Goal: Task Accomplishment & Management: Use online tool/utility

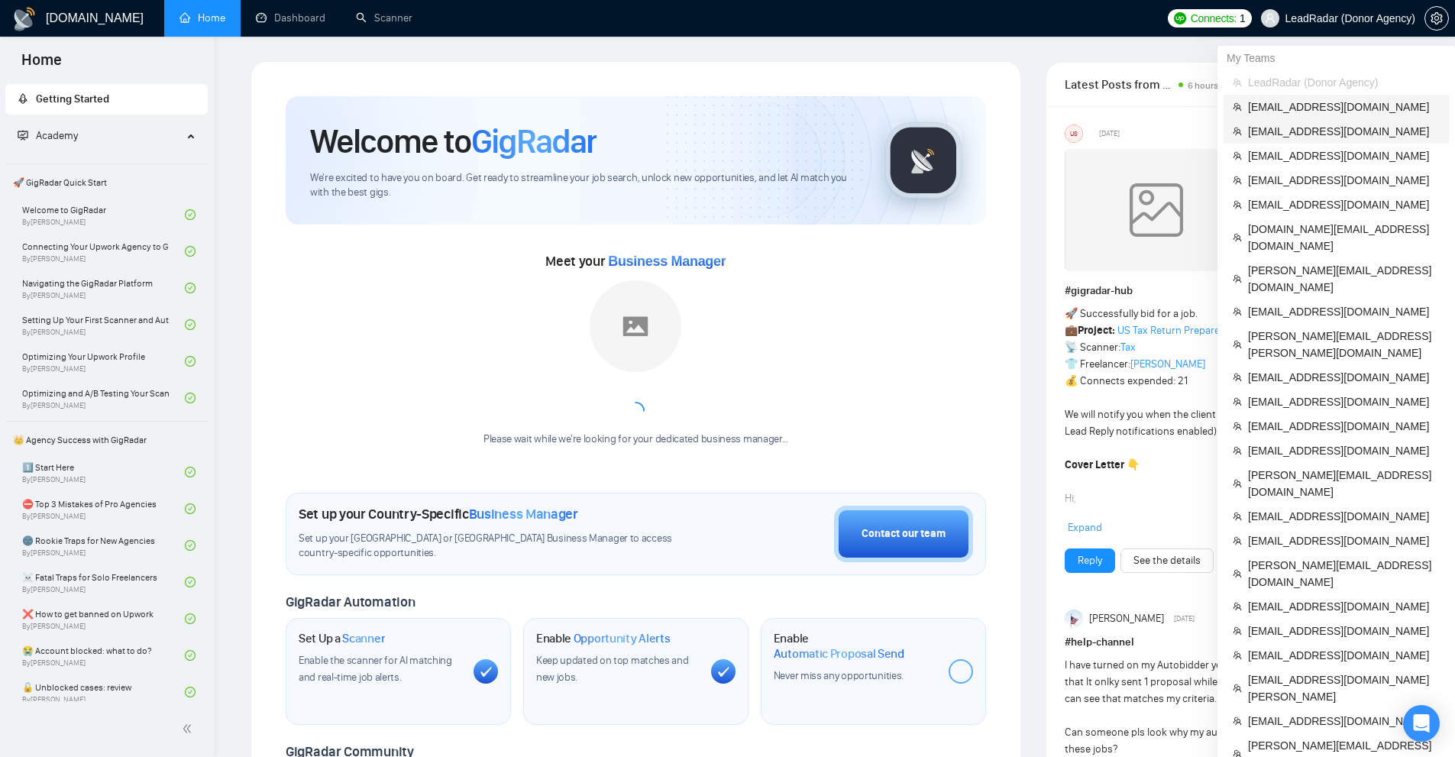
drag, startPoint x: 1317, startPoint y: 115, endPoint x: 1294, endPoint y: 123, distance: 24.9
click at [1317, 115] on li "[EMAIL_ADDRESS][DOMAIN_NAME]" at bounding box center [1335, 107] width 225 height 24
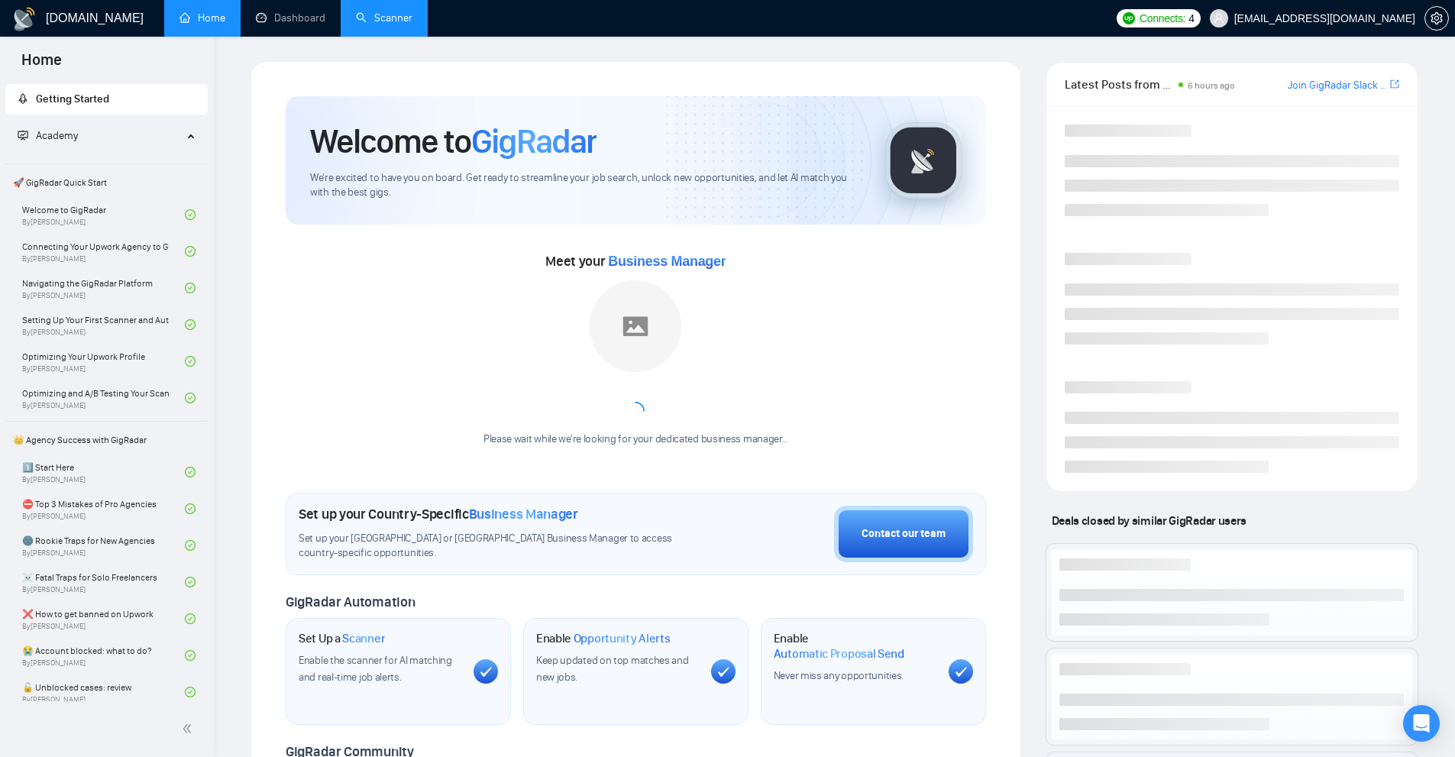
click at [373, 20] on link "Scanner" at bounding box center [384, 17] width 57 height 13
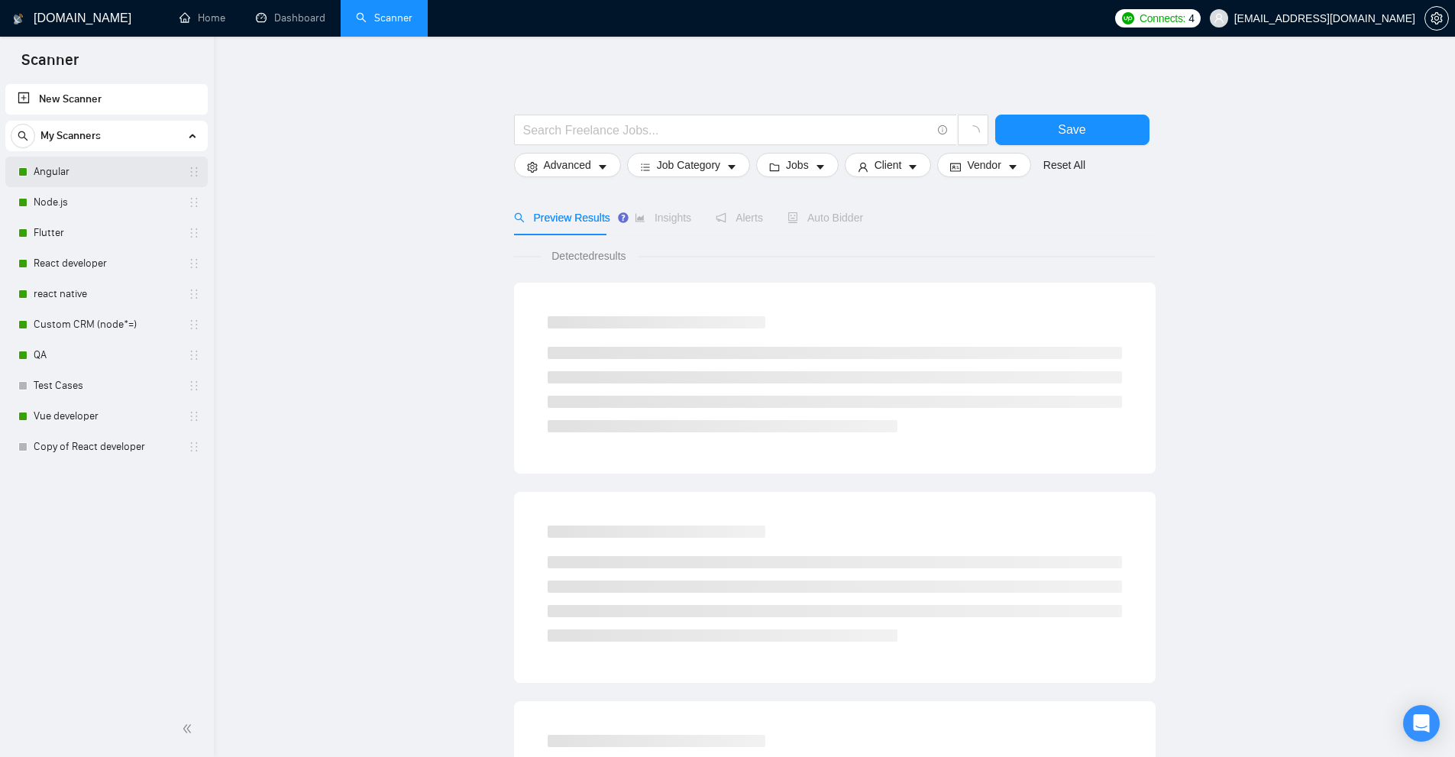
click at [100, 179] on link "Angular" at bounding box center [106, 172] width 145 height 31
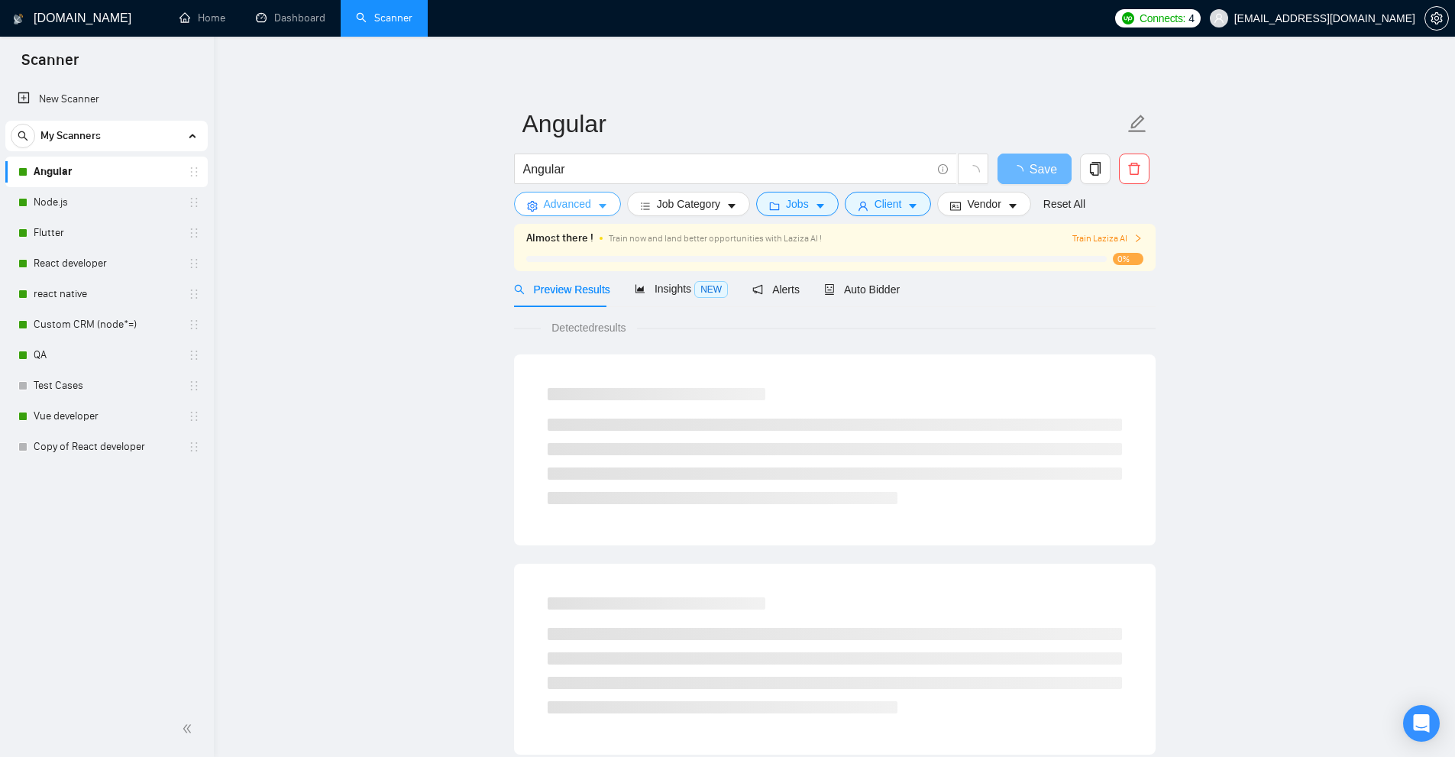
click at [584, 198] on span "Advanced" at bounding box center [567, 203] width 47 height 17
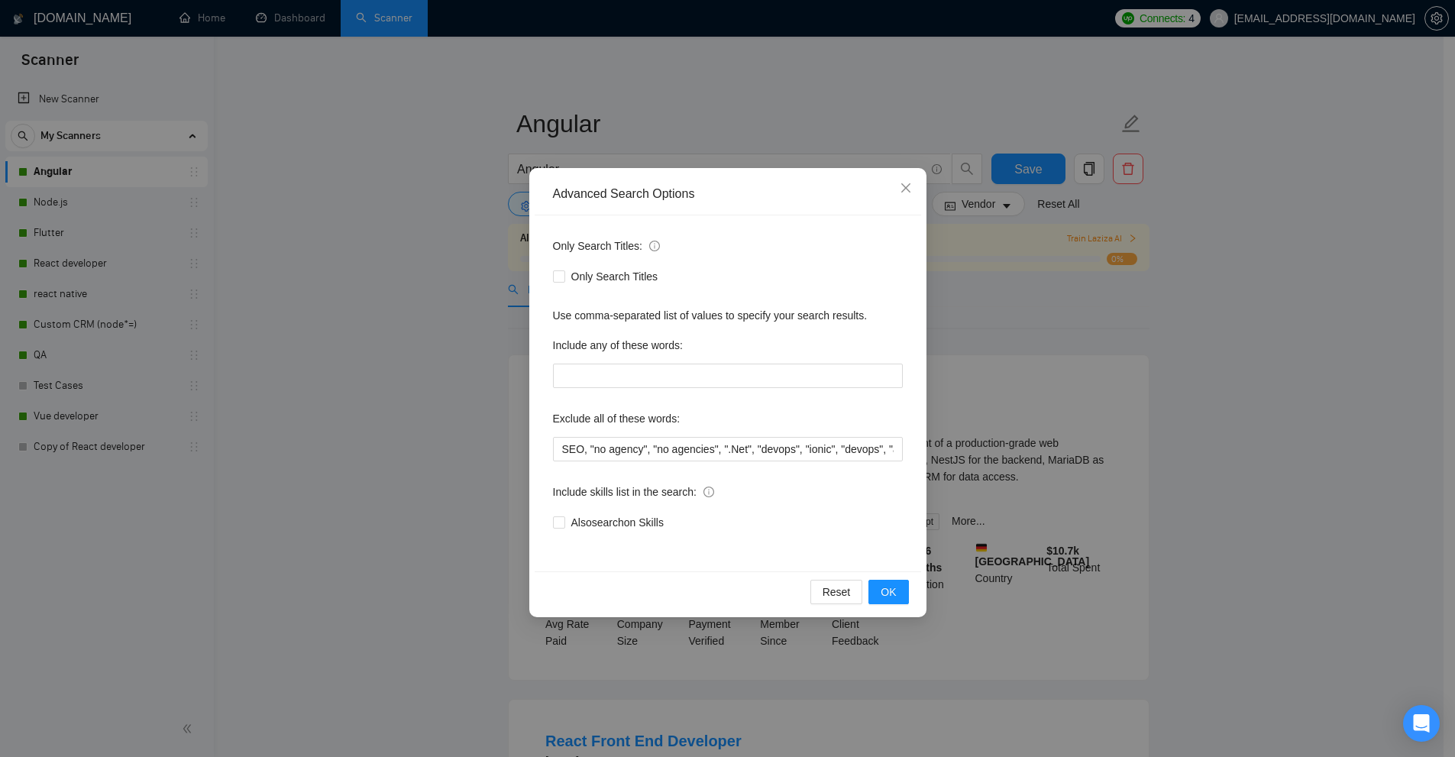
drag, startPoint x: 276, startPoint y: 252, endPoint x: 119, endPoint y: 179, distance: 172.5
click at [275, 252] on div "Advanced Search Options Only Search Titles: Only Search Titles Use comma-separa…" at bounding box center [727, 378] width 1455 height 757
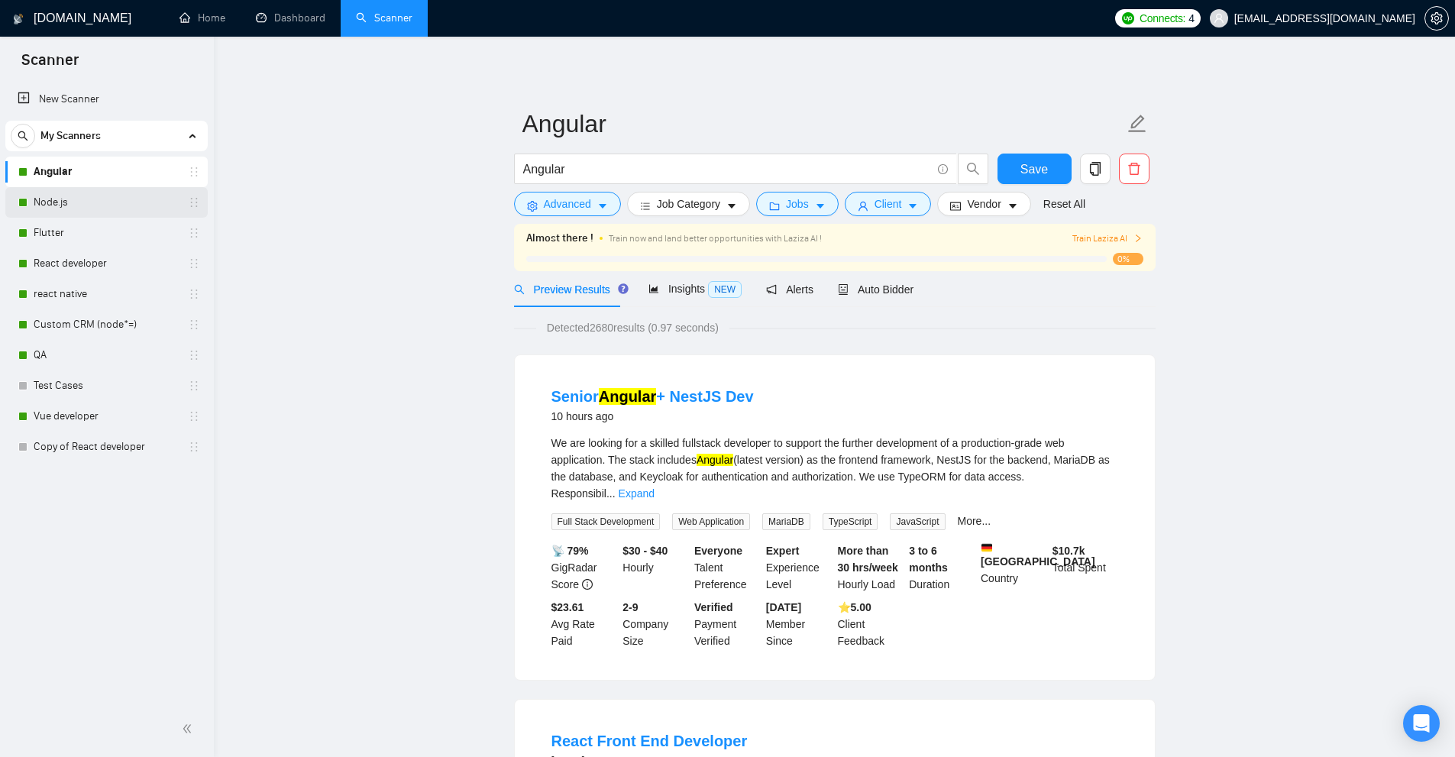
click at [60, 197] on link "Node.js" at bounding box center [106, 202] width 145 height 31
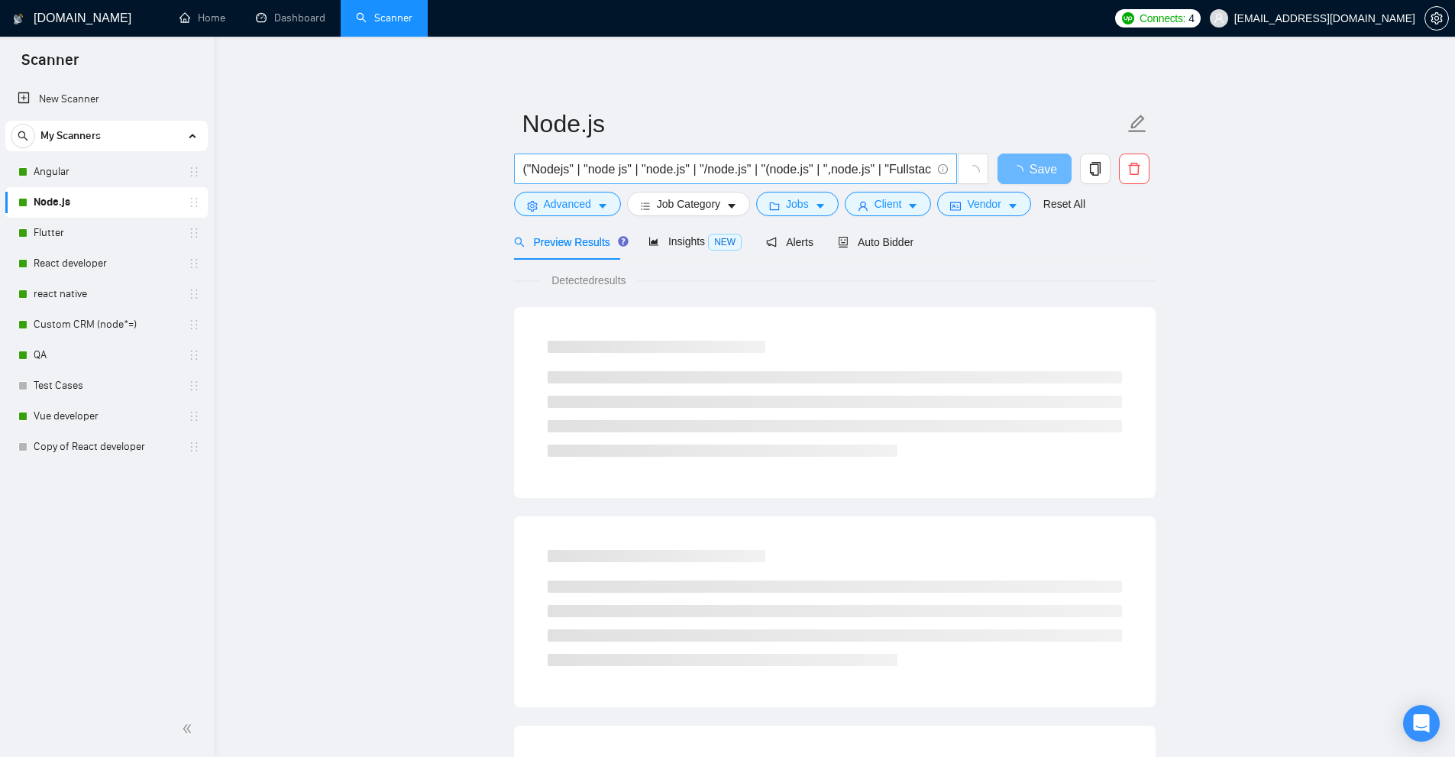
scroll to position [0, 12]
click at [585, 199] on span "Advanced" at bounding box center [567, 203] width 47 height 17
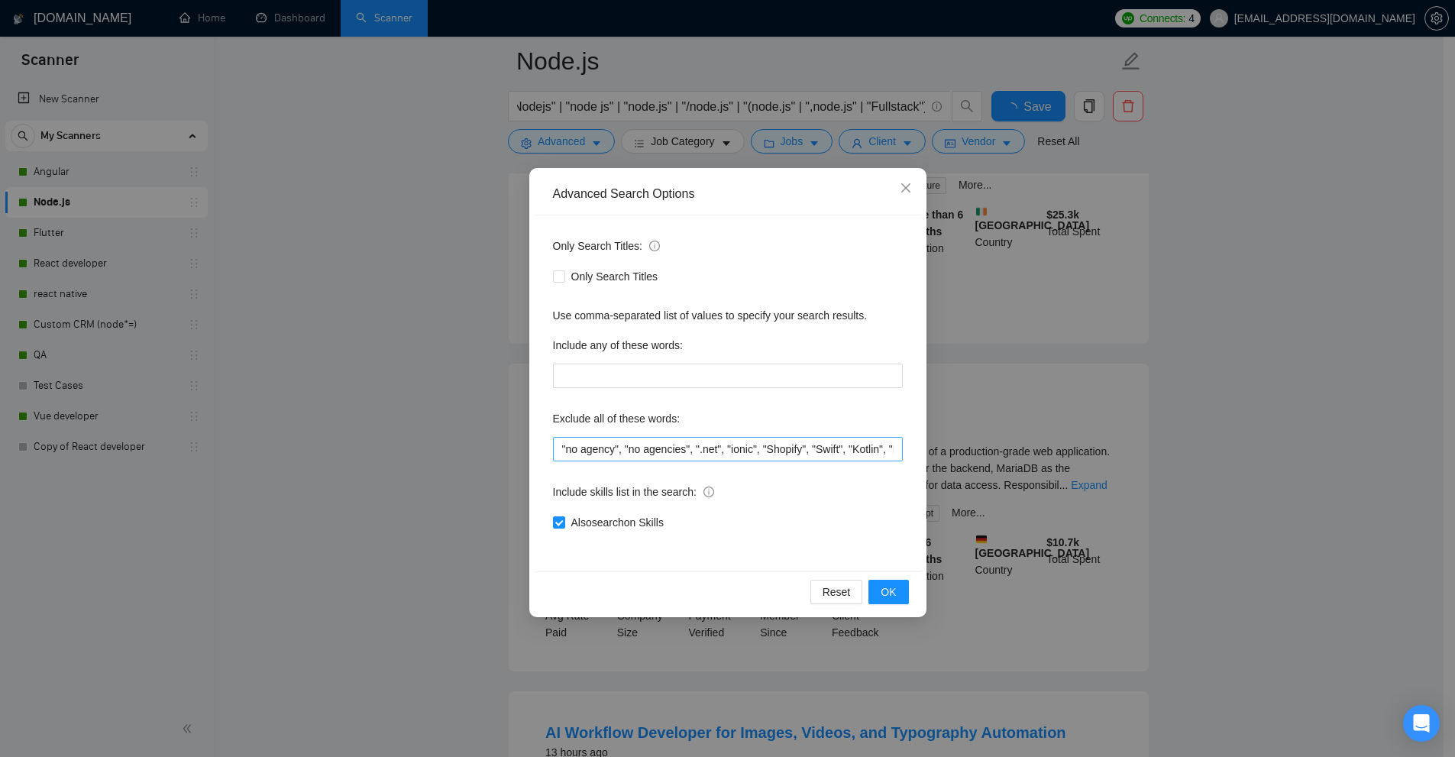
scroll to position [0, 139]
click at [350, 283] on div "Advanced Search Options Only Search Titles: Only Search Titles Use comma-separa…" at bounding box center [727, 378] width 1455 height 757
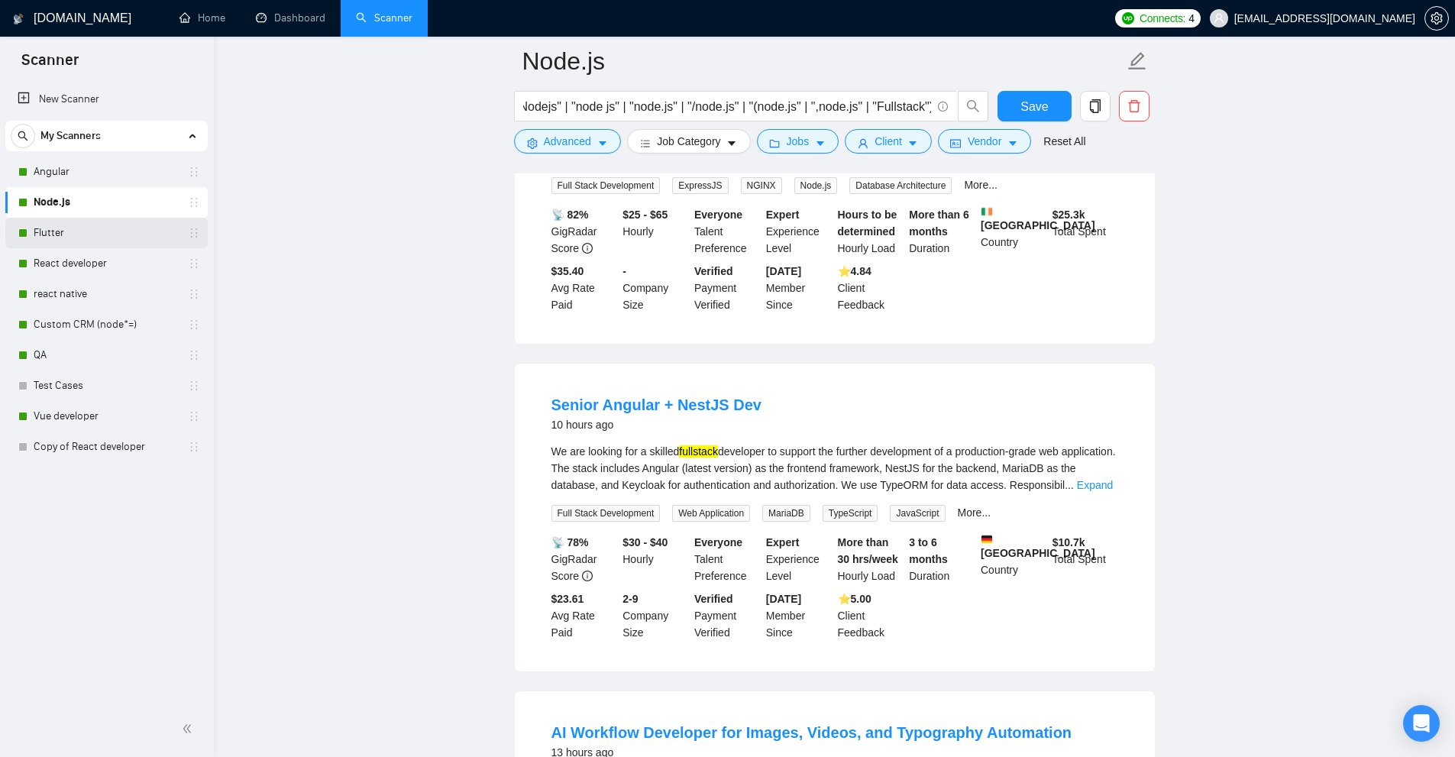
click at [58, 228] on link "Flutter" at bounding box center [106, 233] width 145 height 31
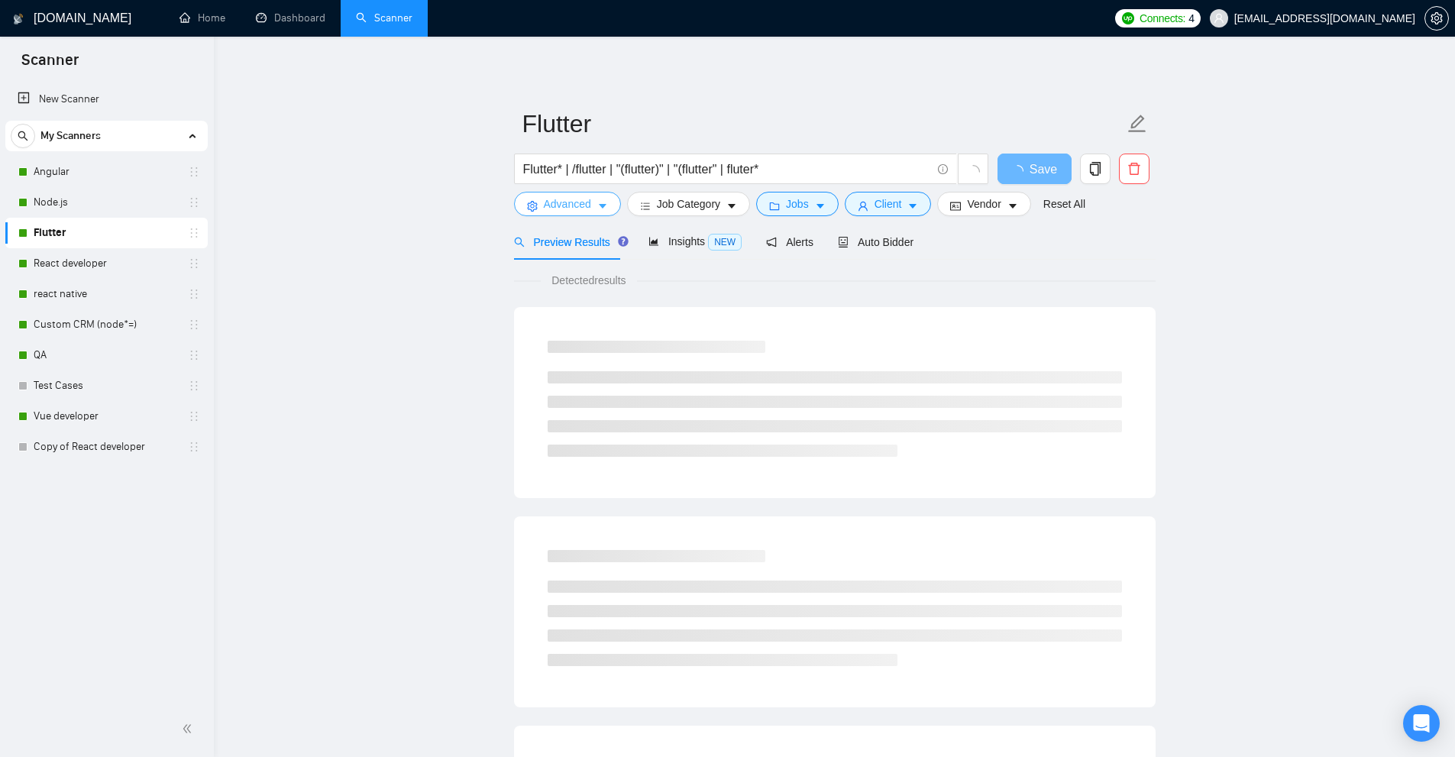
click at [562, 199] on span "Advanced" at bounding box center [567, 203] width 47 height 17
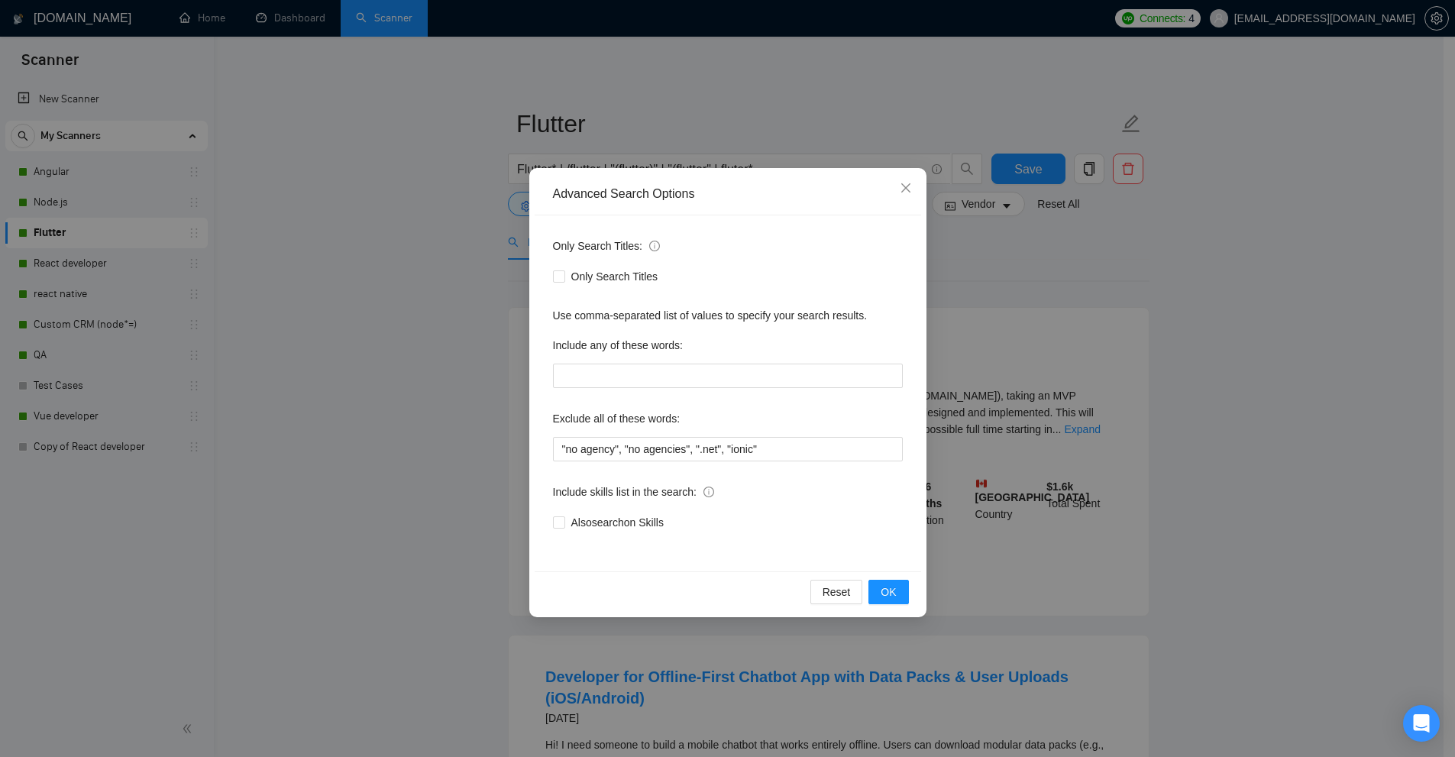
click at [488, 343] on div "Advanced Search Options Only Search Titles: Only Search Titles Use comma-separa…" at bounding box center [727, 378] width 1455 height 757
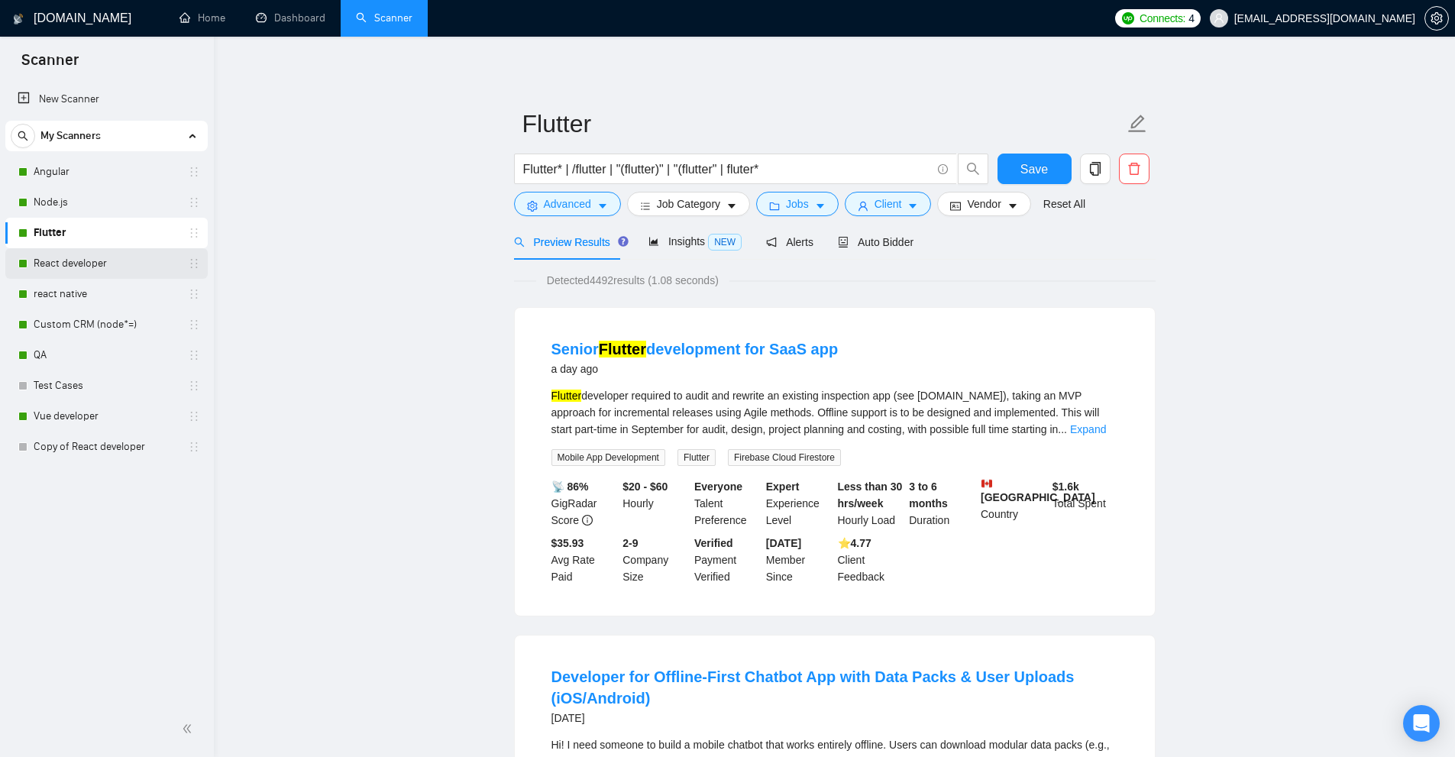
click at [113, 259] on link "React developer" at bounding box center [106, 263] width 145 height 31
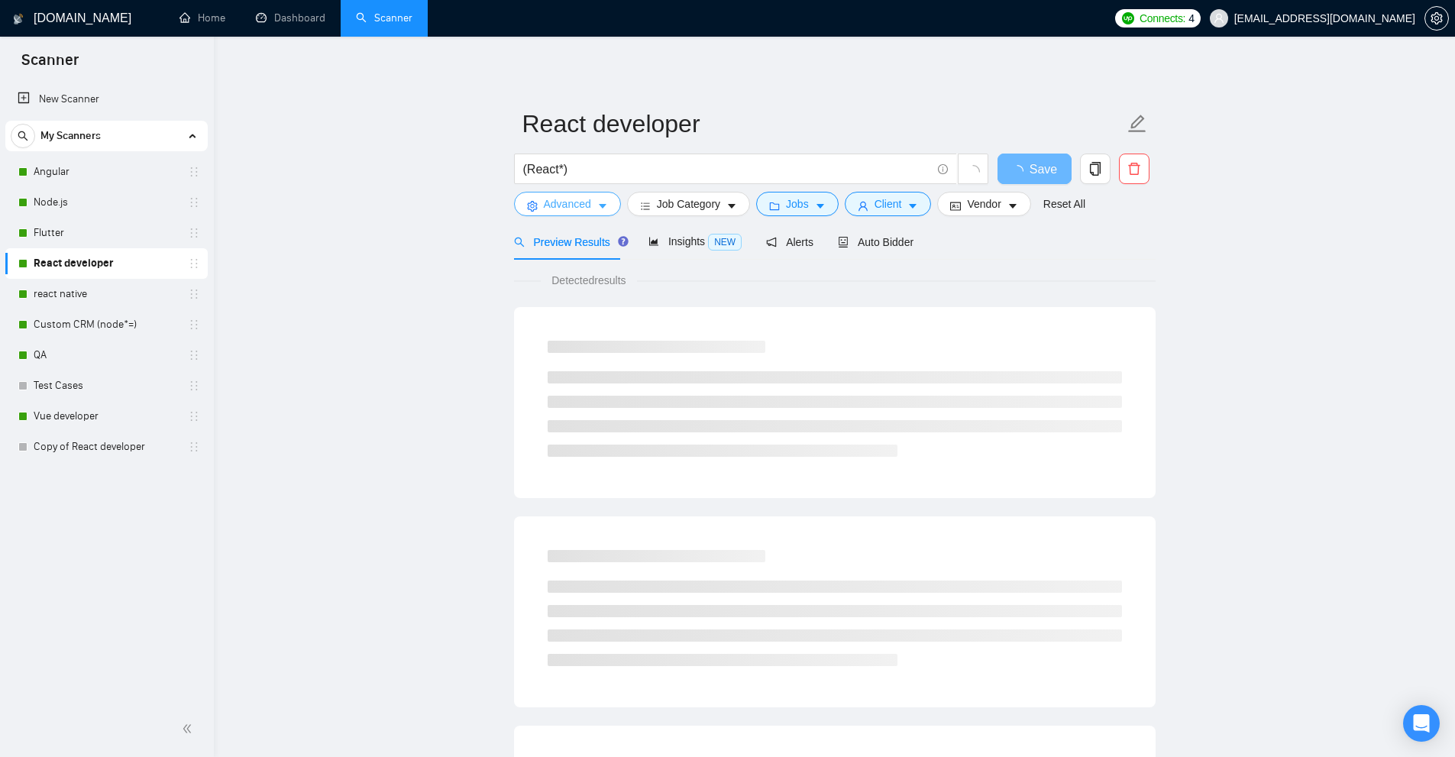
click at [550, 200] on span "Advanced" at bounding box center [567, 203] width 47 height 17
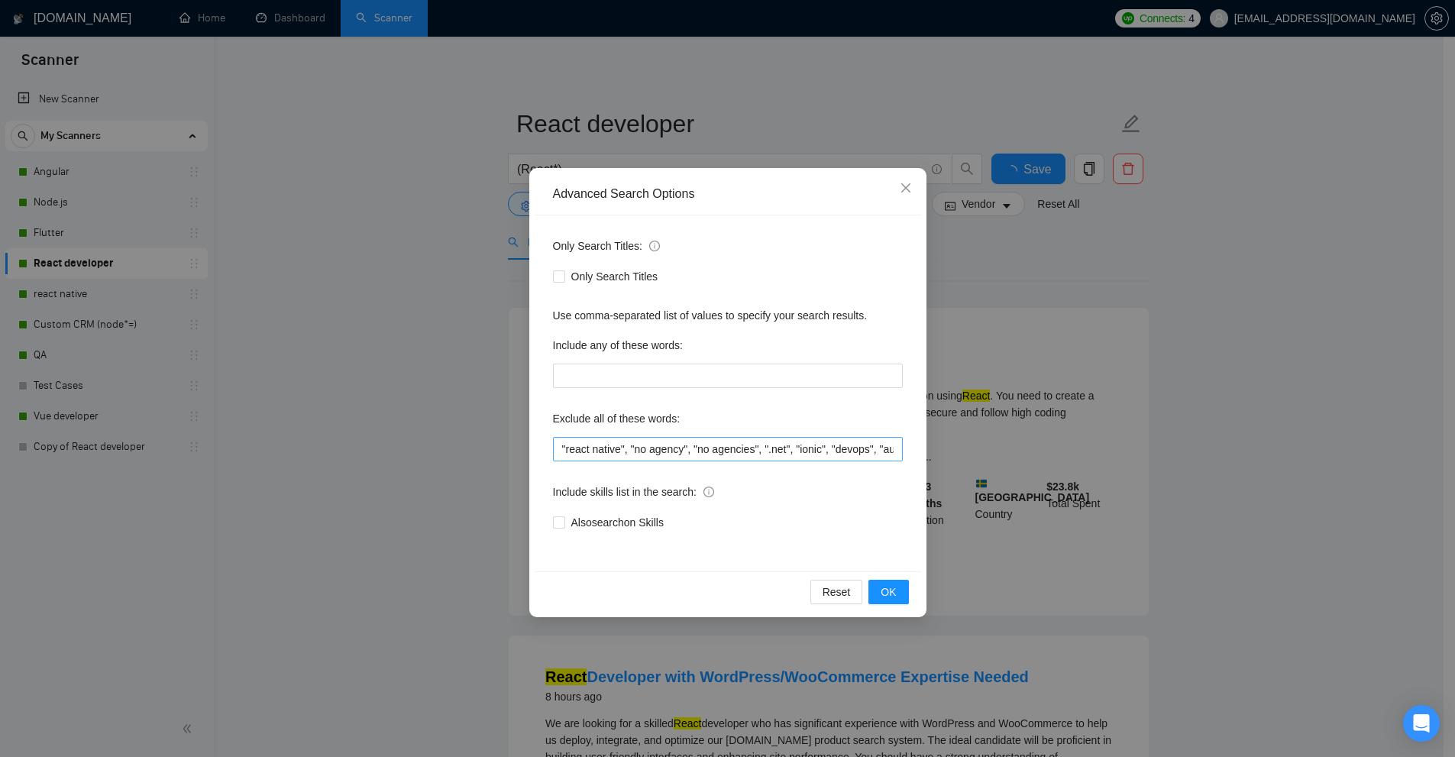
scroll to position [0, 173]
click at [66, 290] on div "Advanced Search Options Only Search Titles: Only Search Titles Use comma-separa…" at bounding box center [727, 378] width 1455 height 757
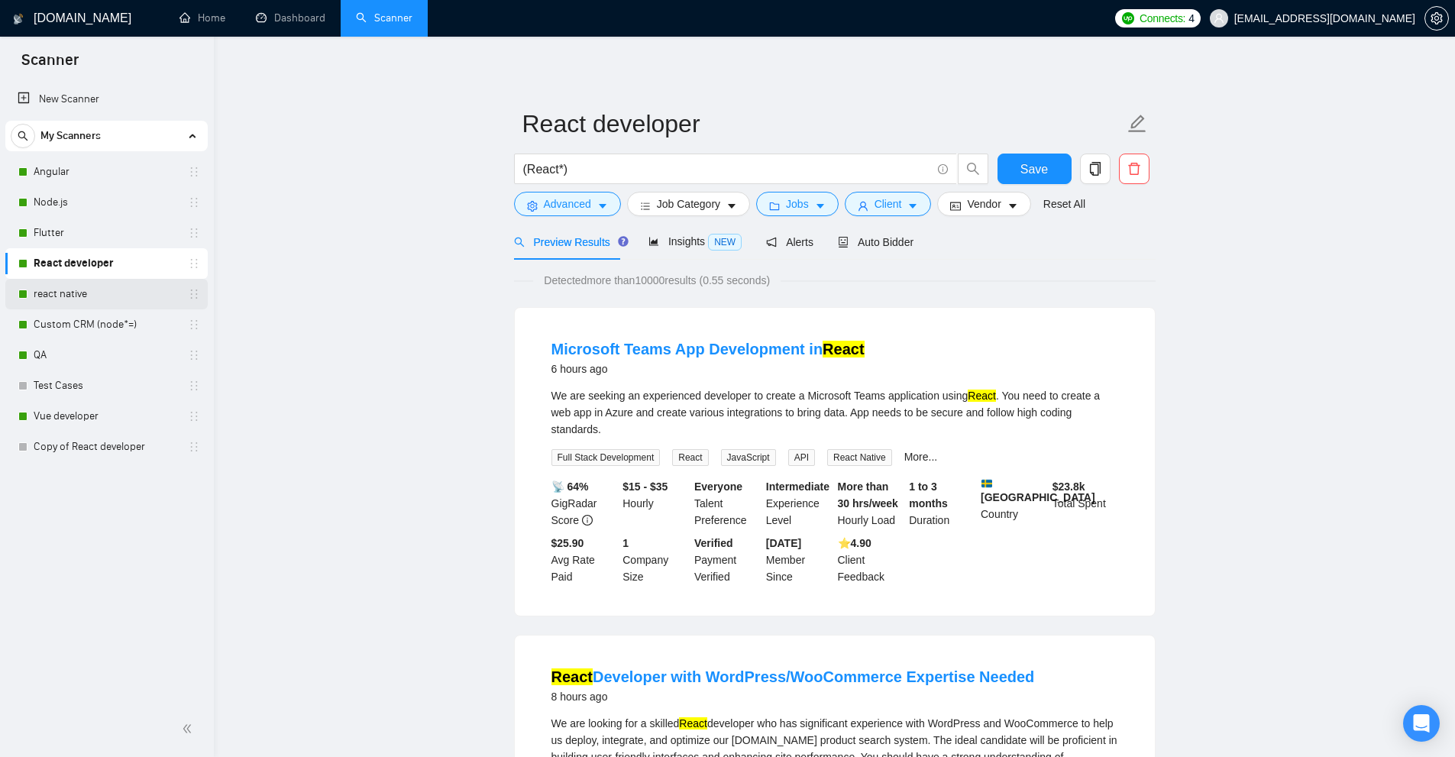
click at [57, 292] on link "react native" at bounding box center [106, 294] width 145 height 31
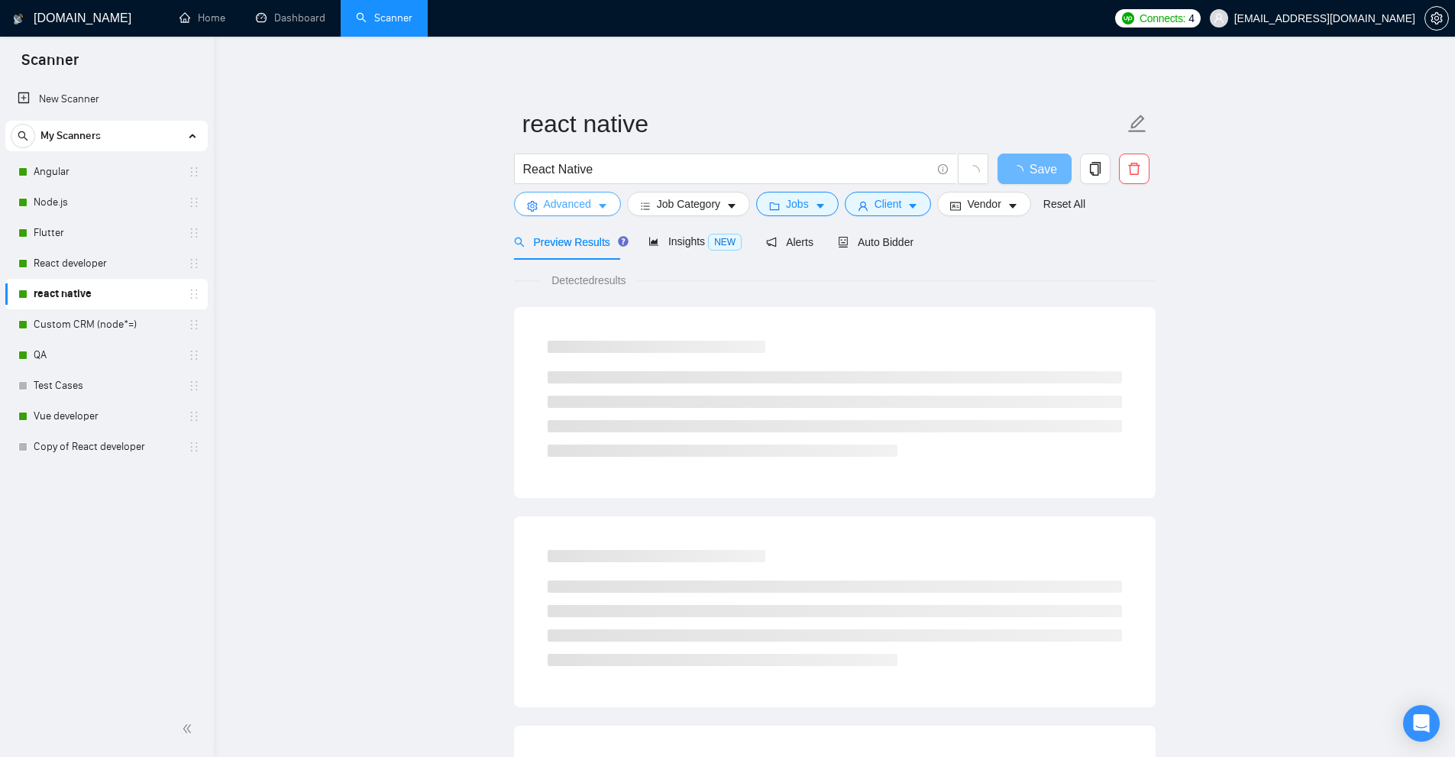
click at [541, 208] on button "Advanced" at bounding box center [567, 204] width 107 height 24
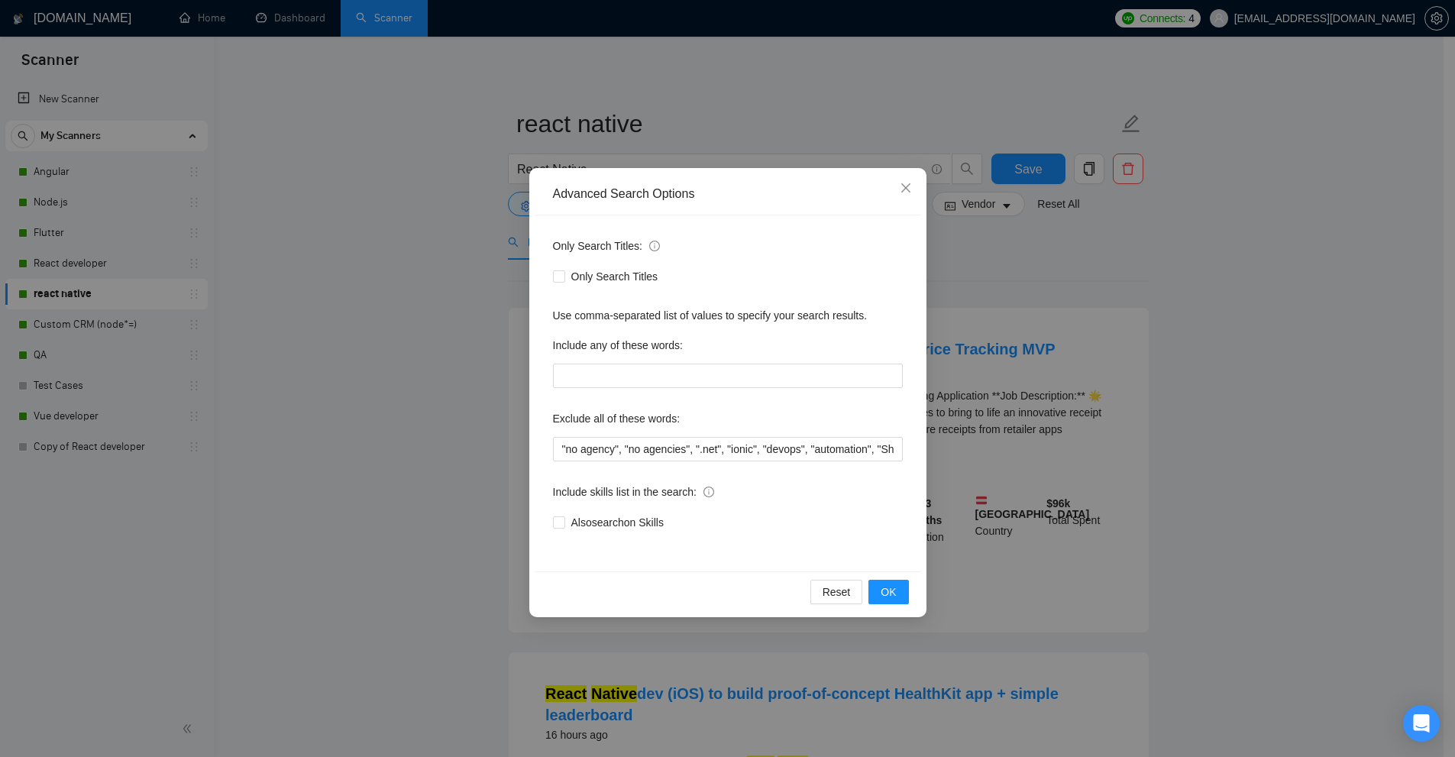
click at [115, 386] on div "Advanced Search Options Only Search Titles: Only Search Titles Use comma-separa…" at bounding box center [727, 378] width 1455 height 757
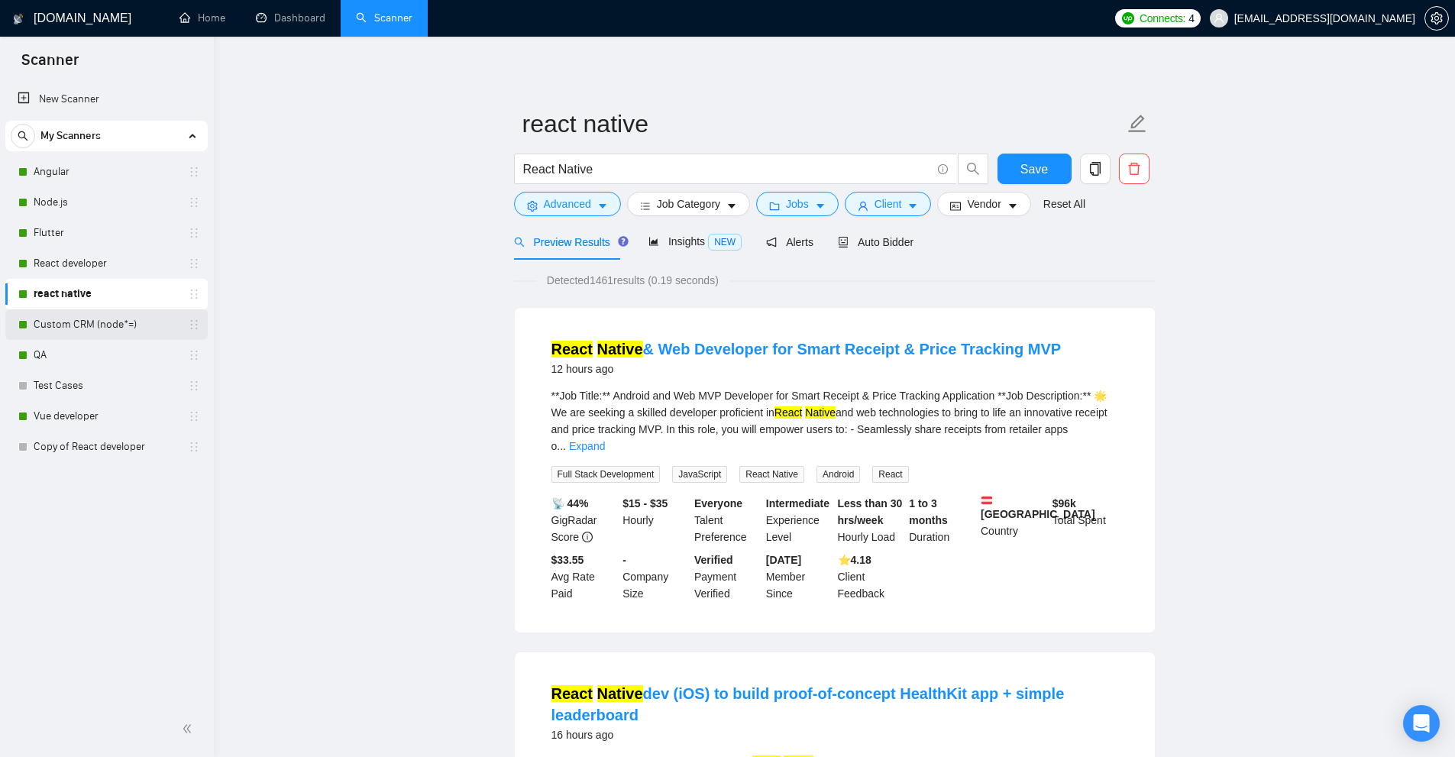
click at [89, 326] on link "Custom CRM (node*=)" at bounding box center [106, 324] width 145 height 31
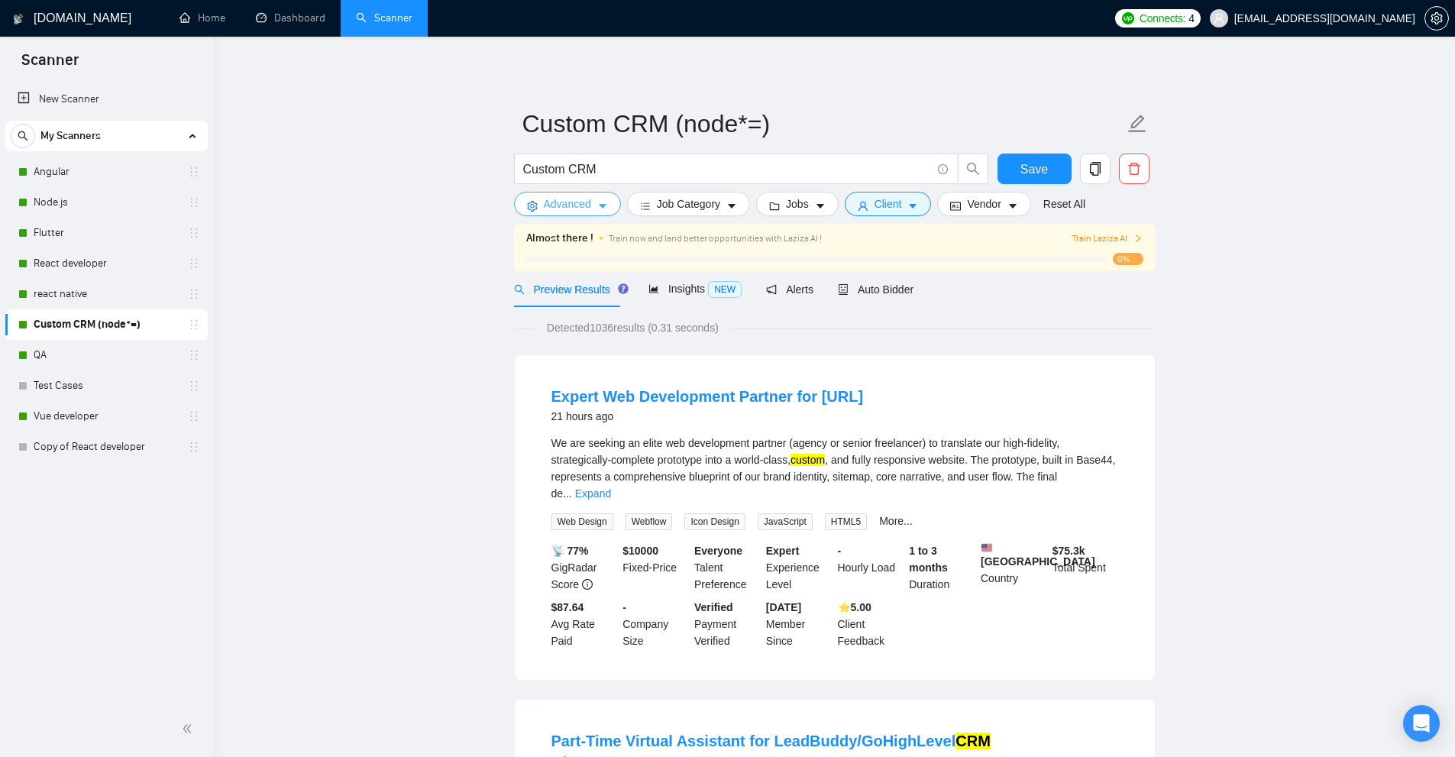
click at [570, 192] on button "Advanced" at bounding box center [567, 204] width 107 height 24
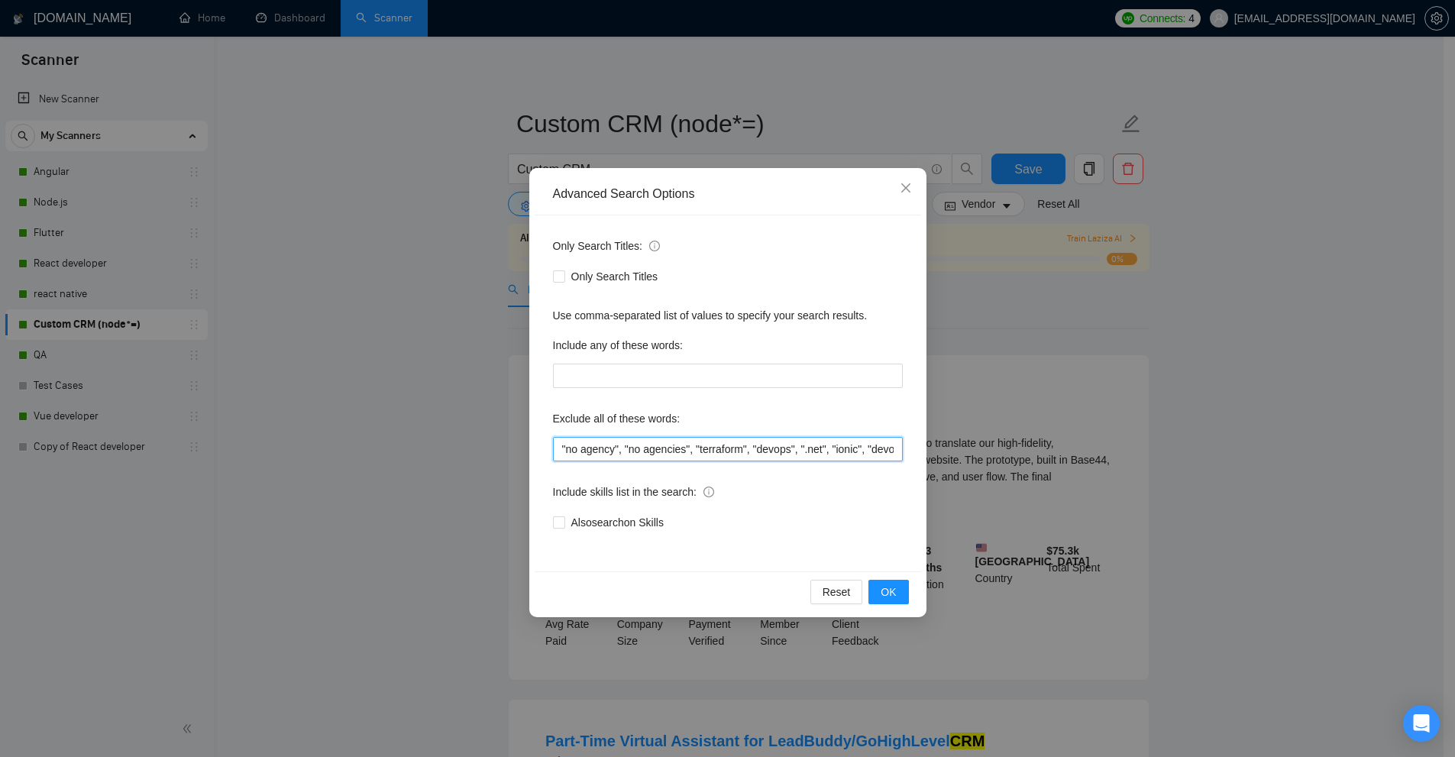
click at [712, 450] on input ""no agency", "no agencies", "terraform", "devops", ".net", "ionic", "devops", "…" at bounding box center [728, 449] width 350 height 24
click at [641, 70] on div "Advanced Search Options Only Search Titles: Only Search Titles Use comma-separa…" at bounding box center [727, 378] width 1455 height 757
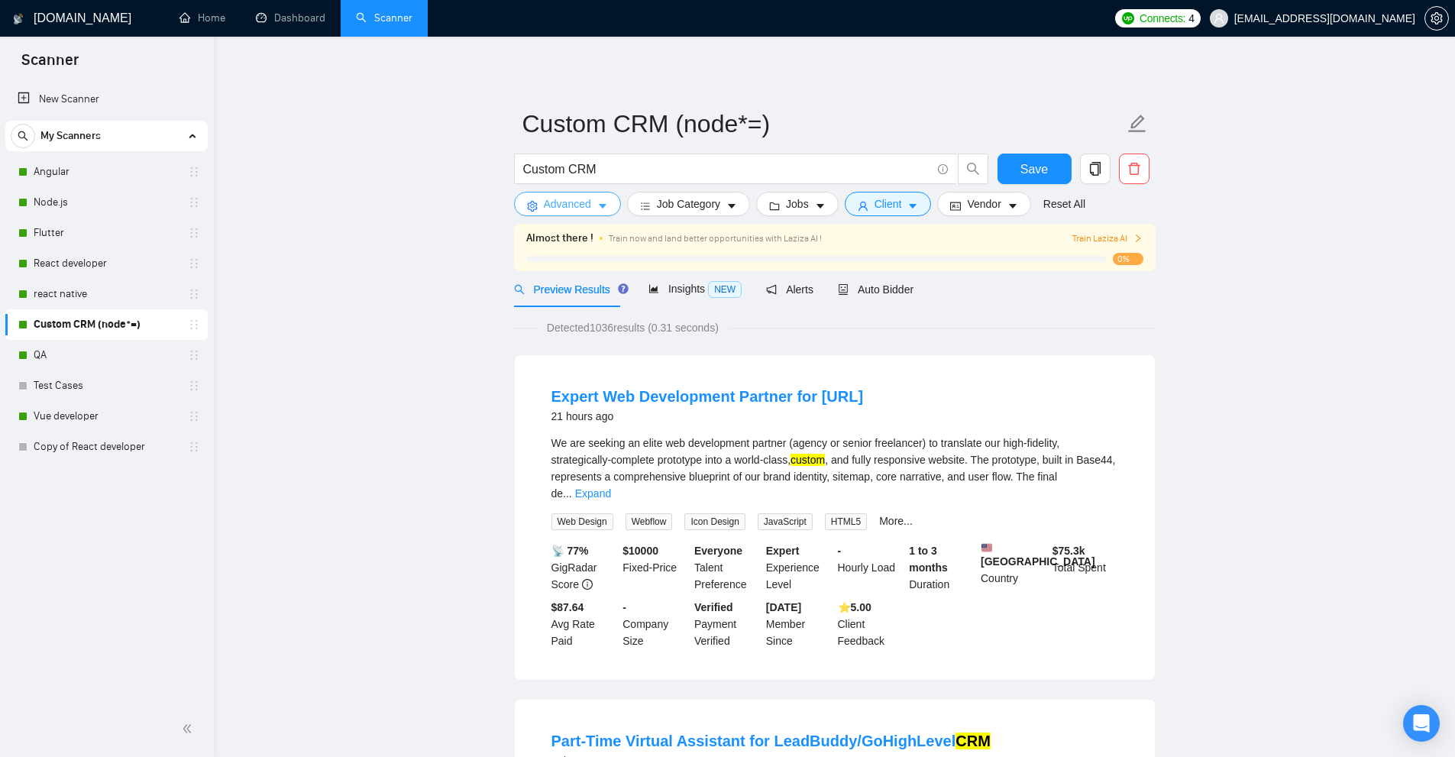
click at [548, 205] on span "Advanced" at bounding box center [567, 203] width 47 height 17
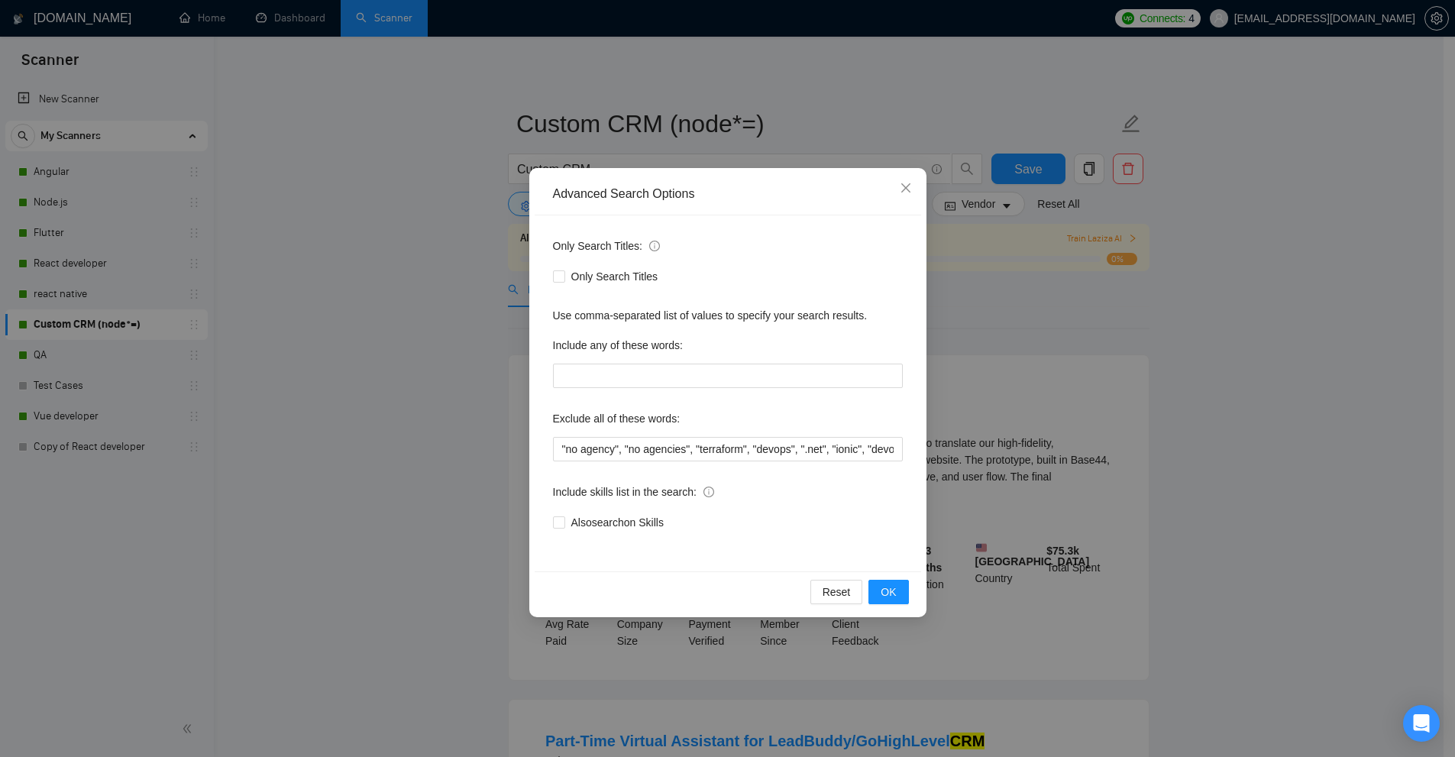
click at [299, 380] on div "Advanced Search Options Only Search Titles: Only Search Titles Use comma-separa…" at bounding box center [727, 378] width 1455 height 757
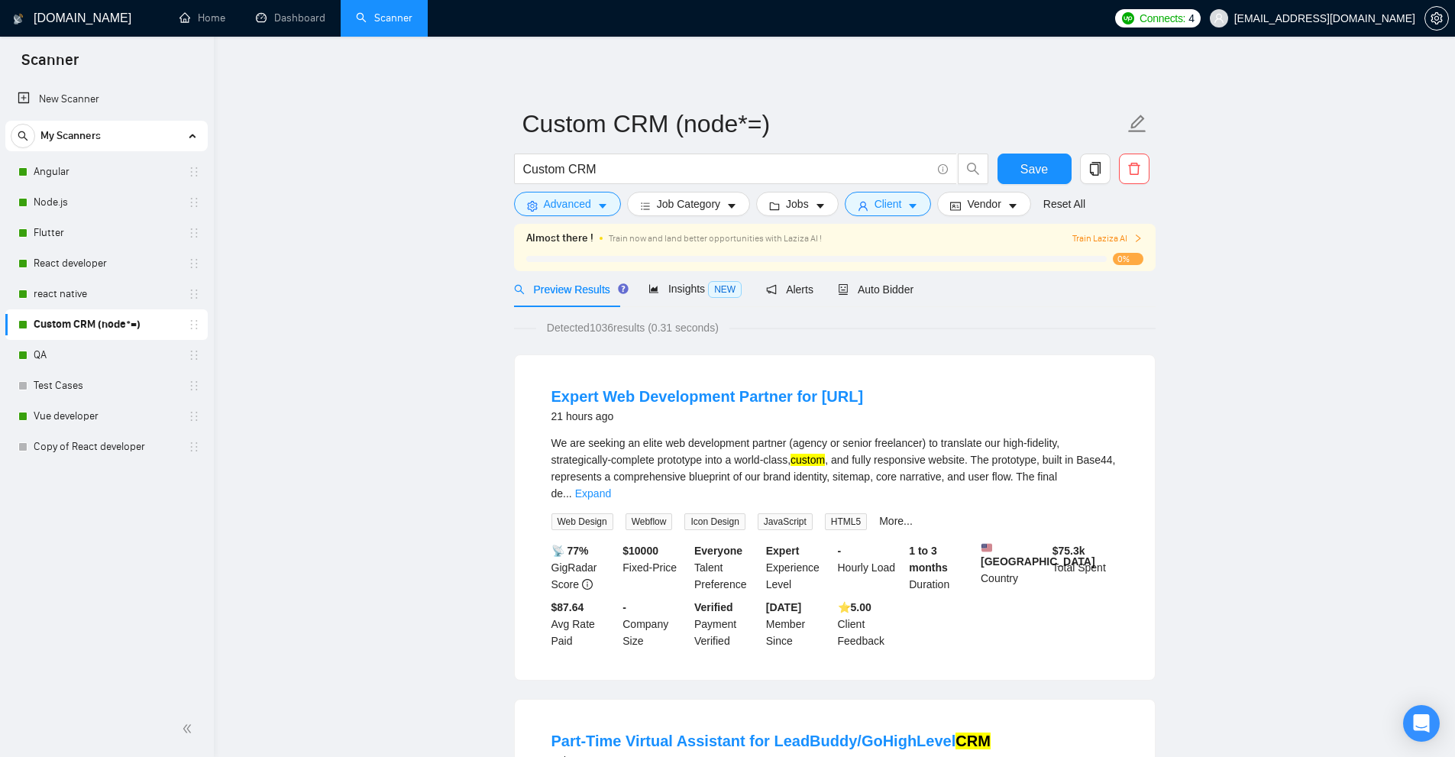
click at [124, 367] on link "QA" at bounding box center [106, 355] width 145 height 31
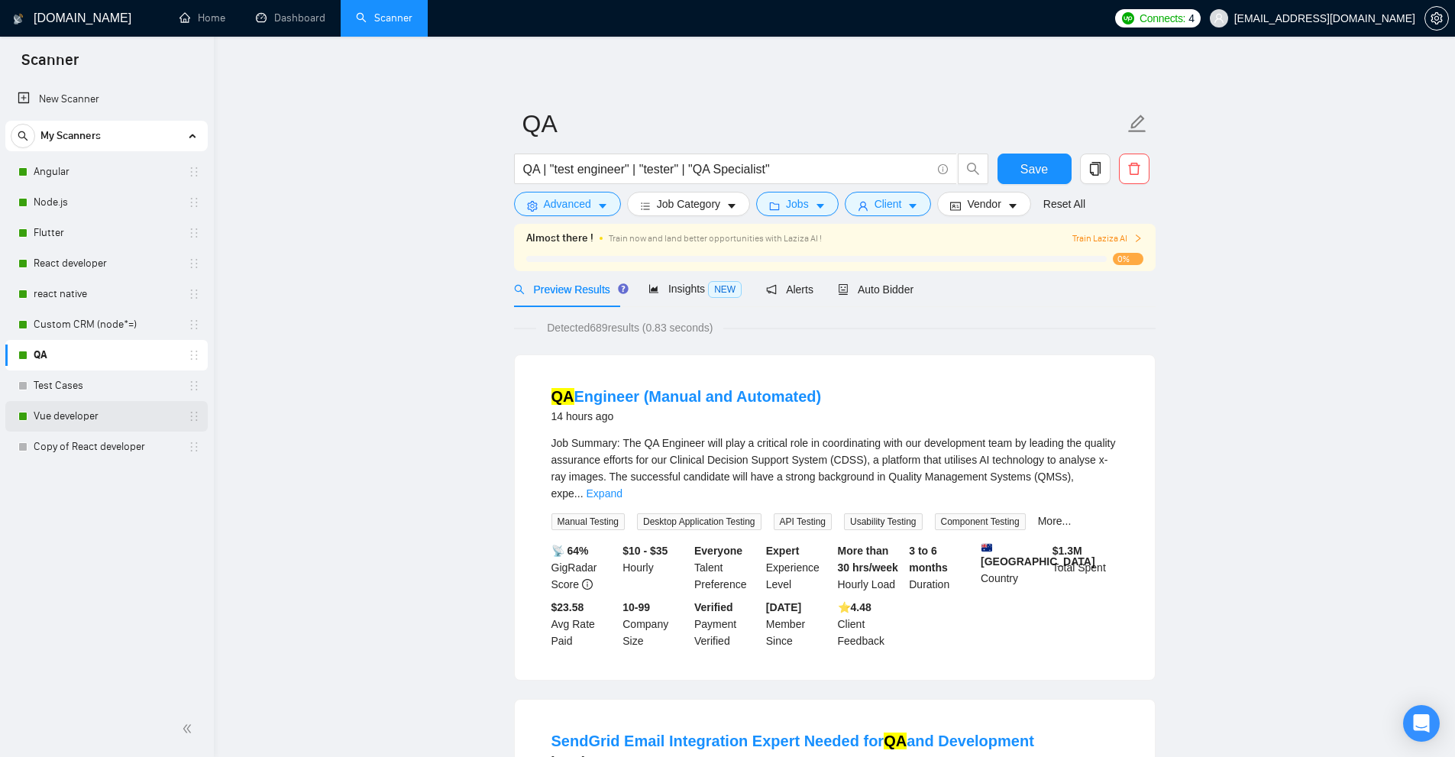
click at [113, 409] on link "Vue developer" at bounding box center [106, 416] width 145 height 31
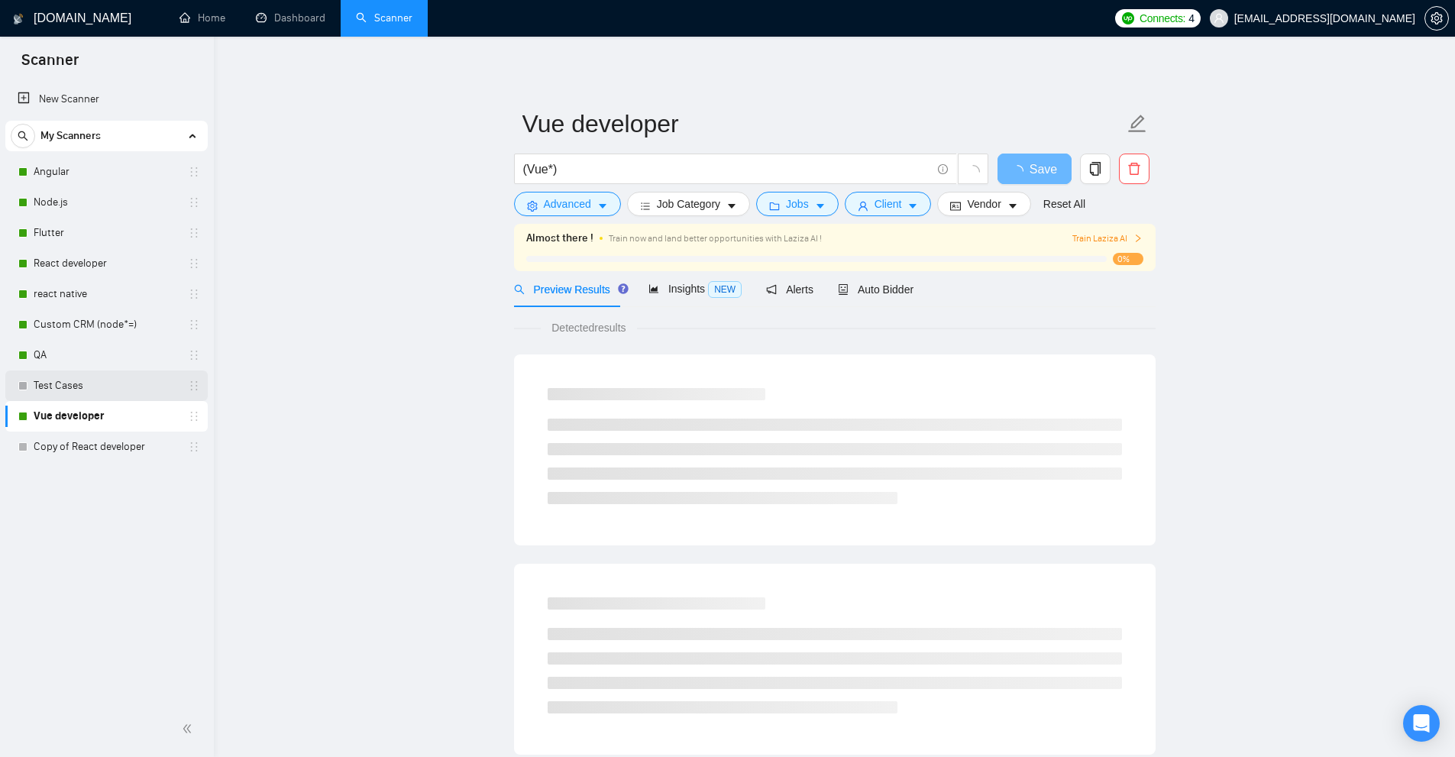
click at [125, 385] on link "Test Cases" at bounding box center [106, 385] width 145 height 31
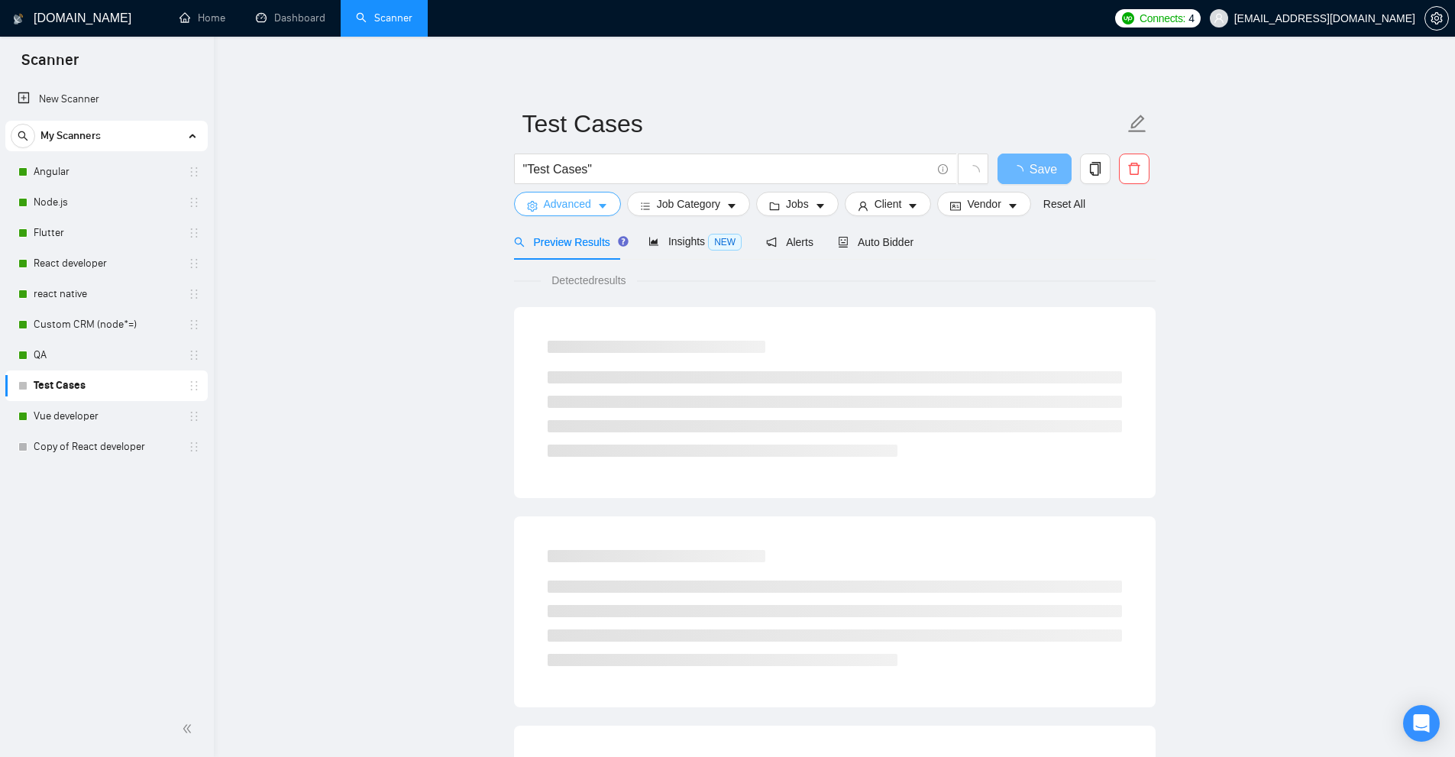
click at [577, 196] on span "Advanced" at bounding box center [567, 203] width 47 height 17
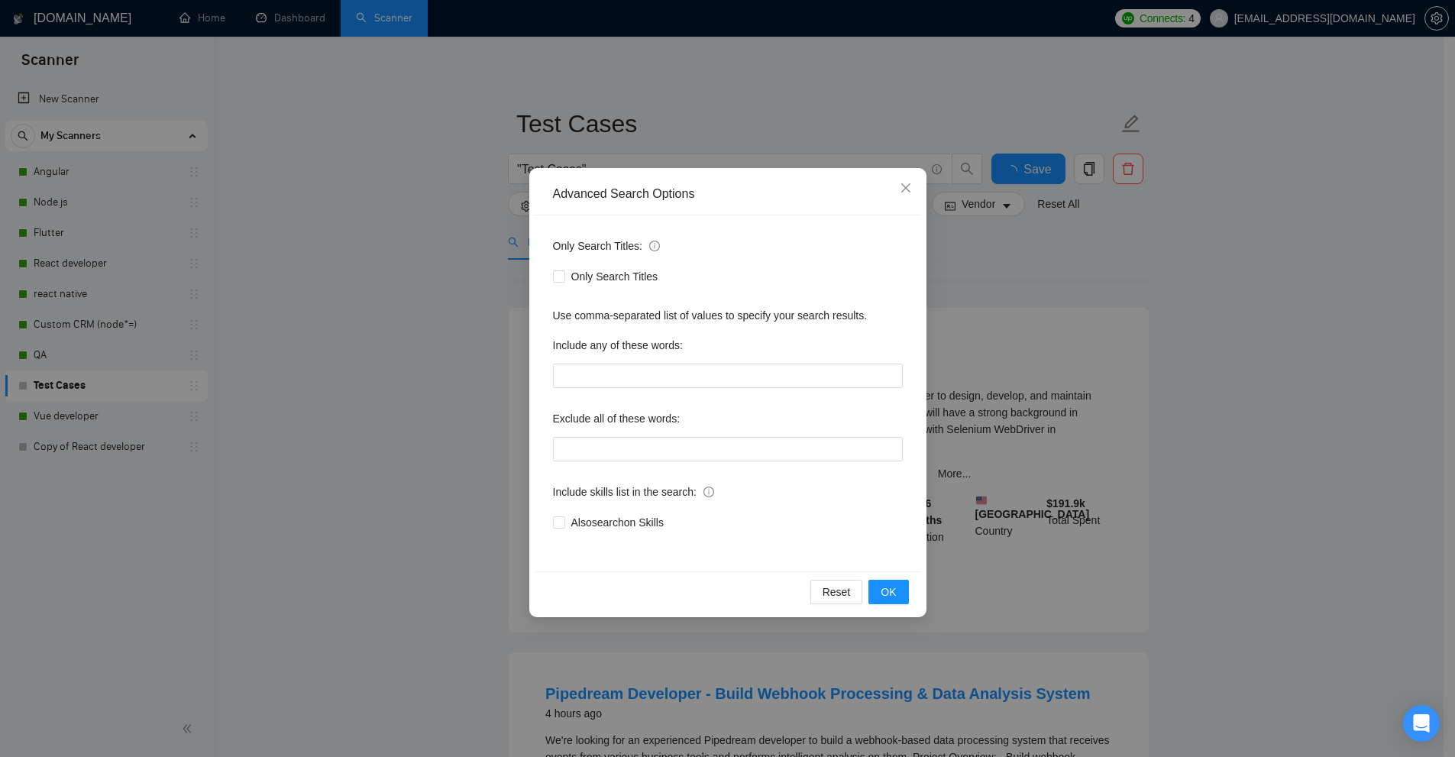
drag, startPoint x: 180, startPoint y: 446, endPoint x: 163, endPoint y: 453, distance: 18.2
click at [176, 448] on div "Advanced Search Options Only Search Titles: Only Search Titles Use comma-separa…" at bounding box center [727, 378] width 1455 height 757
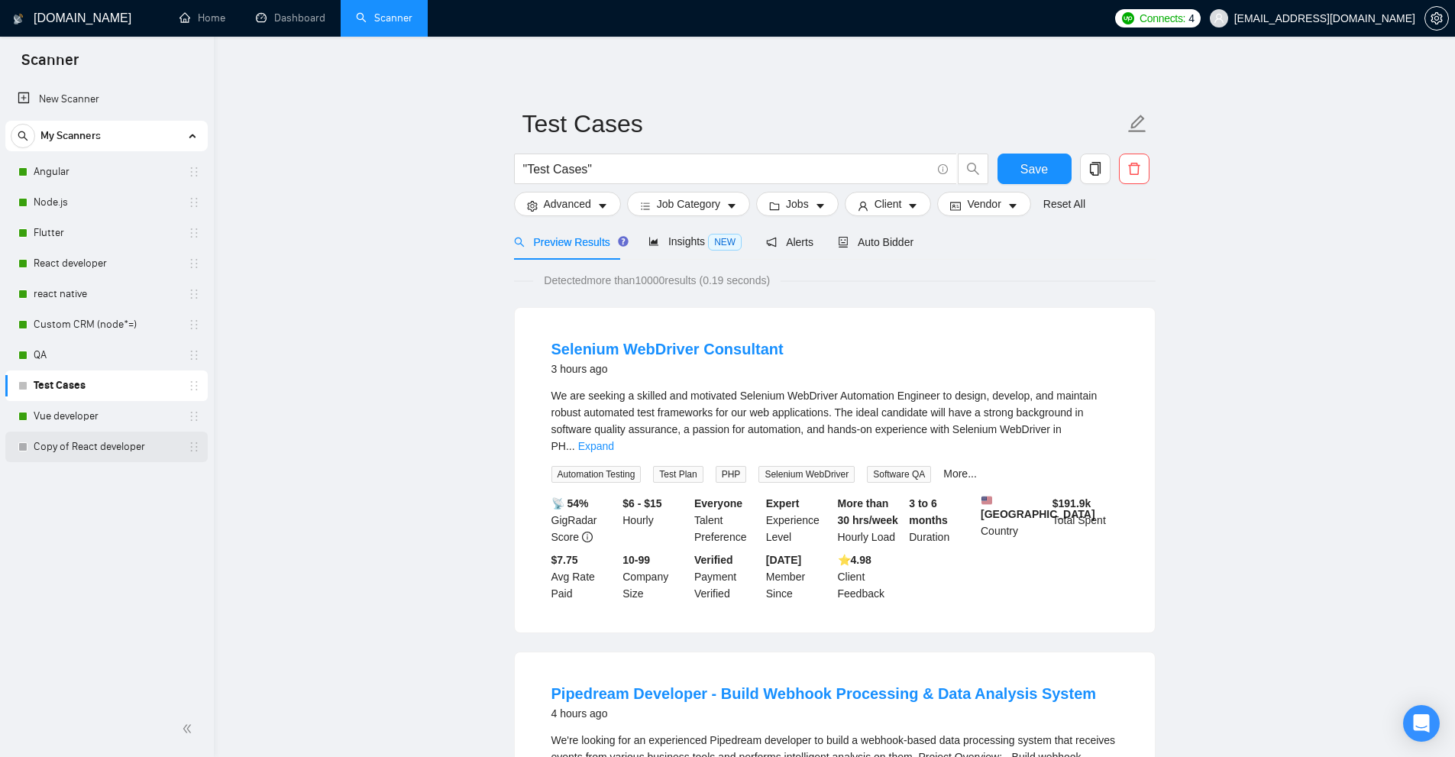
click at [130, 451] on link "Copy of React developer" at bounding box center [106, 446] width 145 height 31
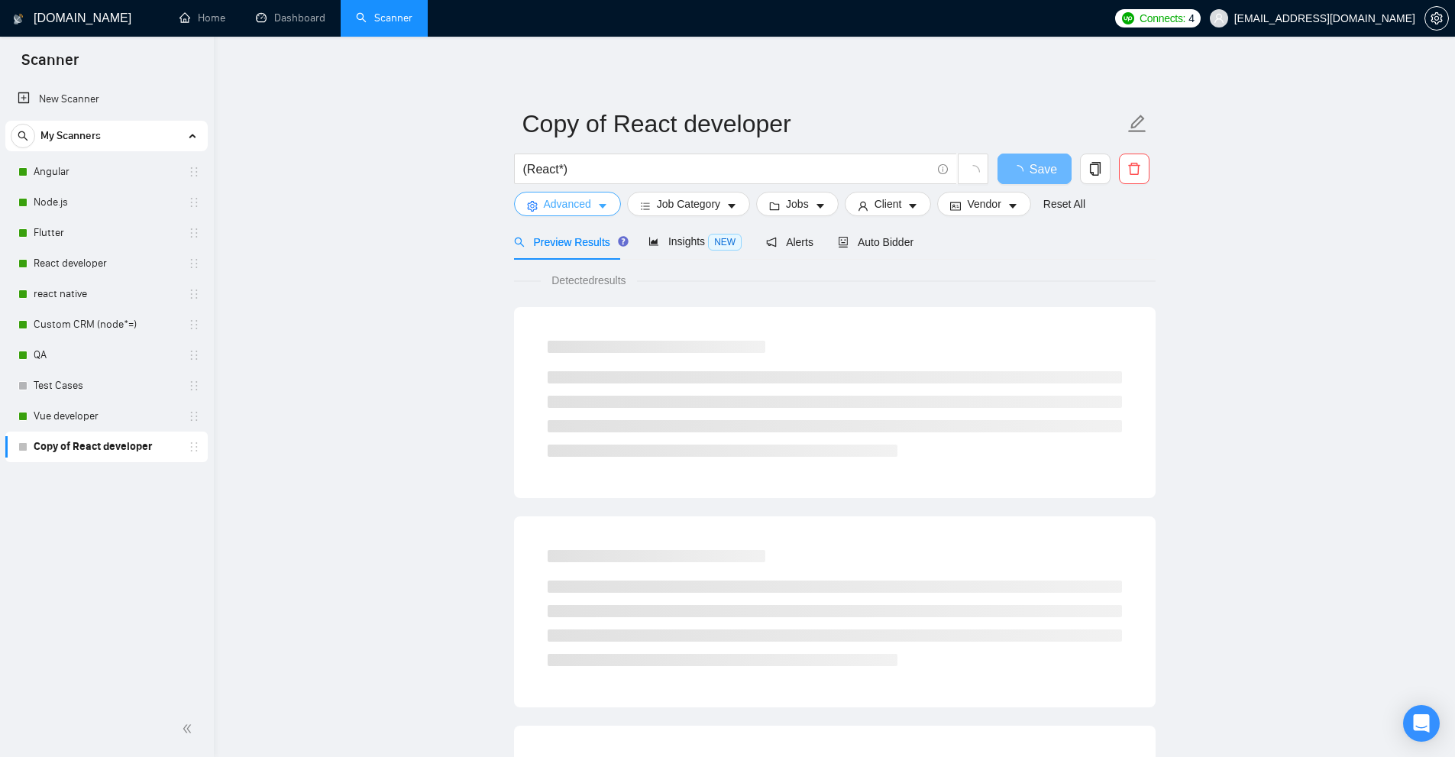
click at [593, 204] on button "Advanced" at bounding box center [567, 204] width 107 height 24
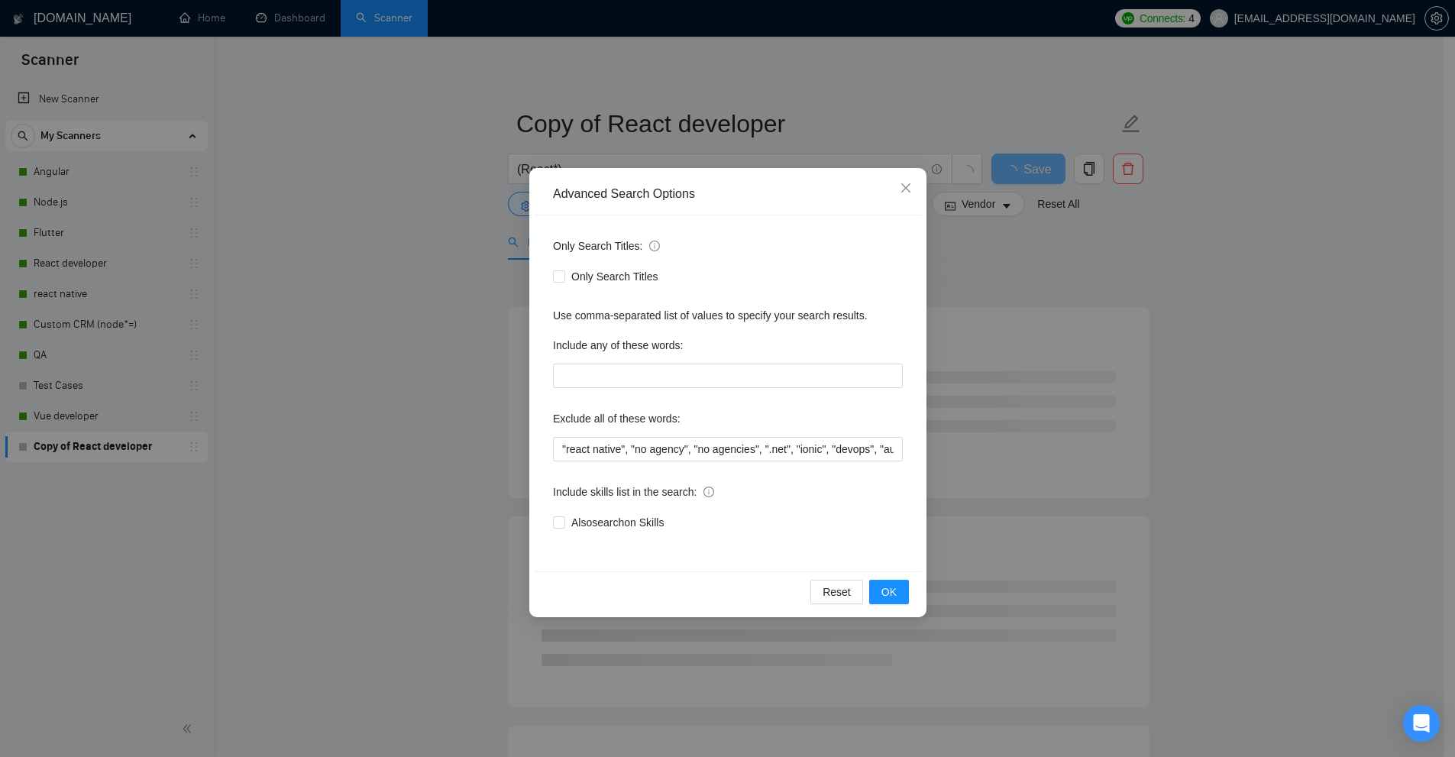
click at [430, 232] on div "Advanced Search Options Only Search Titles: Only Search Titles Use comma-separa…" at bounding box center [727, 378] width 1455 height 757
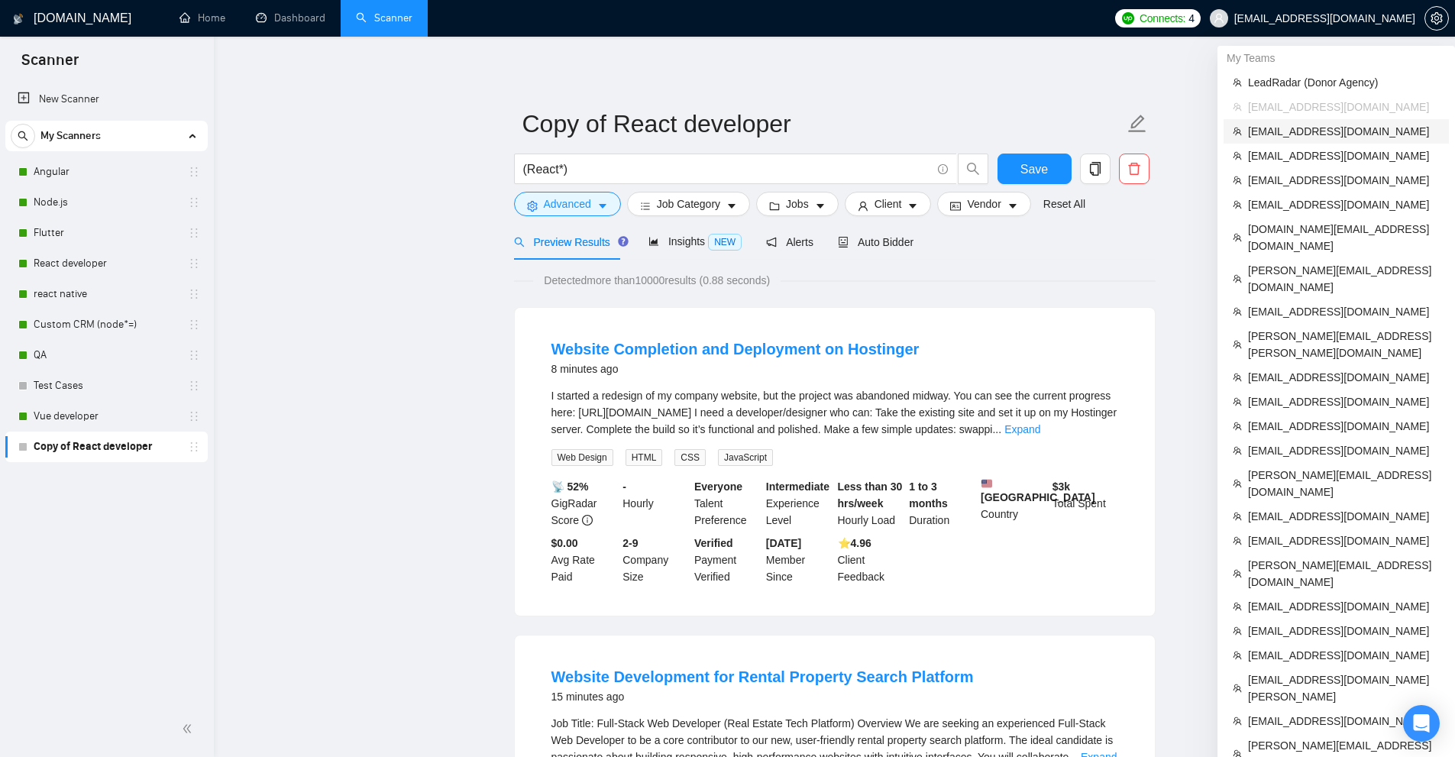
click at [1313, 136] on span "[EMAIL_ADDRESS][DOMAIN_NAME]" at bounding box center [1344, 131] width 192 height 17
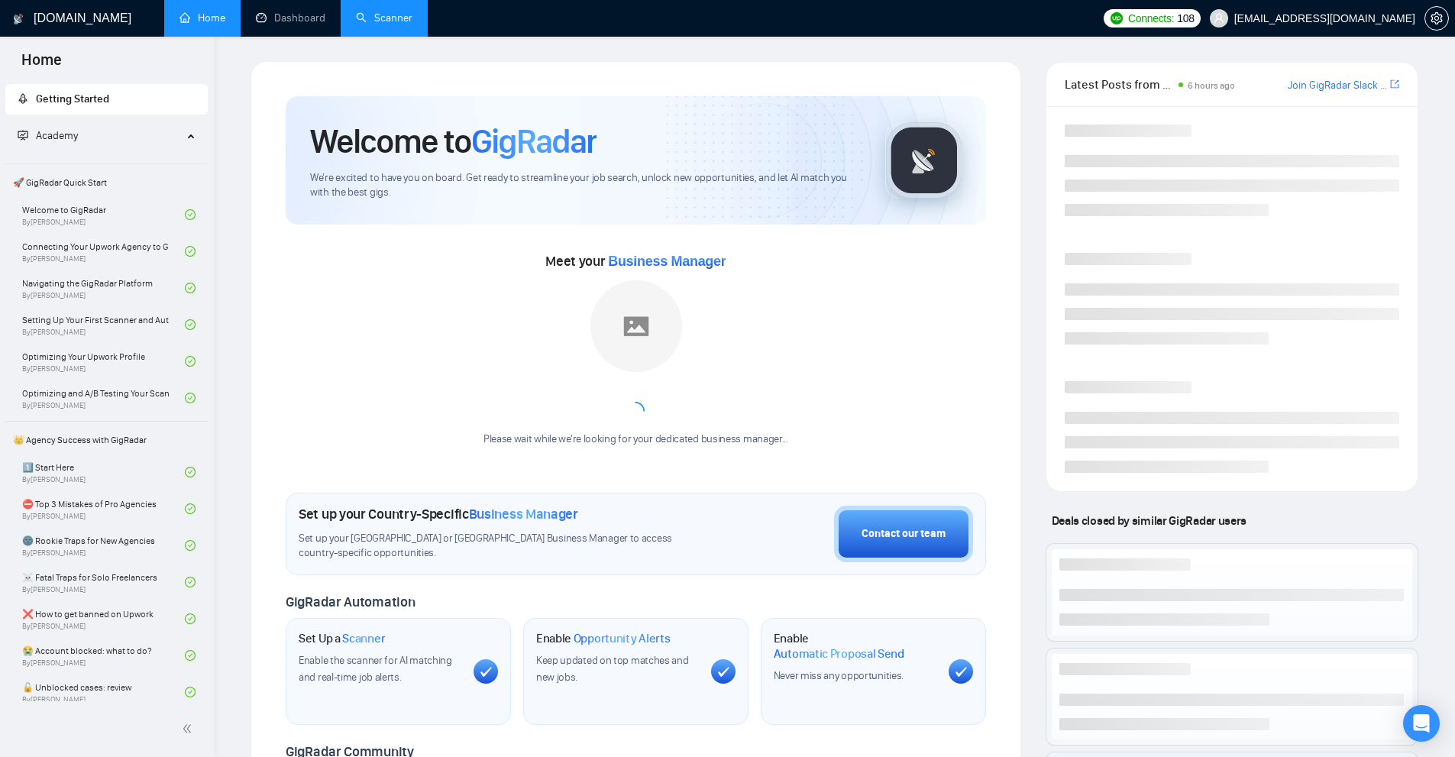
click at [358, 11] on link "Scanner" at bounding box center [384, 17] width 57 height 13
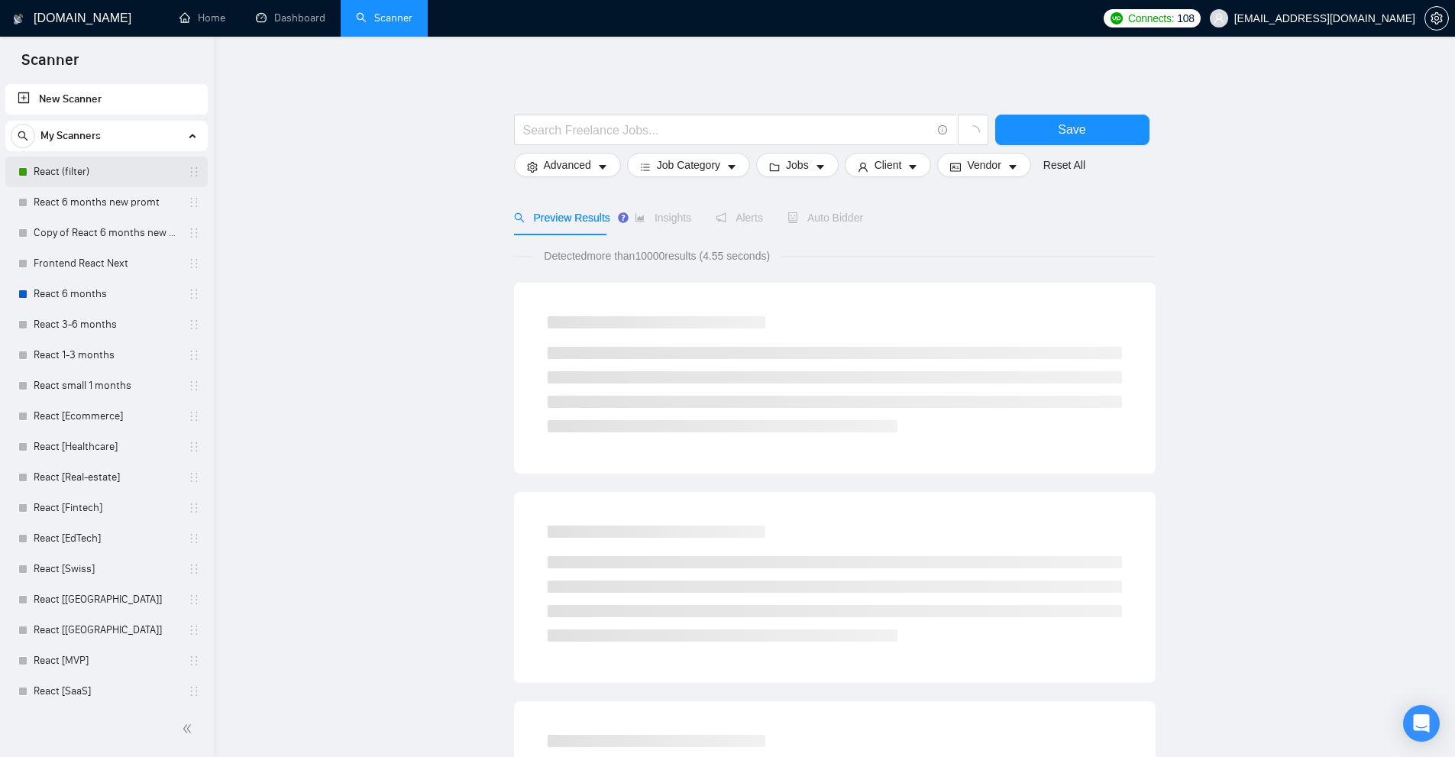
click at [101, 173] on link "React (filter)" at bounding box center [106, 172] width 145 height 31
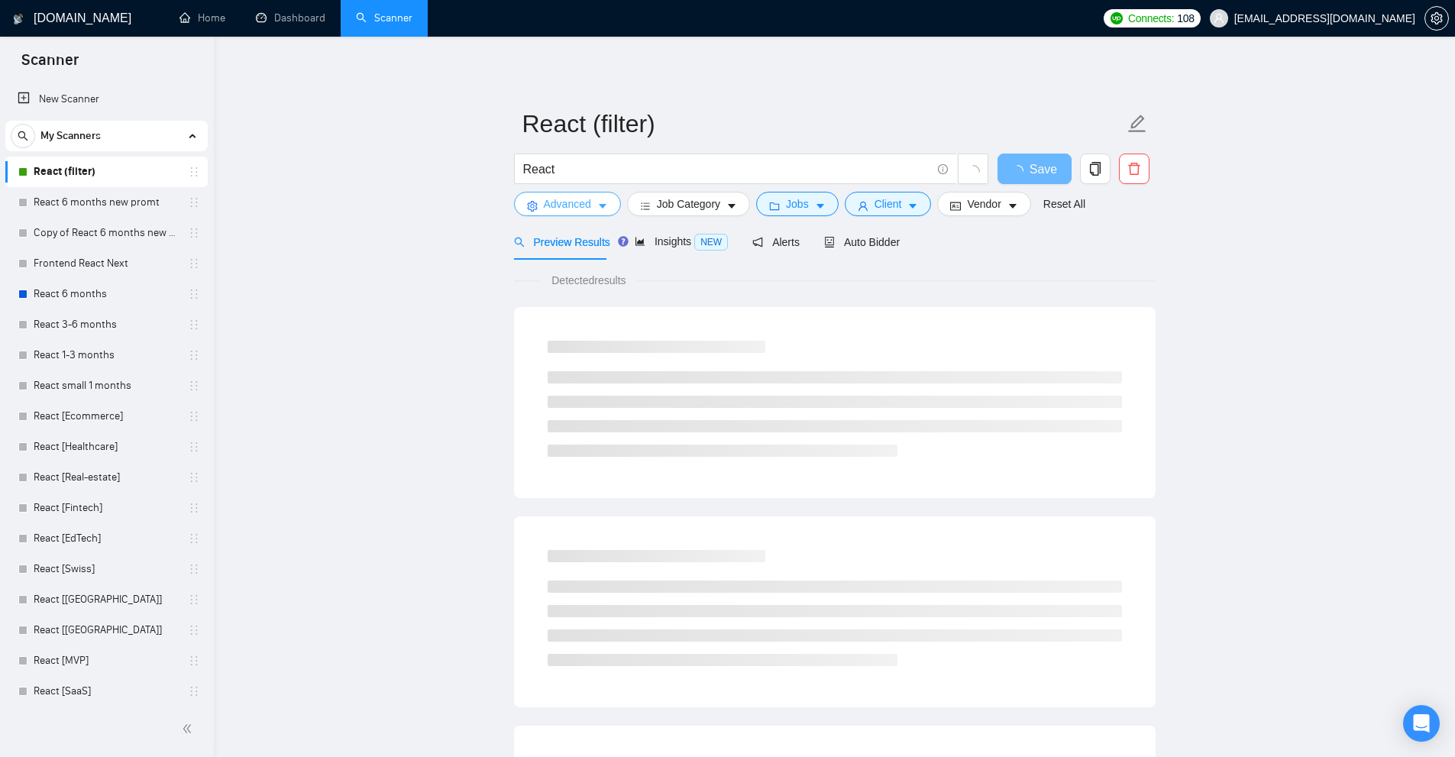
click at [580, 214] on button "Advanced" at bounding box center [567, 204] width 107 height 24
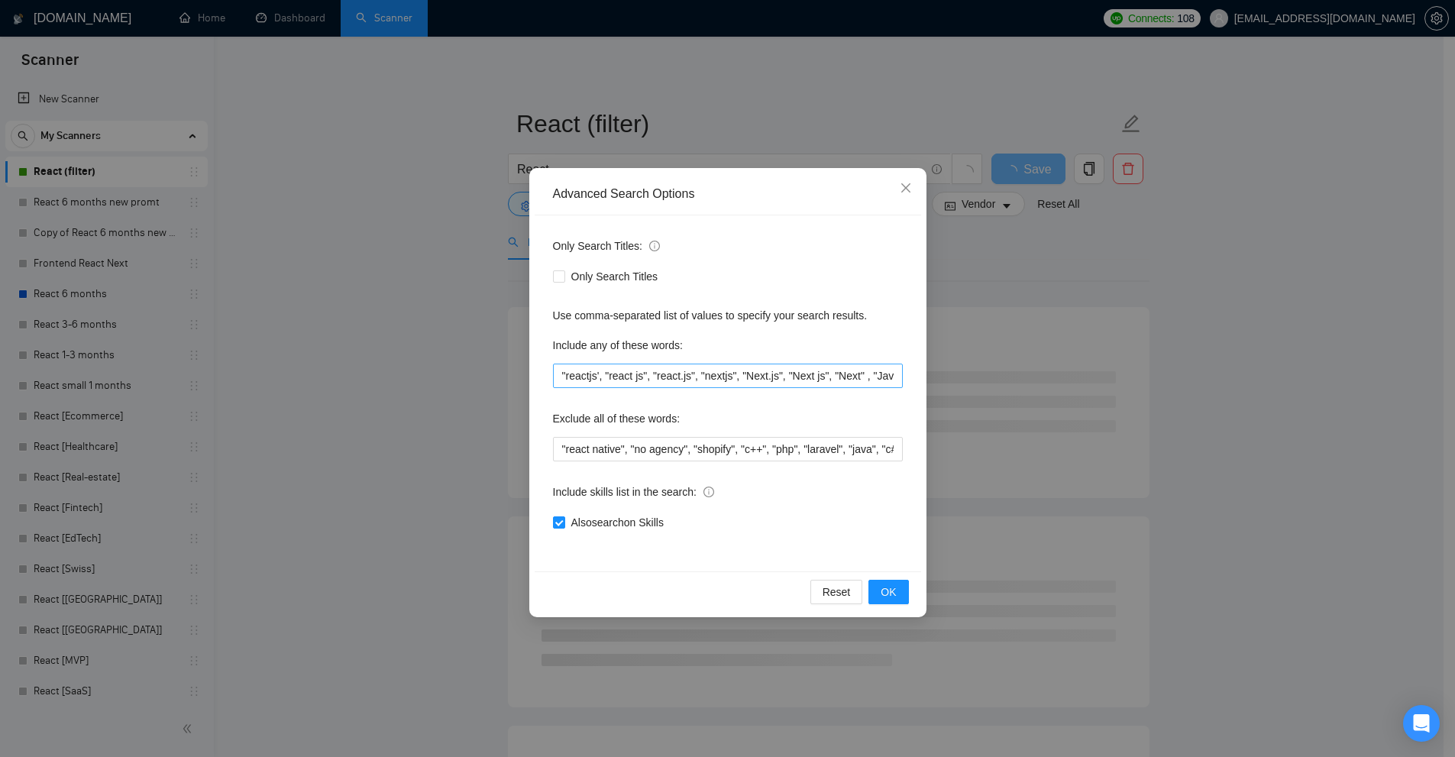
scroll to position [0, 405]
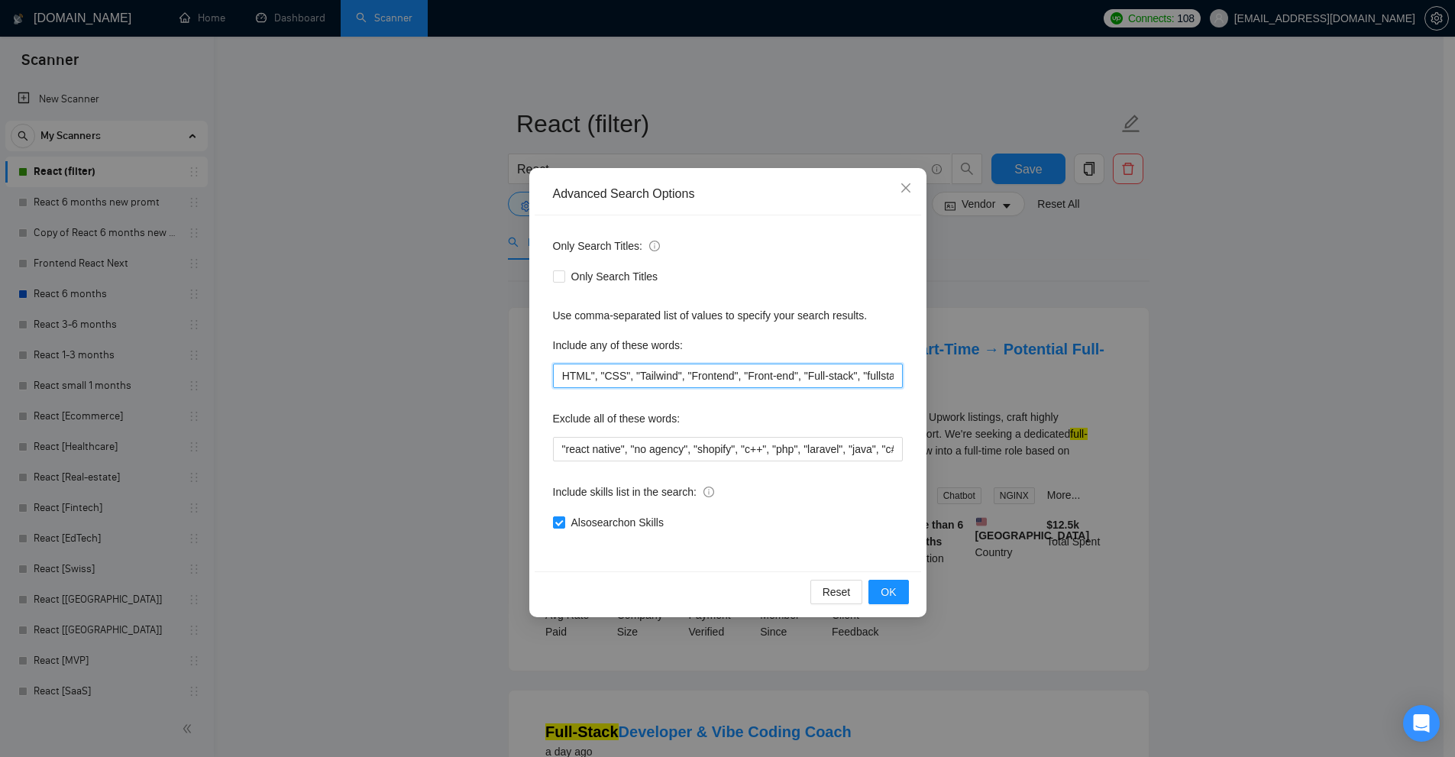
click at [623, 381] on input ""reactjs', "react js", "react.js", "nextjs", "Next.js", "Next js", "Next" , "Ja…" at bounding box center [728, 375] width 350 height 24
click at [649, 372] on input ""reactjs', "react js", "react.js", "nextjs", "Next.js", "Next js", "Next" , "Ja…" at bounding box center [728, 375] width 350 height 24
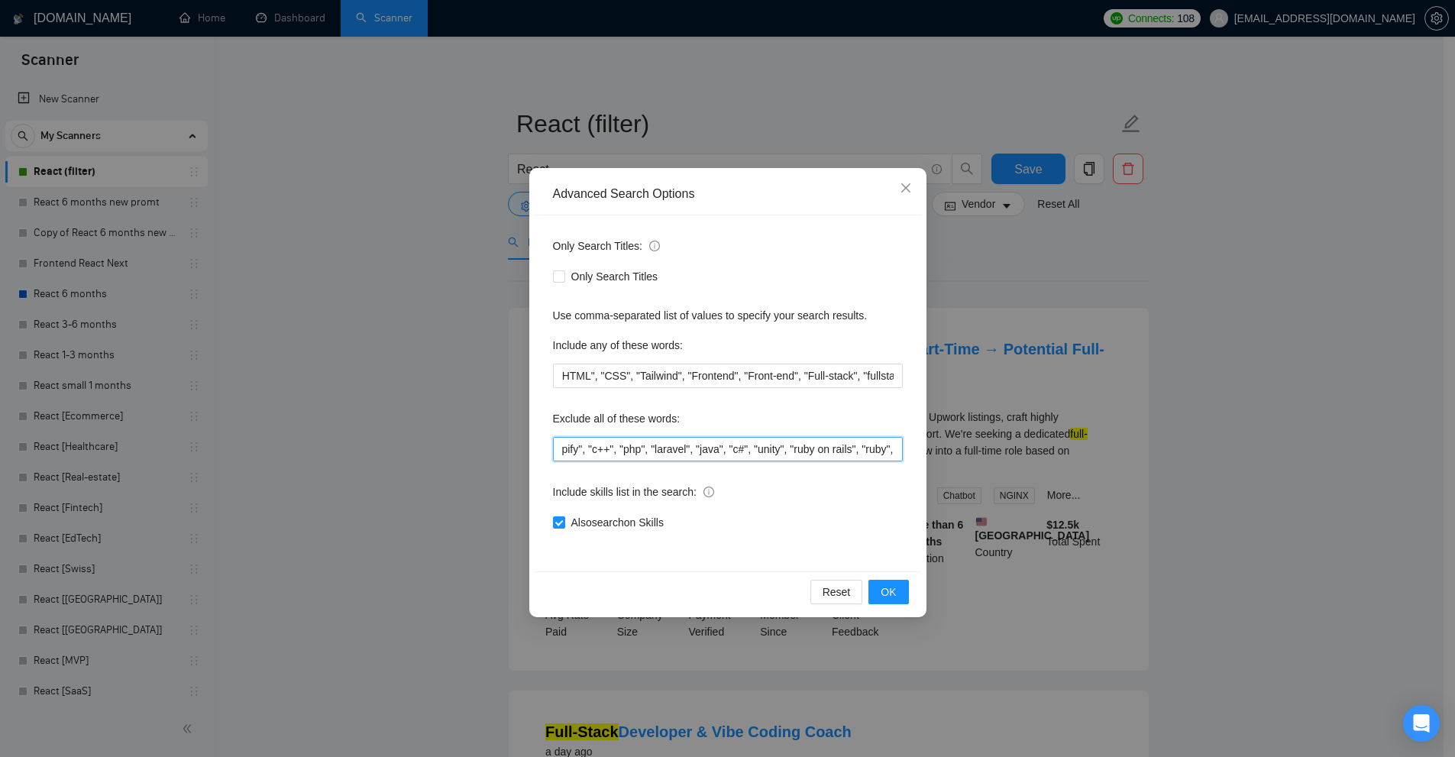
click at [746, 450] on input ""react native", "no agency", "shopify", "c++", "php", "laravel", "java", "c#", …" at bounding box center [728, 449] width 350 height 24
click at [1033, 341] on div "Advanced Search Options Only Search Titles: Only Search Titles Use comma-separa…" at bounding box center [727, 378] width 1455 height 757
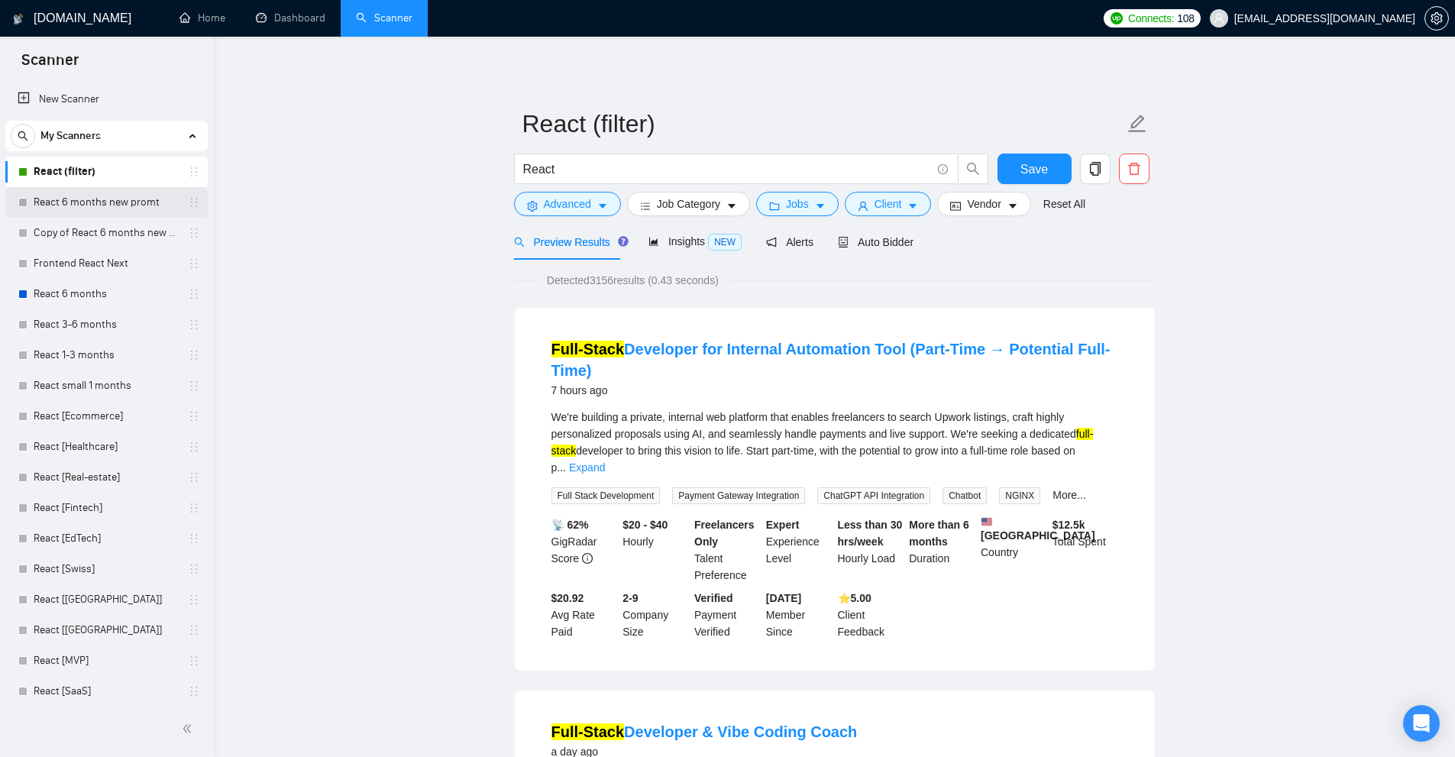
click at [95, 193] on link "React 6 months new promt" at bounding box center [106, 202] width 145 height 31
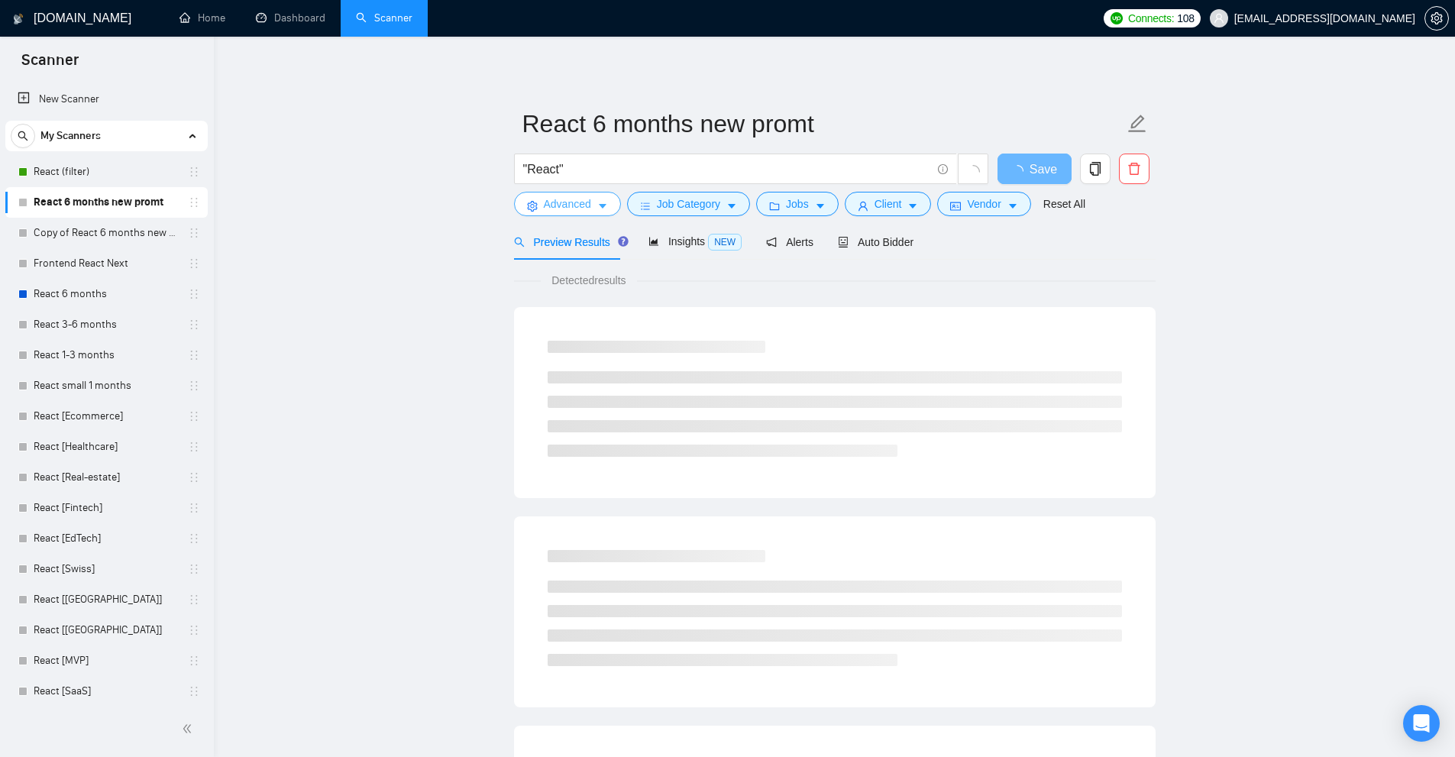
click at [564, 204] on span "Advanced" at bounding box center [567, 203] width 47 height 17
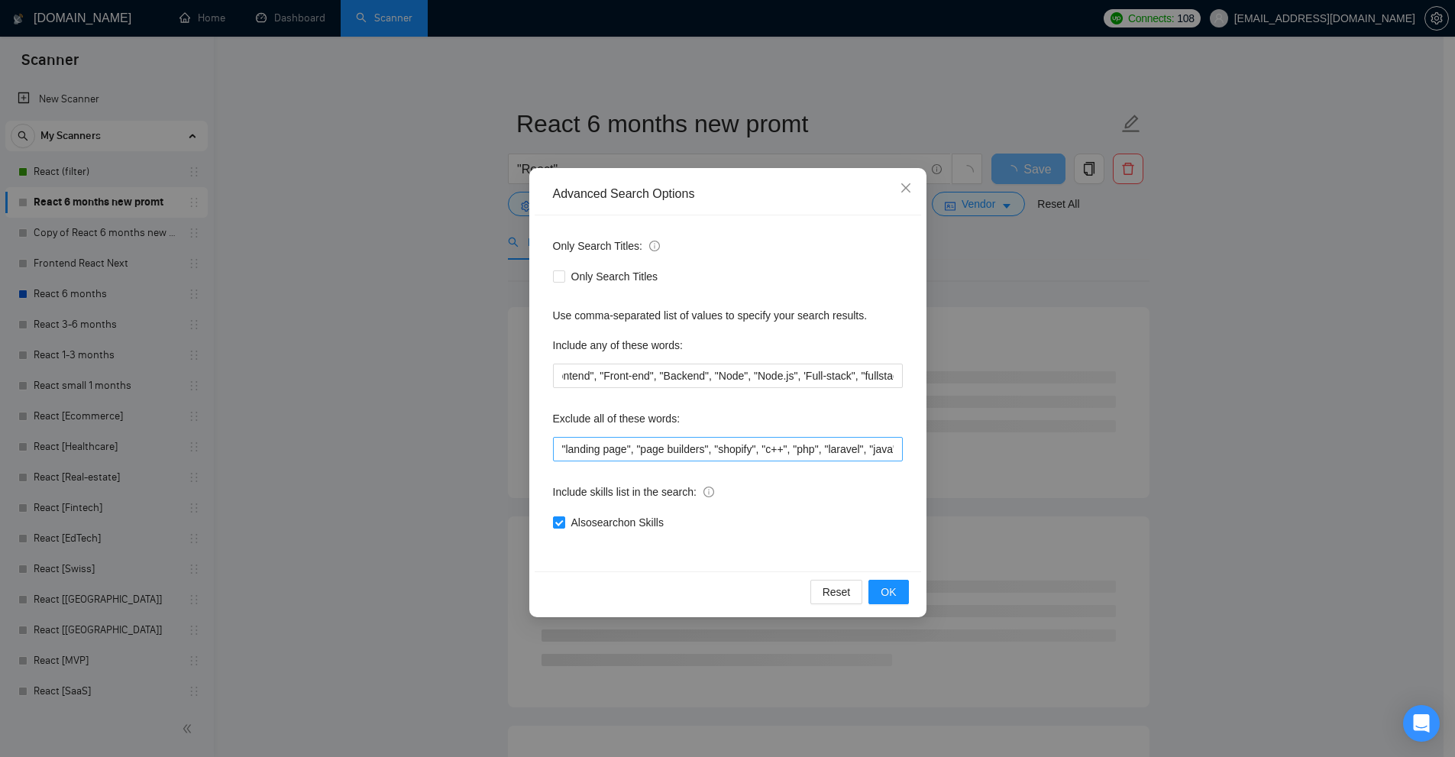
scroll to position [0, 317]
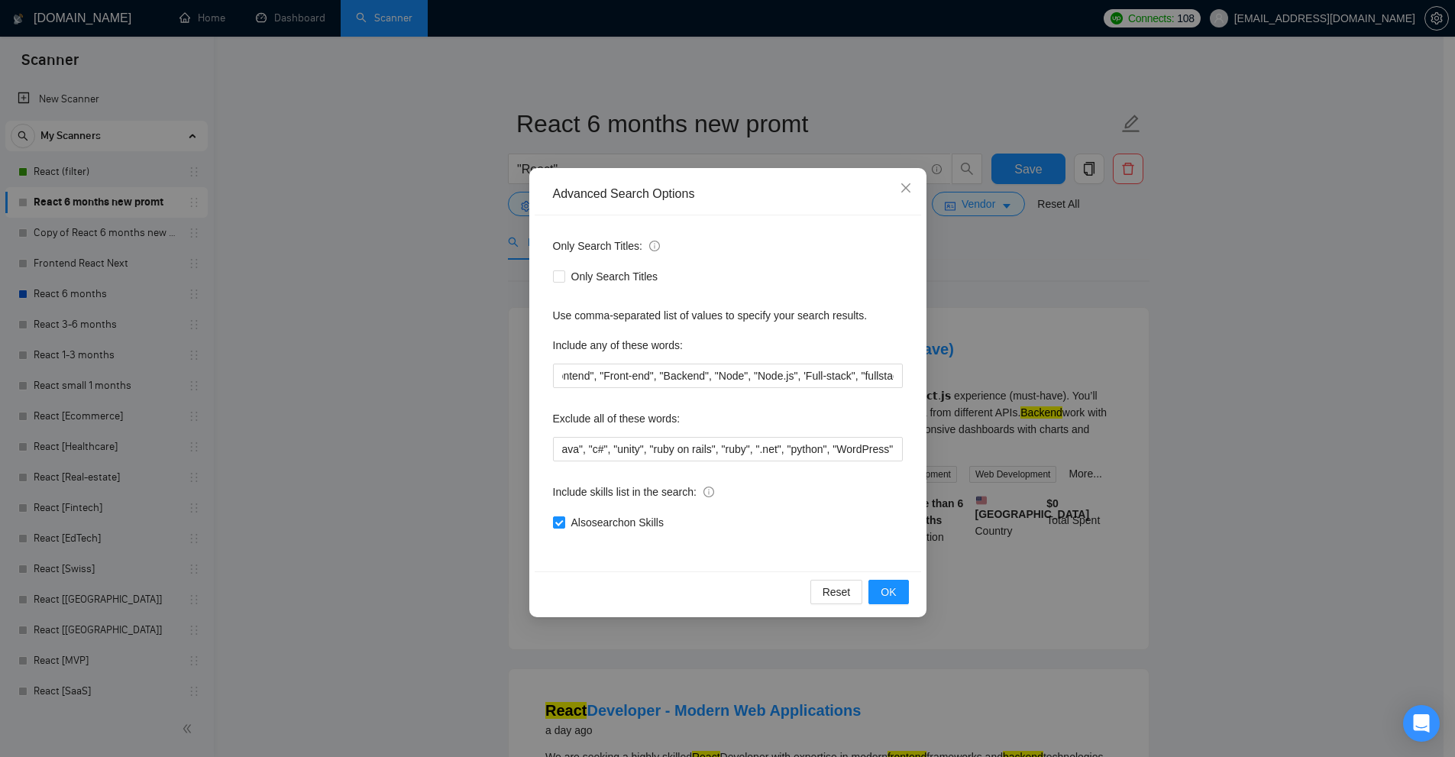
click at [298, 333] on div "Advanced Search Options Only Search Titles: Only Search Titles Use comma-separa…" at bounding box center [727, 378] width 1455 height 757
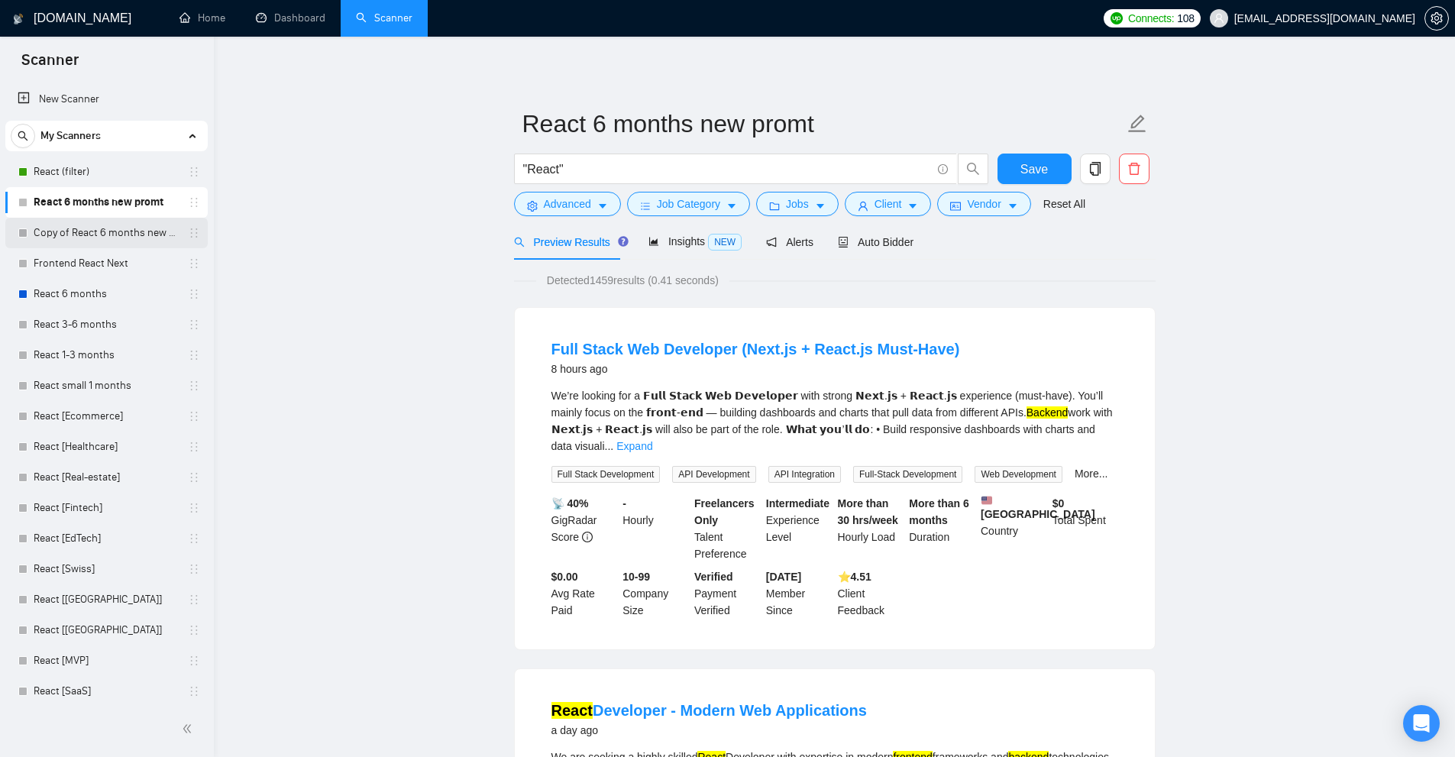
click at [96, 225] on link "Copy of React 6 months new promt" at bounding box center [106, 233] width 145 height 31
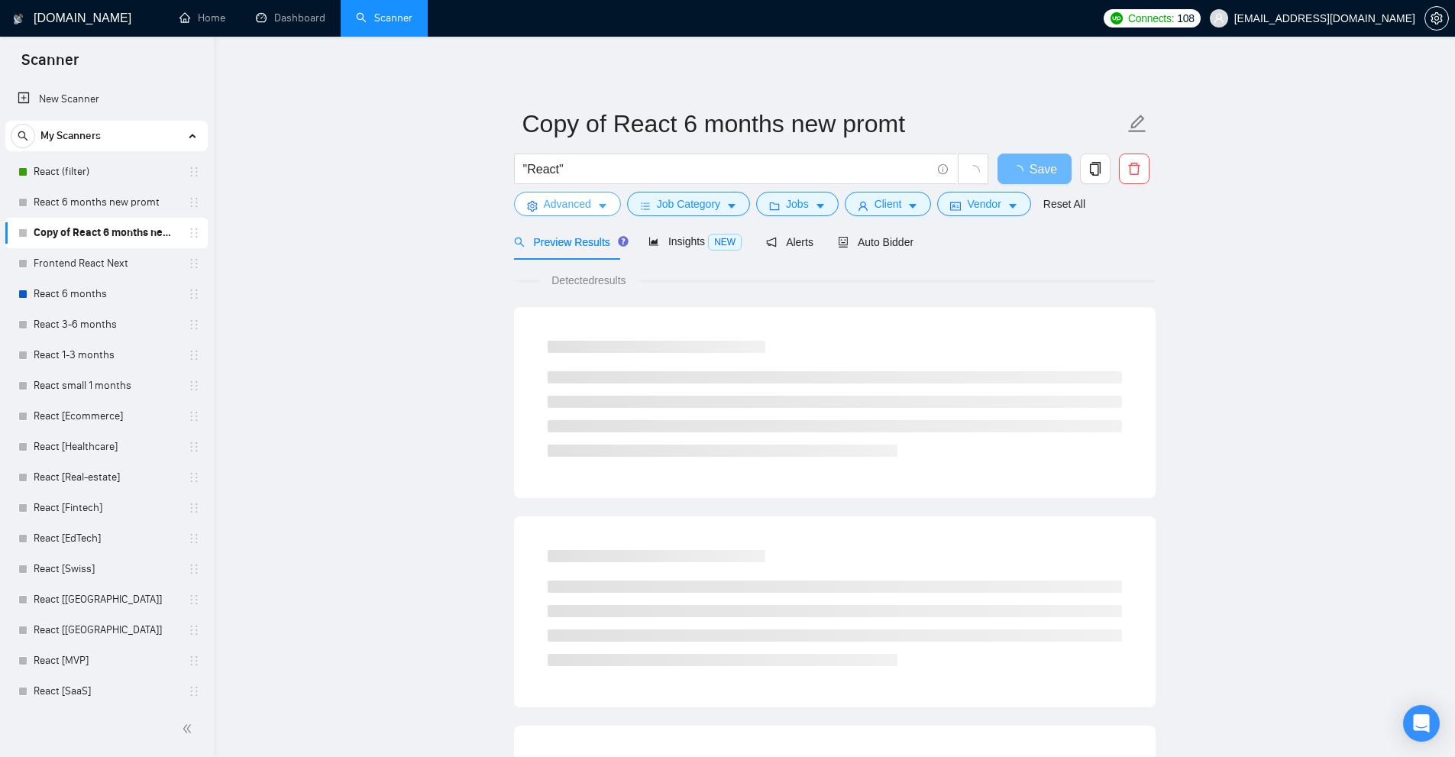
click at [553, 208] on span "Advanced" at bounding box center [567, 203] width 47 height 17
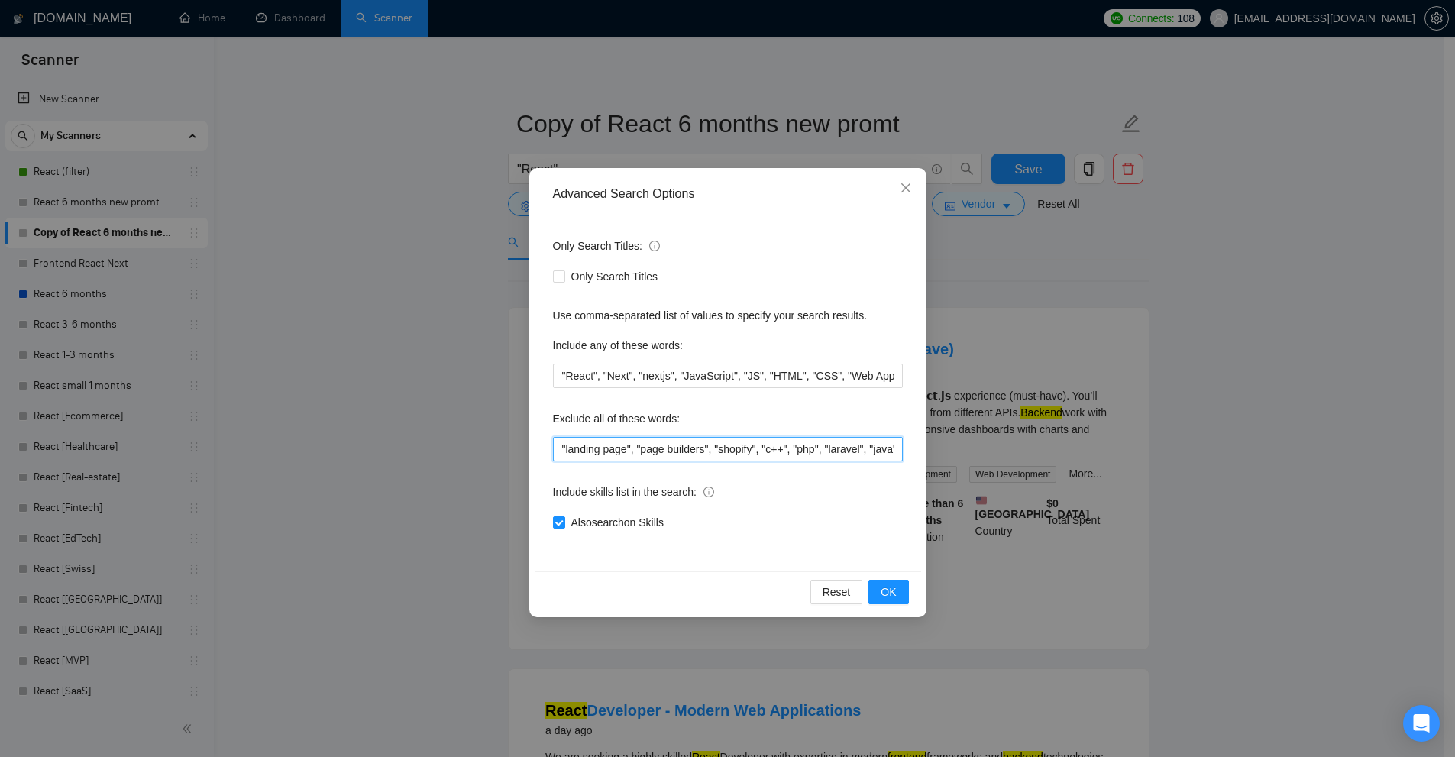
click at [657, 447] on input ""landing page", "page builders", "shopify", "c++", "php", "laravel", "java", "c…" at bounding box center [728, 449] width 350 height 24
drag, startPoint x: 657, startPoint y: 447, endPoint x: 685, endPoint y: 447, distance: 27.5
click at [685, 447] on input ""landing page", "page builders", "shopify", "c++", "php", "laravel", "java", "c…" at bounding box center [728, 449] width 350 height 24
click at [409, 221] on div "Advanced Search Options Only Search Titles: Only Search Titles Use comma-separa…" at bounding box center [727, 378] width 1455 height 757
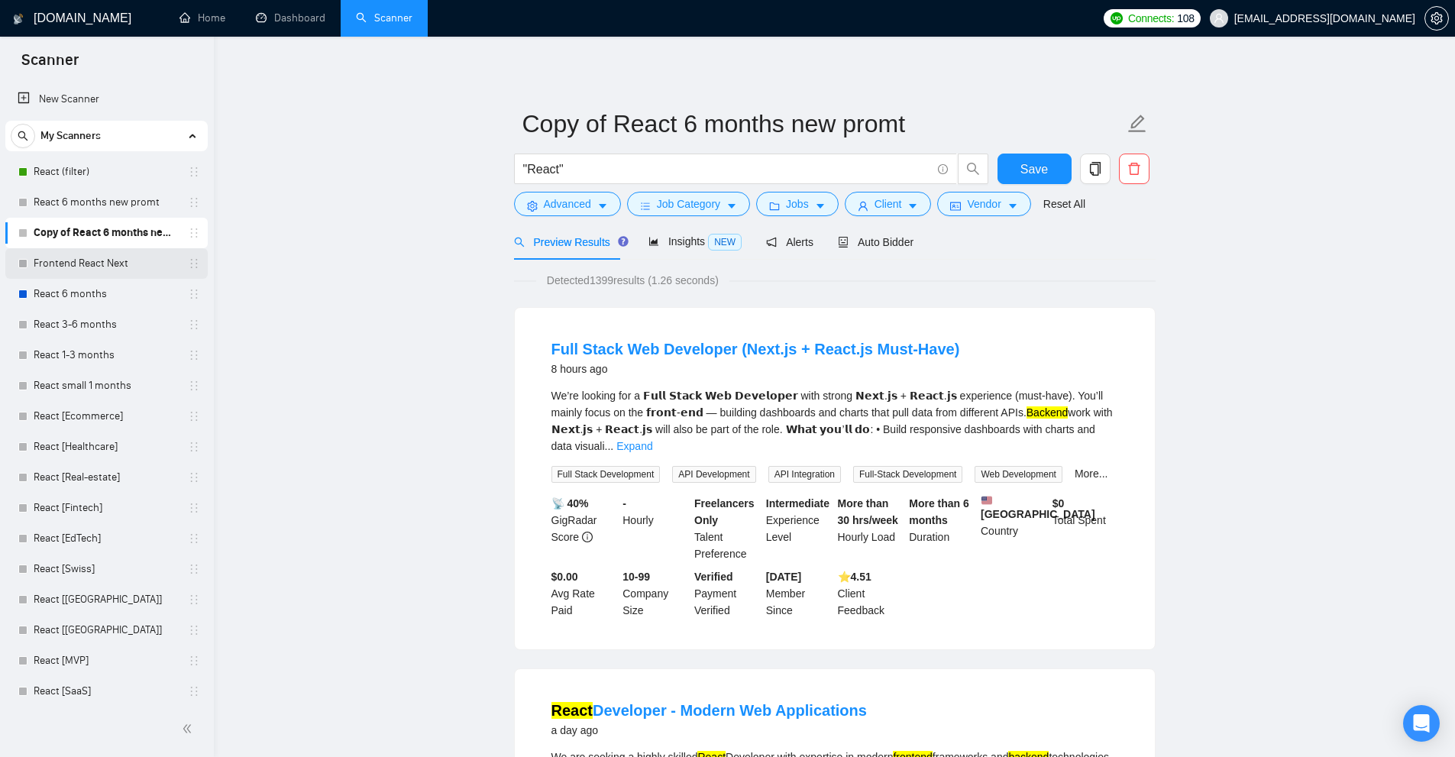
click at [103, 258] on link "Frontend React Next" at bounding box center [106, 263] width 145 height 31
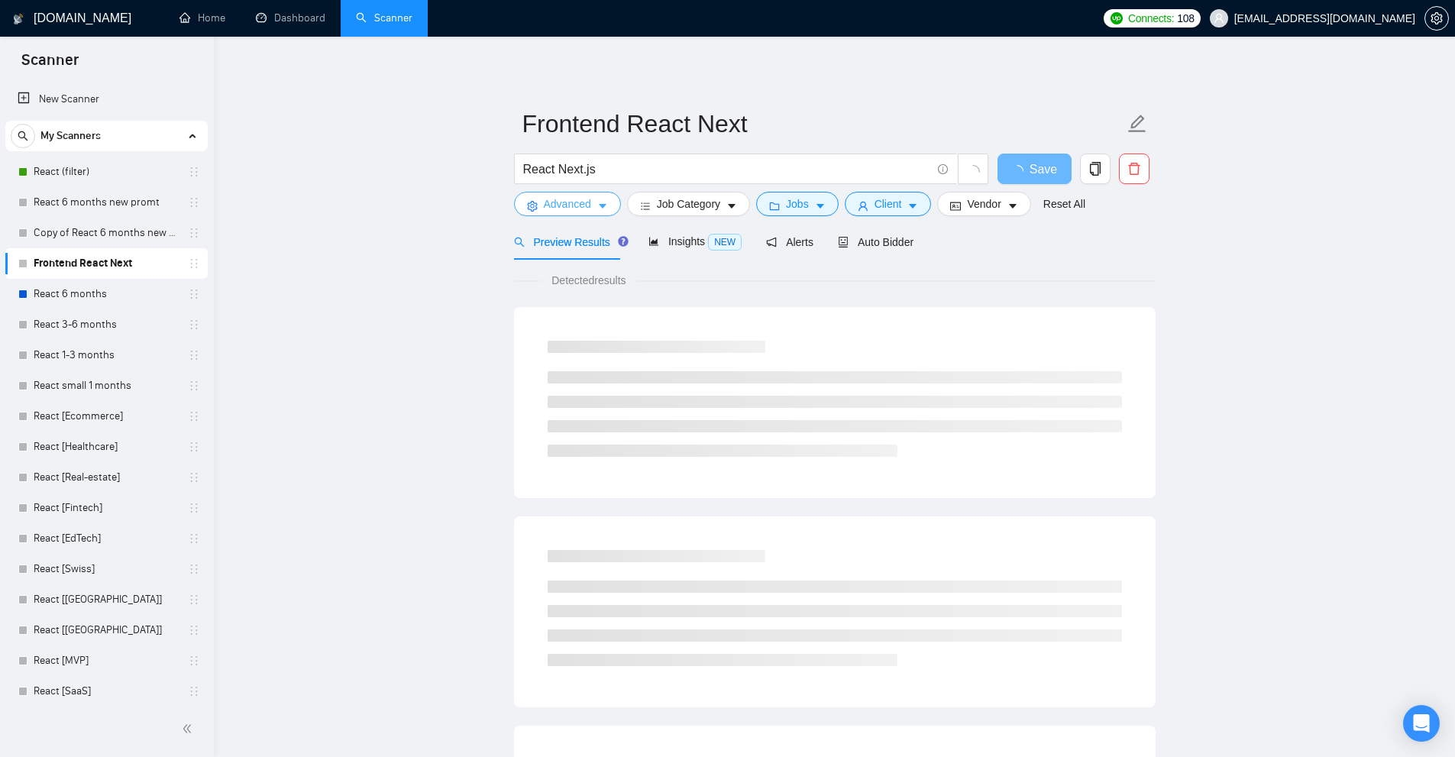
click at [583, 203] on span "Advanced" at bounding box center [567, 203] width 47 height 17
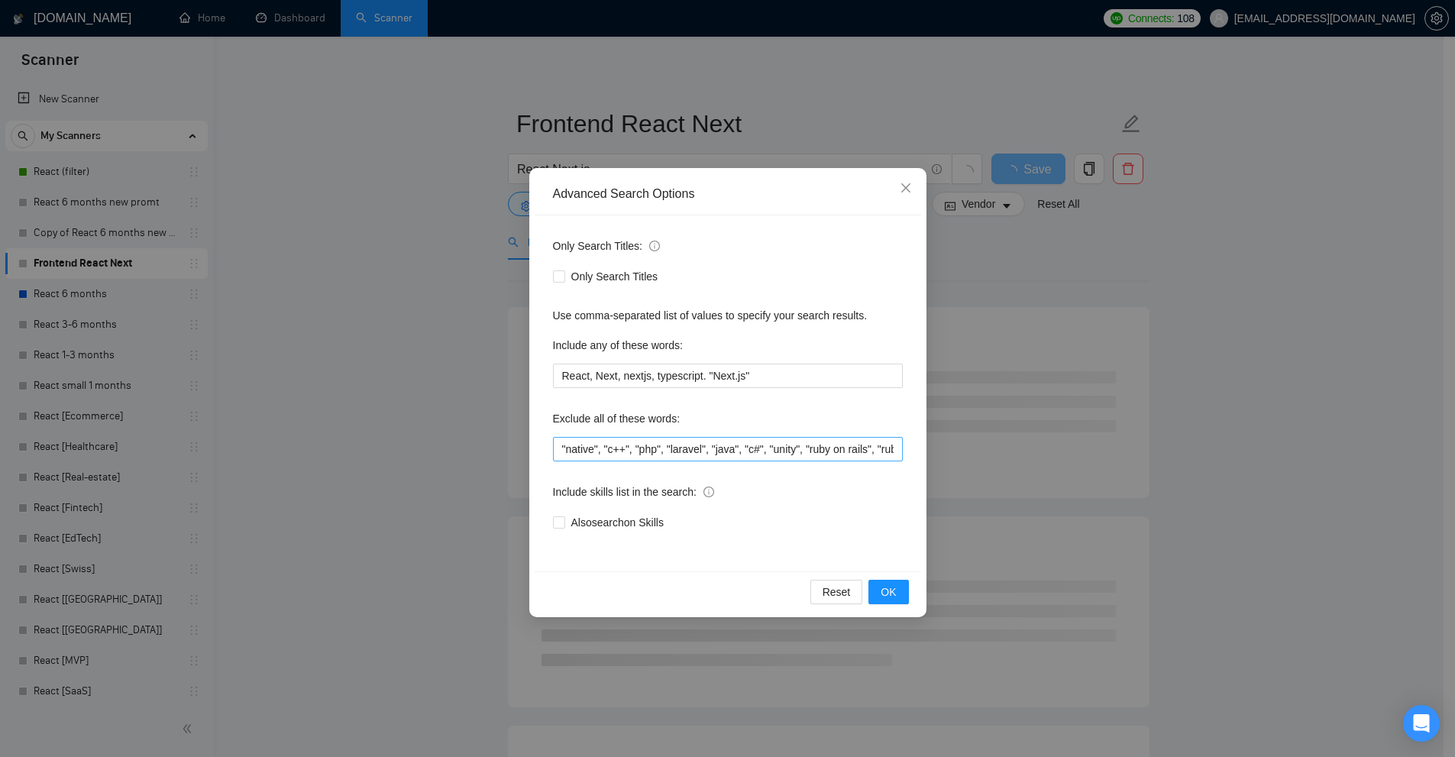
scroll to position [0, 79]
click at [174, 401] on div "Advanced Search Options Only Search Titles: Only Search Titles Use comma-separa…" at bounding box center [727, 378] width 1455 height 757
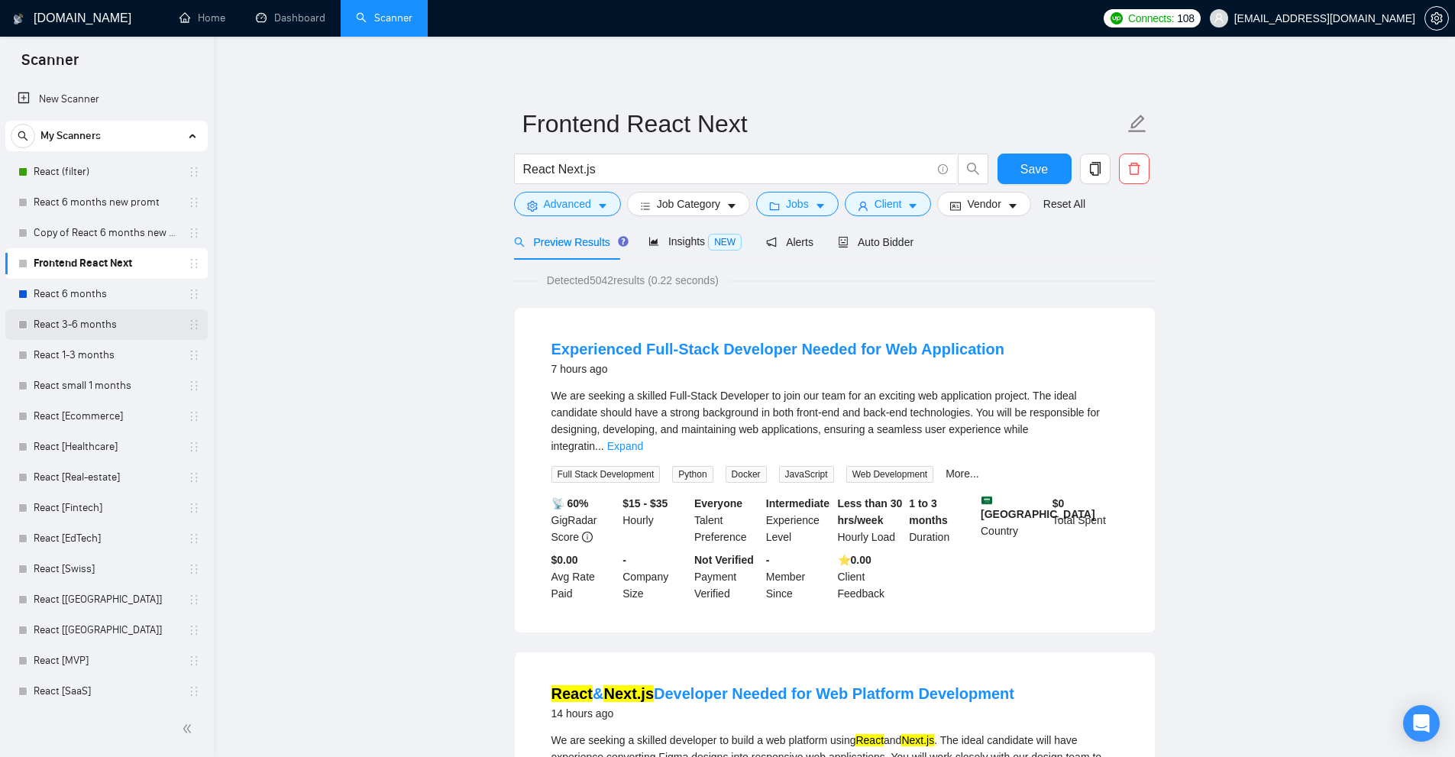
click at [87, 312] on link "React 3-6 months" at bounding box center [106, 324] width 145 height 31
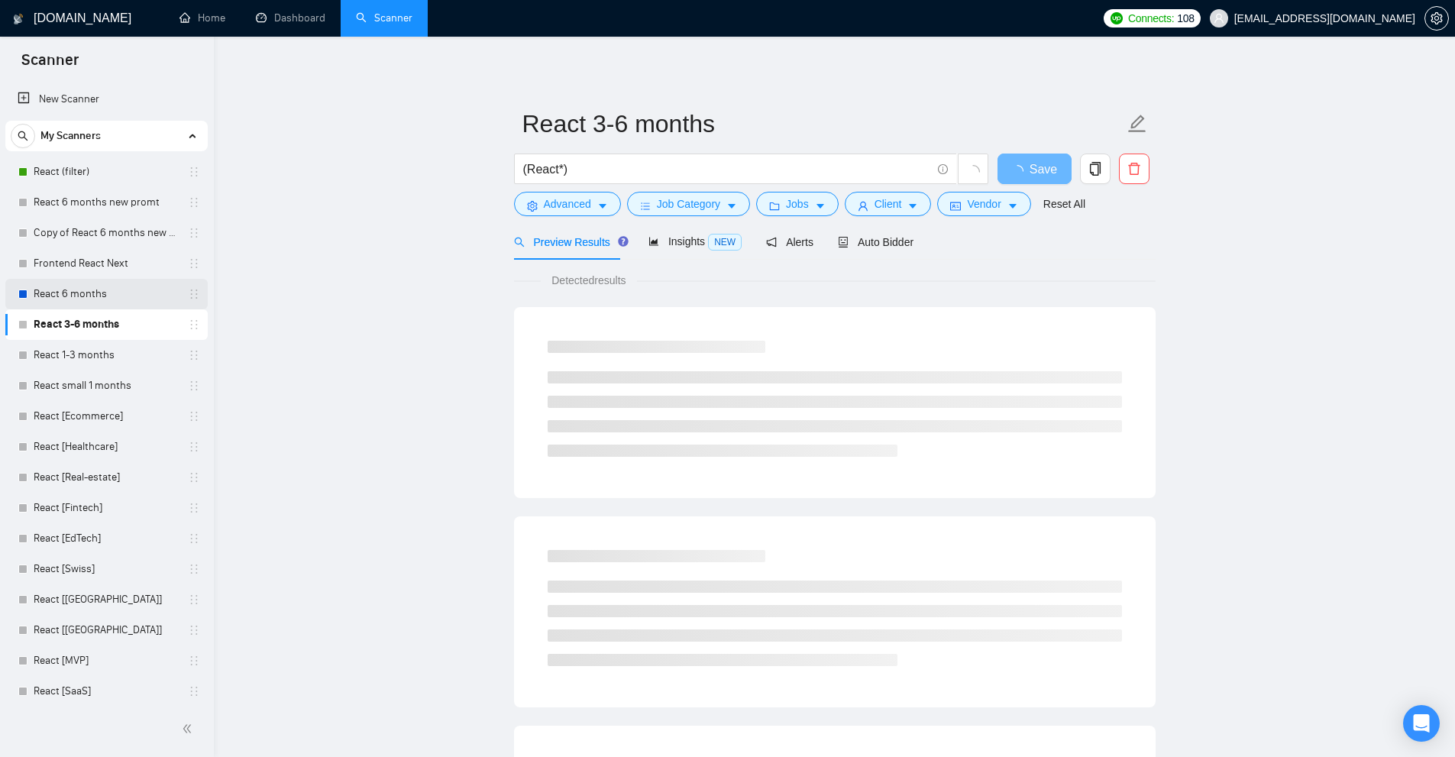
click at [111, 292] on link "React 6 months" at bounding box center [106, 294] width 145 height 31
click at [573, 205] on span "Advanced" at bounding box center [567, 203] width 47 height 17
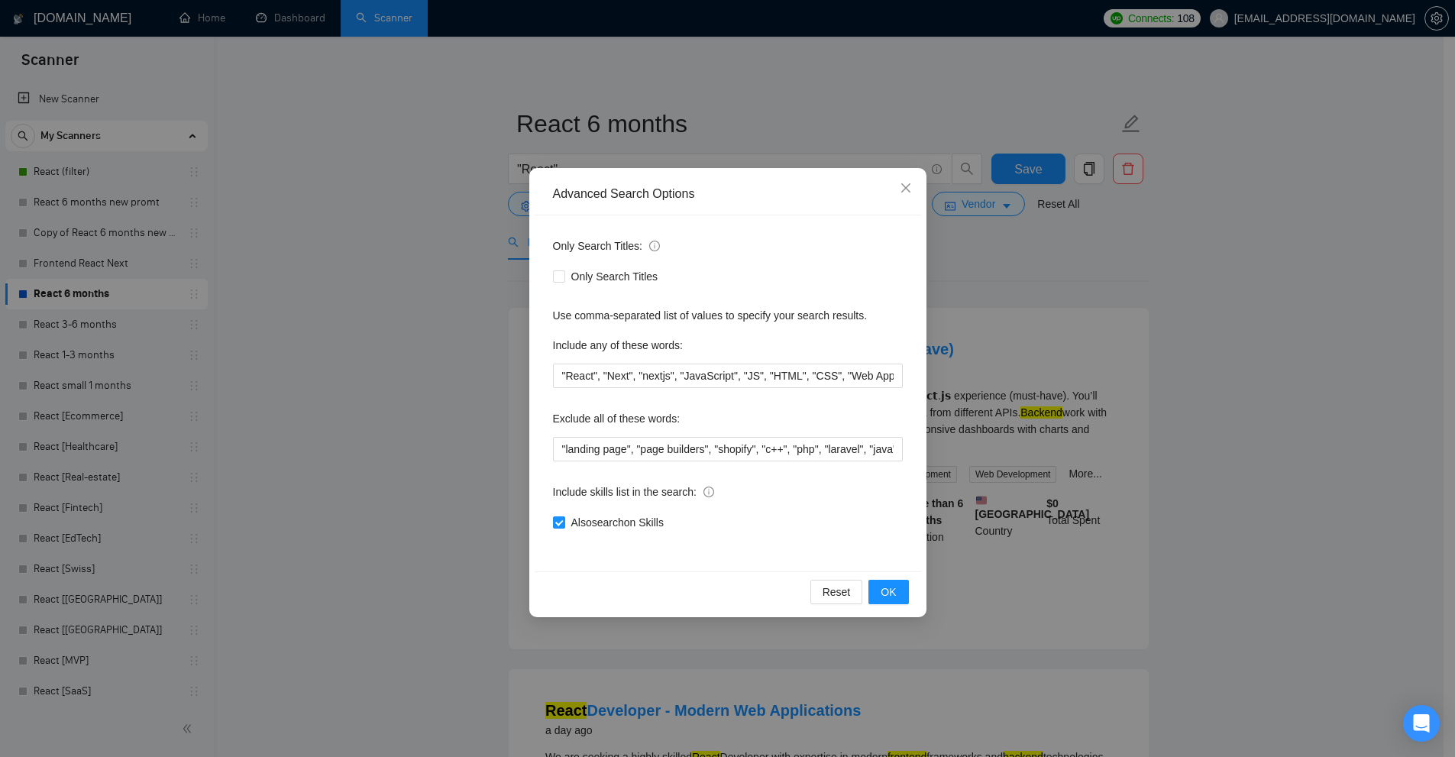
click at [215, 398] on div "Advanced Search Options Only Search Titles: Only Search Titles Use comma-separa…" at bounding box center [727, 378] width 1455 height 757
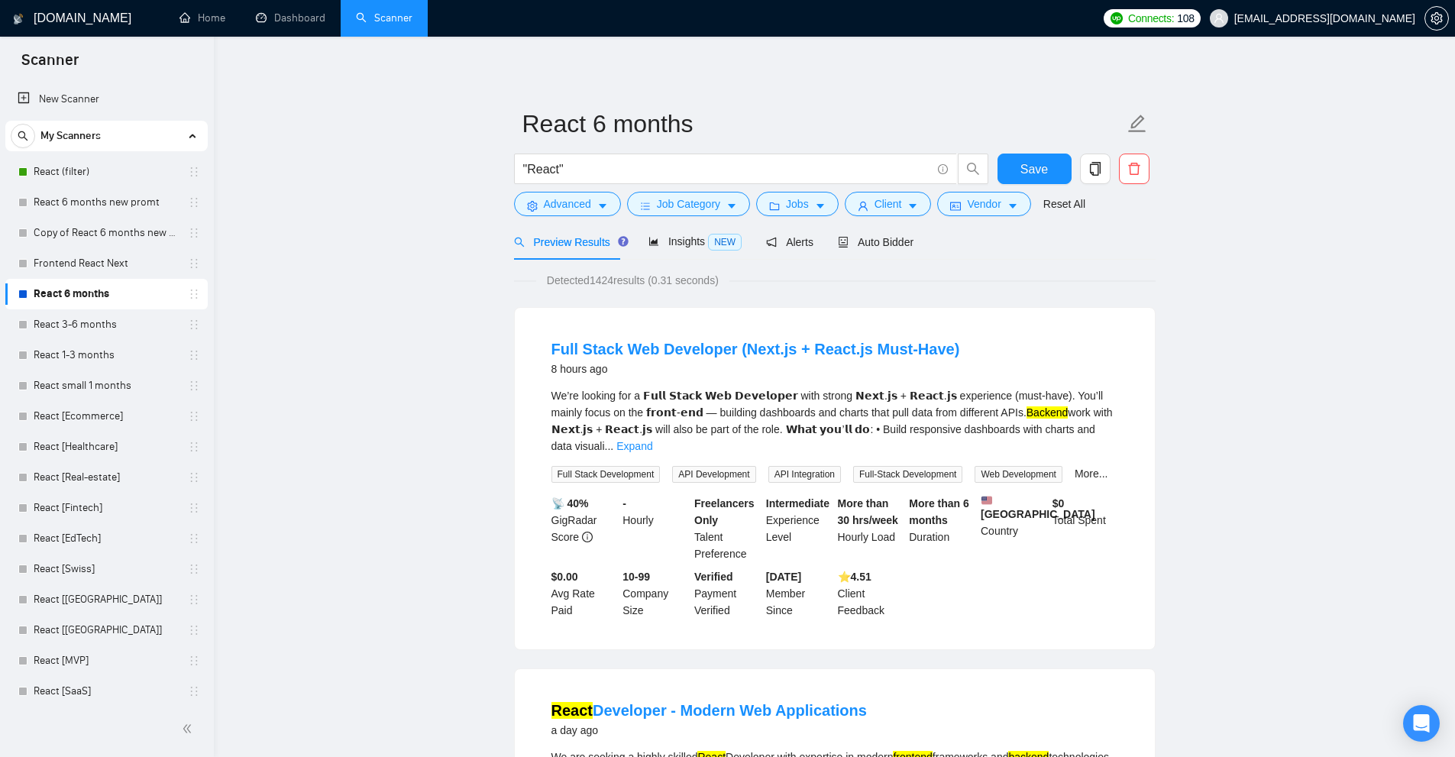
click at [62, 309] on link "React 3-6 months" at bounding box center [106, 324] width 145 height 31
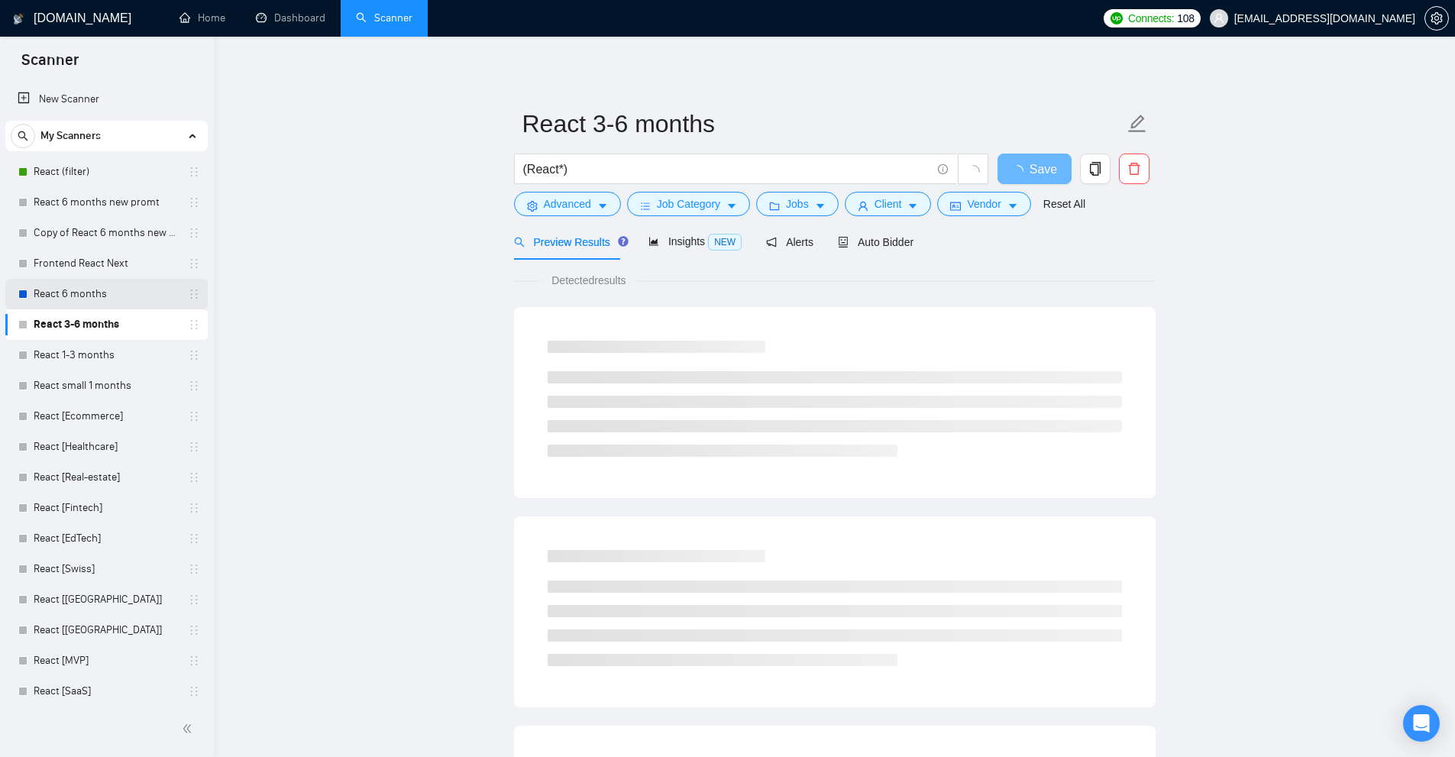
click at [108, 283] on link "React 6 months" at bounding box center [106, 294] width 145 height 31
click at [511, 202] on div "Advanced" at bounding box center [567, 204] width 113 height 24
click at [539, 201] on button "Advanced" at bounding box center [567, 204] width 107 height 24
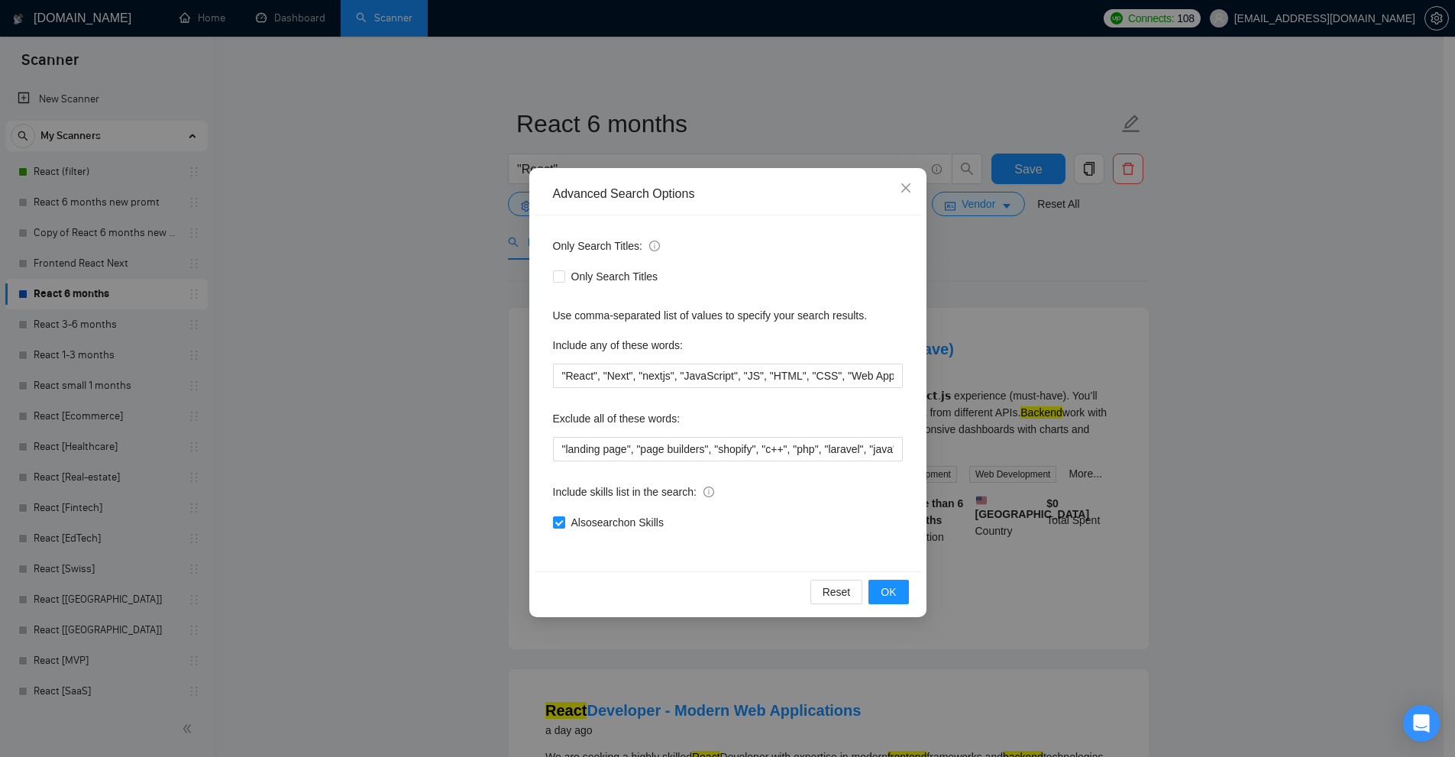
click at [377, 333] on div "Advanced Search Options Only Search Titles: Only Search Titles Use comma-separa…" at bounding box center [727, 378] width 1455 height 757
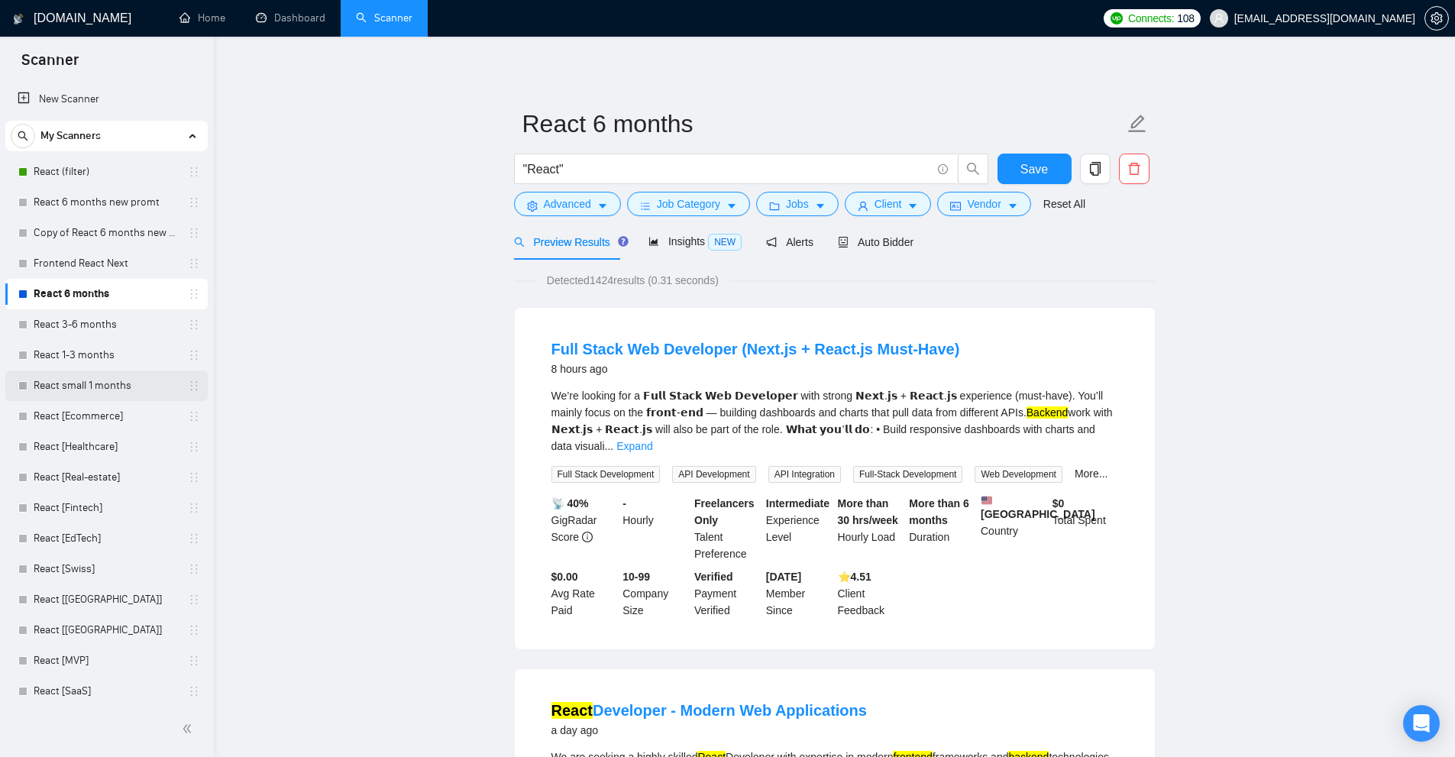
click at [78, 383] on link "React small 1 months" at bounding box center [106, 385] width 145 height 31
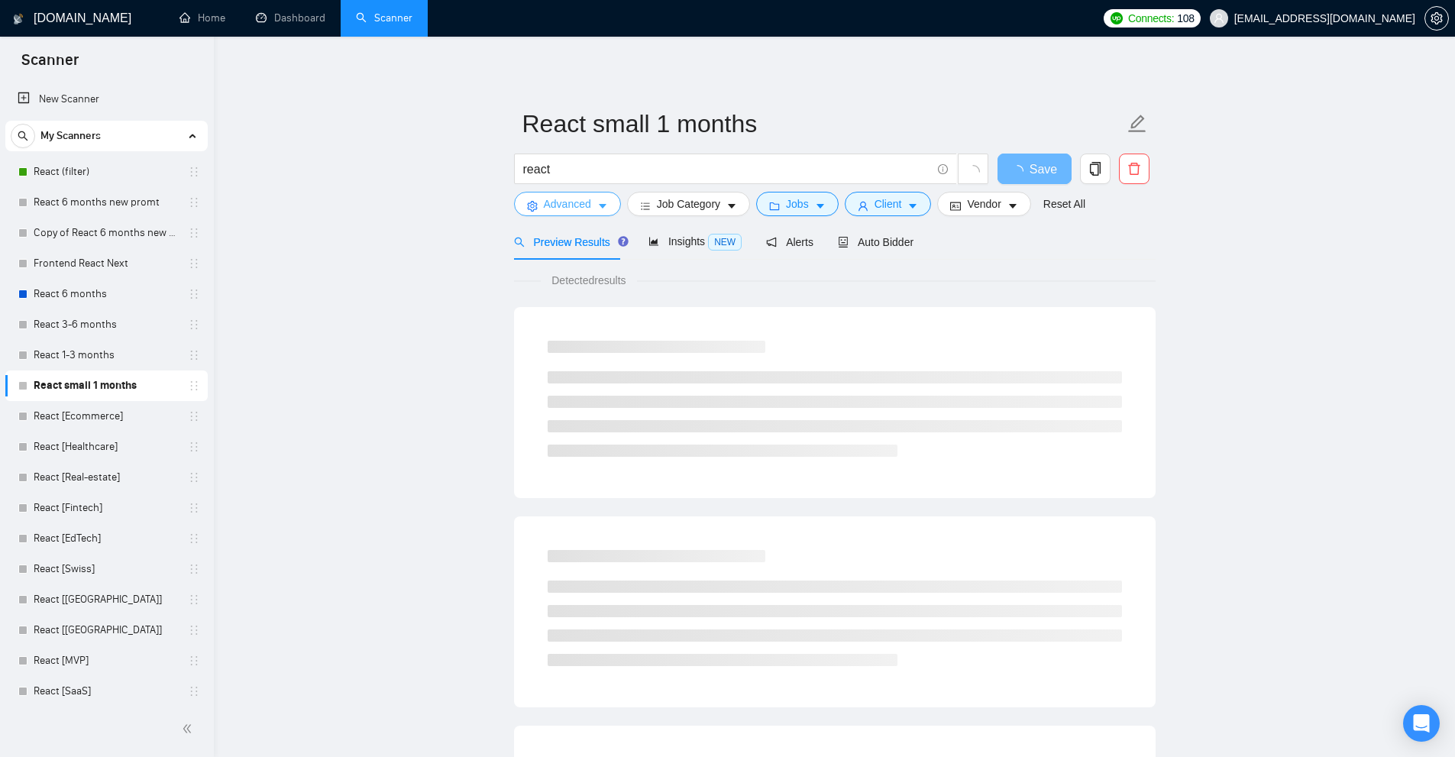
click at [565, 208] on span "Advanced" at bounding box center [567, 203] width 47 height 17
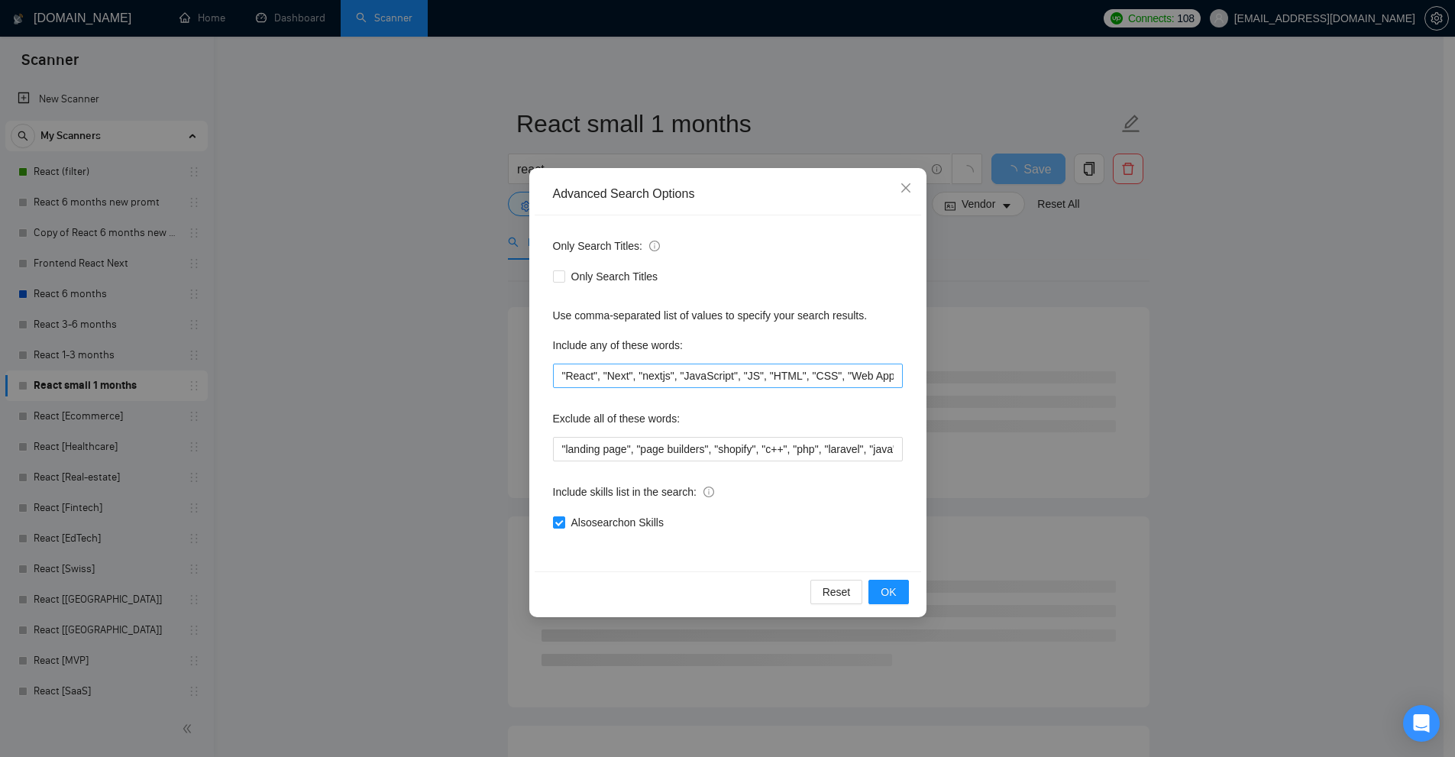
scroll to position [0, 446]
drag, startPoint x: 364, startPoint y: 372, endPoint x: 318, endPoint y: 386, distance: 48.6
click at [360, 373] on div "Advanced Search Options Only Search Titles: Only Search Titles Use comma-separa…" at bounding box center [727, 378] width 1455 height 757
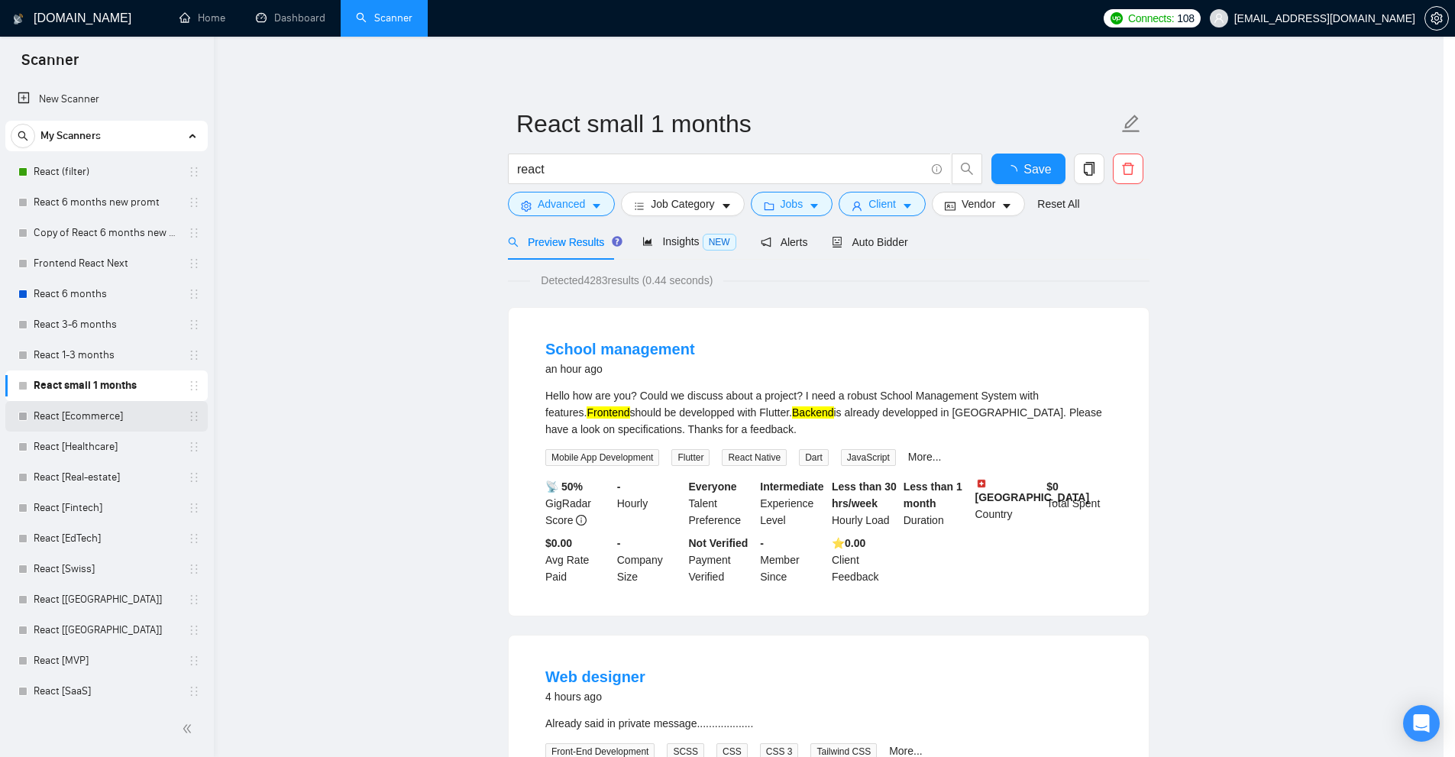
click at [20, 419] on div at bounding box center [22, 416] width 9 height 9
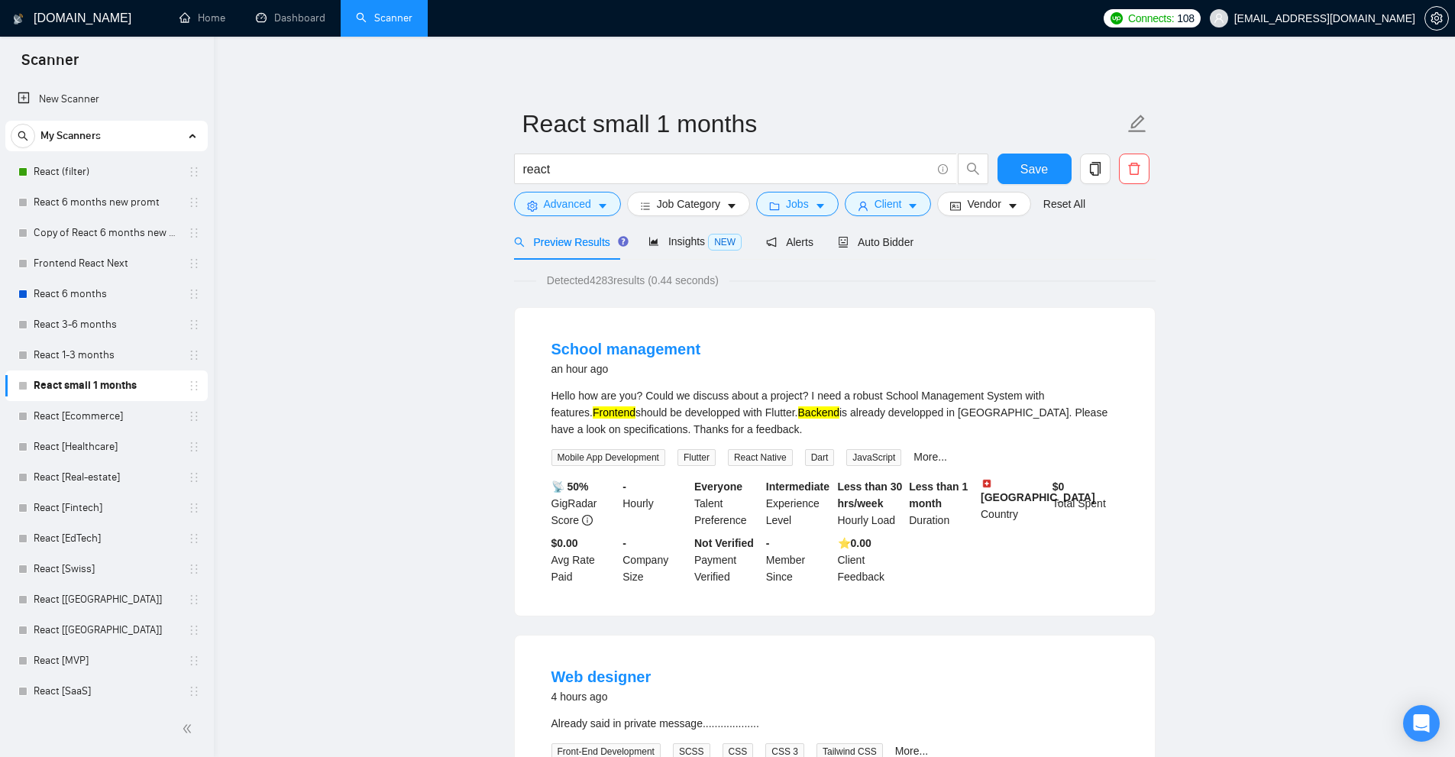
click at [131, 412] on link "React [Ecommerce]" at bounding box center [106, 416] width 145 height 31
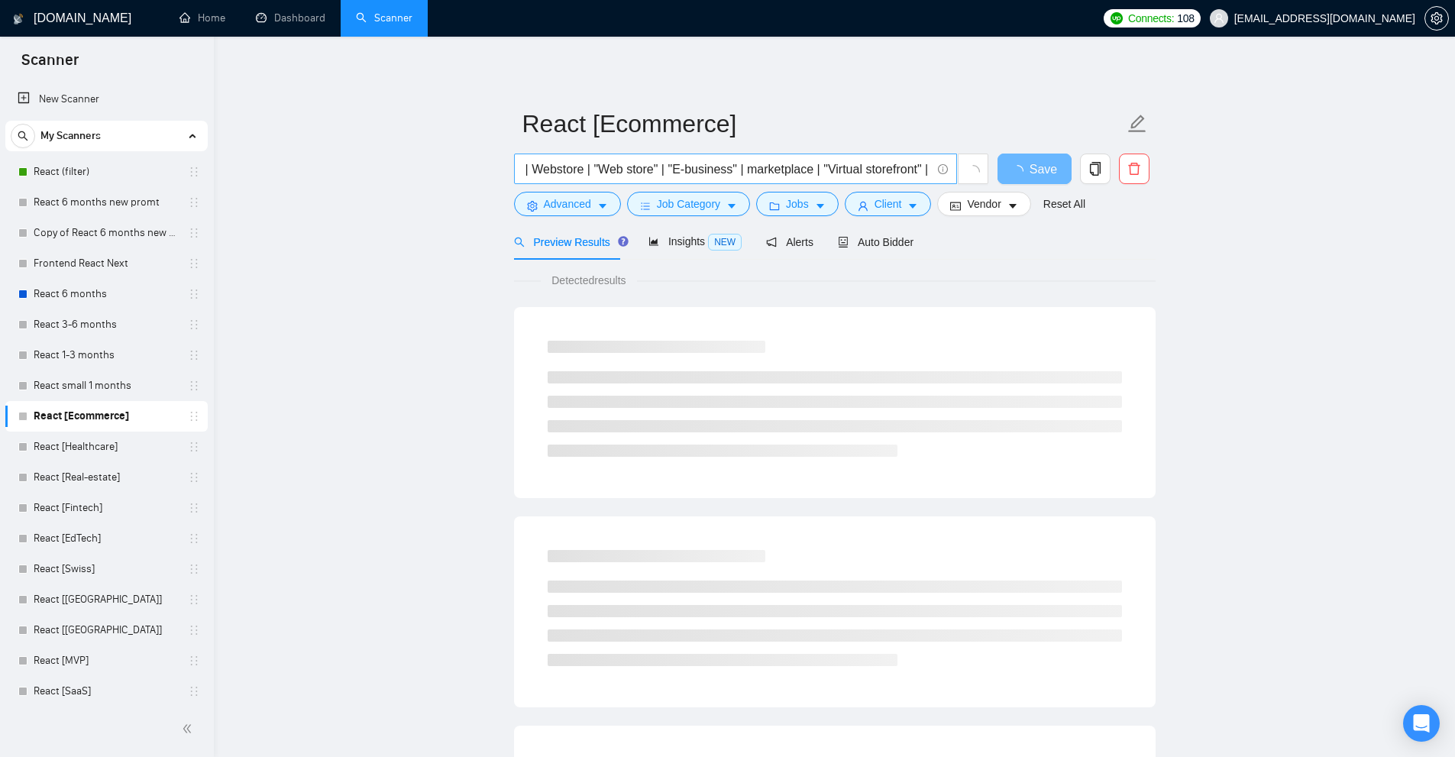
scroll to position [0, 916]
click at [626, 166] on input "(ecommerce*) | "e-commerce" | "e commerce" | "e - comm" | "e comm" | (Ecom*) | …" at bounding box center [727, 169] width 408 height 19
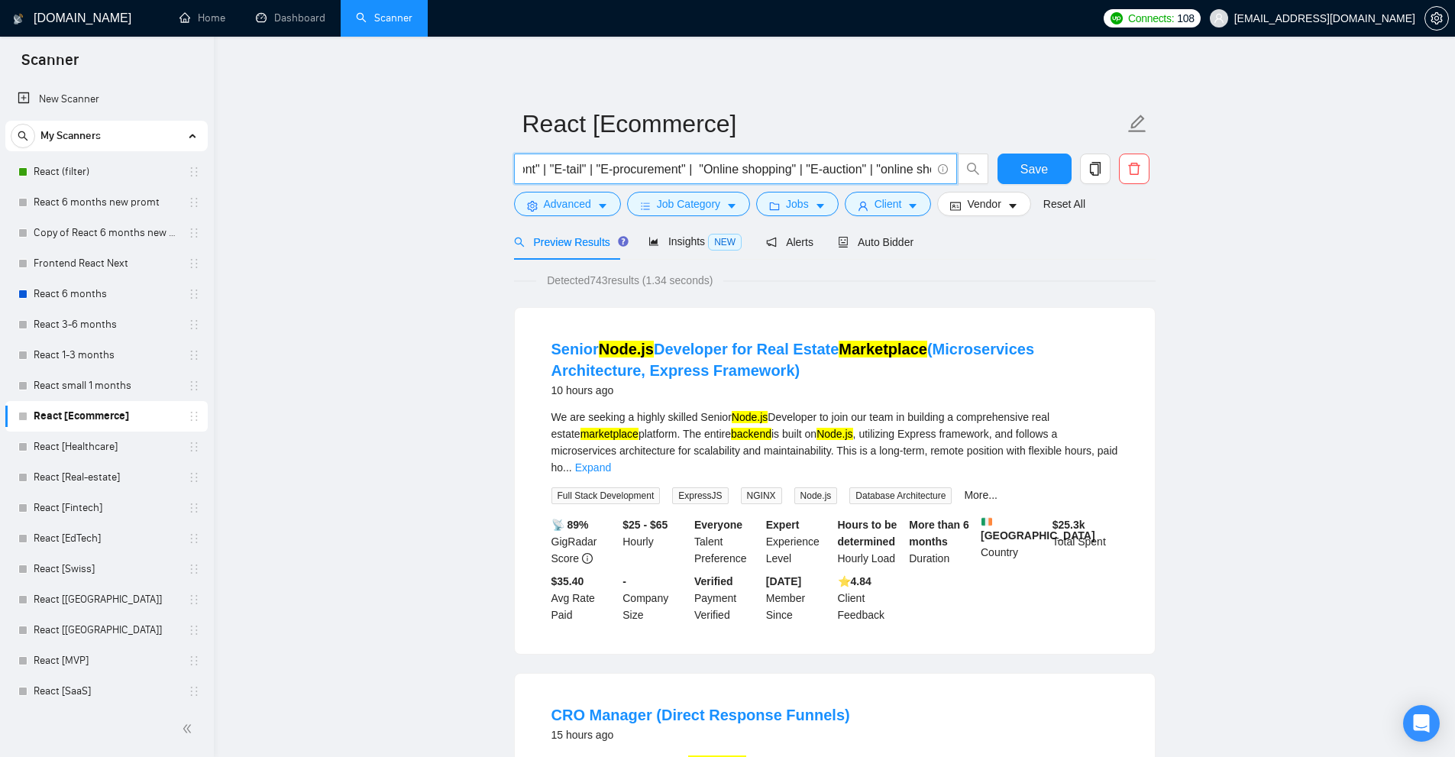
scroll to position [0, 0]
click at [588, 208] on span "Advanced" at bounding box center [567, 203] width 47 height 17
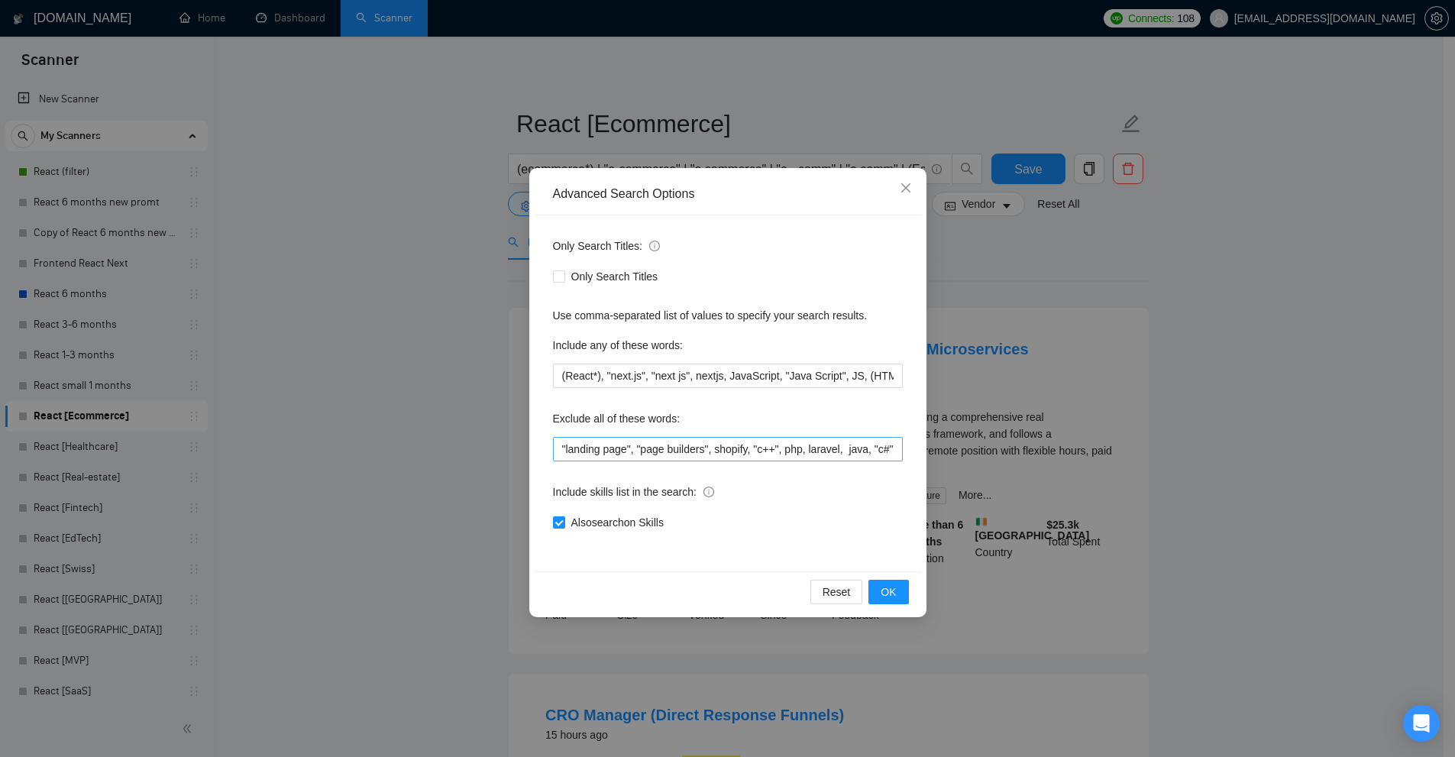
scroll to position [0, 263]
click at [863, 449] on input ""landing page", "page builders", shopify, "c++", php, laravel, java, "c#", unit…" at bounding box center [728, 449] width 350 height 24
click at [242, 344] on div "Advanced Search Options Only Search Titles: Only Search Titles Use comma-separa…" at bounding box center [727, 378] width 1455 height 757
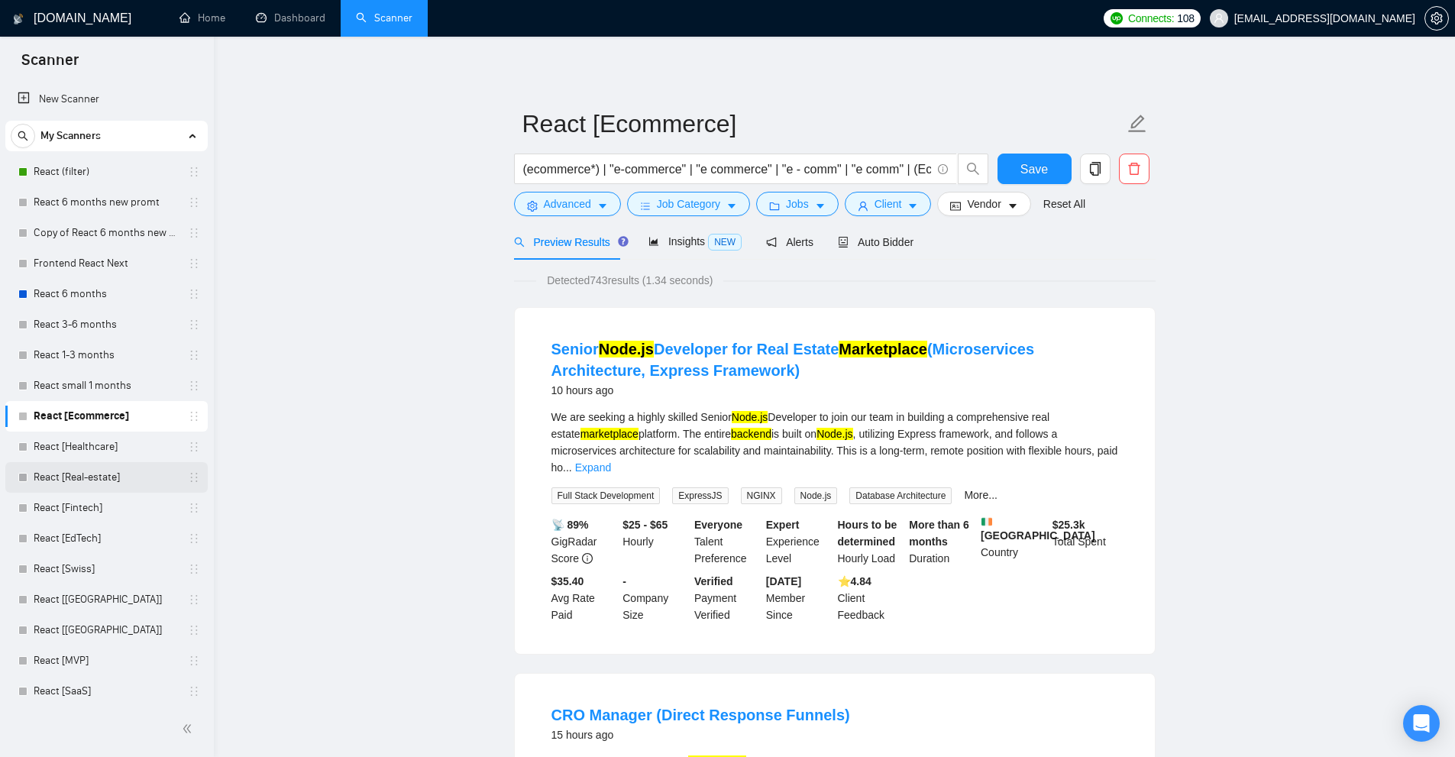
click at [70, 463] on link "React [Real-estate]" at bounding box center [106, 477] width 145 height 31
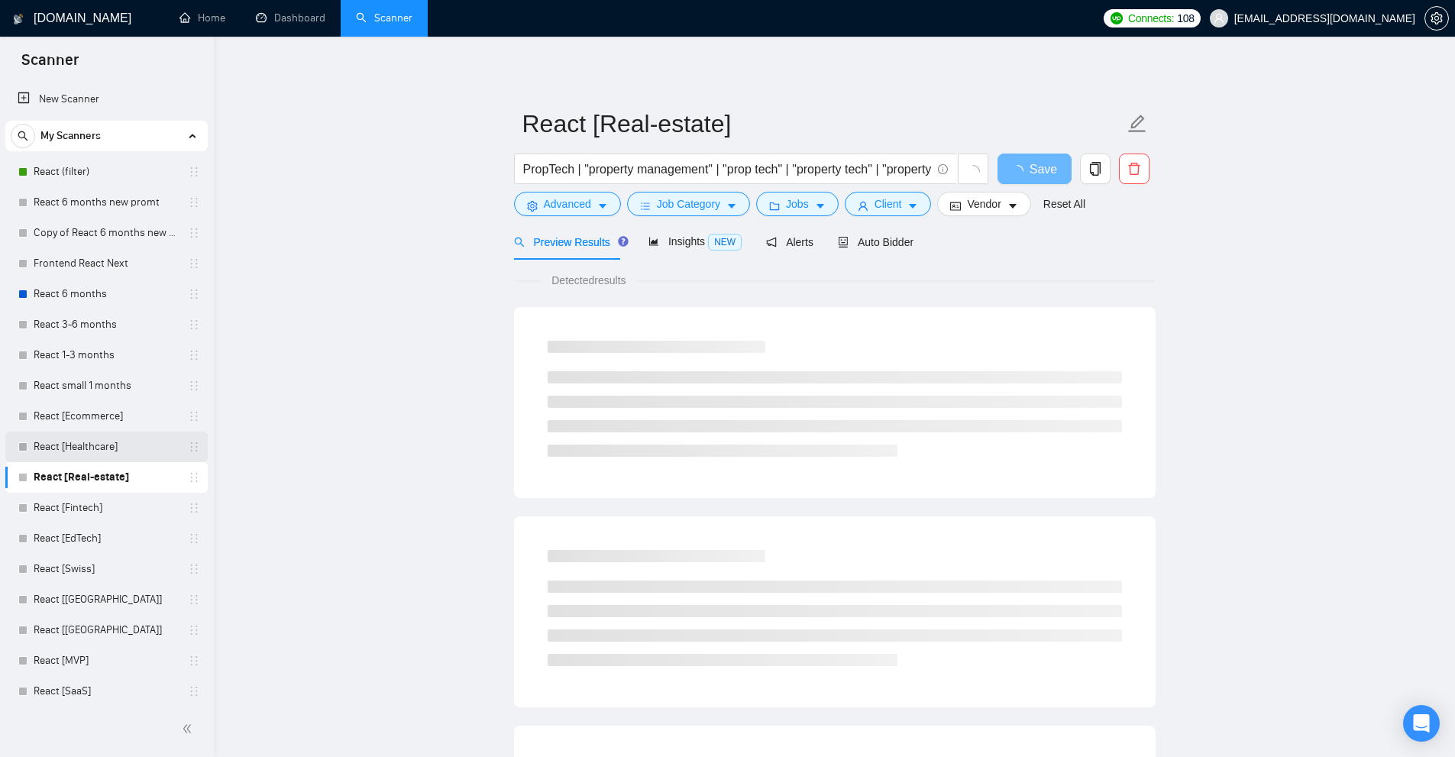
click at [105, 441] on link "React [Healthcare]" at bounding box center [106, 446] width 145 height 31
click at [618, 174] on input "text" at bounding box center [727, 169] width 408 height 19
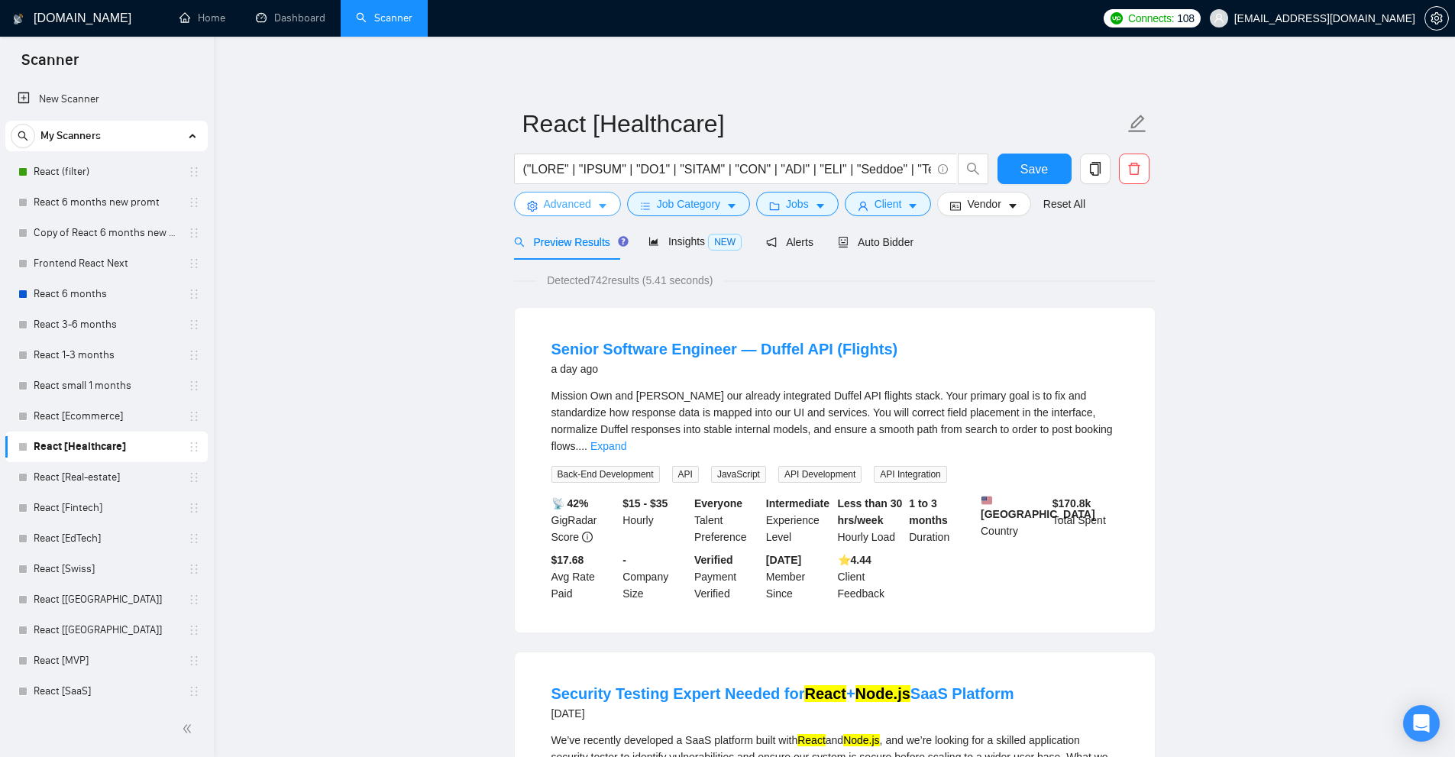
click at [590, 204] on span "Advanced" at bounding box center [567, 203] width 47 height 17
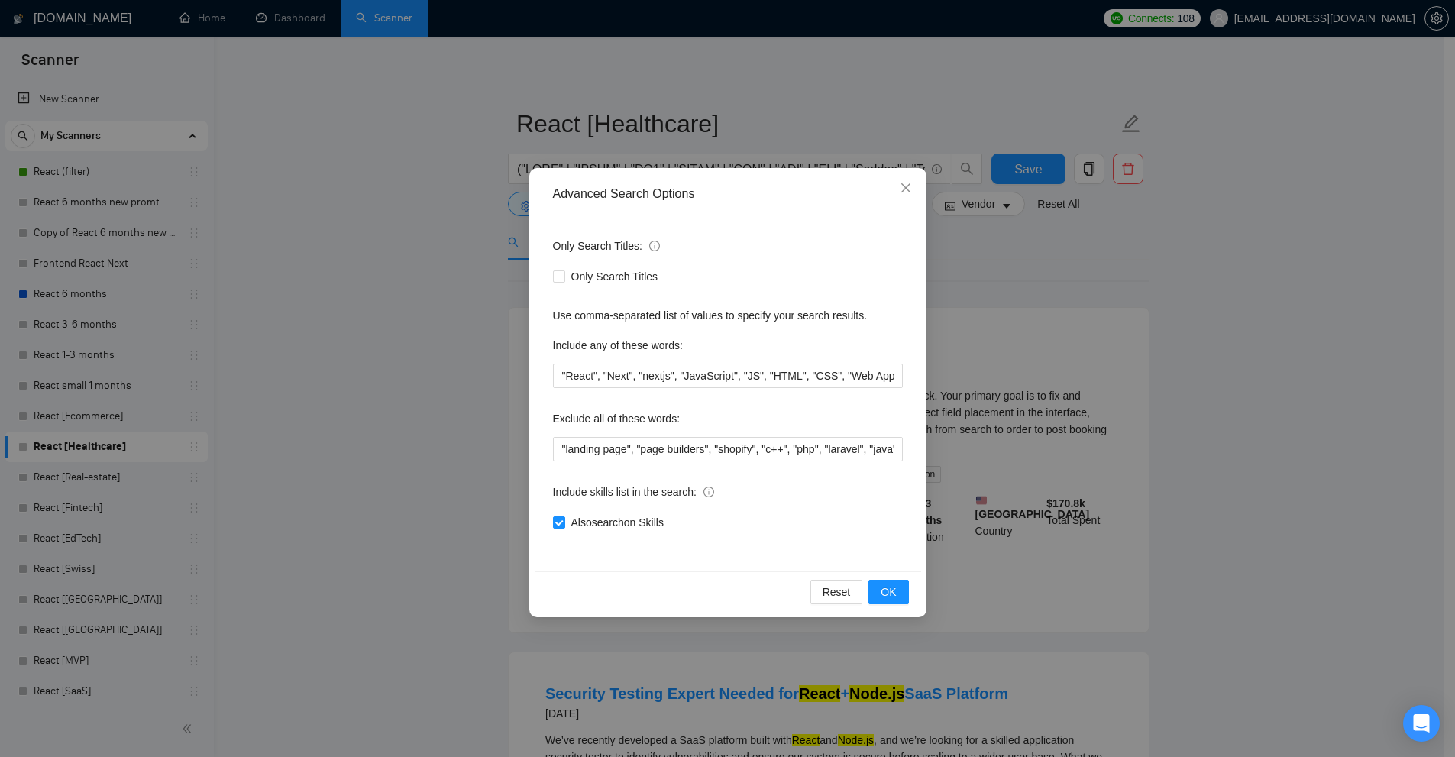
click at [328, 470] on div "Advanced Search Options Only Search Titles: Only Search Titles Use comma-separa…" at bounding box center [727, 378] width 1455 height 757
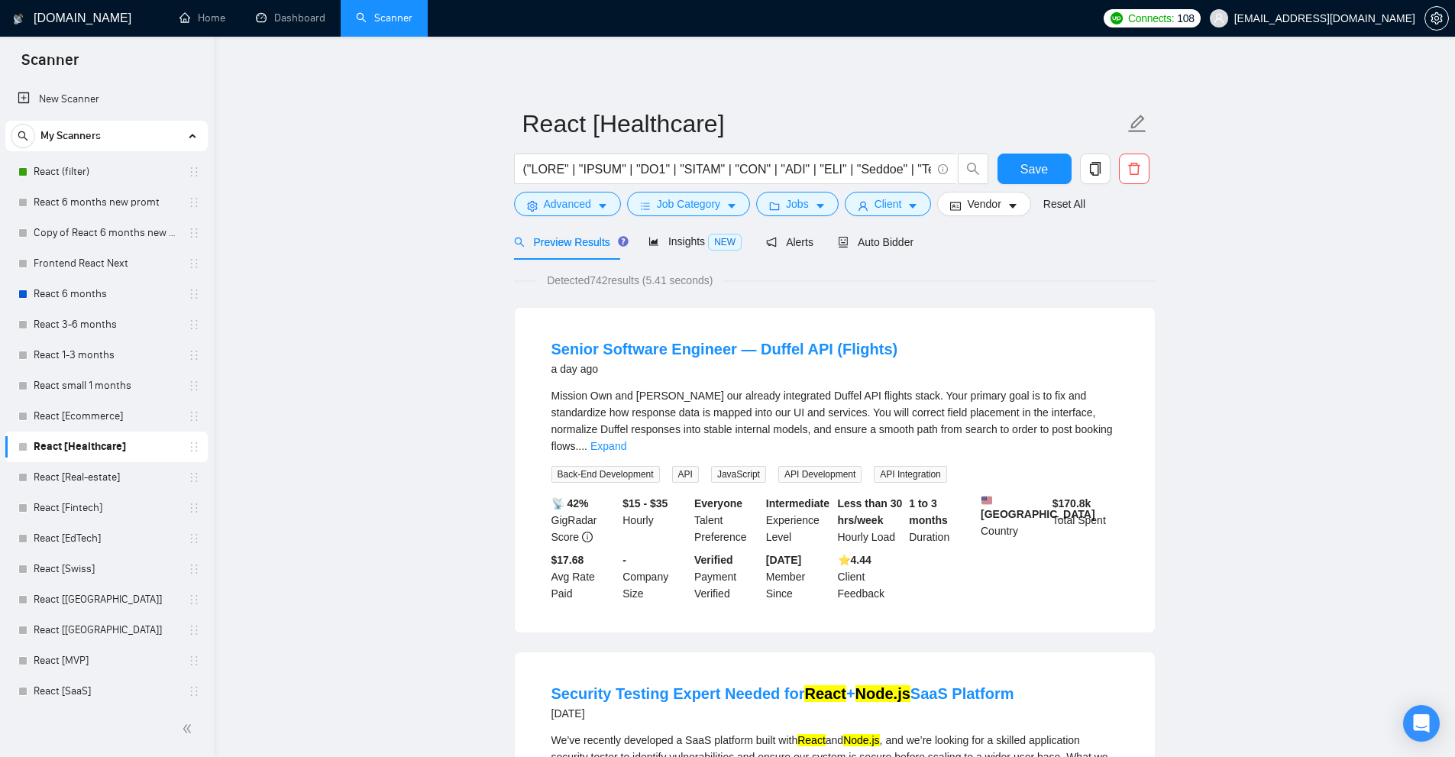
click at [102, 474] on link "React [Real-estate]" at bounding box center [106, 477] width 145 height 31
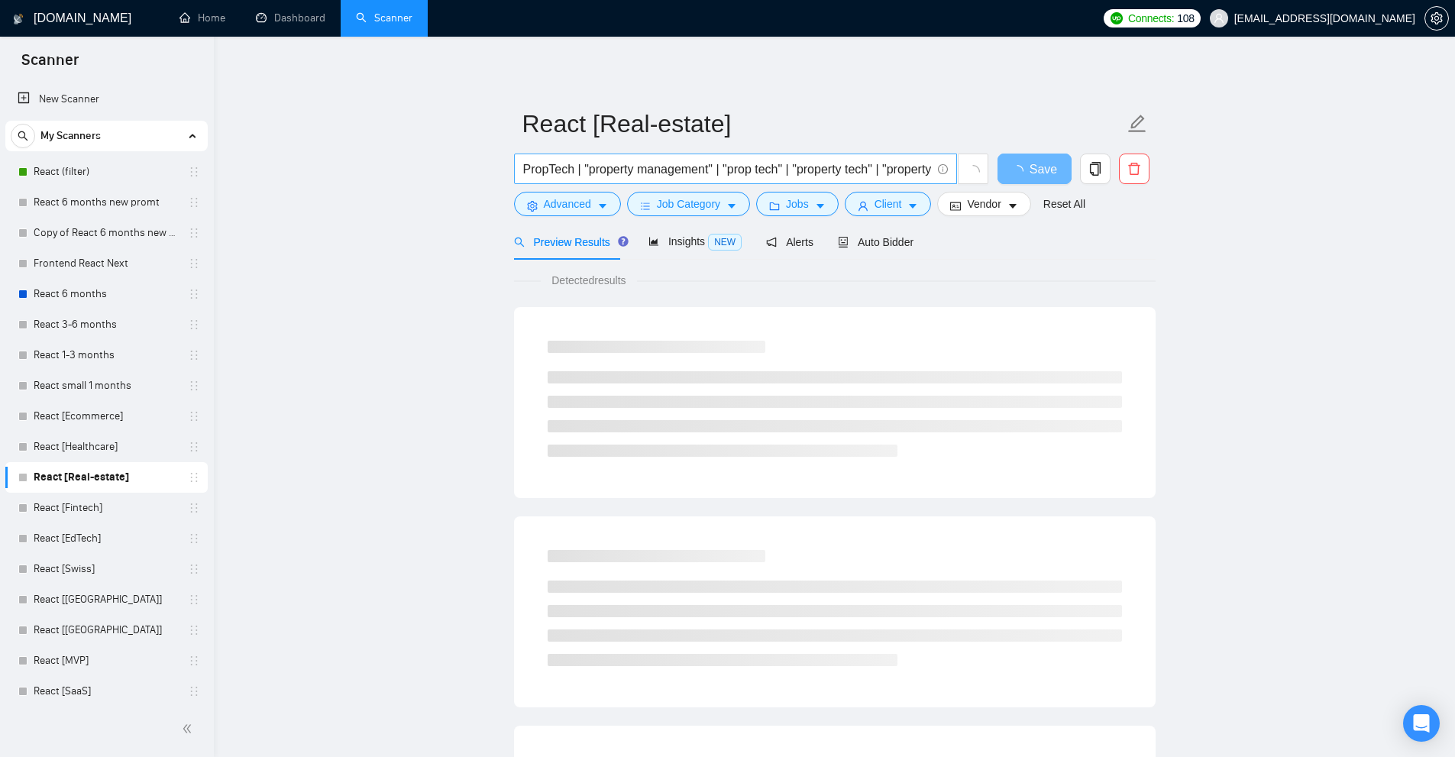
click at [586, 176] on input "PropTech | "property management" | "prop tech" | "property tech" | "property ma…" at bounding box center [727, 169] width 408 height 19
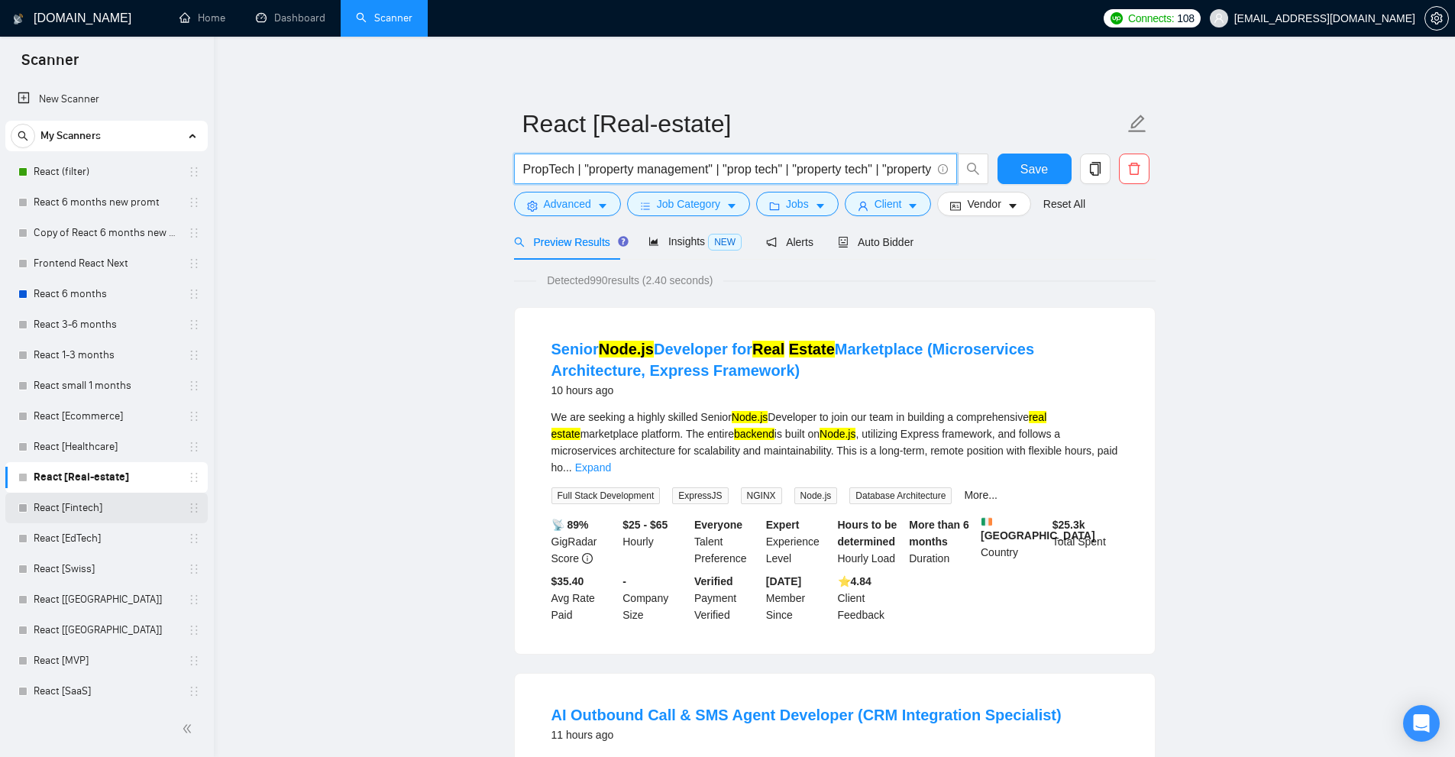
click at [89, 509] on link "React [Fintech]" at bounding box center [106, 508] width 145 height 31
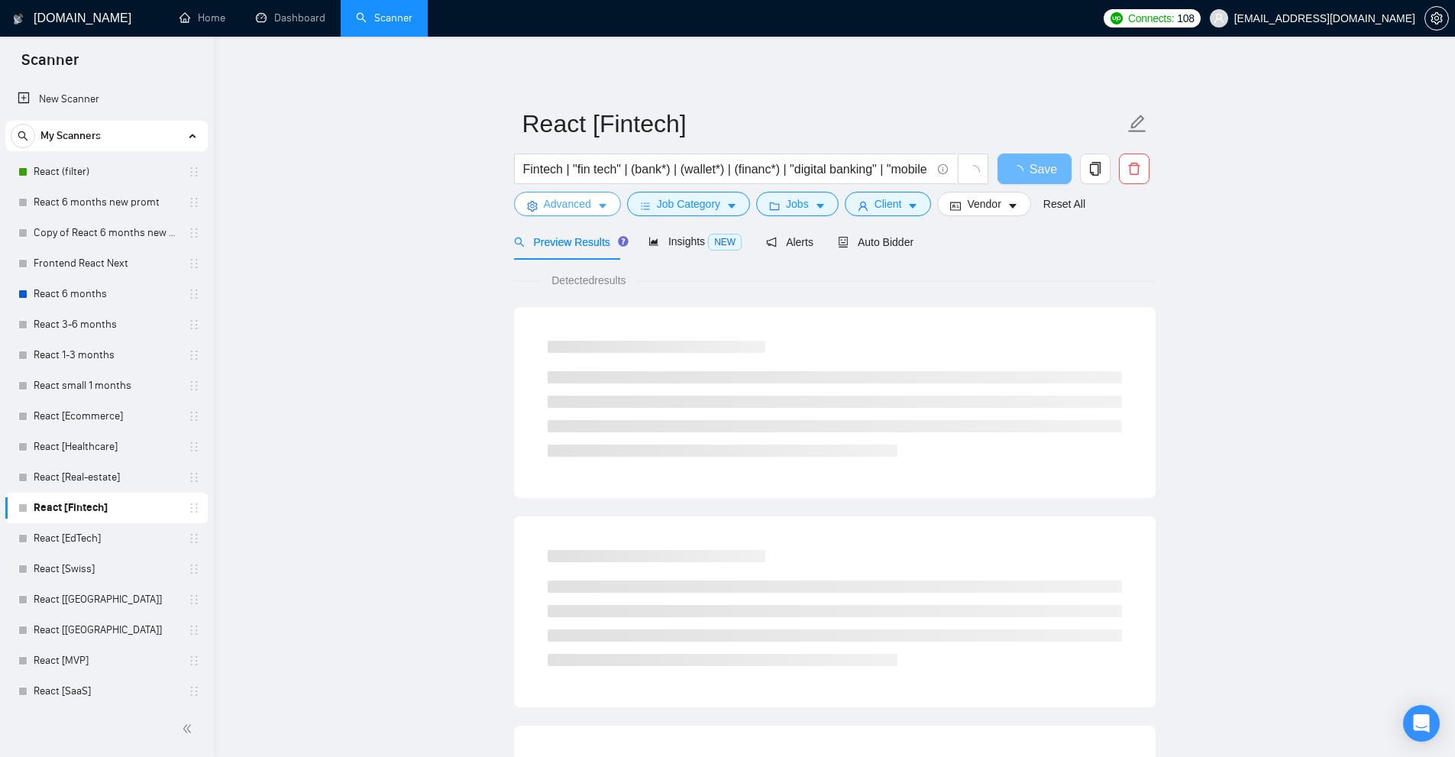
click at [582, 215] on button "Advanced" at bounding box center [567, 204] width 107 height 24
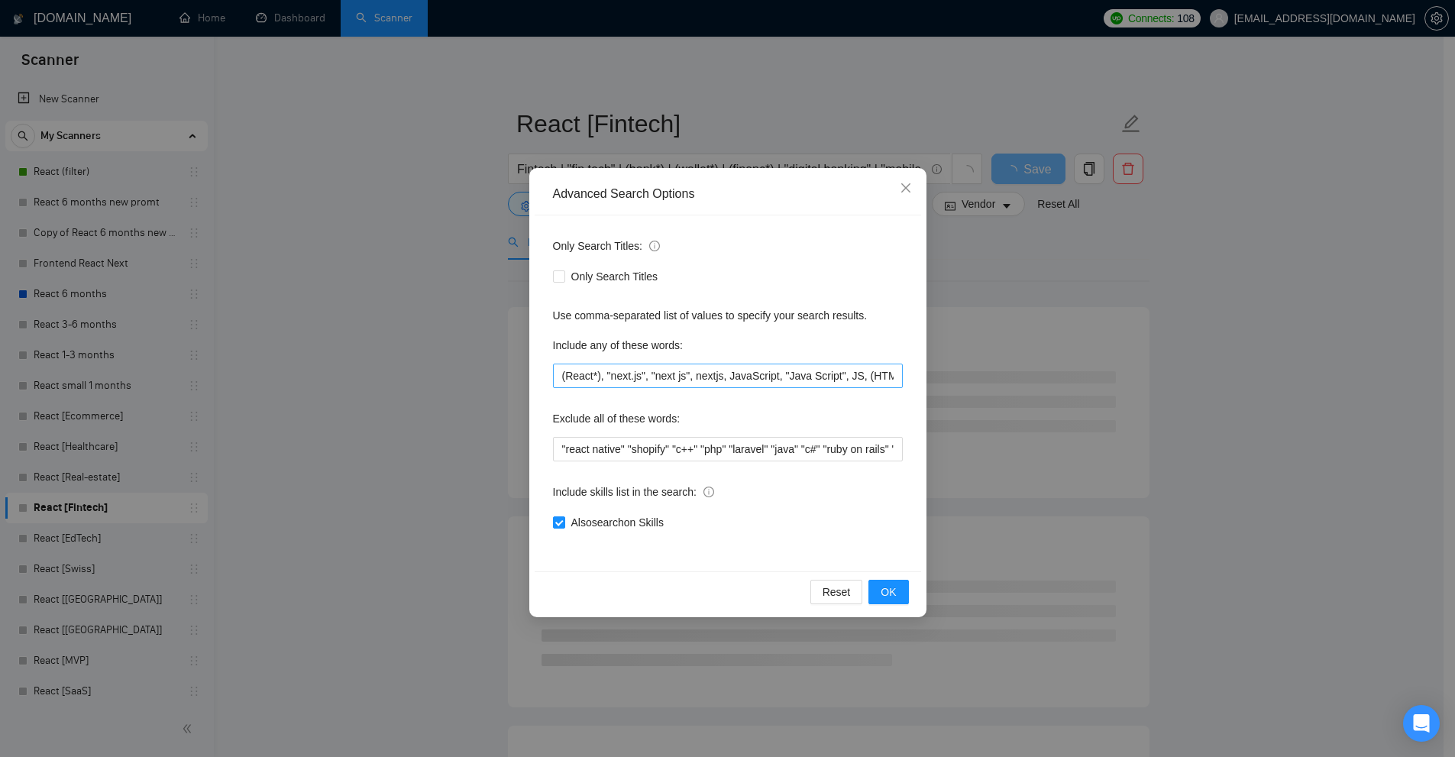
scroll to position [0, 1208]
drag, startPoint x: 454, startPoint y: 353, endPoint x: 628, endPoint y: 199, distance: 232.6
click at [454, 351] on div "Advanced Search Options Only Search Titles: Only Search Titles Use comma-separa…" at bounding box center [727, 378] width 1455 height 757
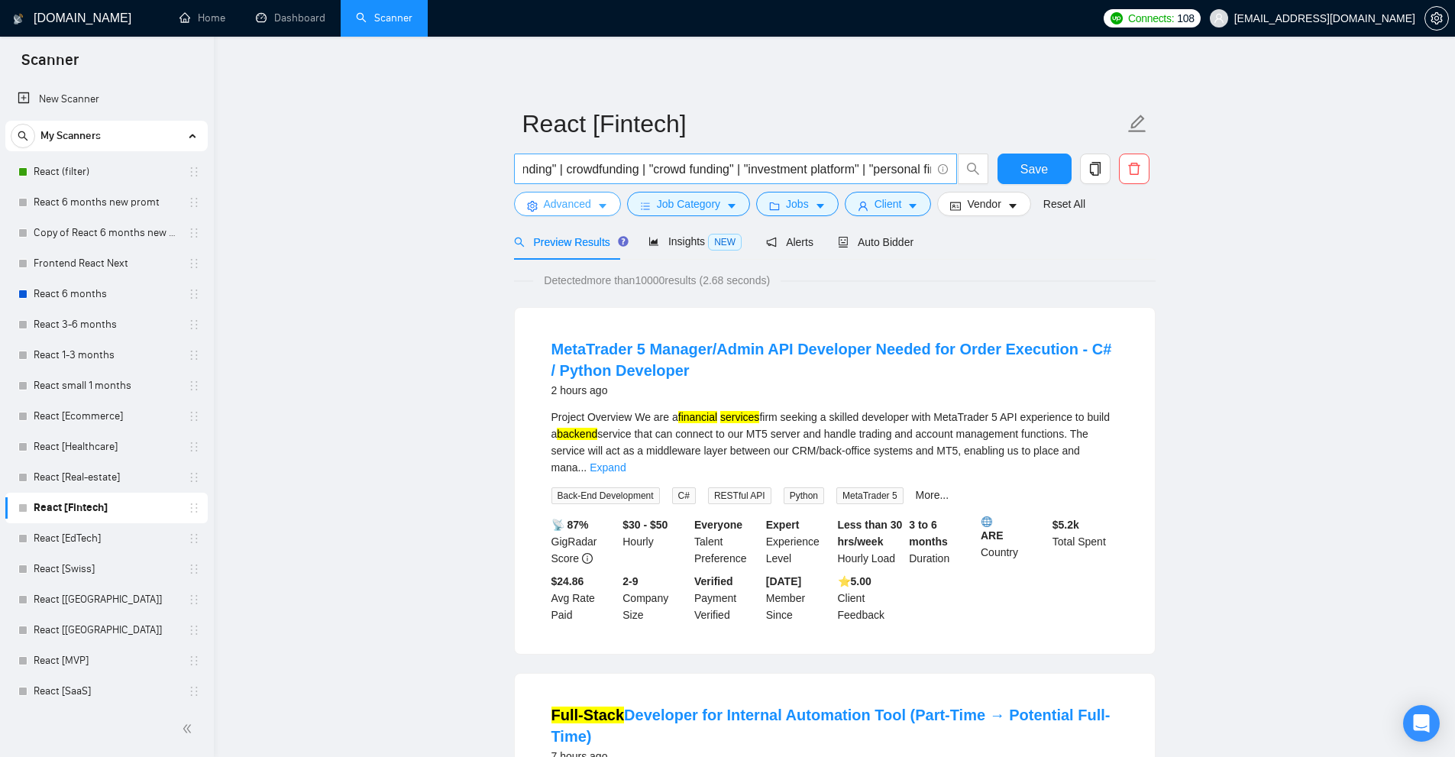
scroll to position [0, 0]
click at [687, 163] on input "Fintech | "fin tech" | (bank*) | (wallet*) | (financ*) | "digital banking" | "m…" at bounding box center [727, 169] width 408 height 19
click at [116, 539] on link "React [EdTech]" at bounding box center [106, 538] width 145 height 31
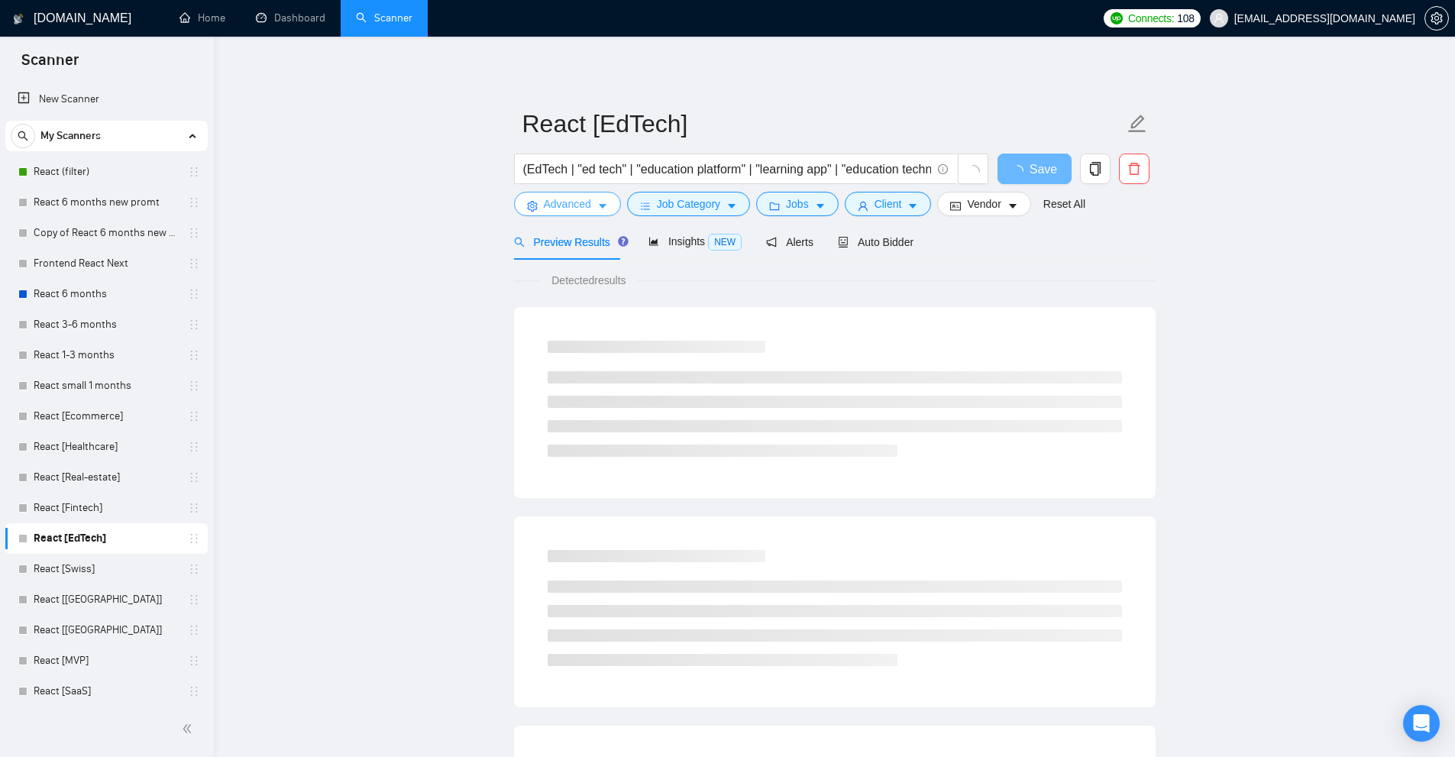
click at [597, 215] on button "Advanced" at bounding box center [567, 204] width 107 height 24
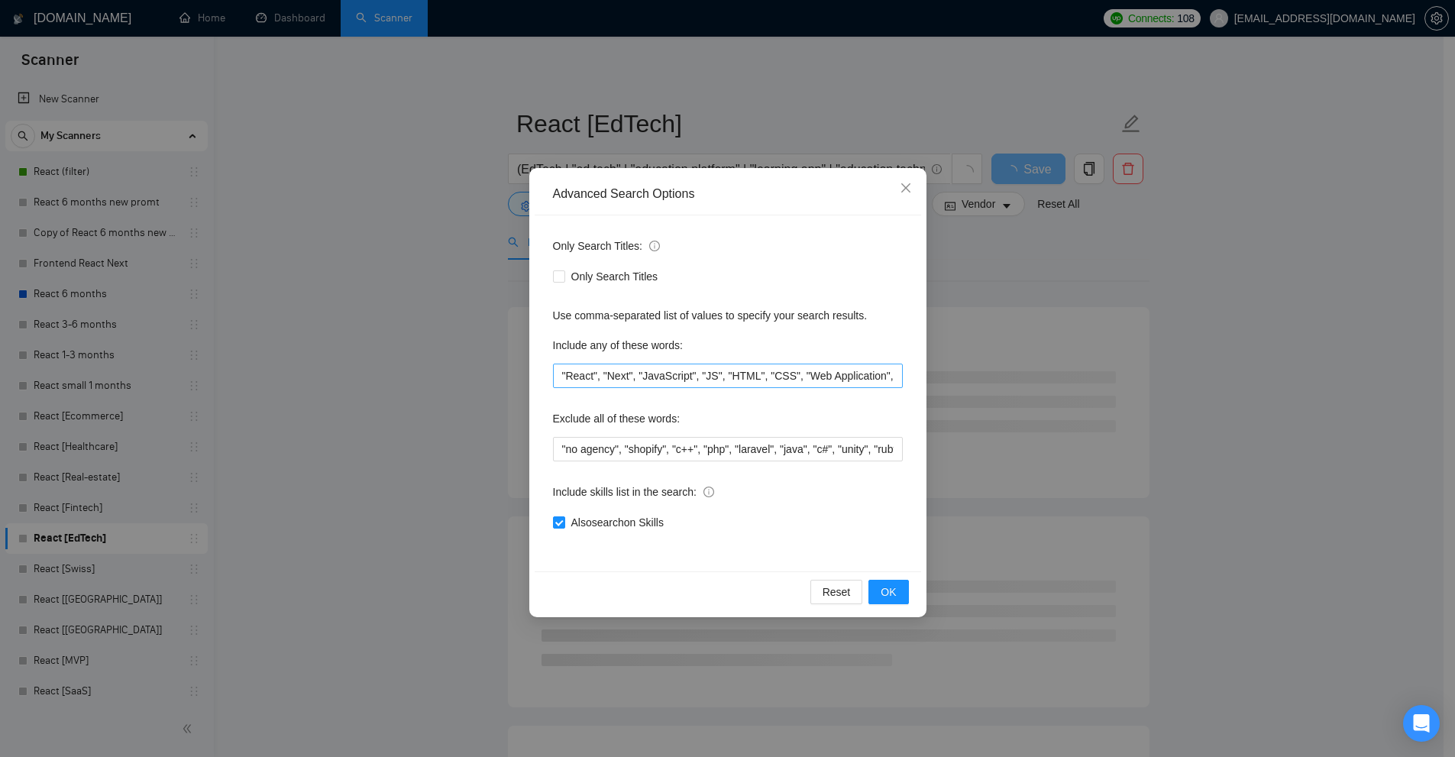
scroll to position [0, 405]
drag, startPoint x: 1185, startPoint y: 389, endPoint x: 1145, endPoint y: 360, distance: 49.6
click at [1178, 385] on div "Advanced Search Options Only Search Titles: Only Search Titles Use comma-separa…" at bounding box center [727, 378] width 1455 height 757
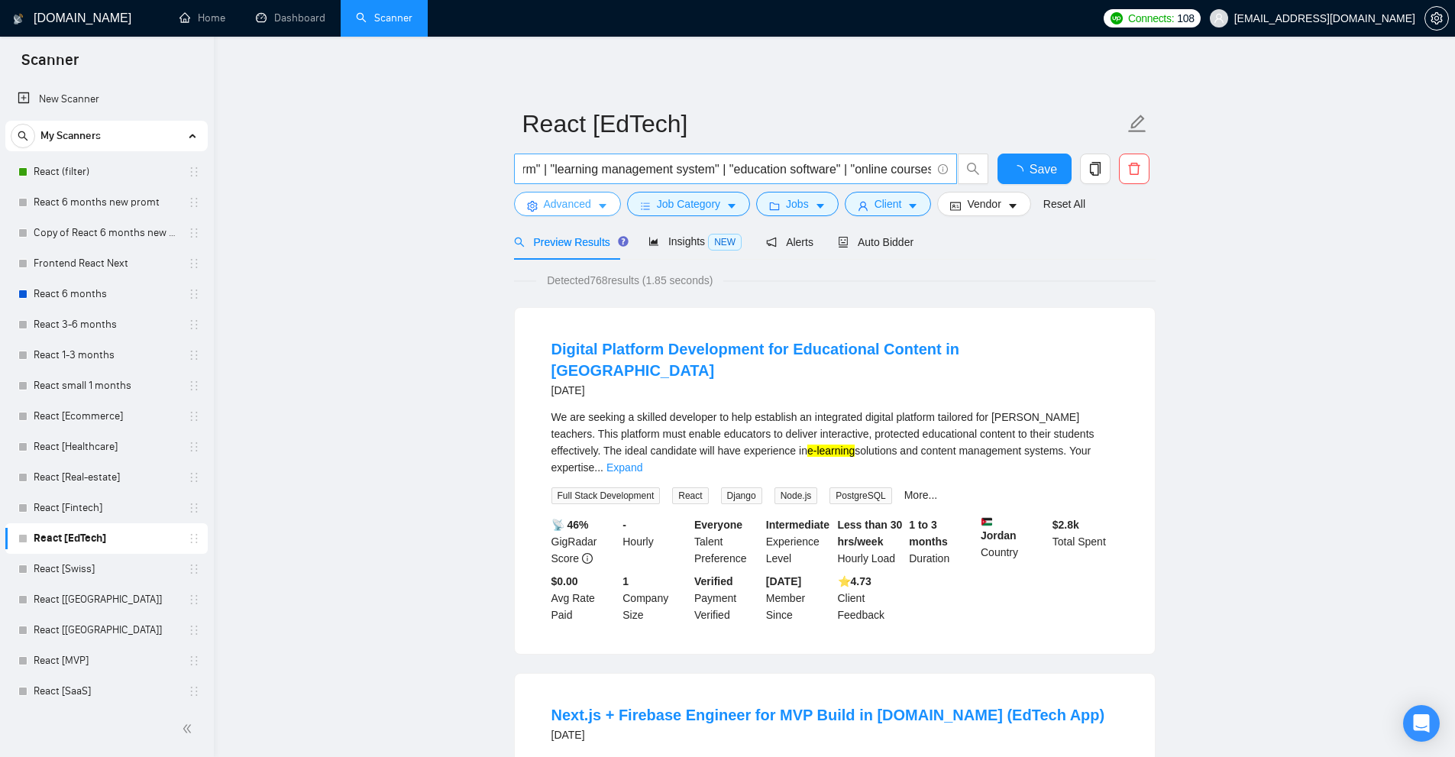
scroll to position [0, 2725]
click at [854, 170] on input "(EdTech | "ed tech" | "education platform" | "learning app" | "education techno…" at bounding box center [727, 169] width 408 height 19
click at [105, 574] on link "React [Swiss]" at bounding box center [106, 569] width 145 height 31
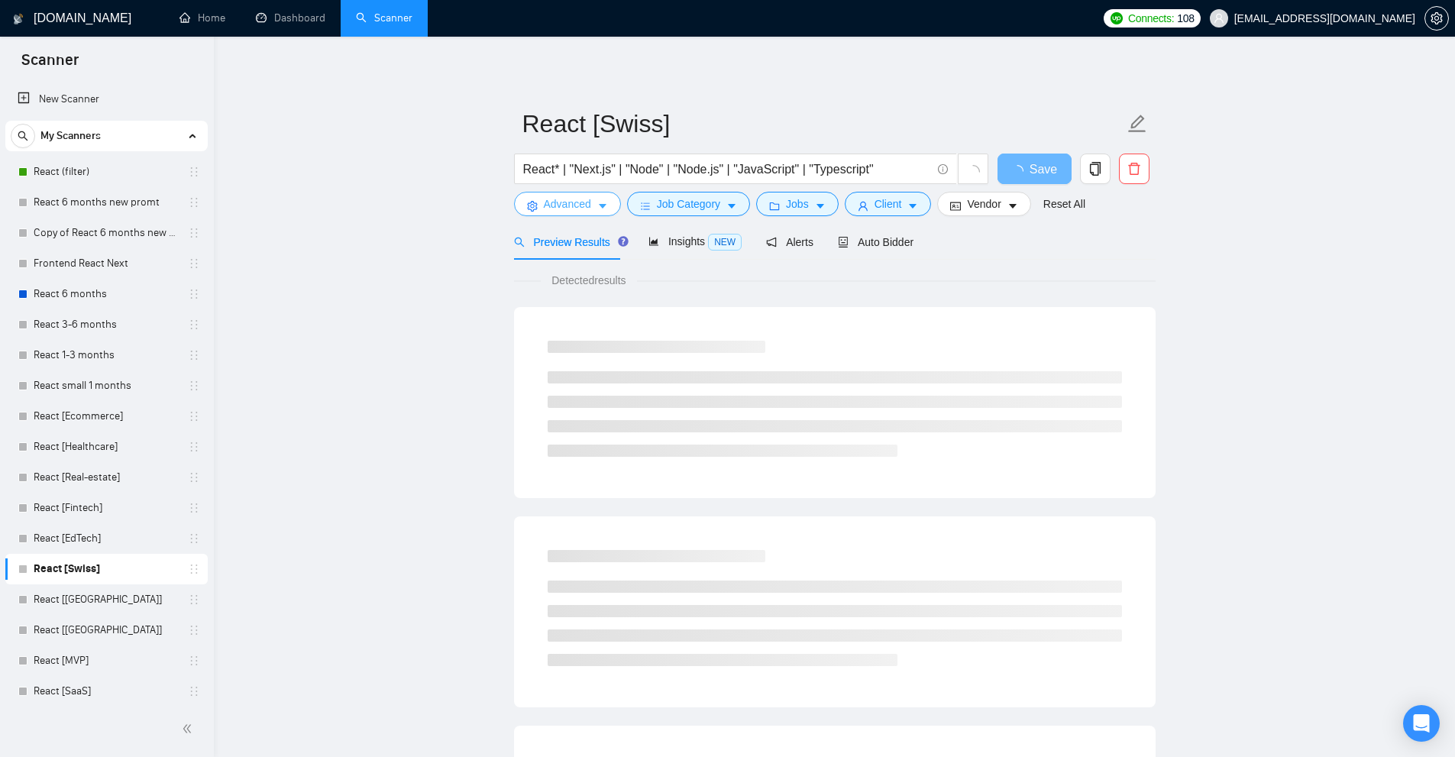
click at [577, 205] on span "Advanced" at bounding box center [567, 203] width 47 height 17
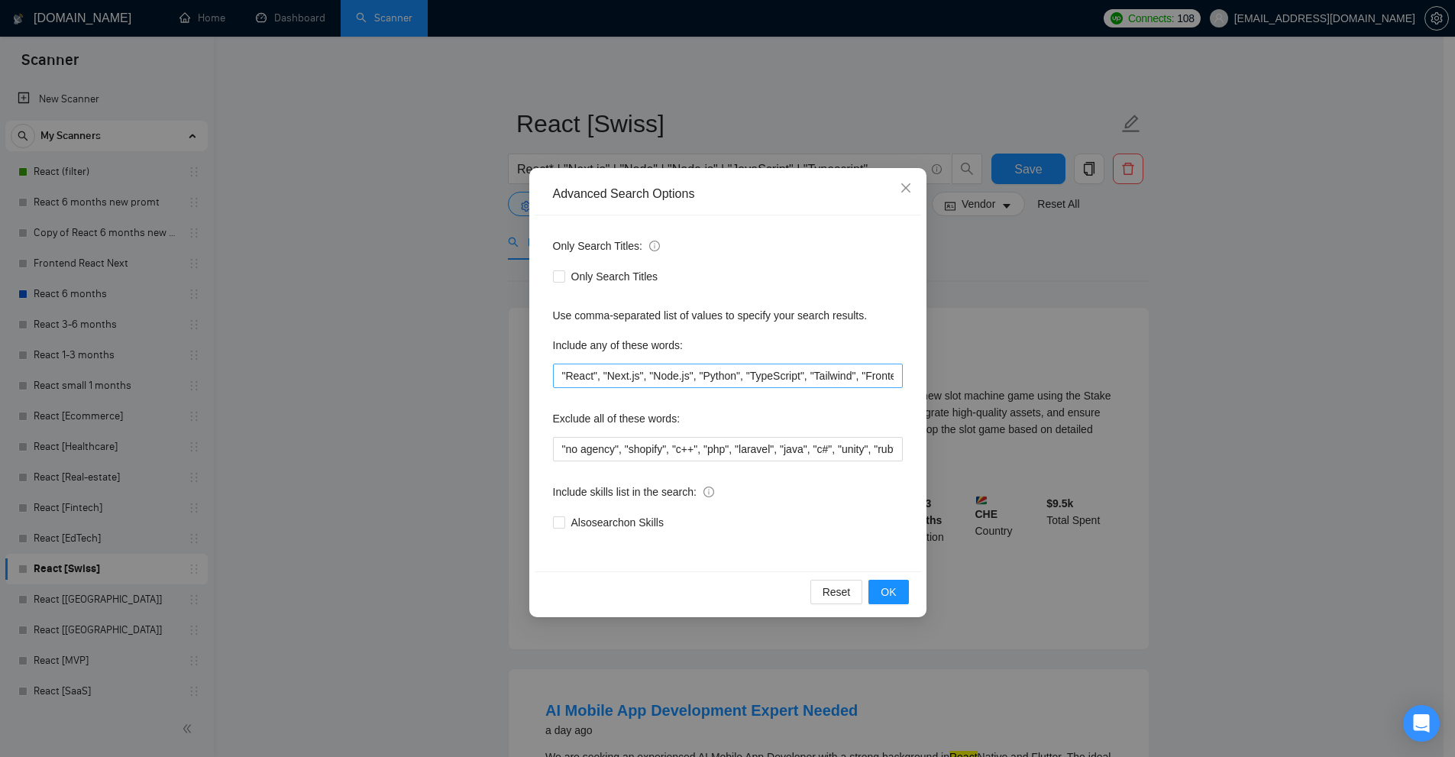
scroll to position [0, 14]
click at [302, 303] on div "Advanced Search Options Only Search Titles: Only Search Titles Use comma-separa…" at bounding box center [727, 378] width 1455 height 757
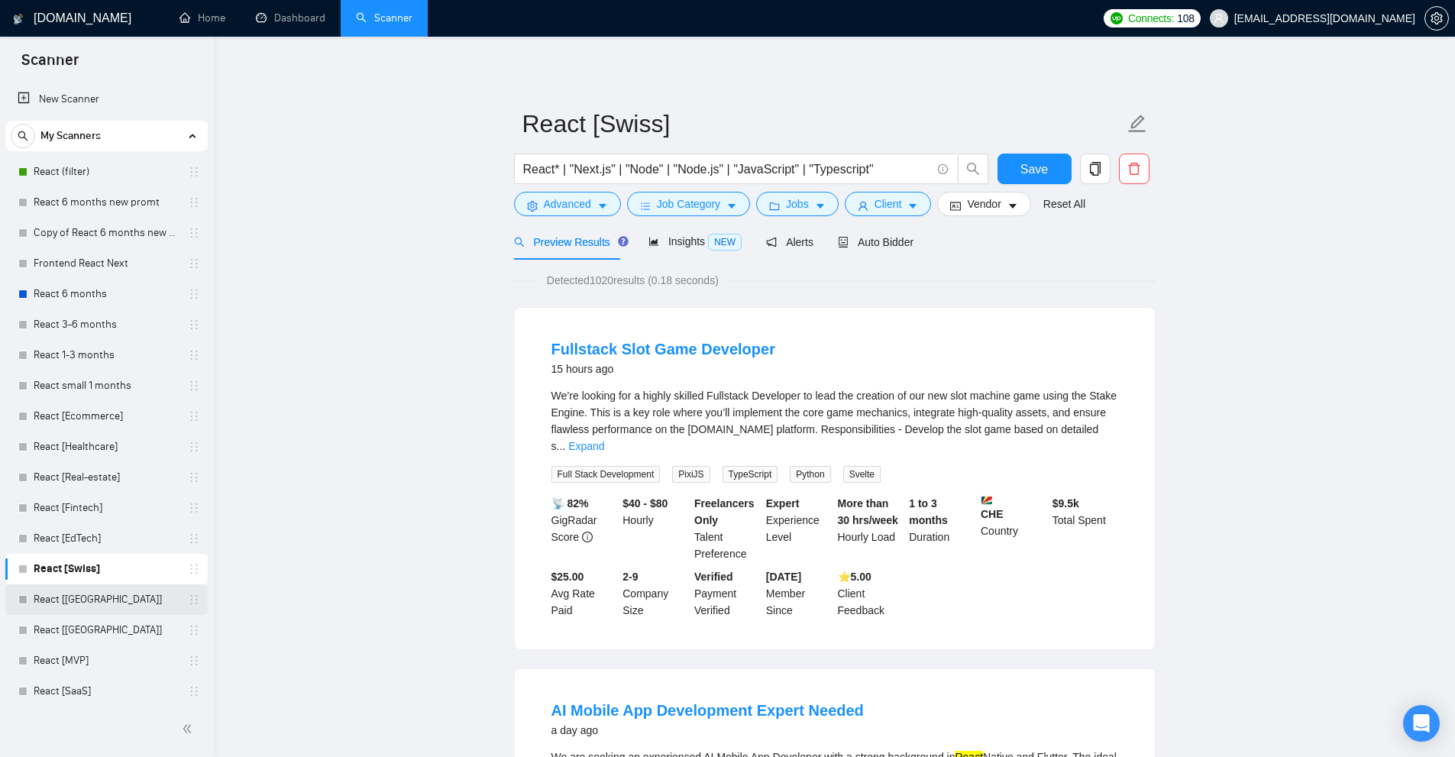
click at [82, 602] on link "React [[GEOGRAPHIC_DATA]]" at bounding box center [106, 599] width 145 height 31
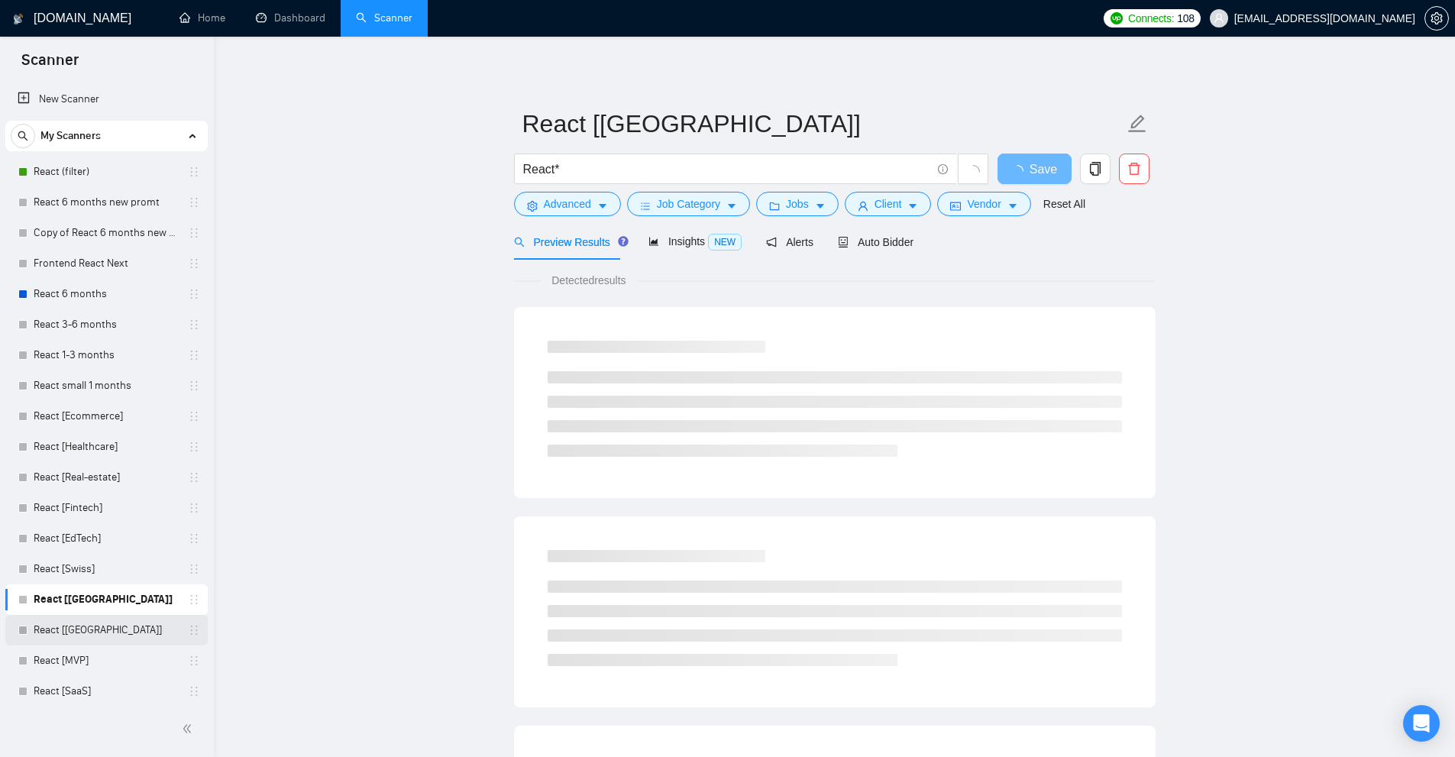
click at [99, 625] on link "React [[GEOGRAPHIC_DATA]]" at bounding box center [106, 630] width 145 height 31
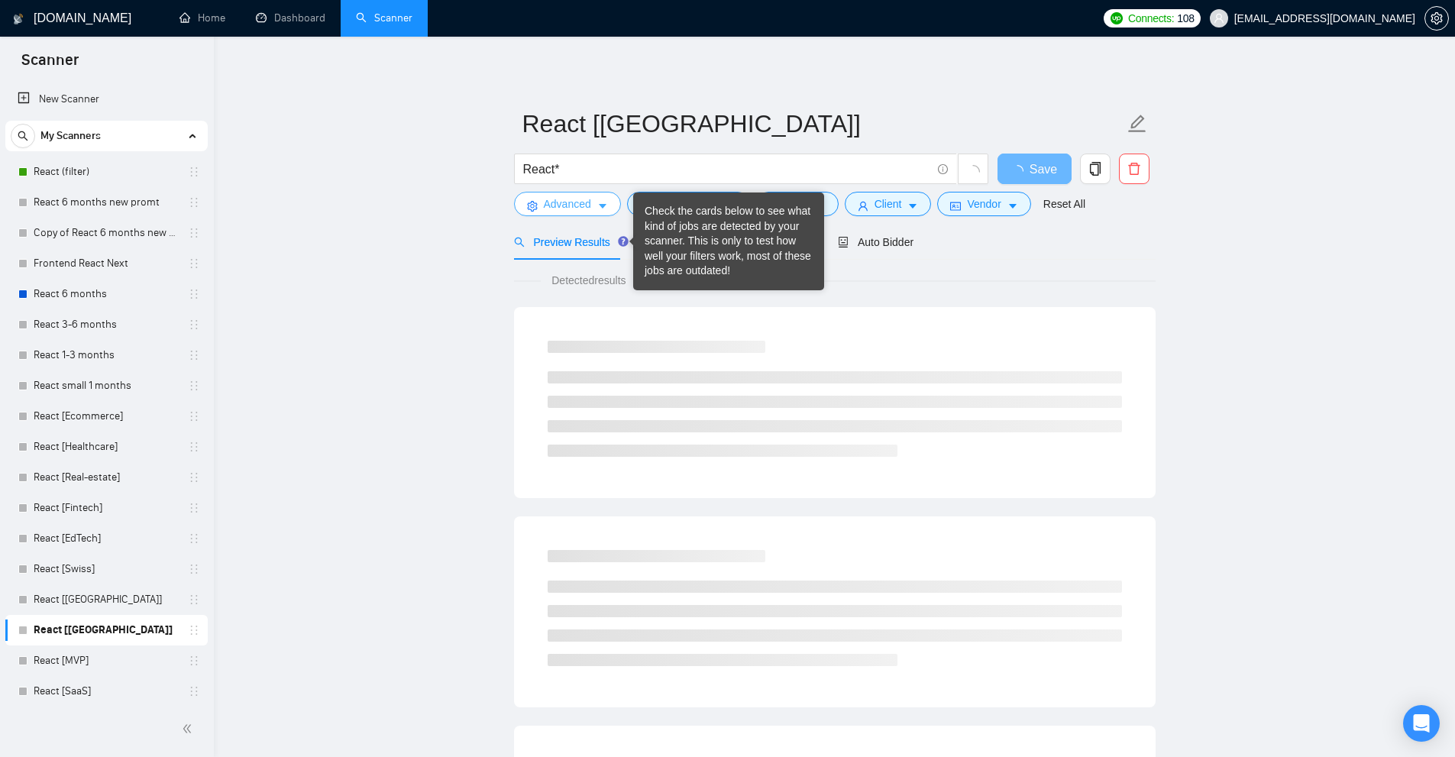
click at [606, 216] on button "Advanced" at bounding box center [567, 204] width 107 height 24
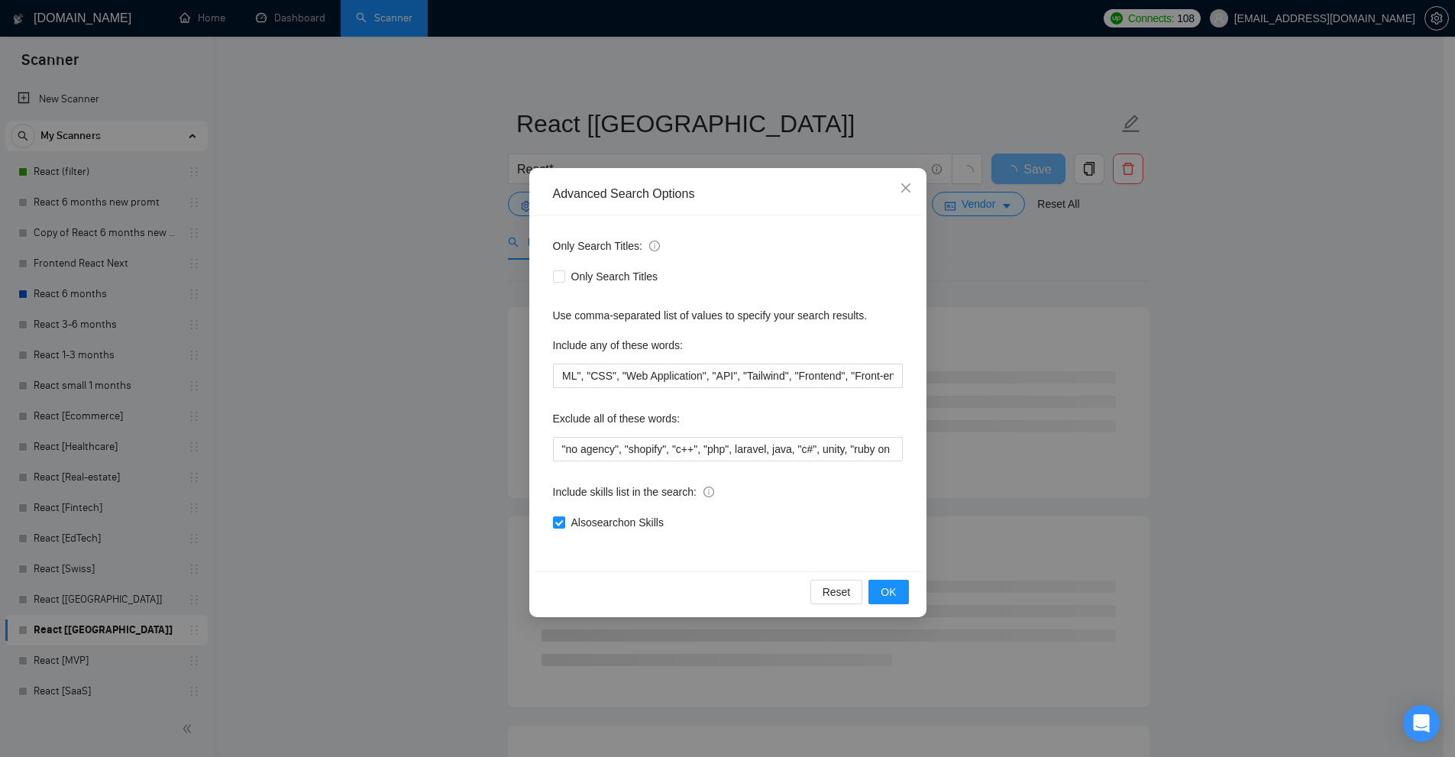
scroll to position [229, 0]
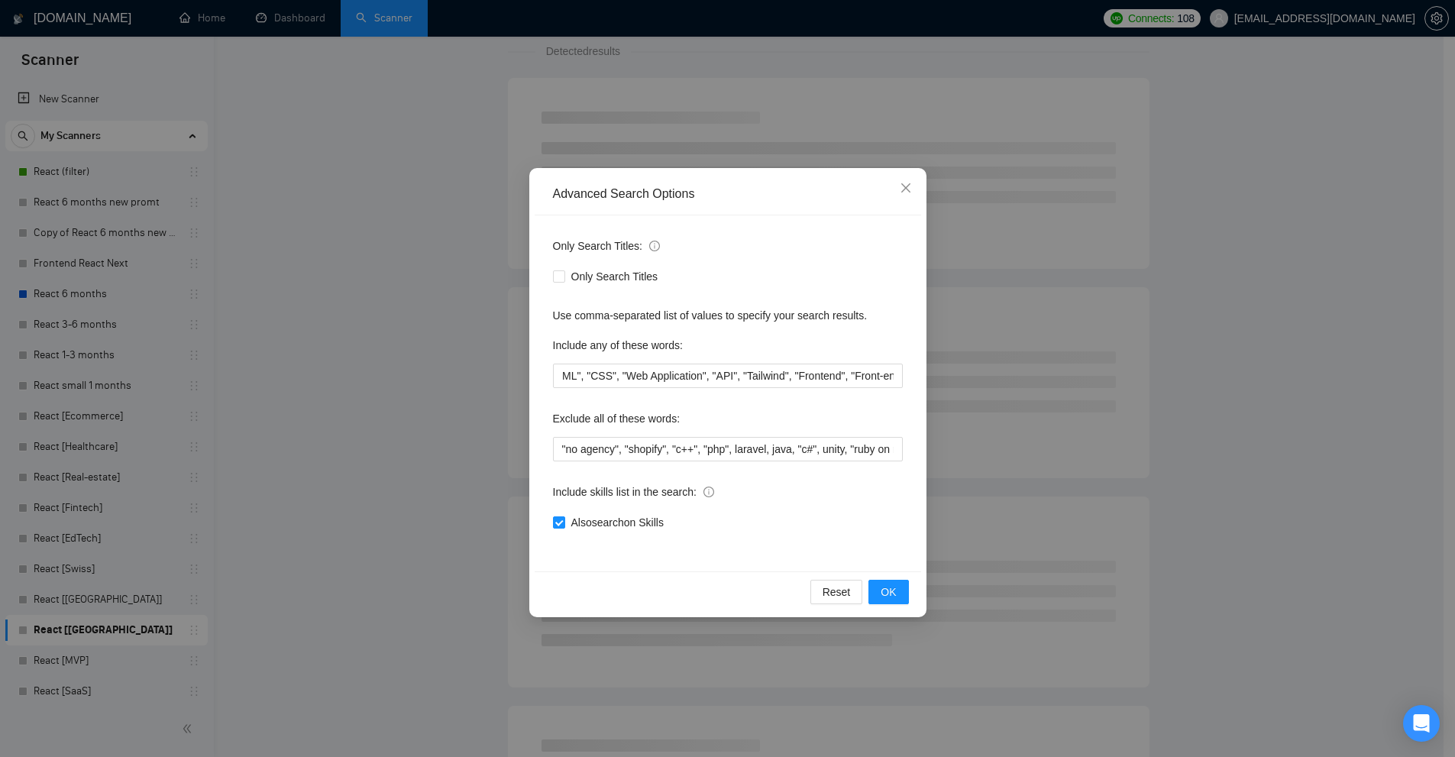
click at [370, 441] on div "Advanced Search Options Only Search Titles: Only Search Titles Use comma-separa…" at bounding box center [727, 378] width 1455 height 757
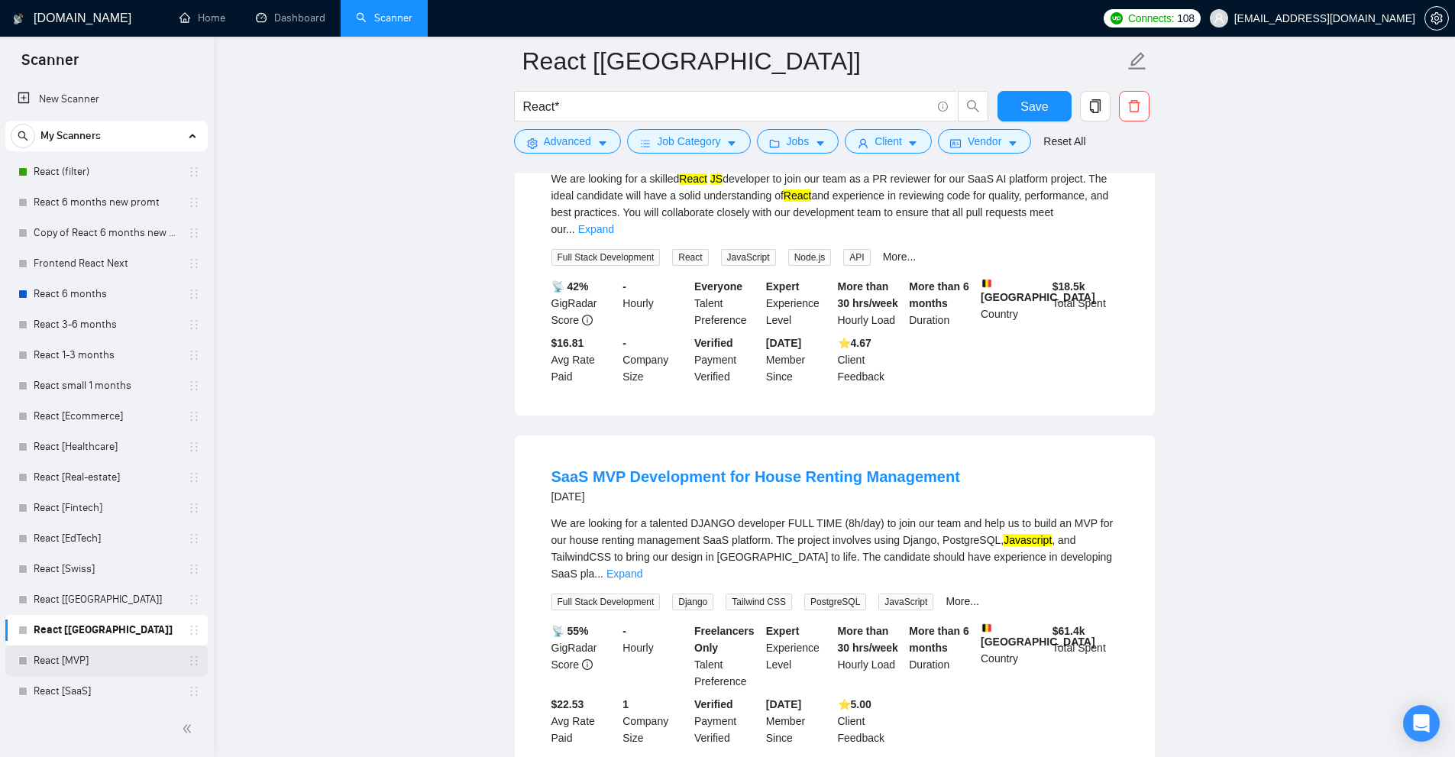
click at [127, 650] on link "React [MVP]" at bounding box center [106, 660] width 145 height 31
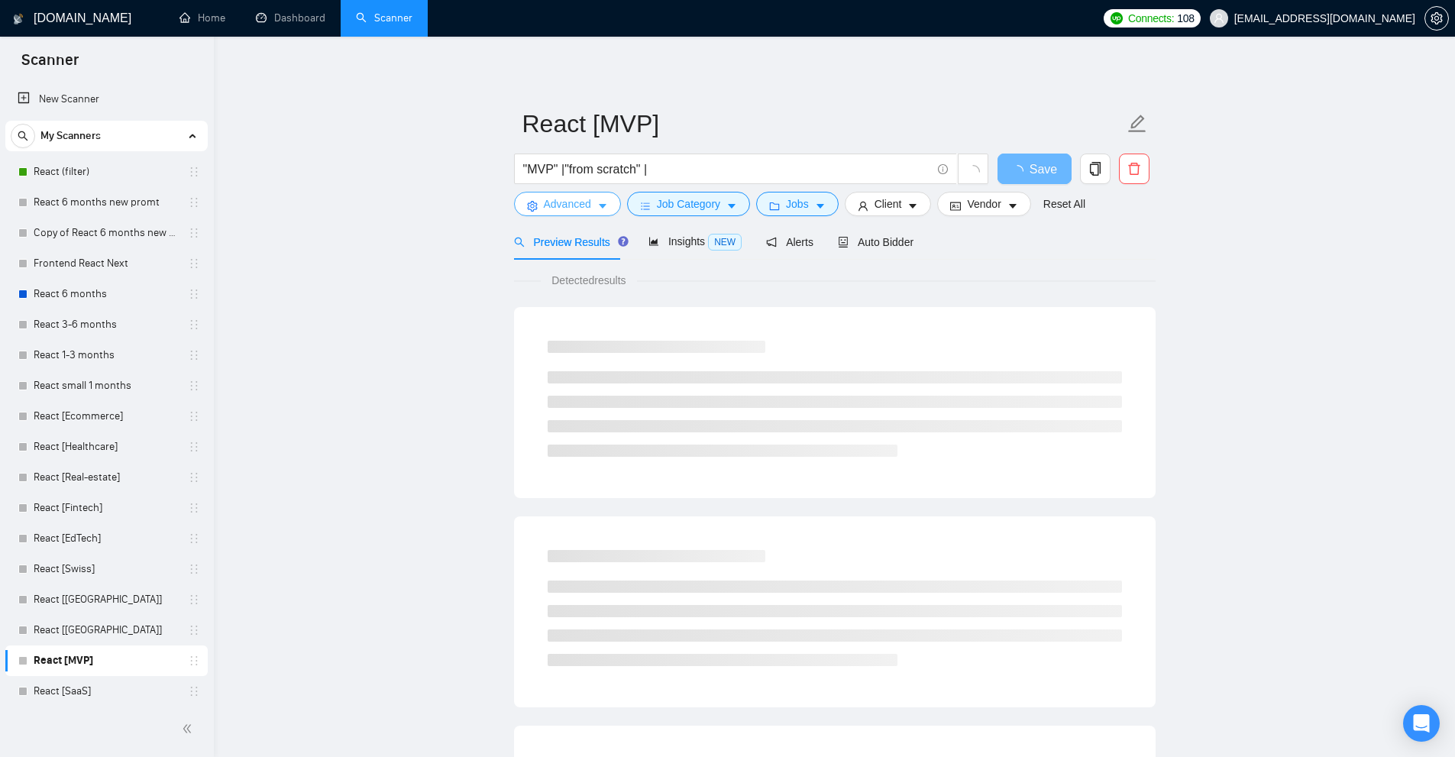
click at [581, 206] on span "Advanced" at bounding box center [567, 203] width 47 height 17
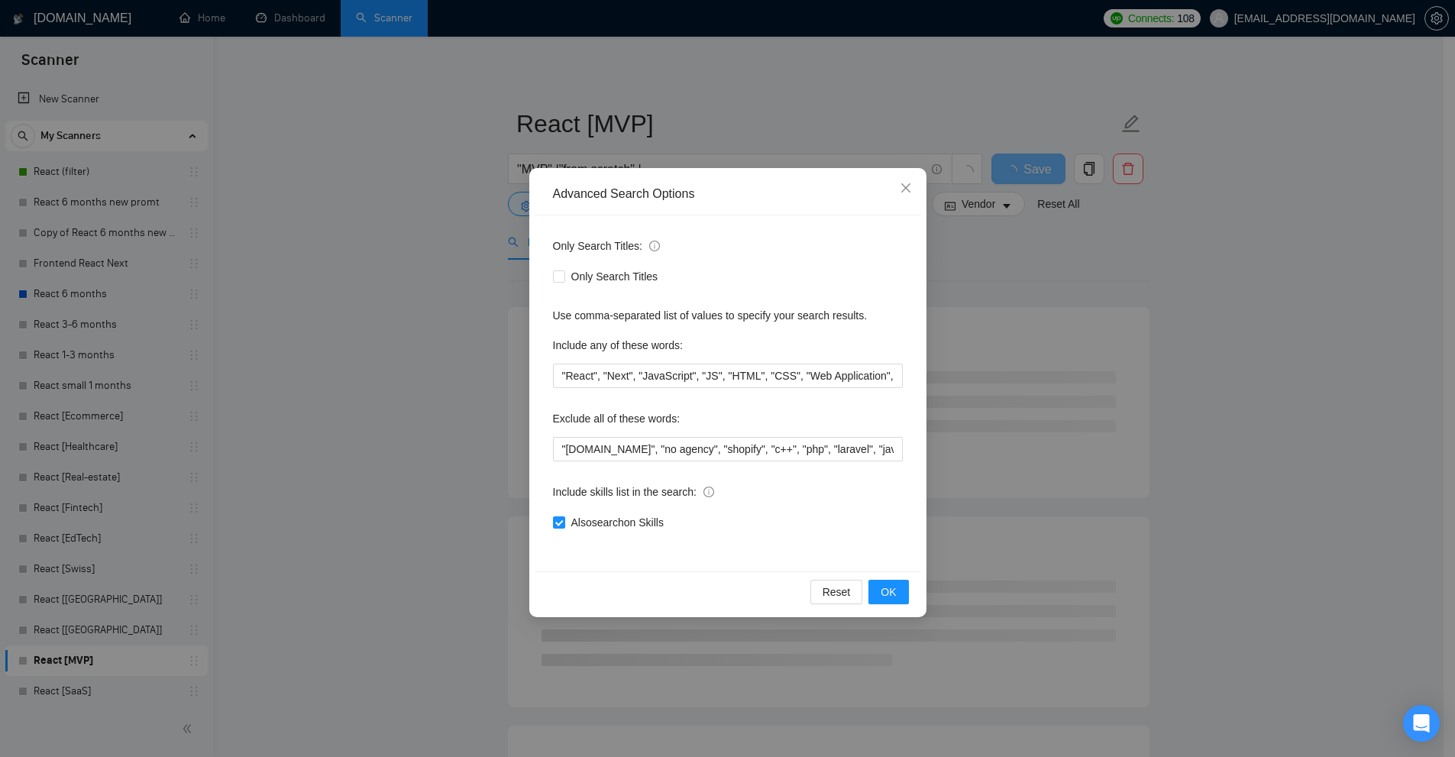
click at [412, 287] on div "Advanced Search Options Only Search Titles: Only Search Titles Use comma-separa…" at bounding box center [727, 378] width 1455 height 757
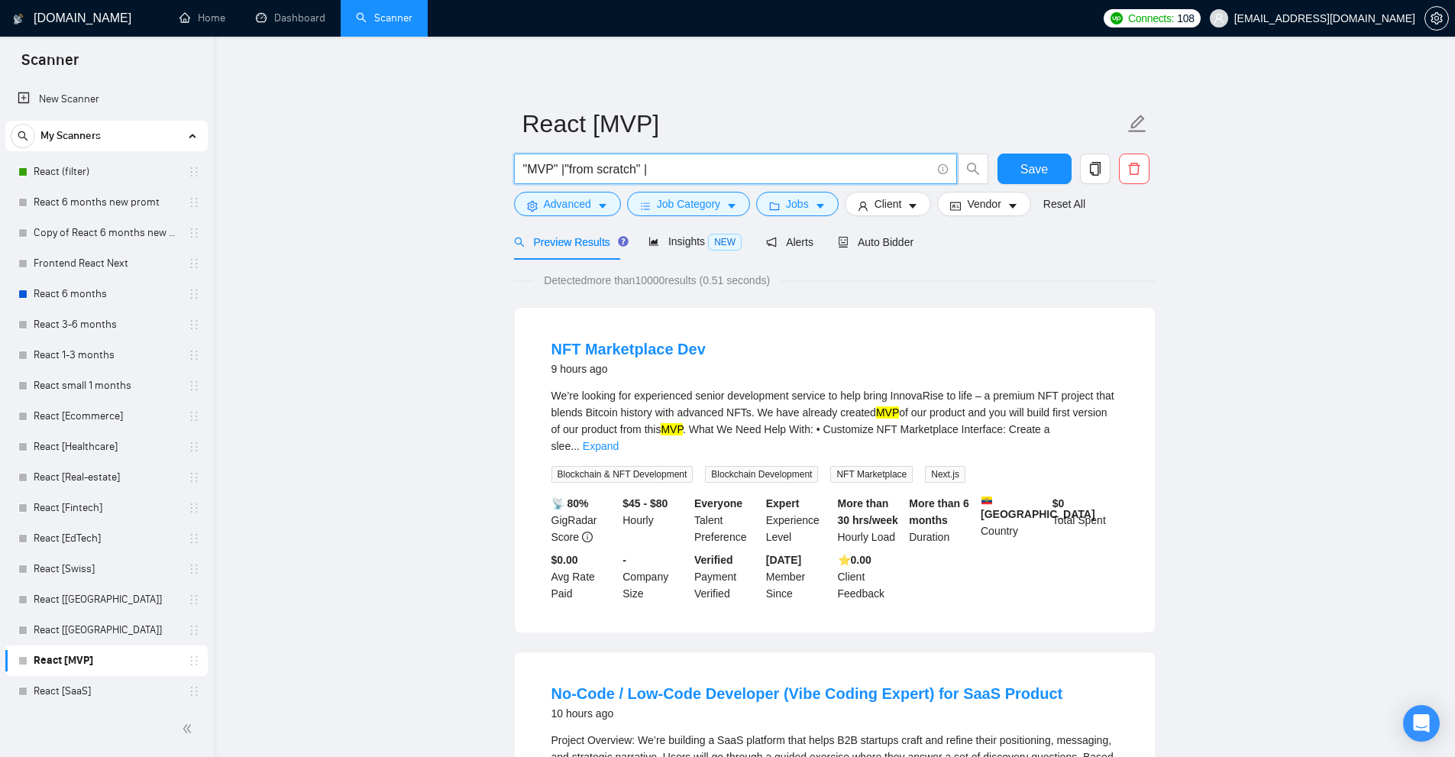
click at [625, 173] on input ""MVP" |"from scratch" |" at bounding box center [727, 169] width 408 height 19
drag, startPoint x: 625, startPoint y: 173, endPoint x: 580, endPoint y: 171, distance: 45.1
click at [580, 171] on input ""MVP" |"from scratch" |" at bounding box center [727, 169] width 408 height 19
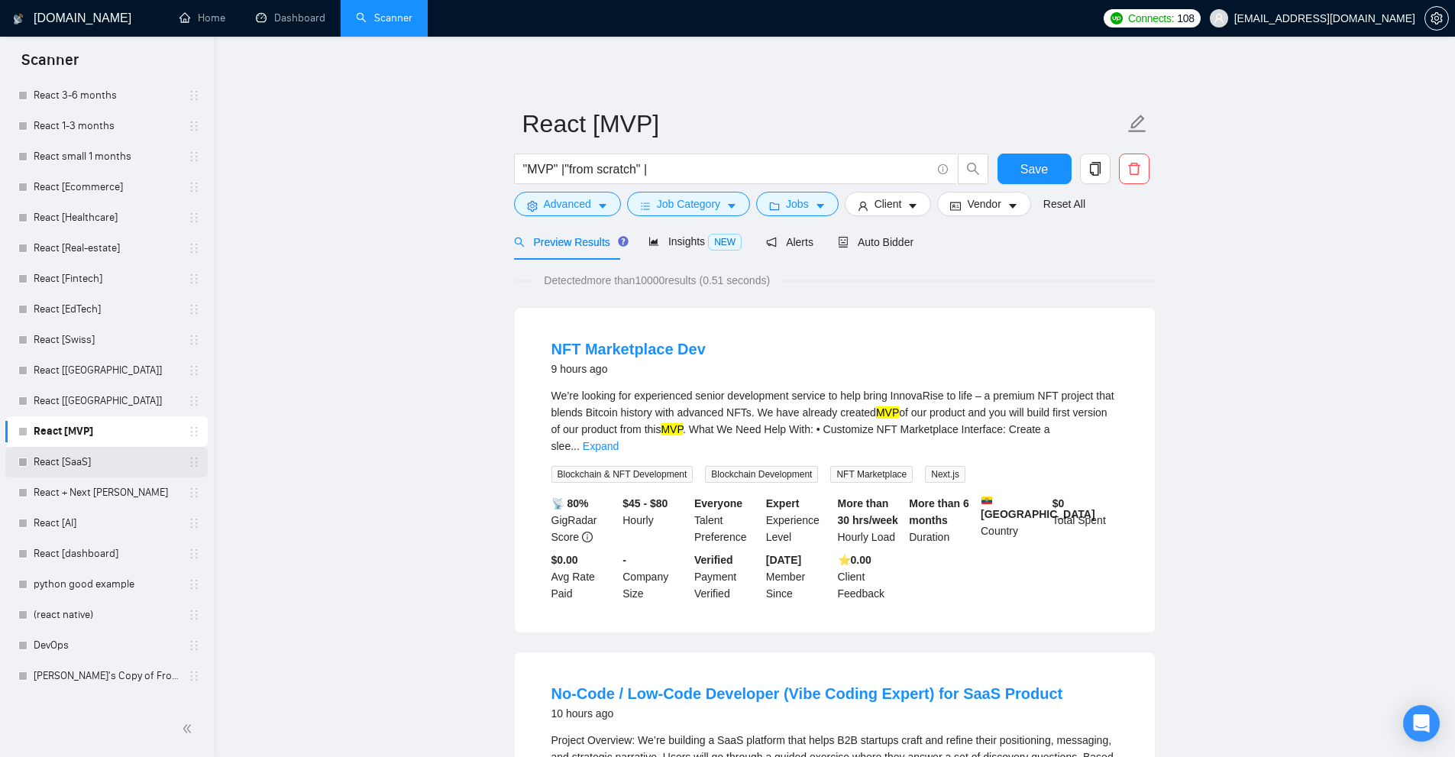
click at [115, 469] on link "React [SaaS]" at bounding box center [106, 462] width 145 height 31
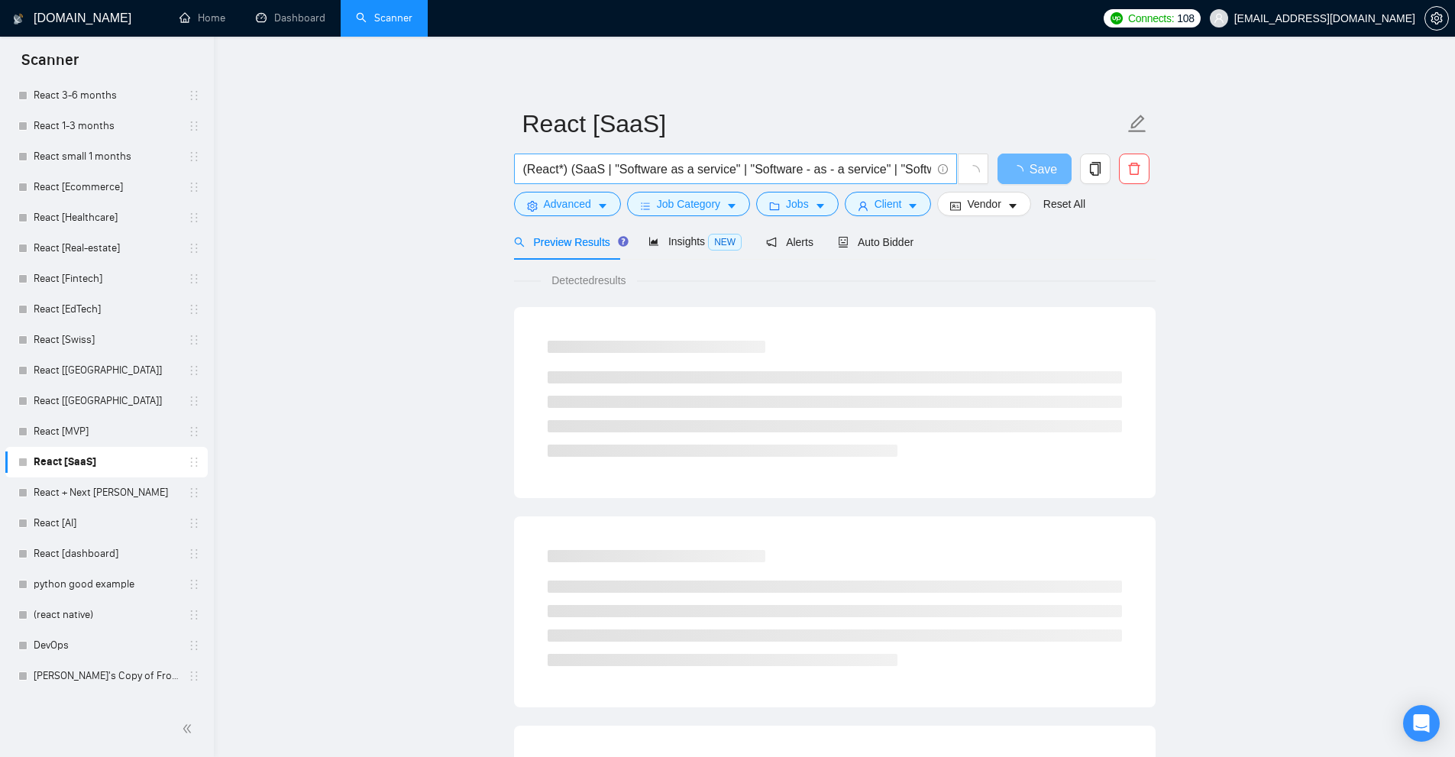
click at [625, 166] on input "(React*) (SaaS | "Software as a service" | "Software - as - a service" | "Softw…" at bounding box center [727, 169] width 408 height 19
click at [749, 170] on input "(React*) (SaaS | "Software as a service" | "Software - as - a service" | "Softw…" at bounding box center [727, 169] width 408 height 19
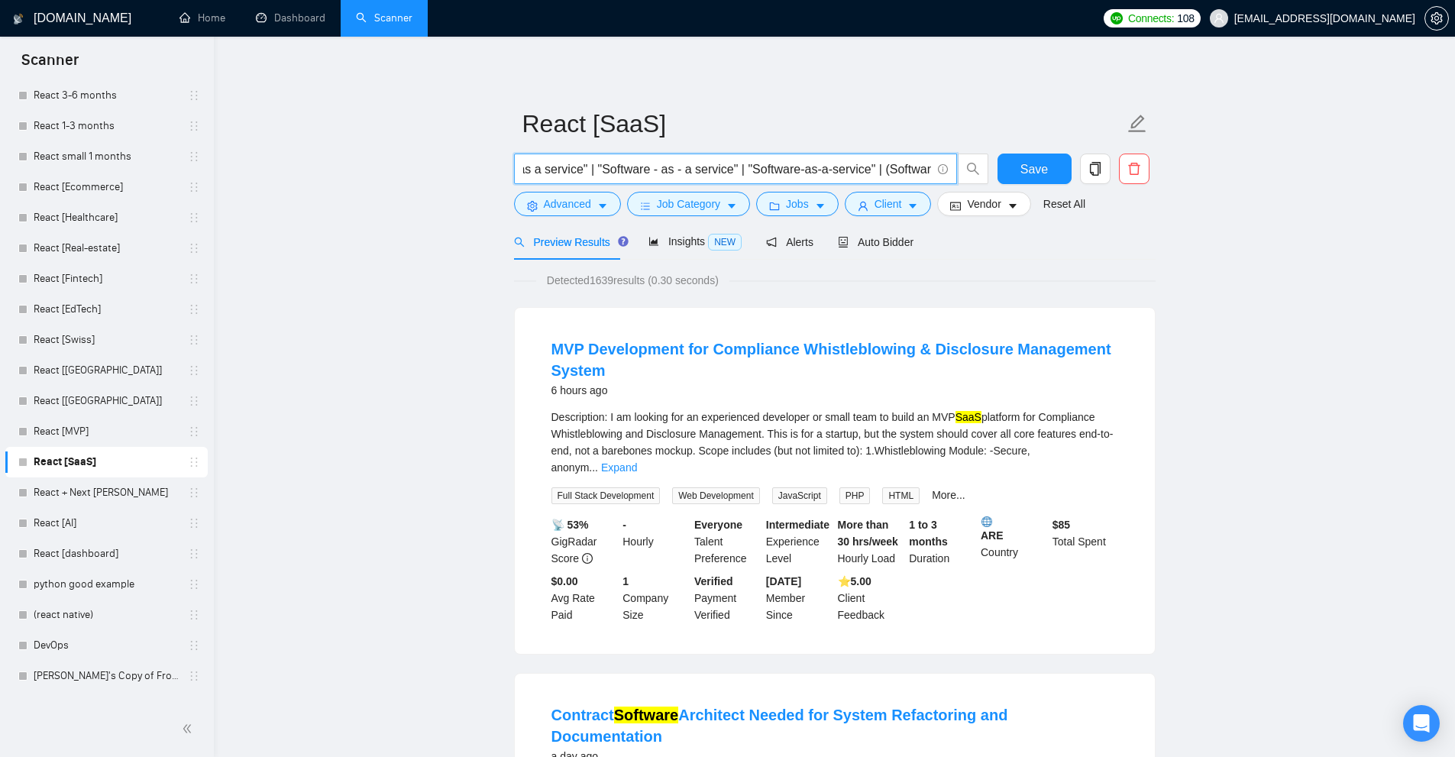
click at [760, 167] on input "(React*) (SaaS | "Software as a service" | "Software - as - a service" | "Softw…" at bounding box center [727, 169] width 408 height 19
drag, startPoint x: 760, startPoint y: 167, endPoint x: 824, endPoint y: 172, distance: 64.3
click at [824, 172] on input "(React*) (SaaS | "Software as a service" | "Software - as - a service" | "Softw…" at bounding box center [727, 169] width 408 height 19
click at [716, 172] on input "(React*) (SaaS | "Software as a service" | "Software - as - a service" | "Softw…" at bounding box center [727, 169] width 408 height 19
click at [699, 172] on input "(React*) (SaaS | "Software as a service" | "Software - as - a service" | "Softw…" at bounding box center [727, 169] width 408 height 19
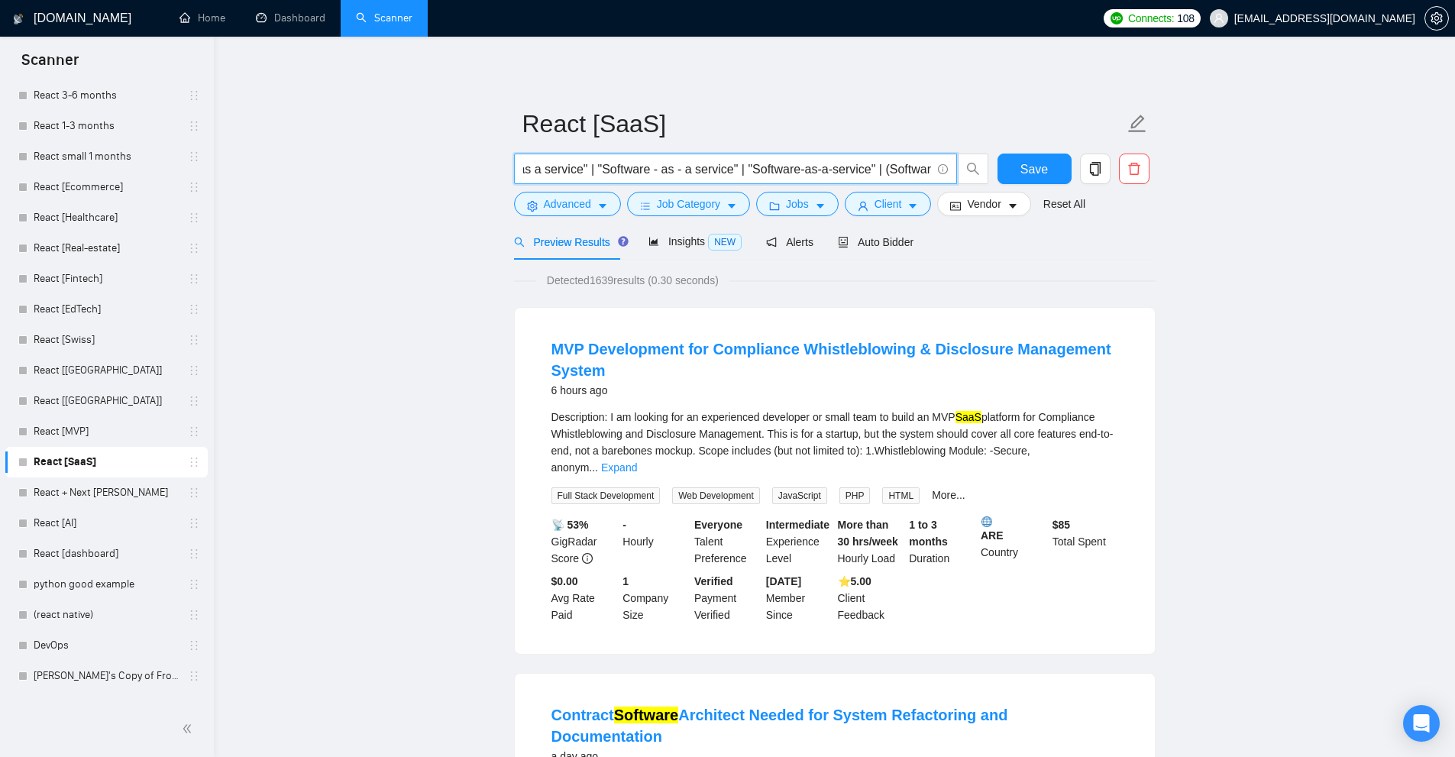
drag, startPoint x: 699, startPoint y: 172, endPoint x: 617, endPoint y: 171, distance: 82.5
click at [617, 171] on input "(React*) (SaaS | "Software as a service" | "Software - as - a service" | "Softw…" at bounding box center [727, 169] width 408 height 19
click at [682, 168] on input "(React*) (SaaS | "Software as a service" | "Software - as - a service" | "Softw…" at bounding box center [727, 169] width 408 height 19
click at [107, 500] on link "React + Next [PERSON_NAME]" at bounding box center [106, 492] width 145 height 31
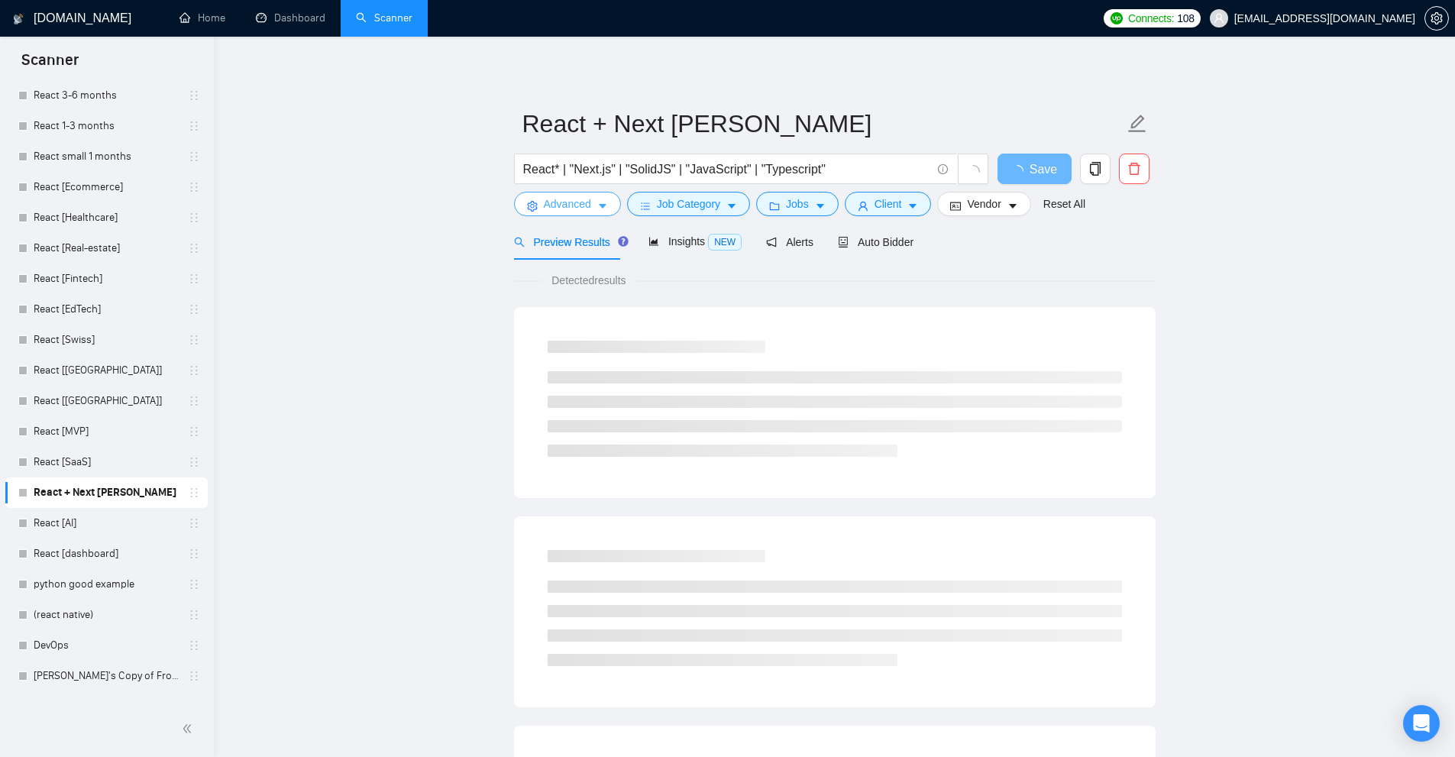
click at [553, 192] on button "Advanced" at bounding box center [567, 204] width 107 height 24
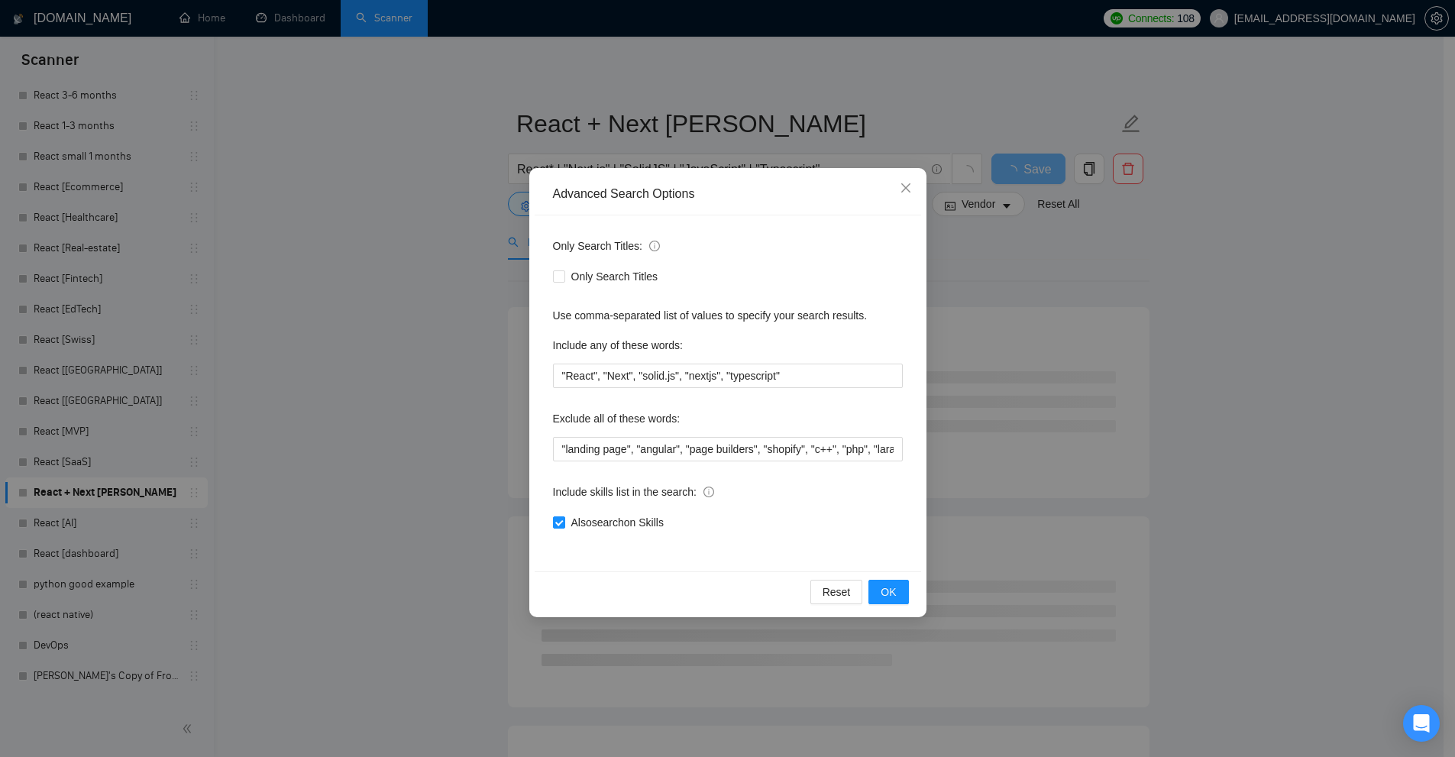
click at [319, 428] on div "Advanced Search Options Only Search Titles: Only Search Titles Use comma-separa…" at bounding box center [727, 378] width 1455 height 757
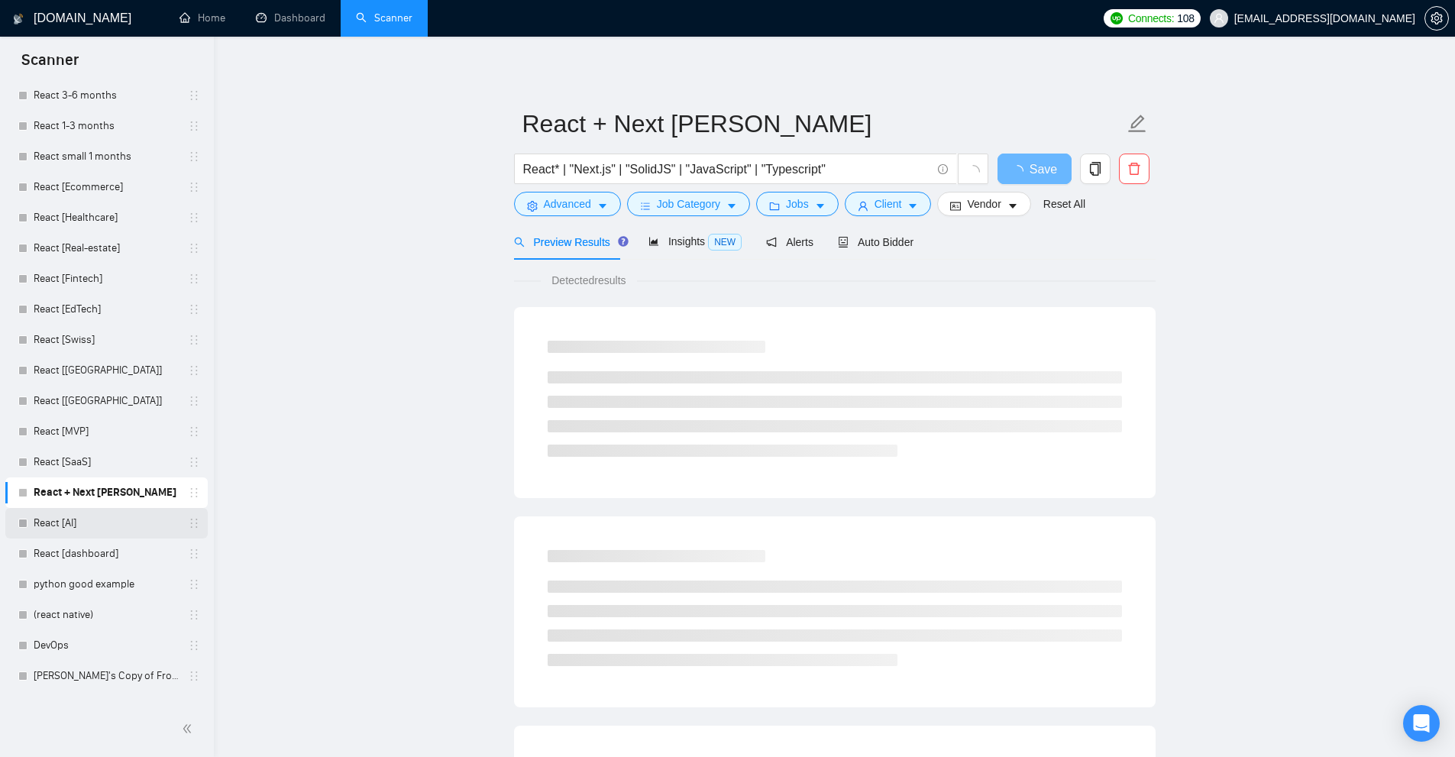
click at [95, 522] on link "React [AI]" at bounding box center [106, 523] width 145 height 31
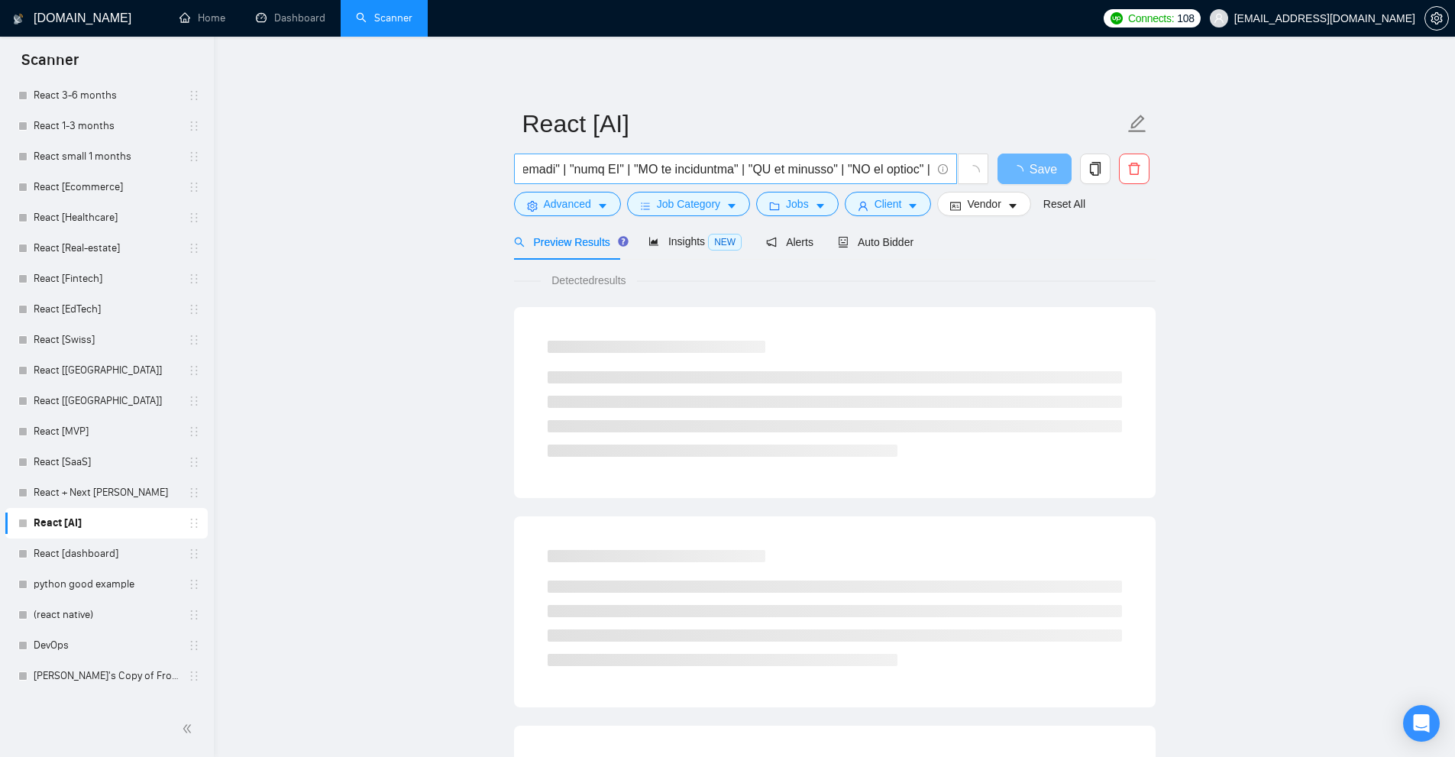
scroll to position [0, 3665]
click at [618, 172] on input "text" at bounding box center [727, 169] width 408 height 19
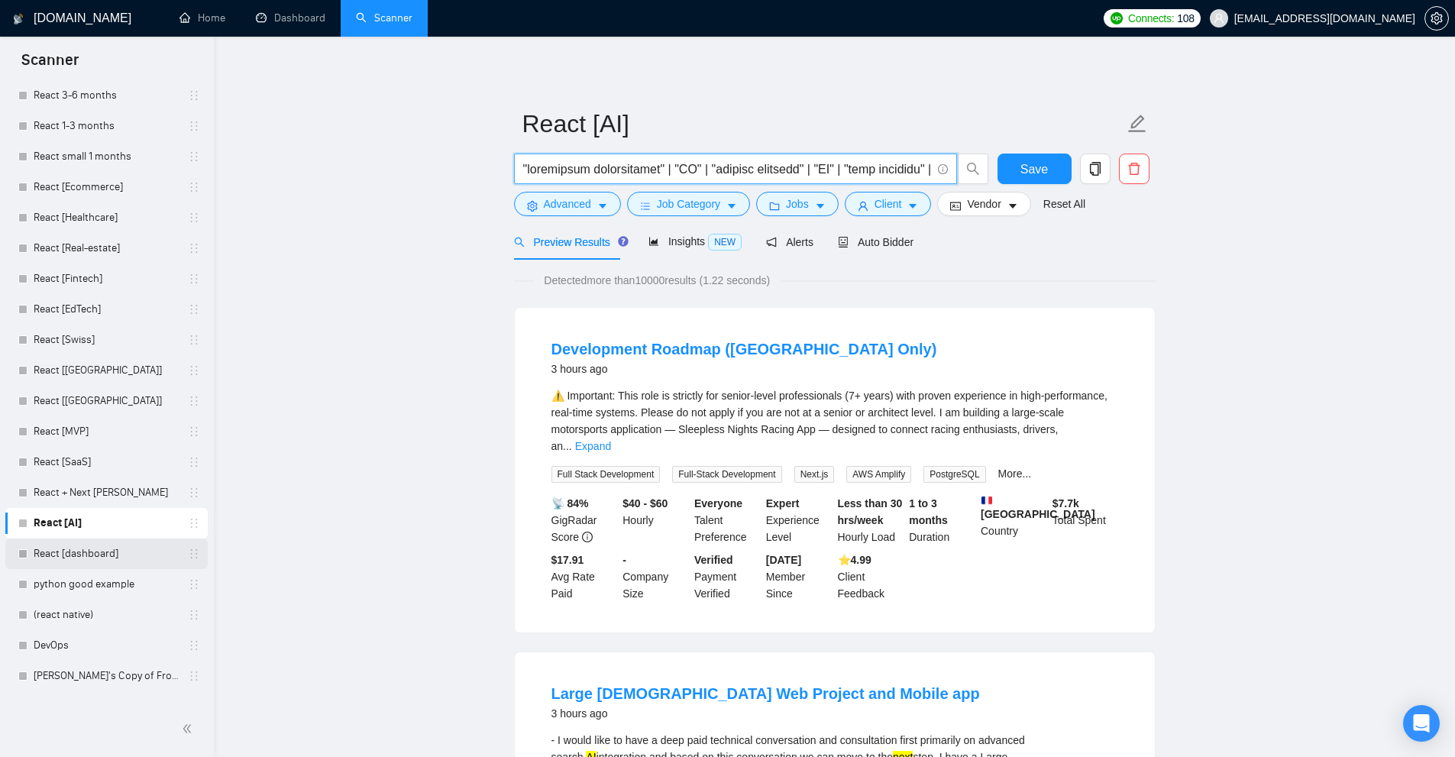
click at [109, 547] on link "React [dashboard]" at bounding box center [106, 553] width 145 height 31
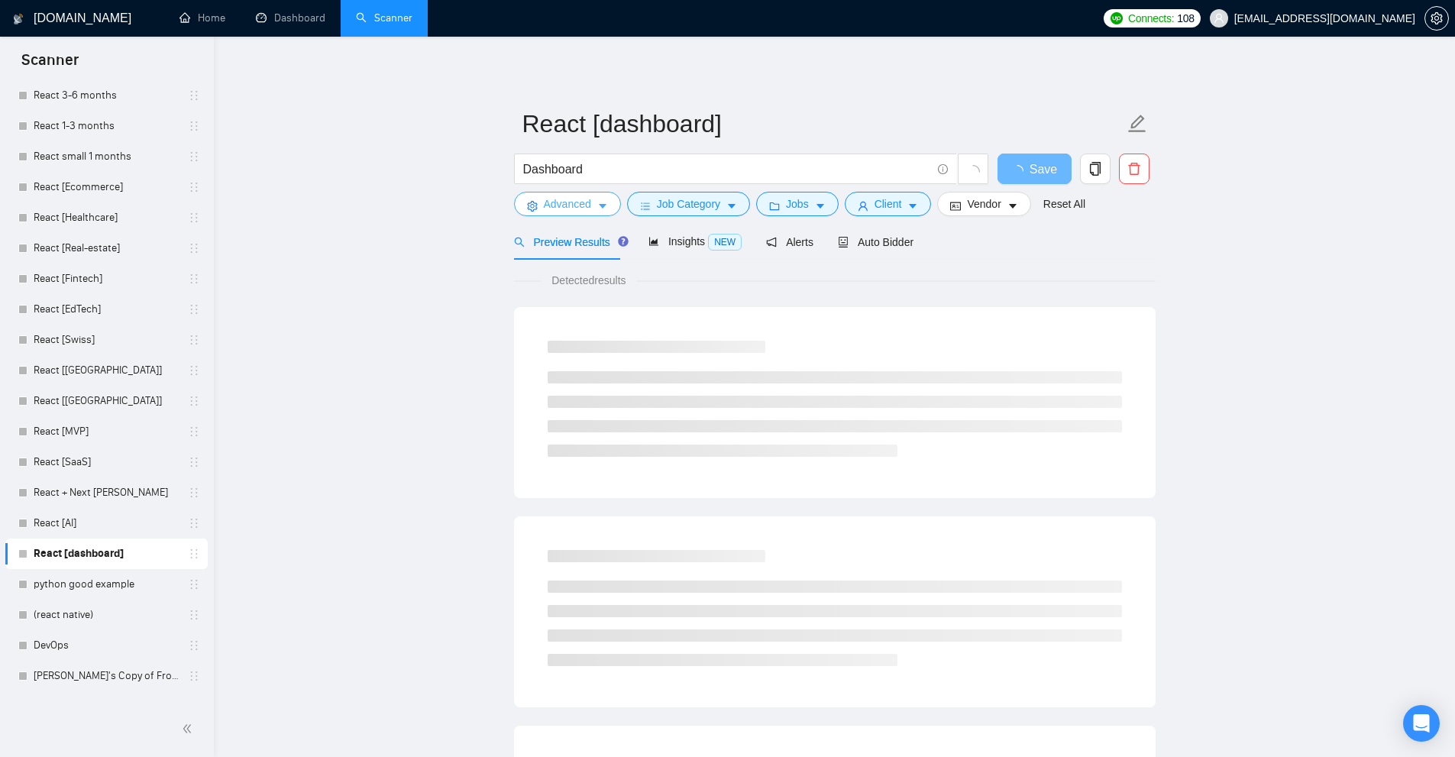
click at [584, 199] on span "Advanced" at bounding box center [567, 203] width 47 height 17
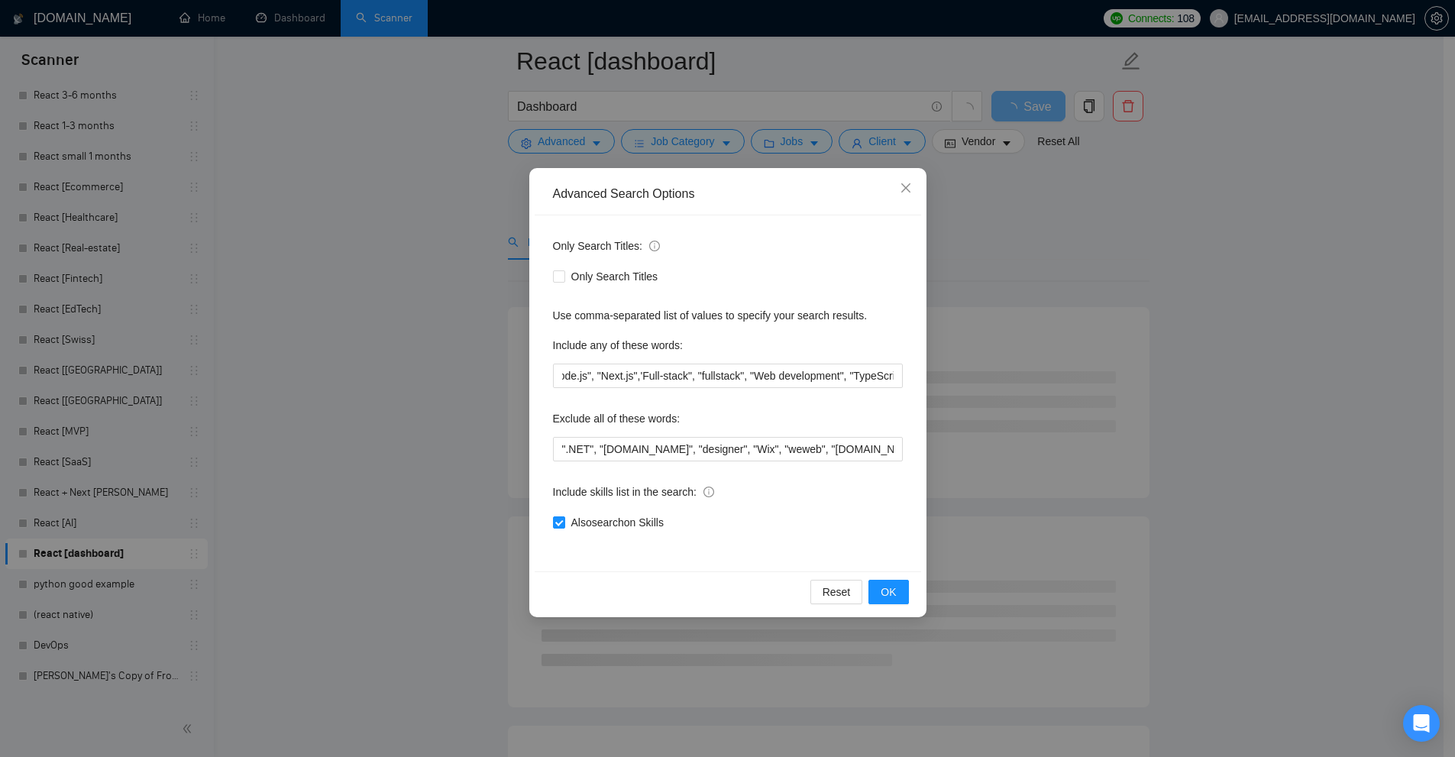
scroll to position [305, 0]
drag, startPoint x: 221, startPoint y: 541, endPoint x: 176, endPoint y: 580, distance: 59.0
click at [213, 547] on div "Advanced Search Options Only Search Titles: Only Search Titles Use comma-separa…" at bounding box center [727, 378] width 1455 height 757
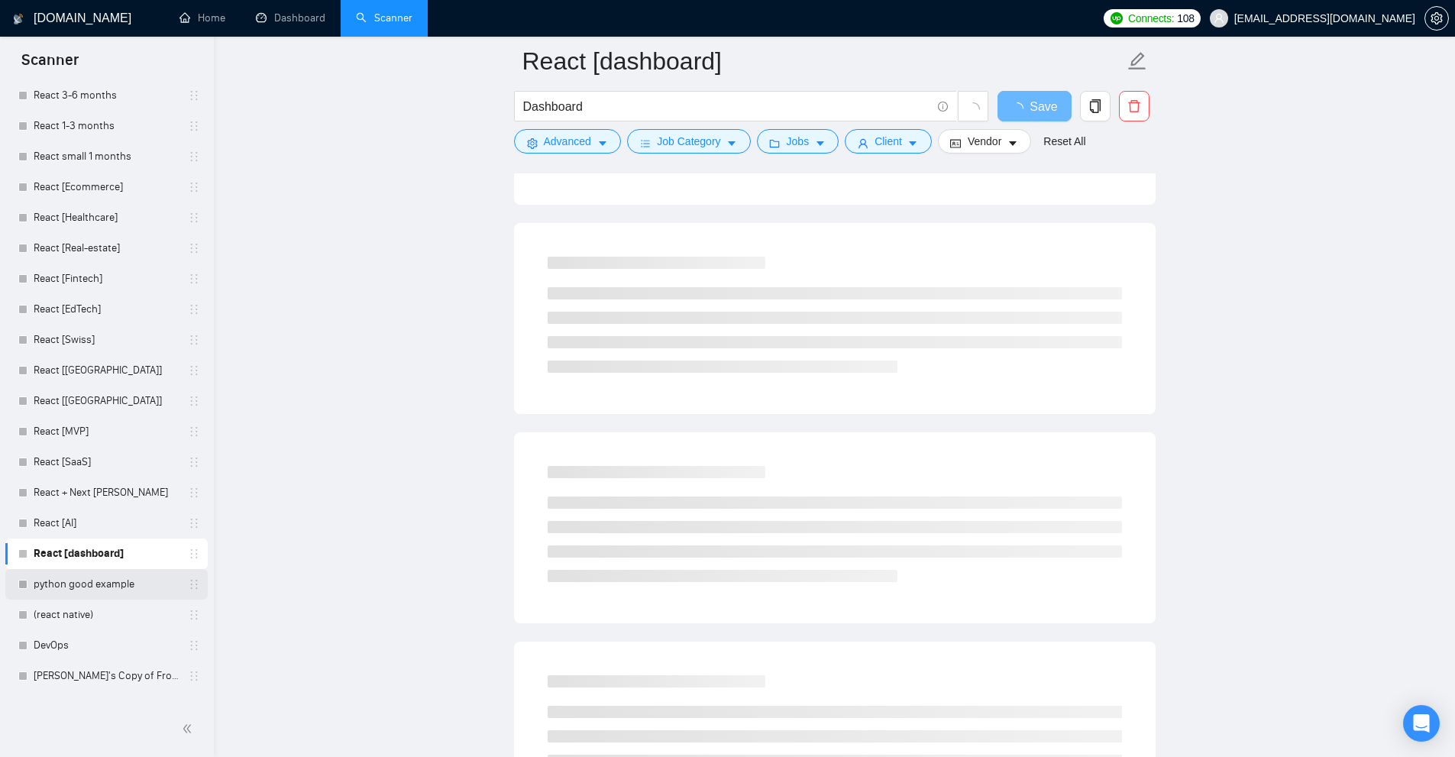
click at [72, 587] on link "python good example" at bounding box center [106, 584] width 145 height 31
click at [86, 621] on link "(react native)" at bounding box center [106, 614] width 145 height 31
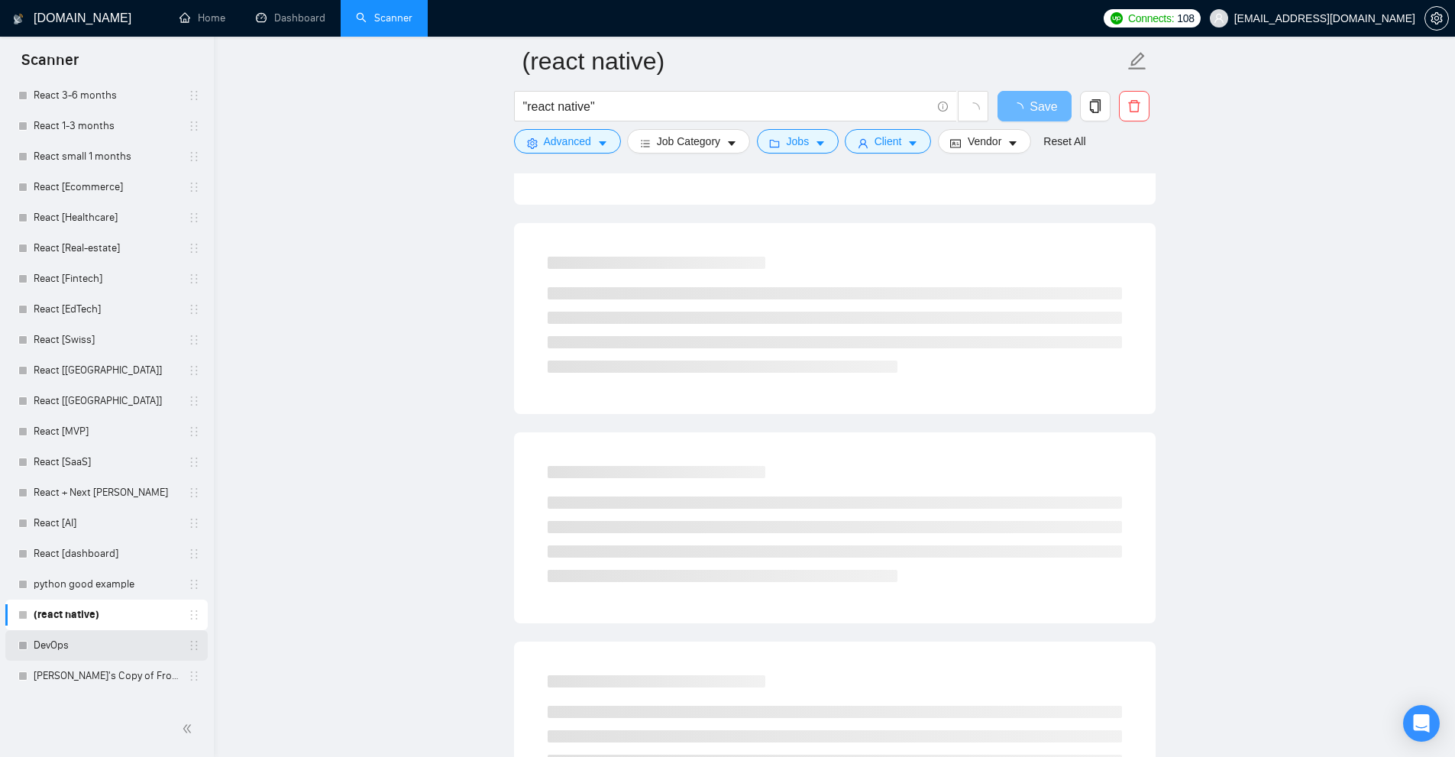
click at [104, 654] on link "DevOps" at bounding box center [106, 645] width 145 height 31
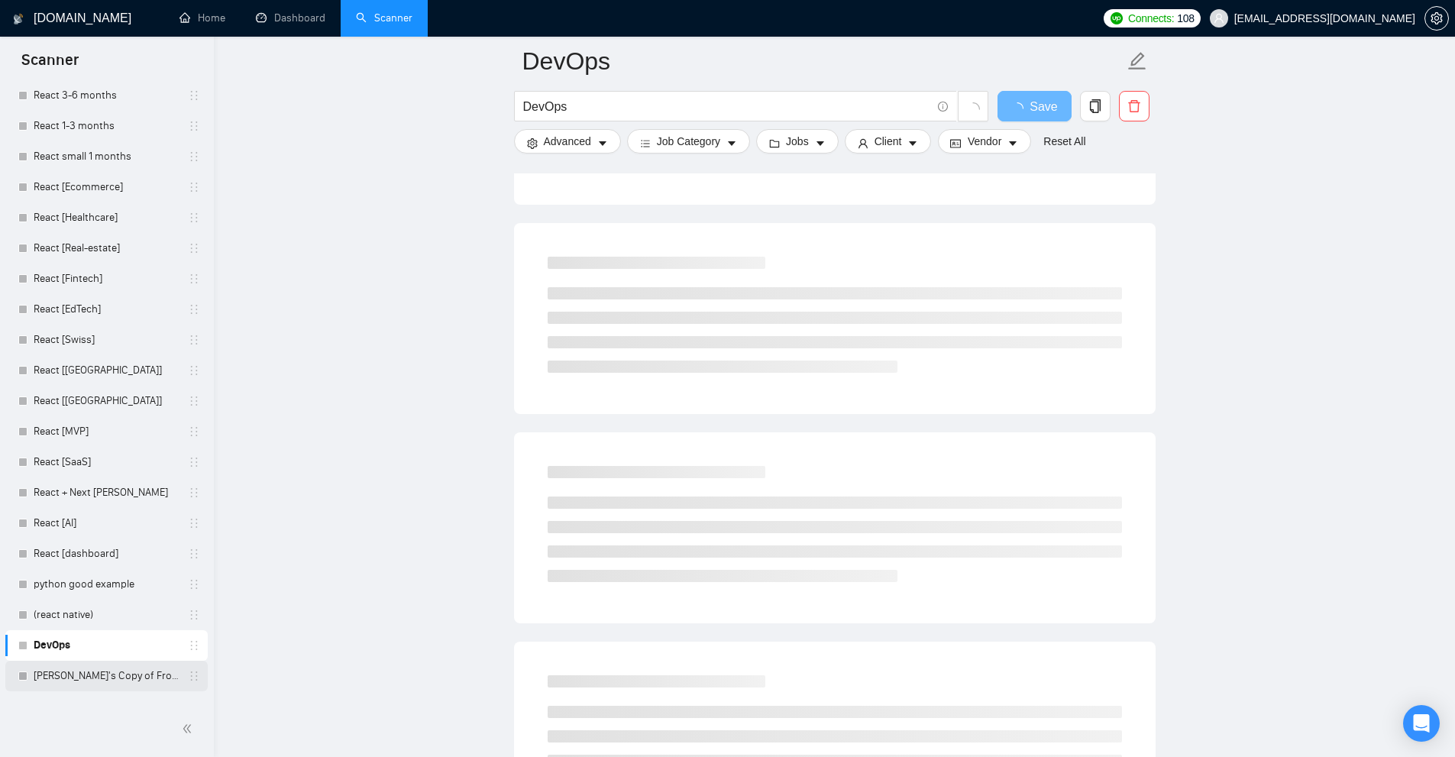
click at [108, 673] on link "[PERSON_NAME]'s Copy of Frontend React Next" at bounding box center [106, 676] width 145 height 31
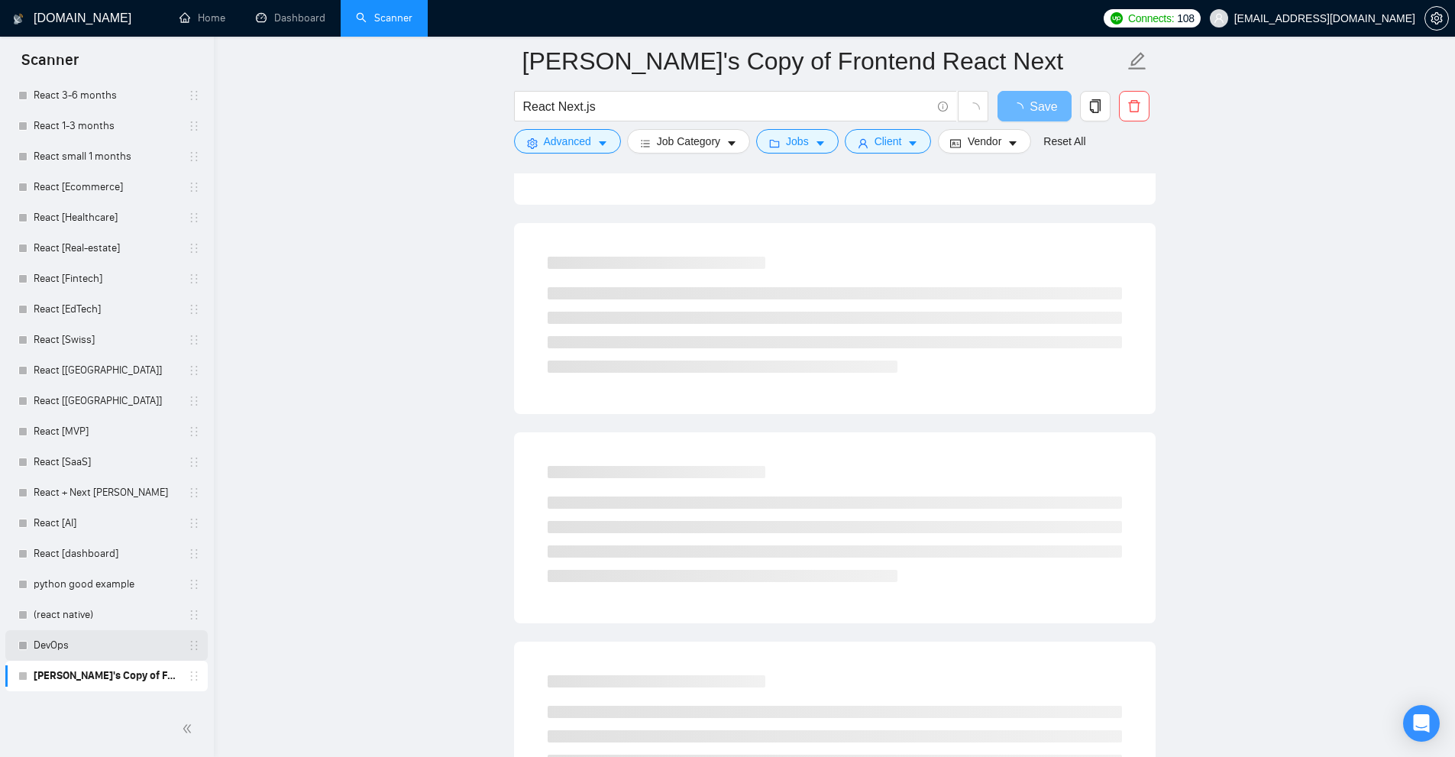
click at [113, 644] on link "DevOps" at bounding box center [106, 645] width 145 height 31
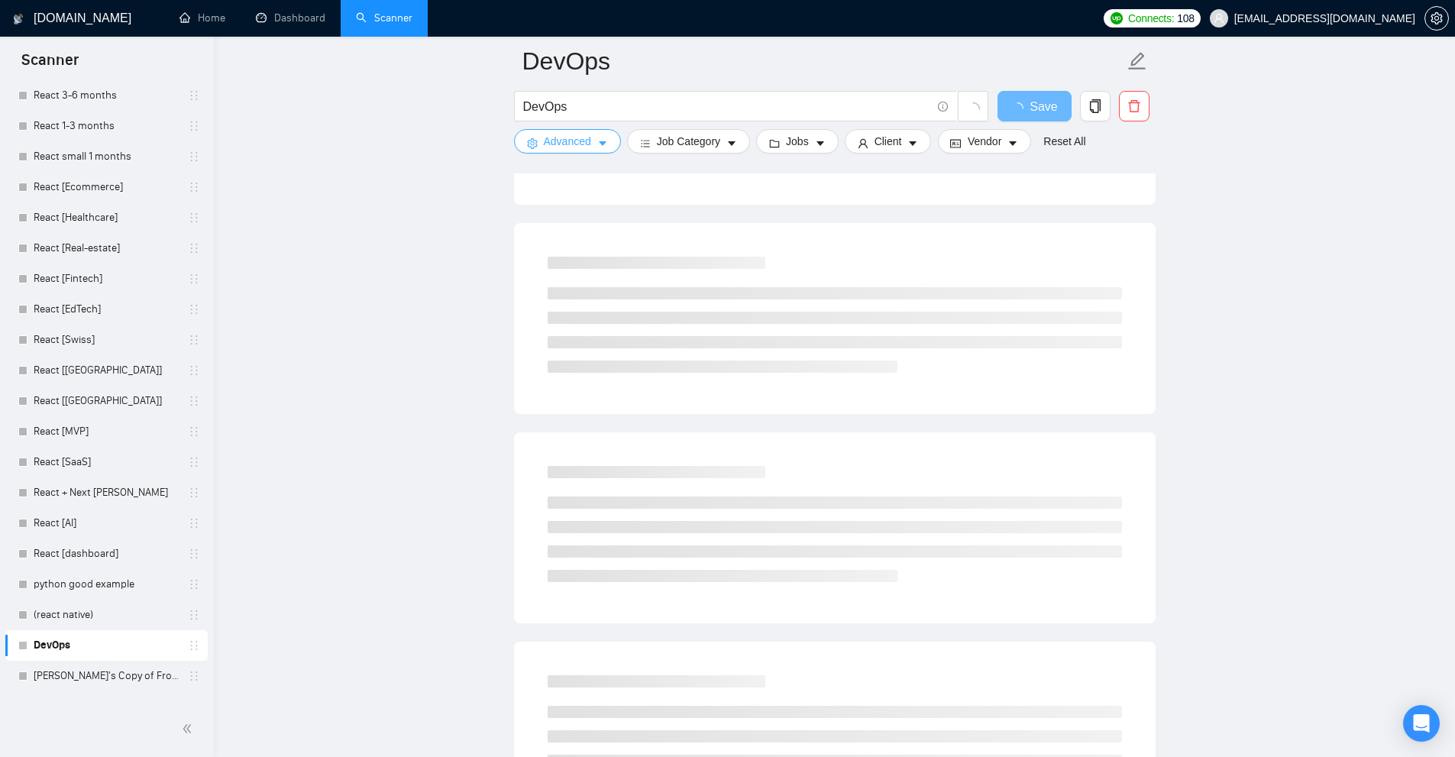
click at [579, 134] on span "Advanced" at bounding box center [567, 141] width 47 height 17
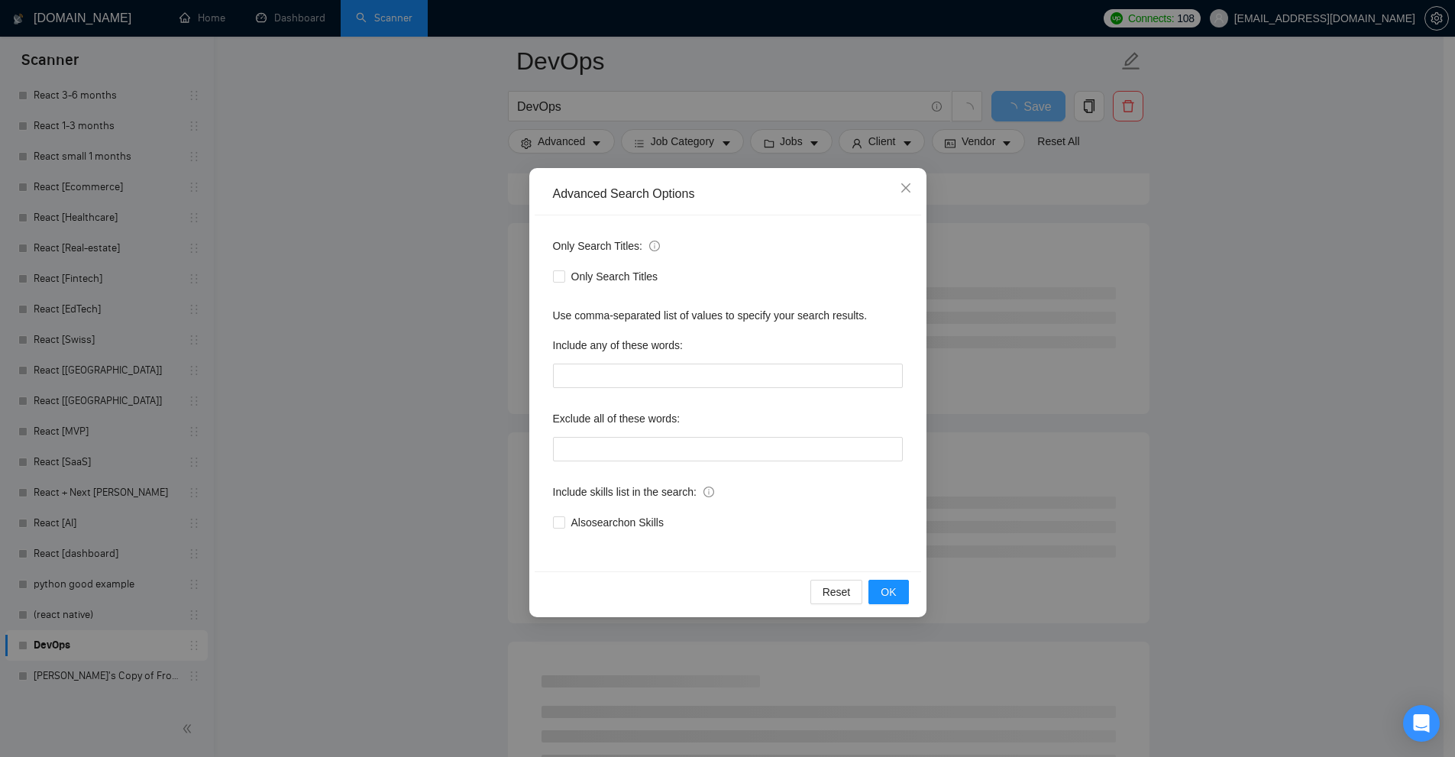
click at [373, 100] on div "Advanced Search Options Only Search Titles: Only Search Titles Use comma-separa…" at bounding box center [727, 378] width 1455 height 757
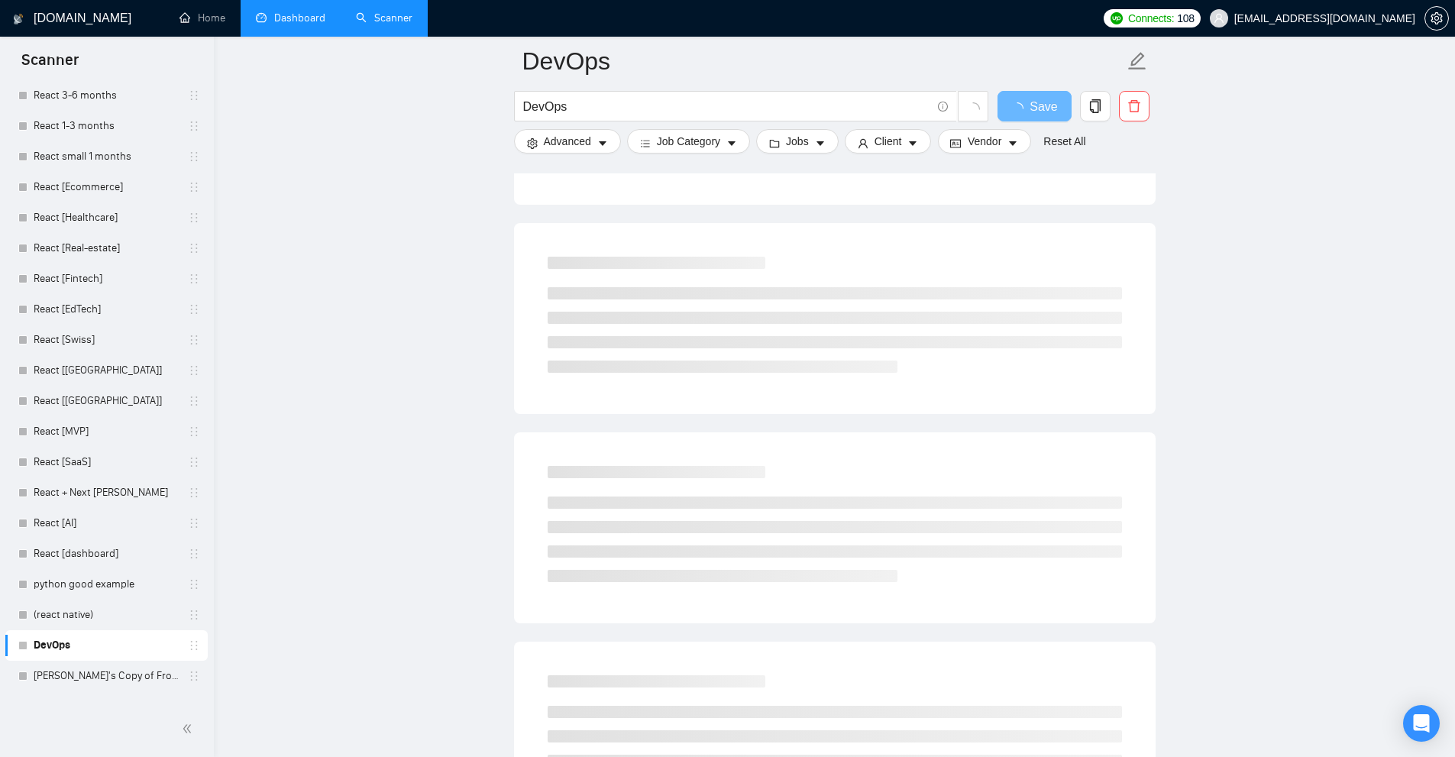
click at [305, 22] on link "Dashboard" at bounding box center [290, 17] width 69 height 13
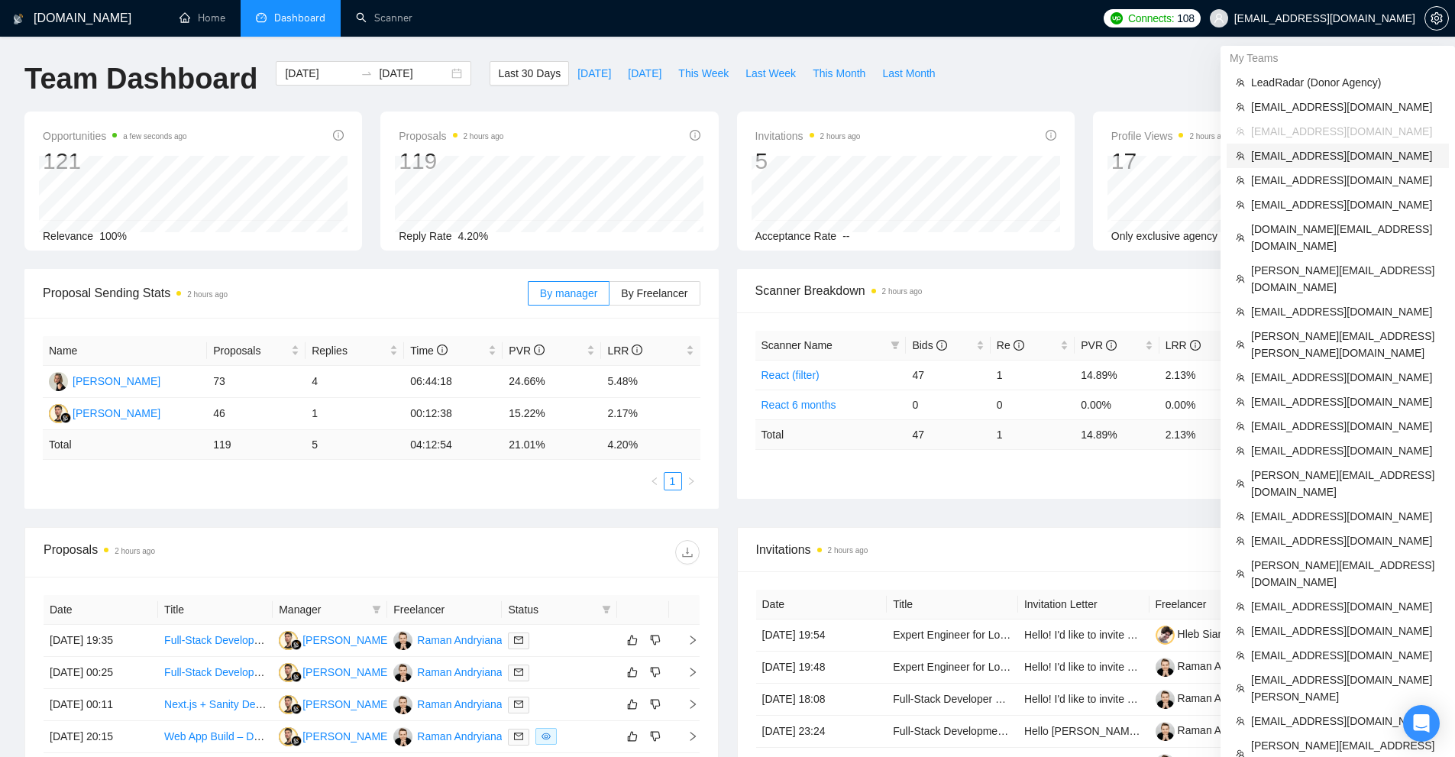
click at [1327, 165] on li "[EMAIL_ADDRESS][DOMAIN_NAME]" at bounding box center [1337, 156] width 222 height 24
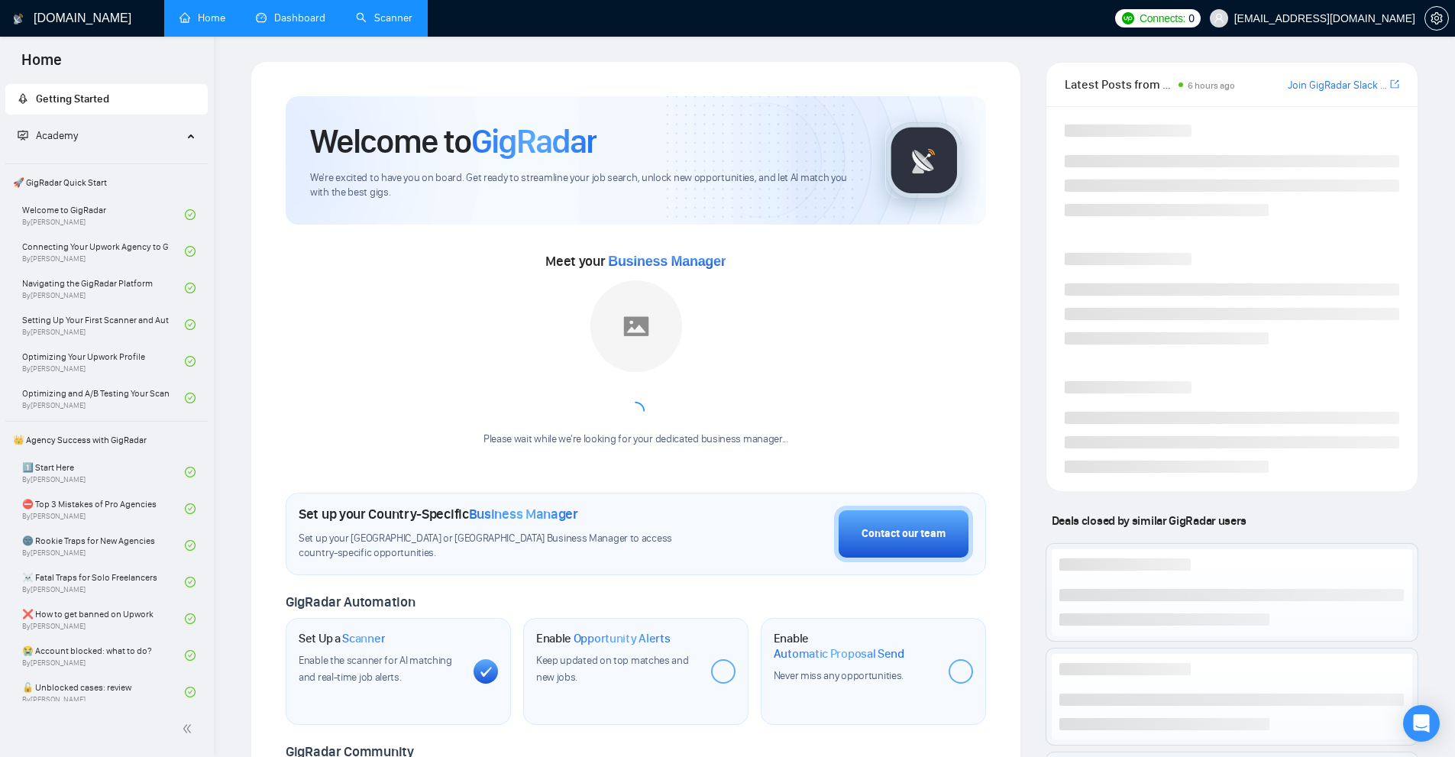
click at [386, 20] on link "Scanner" at bounding box center [384, 17] width 57 height 13
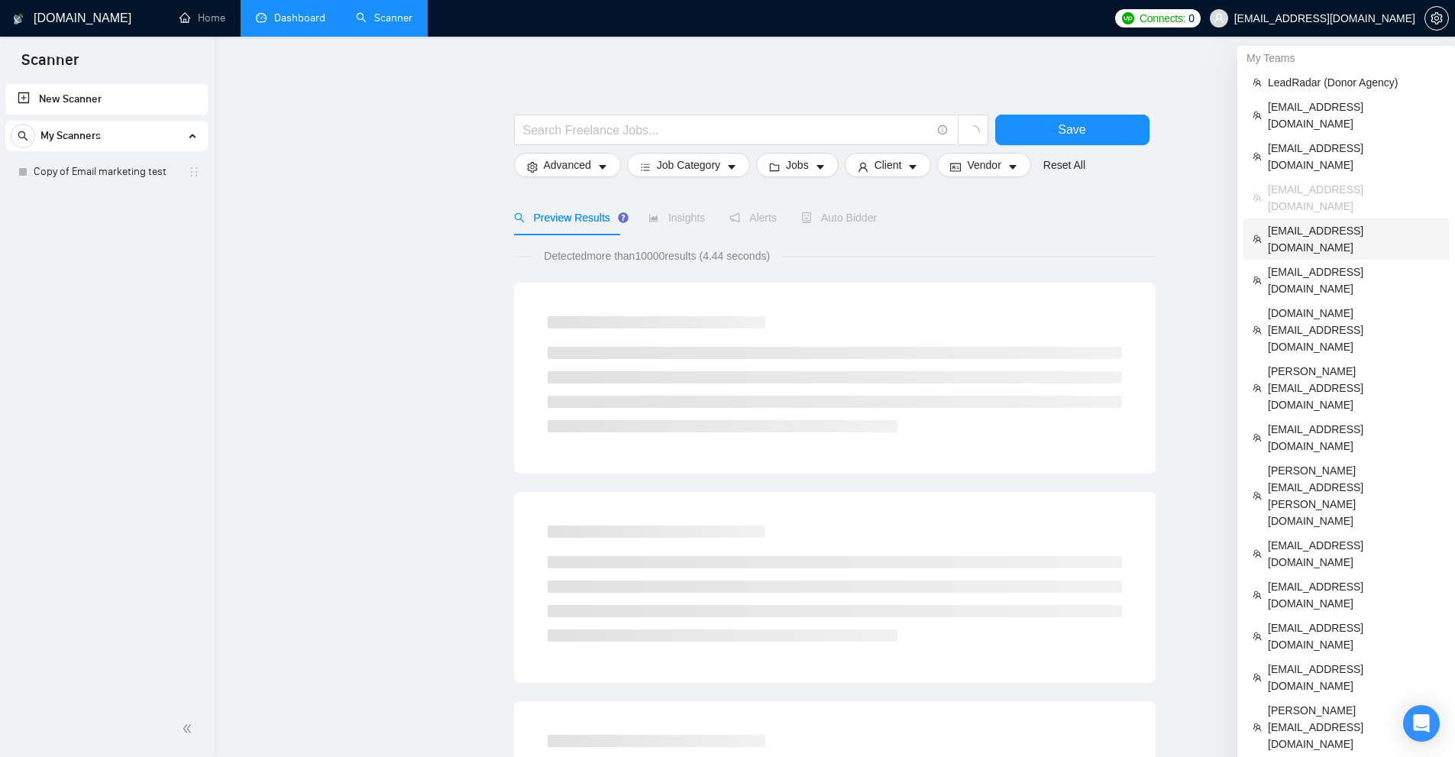
click at [1315, 222] on span "[EMAIL_ADDRESS][DOMAIN_NAME]" at bounding box center [1354, 239] width 172 height 34
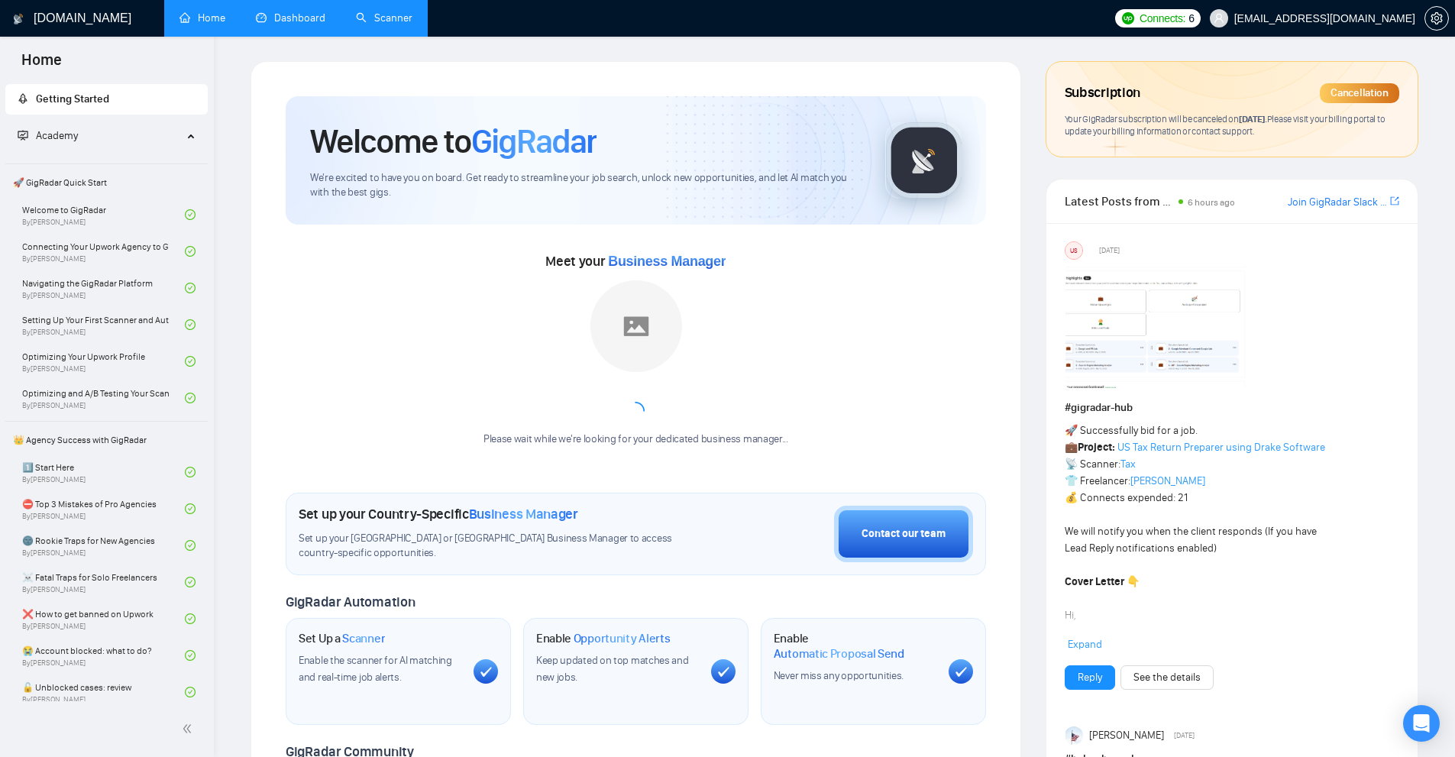
click at [363, 24] on link "Scanner" at bounding box center [384, 17] width 57 height 13
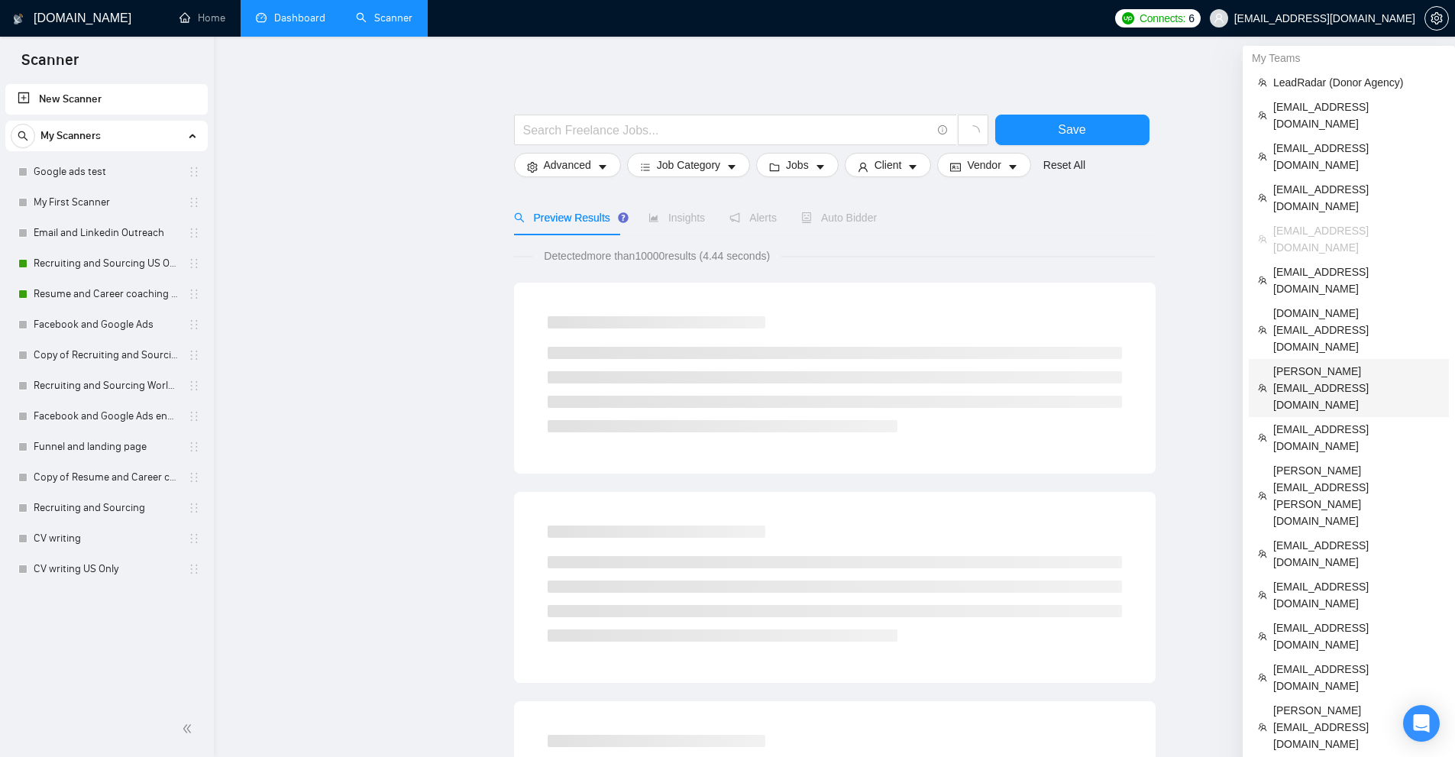
click at [1370, 363] on span "[PERSON_NAME][EMAIL_ADDRESS][DOMAIN_NAME]" at bounding box center [1356, 388] width 166 height 50
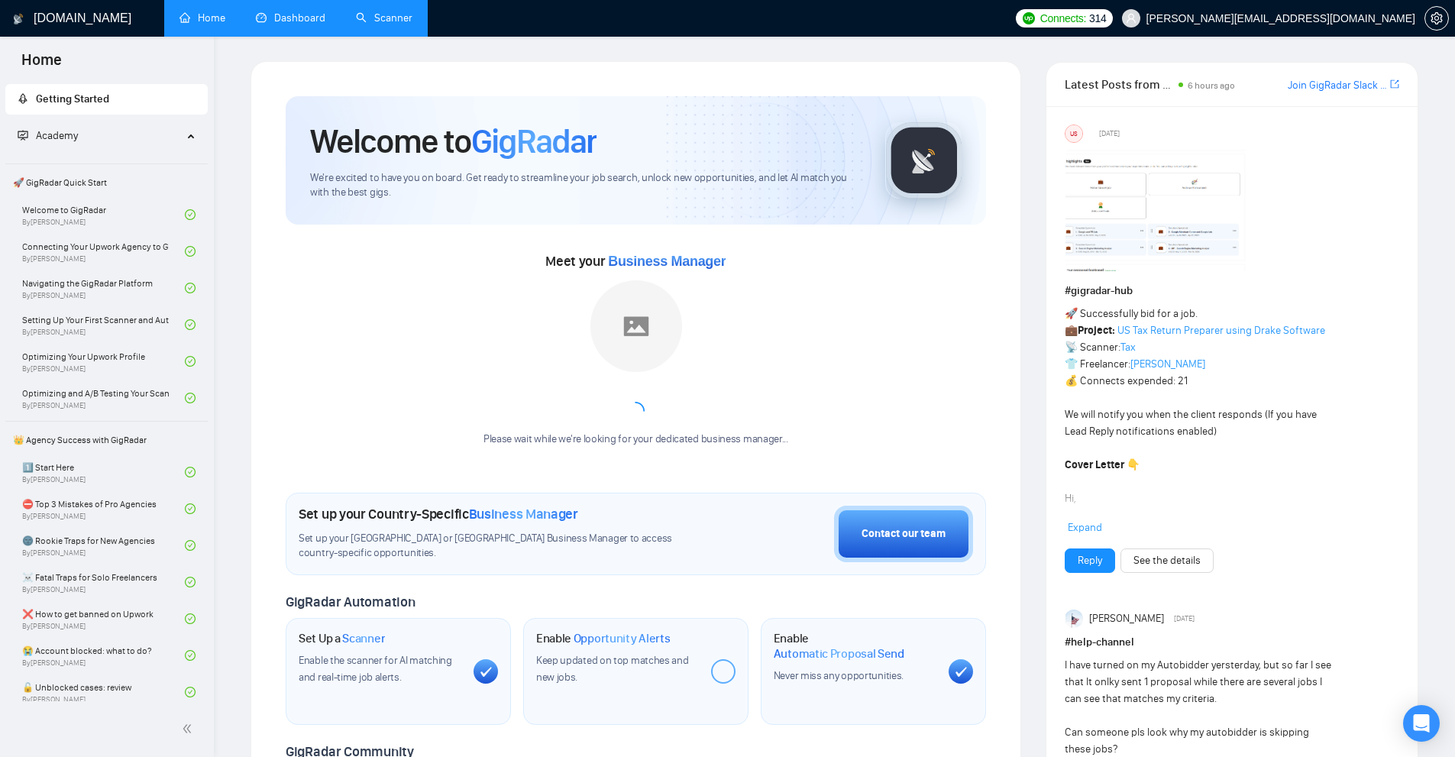
click at [356, 11] on link "Scanner" at bounding box center [384, 17] width 57 height 13
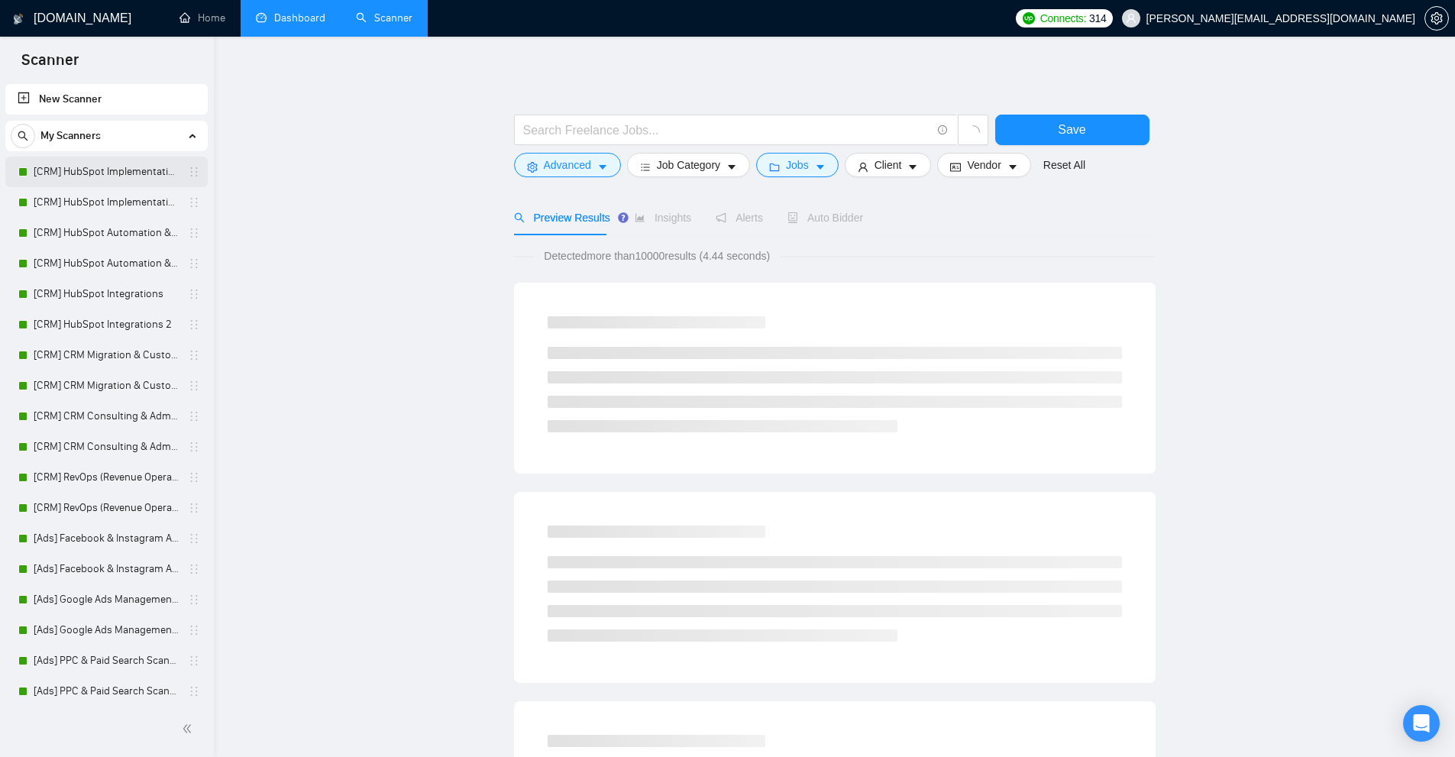
click at [71, 173] on link "[CRM] HubSpot Implementation & Onboarding" at bounding box center [106, 172] width 145 height 31
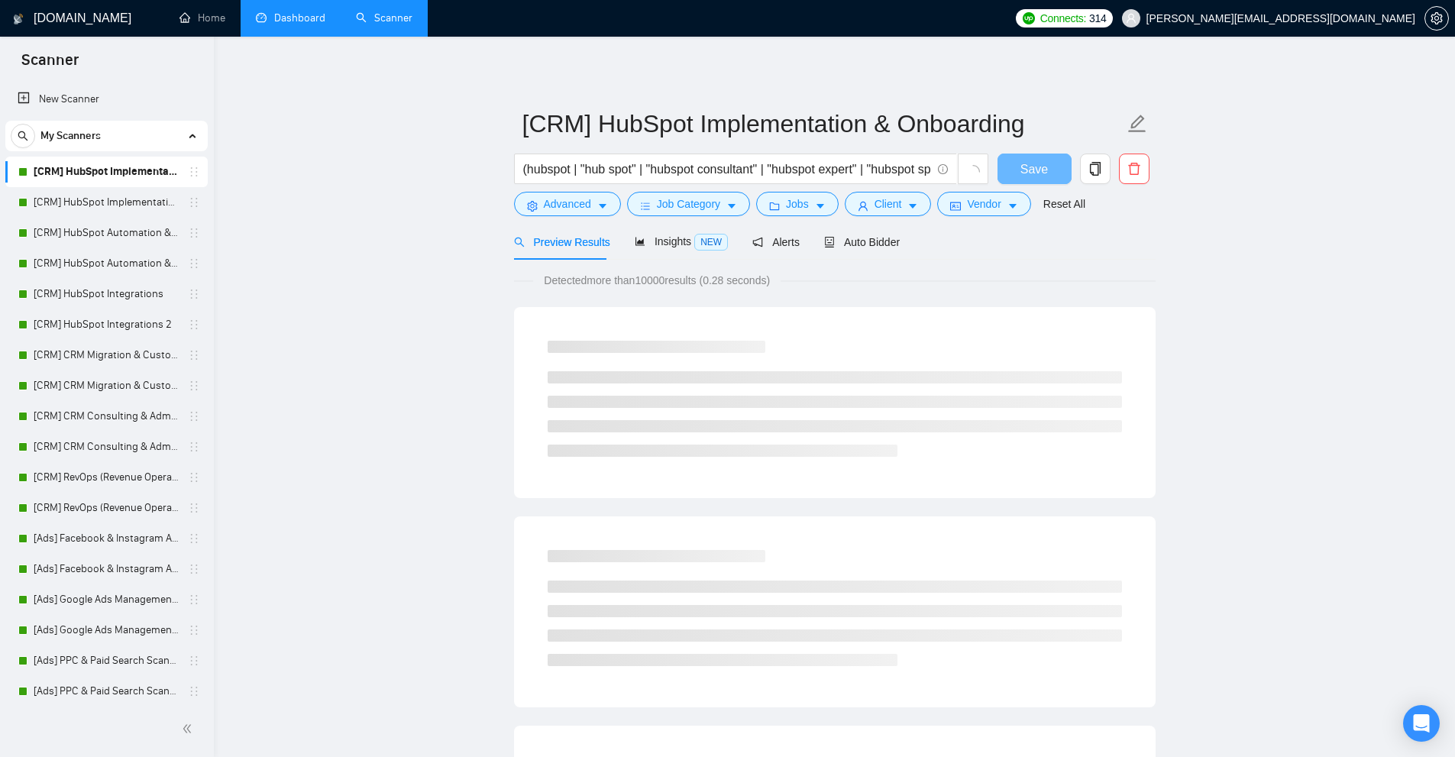
click at [285, 24] on link "Dashboard" at bounding box center [290, 17] width 69 height 13
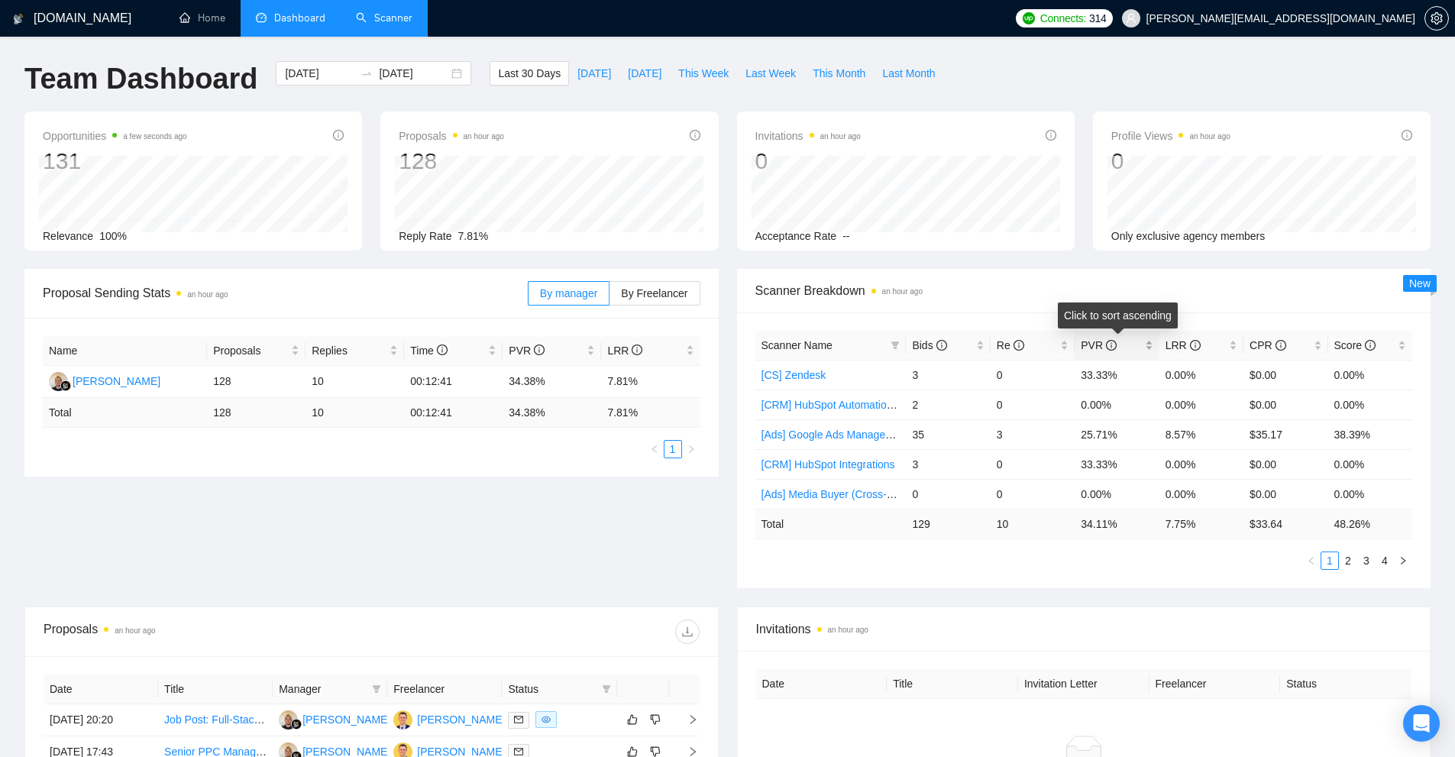
click at [1147, 347] on div "PVR" at bounding box center [1116, 345] width 72 height 17
drag, startPoint x: 1101, startPoint y: 411, endPoint x: 1206, endPoint y: 405, distance: 105.6
click at [1209, 402] on tr "[CRM] HubSpot Implementation & Onboarding 2 3 0 66.67% 0.00% $0.00 0.00%" at bounding box center [1083, 404] width 657 height 30
click at [1200, 414] on td "0.00%" at bounding box center [1201, 404] width 84 height 30
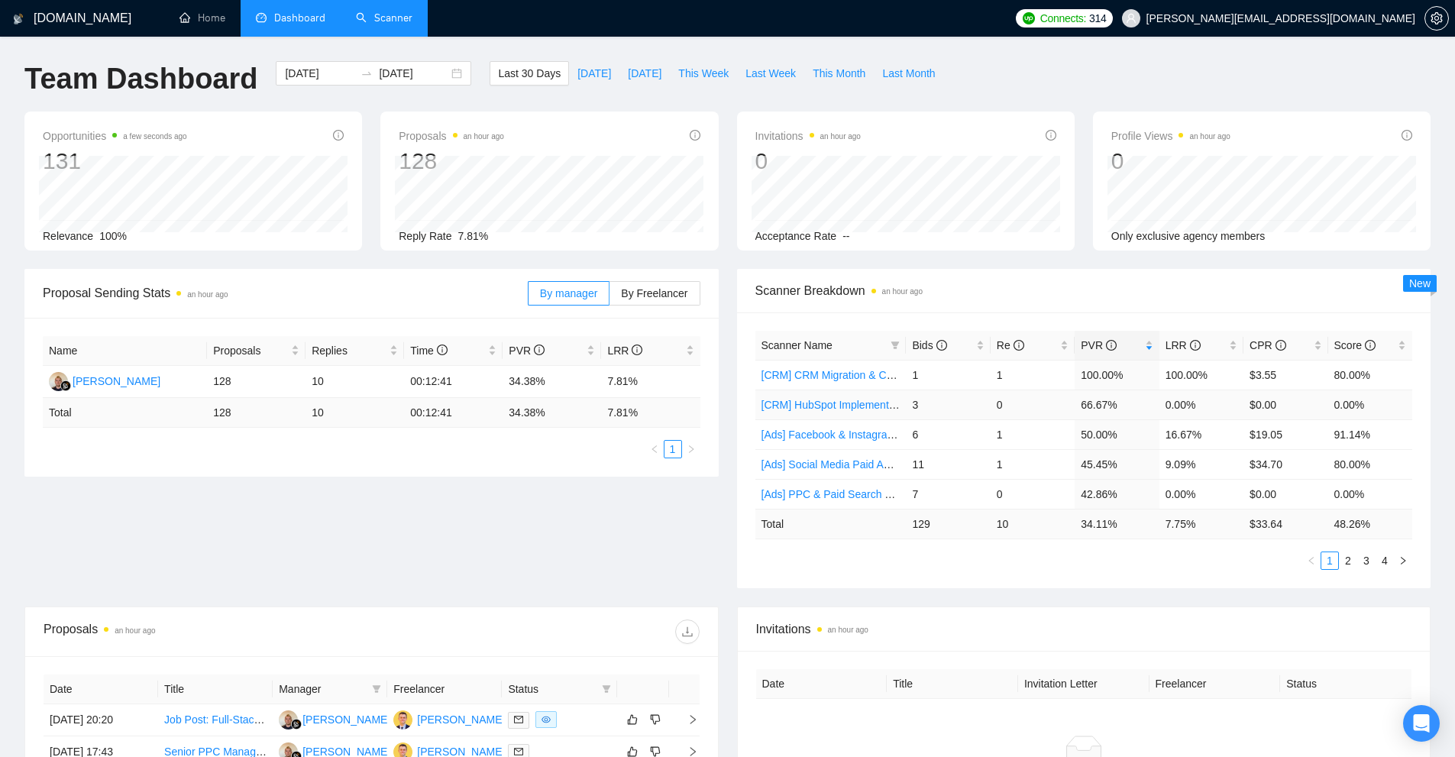
click at [1200, 414] on td "0.00%" at bounding box center [1201, 404] width 84 height 30
drag, startPoint x: 1200, startPoint y: 414, endPoint x: 1051, endPoint y: 399, distance: 150.4
click at [1051, 399] on tr "[CRM] HubSpot Implementation & Onboarding 2 3 0 66.67% 0.00% $0.00 0.00%" at bounding box center [1083, 404] width 657 height 30
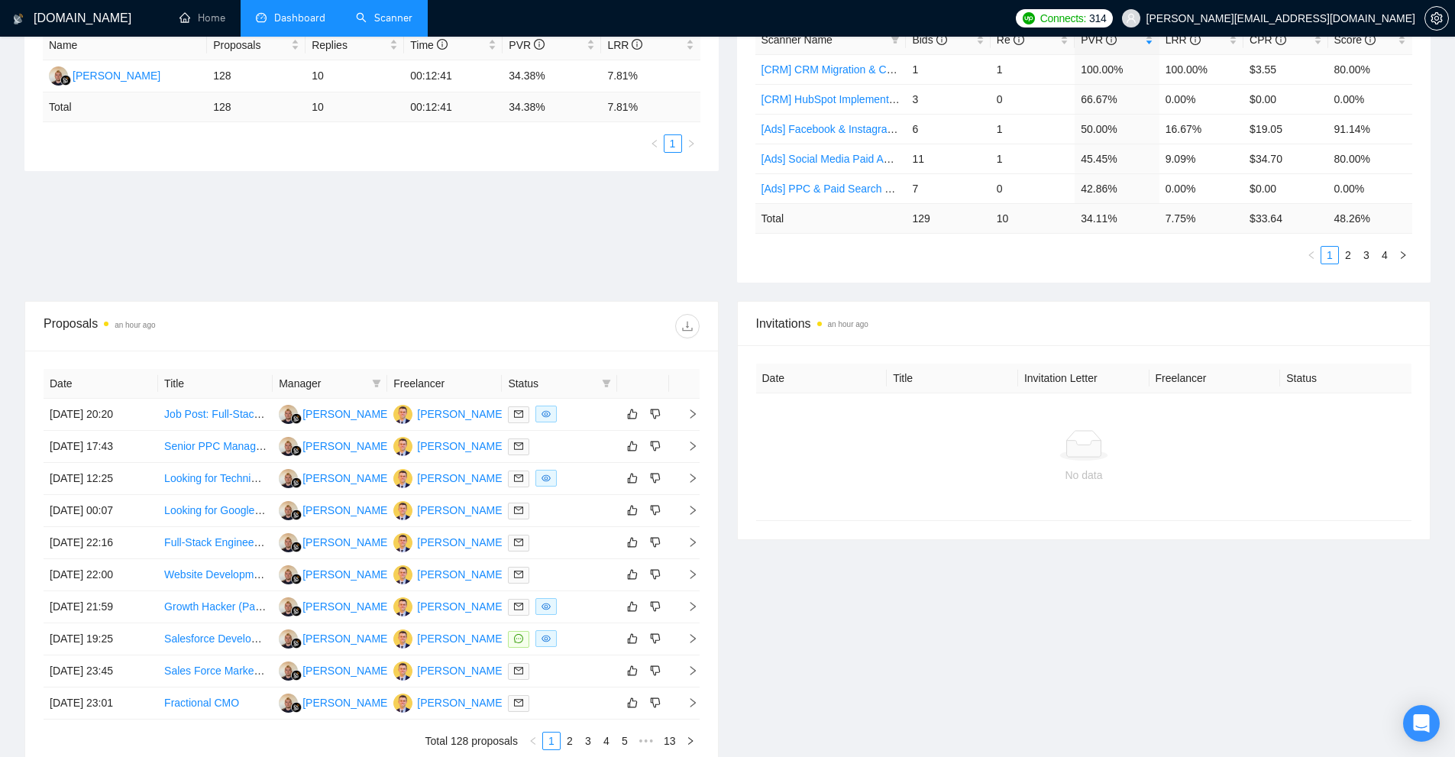
click at [1050, 315] on span "Invitations an hour ago" at bounding box center [1084, 323] width 656 height 19
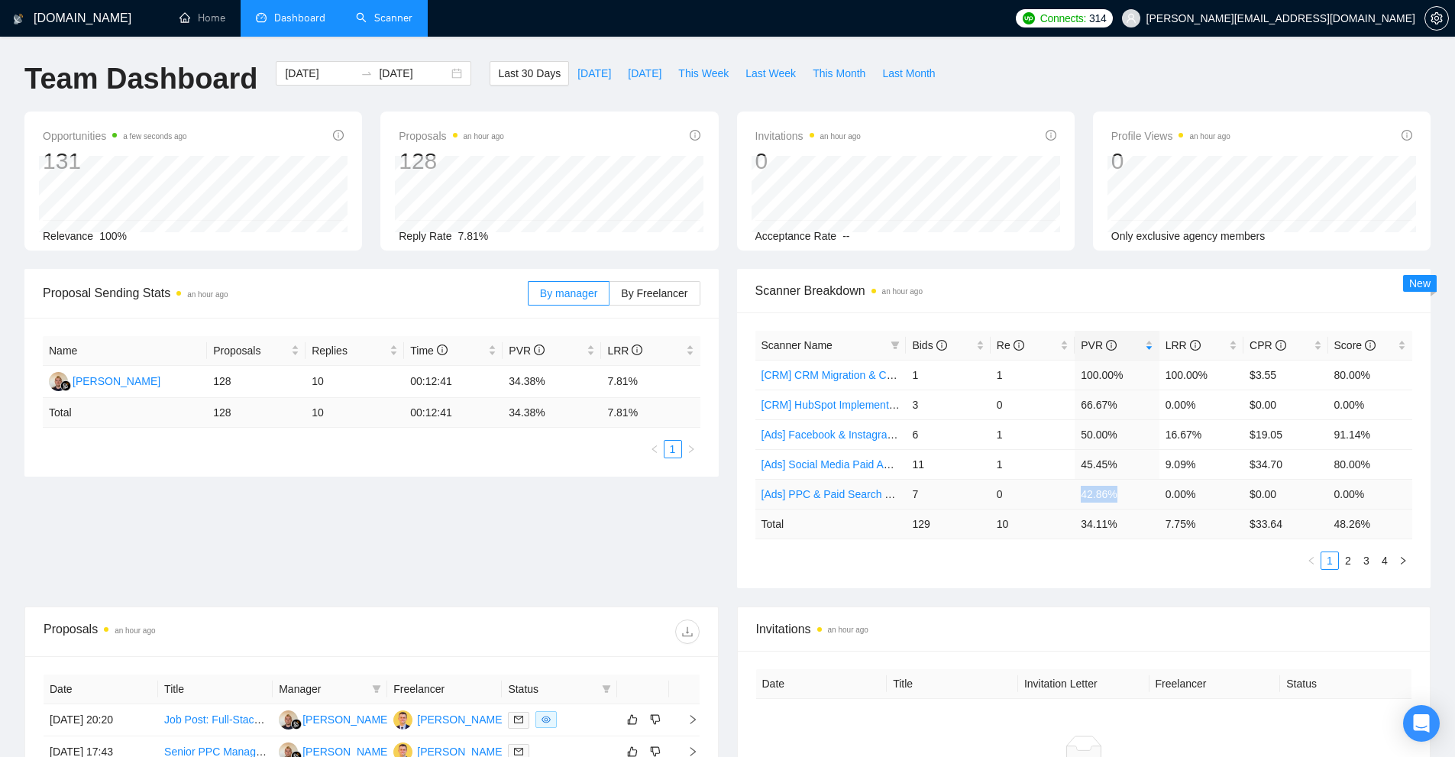
drag, startPoint x: 1071, startPoint y: 497, endPoint x: 1123, endPoint y: 496, distance: 52.7
click at [1122, 496] on tr "[Ads] PPC & Paid Search Scanner 7 0 42.86% 0.00% $0.00 0.00%" at bounding box center [1083, 494] width 657 height 30
click at [1126, 535] on td "34.11 %" at bounding box center [1116, 524] width 84 height 30
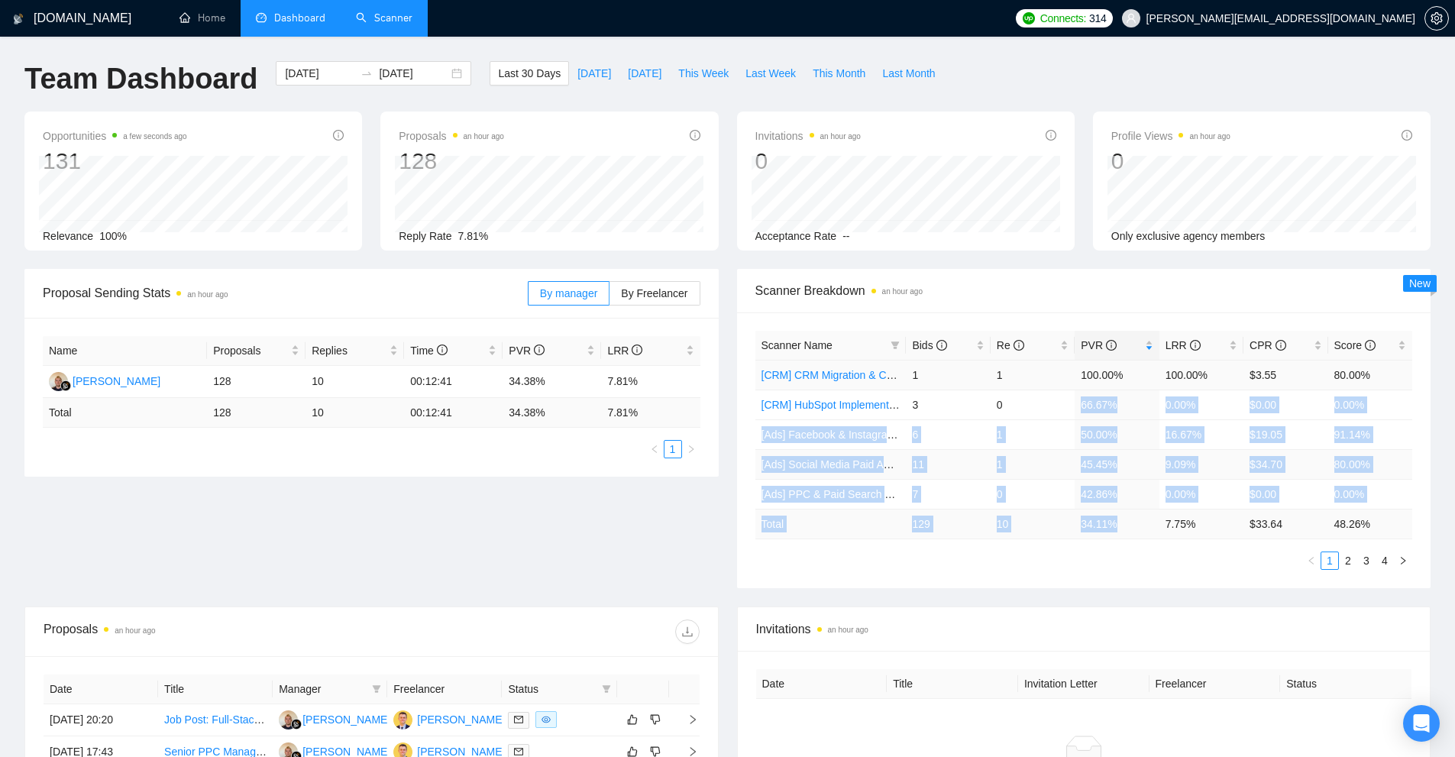
drag, startPoint x: 1113, startPoint y: 528, endPoint x: 1067, endPoint y: 388, distance: 148.0
click at [1067, 388] on table "Scanner Name Bids Re PVR LRR CPR Score [CRM] CRM Migration & Customization 1 1 …" at bounding box center [1083, 435] width 657 height 208
click at [1080, 388] on td "100.00%" at bounding box center [1116, 375] width 84 height 30
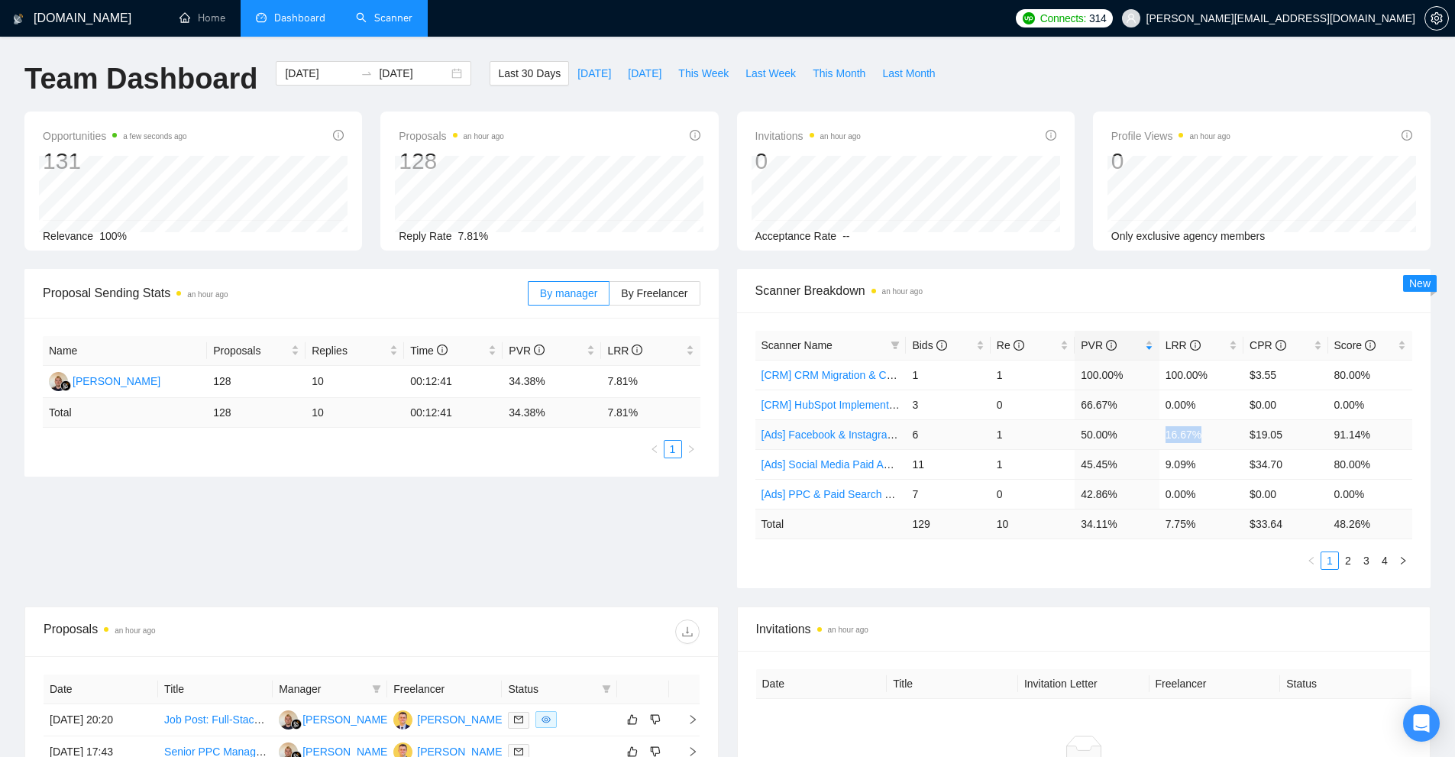
drag, startPoint x: 1158, startPoint y: 430, endPoint x: 1213, endPoint y: 434, distance: 54.3
click at [1216, 431] on tr "[Ads] Facebook & Instagram Ads Management Scanner 2 6 1 50.00% 16.67% $19.05 91…" at bounding box center [1083, 434] width 657 height 30
drag, startPoint x: 1203, startPoint y: 460, endPoint x: 1051, endPoint y: 464, distance: 152.0
click at [1051, 464] on tr "[Ads] Social Media Paid Ads Scanner 11 1 45.45% 9.09% $34.70 80.00%" at bounding box center [1083, 464] width 657 height 30
click at [1064, 469] on td "1" at bounding box center [1032, 464] width 84 height 30
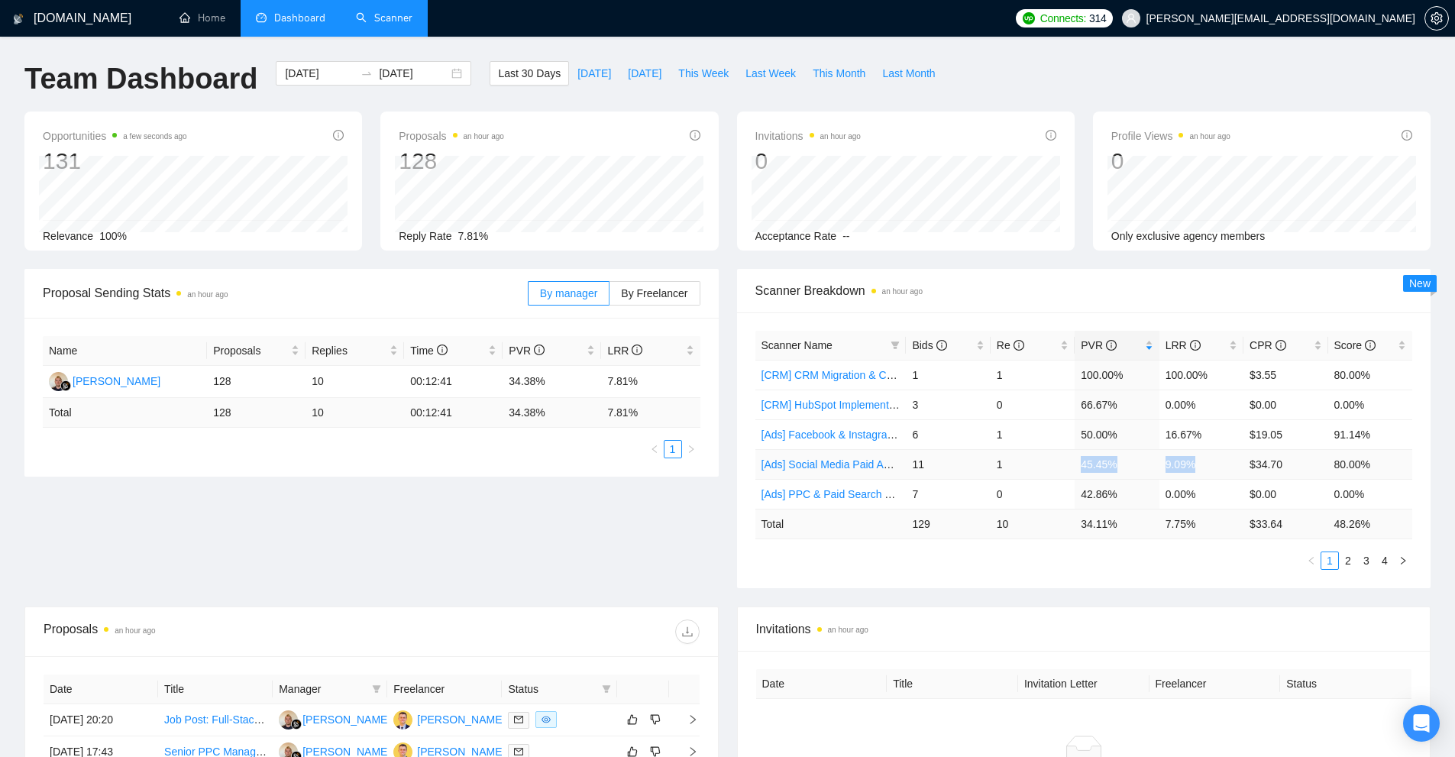
drag, startPoint x: 1073, startPoint y: 465, endPoint x: 1212, endPoint y: 460, distance: 139.1
click at [1199, 460] on tr "[Ads] Social Media Paid Ads Scanner 11 1 45.45% 9.09% $34.70 80.00%" at bounding box center [1083, 464] width 657 height 30
click at [1213, 460] on td "9.09%" at bounding box center [1201, 464] width 84 height 30
drag, startPoint x: 1069, startPoint y: 404, endPoint x: 1221, endPoint y: 401, distance: 152.0
click at [1221, 401] on tr "[CRM] HubSpot Implementation & Onboarding 2 3 0 66.67% 0.00% $0.00 0.00%" at bounding box center [1083, 404] width 657 height 30
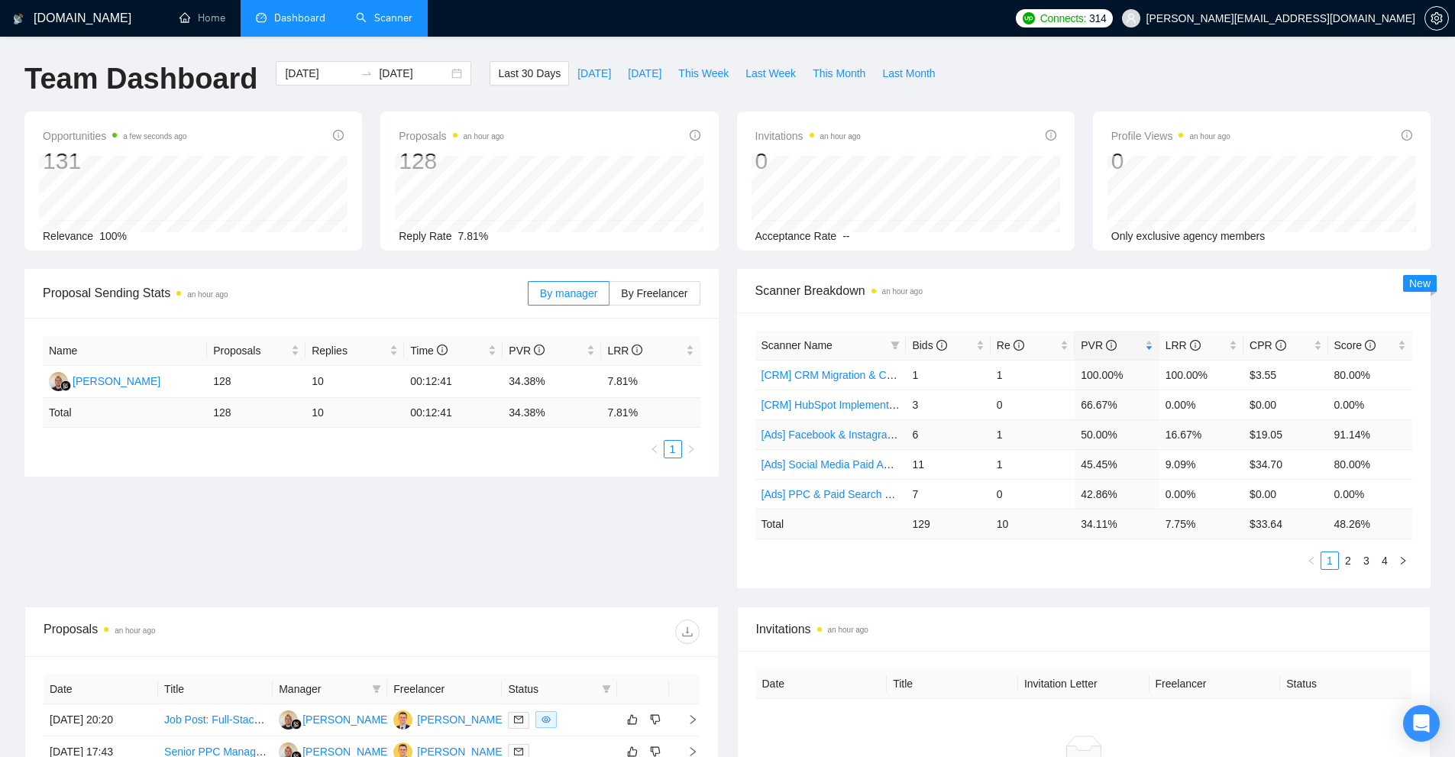
click at [1171, 423] on td "16.67%" at bounding box center [1201, 434] width 84 height 30
drag, startPoint x: 1206, startPoint y: 428, endPoint x: 1092, endPoint y: 433, distance: 113.9
click at [1092, 433] on tr "[Ads] Facebook & Instagram Ads Management Scanner 2 6 1 50.00% 16.67% $19.05 91…" at bounding box center [1083, 434] width 657 height 30
drag, startPoint x: 1075, startPoint y: 456, endPoint x: 1237, endPoint y: 454, distance: 161.9
click at [1237, 454] on tr "[Ads] Social Media Paid Ads Scanner 11 1 45.45% 9.09% $34.70 80.00%" at bounding box center [1083, 464] width 657 height 30
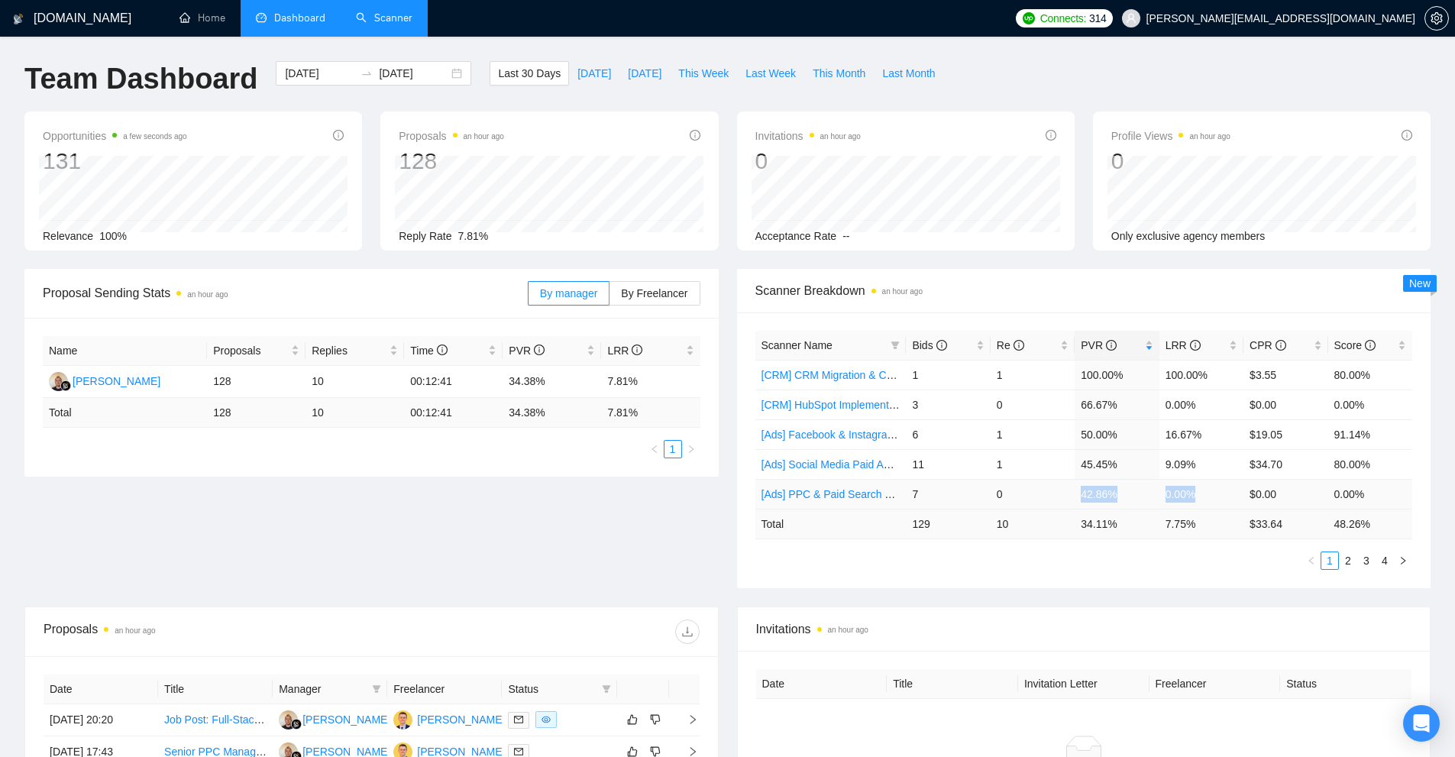
drag, startPoint x: 1212, startPoint y: 486, endPoint x: 1067, endPoint y: 491, distance: 145.2
click at [1080, 490] on tr "[Ads] PPC & Paid Search Scanner 7 0 42.86% 0.00% $0.00 0.00%" at bounding box center [1083, 494] width 657 height 30
drag, startPoint x: 1116, startPoint y: 453, endPoint x: 1233, endPoint y: 448, distance: 117.7
click at [1230, 451] on tr "[Ads] Social Media Paid Ads Scanner 11 1 45.45% 9.09% $34.70 80.00%" at bounding box center [1083, 464] width 657 height 30
drag, startPoint x: 1211, startPoint y: 435, endPoint x: 1008, endPoint y: 438, distance: 203.1
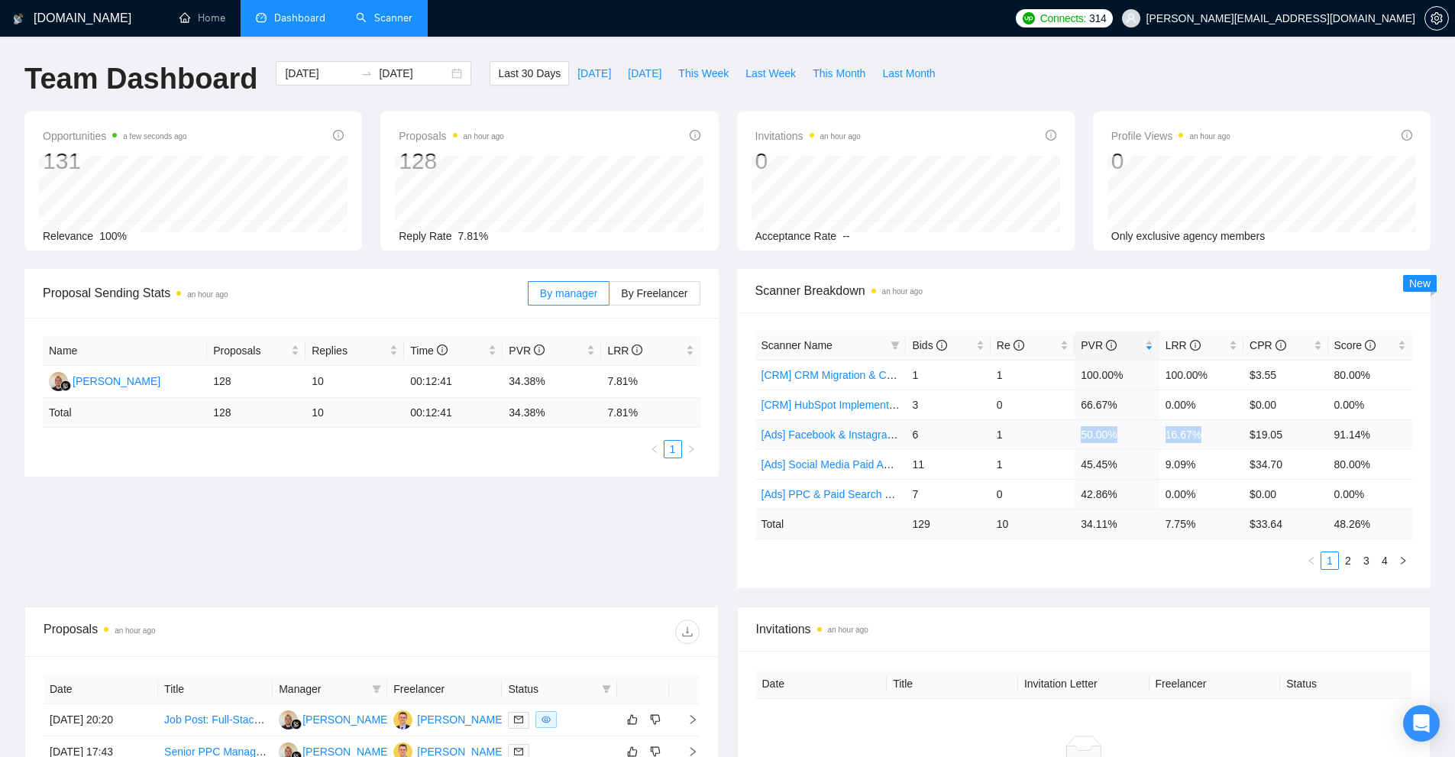
click at [1009, 438] on tr "[Ads] Facebook & Instagram Ads Management Scanner 2 6 1 50.00% 16.67% $19.05 91…" at bounding box center [1083, 434] width 657 height 30
drag, startPoint x: 1230, startPoint y: 399, endPoint x: 1271, endPoint y: 398, distance: 40.5
click at [1268, 398] on tr "[CRM] HubSpot Implementation & Onboarding 2 3 0 66.67% 0.00% $0.00 0.00%" at bounding box center [1083, 404] width 657 height 30
drag, startPoint x: 1230, startPoint y: 386, endPoint x: 1036, endPoint y: 385, distance: 194.0
click at [1048, 382] on tr "[CRM] CRM Migration & Customization 1 1 100.00% 100.00% $3.55 80.00%" at bounding box center [1083, 375] width 657 height 30
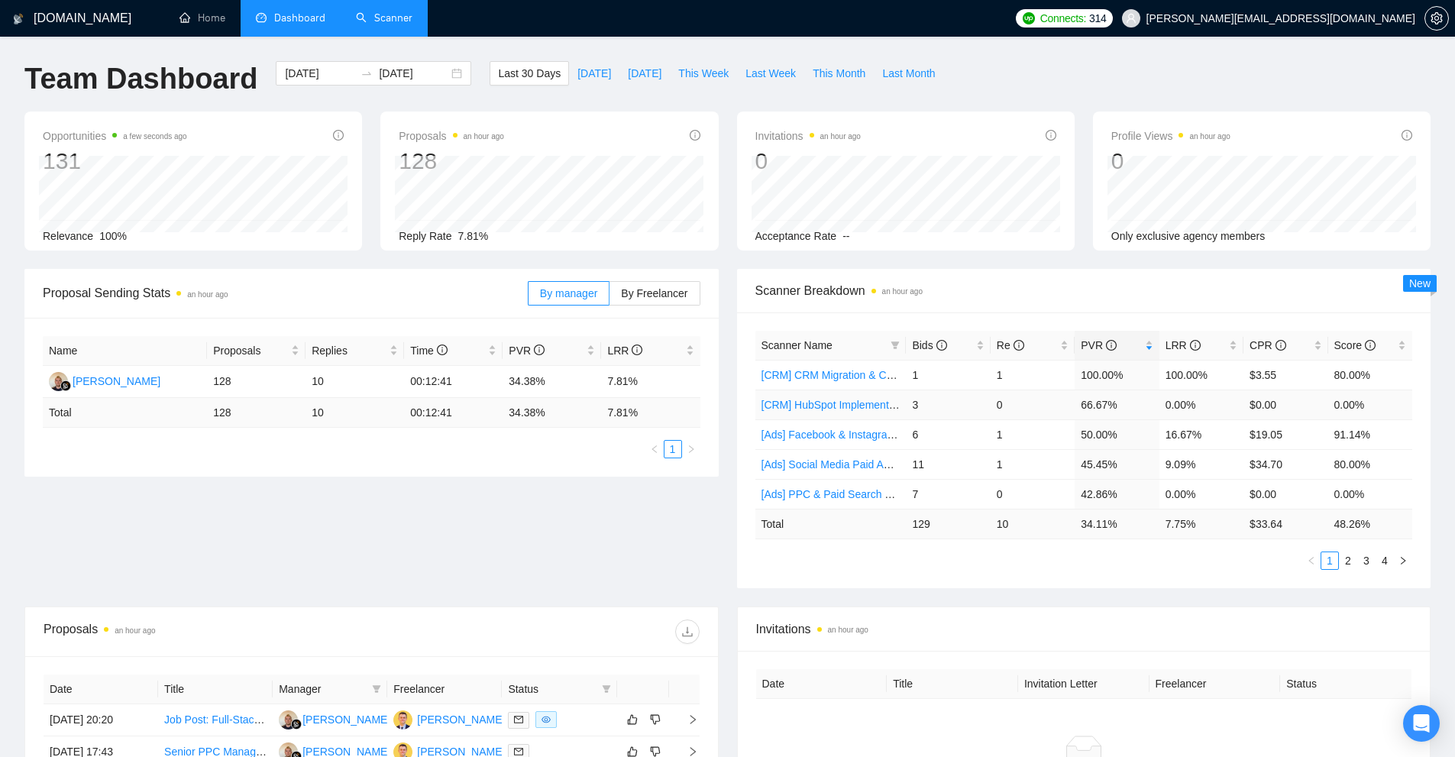
click at [1089, 400] on td "66.67%" at bounding box center [1116, 404] width 84 height 30
click at [409, 24] on link "Scanner" at bounding box center [384, 17] width 57 height 13
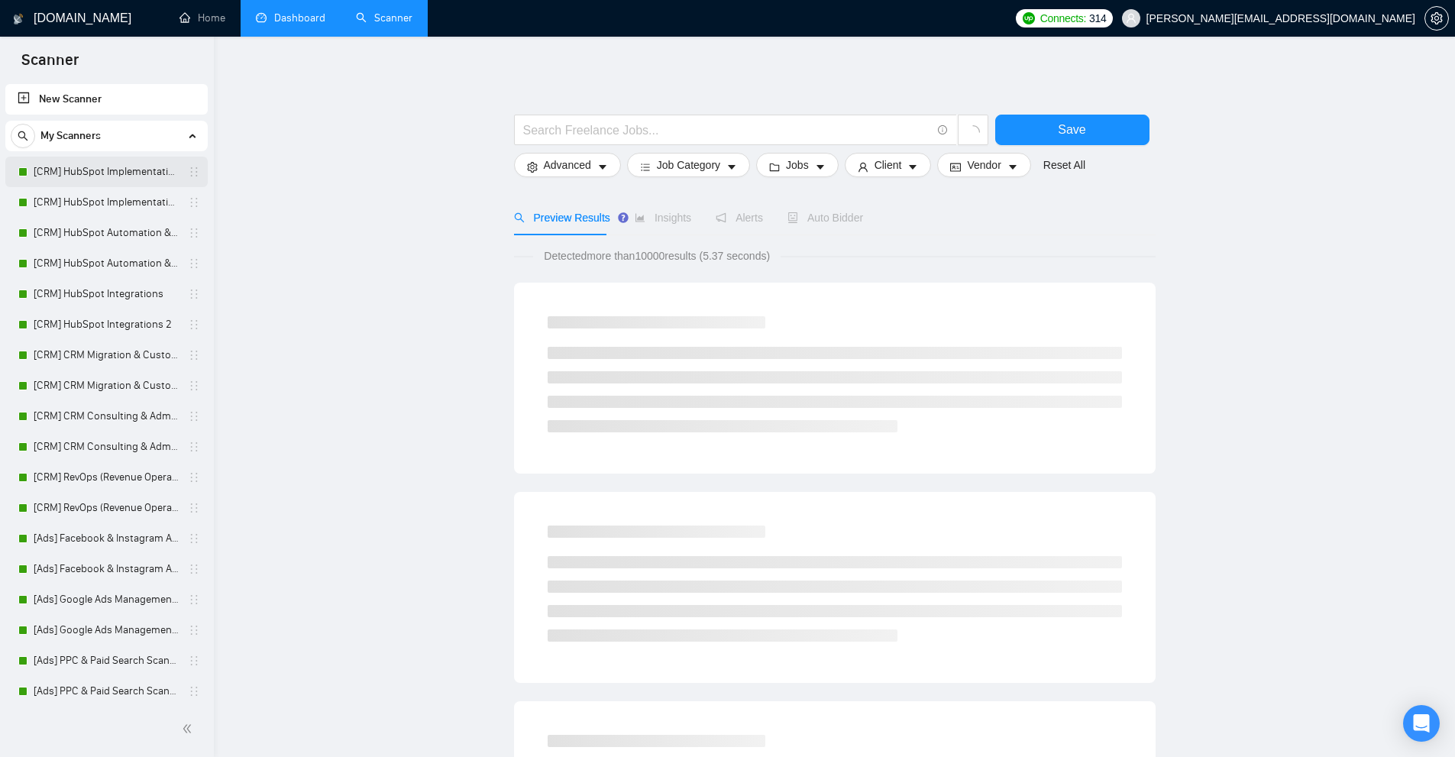
click at [91, 171] on link "[CRM] HubSpot Implementation & Onboarding" at bounding box center [106, 172] width 145 height 31
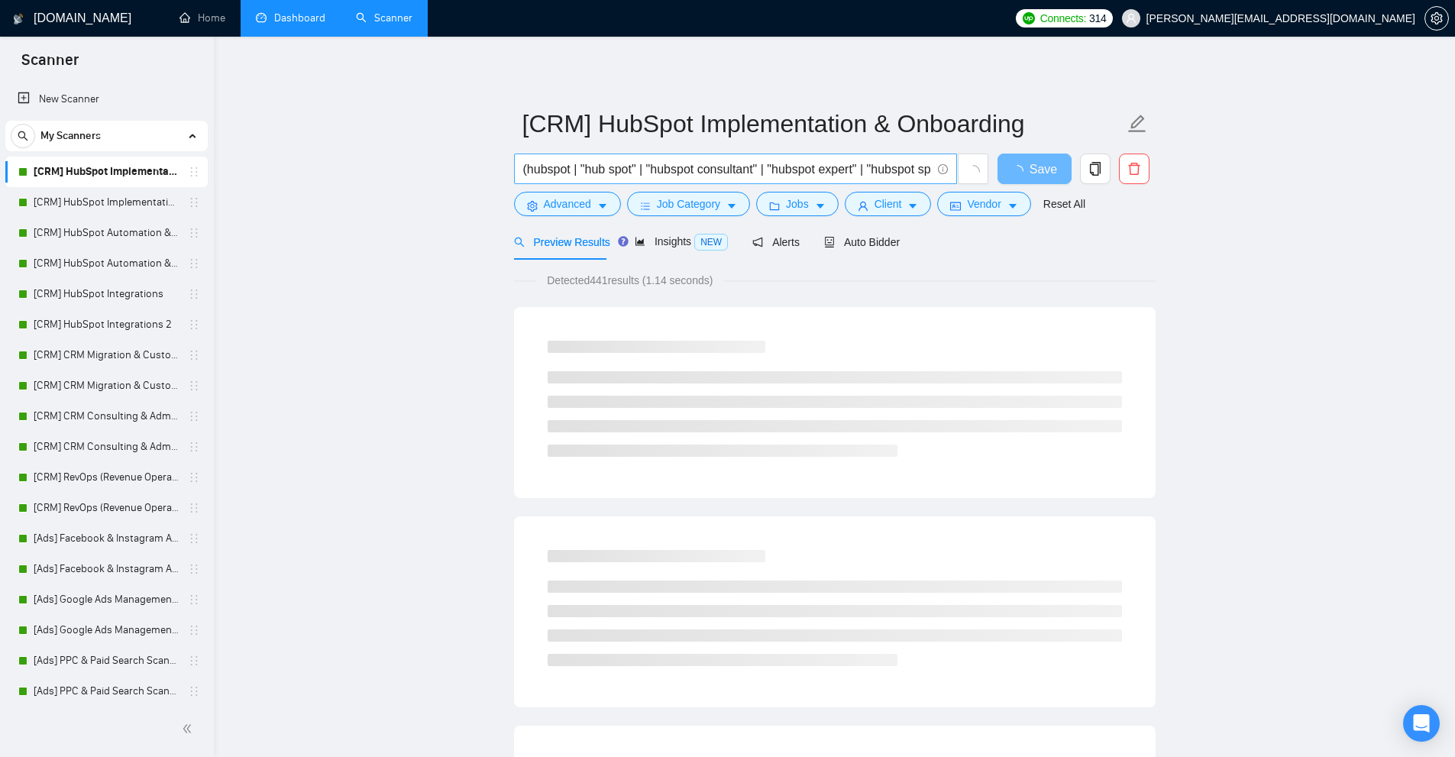
scroll to position [0, 383]
click at [639, 170] on input "(hubspot | "hub spot" | "hubspot consultant" | "hubspot expert" | "hubspot spec…" at bounding box center [727, 169] width 408 height 19
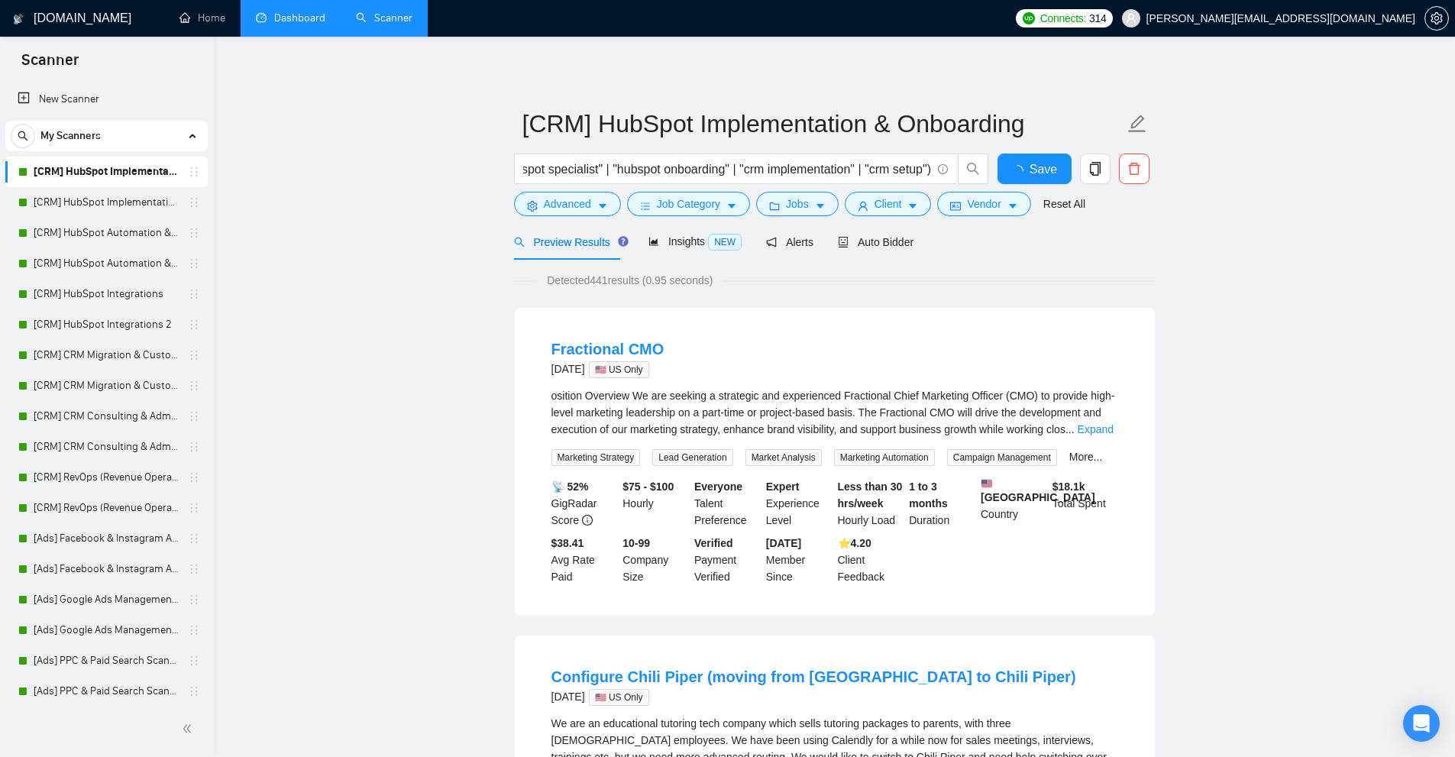
scroll to position [0, 0]
click at [113, 195] on link "[CRM] HubSpot Implementation & Onboarding 2" at bounding box center [106, 202] width 145 height 31
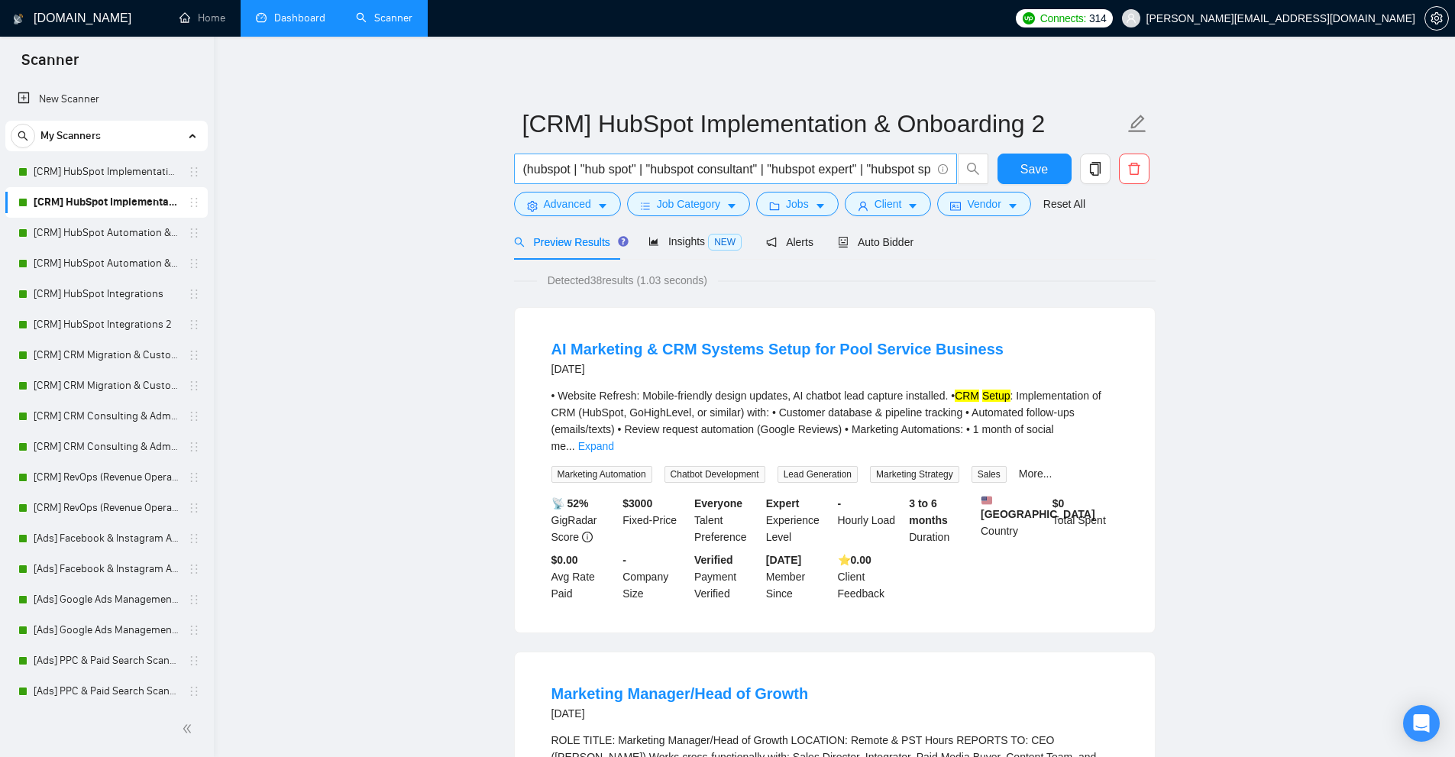
scroll to position [0, 383]
click at [793, 162] on input "(hubspot | "hub spot" | "hubspot consultant" | "hubspot expert" | "hubspot spec…" at bounding box center [727, 169] width 408 height 19
click at [570, 210] on span "Advanced" at bounding box center [567, 203] width 47 height 17
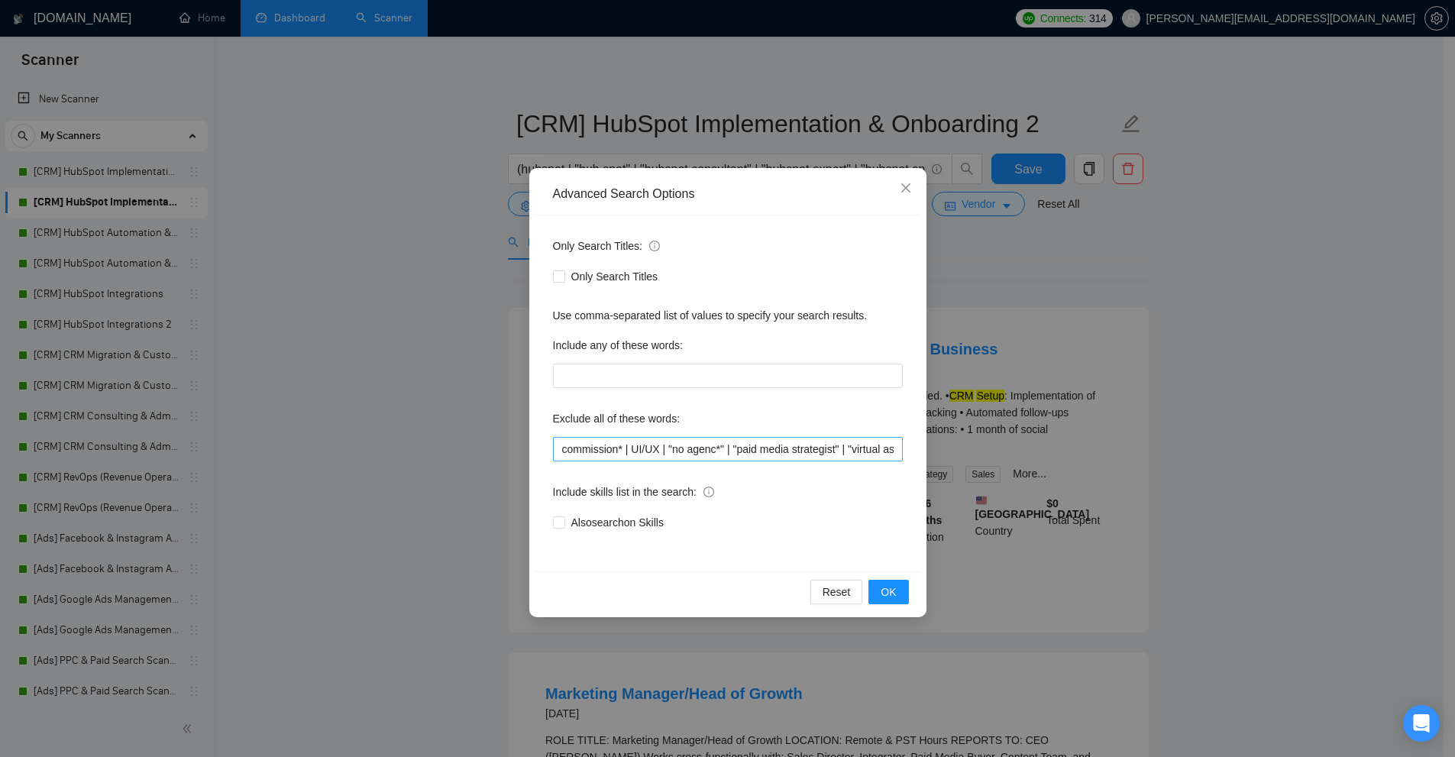
scroll to position [0, 725]
click at [627, 444] on input "commission* | UI/UX | "no agenc*" | "paid media strategist" | "virtual assistan…" at bounding box center [728, 449] width 350 height 24
click at [406, 260] on div "Advanced Search Options Only Search Titles: Only Search Titles Use comma-separa…" at bounding box center [727, 378] width 1455 height 757
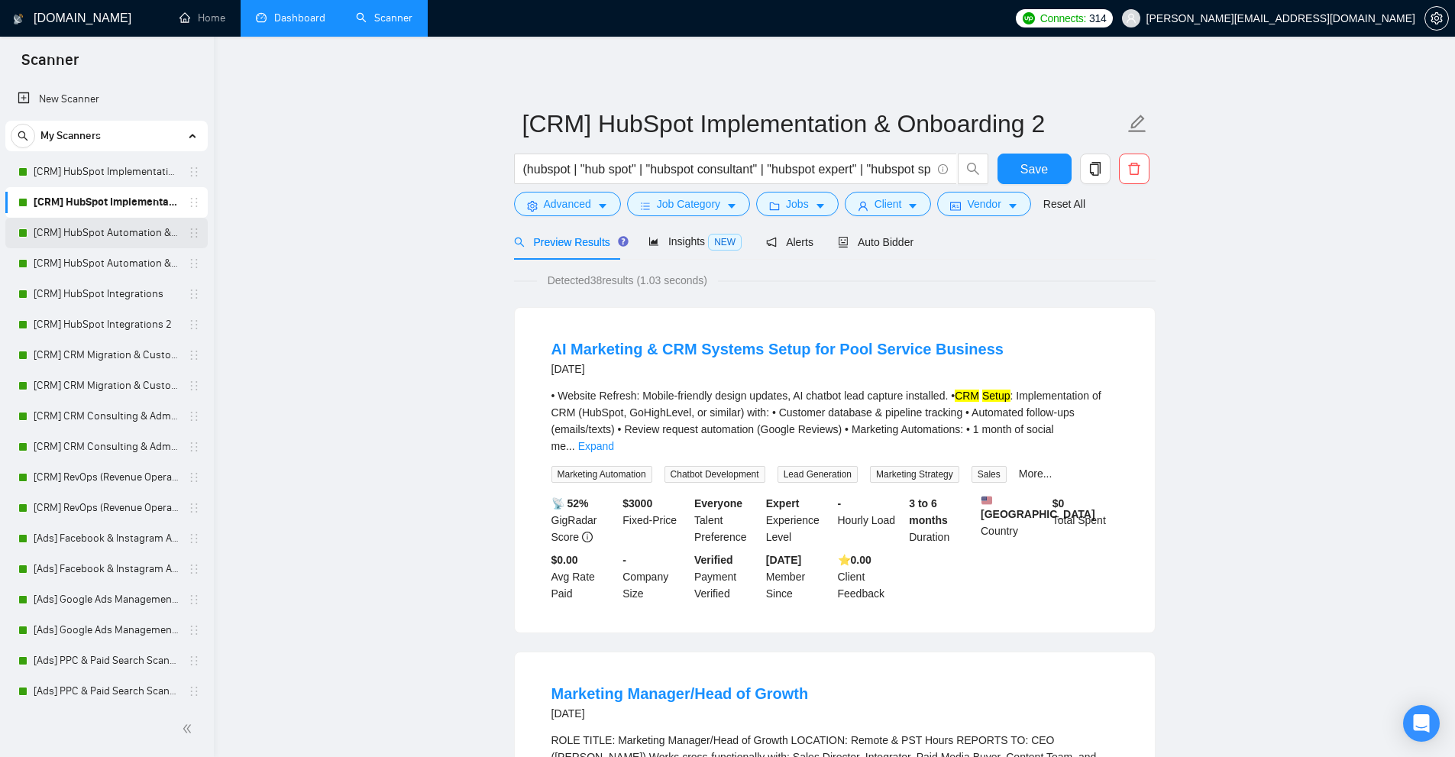
click at [115, 228] on link "[CRM] HubSpot Automation & Workflows" at bounding box center [106, 233] width 145 height 31
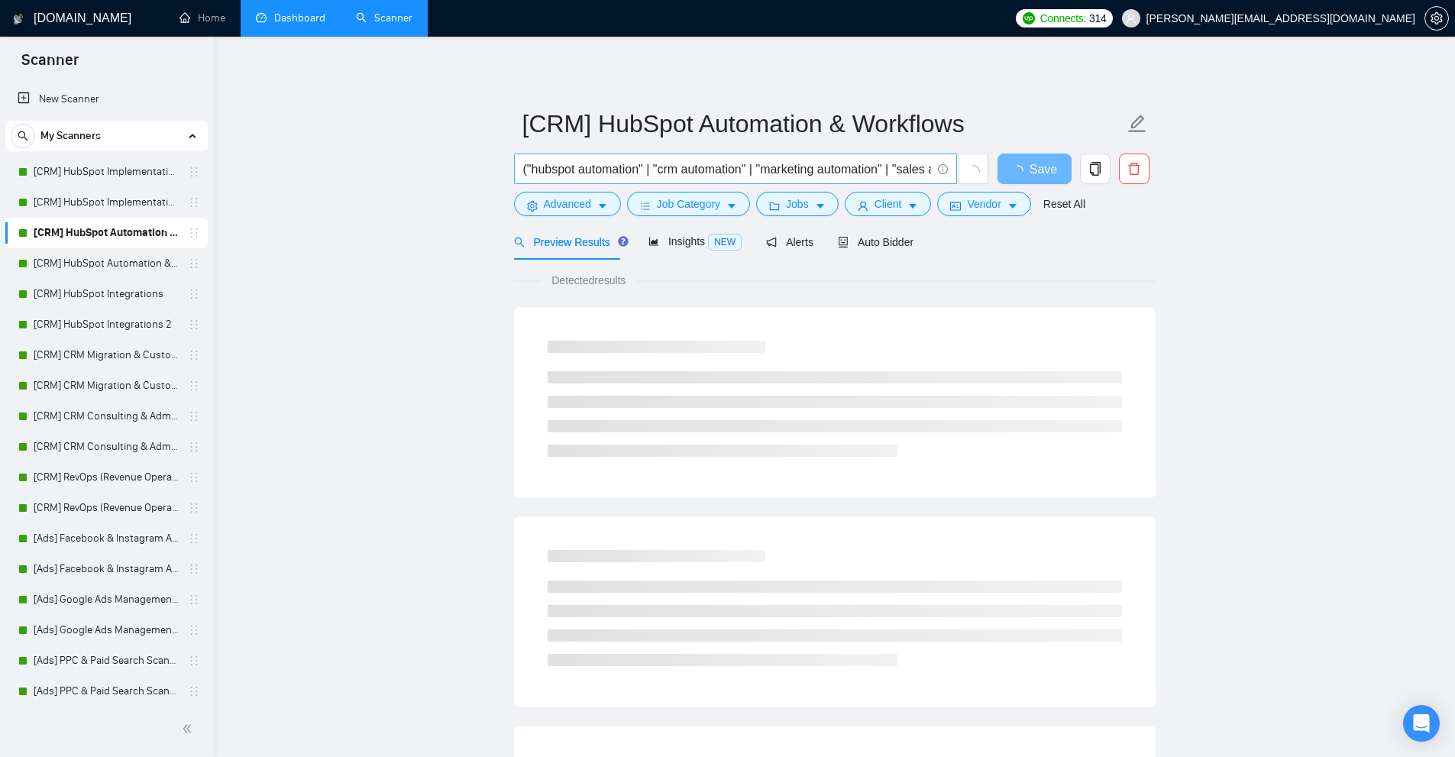
click at [680, 175] on input "("hubspot automation" | "crm automation" | "marketing automation" | "sales auto…" at bounding box center [727, 169] width 408 height 19
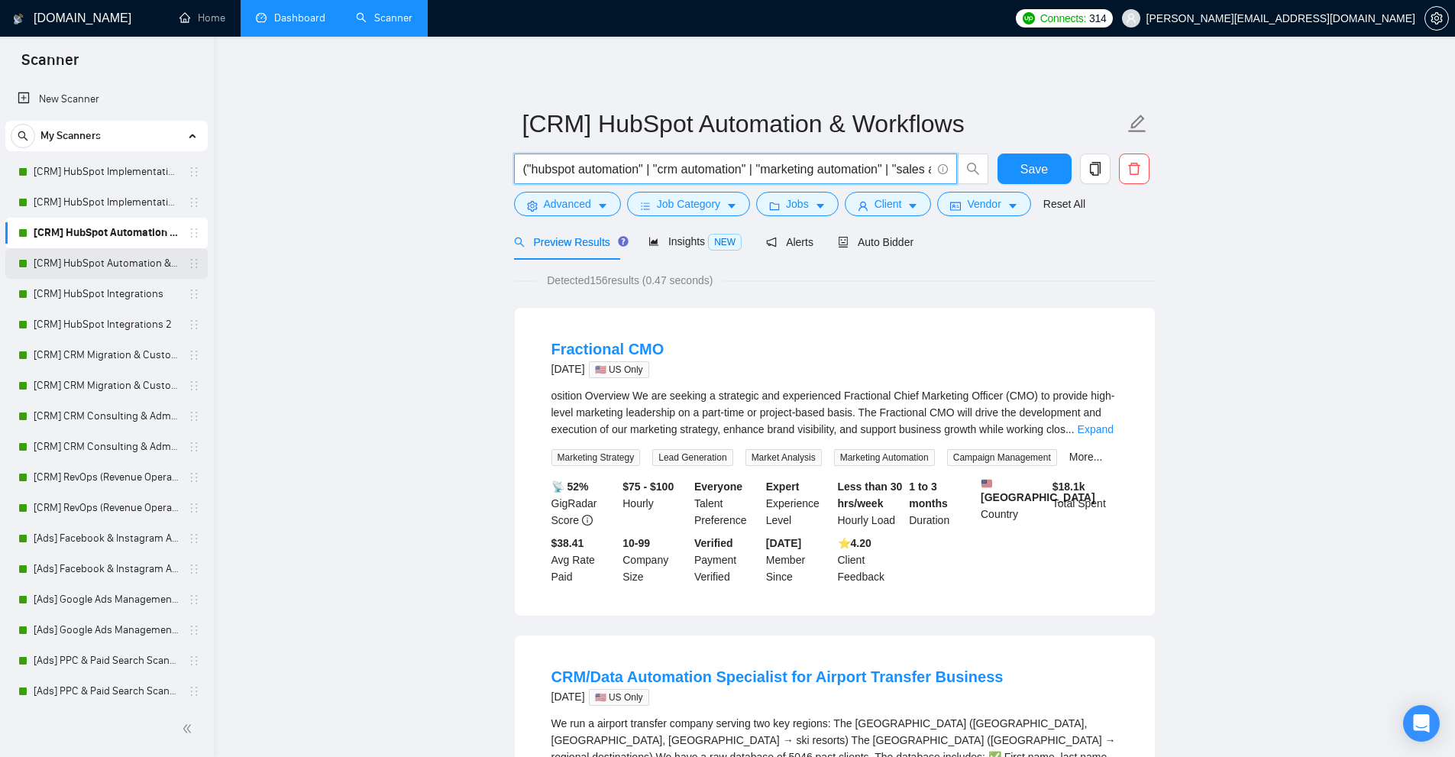
click at [67, 270] on link "[CRM] HubSpot Automation & Workflows 2" at bounding box center [106, 263] width 145 height 31
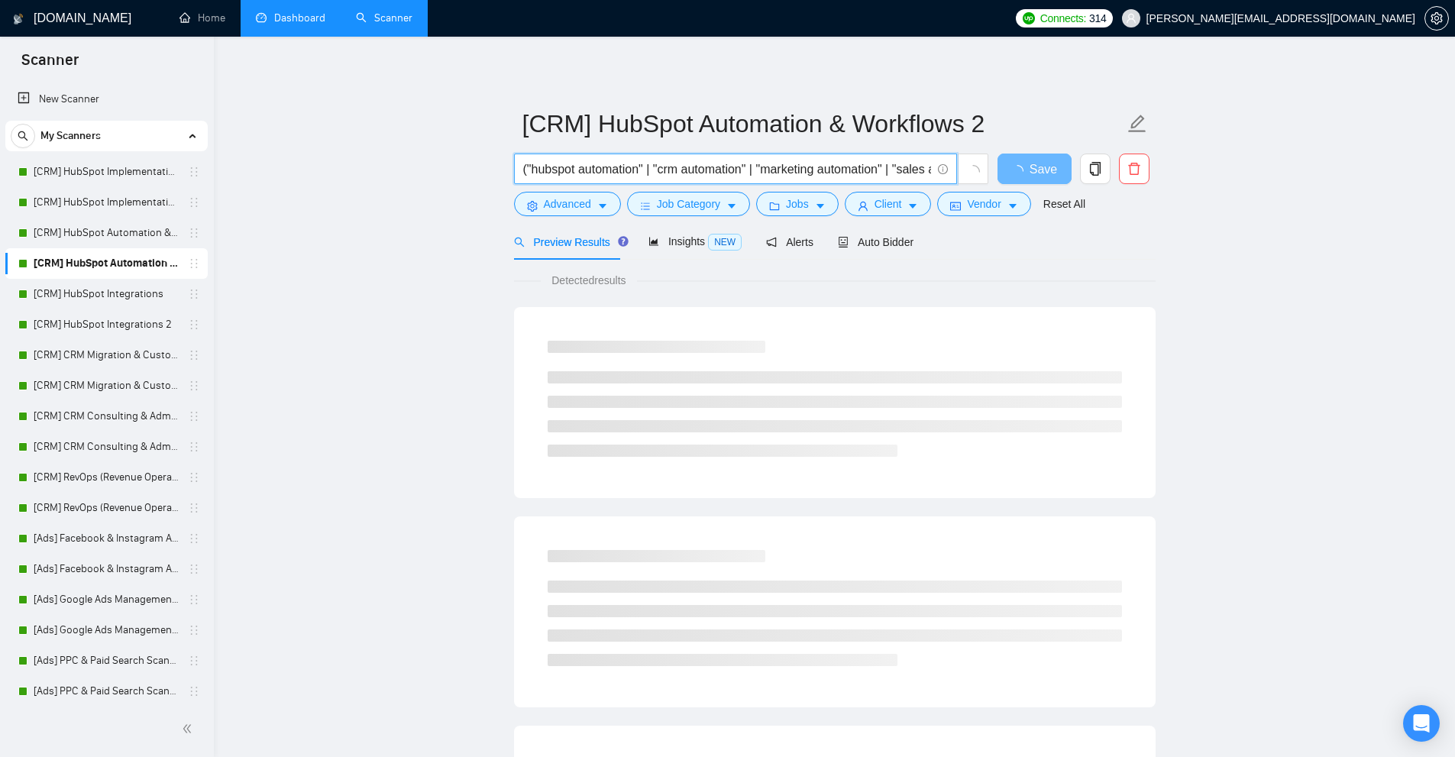
click at [630, 175] on input "("hubspot automation" | "crm automation" | "marketing automation" | "sales auto…" at bounding box center [727, 169] width 408 height 19
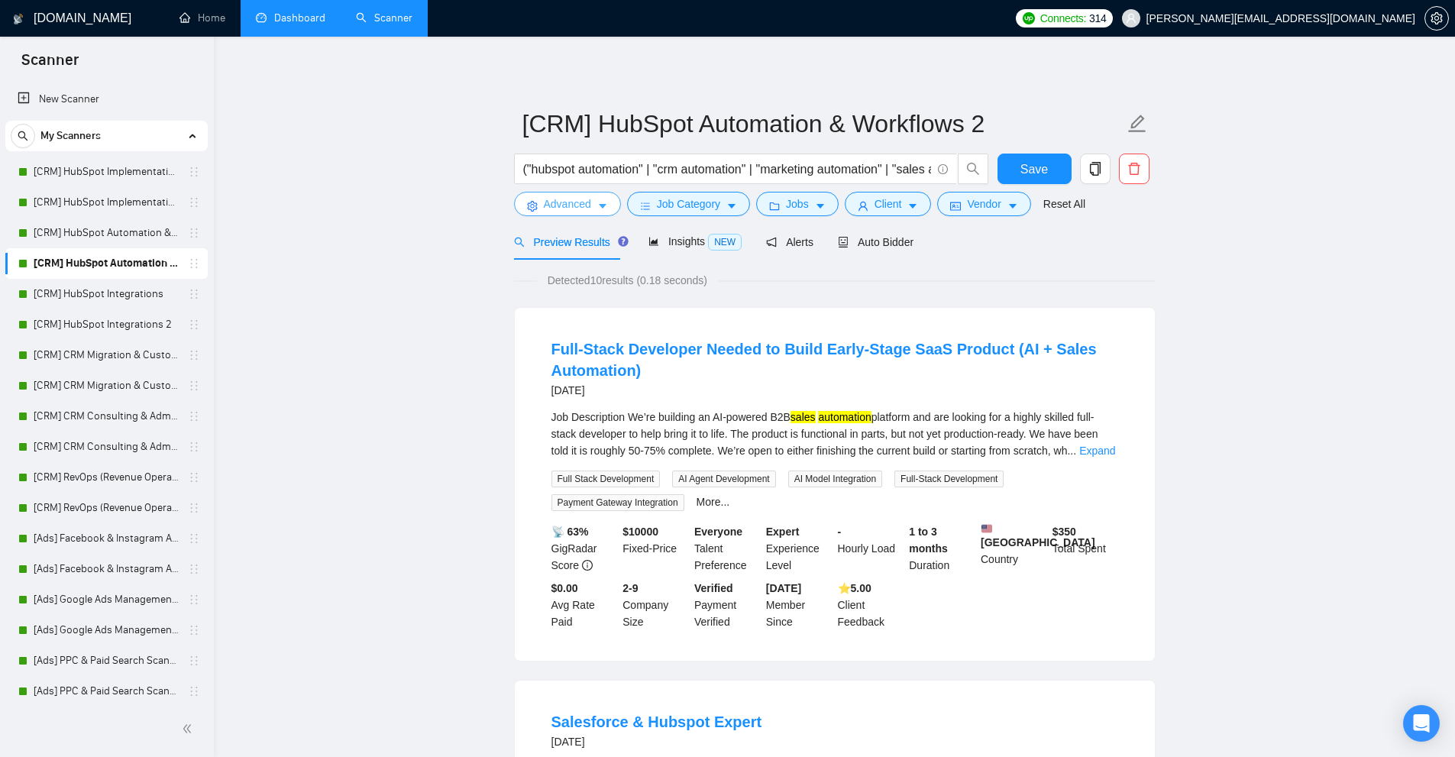
click at [552, 204] on span "Advanced" at bounding box center [567, 203] width 47 height 17
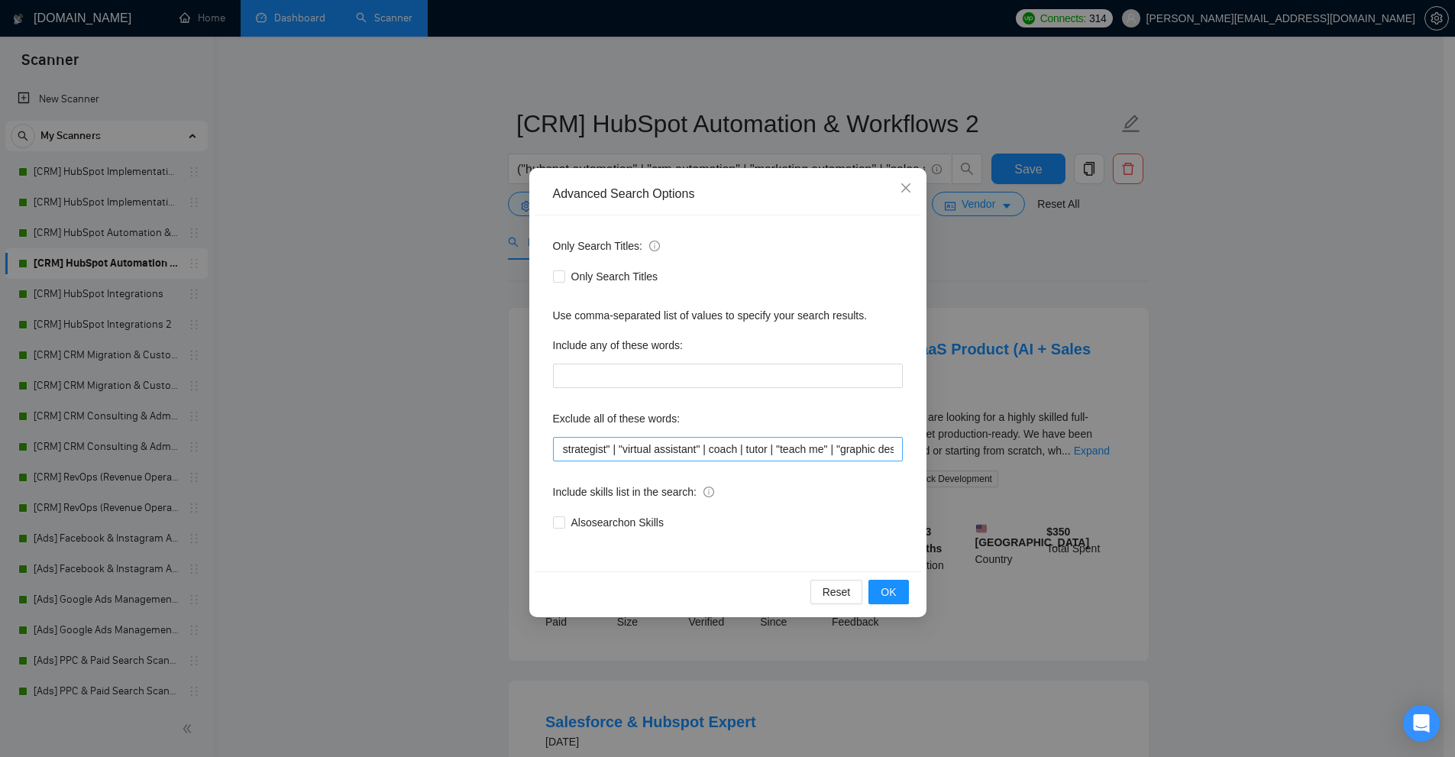
scroll to position [0, 725]
click at [78, 293] on div "Advanced Search Options Only Search Titles: Only Search Titles Use comma-separa…" at bounding box center [727, 378] width 1455 height 757
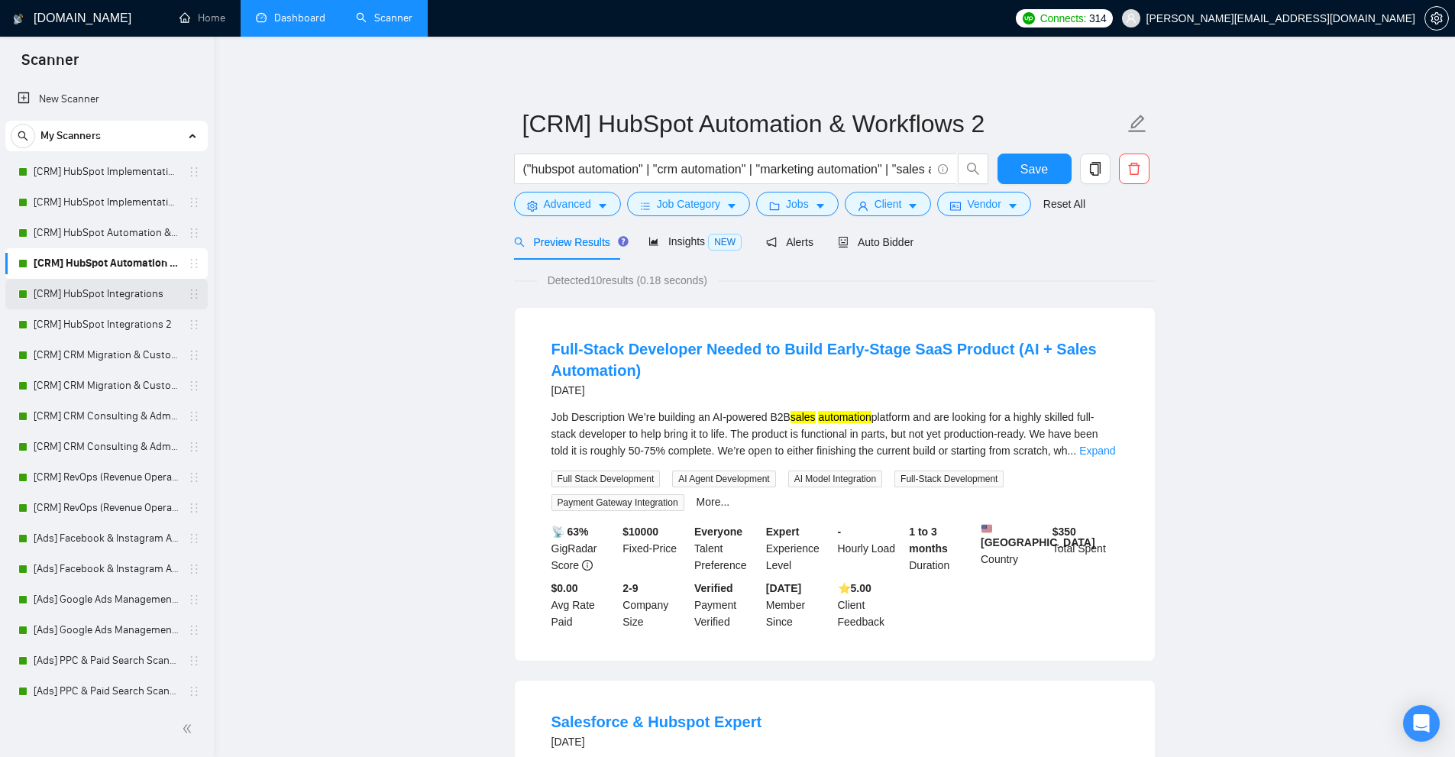
click at [88, 290] on link "[CRM] HubSpot Integrations" at bounding box center [106, 294] width 145 height 31
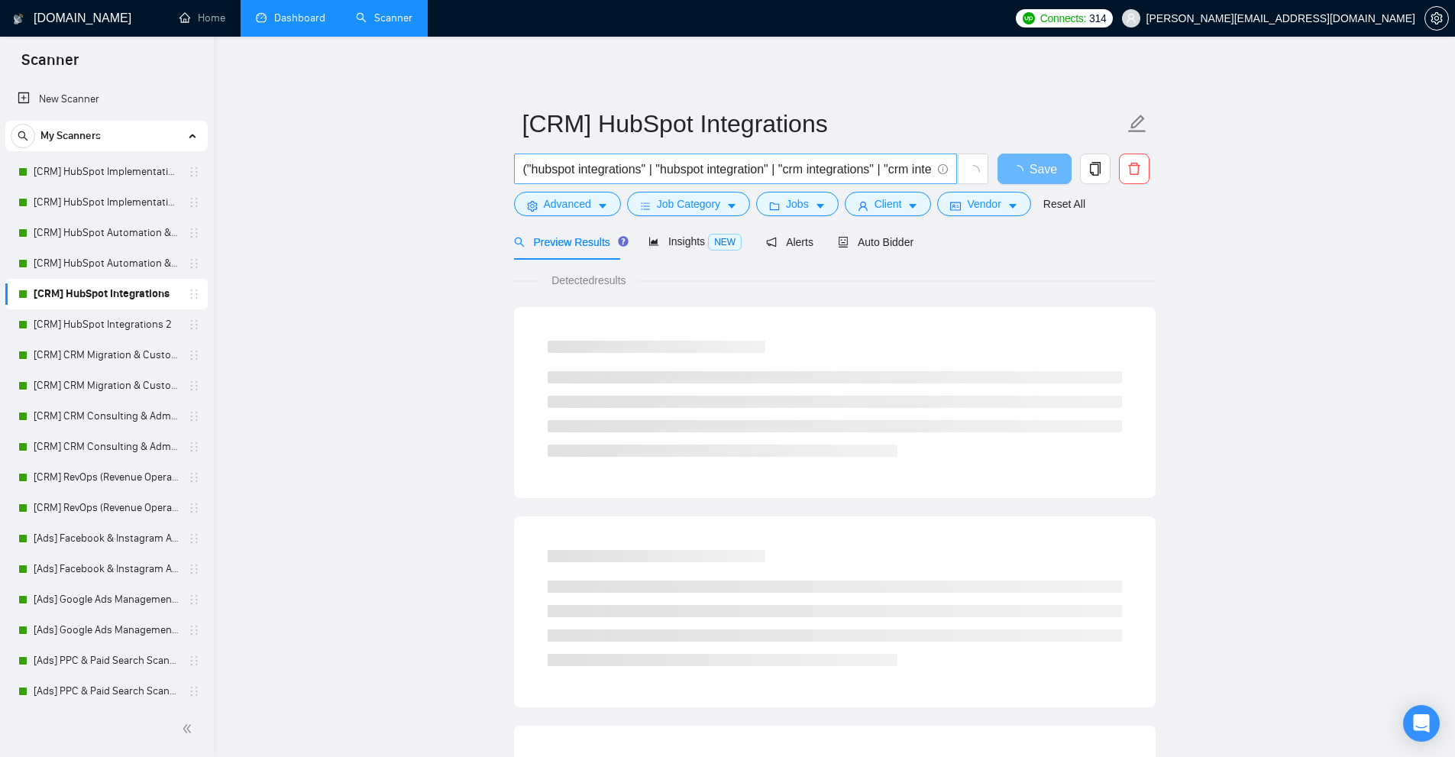
click at [590, 167] on input "("hubspot integrations" | "hubspot integration" | "crm integrations" | "crm int…" at bounding box center [727, 169] width 408 height 19
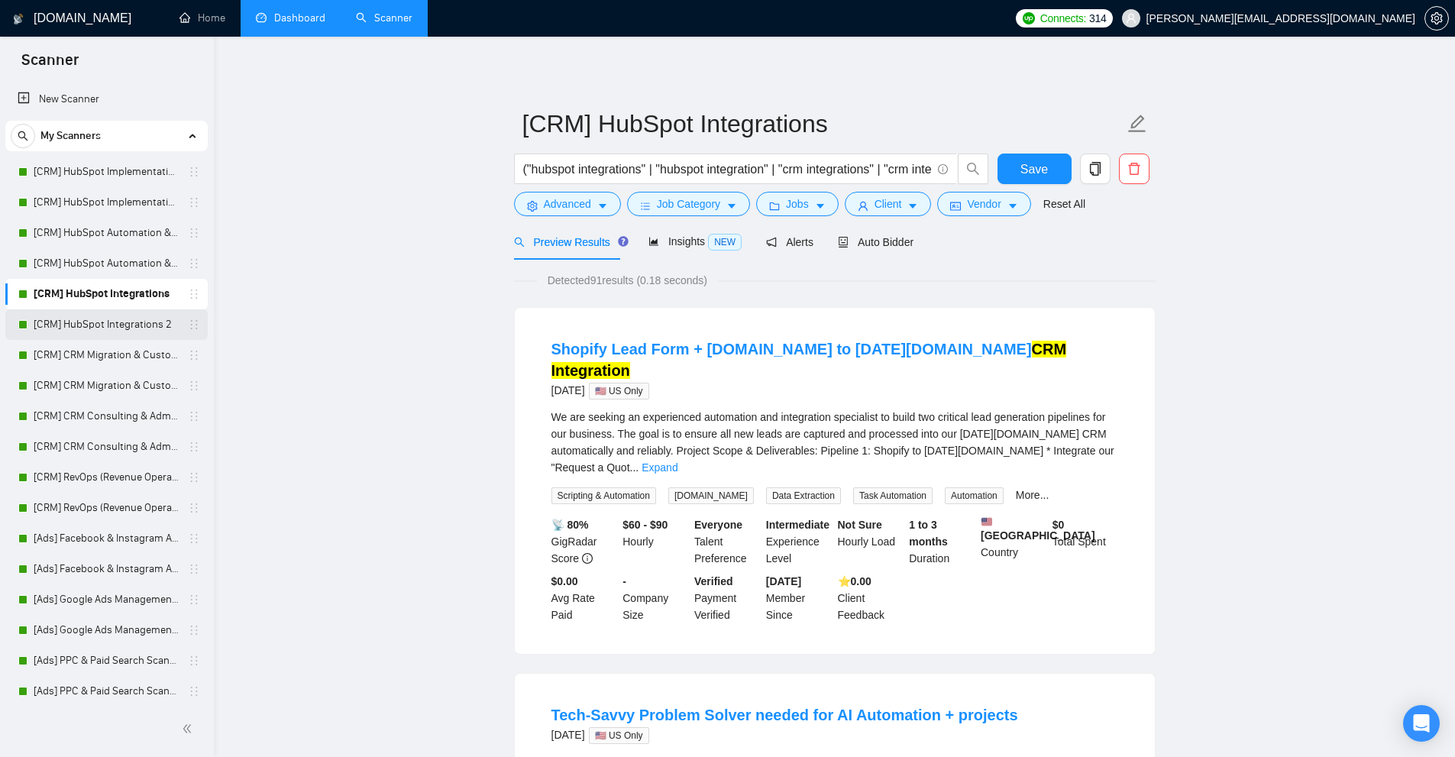
click at [124, 331] on link "[CRM] HubSpot Integrations 2" at bounding box center [106, 324] width 145 height 31
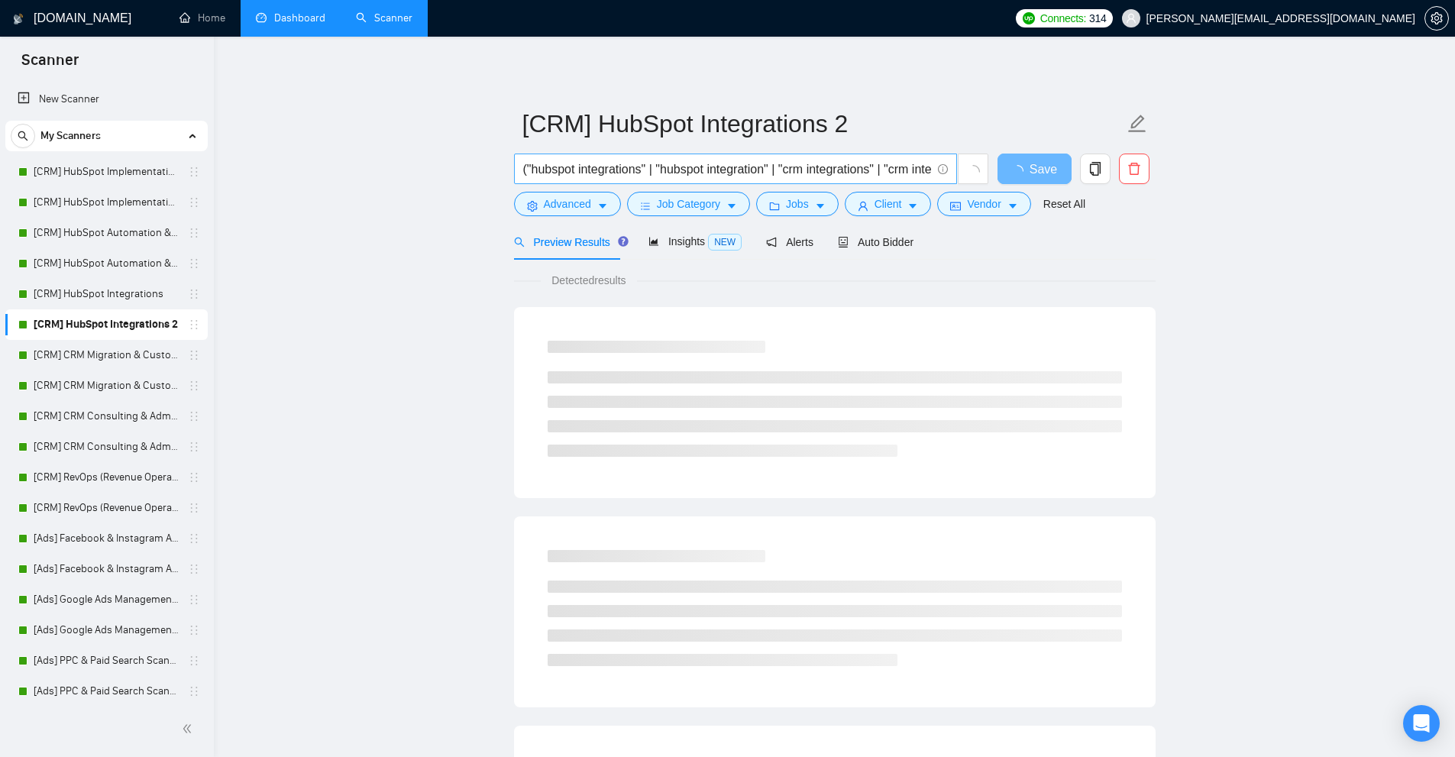
click at [677, 163] on input "("hubspot integrations" | "hubspot integration" | "crm integrations" | "crm int…" at bounding box center [727, 169] width 408 height 19
click at [79, 352] on link "[CRM] CRM Migration & Customization" at bounding box center [106, 355] width 145 height 31
click at [814, 166] on input "("crm migration" | "crm customization" | "crm setup" | "crm implementation")" at bounding box center [727, 169] width 408 height 19
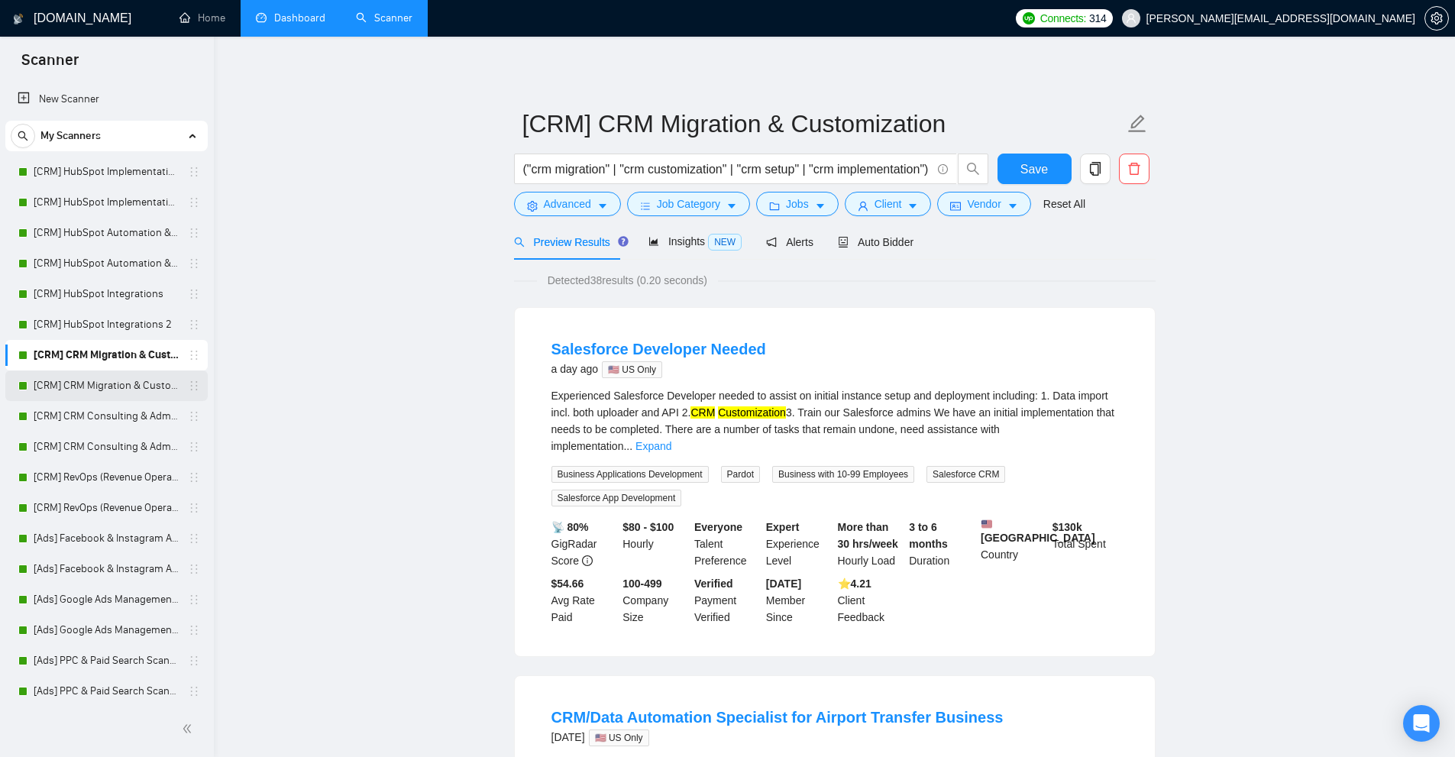
click at [78, 386] on link "[CRM] CRM Migration & Customization 2" at bounding box center [106, 385] width 145 height 31
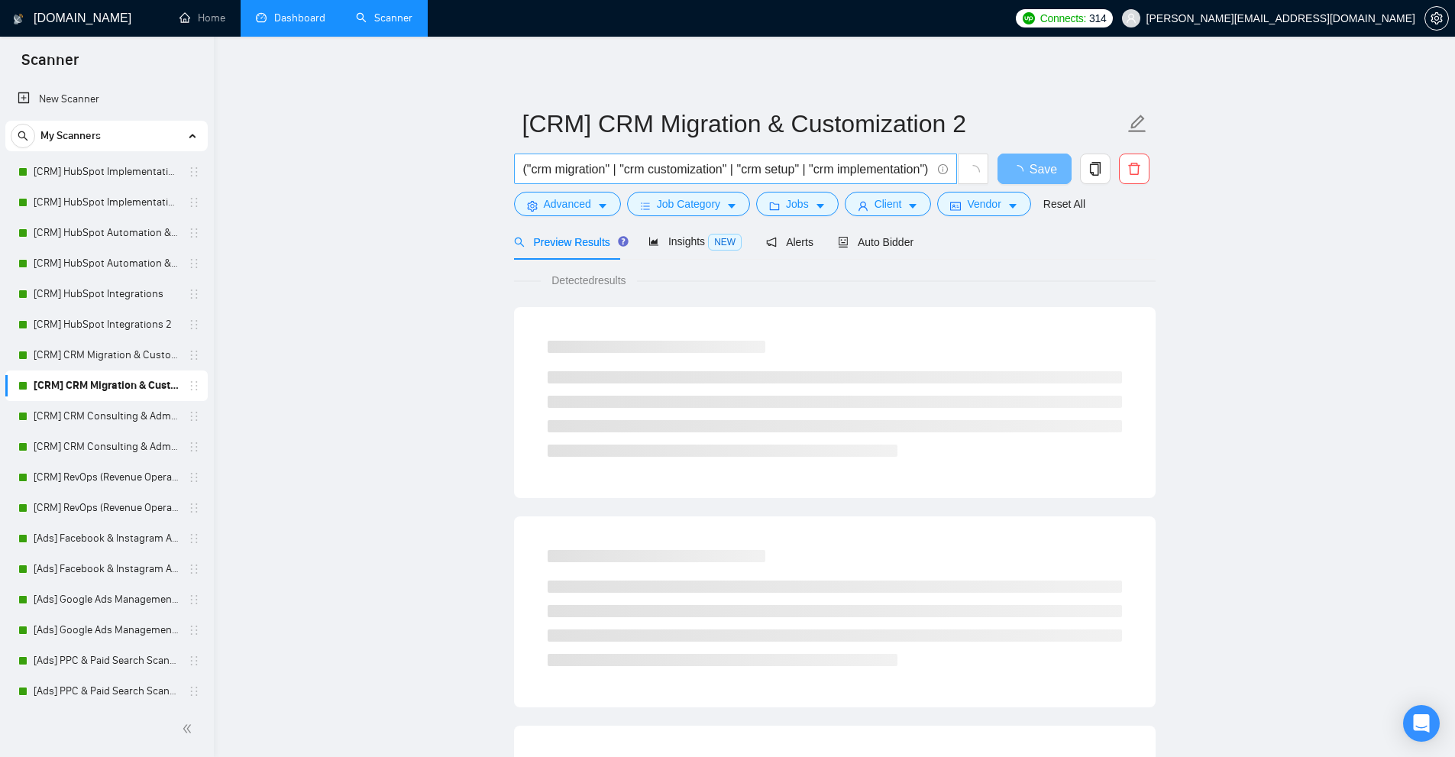
click at [756, 173] on input "("crm migration" | "crm customization" | "crm setup" | "crm implementation")" at bounding box center [727, 169] width 408 height 19
click at [95, 417] on link "[CRM] CRM Consulting & Administration" at bounding box center [106, 416] width 145 height 31
click at [743, 172] on input "("crm consultant" | "crm expert" | "crm admin")" at bounding box center [727, 169] width 408 height 19
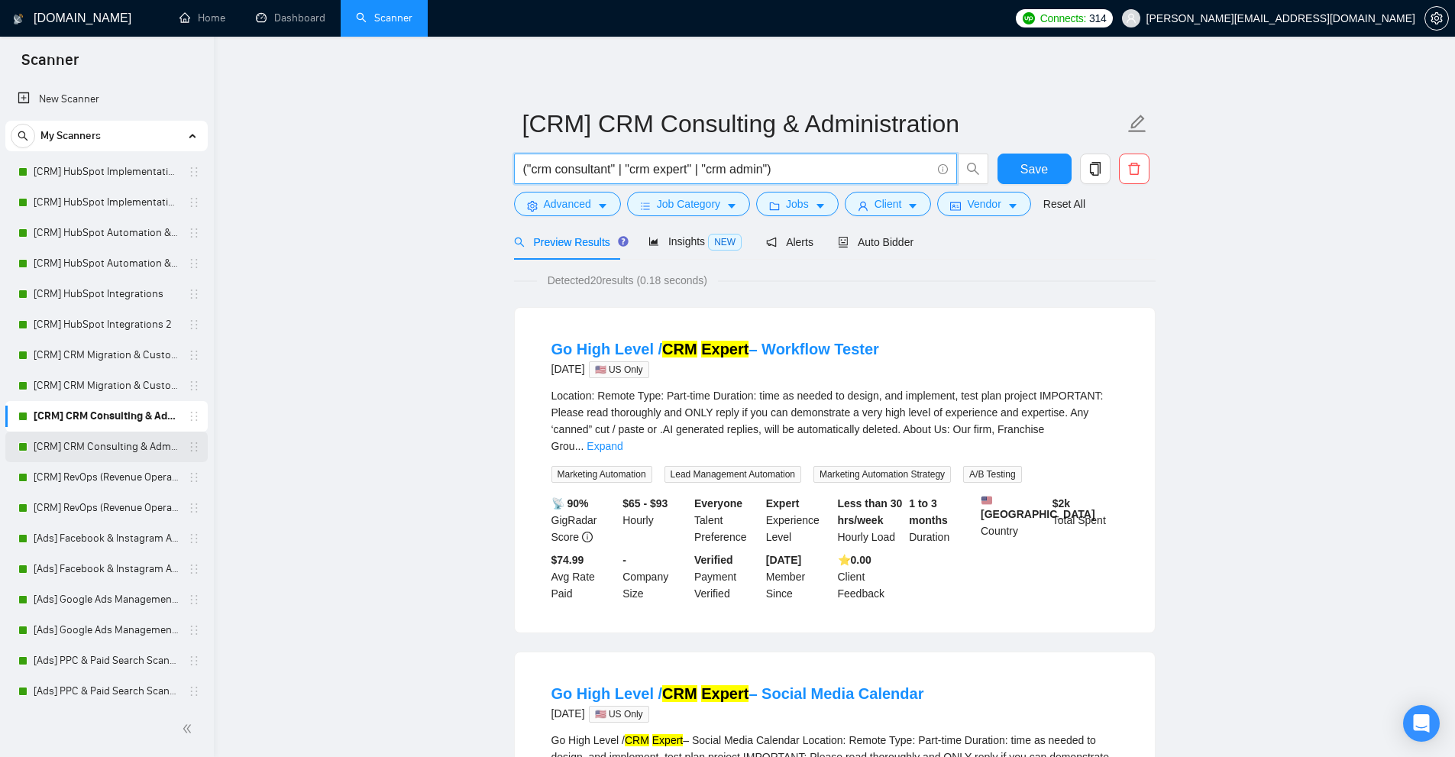
click at [79, 445] on link "[CRM] CRM Consulting & Administration 2" at bounding box center [106, 446] width 145 height 31
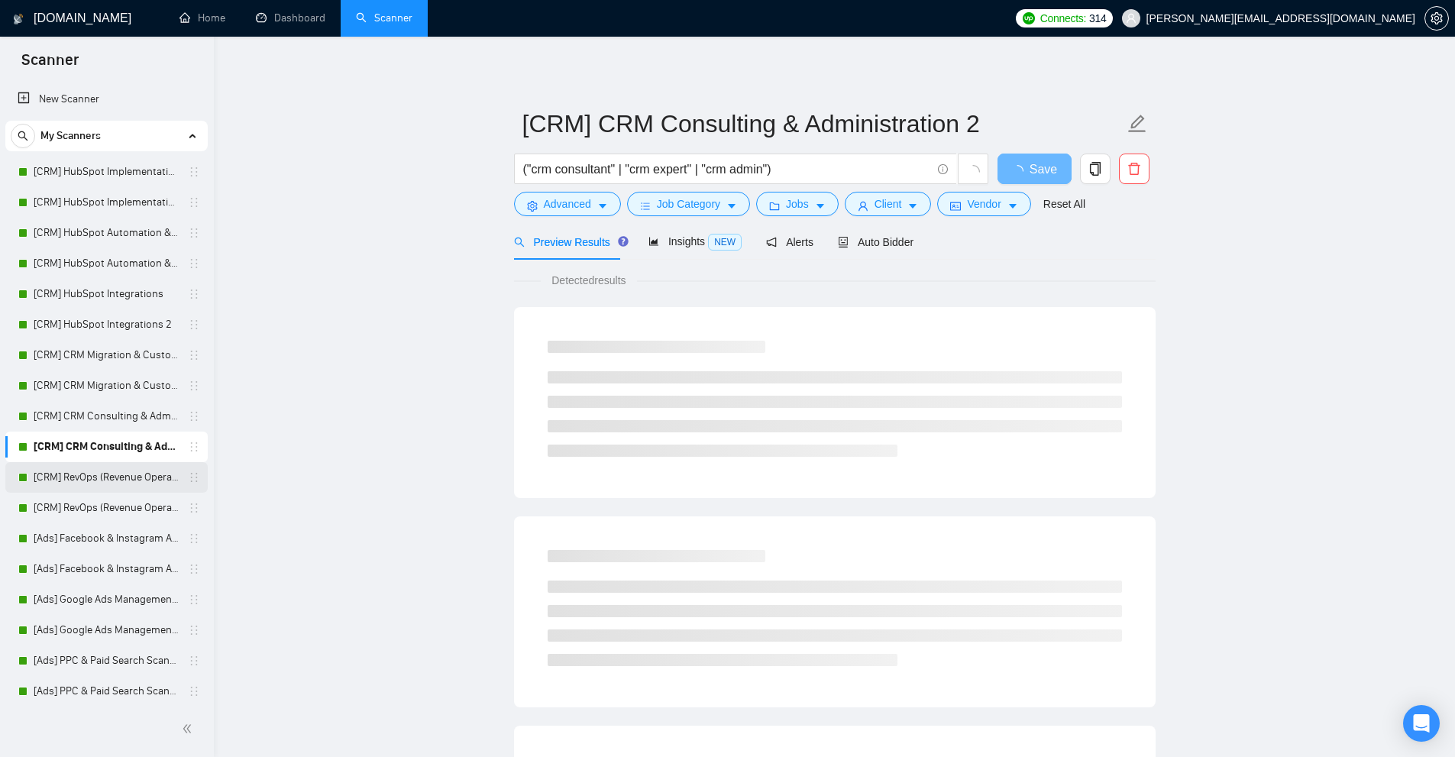
click at [102, 476] on link "[CRM] RevOps (Revenue Operations)" at bounding box center [106, 477] width 145 height 31
click at [713, 170] on input "("revops specialist" | "revops manager" | "revops consultant")" at bounding box center [727, 169] width 408 height 19
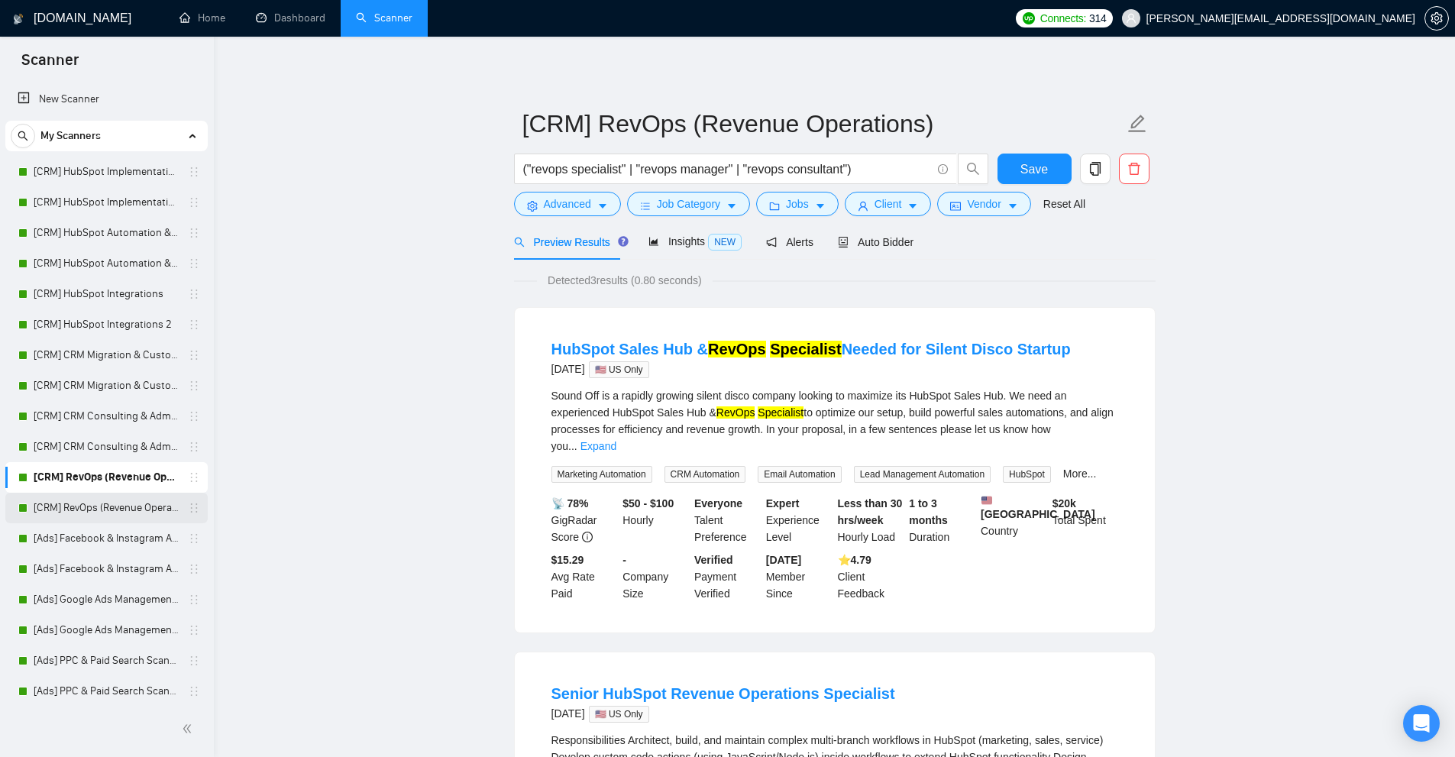
click at [41, 513] on link "[CRM] RevOps (Revenue Operations) 2" at bounding box center [106, 508] width 145 height 31
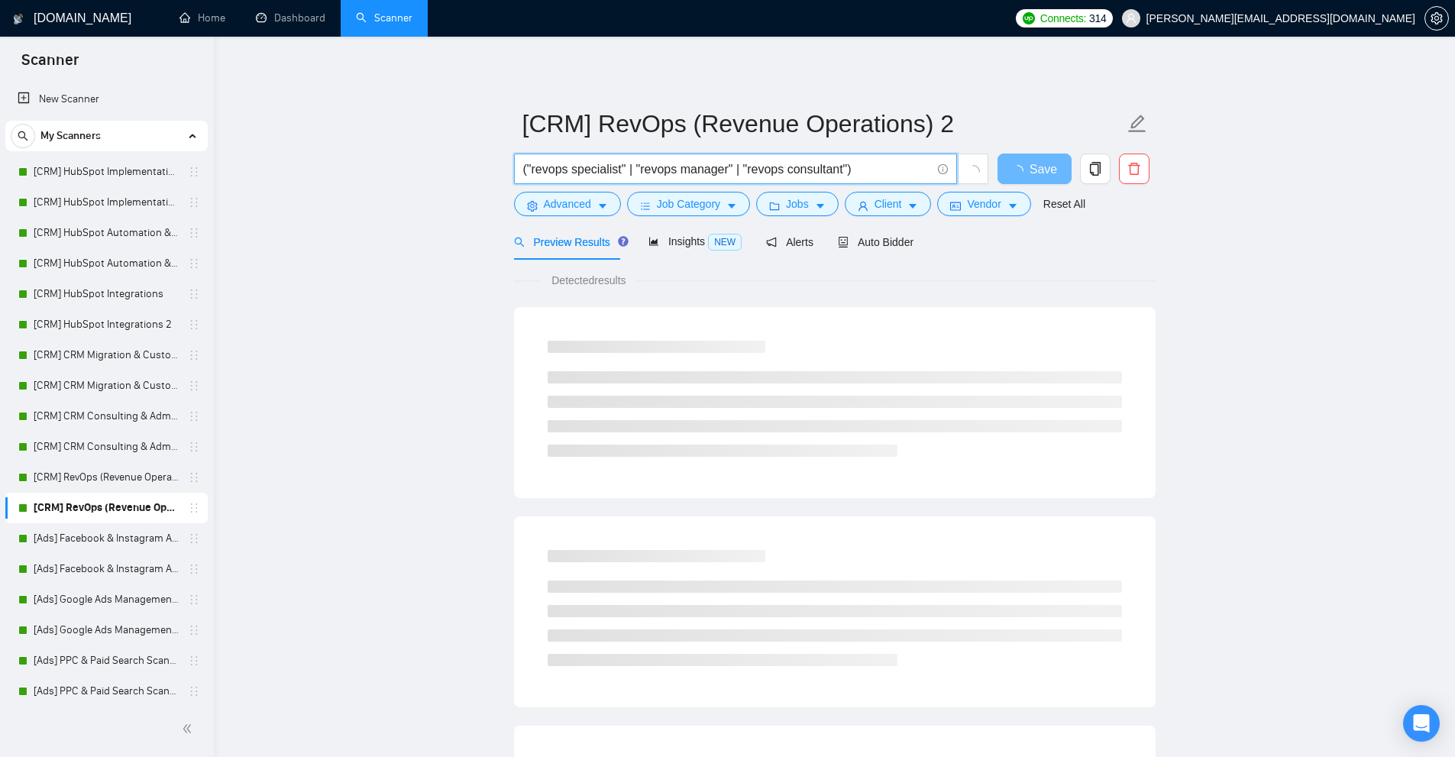
click at [759, 161] on input "("revops specialist" | "revops manager" | "revops consultant")" at bounding box center [727, 169] width 408 height 19
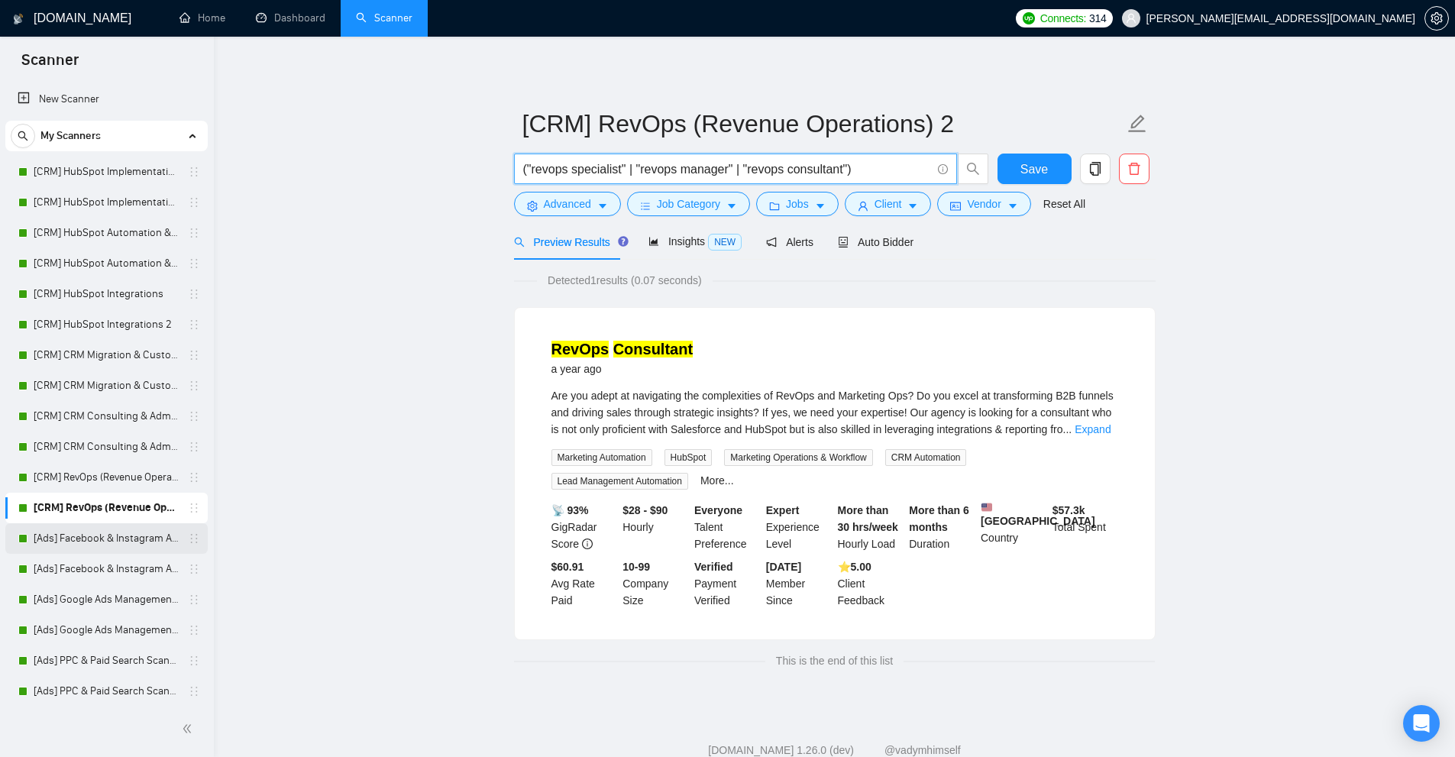
click at [118, 532] on link "[Ads] Facebook & Instagram Ads Management Scanner" at bounding box center [106, 538] width 145 height 31
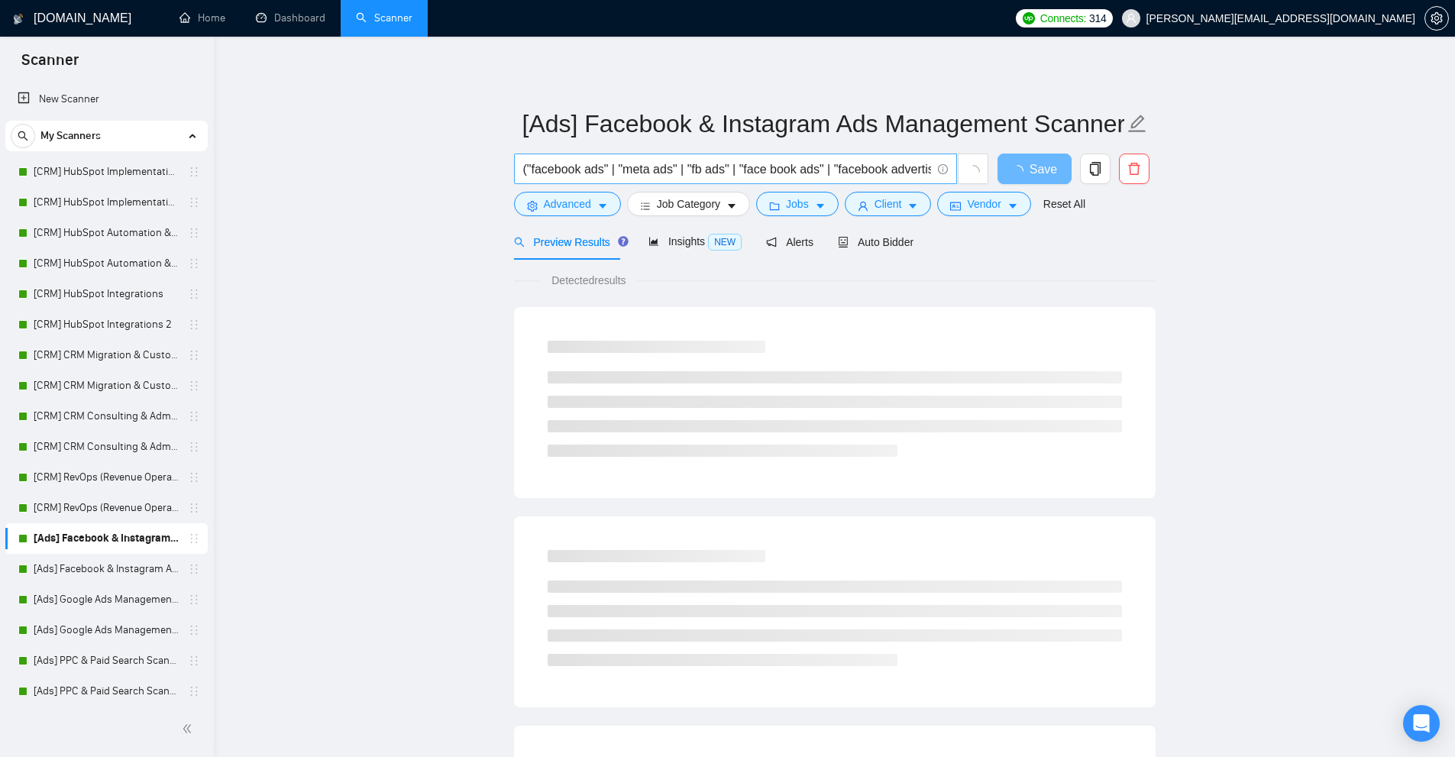
click at [658, 163] on input "("facebook ads" | "meta ads" | "fb ads" | "face book ads" | "facebook advertisi…" at bounding box center [727, 169] width 408 height 19
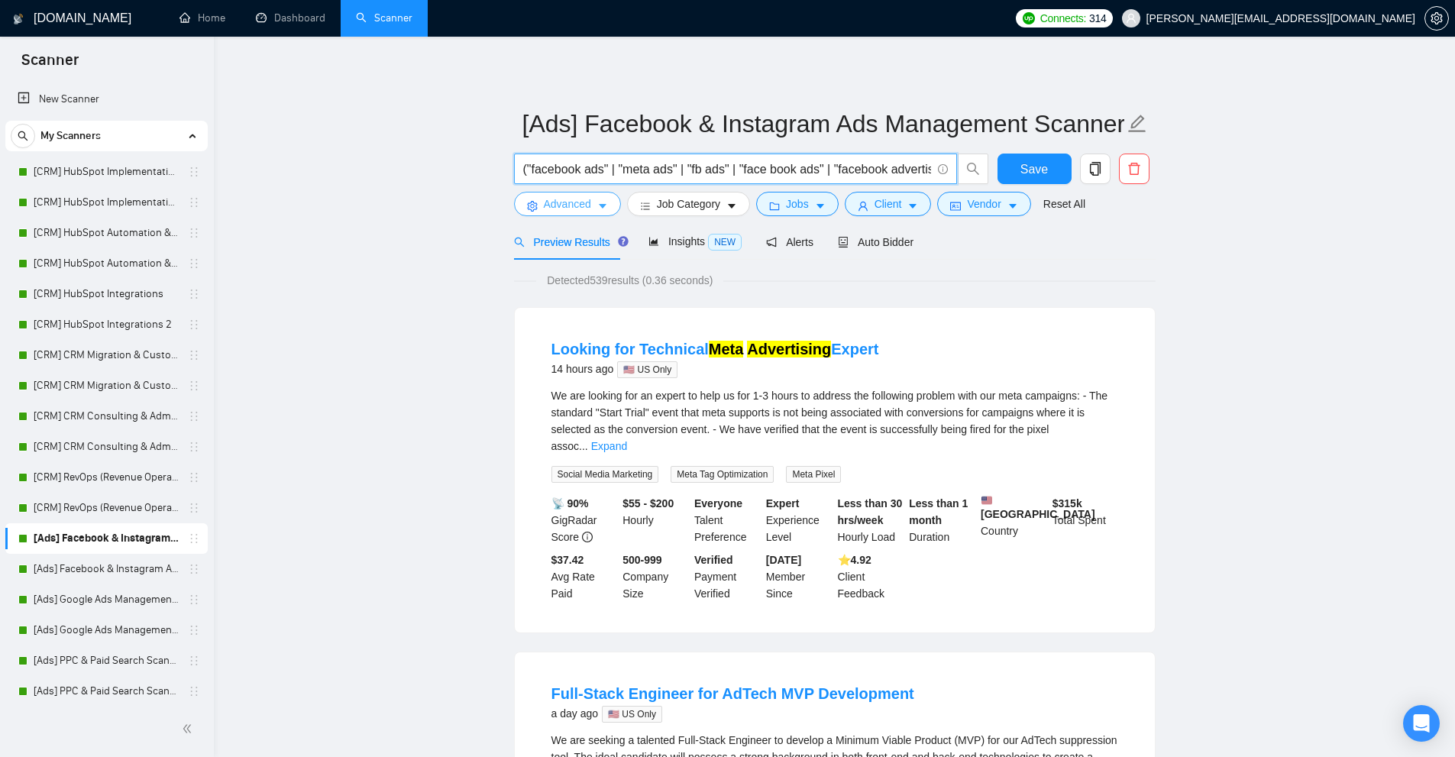
click at [599, 204] on icon "caret-down" at bounding box center [602, 206] width 11 height 11
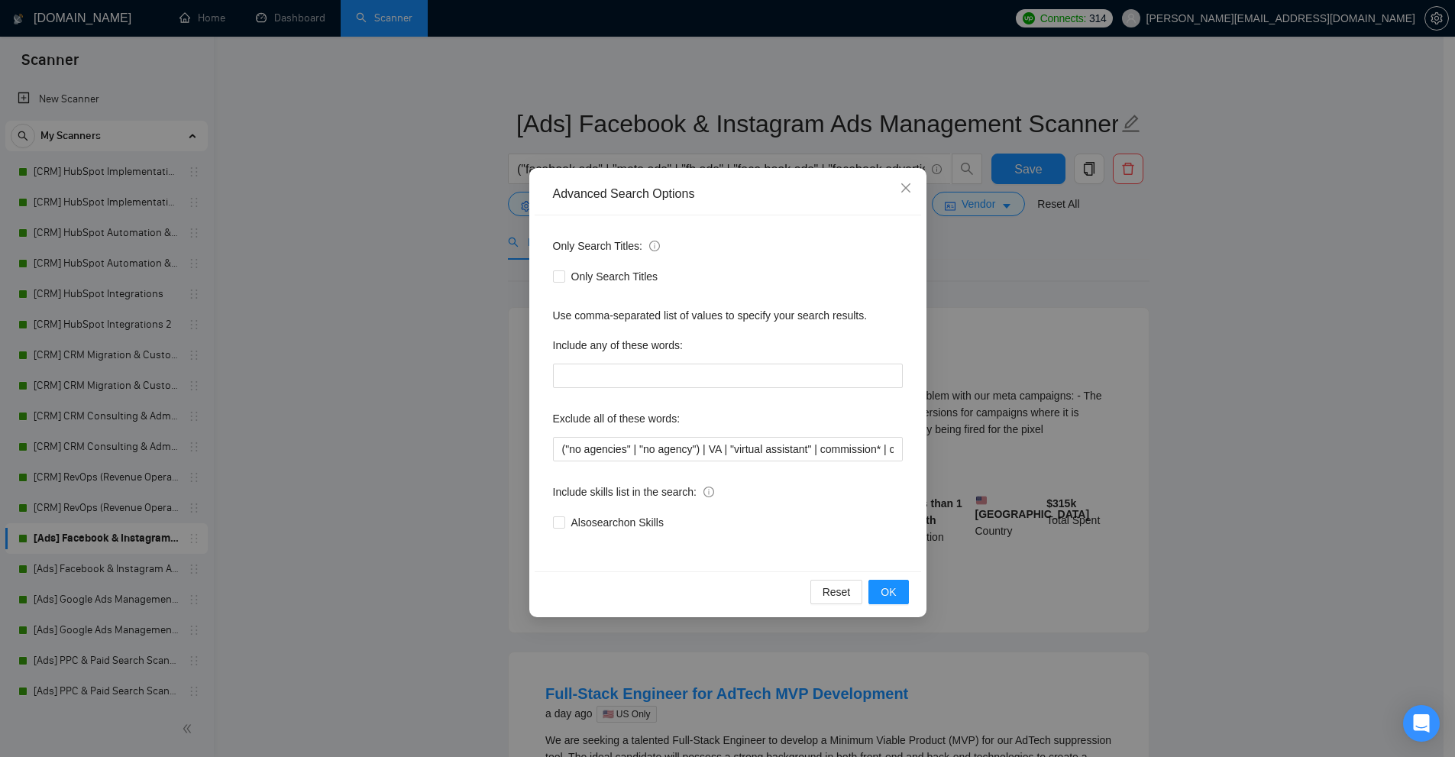
click at [105, 515] on div "Advanced Search Options Only Search Titles: Only Search Titles Use comma-separa…" at bounding box center [727, 378] width 1455 height 757
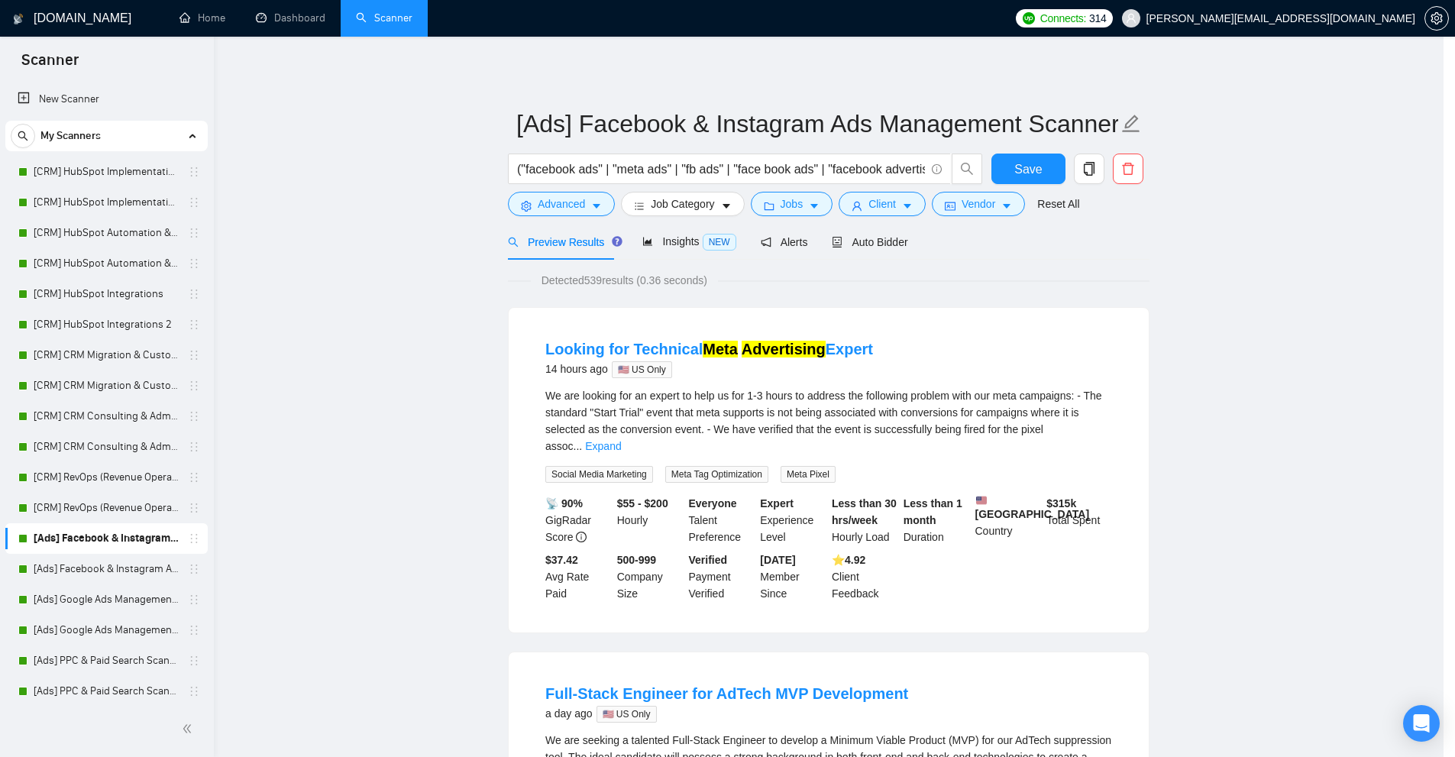
click at [73, 564] on link "[Ads] Facebook & Instagram Ads Management Scanner 2" at bounding box center [106, 569] width 145 height 31
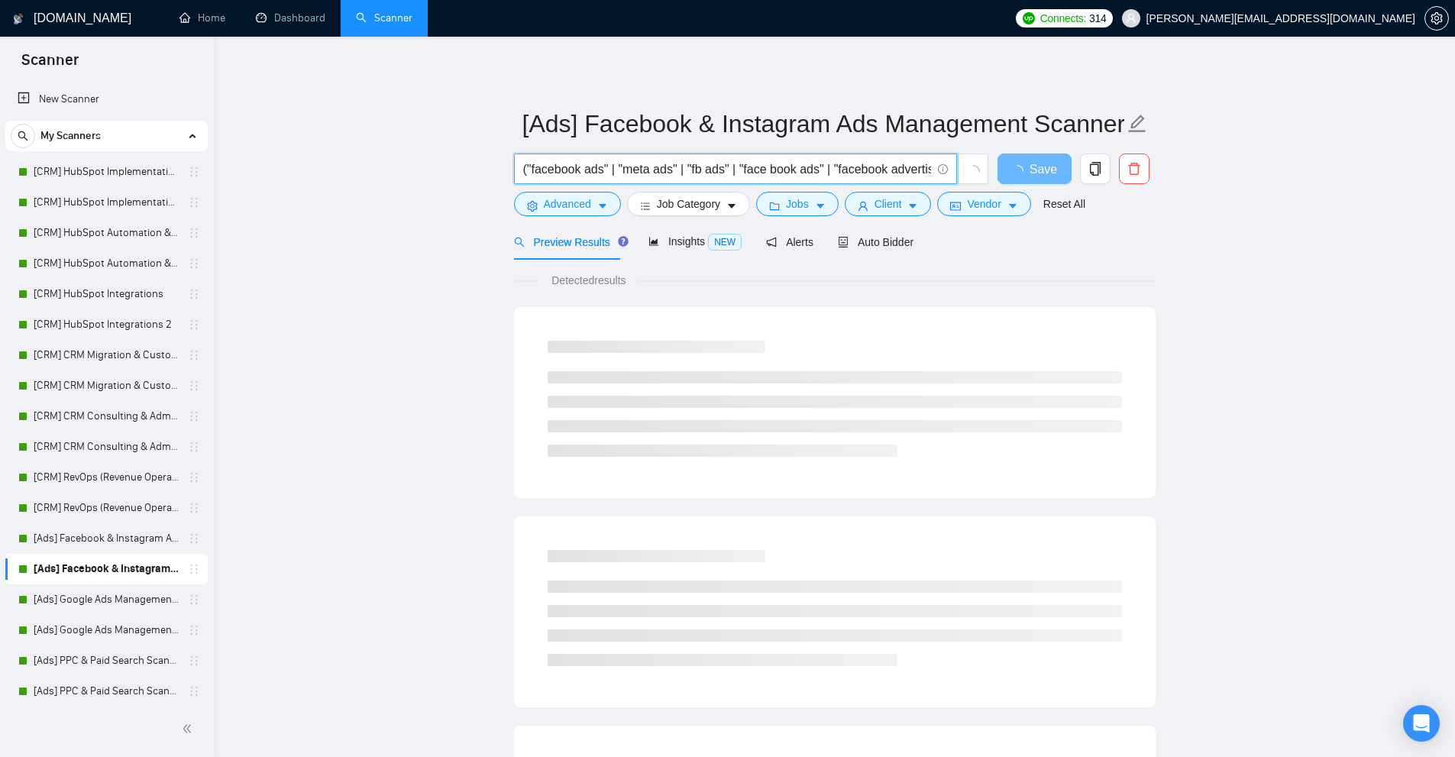
click at [590, 172] on input "("facebook ads" | "meta ads" | "fb ads" | "face book ads" | "facebook advertisi…" at bounding box center [727, 169] width 408 height 19
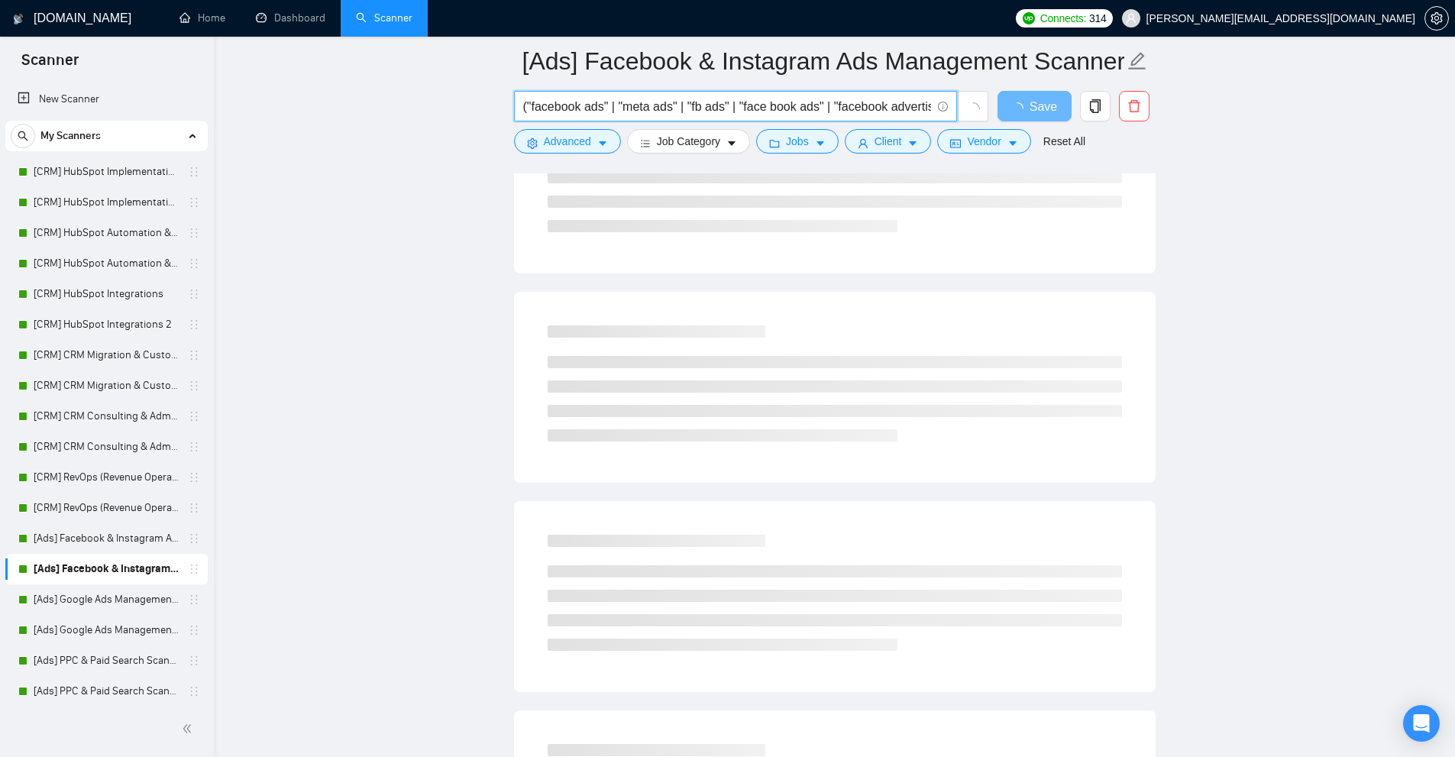
scroll to position [0, 1093]
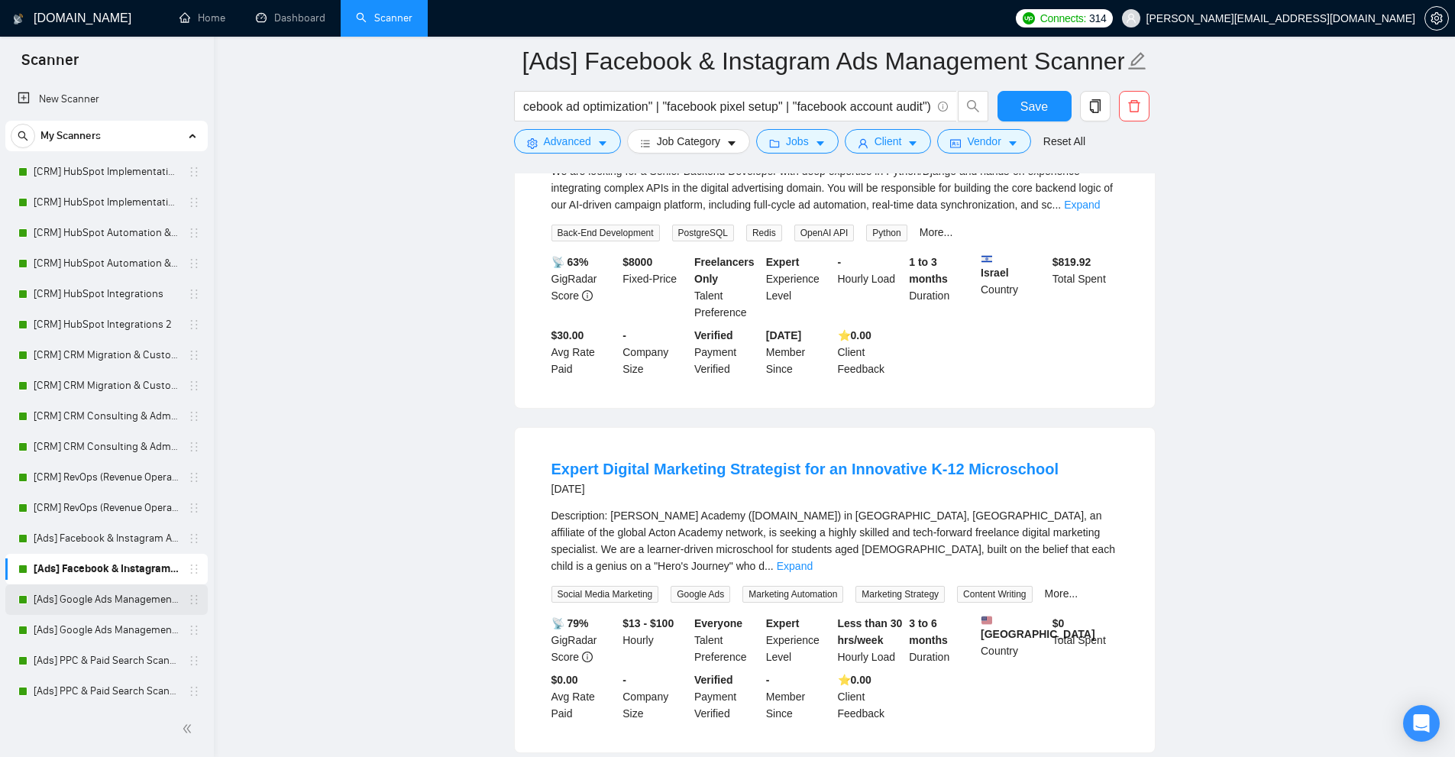
click at [111, 590] on link "[Ads] Google Ads Management Scanner" at bounding box center [106, 599] width 145 height 31
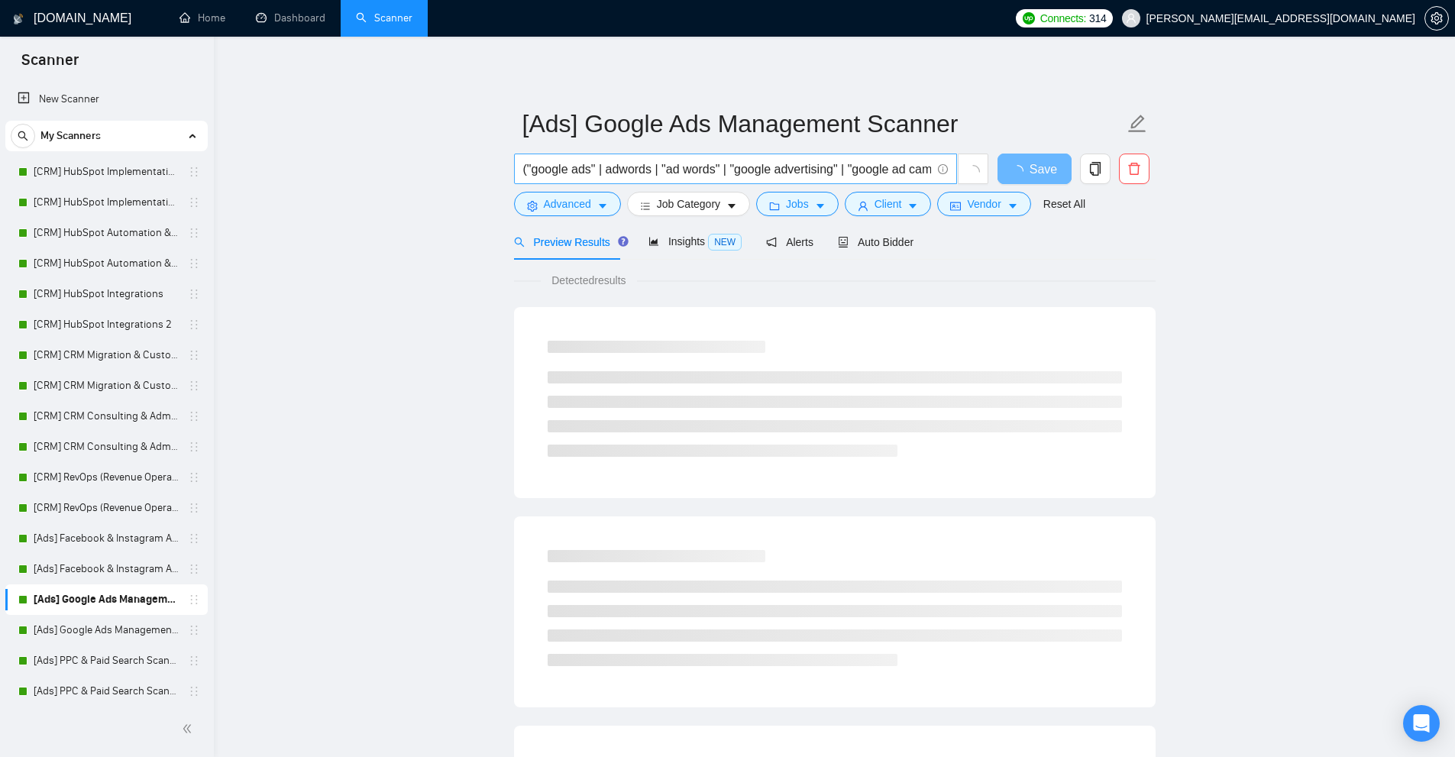
scroll to position [0, 558]
click at [680, 173] on input "("google ads" | adwords | "ad words" | "google advertising" | "google ad campai…" at bounding box center [727, 169] width 408 height 19
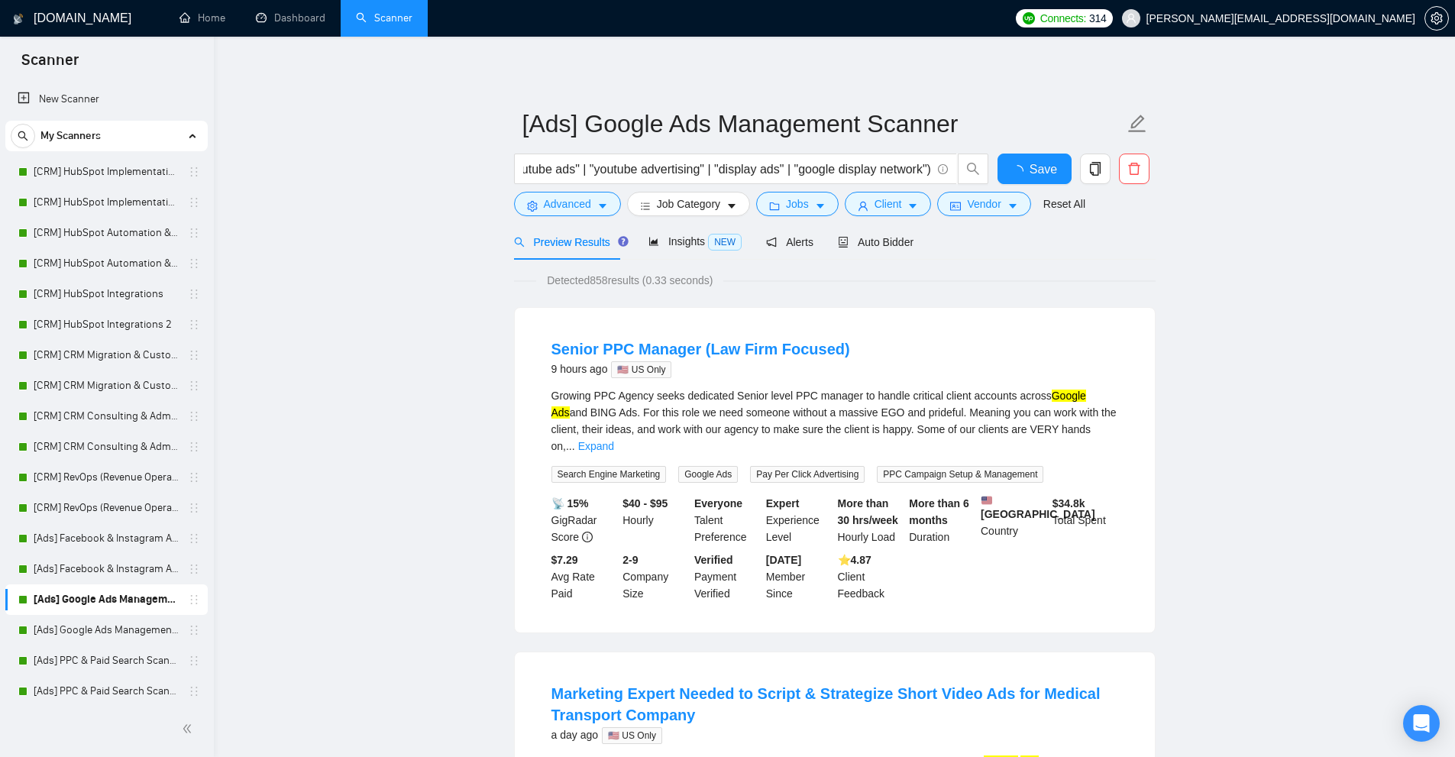
scroll to position [0, 0]
click at [101, 636] on link "[Ads] Google Ads Management Scanner 2" at bounding box center [106, 630] width 145 height 31
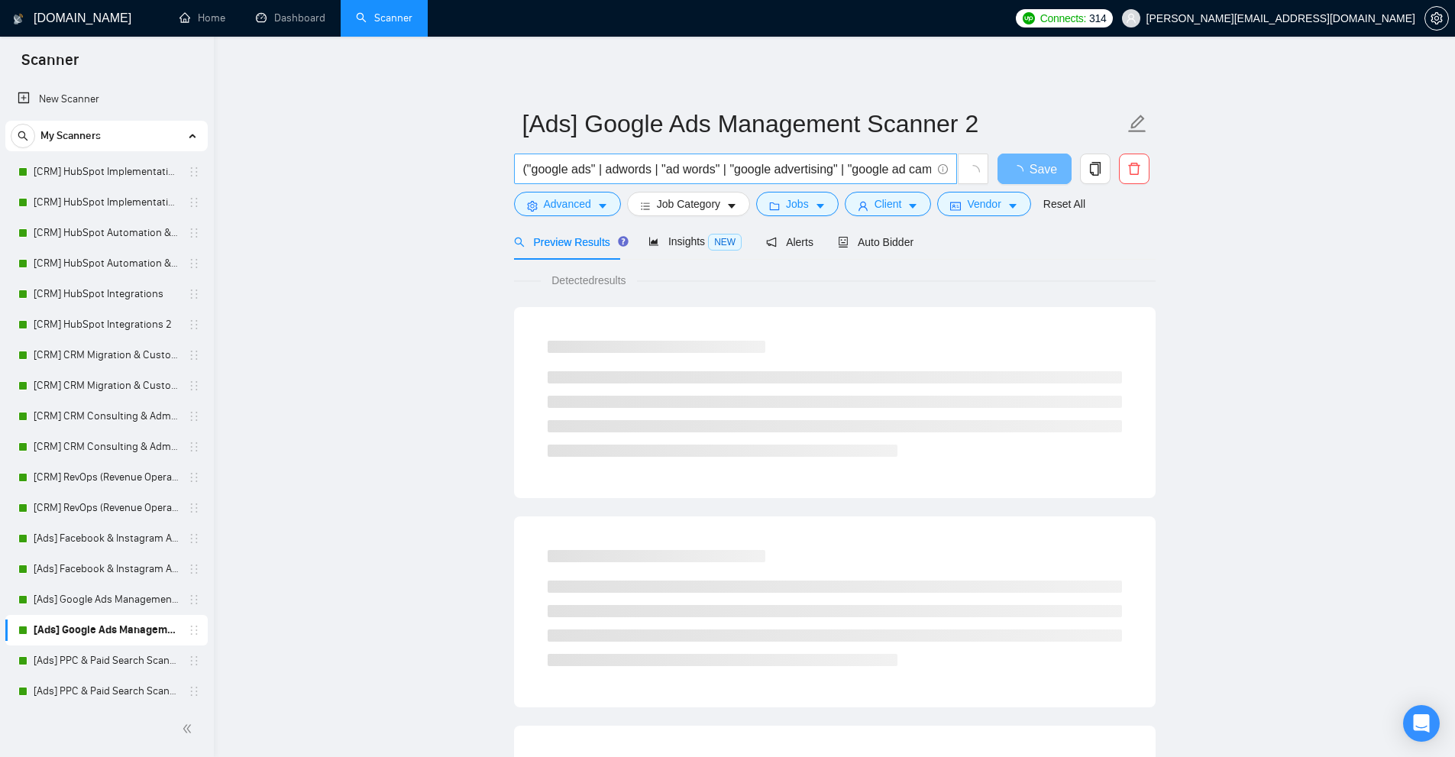
scroll to position [0, 558]
click at [99, 657] on link "[Ads] PPC & Paid Search Scanner" at bounding box center [106, 660] width 145 height 31
click at [690, 171] on input "(ppc | "ppc manager" | "ppc specialist" | "ppc campaign" | "paid search" | "sea…" at bounding box center [727, 169] width 408 height 19
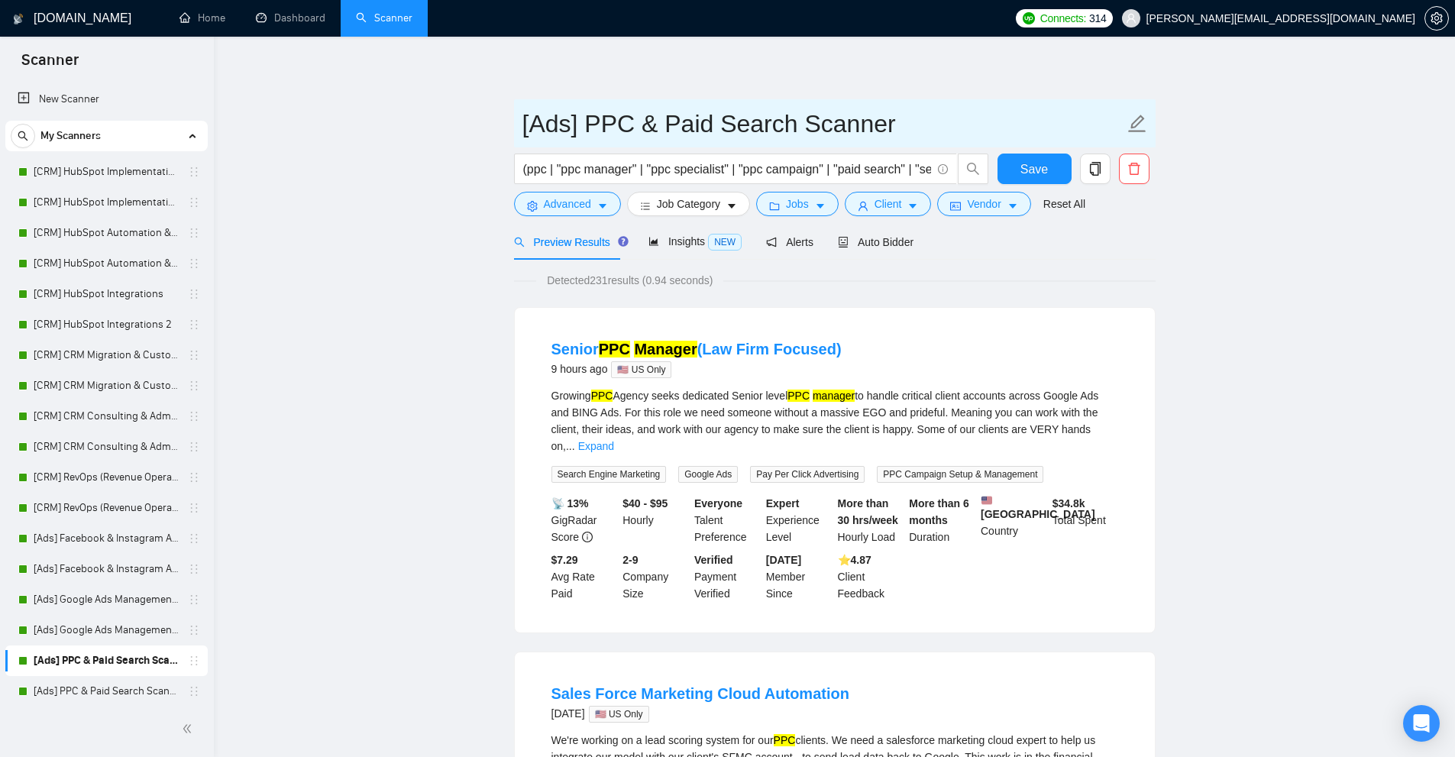
drag, startPoint x: 586, startPoint y: 118, endPoint x: 892, endPoint y: 125, distance: 306.3
click at [892, 125] on input "[Ads] PPC & Paid Search Scanner" at bounding box center [823, 124] width 602 height 38
click at [880, 124] on input "[Ads] PPC & Paid Search Scanner" at bounding box center [823, 124] width 602 height 38
drag, startPoint x: 880, startPoint y: 124, endPoint x: 686, endPoint y: 125, distance: 194.0
click at [686, 125] on input "[Ads] PPC & Paid Search Scanner" at bounding box center [823, 124] width 602 height 38
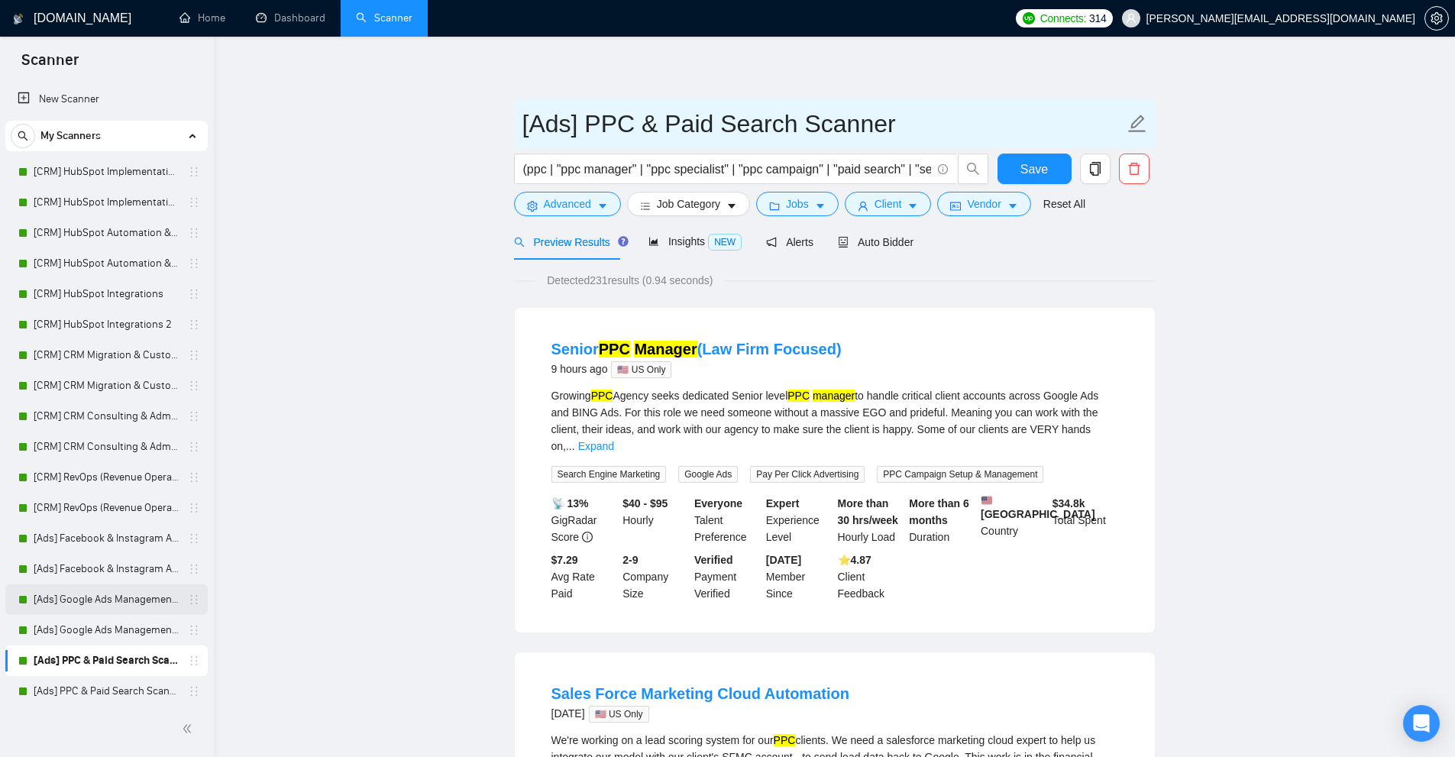
scroll to position [229, 0]
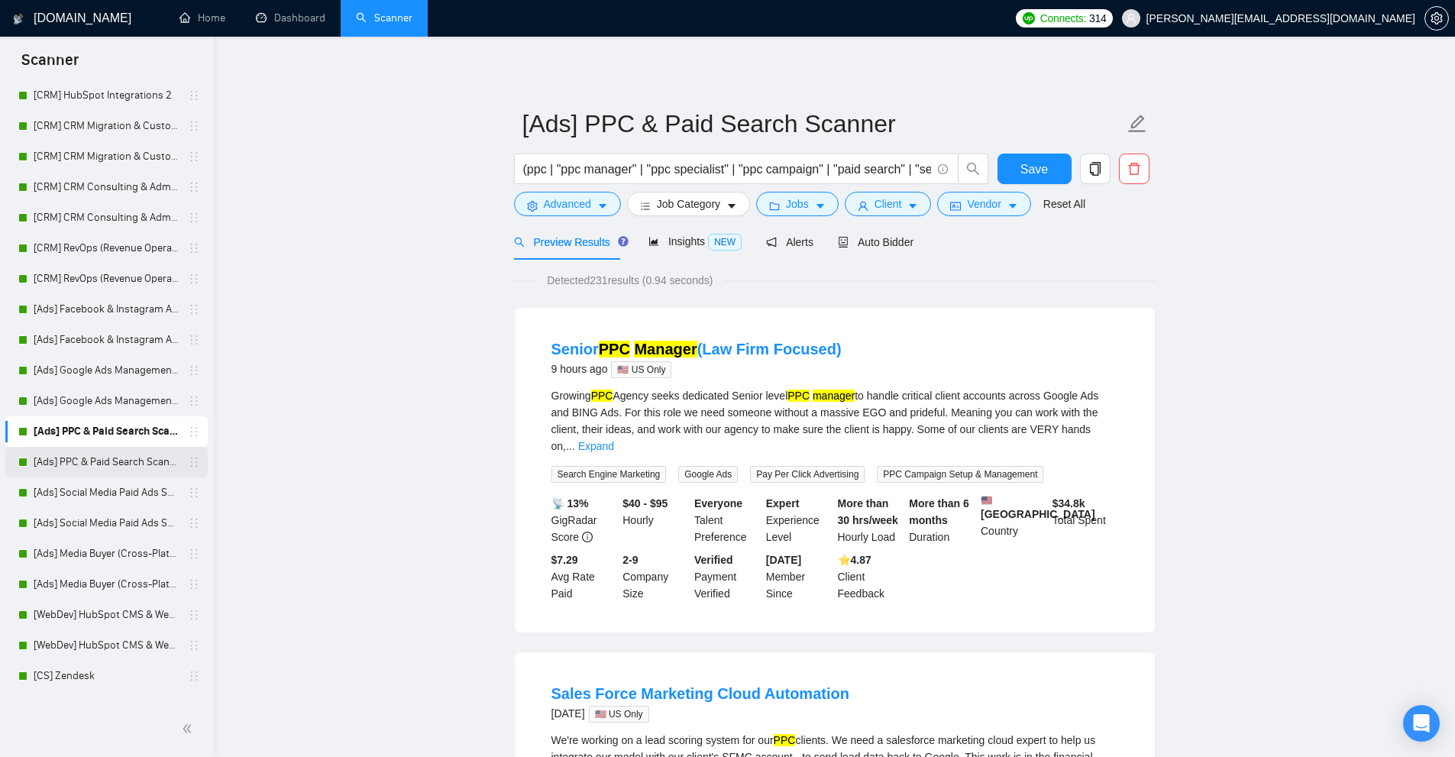
click at [111, 461] on link "[Ads] PPC & Paid Search Scanner 2" at bounding box center [106, 462] width 145 height 31
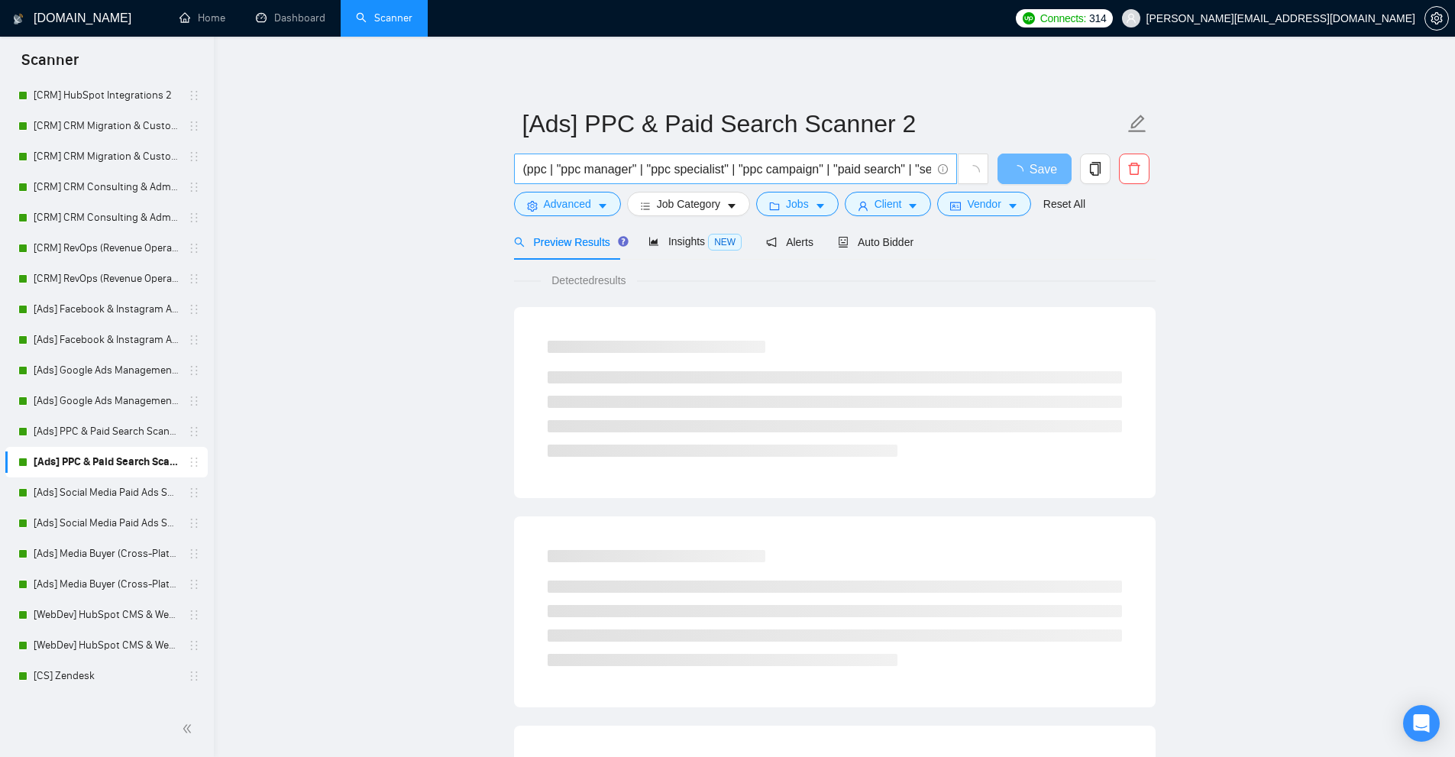
scroll to position [0, 318]
click at [44, 482] on link "[Ads] Social Media Paid Ads Scanner" at bounding box center [106, 492] width 145 height 31
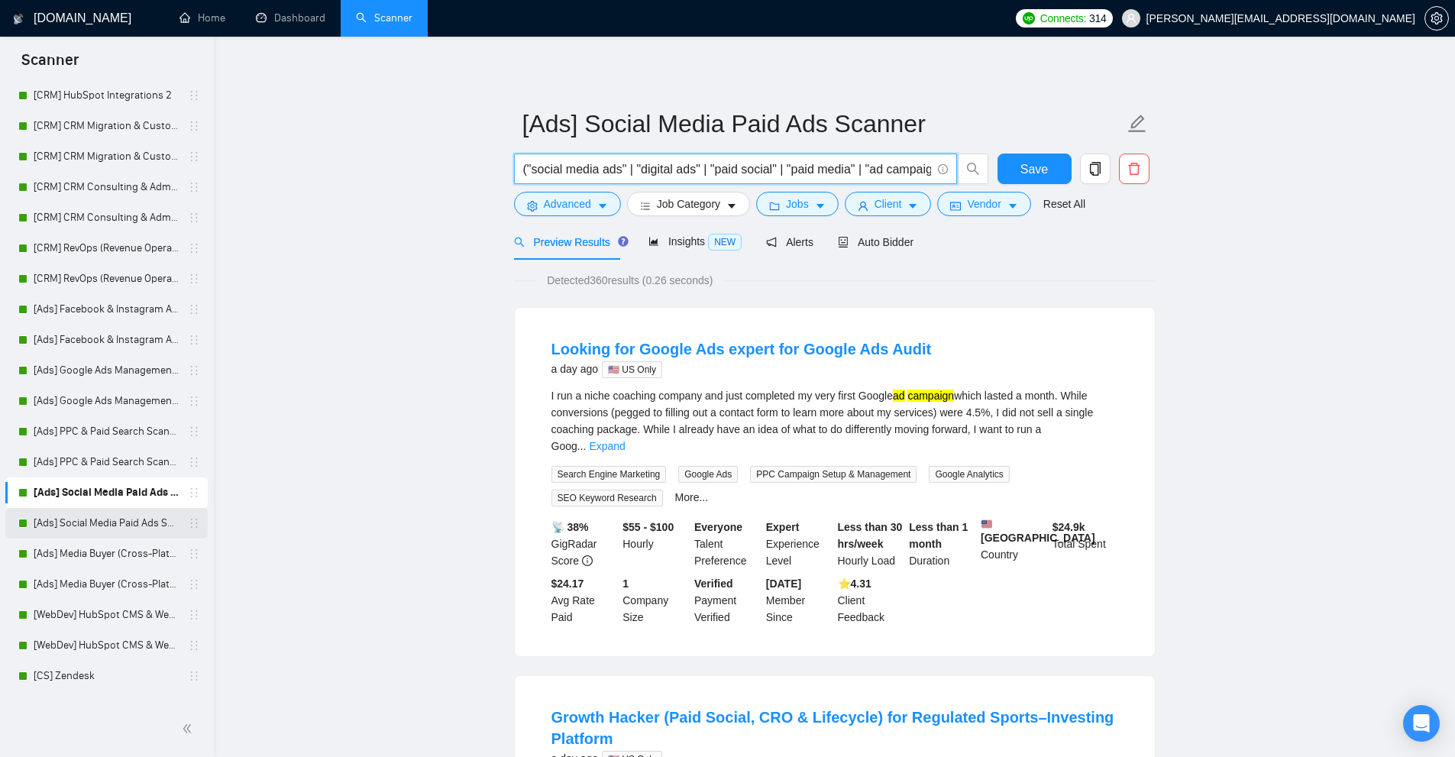
click at [99, 519] on link "[Ads] Social Media Paid Ads Scanner 2" at bounding box center [106, 523] width 145 height 31
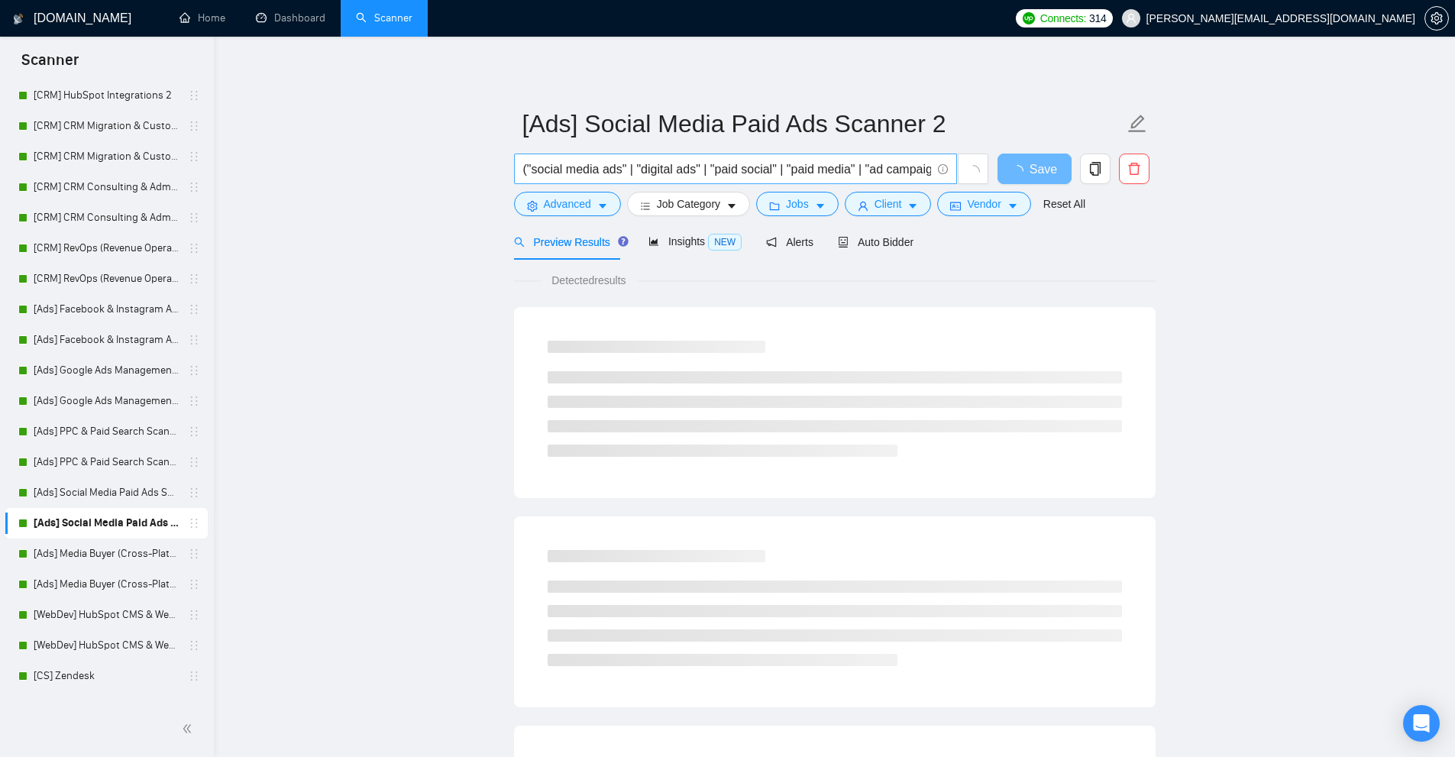
scroll to position [0, 100]
click at [95, 559] on link "[Ads] Media Buyer (Cross-Platform) Scanner" at bounding box center [106, 553] width 145 height 31
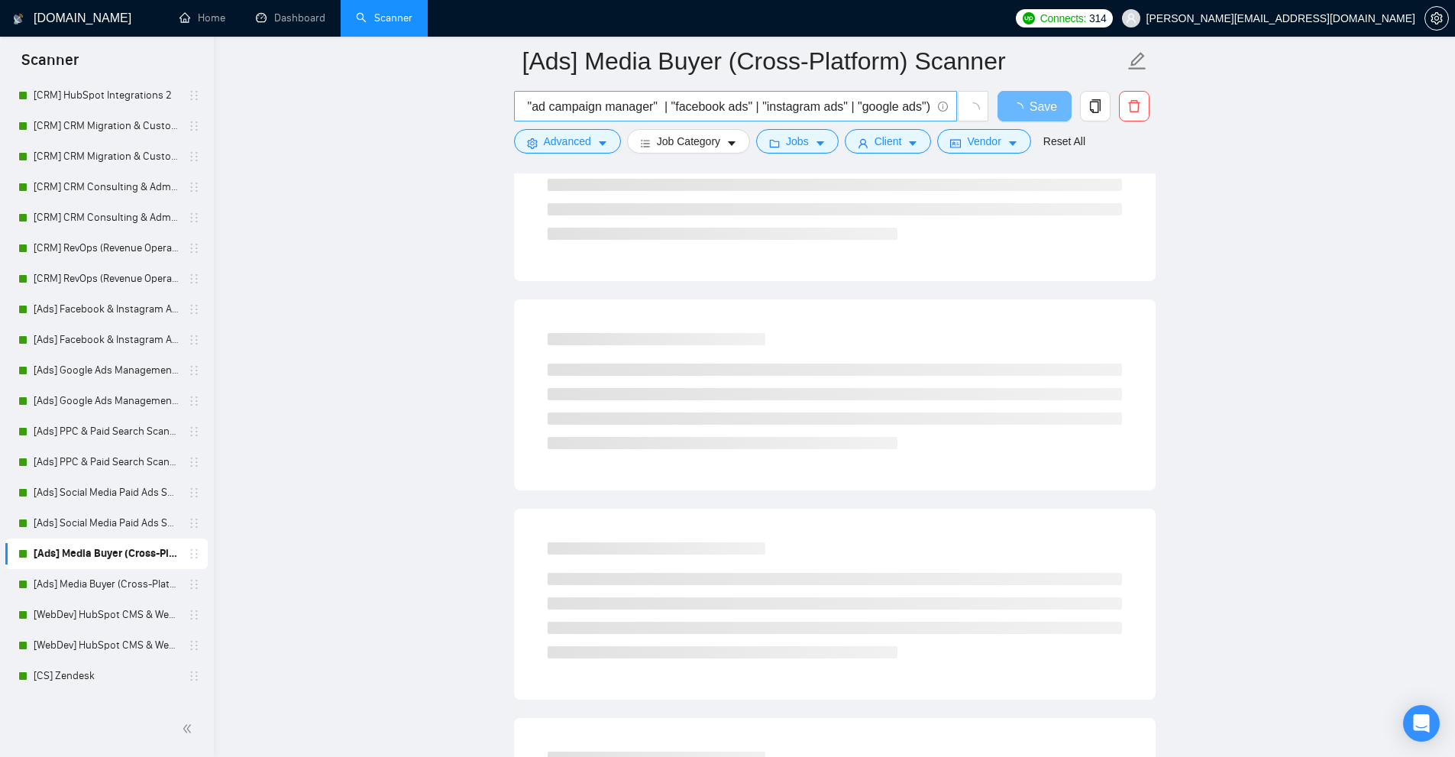
click at [707, 118] on span "("media buyer" | "media buying" | "ad buyer" | "ad buying" | "paid media buyer"…" at bounding box center [735, 106] width 443 height 31
click at [714, 109] on input "("media buyer" | "media buying" | "ad buyer" | "ad buying" | "paid media buyer"…" at bounding box center [727, 106] width 408 height 19
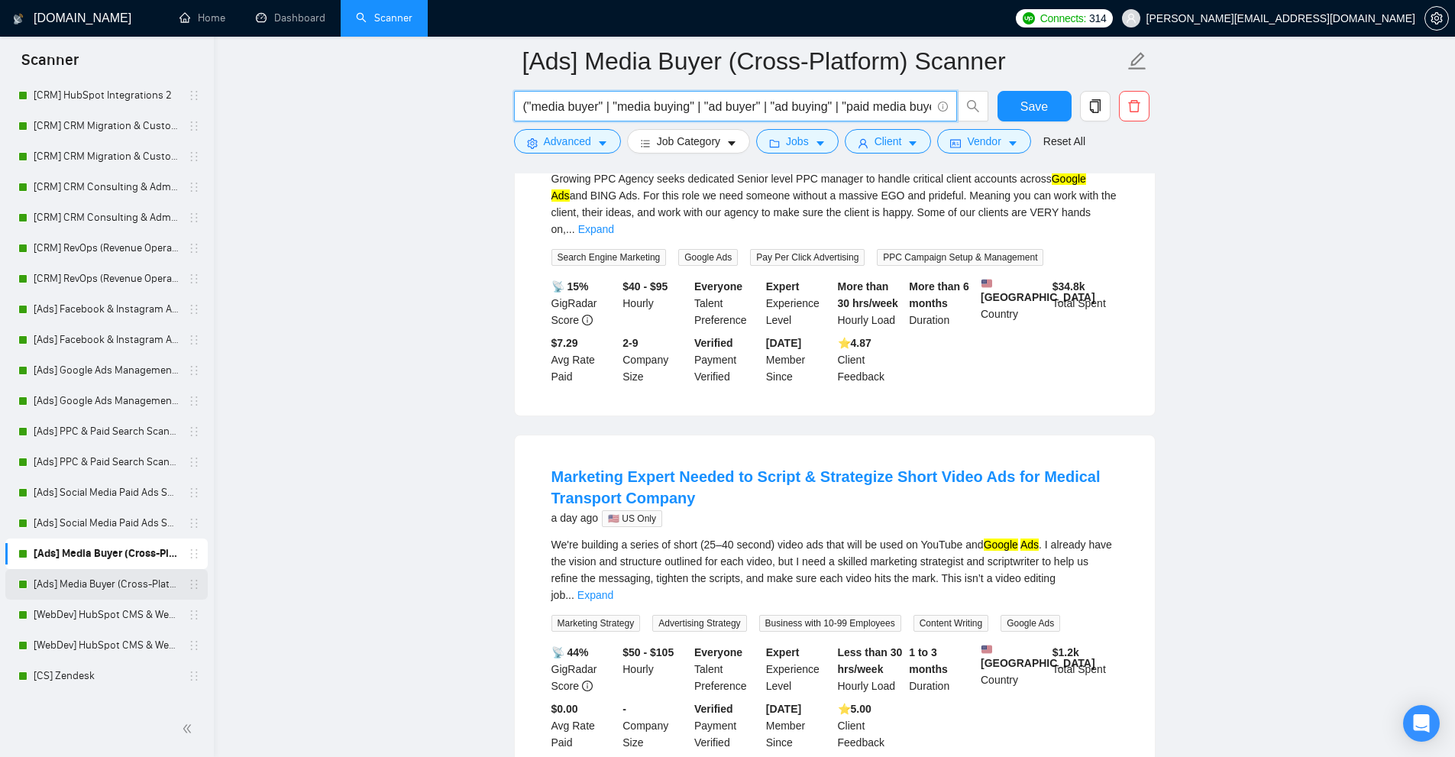
click at [101, 578] on link "[Ads] Media Buyer (Cross-Platform) Scanner 2" at bounding box center [106, 584] width 145 height 31
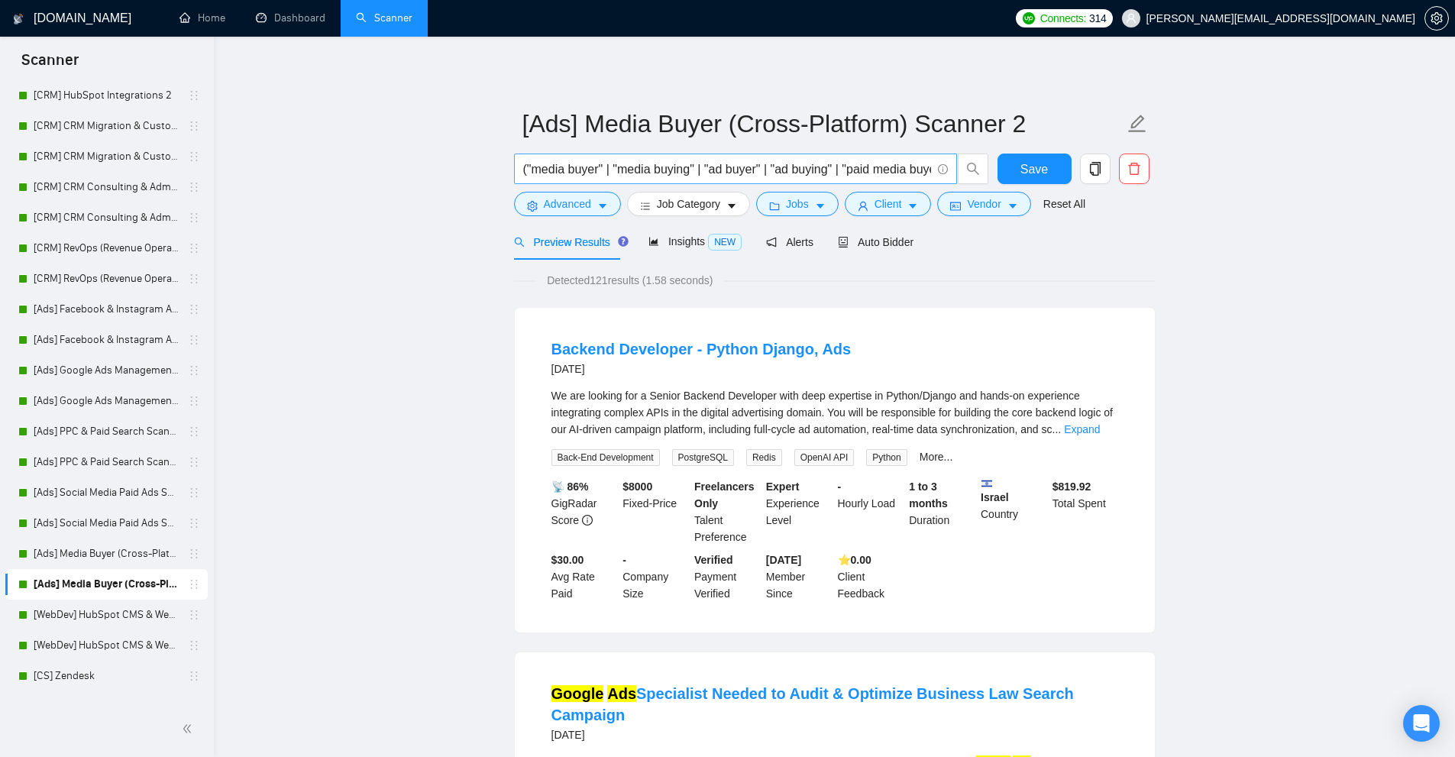
scroll to position [0, 430]
click at [113, 622] on link "[WebDev] HubSpot CMS & Website Development" at bounding box center [106, 614] width 145 height 31
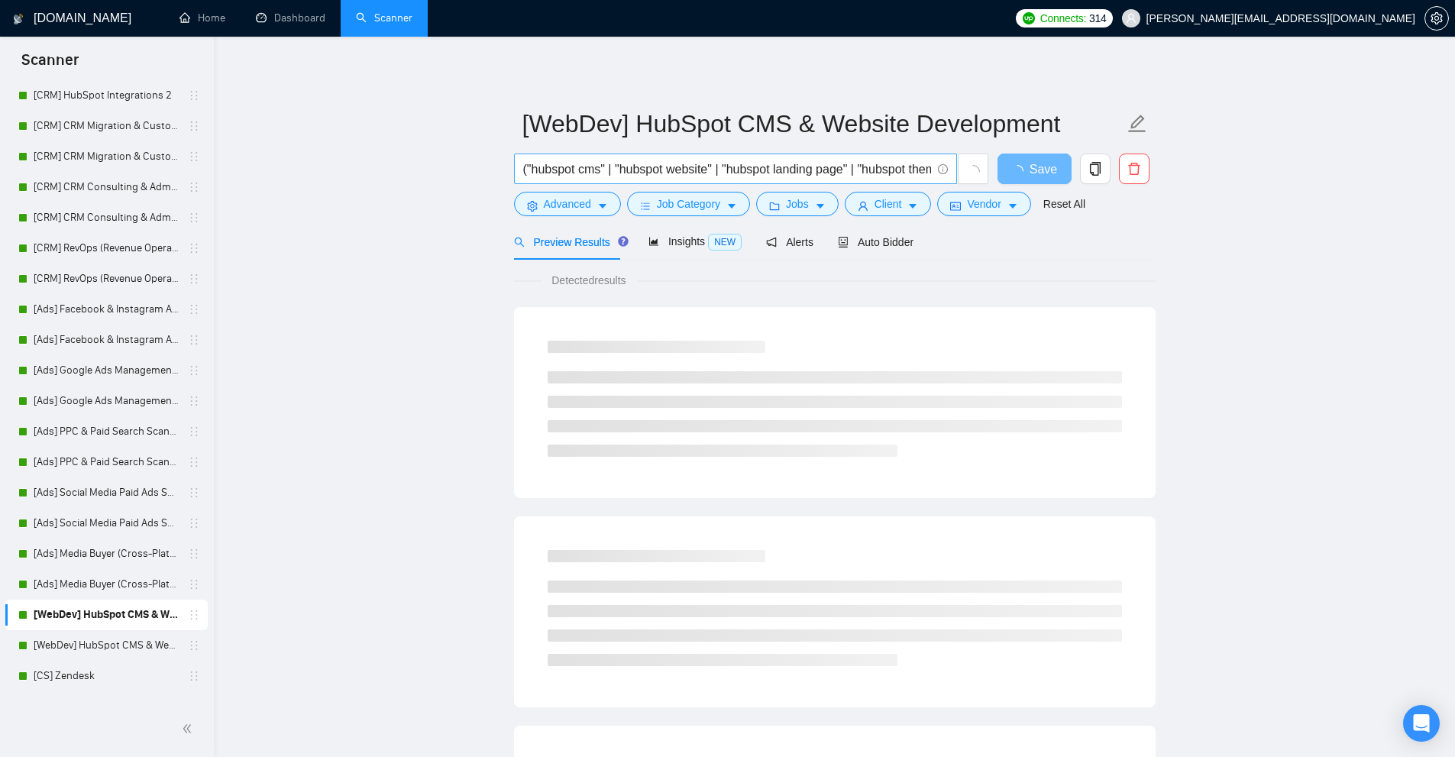
scroll to position [0, 26]
click at [666, 166] on input "("hubspot cms" | "hubspot website" | "hubspot landing page" | "hubspot theme")" at bounding box center [727, 169] width 408 height 19
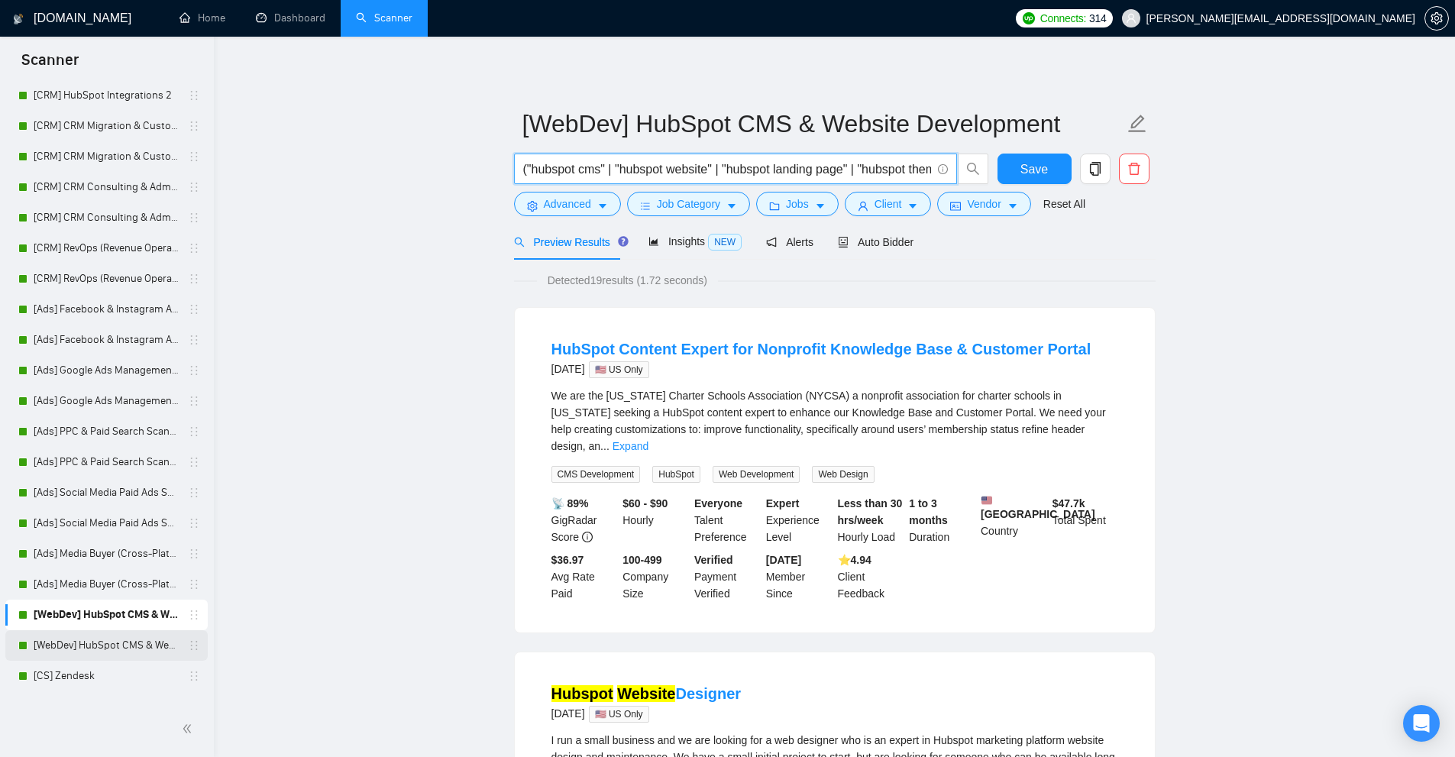
click at [94, 636] on link "[WebDev] HubSpot CMS & Website Development 2" at bounding box center [106, 645] width 145 height 31
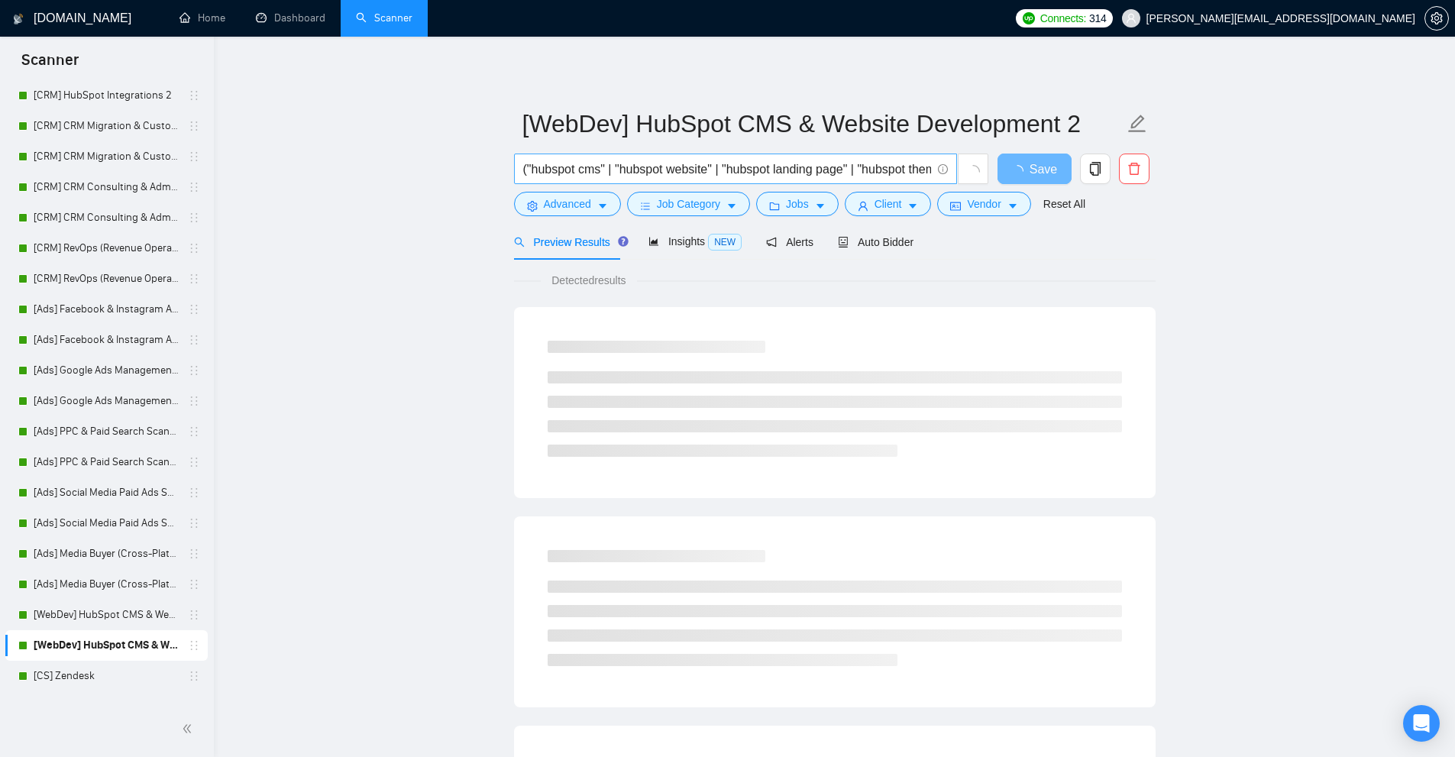
click at [682, 176] on input "("hubspot cms" | "hubspot website" | "hubspot landing page" | "hubspot theme")" at bounding box center [727, 169] width 408 height 19
click at [70, 670] on link "[CS] Zendesk" at bounding box center [106, 676] width 145 height 31
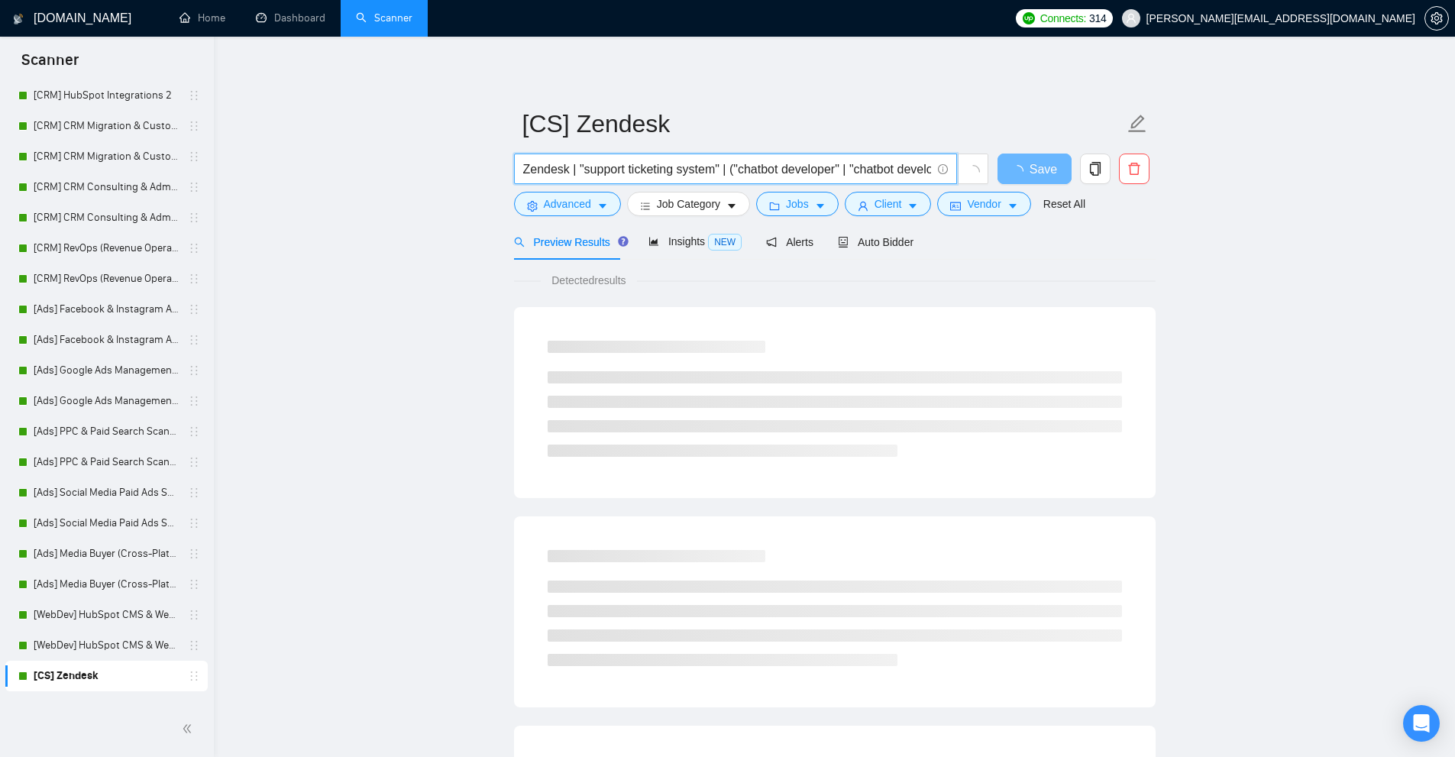
click at [621, 171] on input "Zendesk | "support ticketing system" | ("chatbot developer" | "chatbot developm…" at bounding box center [727, 169] width 408 height 19
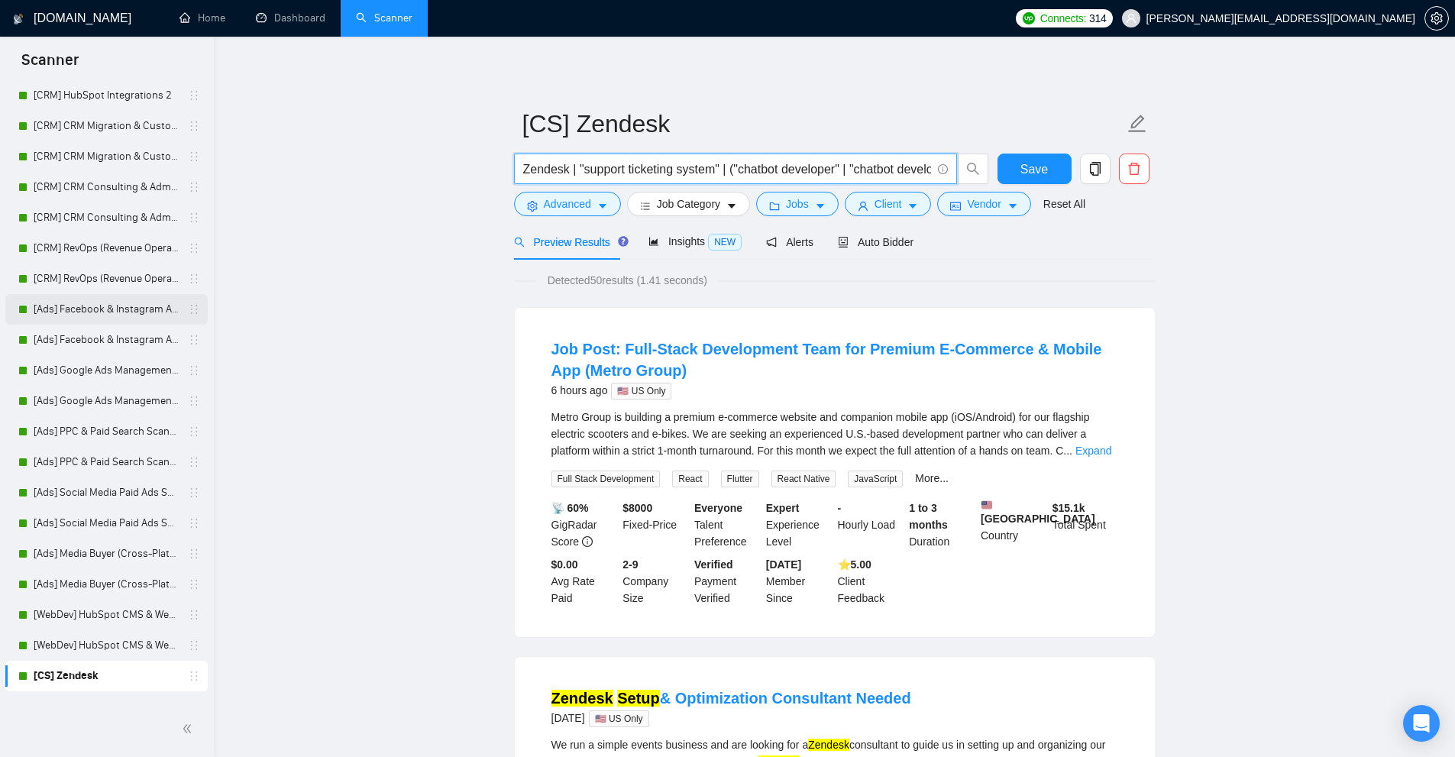
scroll to position [311, 0]
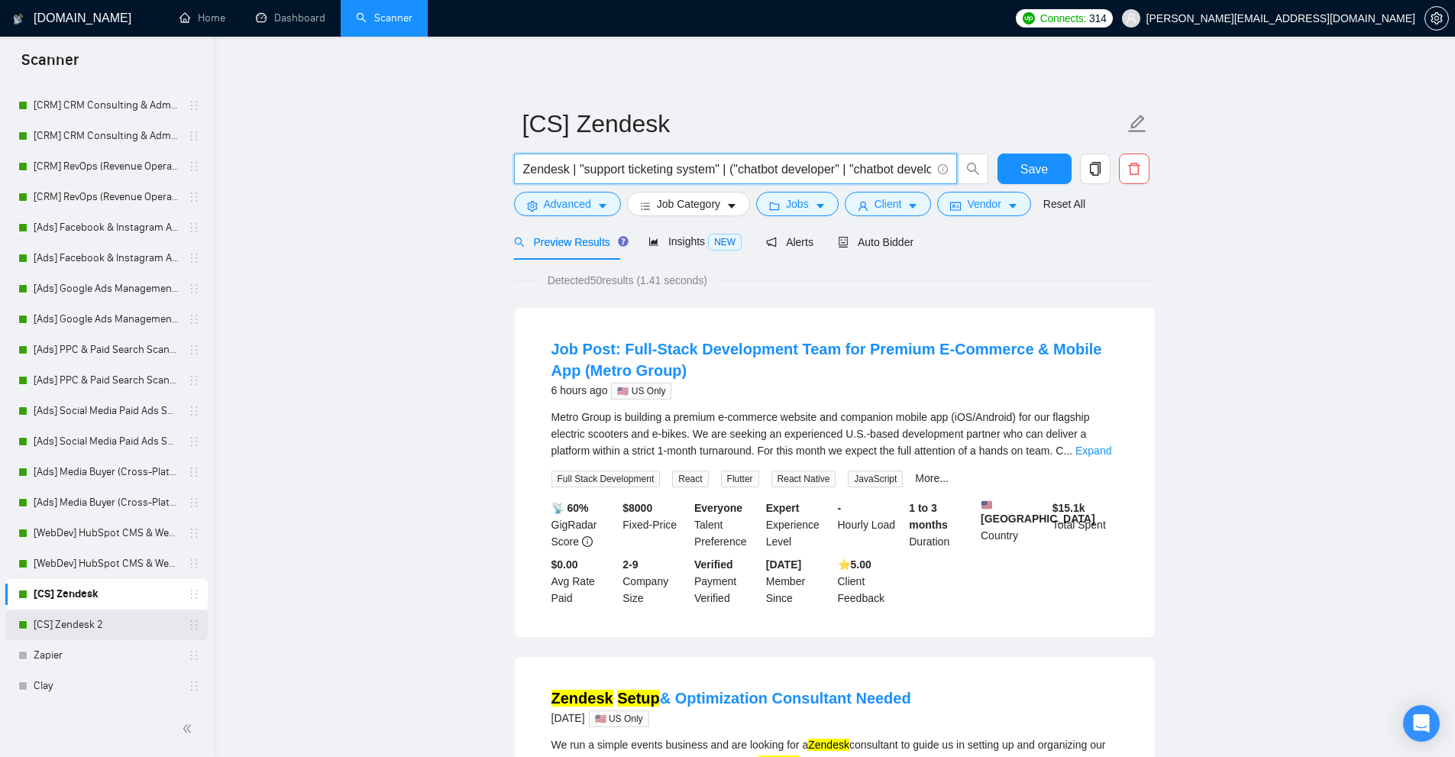
click at [63, 630] on link "[CS] Zendesk 2" at bounding box center [106, 624] width 145 height 31
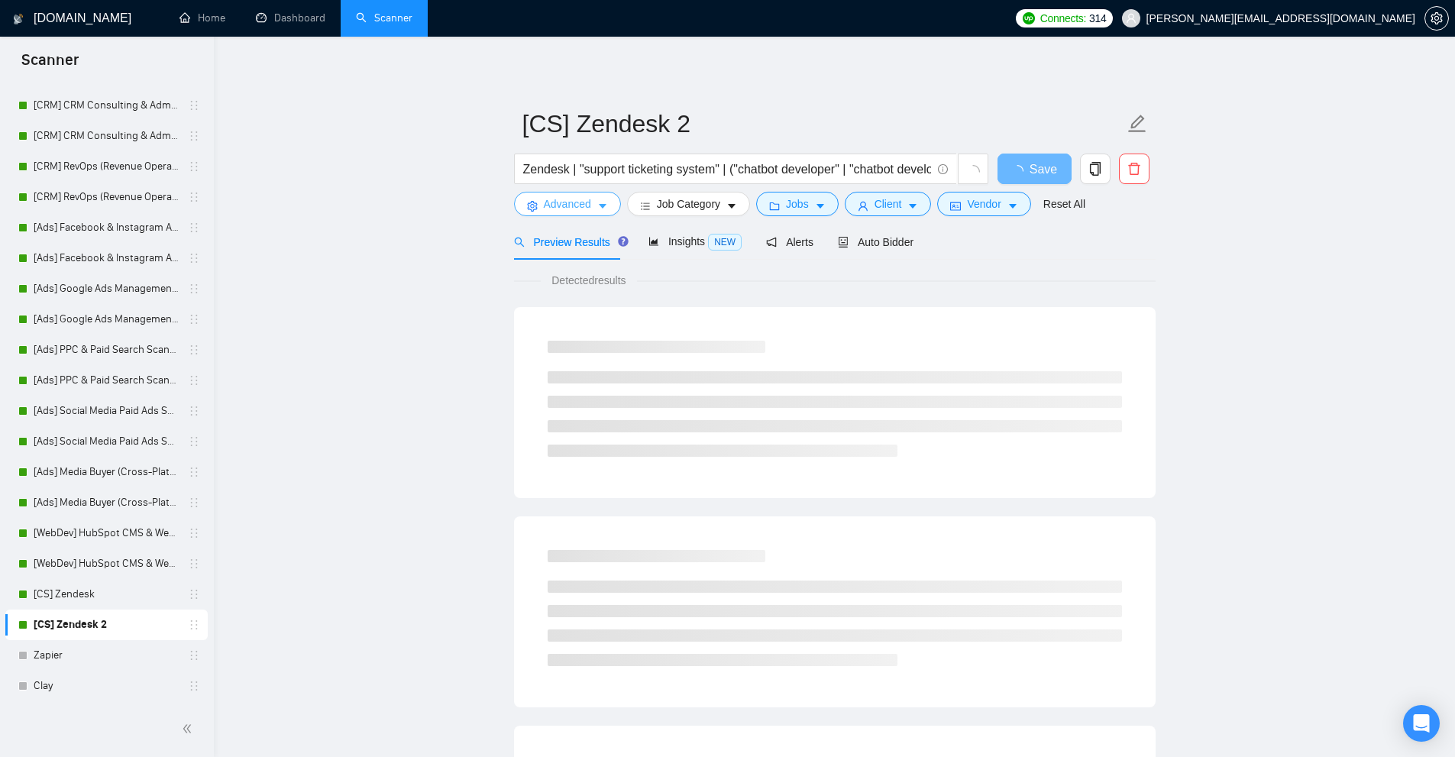
click at [567, 195] on button "Advanced" at bounding box center [567, 204] width 107 height 24
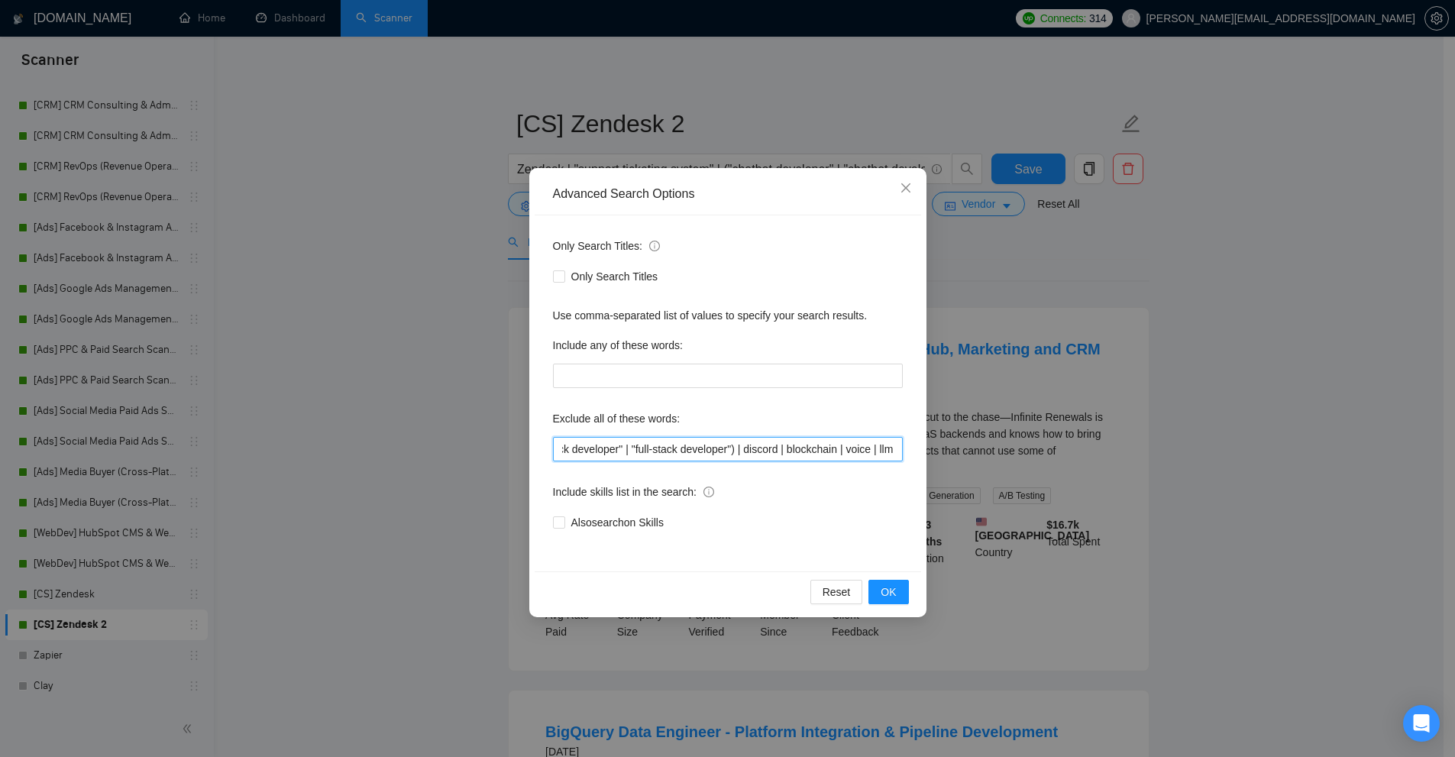
scroll to position [0, 70]
click at [871, 448] on input "("full stack developer" | "fullstack developer" | "full-stack developer") | dis…" at bounding box center [728, 449] width 350 height 24
drag, startPoint x: 179, startPoint y: 566, endPoint x: 173, endPoint y: 576, distance: 11.7
click at [178, 566] on div "Advanced Search Options Only Search Titles: Only Search Titles Use comma-separa…" at bounding box center [727, 378] width 1455 height 757
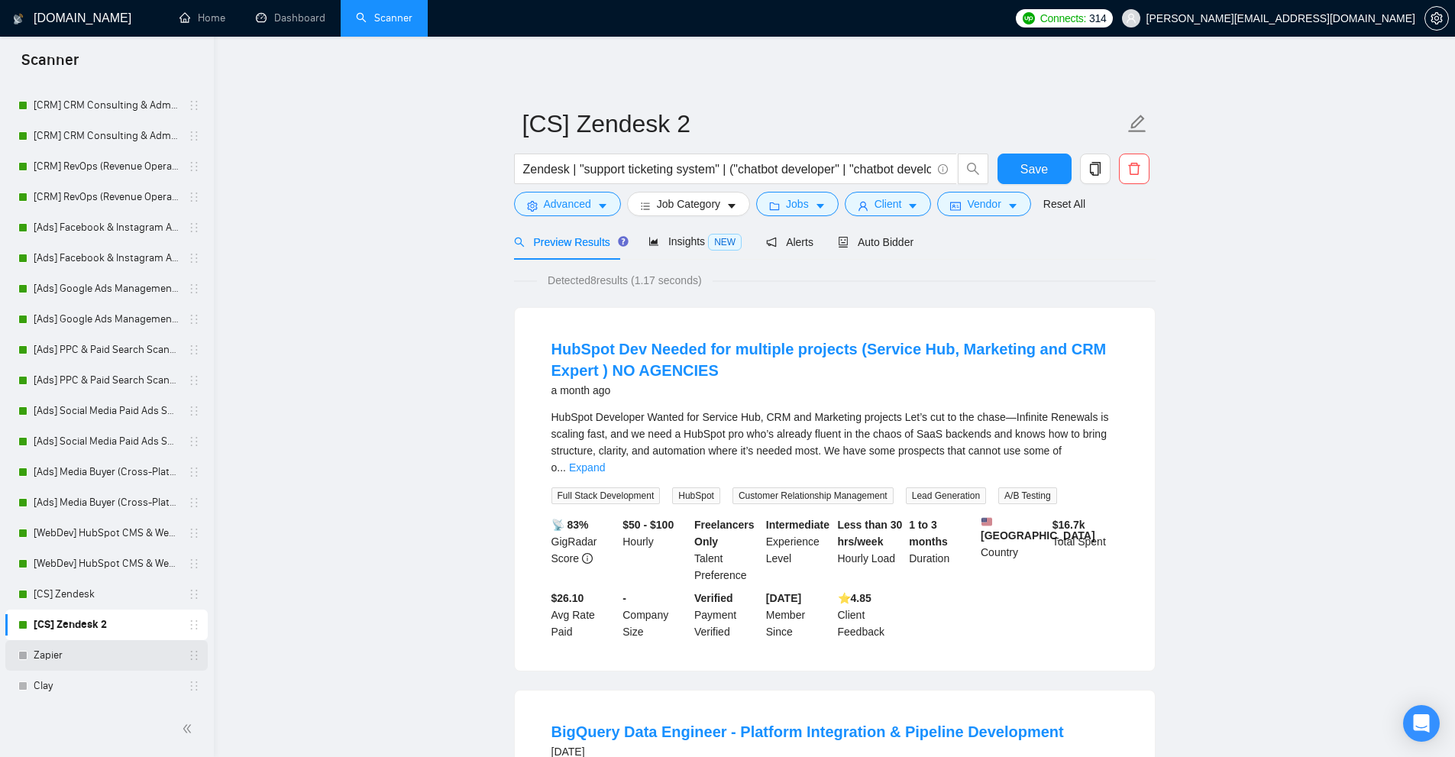
click at [83, 654] on link "Zapier" at bounding box center [106, 655] width 145 height 31
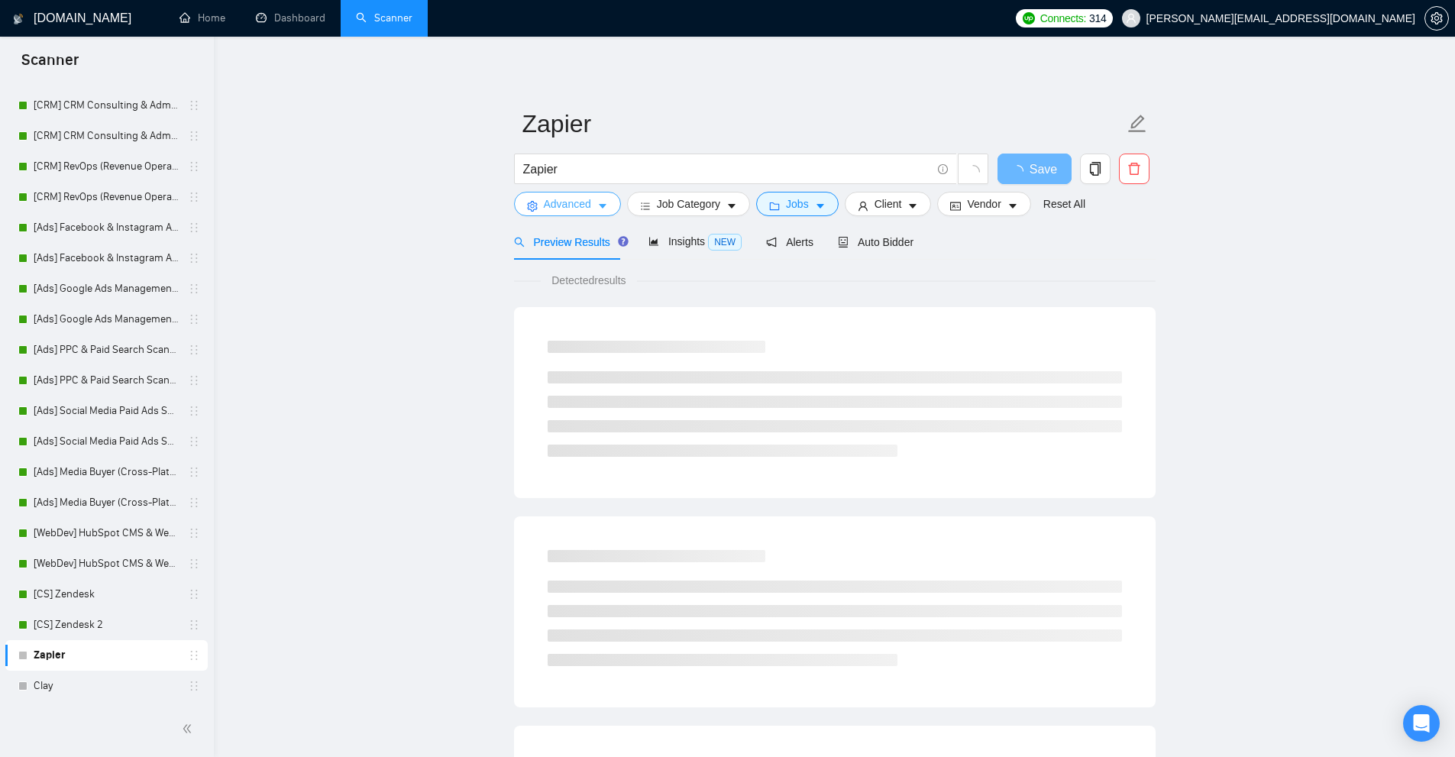
click at [563, 213] on button "Advanced" at bounding box center [567, 204] width 107 height 24
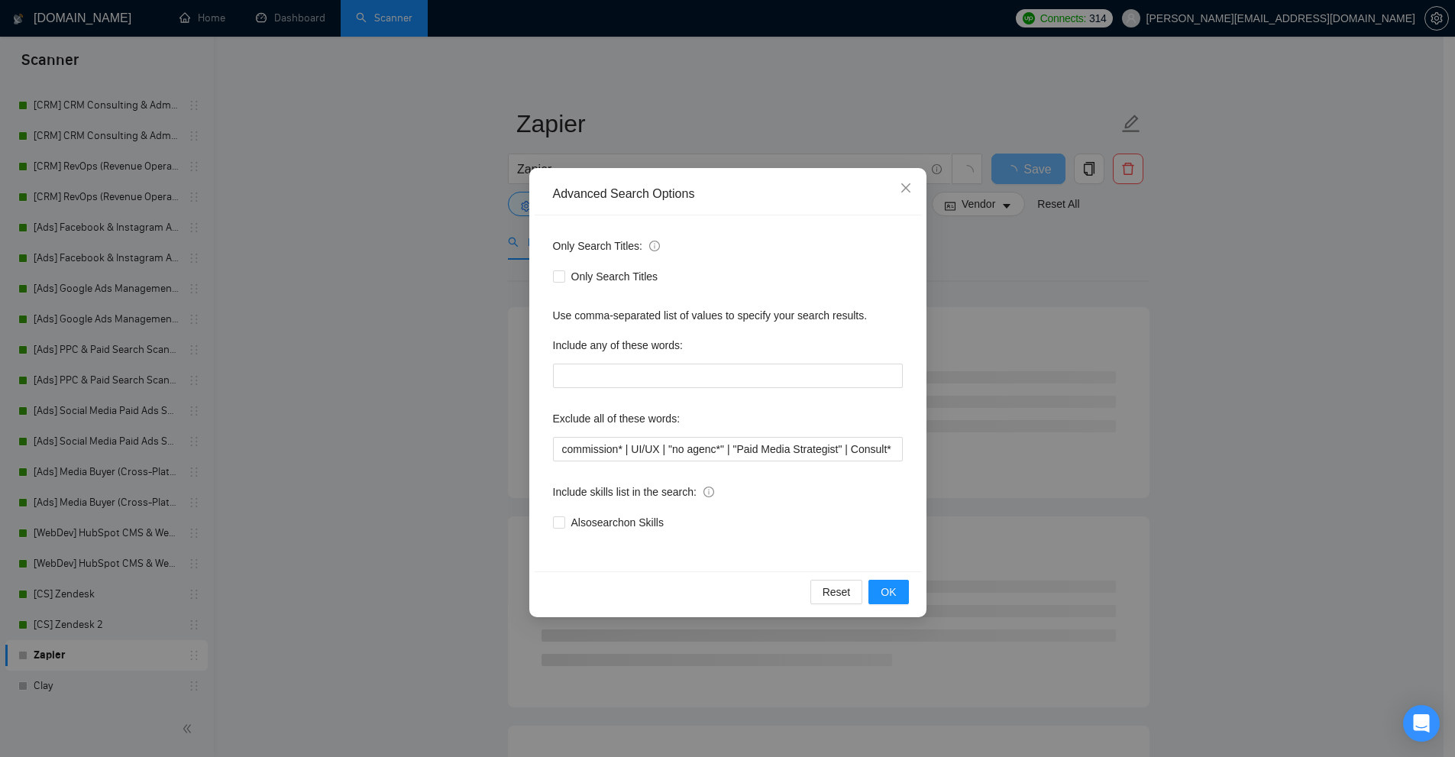
click at [168, 621] on div "Advanced Search Options Only Search Titles: Only Search Titles Use comma-separa…" at bounding box center [727, 378] width 1455 height 757
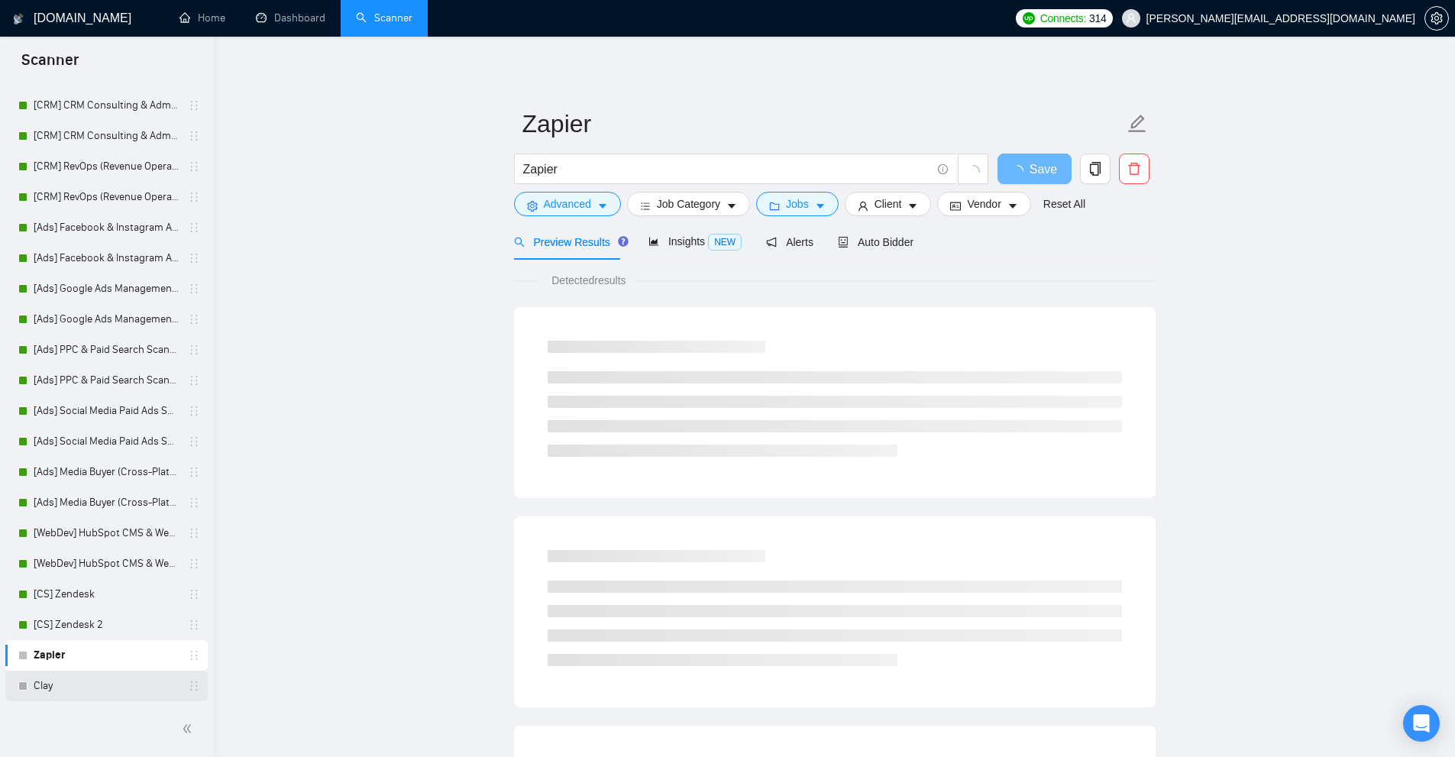
click at [95, 684] on link "Clay" at bounding box center [106, 685] width 145 height 31
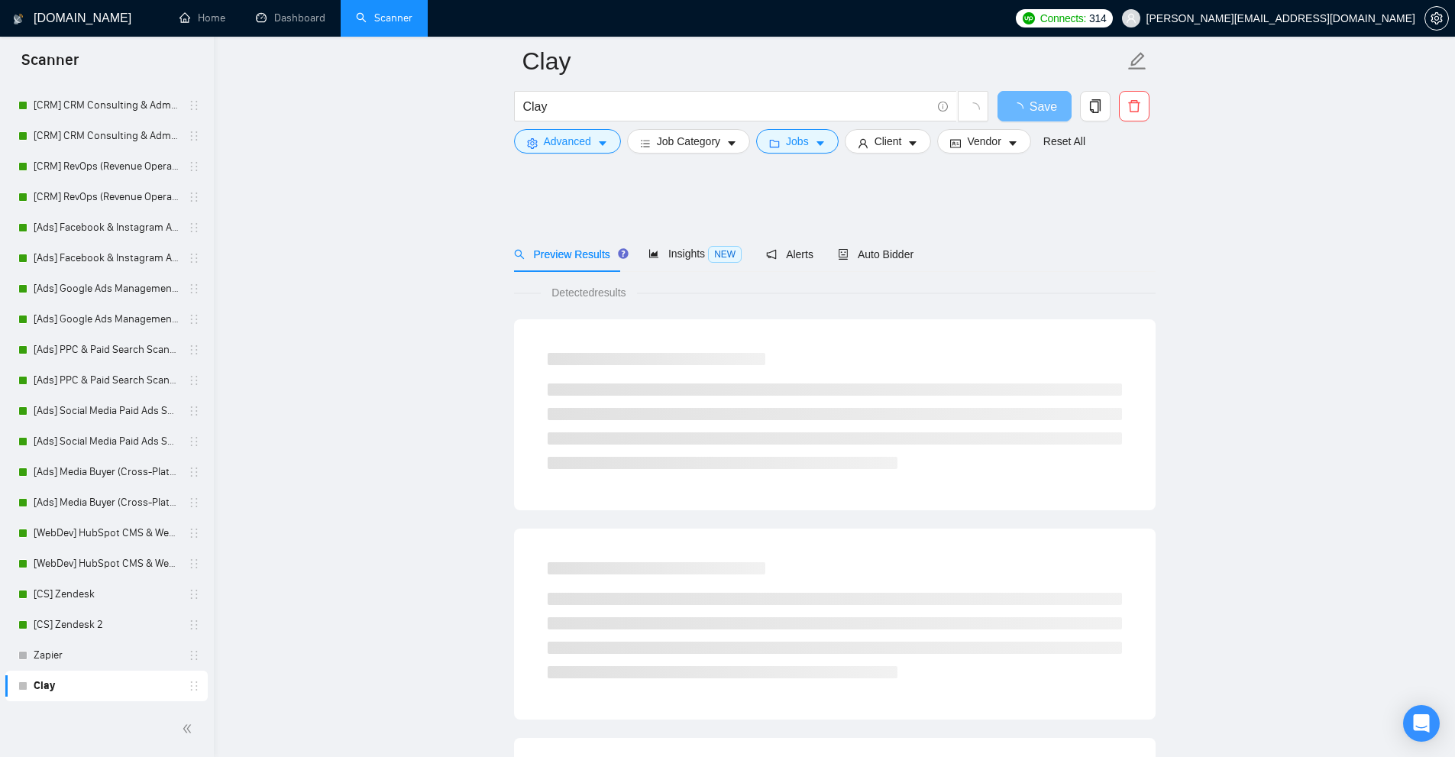
scroll to position [229, 0]
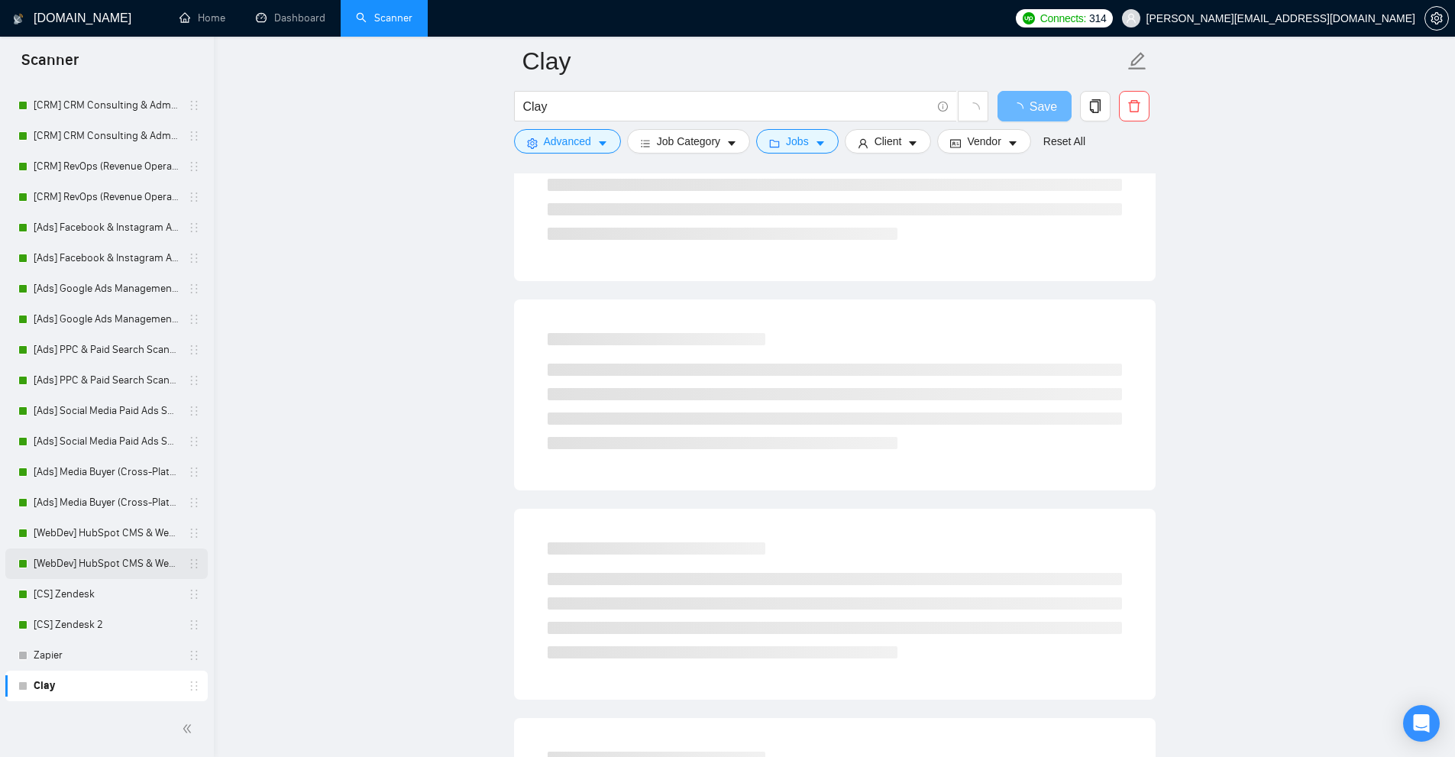
click at [83, 567] on link "[WebDev] HubSpot CMS & Website Development 2" at bounding box center [106, 563] width 145 height 31
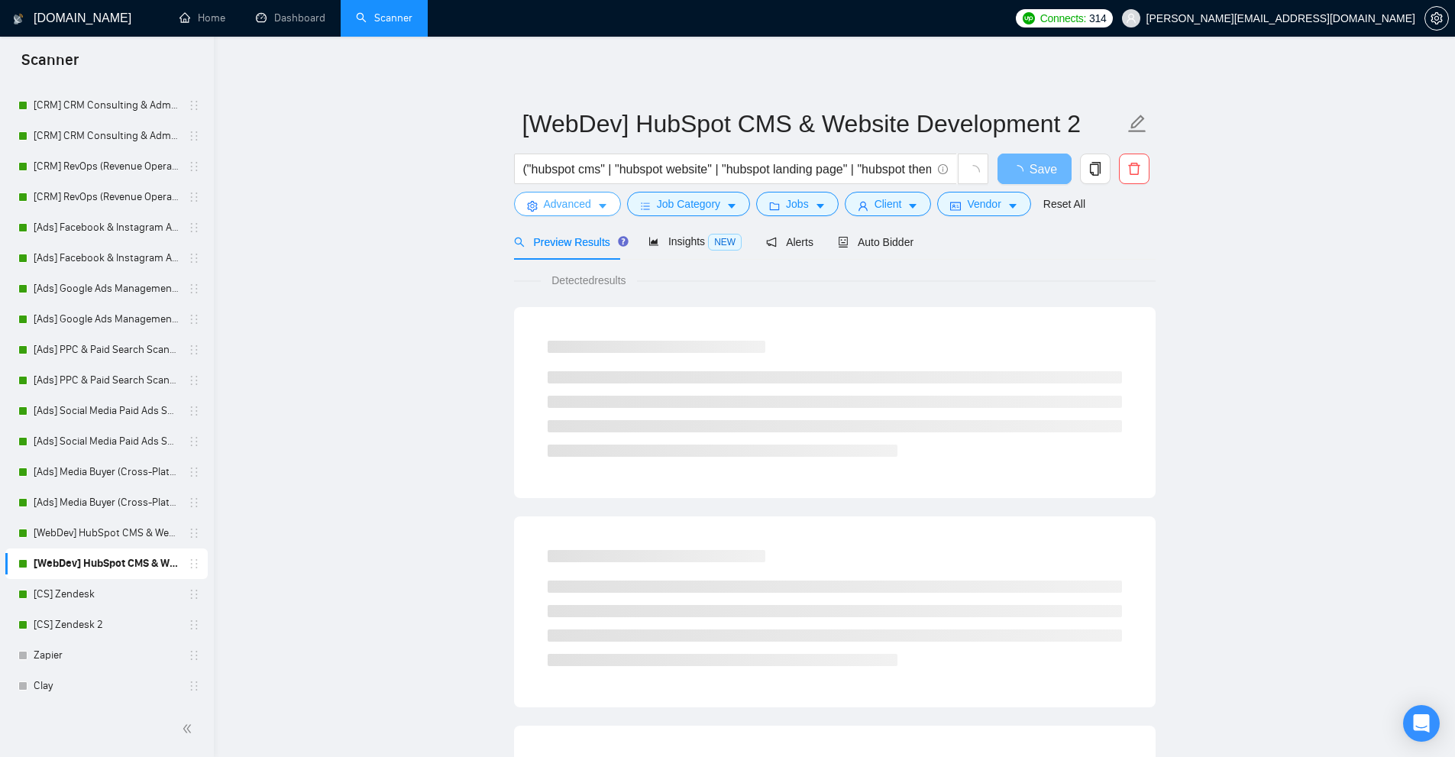
click at [560, 192] on button "Advanced" at bounding box center [567, 204] width 107 height 24
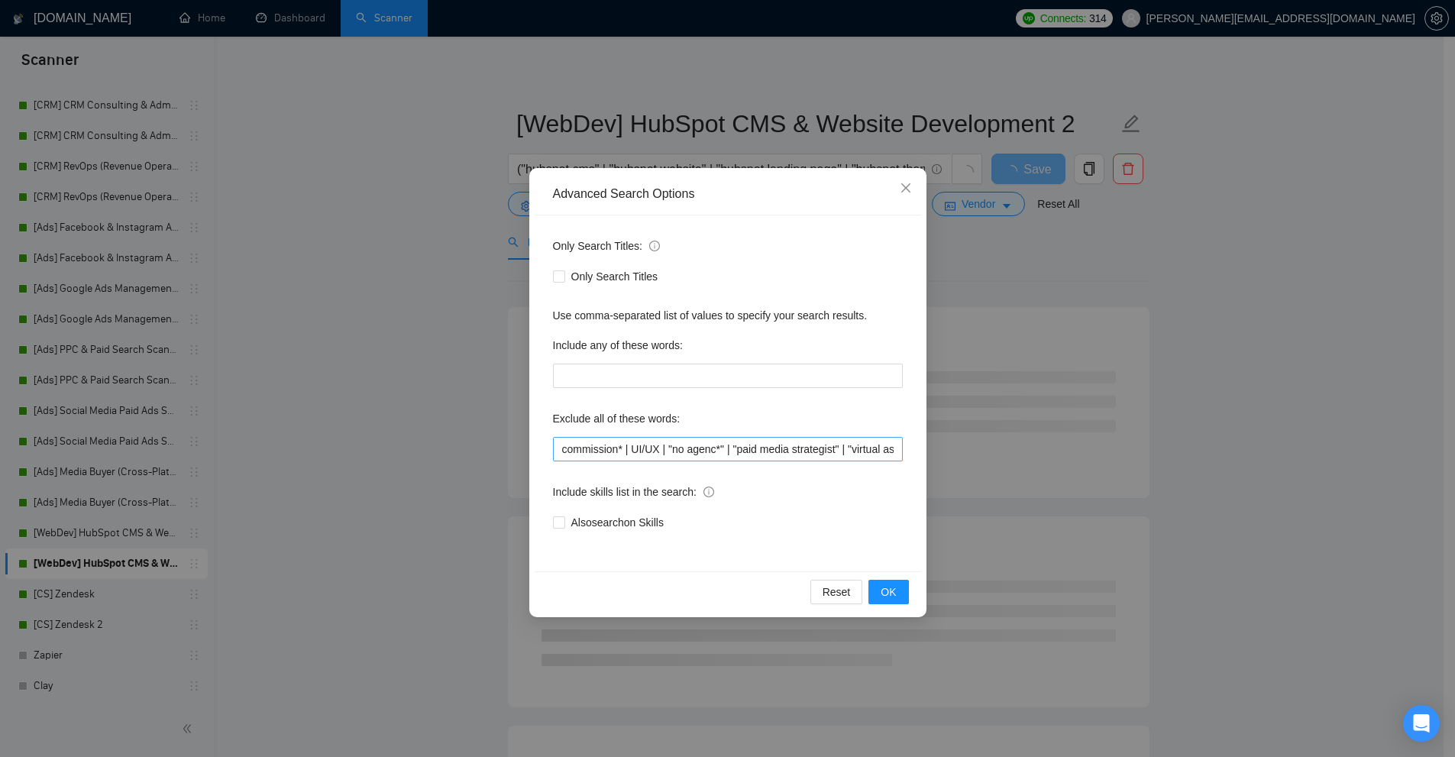
scroll to position [0, 725]
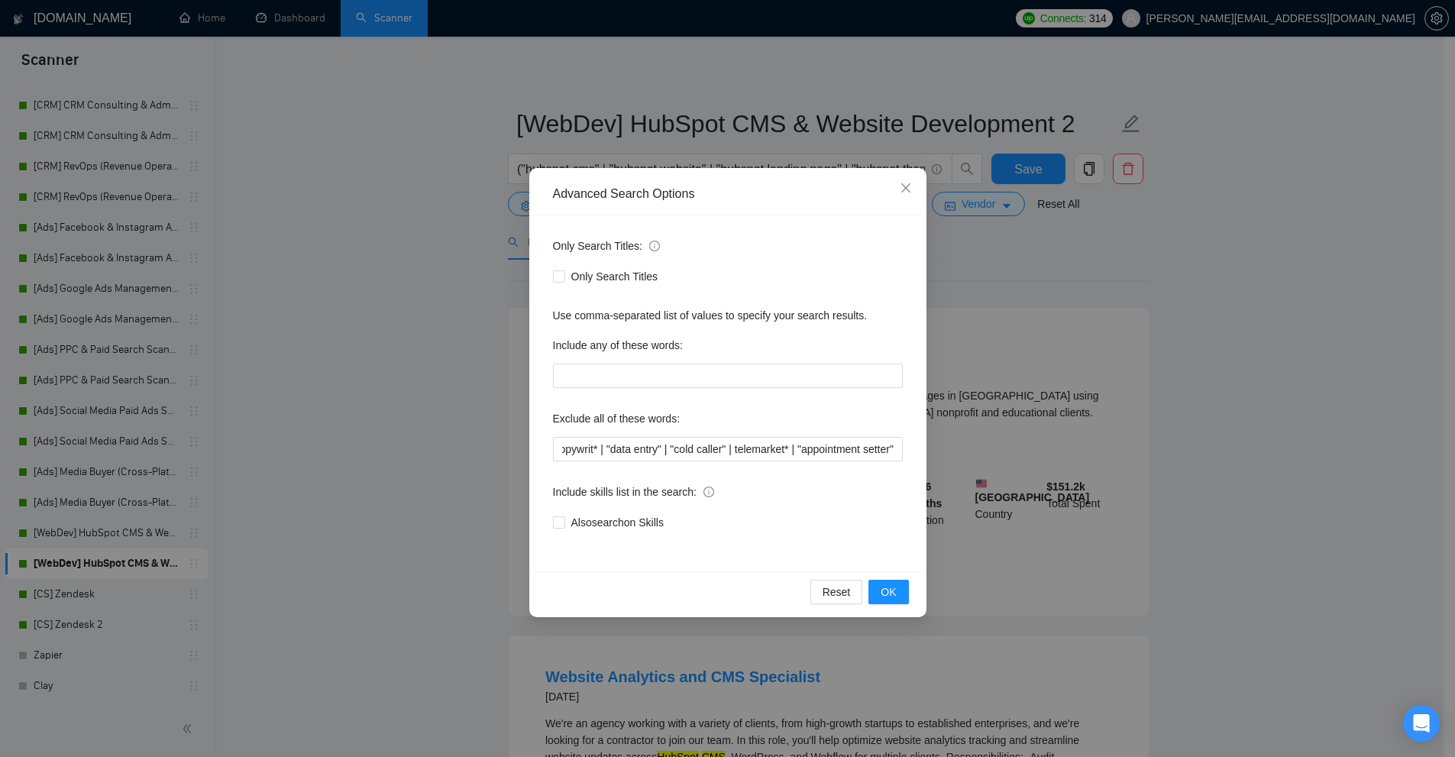
click at [361, 459] on div "Advanced Search Options Only Search Titles: Only Search Titles Use comma-separa…" at bounding box center [727, 378] width 1455 height 757
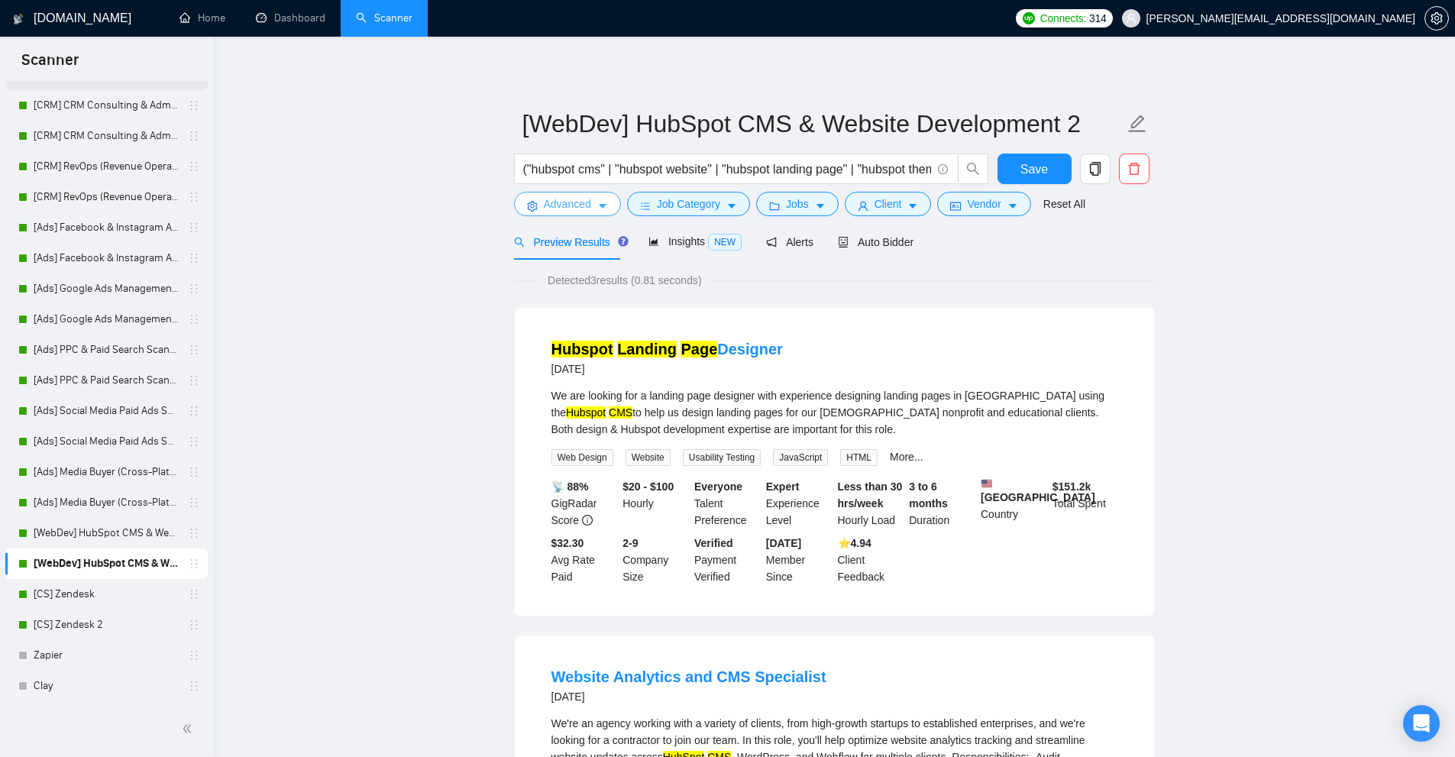
scroll to position [0, 0]
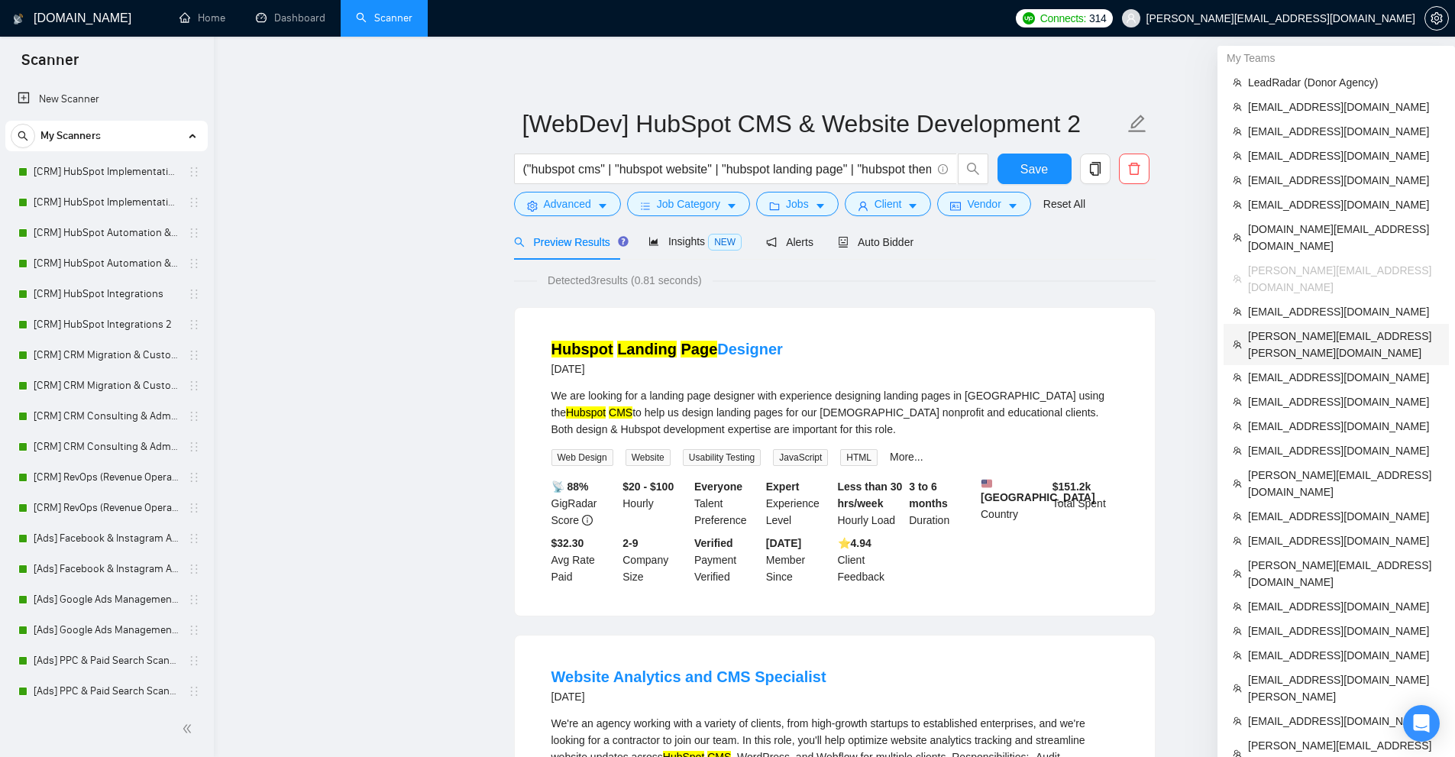
click at [1301, 328] on span "[PERSON_NAME][EMAIL_ADDRESS][PERSON_NAME][DOMAIN_NAME]" at bounding box center [1344, 345] width 192 height 34
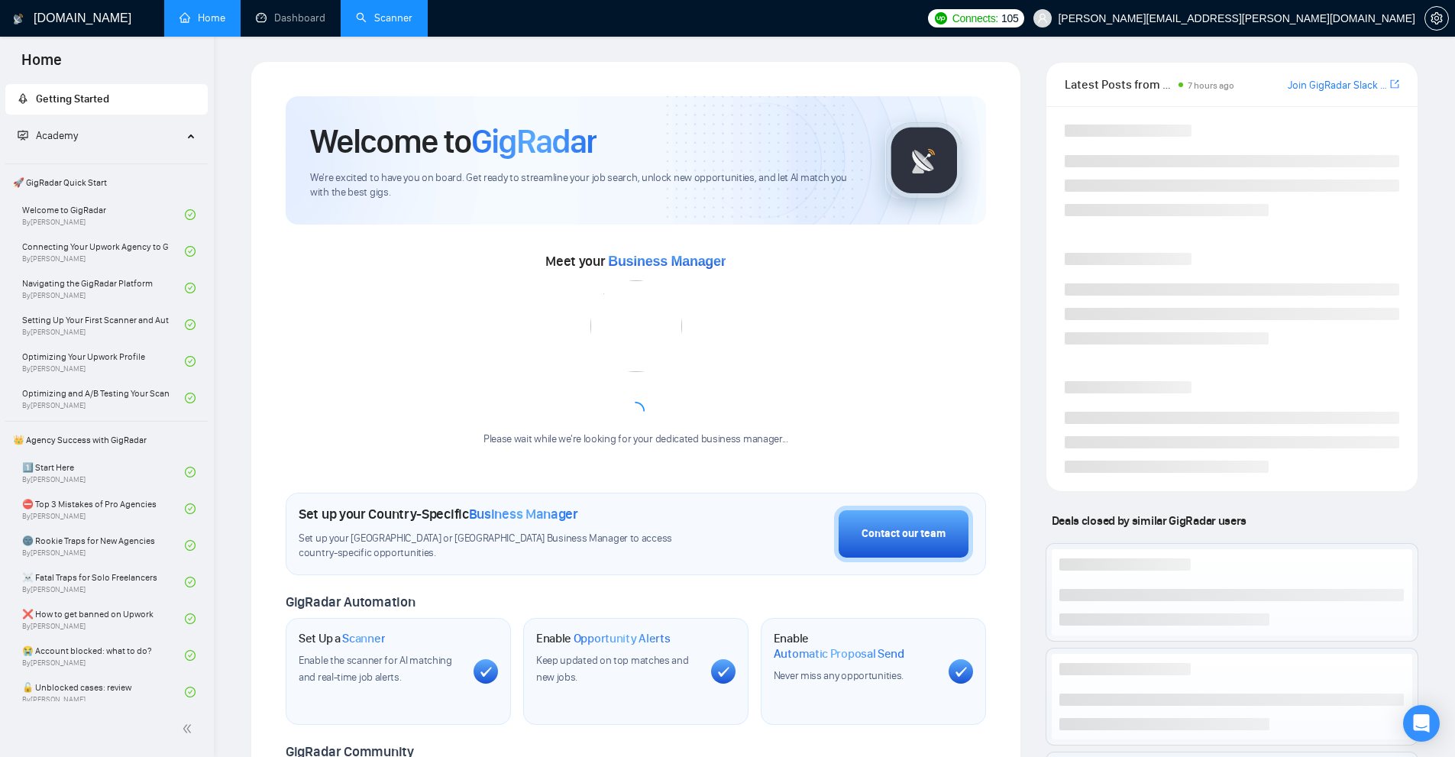
click at [390, 18] on link "Scanner" at bounding box center [384, 17] width 57 height 13
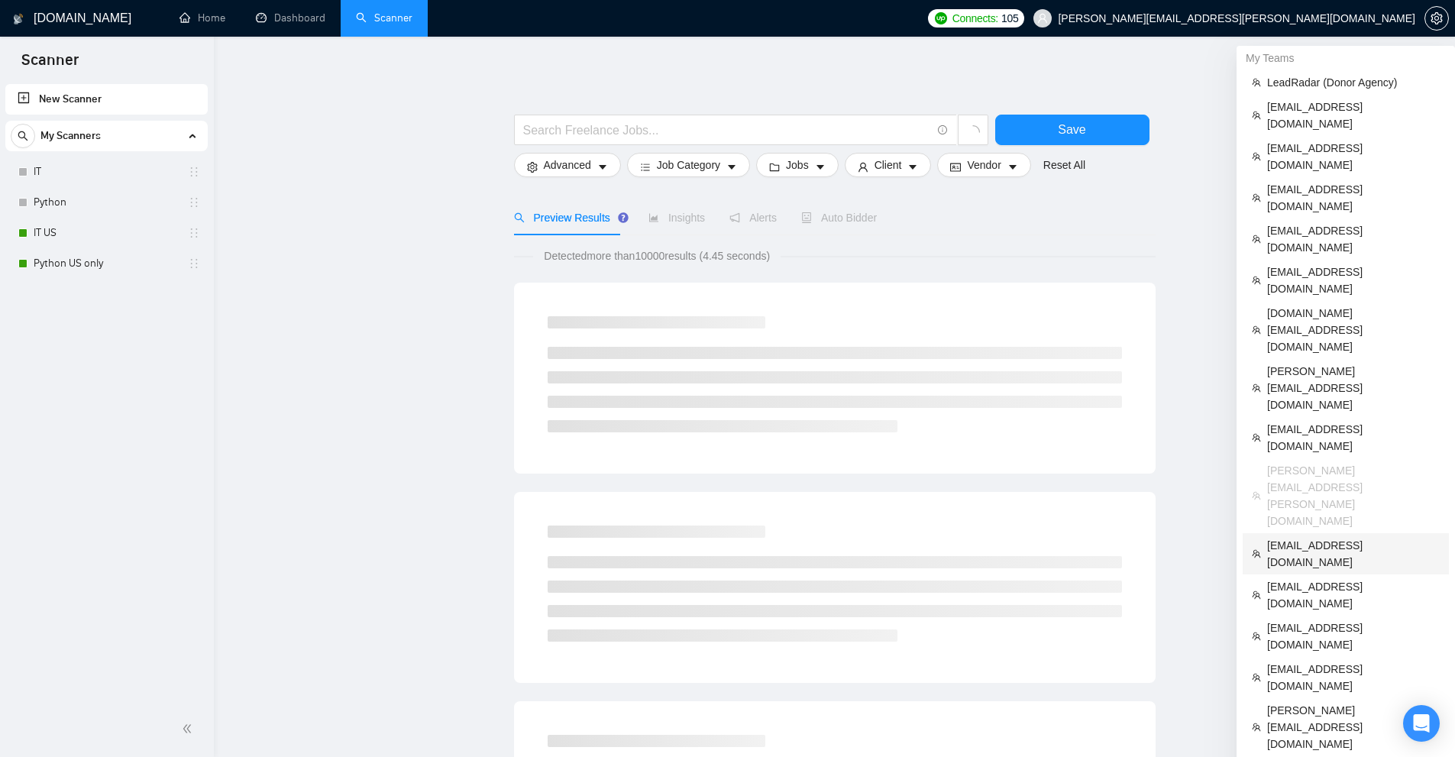
click at [1341, 537] on span "[EMAIL_ADDRESS][DOMAIN_NAME]" at bounding box center [1353, 554] width 173 height 34
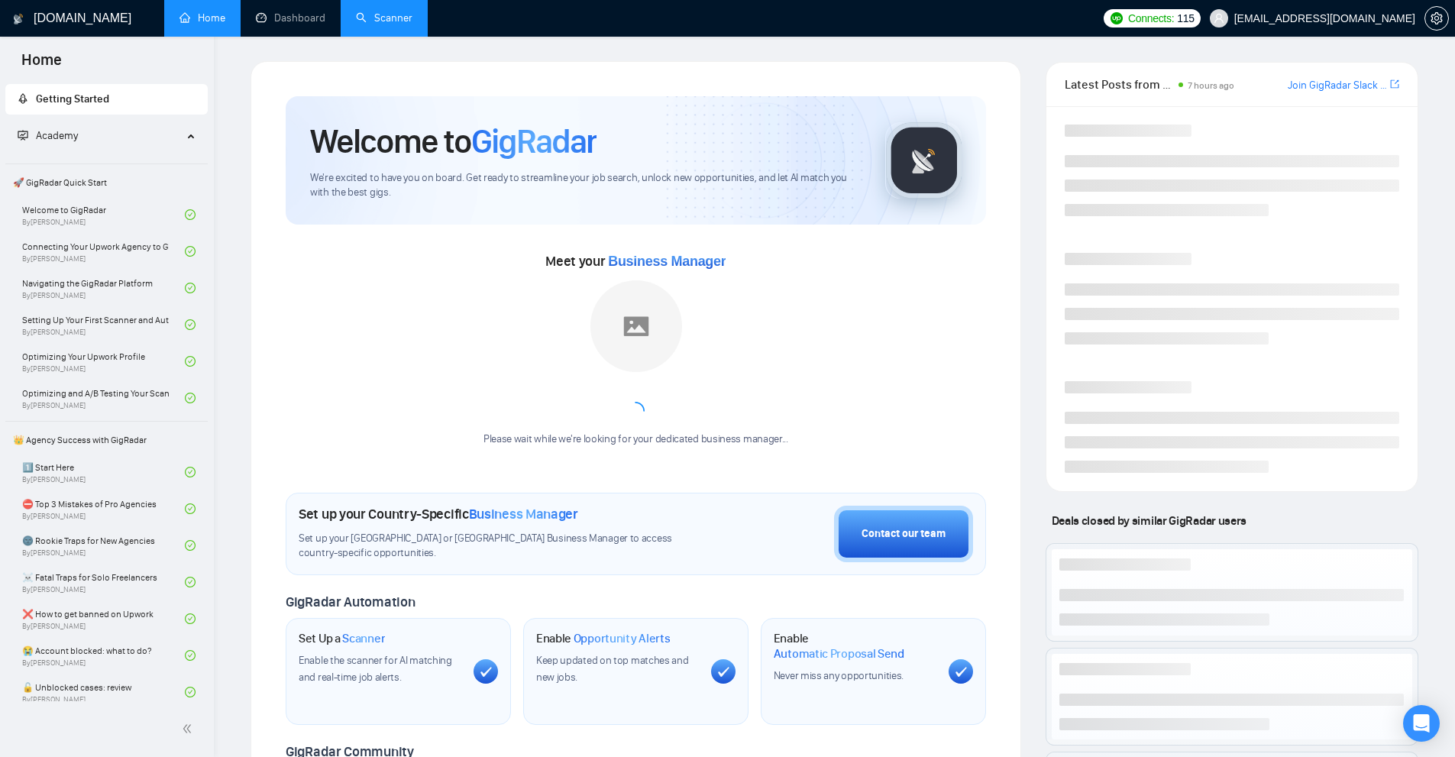
click at [367, 11] on link "Scanner" at bounding box center [384, 17] width 57 height 13
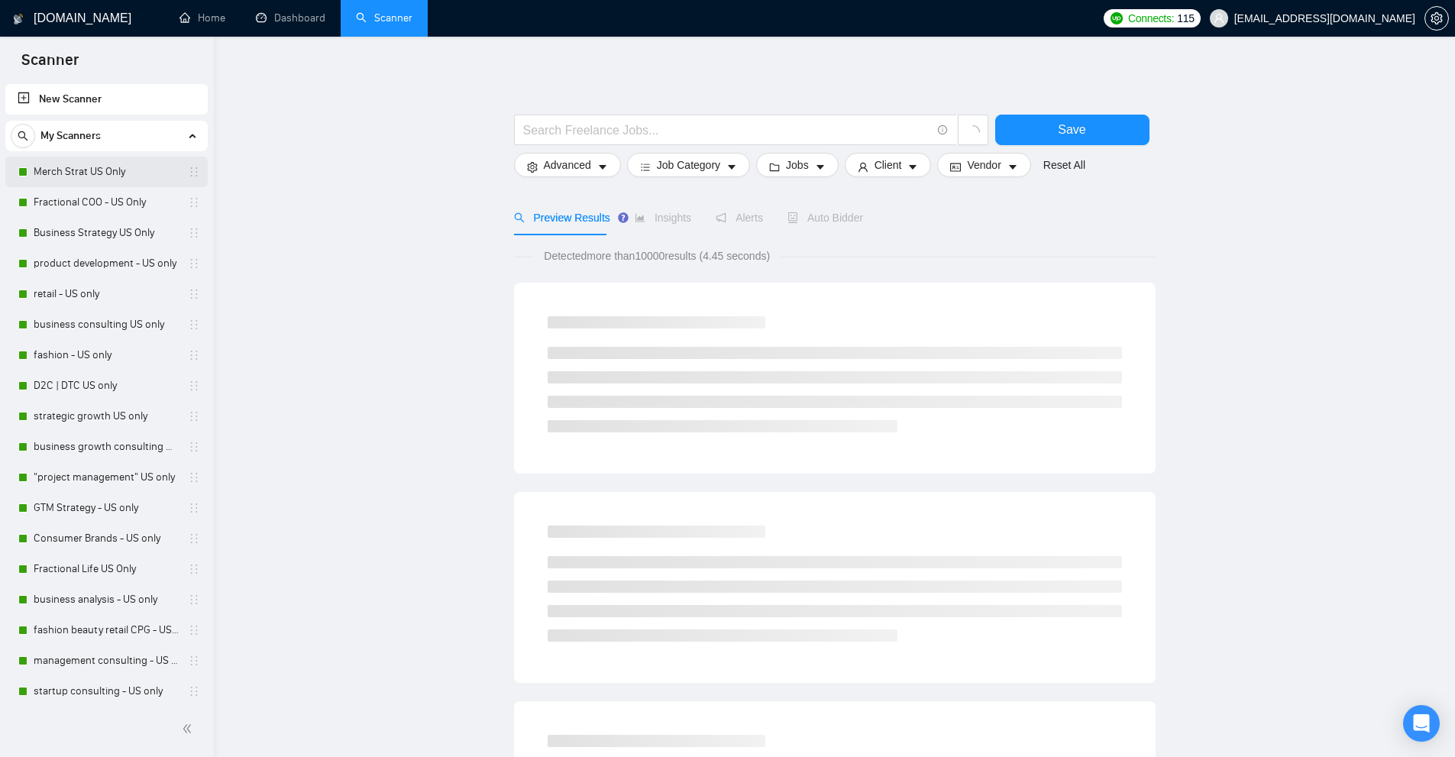
click at [73, 174] on link "Merch Strat US Only" at bounding box center [106, 172] width 145 height 31
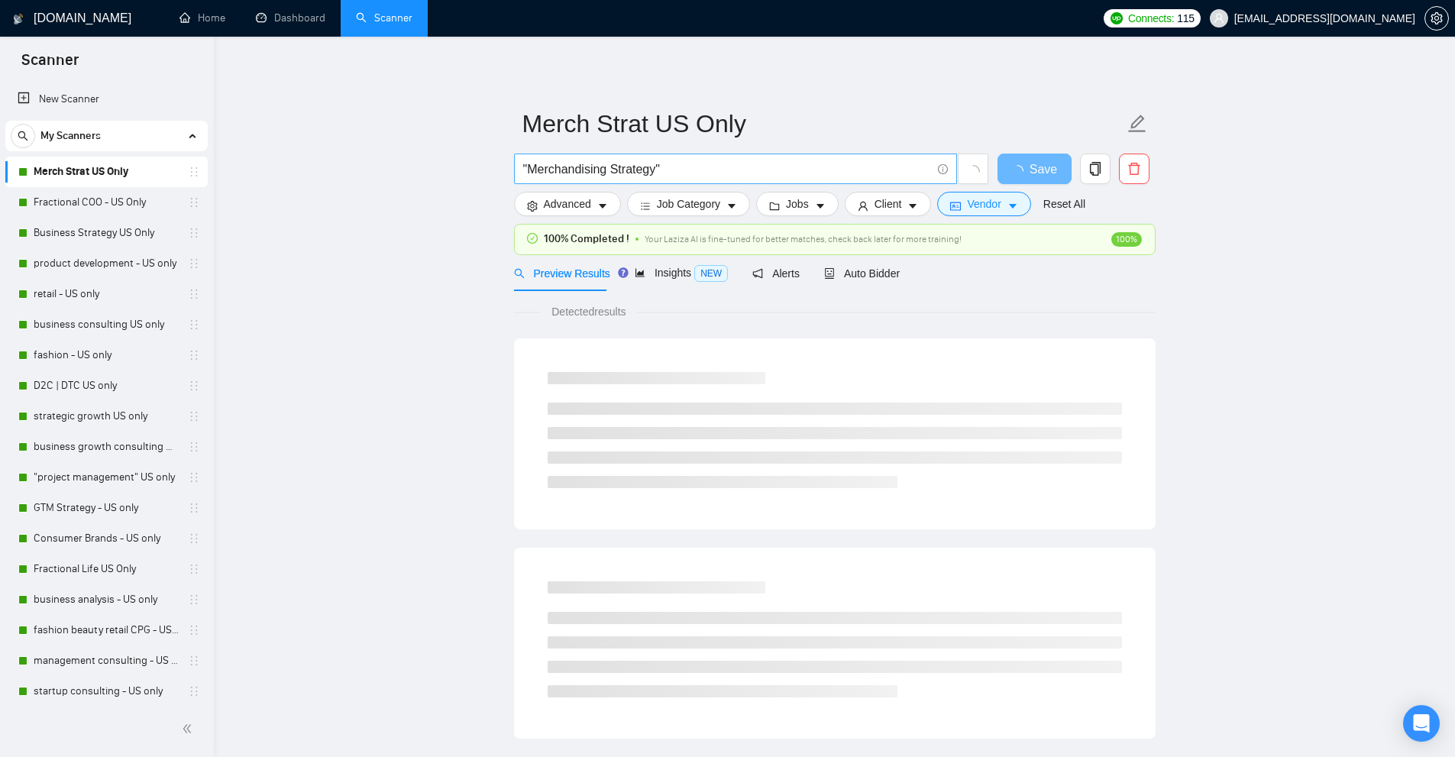
click at [674, 168] on input ""Merchandising Strategy"" at bounding box center [727, 169] width 408 height 19
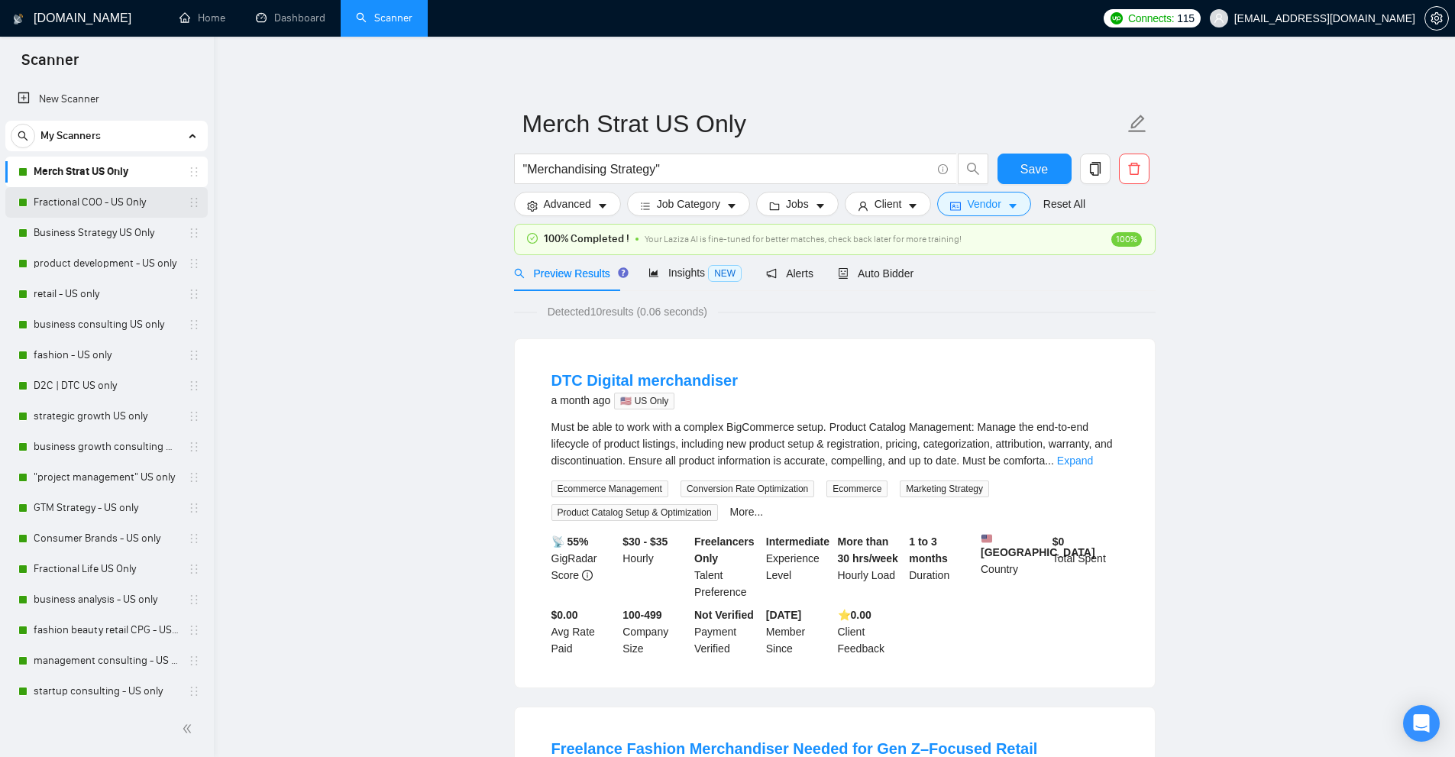
click at [64, 211] on link "Fractional COO - US Only" at bounding box center [106, 202] width 145 height 31
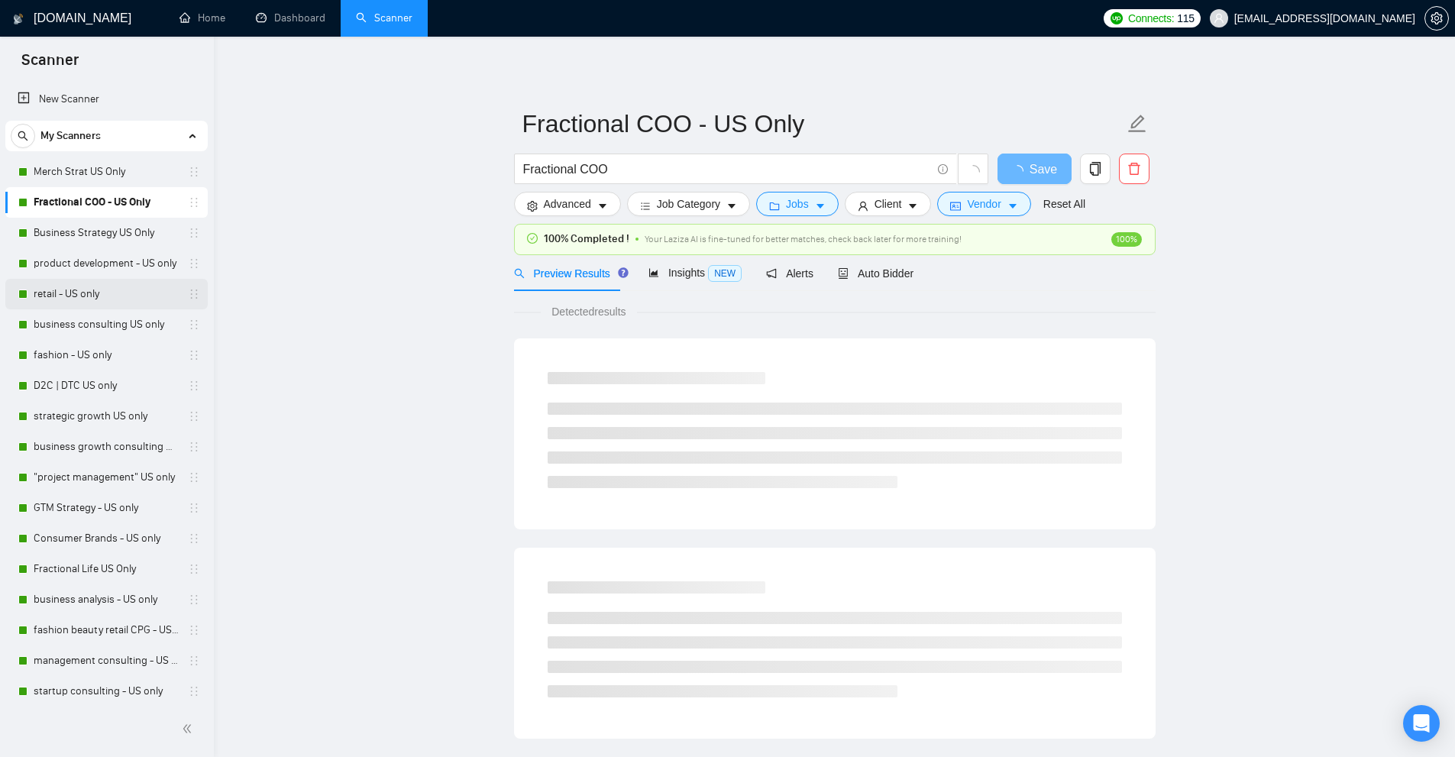
click at [69, 242] on link "Business Strategy US Only" at bounding box center [106, 233] width 145 height 31
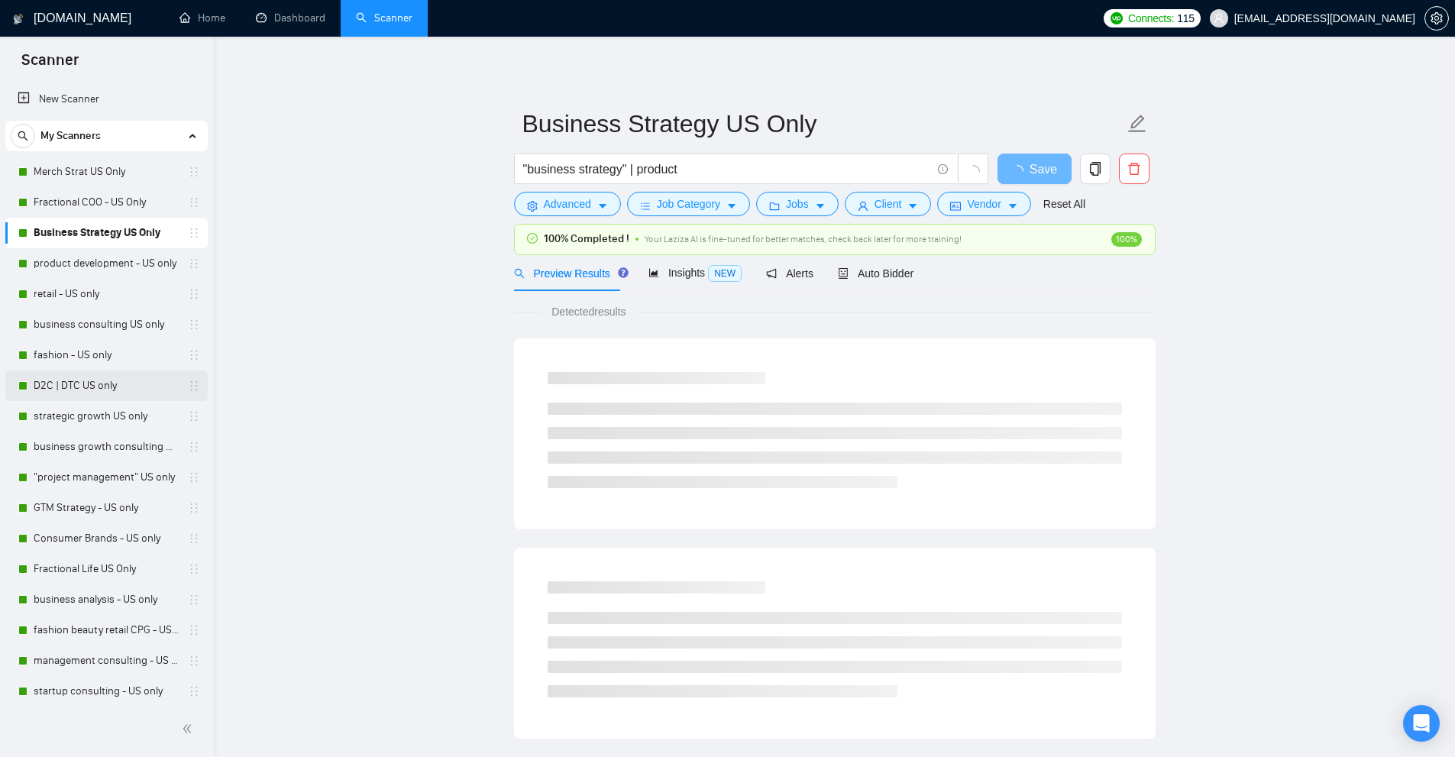
click at [69, 396] on link "D2C | DTC US only" at bounding box center [106, 385] width 145 height 31
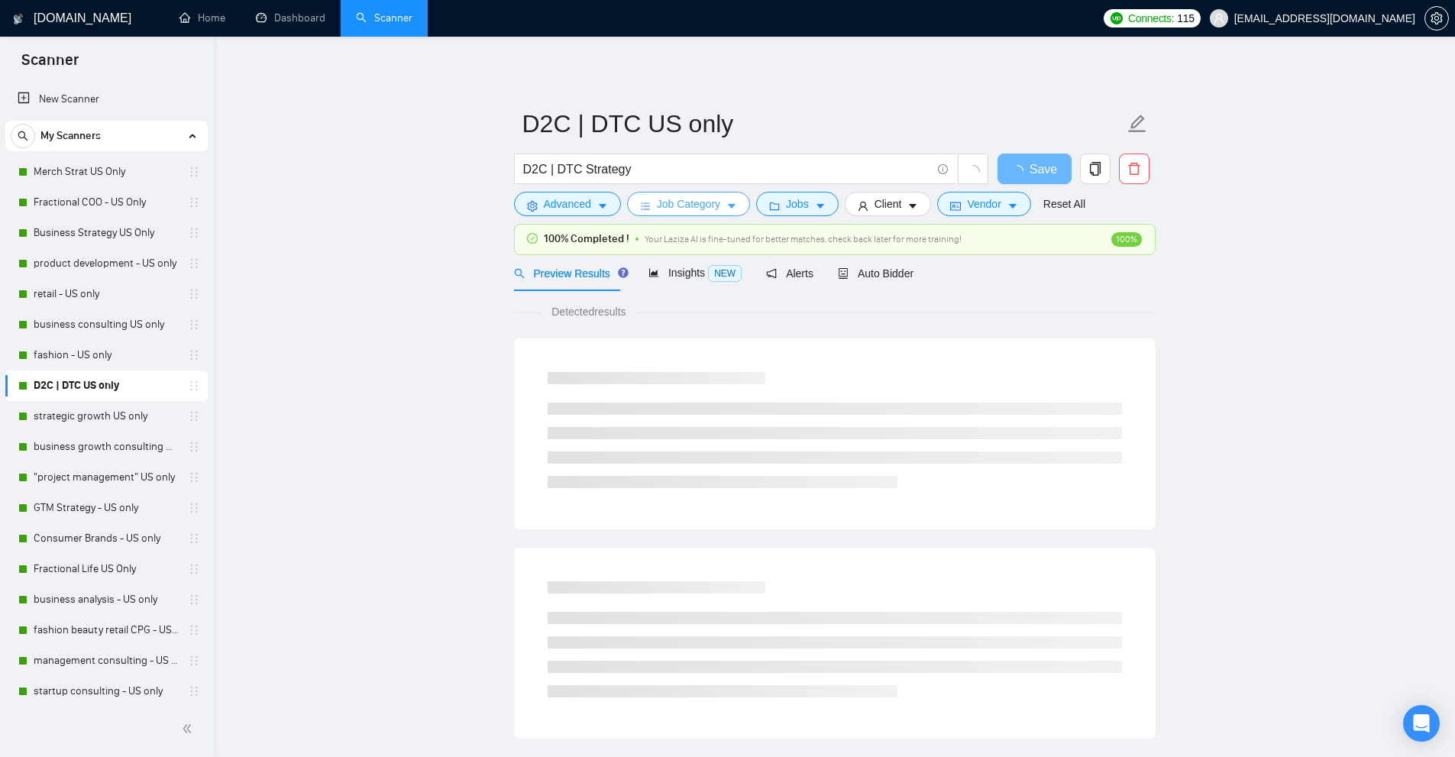
click at [694, 209] on span "Job Category" at bounding box center [688, 203] width 63 height 17
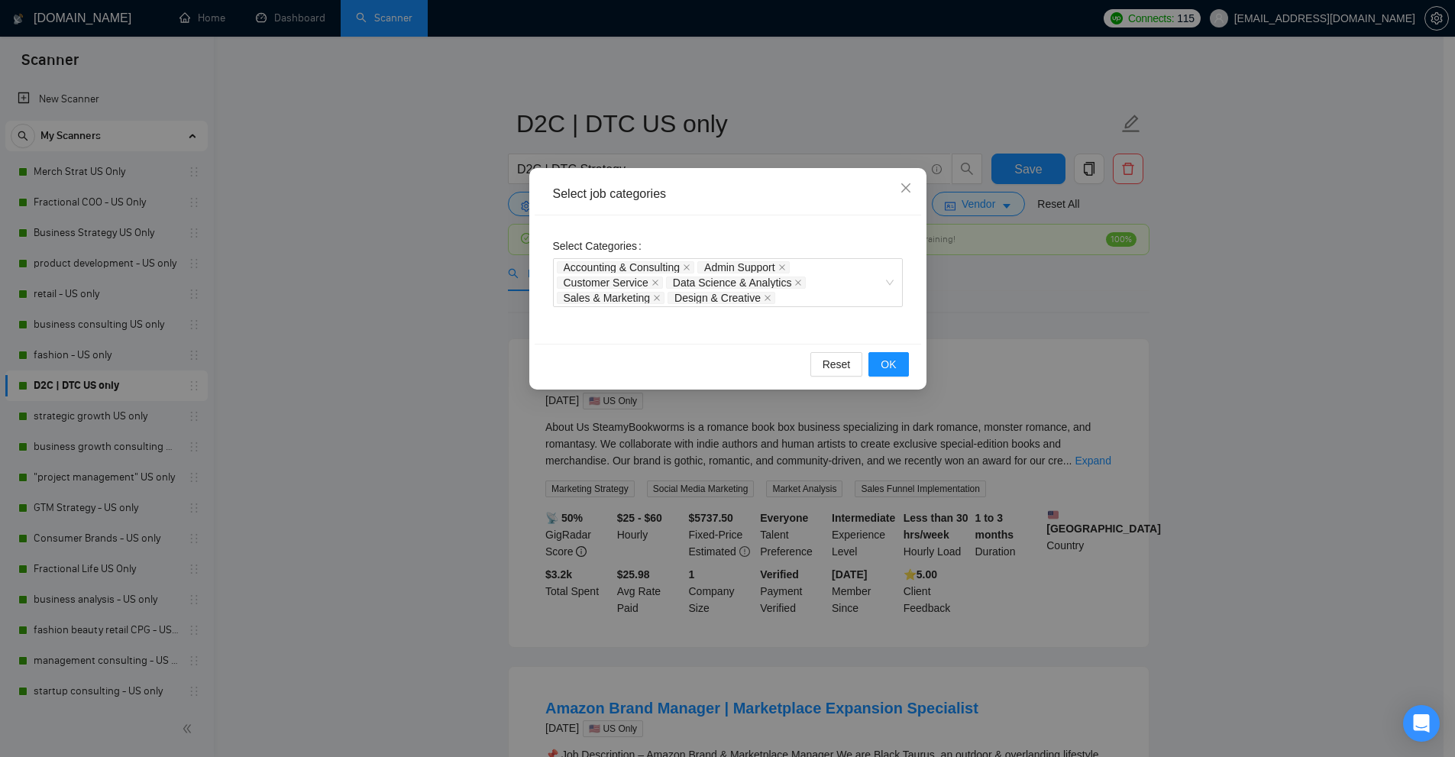
click at [680, 52] on div "Select job categories Select Categories Accounting & Consulting Admin Support C…" at bounding box center [727, 378] width 1455 height 757
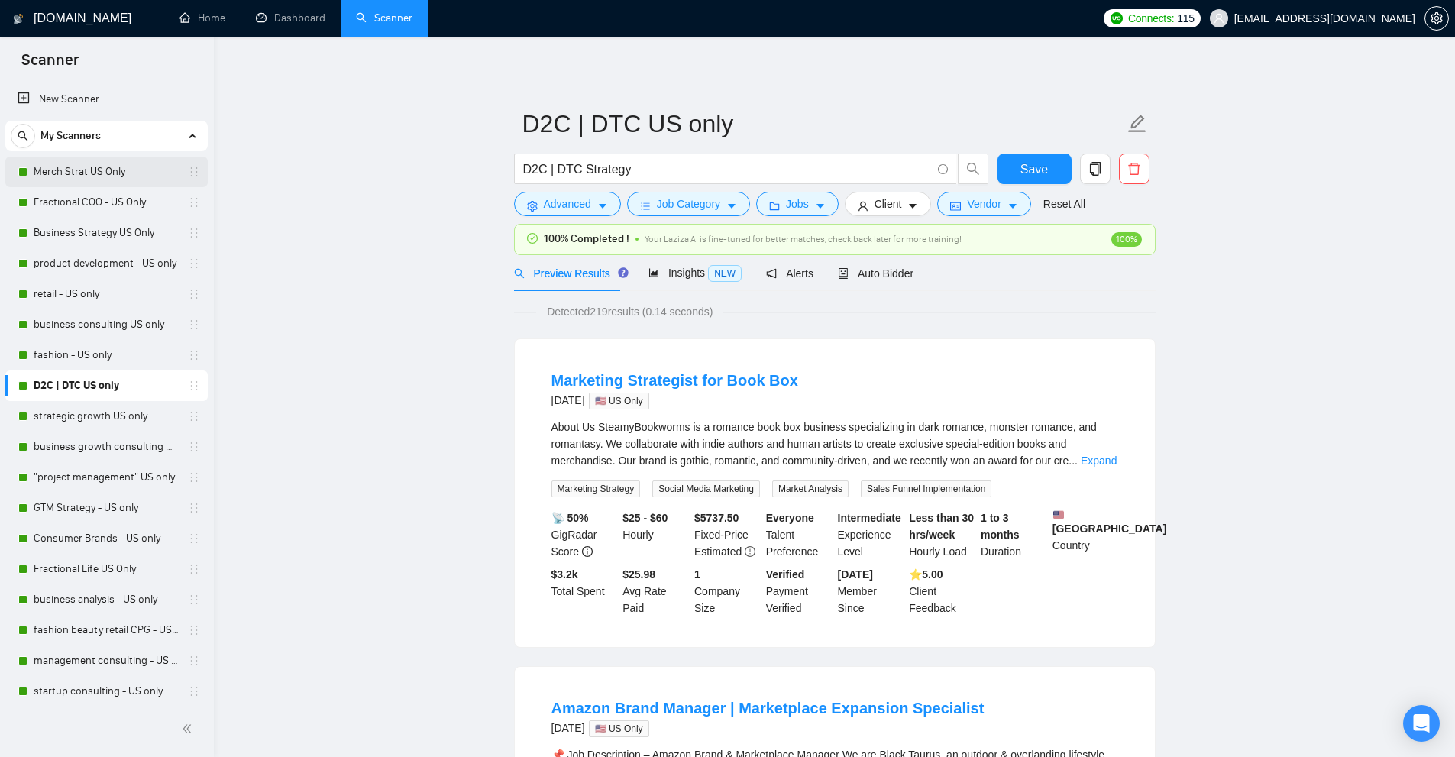
click at [79, 171] on link "Merch Strat US Only" at bounding box center [106, 172] width 145 height 31
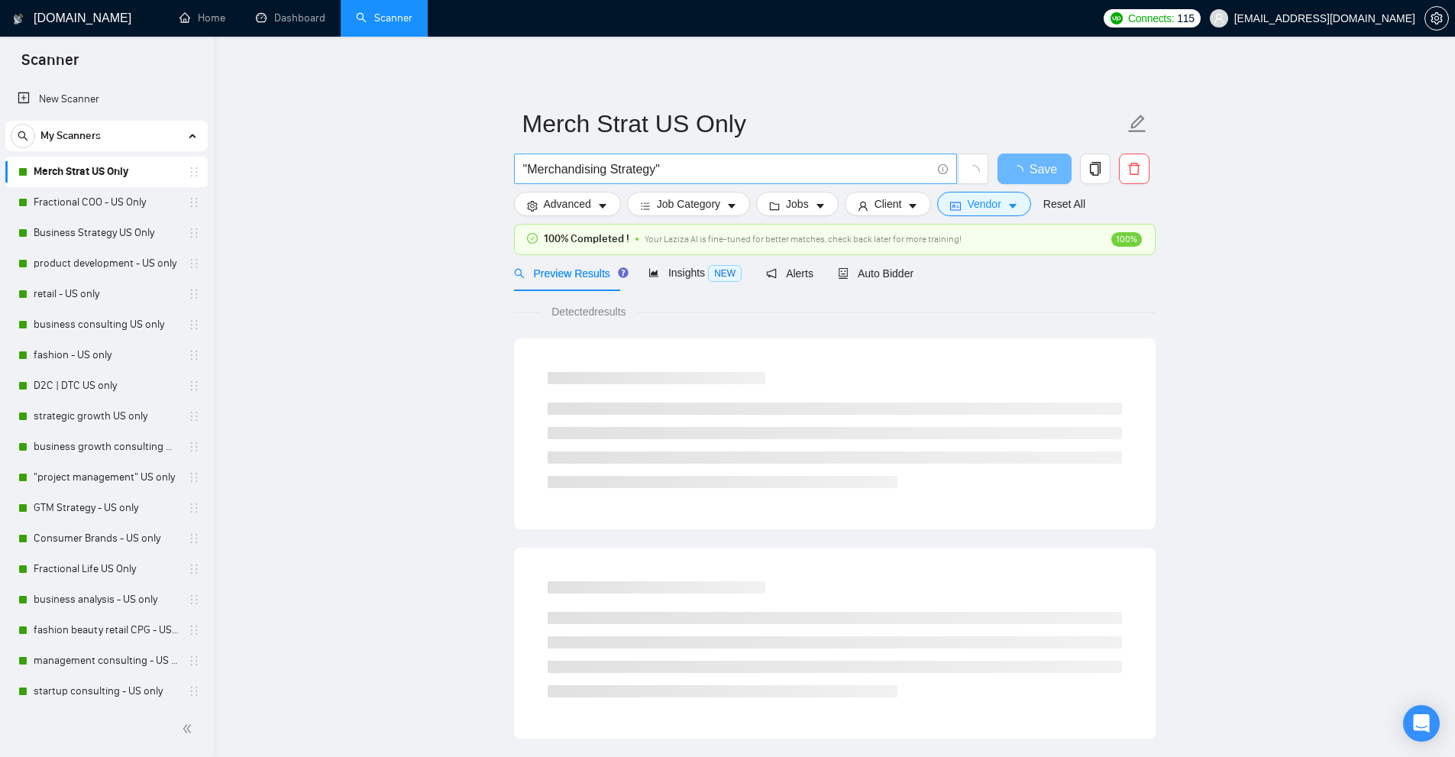
click at [676, 170] on input ""Merchandising Strategy"" at bounding box center [727, 169] width 408 height 19
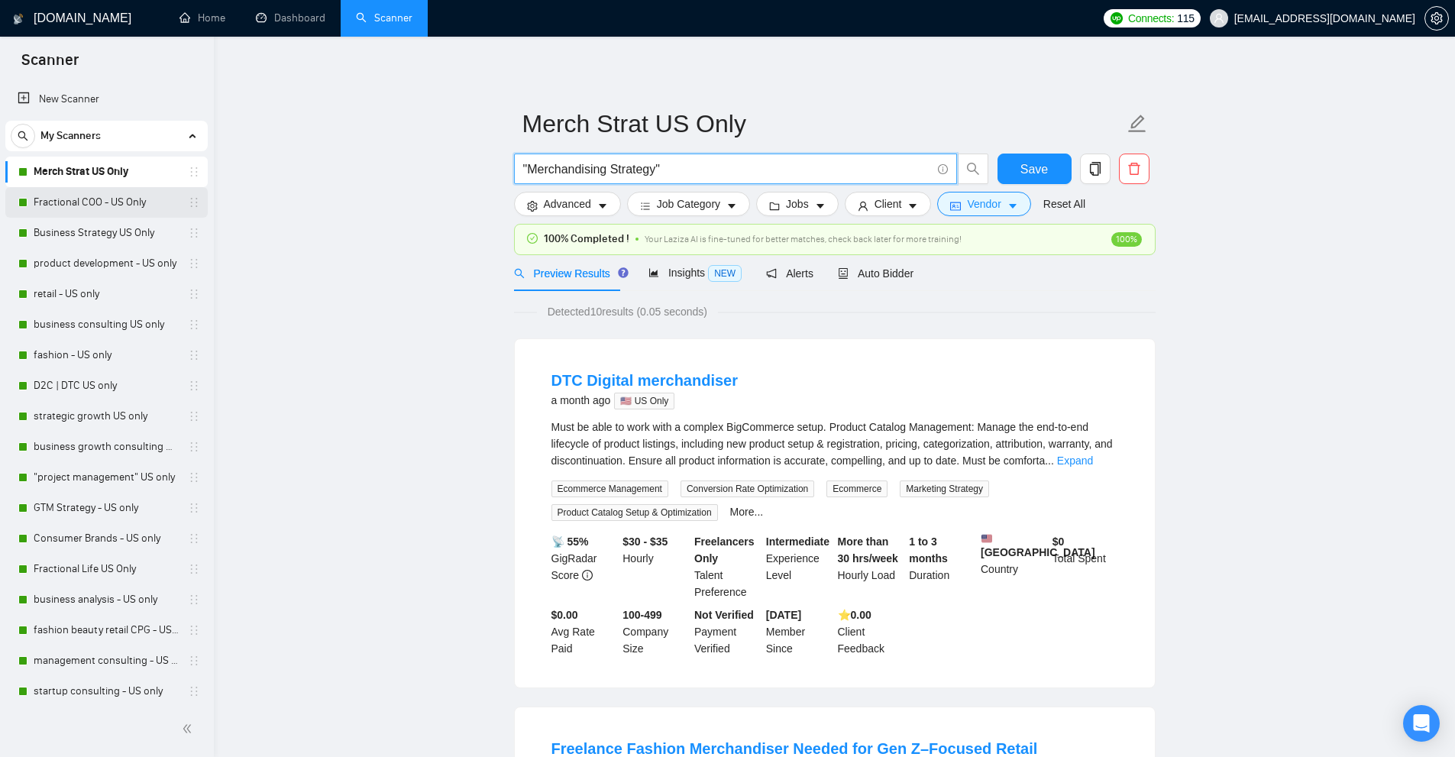
click at [116, 202] on link "Fractional COO - US Only" at bounding box center [106, 202] width 145 height 31
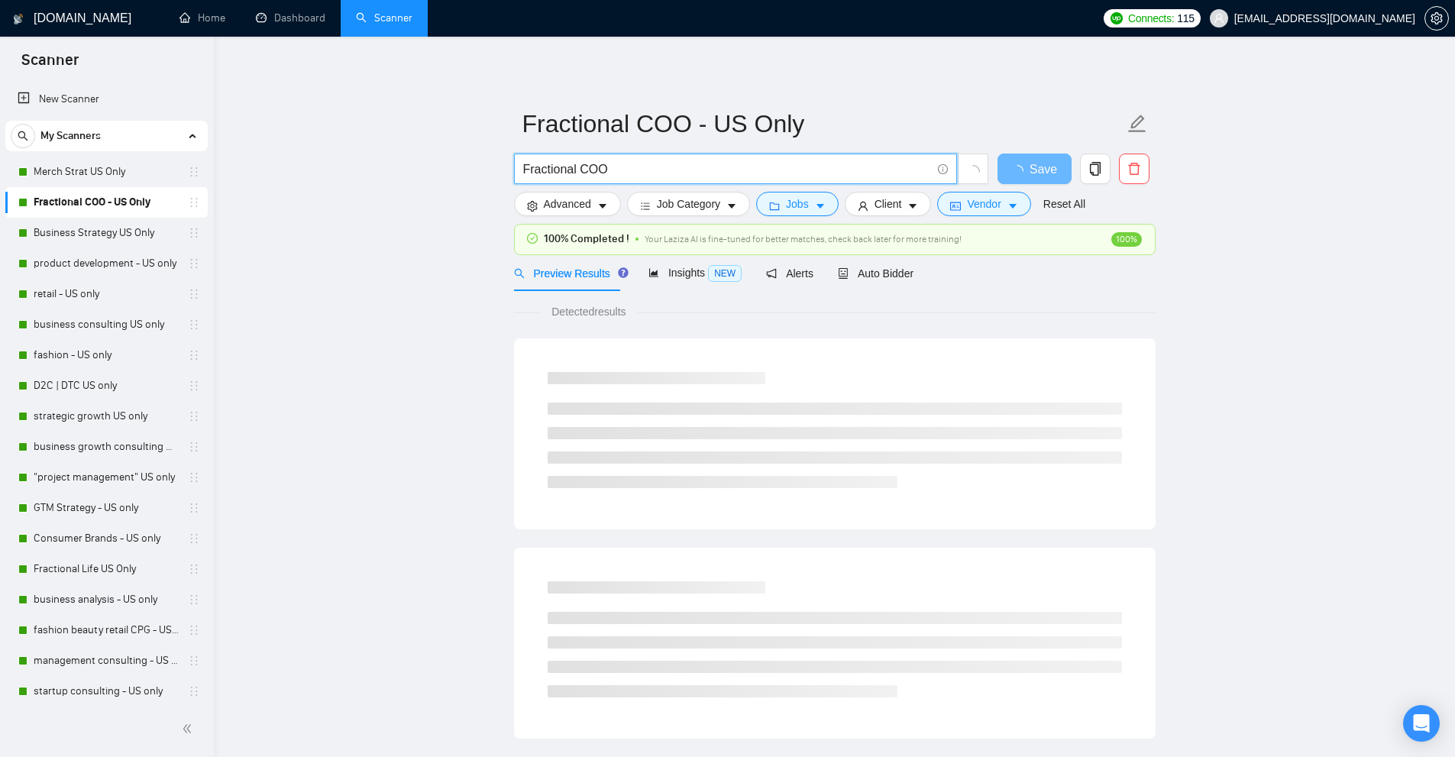
click at [593, 162] on input "Fractional COO" at bounding box center [727, 169] width 408 height 19
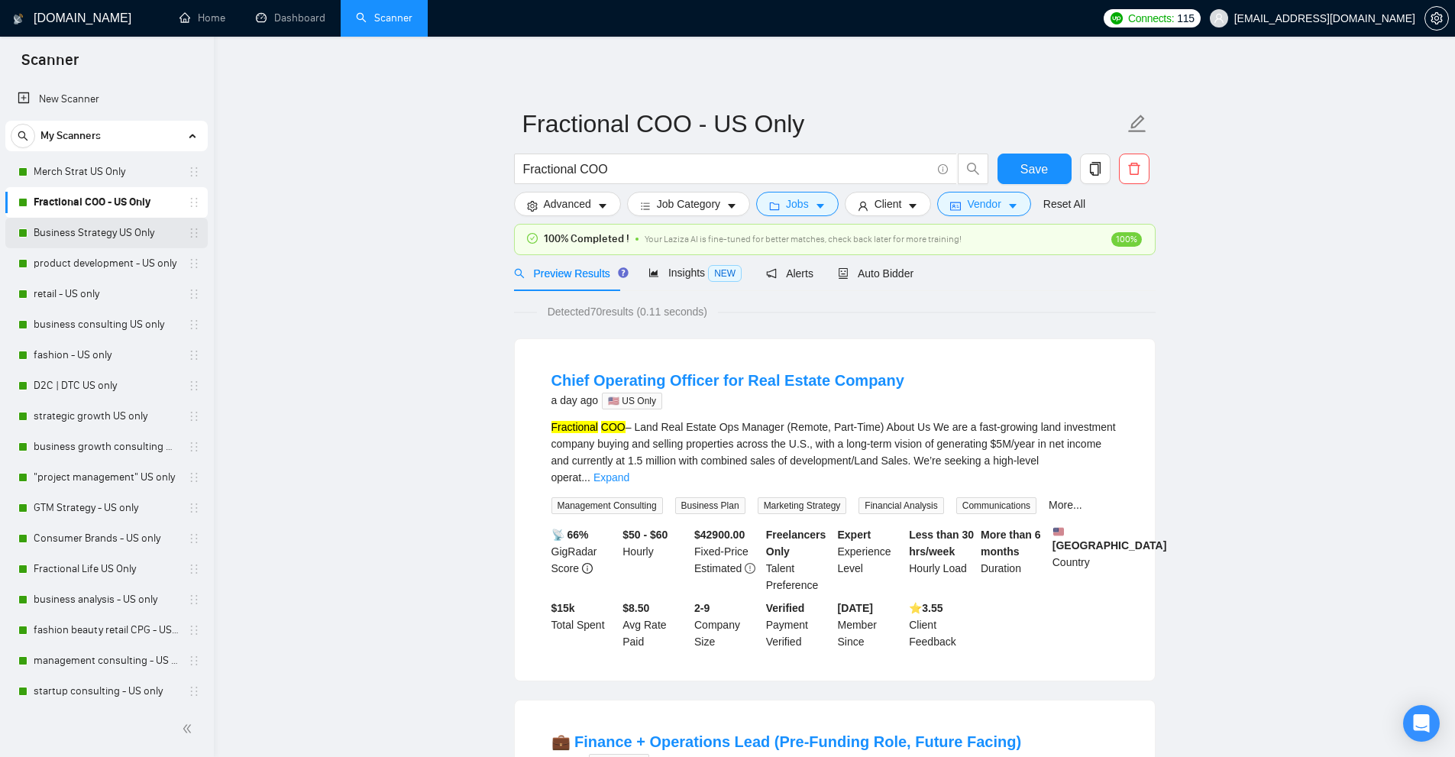
click at [143, 239] on link "Business Strategy US Only" at bounding box center [106, 233] width 145 height 31
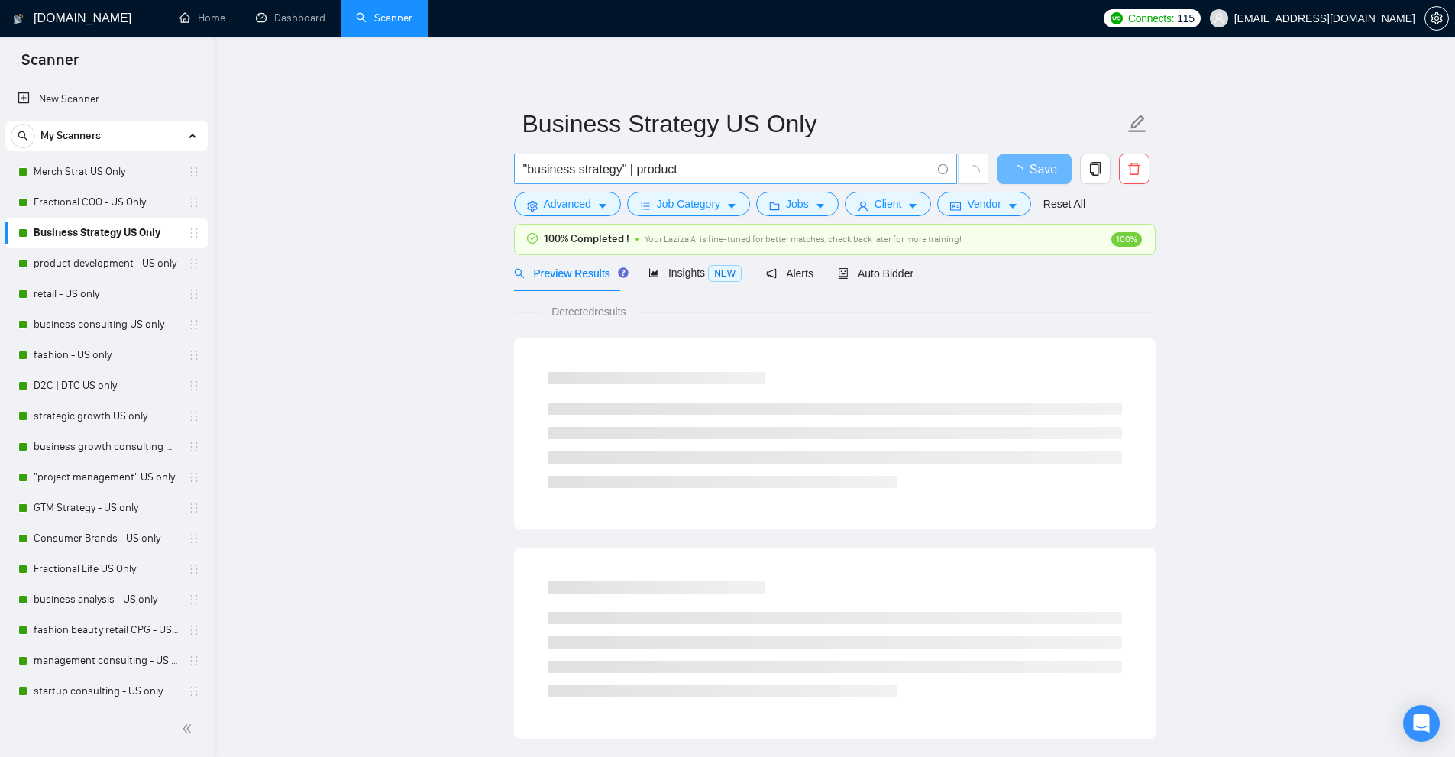
click at [709, 168] on input ""business strategy" | product" at bounding box center [727, 169] width 408 height 19
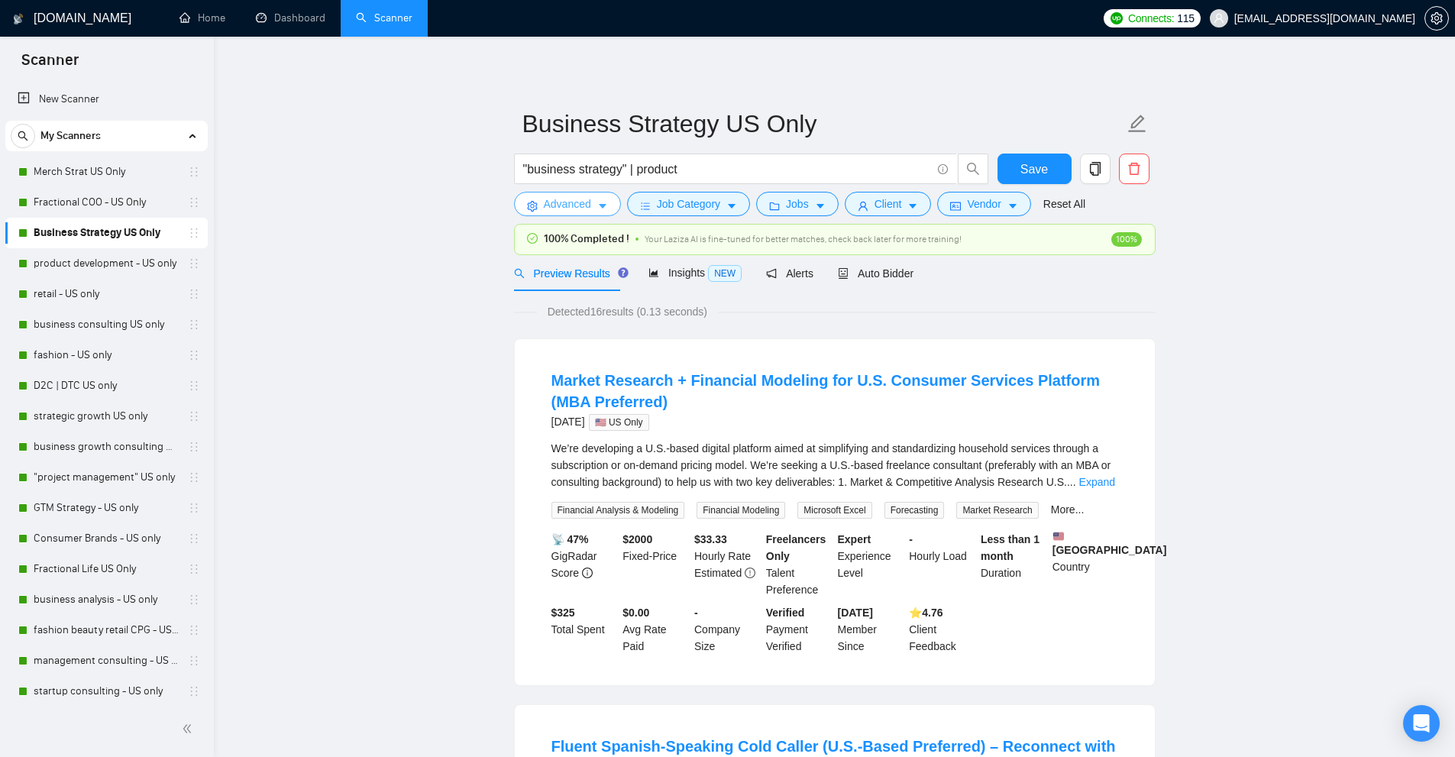
click at [572, 209] on span "Advanced" at bounding box center [567, 203] width 47 height 17
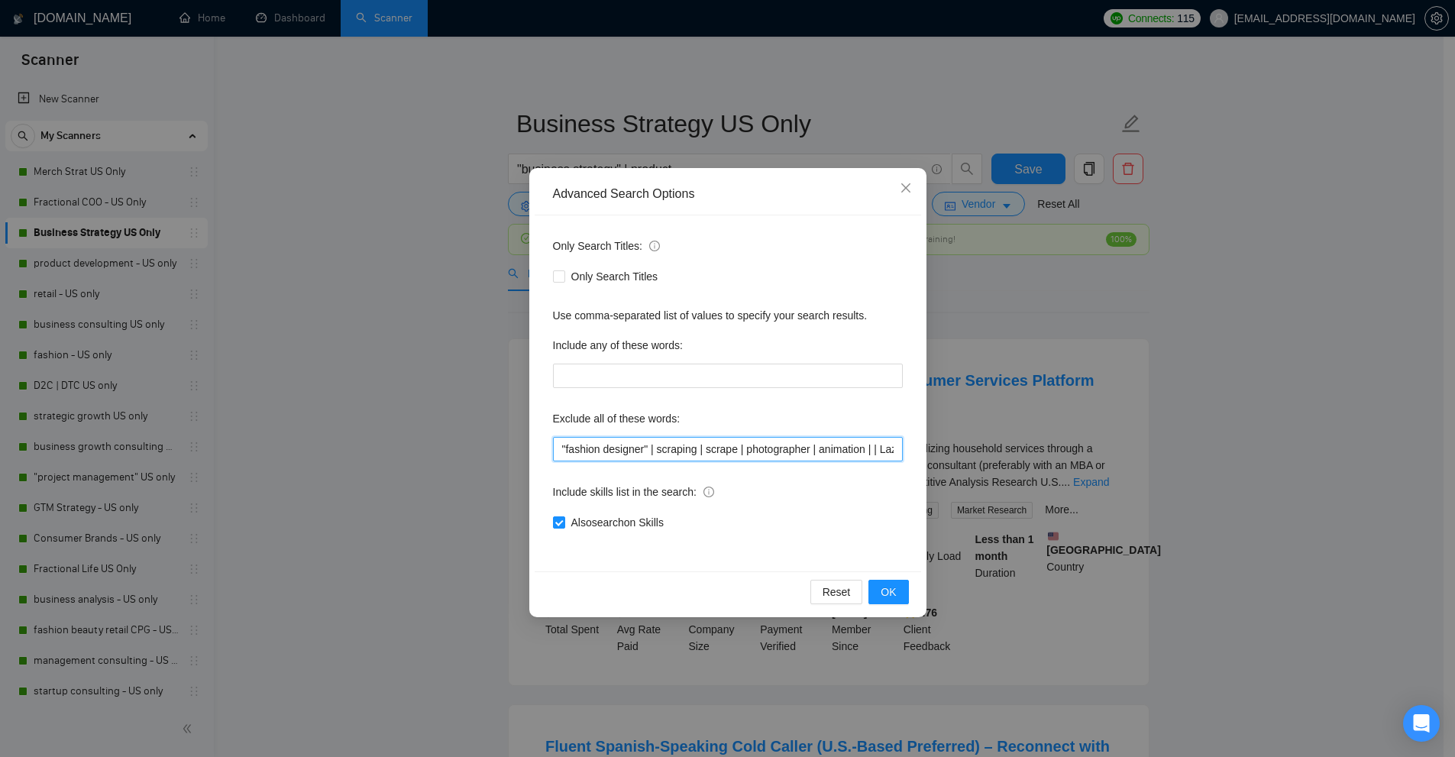
click at [690, 451] on input ""fashion designer" | scraping | scrape | photographer | animation | | Lazada | …" at bounding box center [728, 449] width 350 height 24
click at [622, 96] on div "Advanced Search Options Only Search Titles: Only Search Titles Use comma-separa…" at bounding box center [727, 378] width 1455 height 757
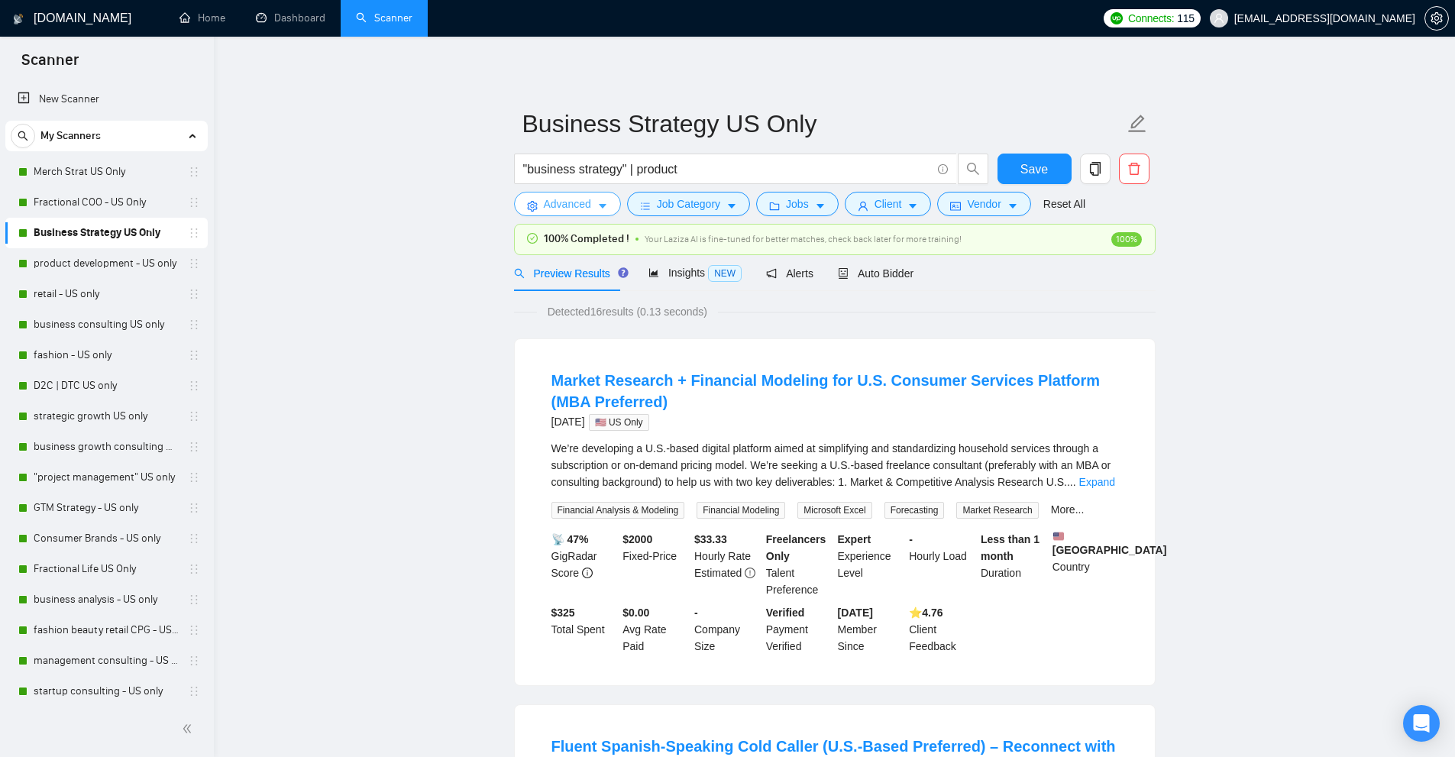
click at [583, 205] on span "Advanced" at bounding box center [567, 203] width 47 height 17
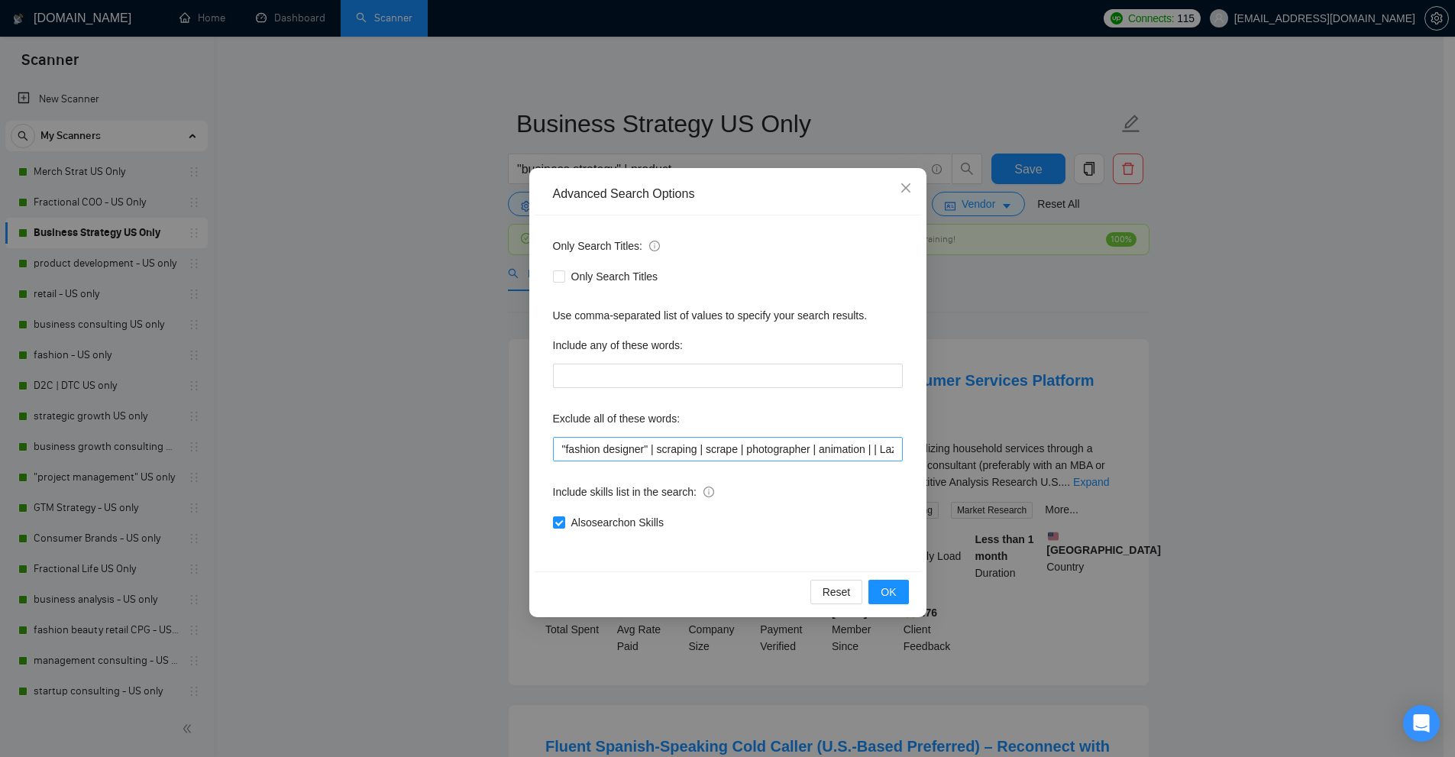
scroll to position [0, 331]
click at [1114, 199] on div "Advanced Search Options Only Search Titles: Only Search Titles Use comma-separa…" at bounding box center [727, 378] width 1455 height 757
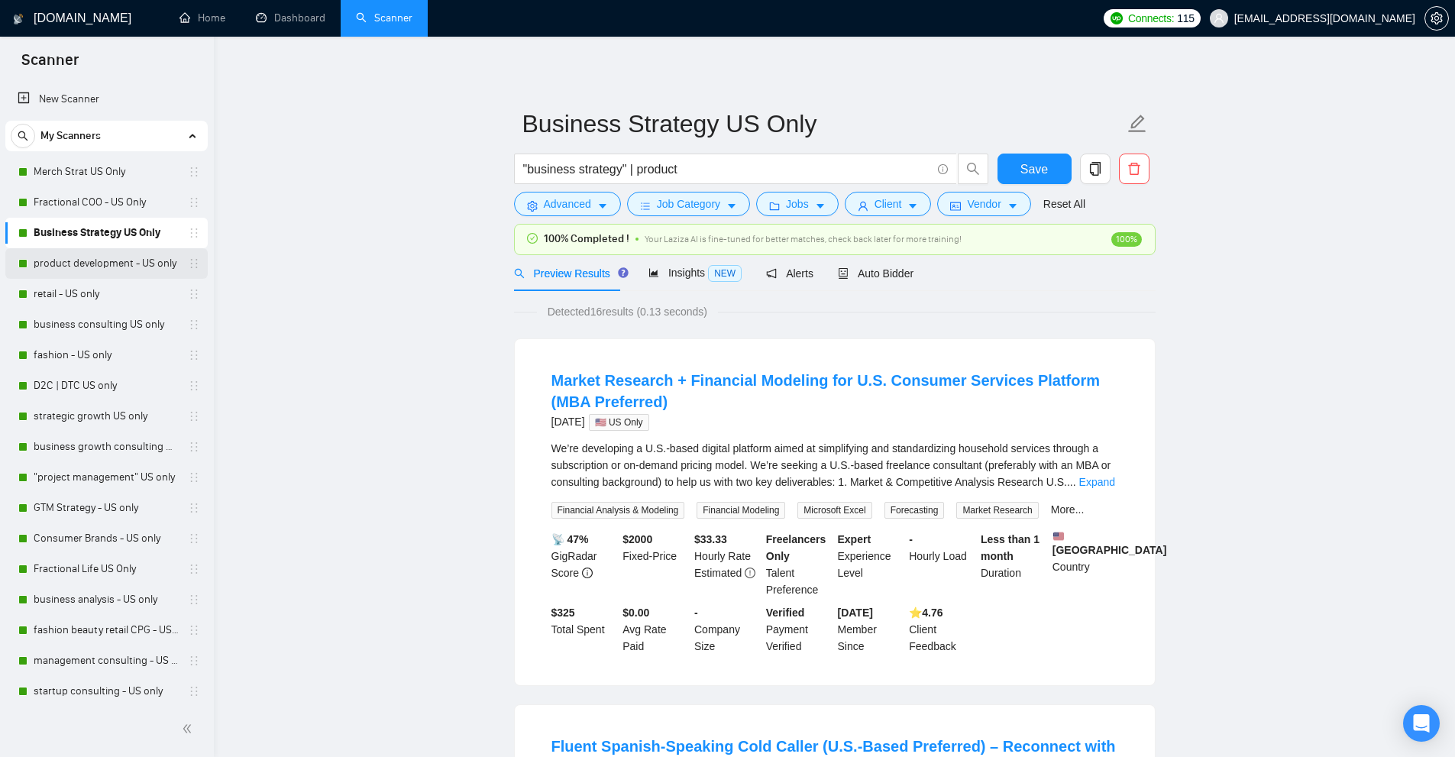
click at [92, 275] on link "product development - US only" at bounding box center [106, 263] width 145 height 31
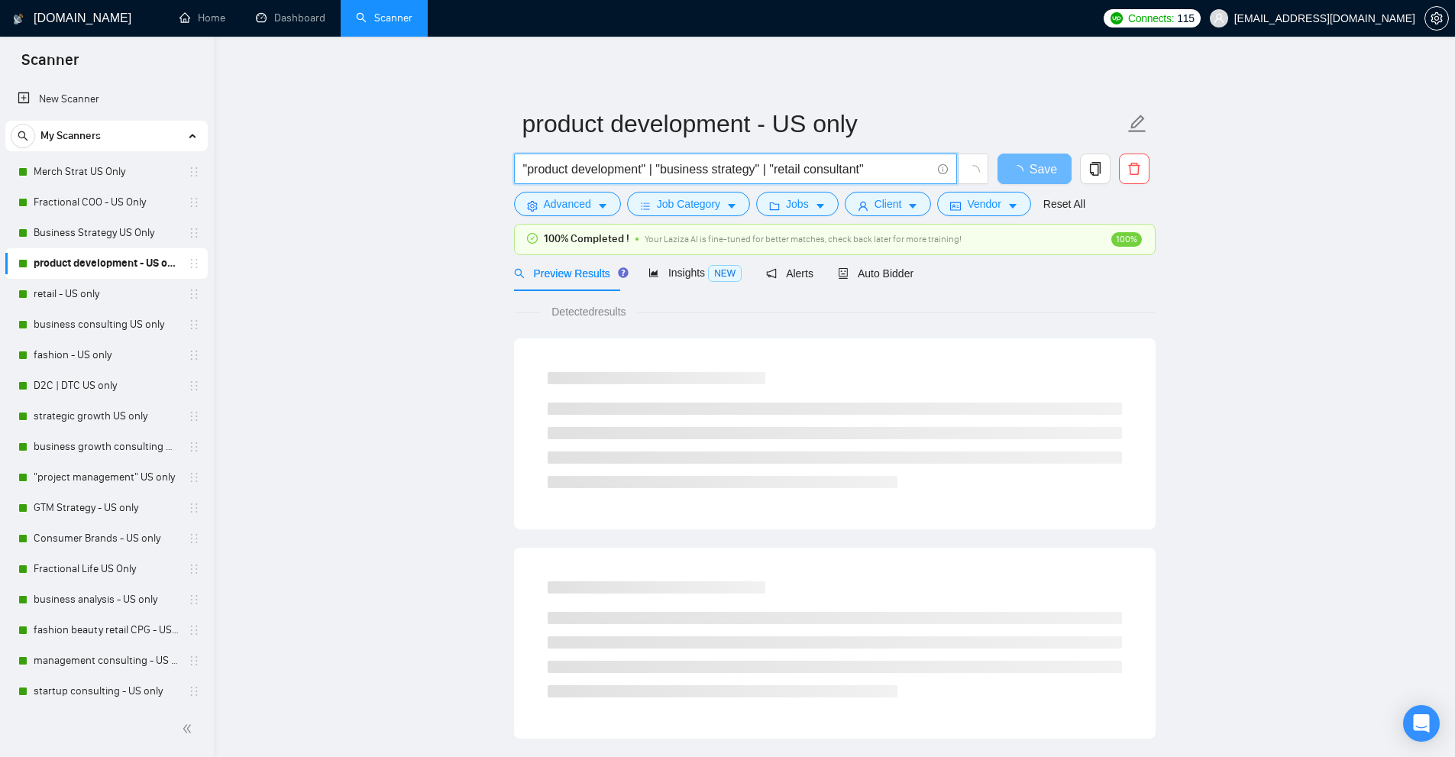
click at [853, 161] on input ""product development" | "business strategy" | "retail consultant"" at bounding box center [727, 169] width 408 height 19
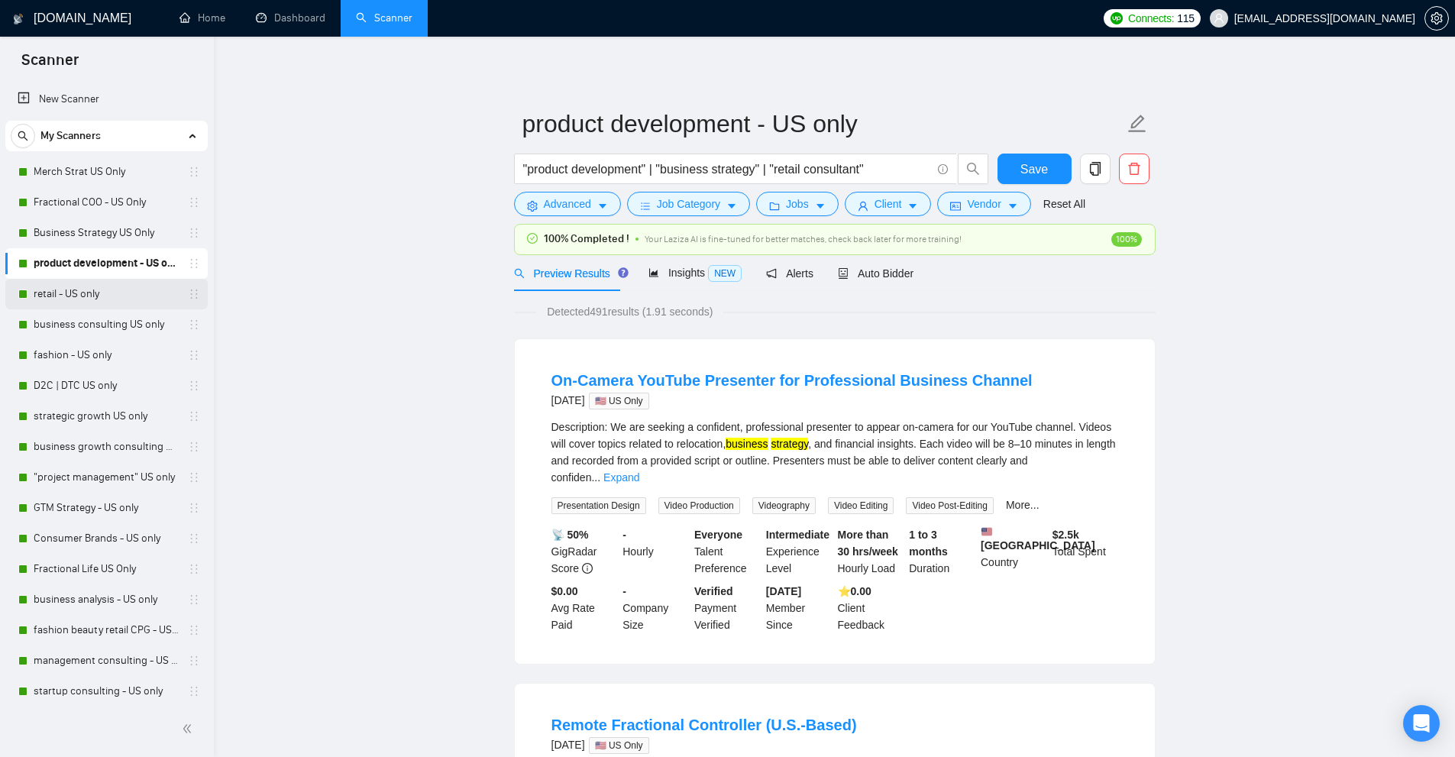
click at [82, 296] on link "retail - US only" at bounding box center [106, 294] width 145 height 31
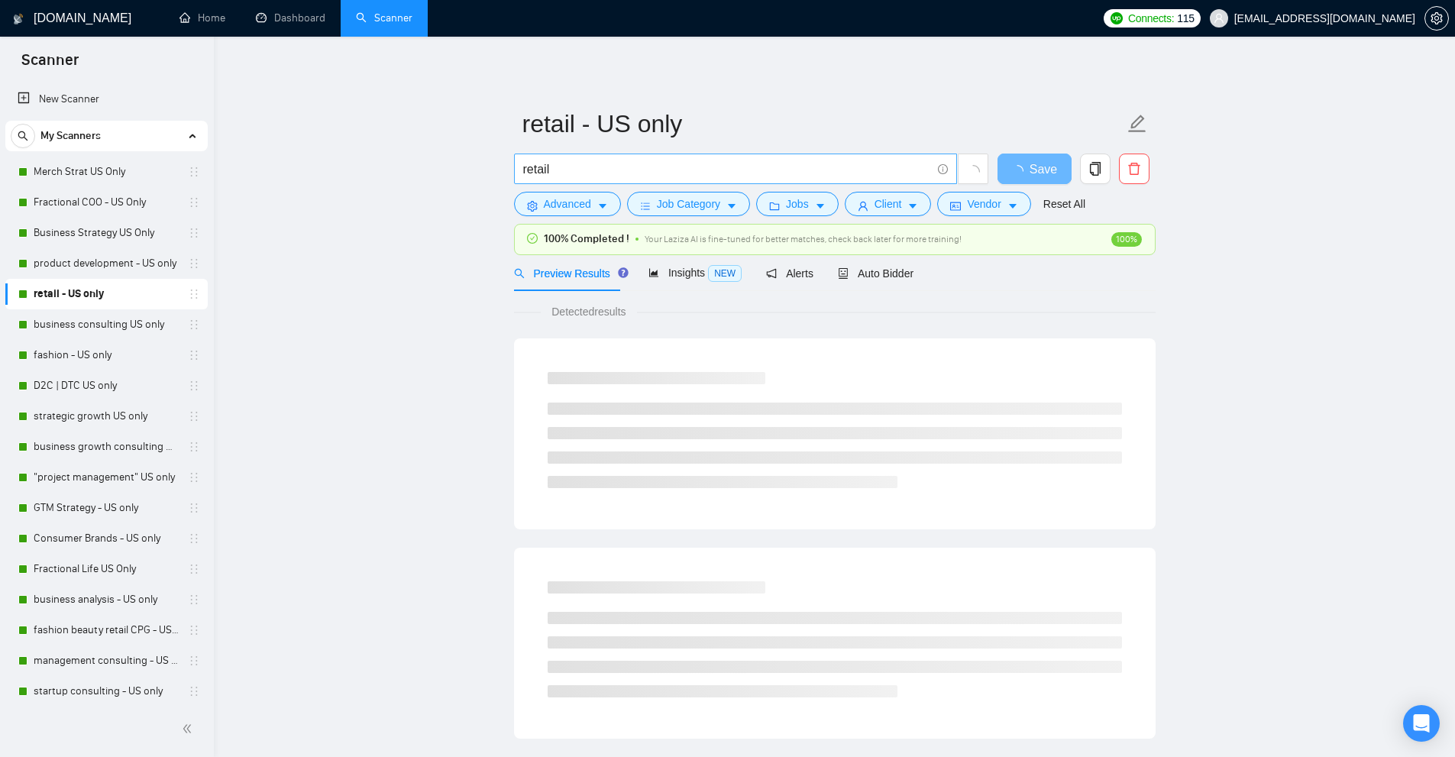
click at [724, 172] on input "retail" at bounding box center [727, 169] width 408 height 19
click at [101, 322] on link "business consulting US only" at bounding box center [106, 324] width 145 height 31
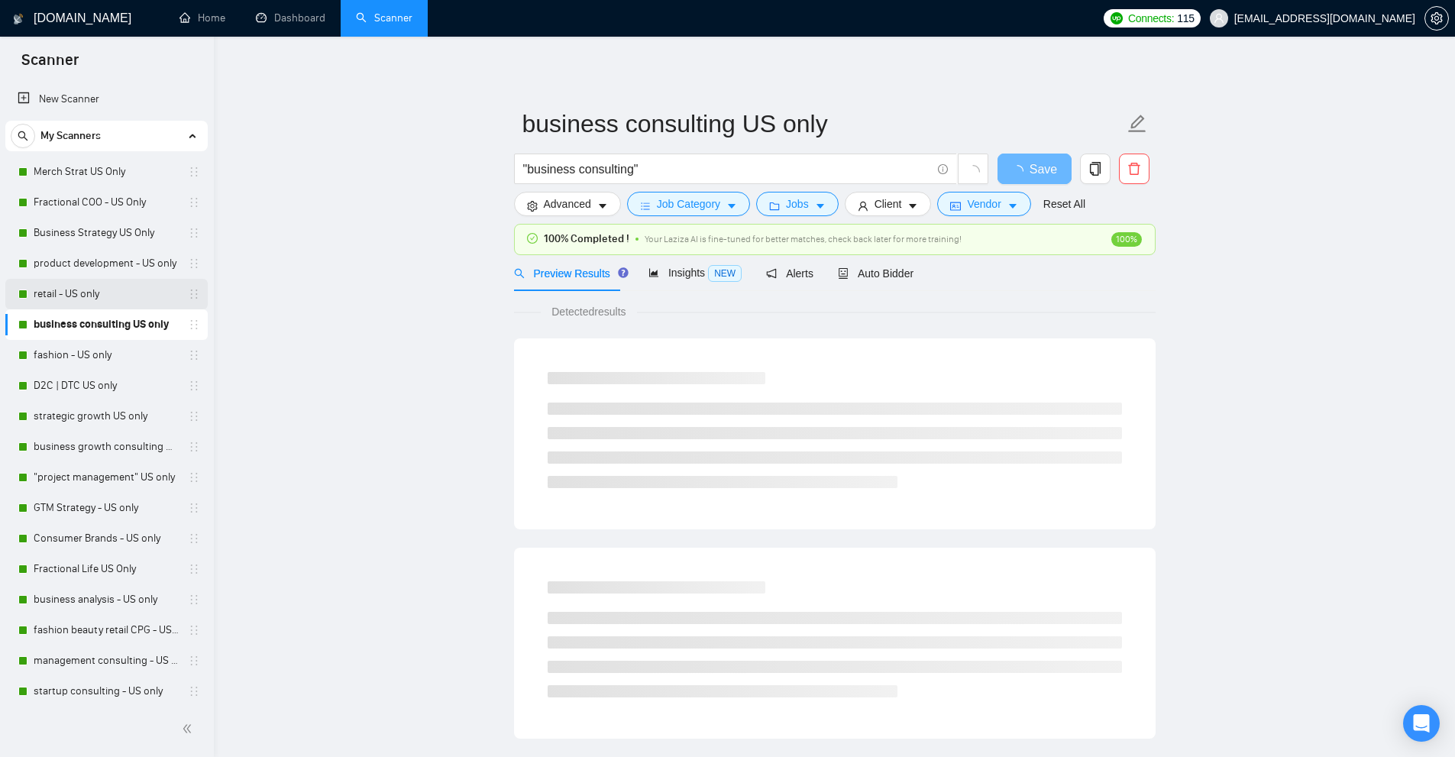
click at [81, 308] on link "retail - US only" at bounding box center [106, 294] width 145 height 31
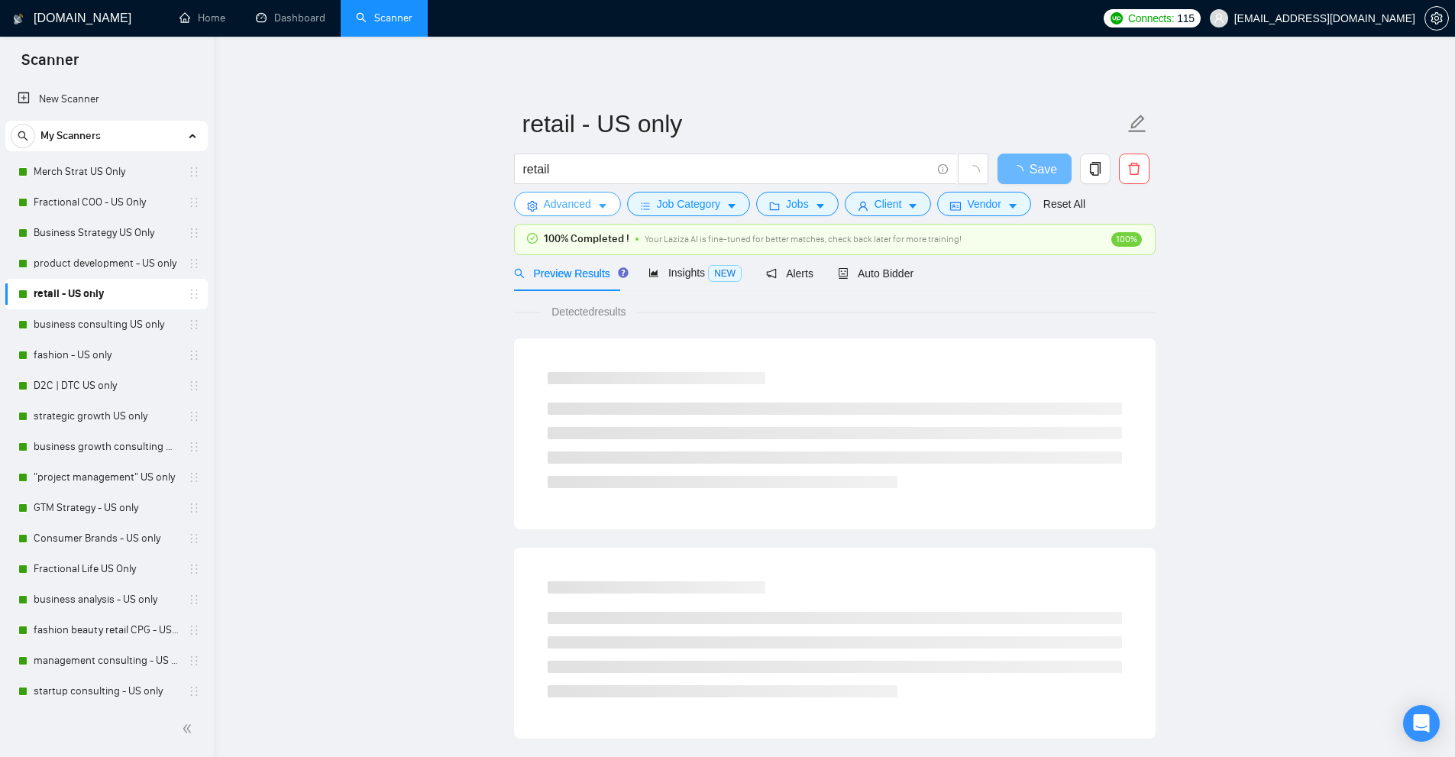
click at [566, 201] on span "Advanced" at bounding box center [567, 203] width 47 height 17
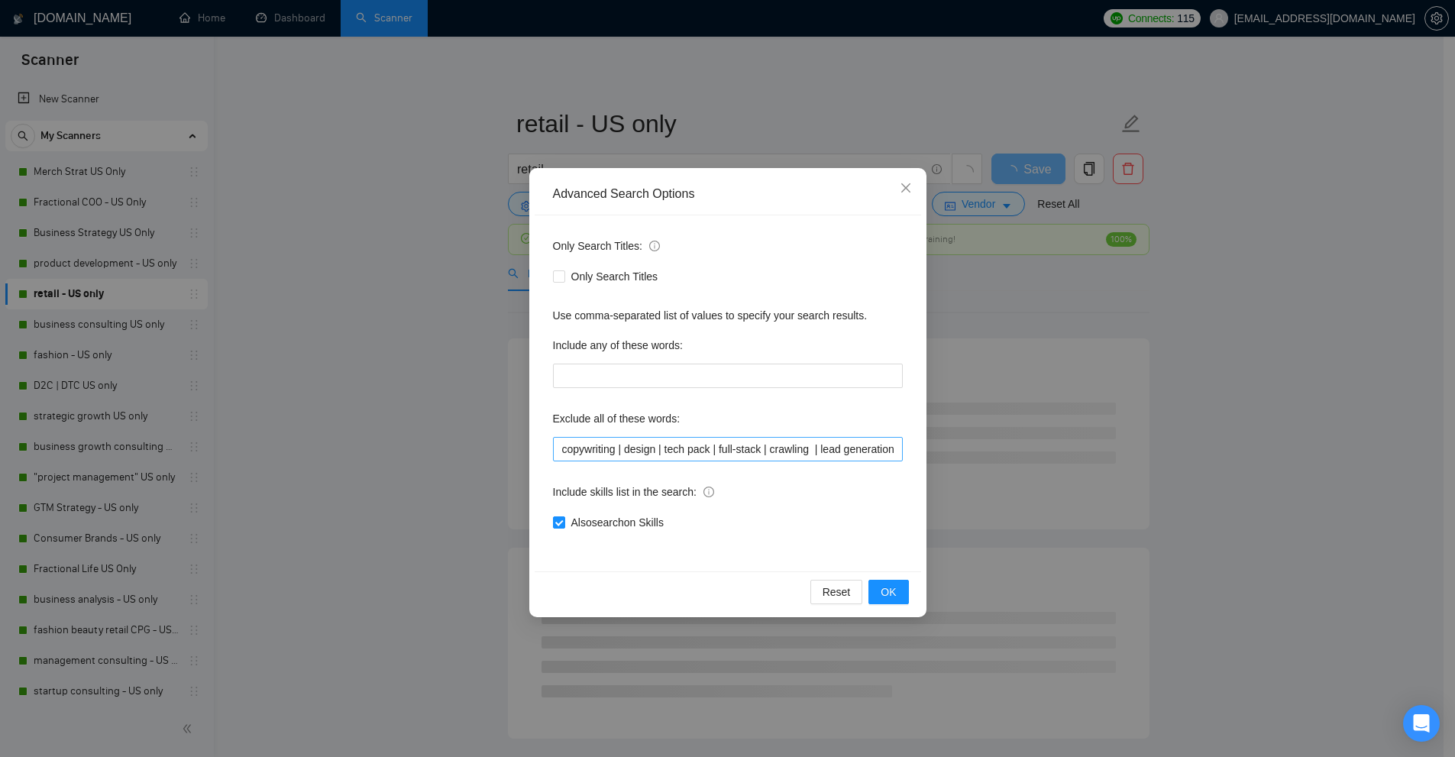
scroll to position [0, 1]
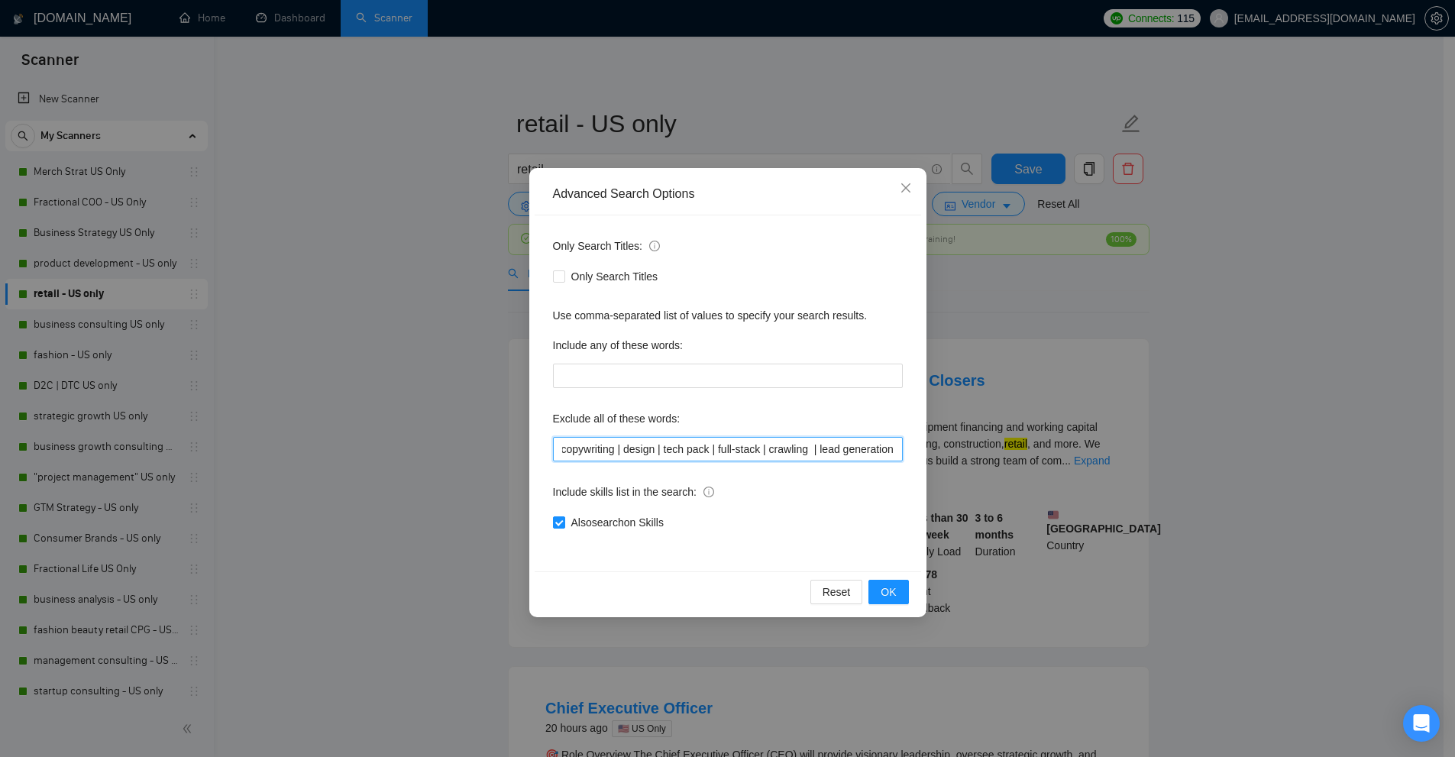
click at [681, 447] on input "copywriting | design | tech pack | full-stack | crawling | lead generation" at bounding box center [728, 449] width 350 height 24
click at [448, 218] on div "Advanced Search Options Only Search Titles: Only Search Titles Use comma-separa…" at bounding box center [727, 378] width 1455 height 757
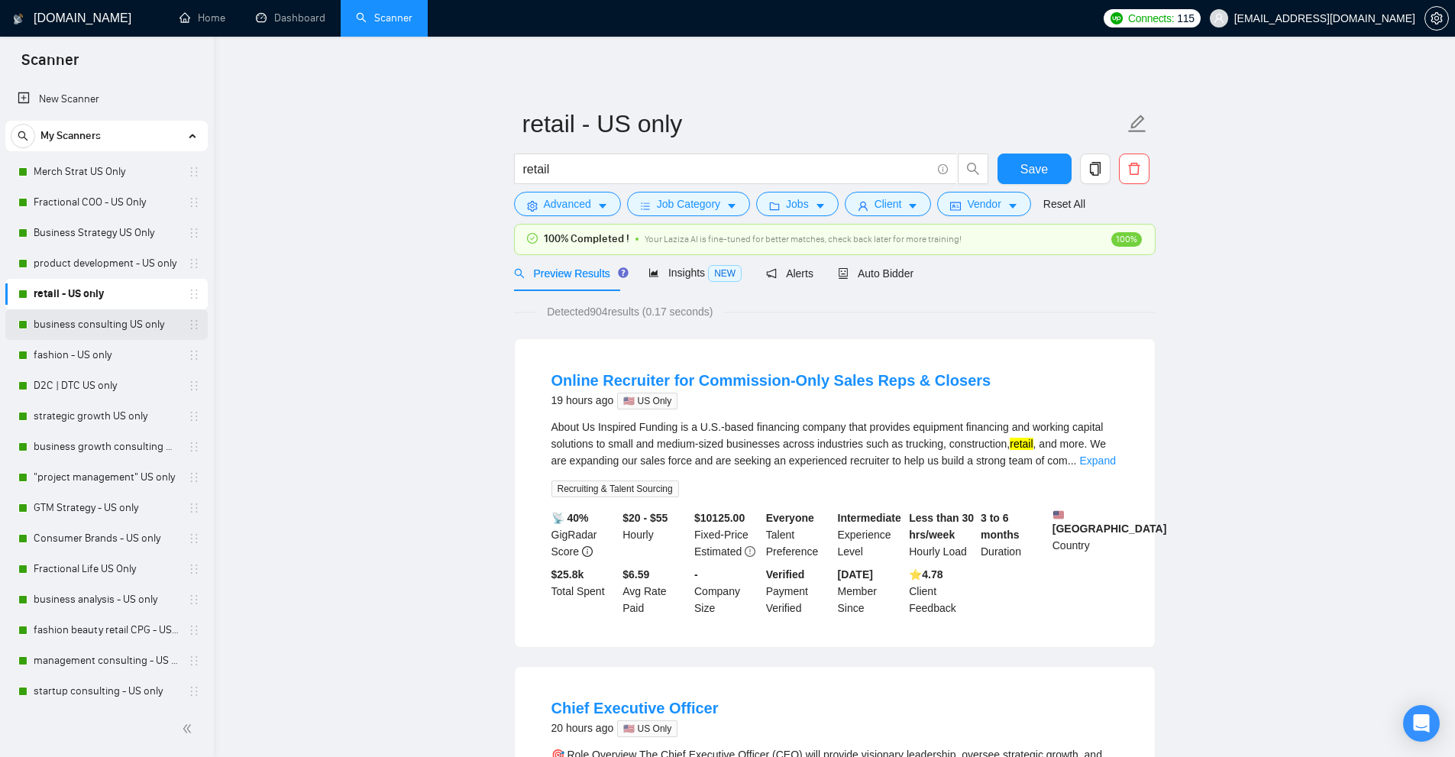
click at [103, 326] on link "business consulting US only" at bounding box center [106, 324] width 145 height 31
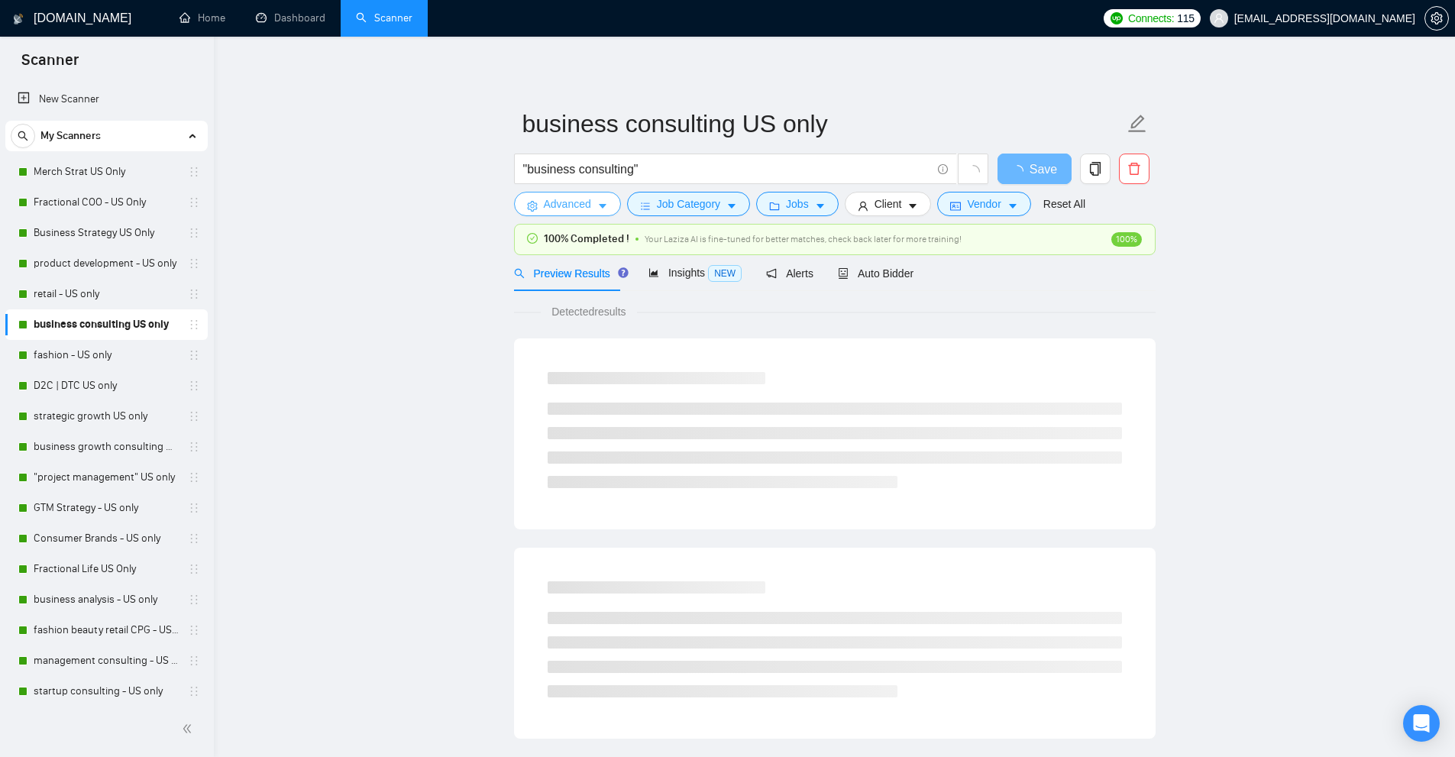
click at [594, 201] on button "Advanced" at bounding box center [567, 204] width 107 height 24
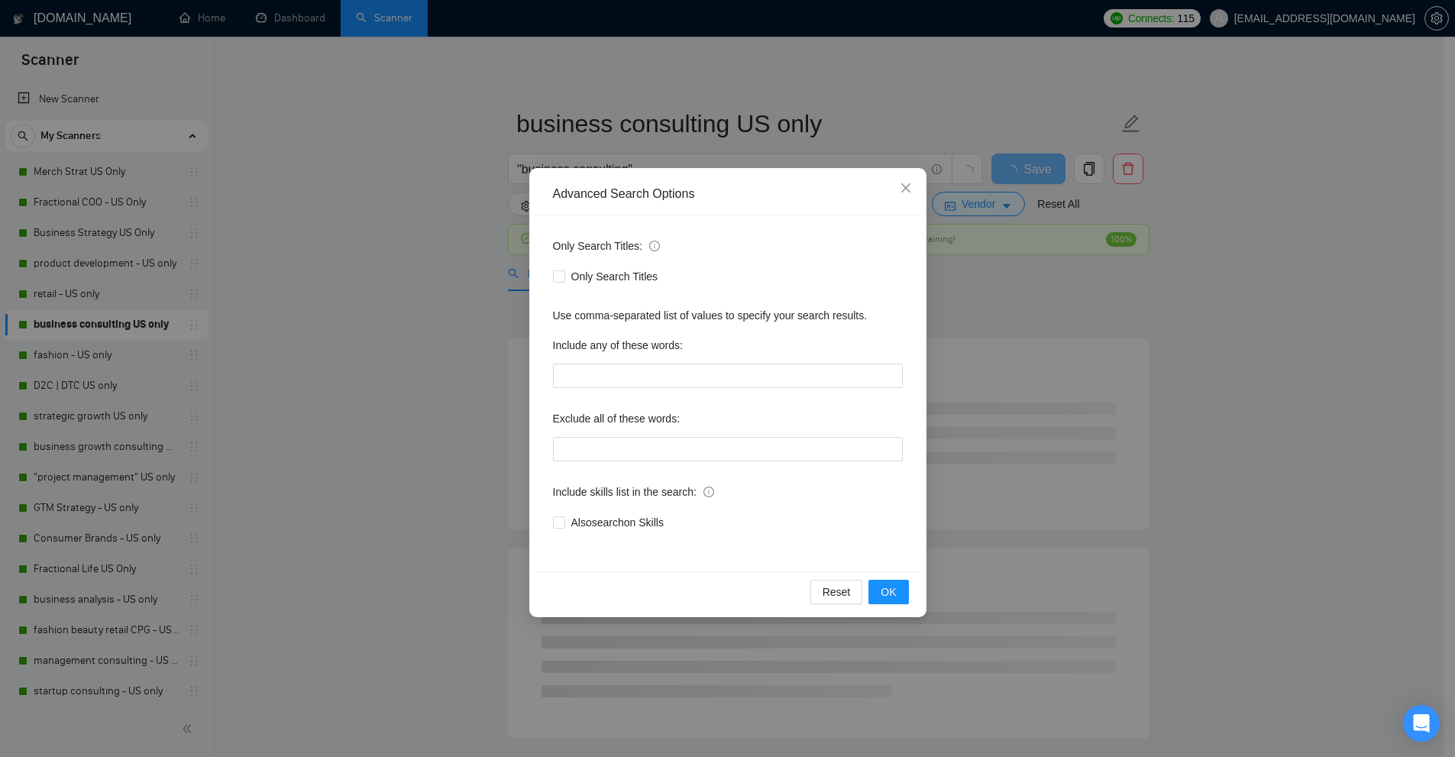
click at [470, 196] on div "Advanced Search Options Only Search Titles: Only Search Titles Use comma-separa…" at bounding box center [727, 378] width 1455 height 757
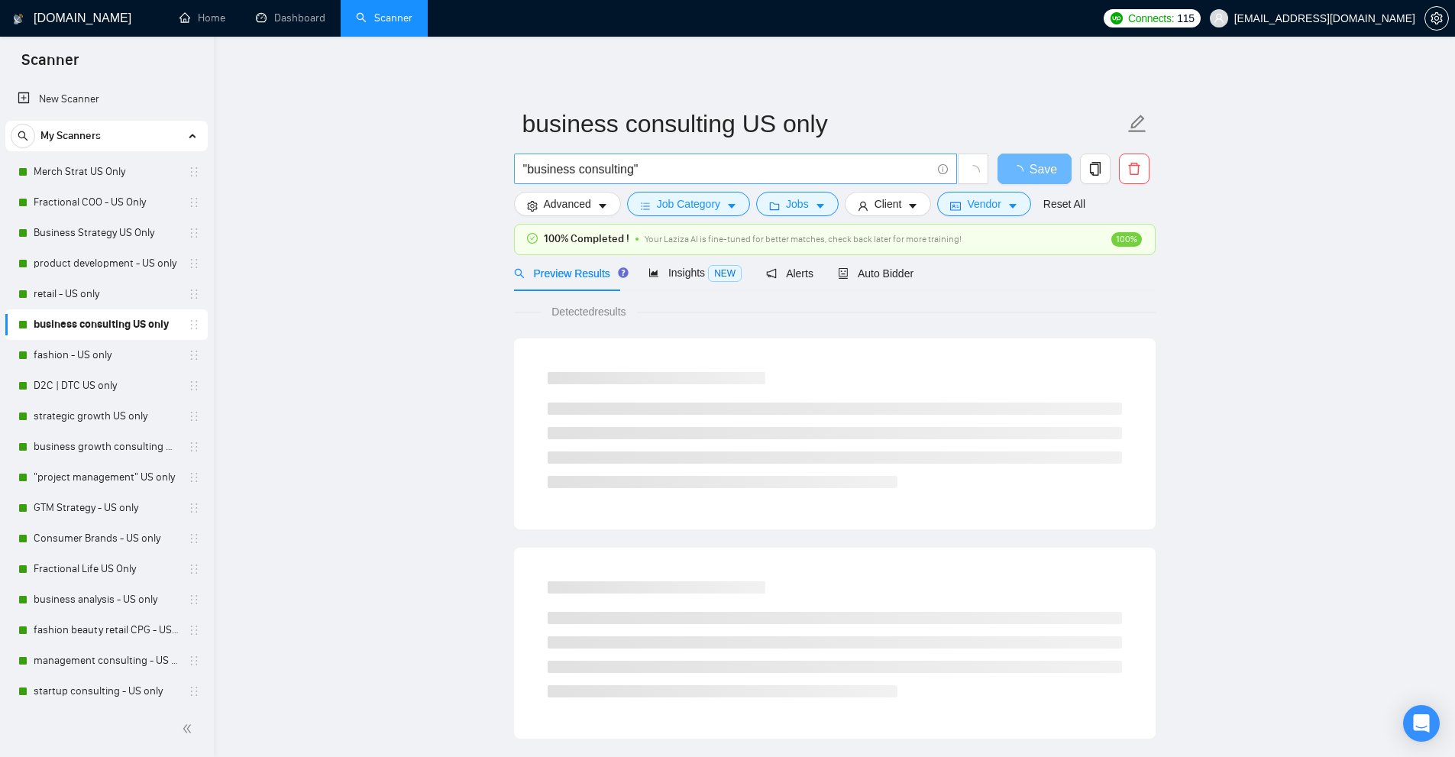
click at [674, 166] on input ""business consulting"" at bounding box center [727, 169] width 408 height 19
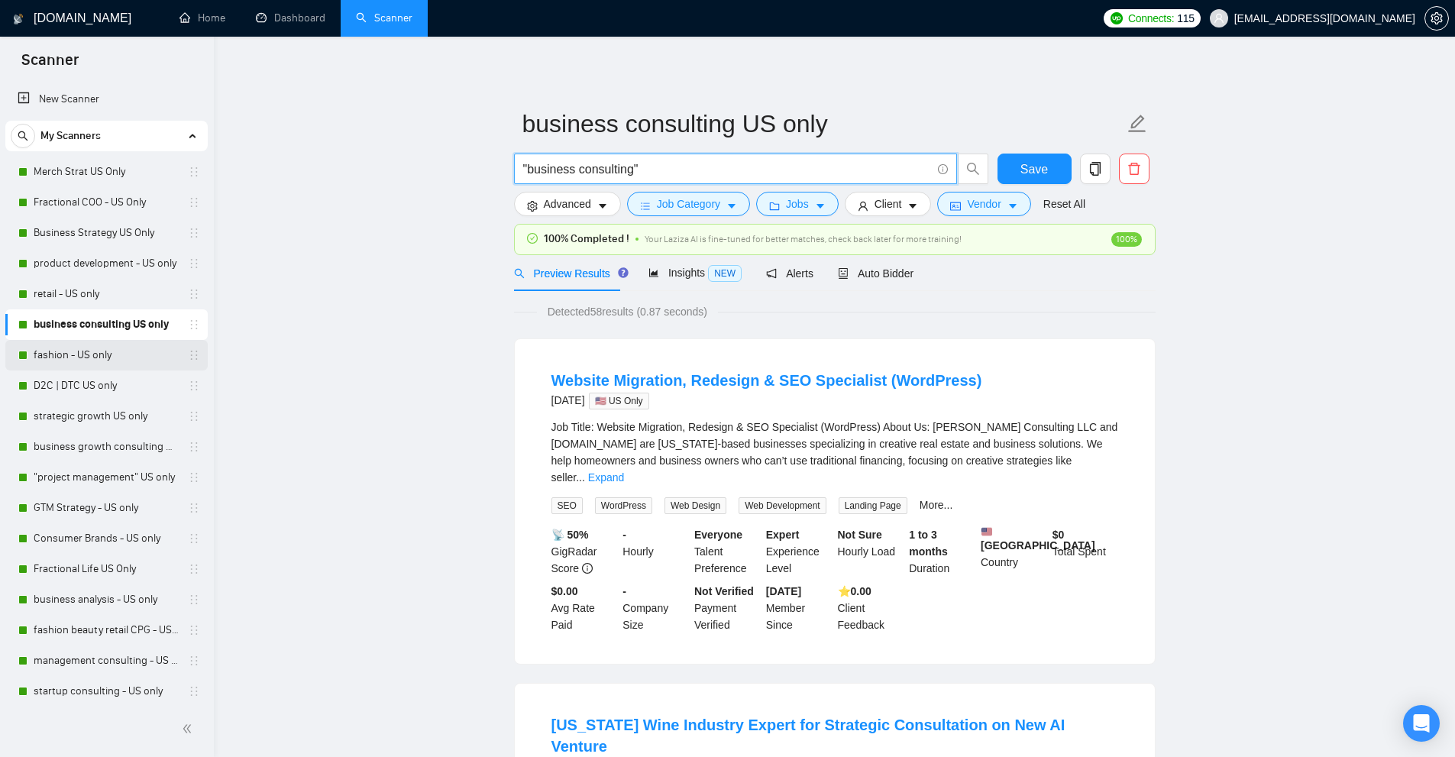
click at [79, 354] on link "fashion - US only" at bounding box center [106, 355] width 145 height 31
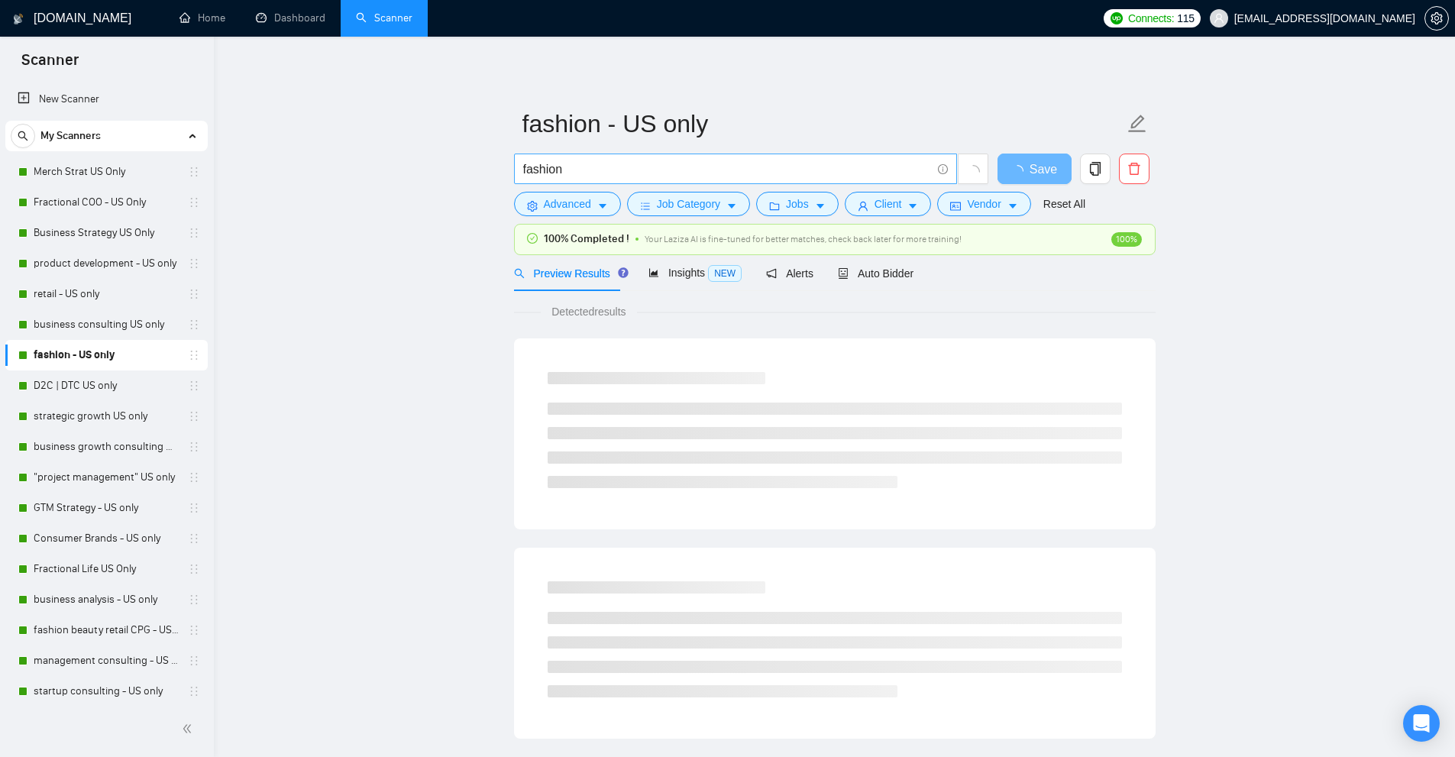
click at [683, 173] on input "fashion" at bounding box center [727, 169] width 408 height 19
click at [579, 222] on form "fashion - US only fashion Save Advanced Job Category Jobs Client Vendor Reset A…" at bounding box center [834, 161] width 641 height 124
click at [584, 208] on span "Advanced" at bounding box center [567, 203] width 47 height 17
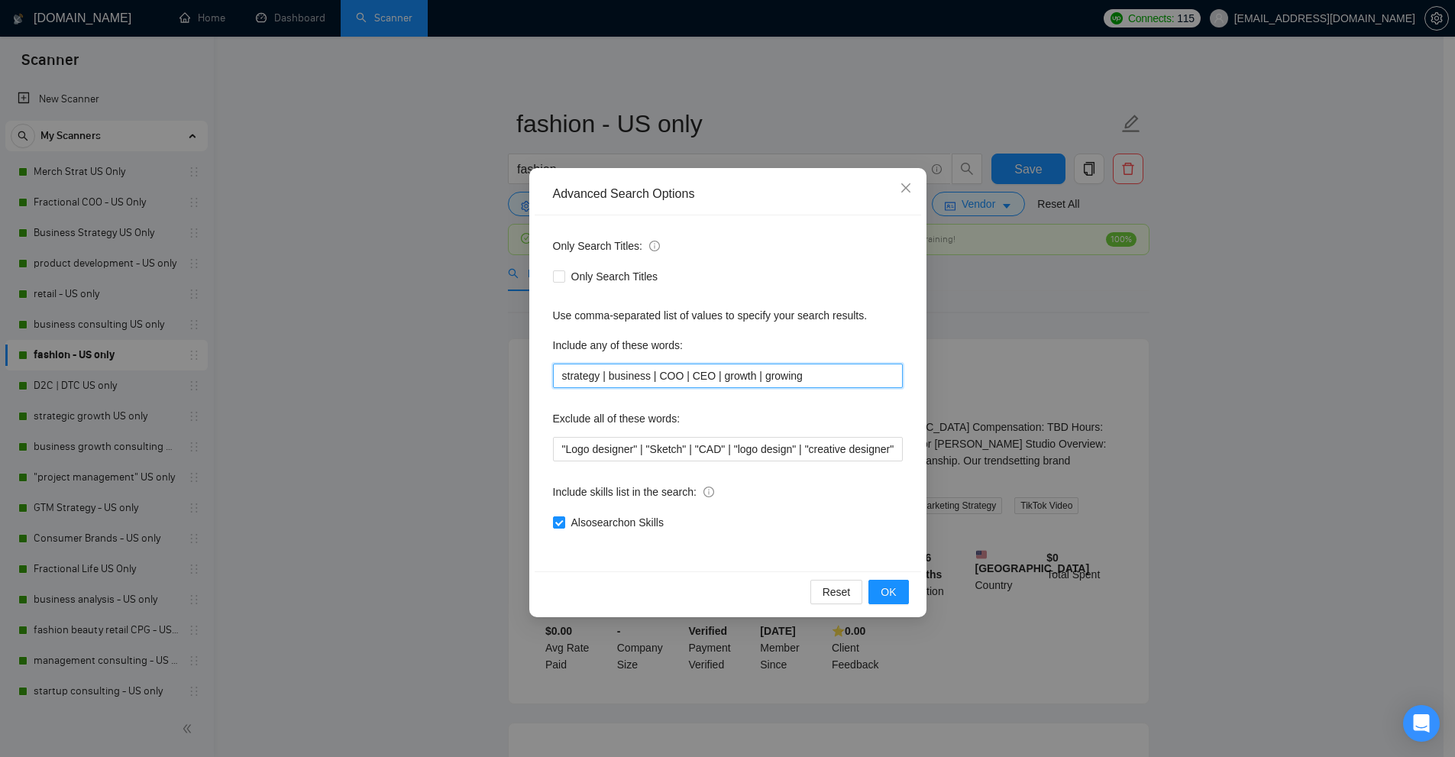
drag, startPoint x: 722, startPoint y: 376, endPoint x: 254, endPoint y: 341, distance: 469.4
click at [268, 340] on div "Advanced Search Options Only Search Titles: Only Search Titles Use comma-separa…" at bounding box center [727, 378] width 1455 height 757
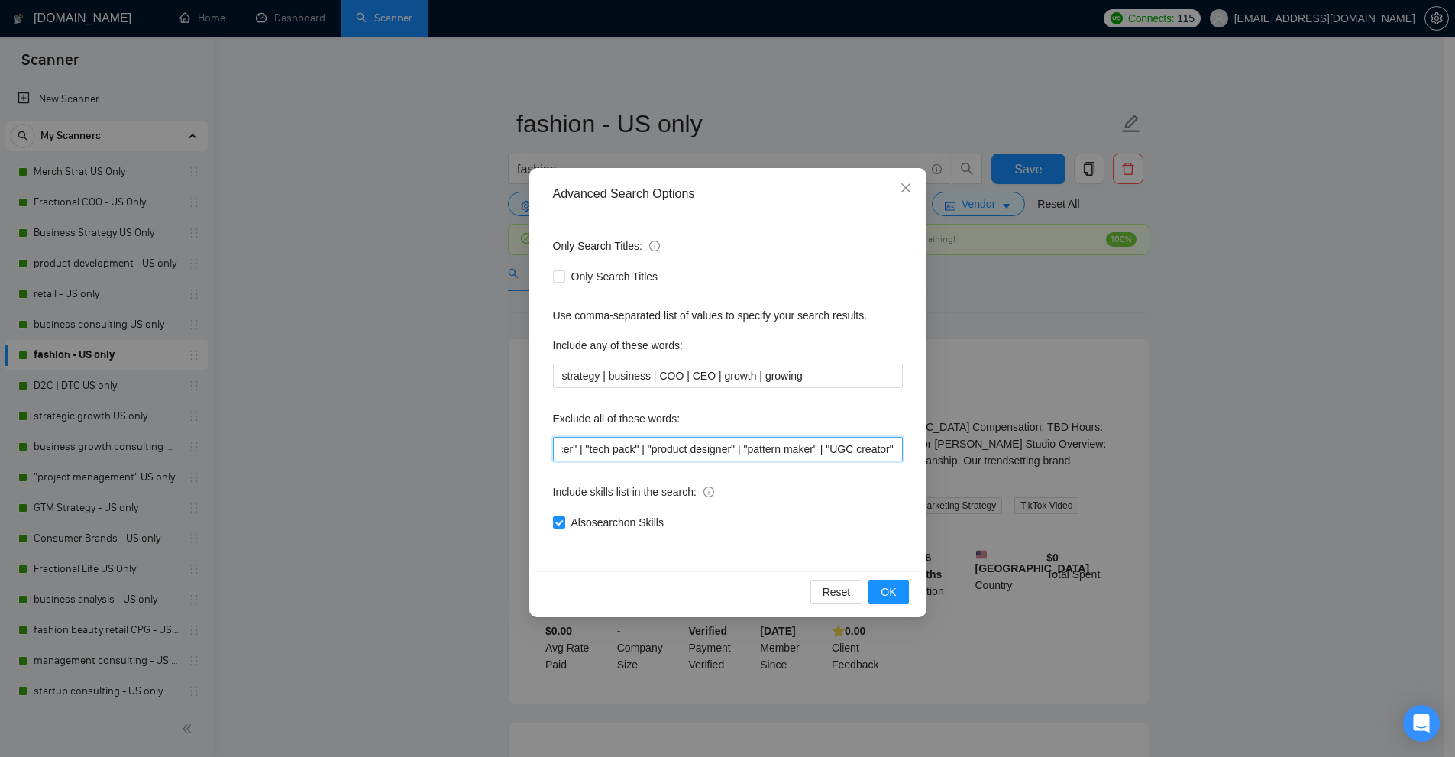
click at [665, 446] on input ""Logo designer" | "Sketch" | "CAD" | "logo design" | "creative designer" | "vid…" at bounding box center [728, 449] width 350 height 24
click at [130, 399] on div "Advanced Search Options Only Search Titles: Only Search Titles Use comma-separa…" at bounding box center [727, 378] width 1455 height 757
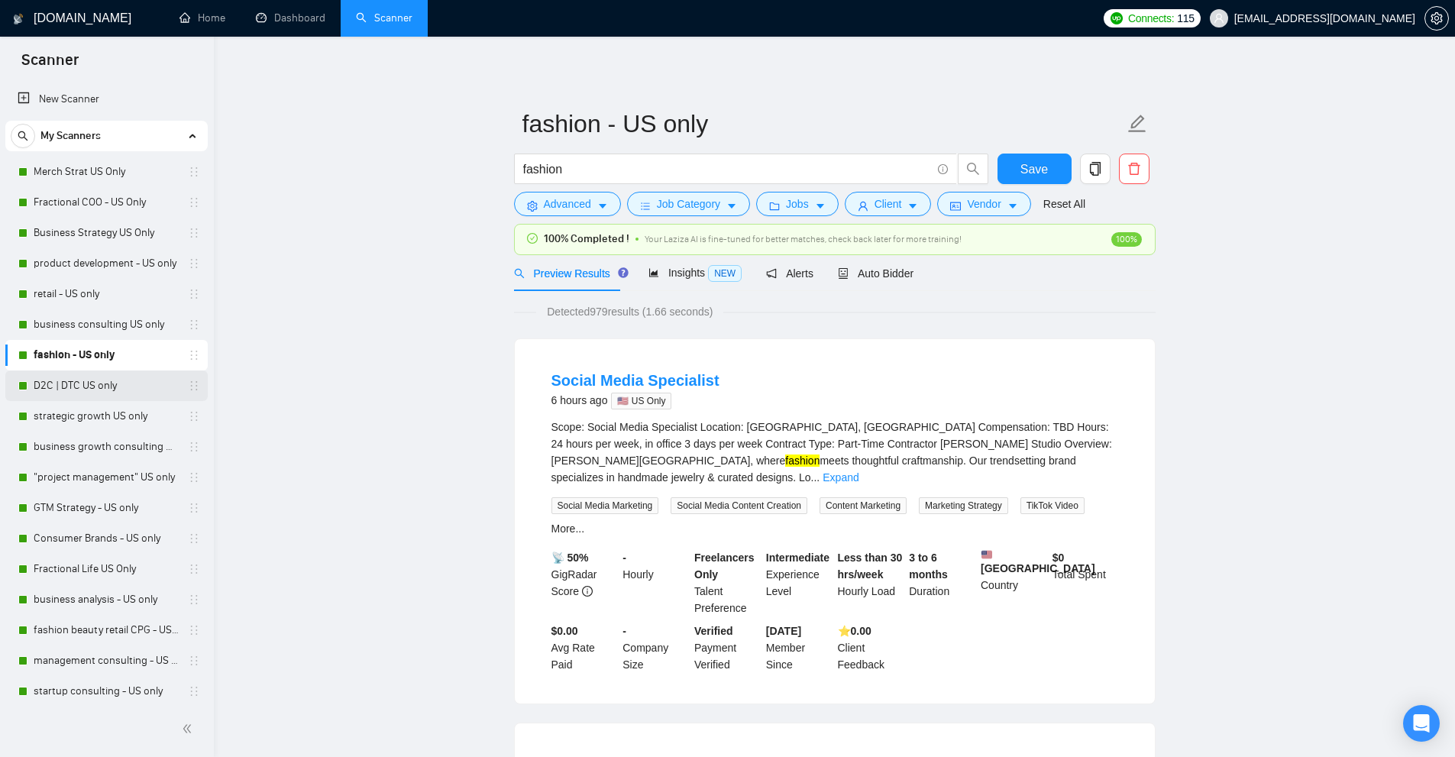
click at [102, 387] on link "D2C | DTC US only" at bounding box center [106, 385] width 145 height 31
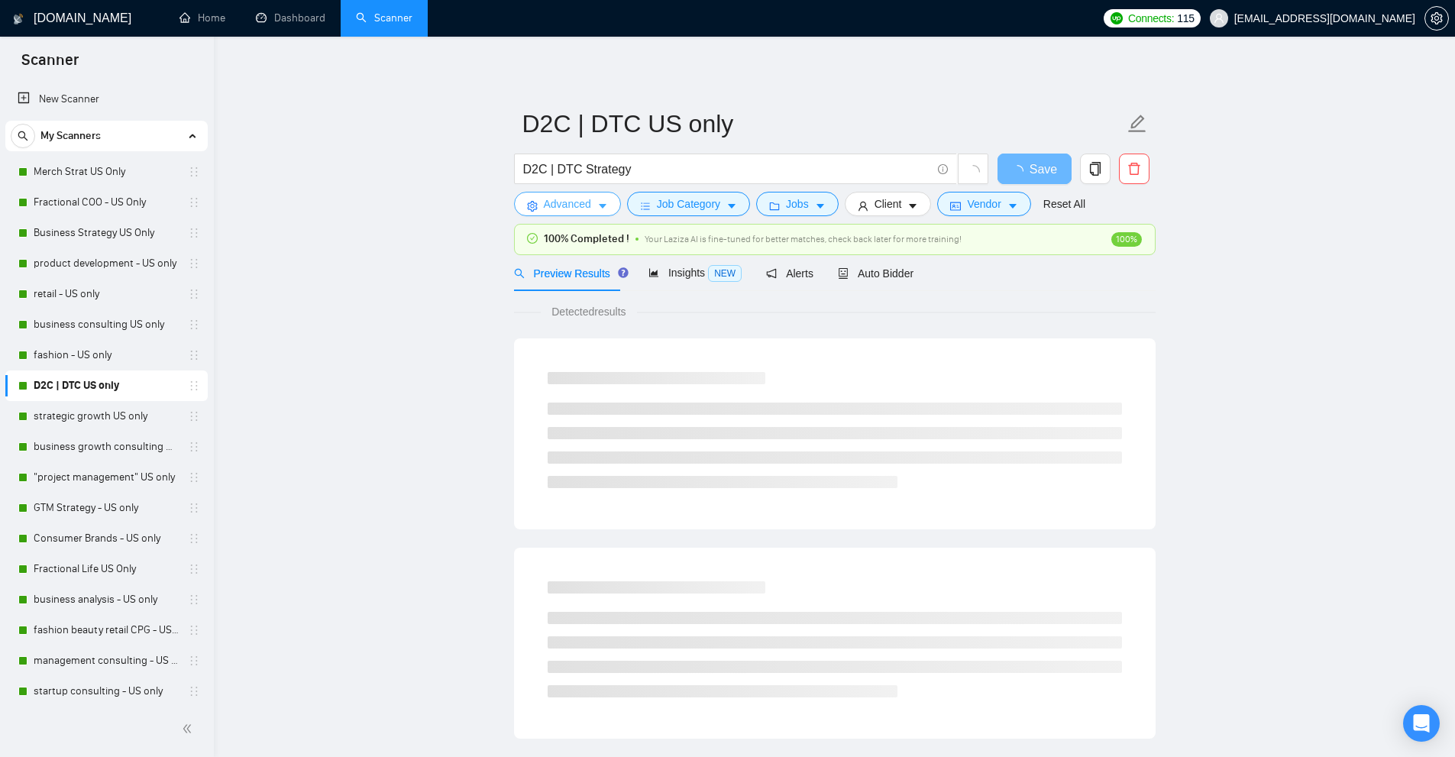
click at [580, 203] on span "Advanced" at bounding box center [567, 203] width 47 height 17
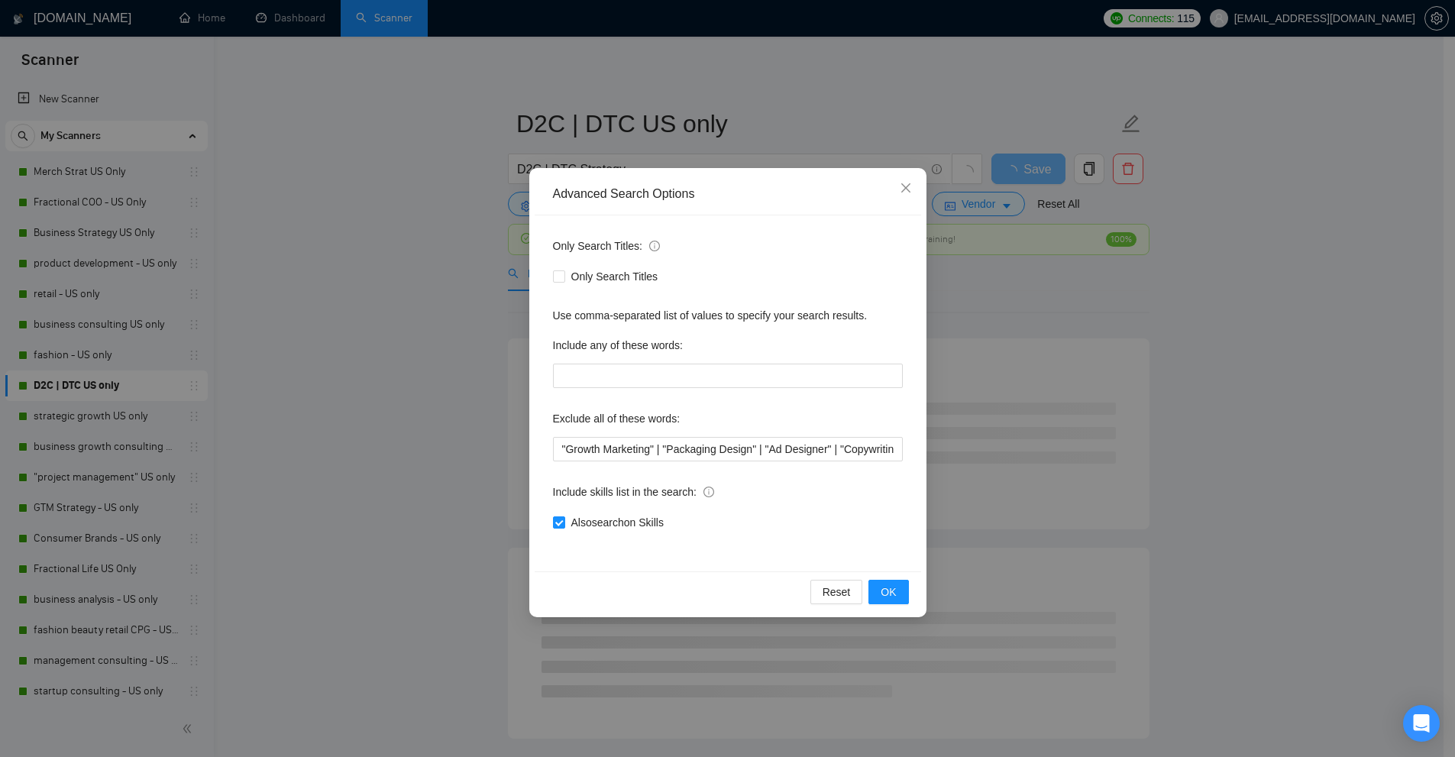
click at [509, 210] on div "Advanced Search Options Only Search Titles: Only Search Titles Use comma-separa…" at bounding box center [727, 378] width 1455 height 757
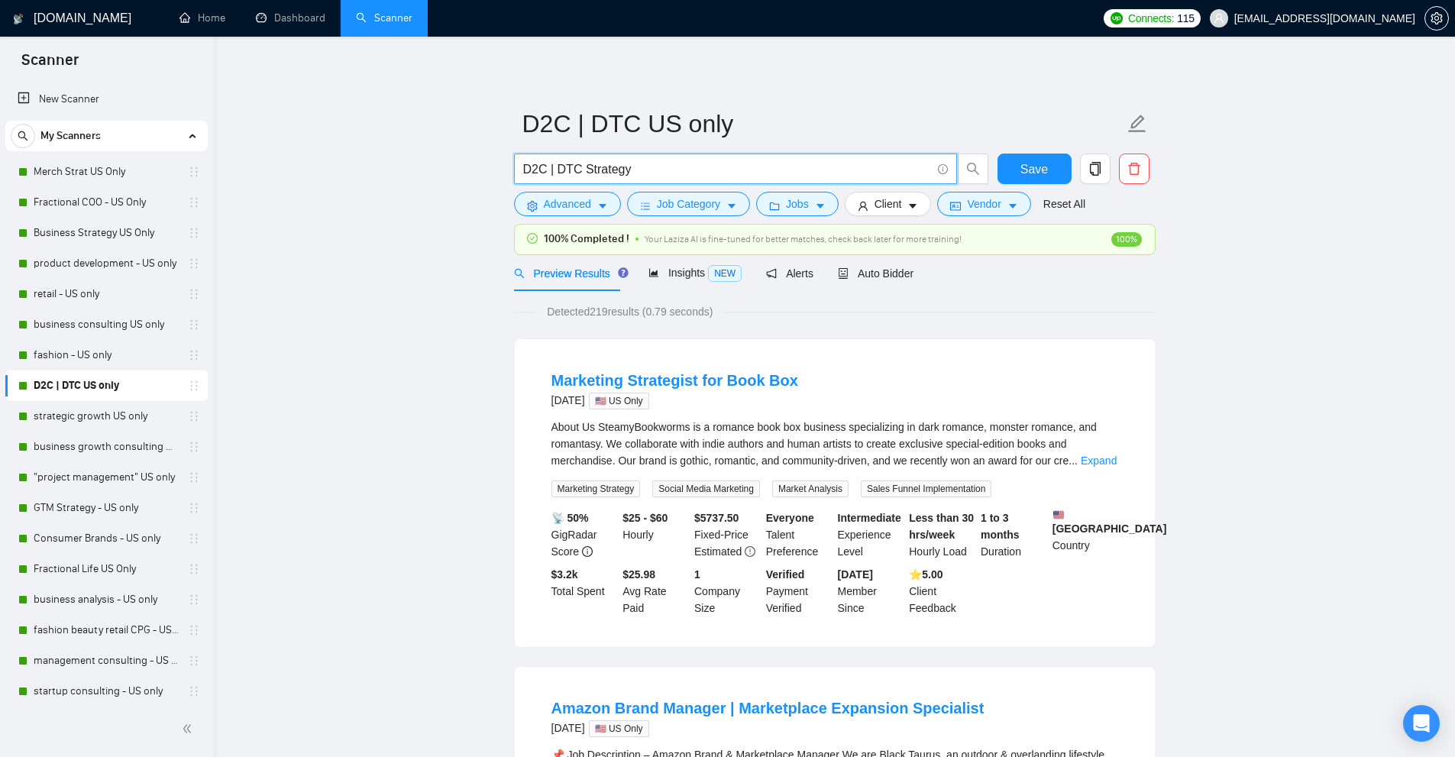
drag, startPoint x: 574, startPoint y: 168, endPoint x: 494, endPoint y: 166, distance: 80.2
click at [580, 205] on span "Advanced" at bounding box center [567, 203] width 47 height 17
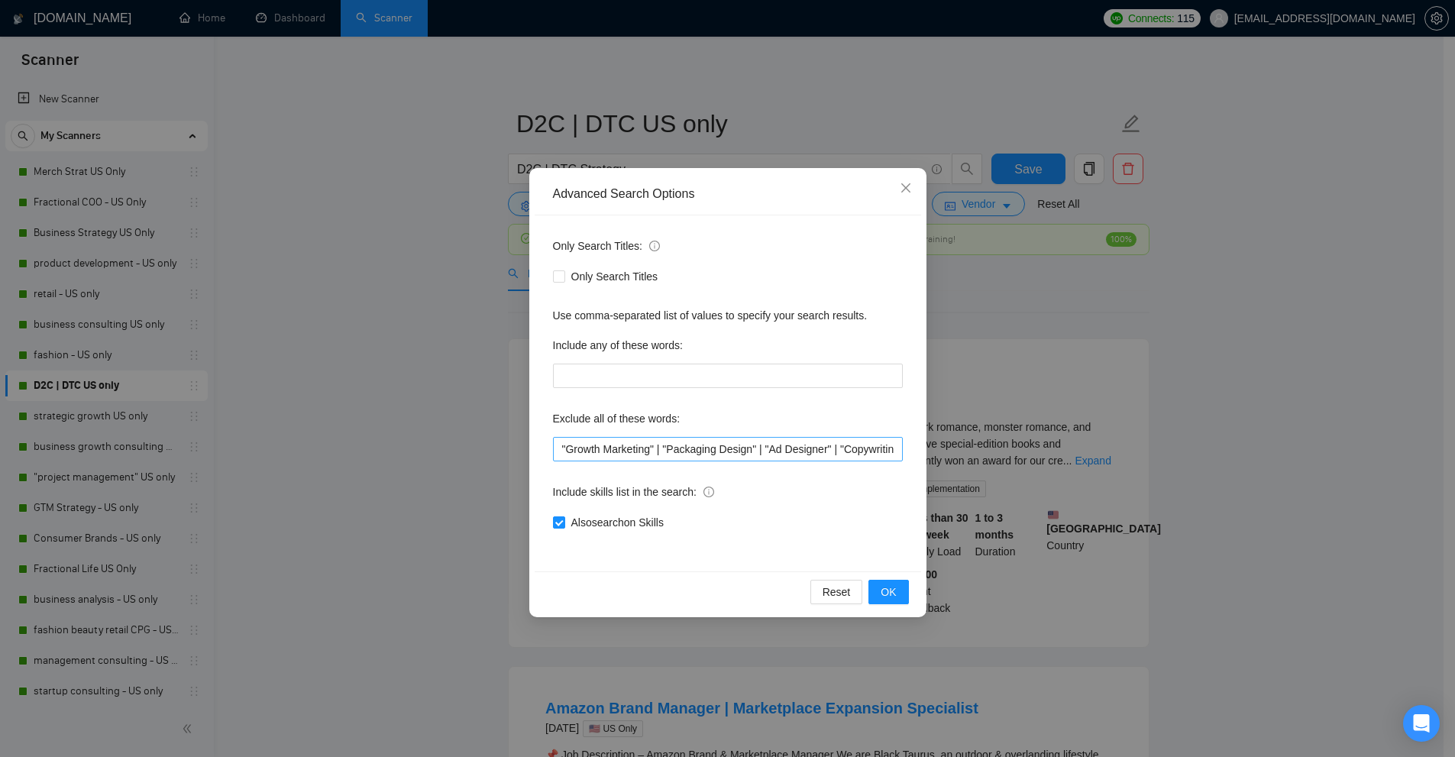
scroll to position [0, 231]
click at [665, 450] on input ""Growth Marketing" | "Packaging Design" | "Ad Designer" | "Copywriting" | "book…" at bounding box center [728, 449] width 350 height 24
click at [92, 412] on div "Advanced Search Options Only Search Titles: Only Search Titles Use comma-separa…" at bounding box center [727, 378] width 1455 height 757
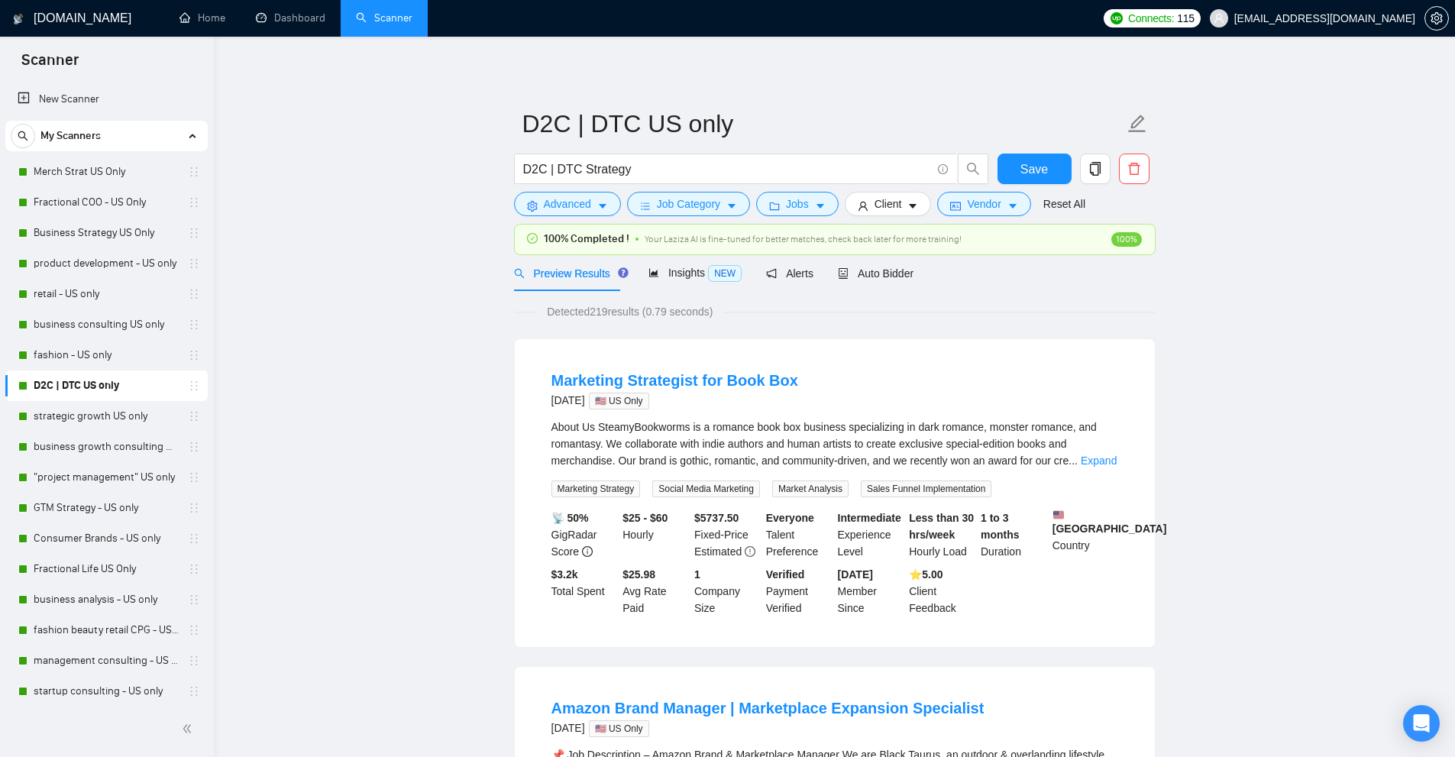
click at [62, 416] on link "strategic growth US only" at bounding box center [106, 416] width 145 height 31
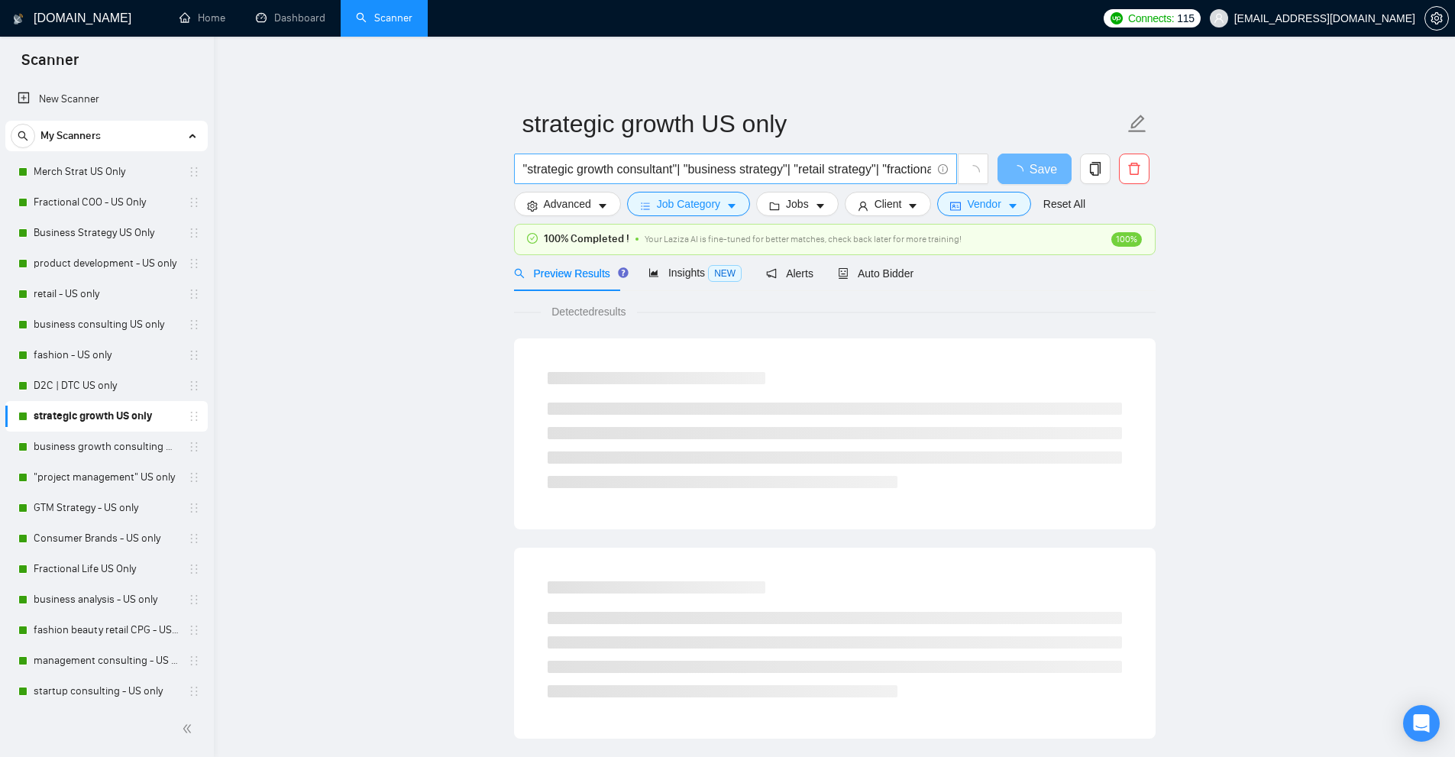
click at [606, 177] on input ""strategic growth consultant"| "business strategy"| "retail strategy"| "fractio…" at bounding box center [727, 169] width 408 height 19
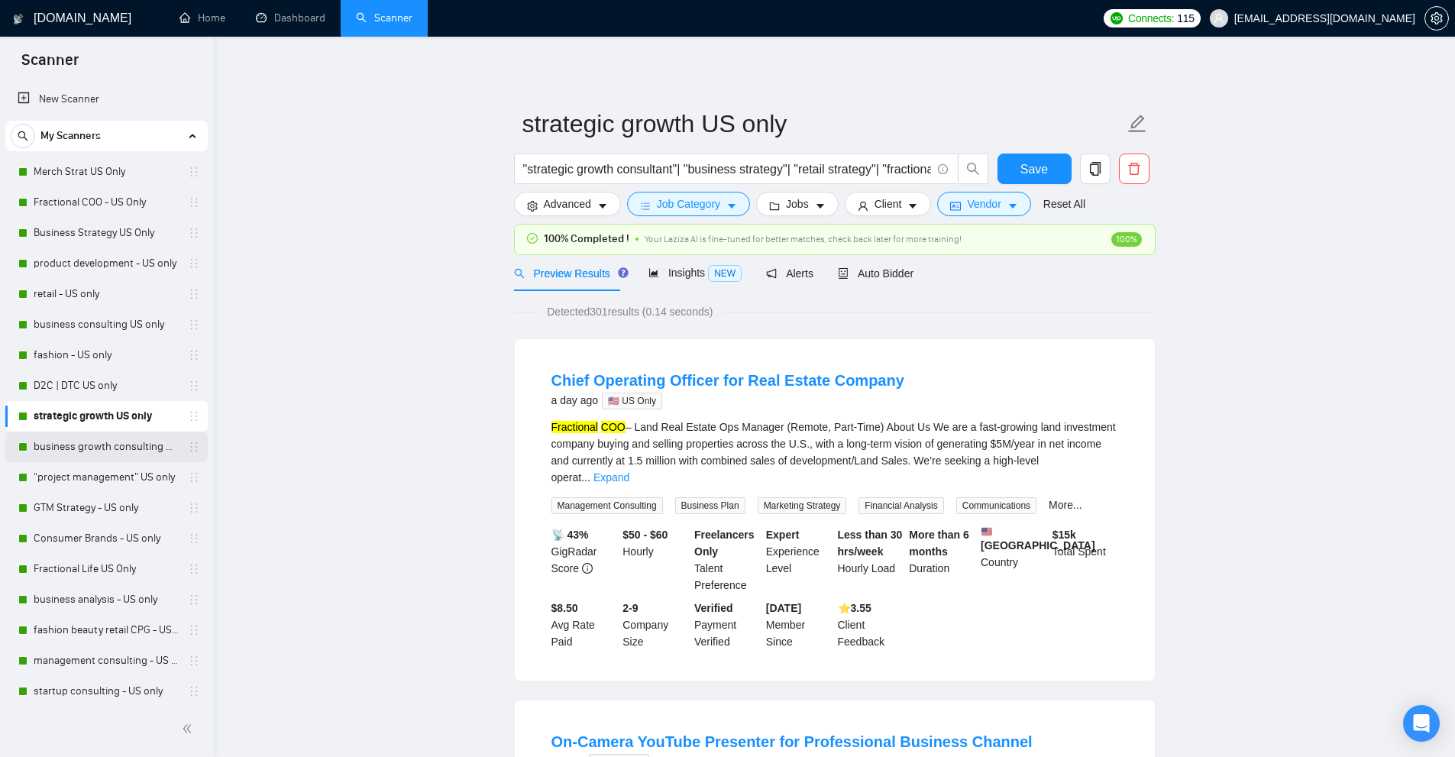
click at [62, 442] on link "business growth consulting US only" at bounding box center [106, 446] width 145 height 31
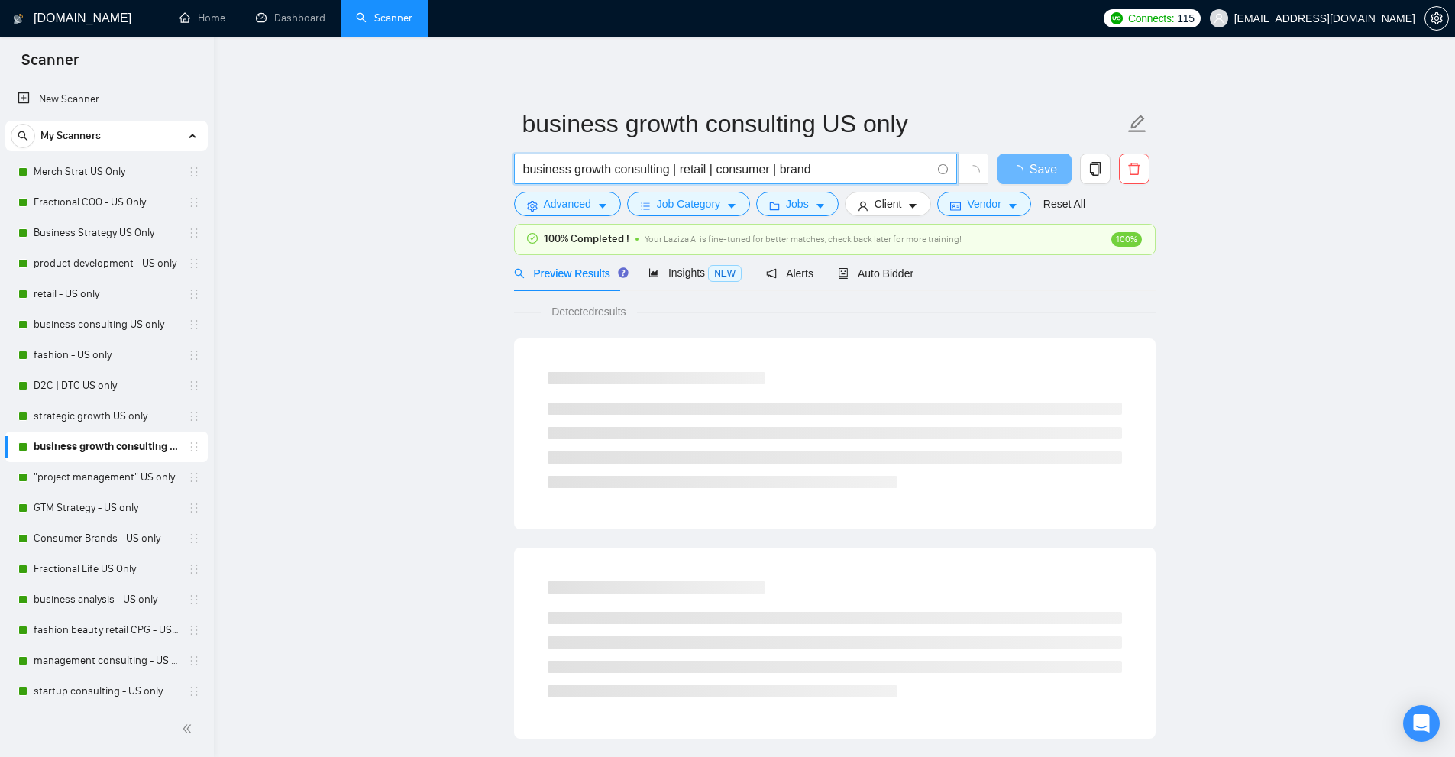
click at [635, 171] on input "business growth consulting | retail | consumer | brand" at bounding box center [727, 169] width 408 height 19
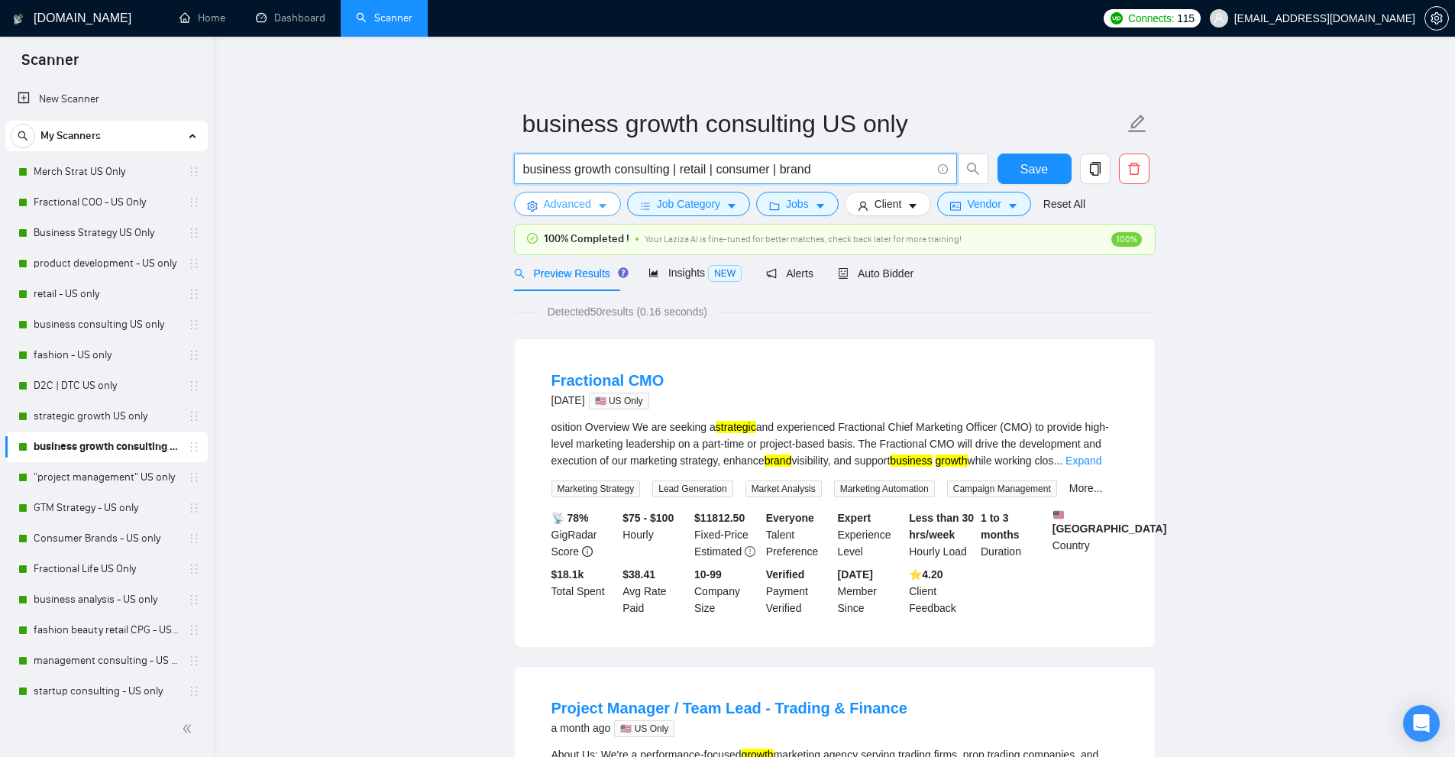
click at [587, 194] on button "Advanced" at bounding box center [567, 204] width 107 height 24
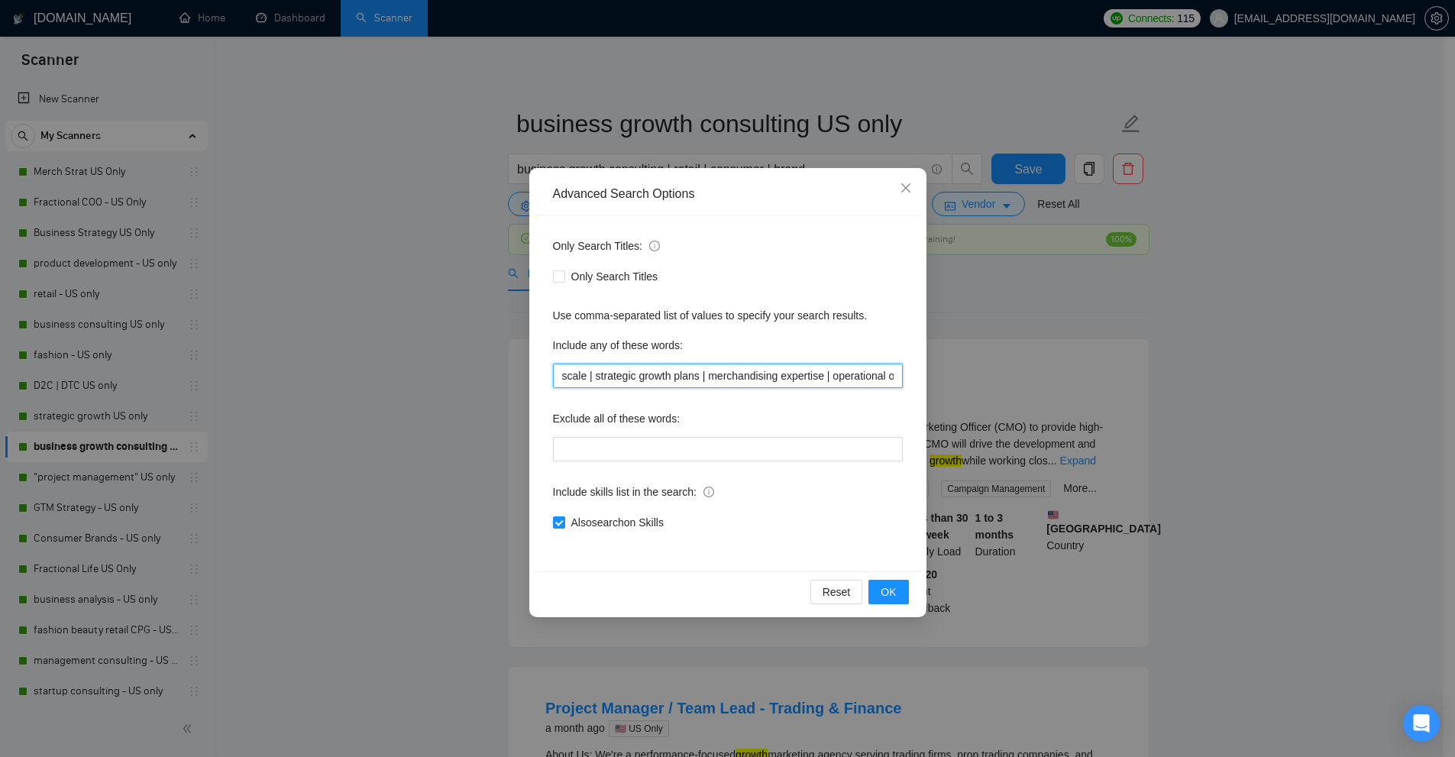
click at [688, 379] on input "scale | strategic growth plans | merchandising expertise | operational optimiza…" at bounding box center [728, 375] width 350 height 24
click at [435, 197] on div "Advanced Search Options Only Search Titles: Only Search Titles Use comma-separa…" at bounding box center [727, 378] width 1455 height 757
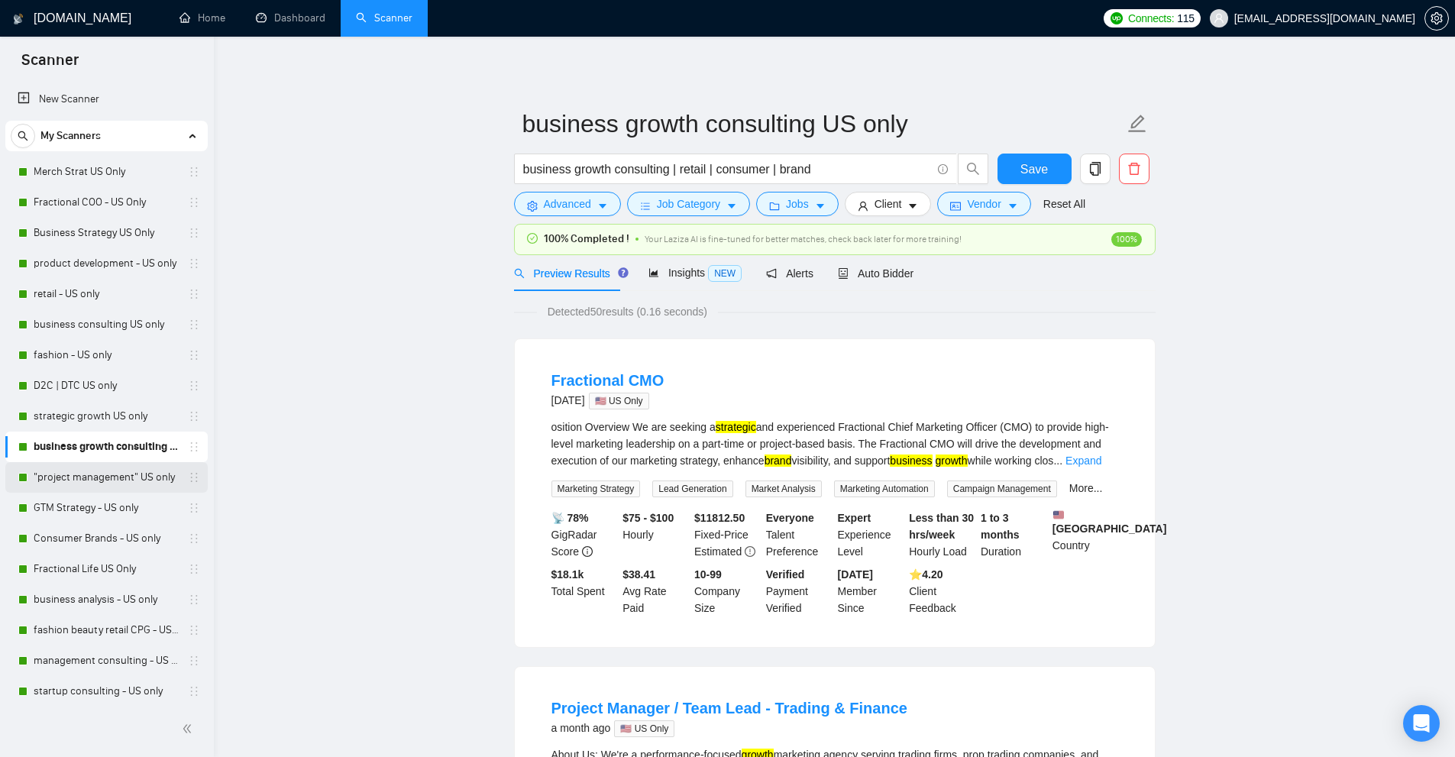
click at [86, 478] on link ""project management" US only" at bounding box center [106, 477] width 145 height 31
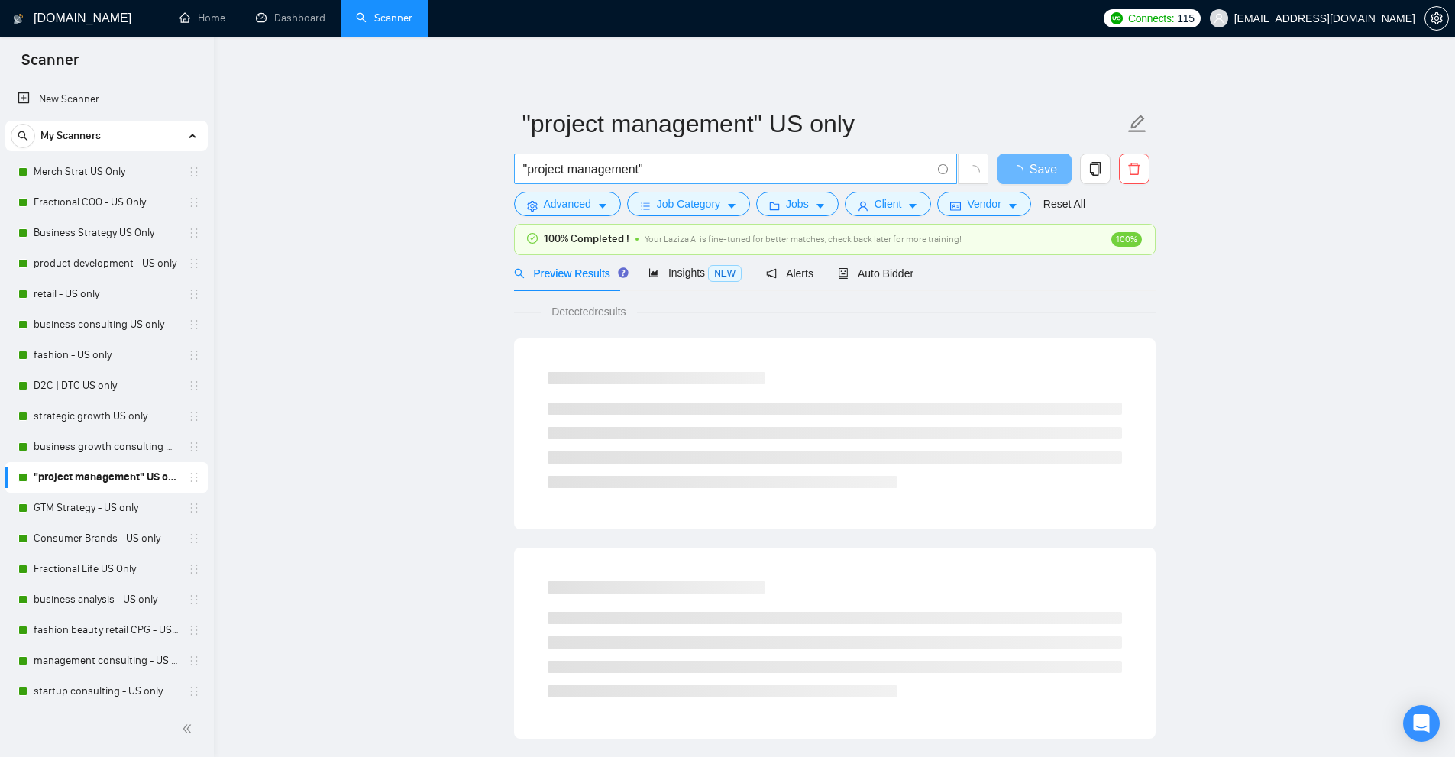
click at [624, 179] on span ""project management"" at bounding box center [735, 168] width 443 height 31
click at [589, 199] on span "Advanced" at bounding box center [567, 203] width 47 height 17
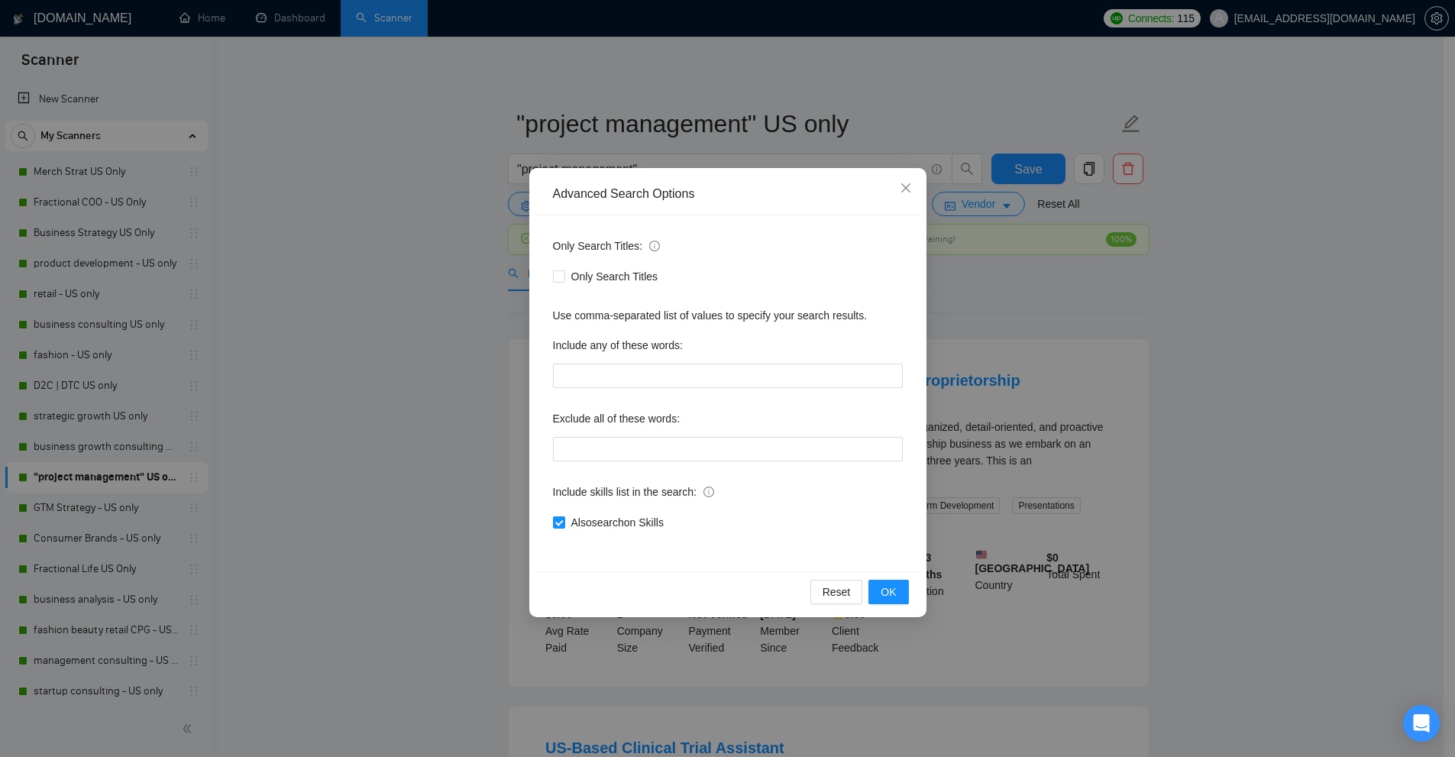
drag, startPoint x: 460, startPoint y: 248, endPoint x: 406, endPoint y: 316, distance: 86.9
click at [457, 248] on div "Advanced Search Options Only Search Titles: Only Search Titles Use comma-separa…" at bounding box center [727, 378] width 1455 height 757
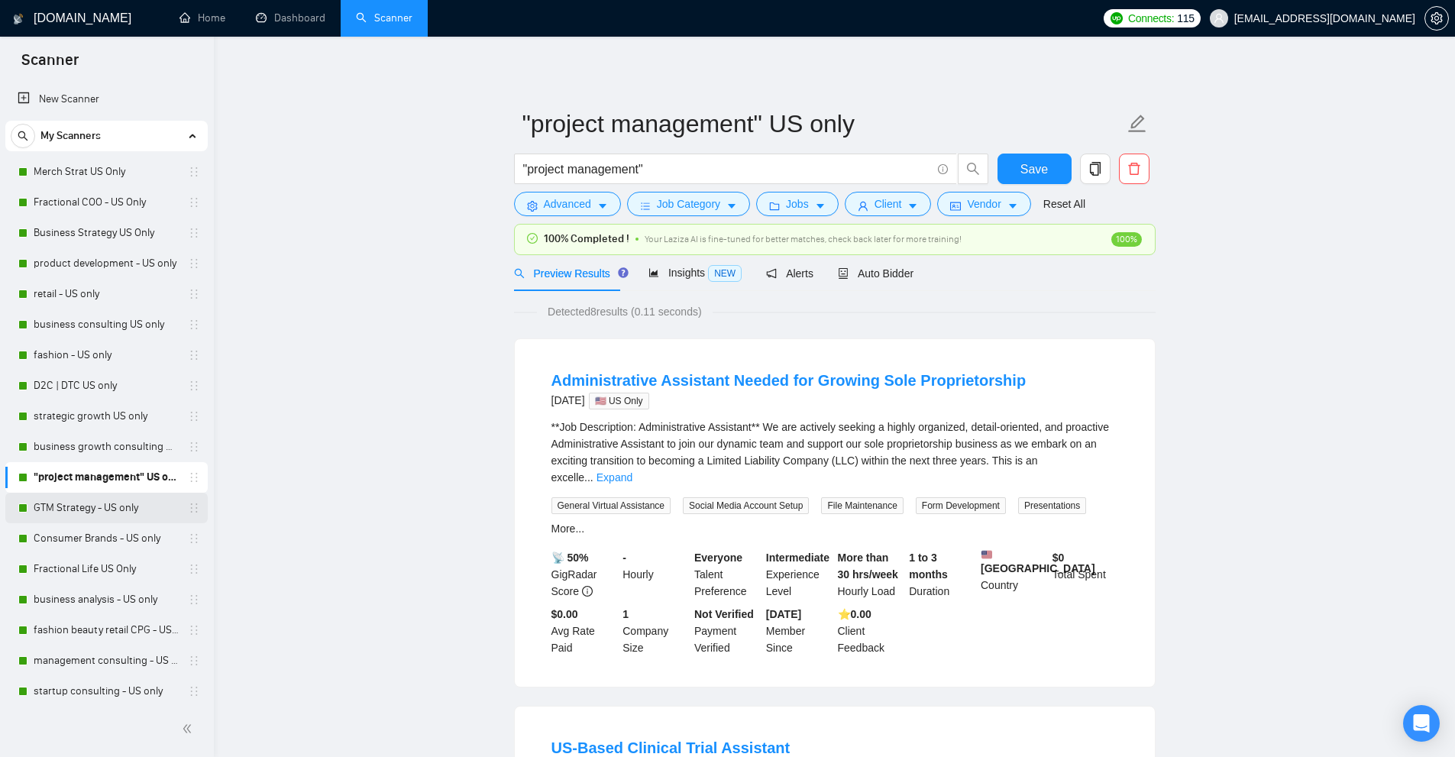
click at [74, 518] on link "GTM Strategy - US only" at bounding box center [106, 508] width 145 height 31
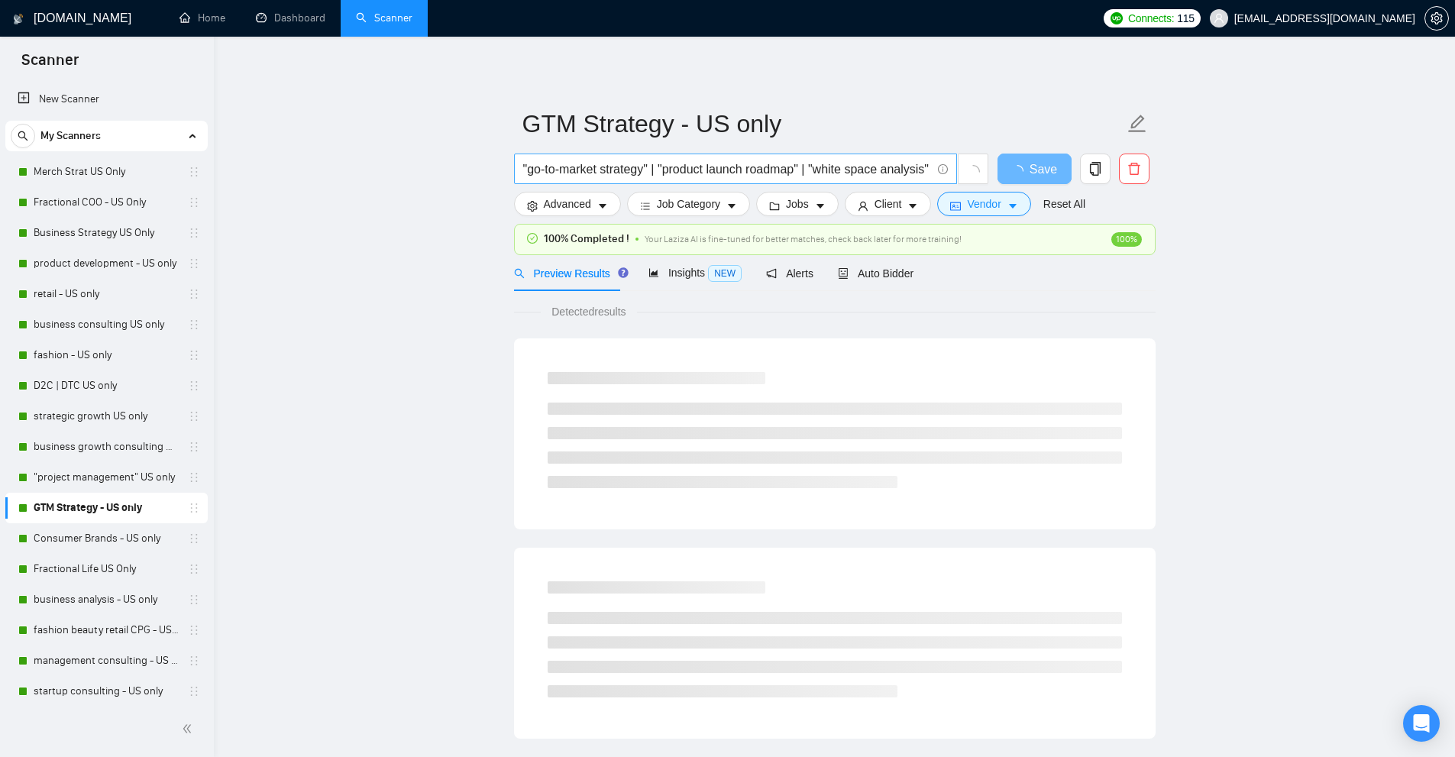
click at [632, 170] on input ""go-to-market strategy" | "product launch roadmap" | "white space analysis" | "…" at bounding box center [727, 169] width 408 height 19
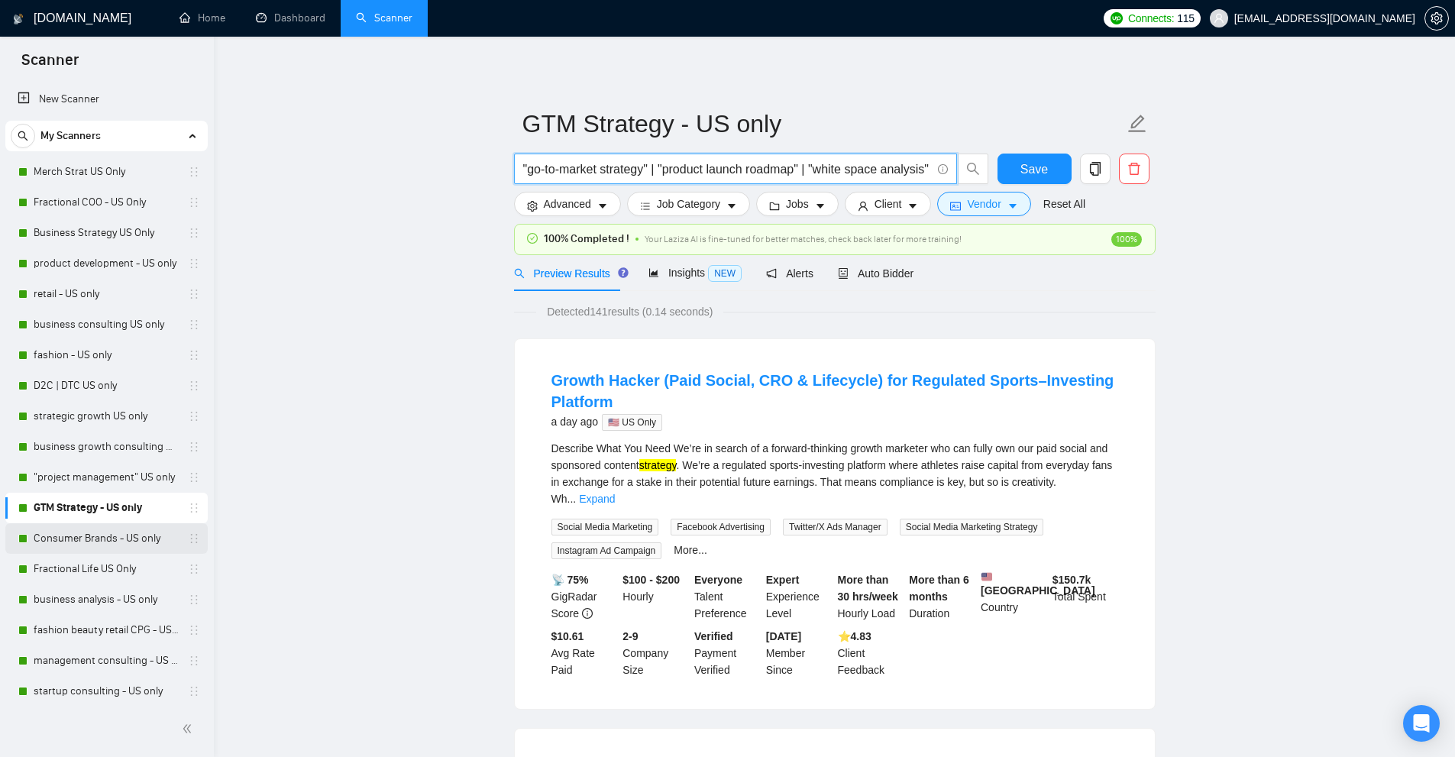
click at [64, 552] on link "Consumer Brands - US only" at bounding box center [106, 538] width 145 height 31
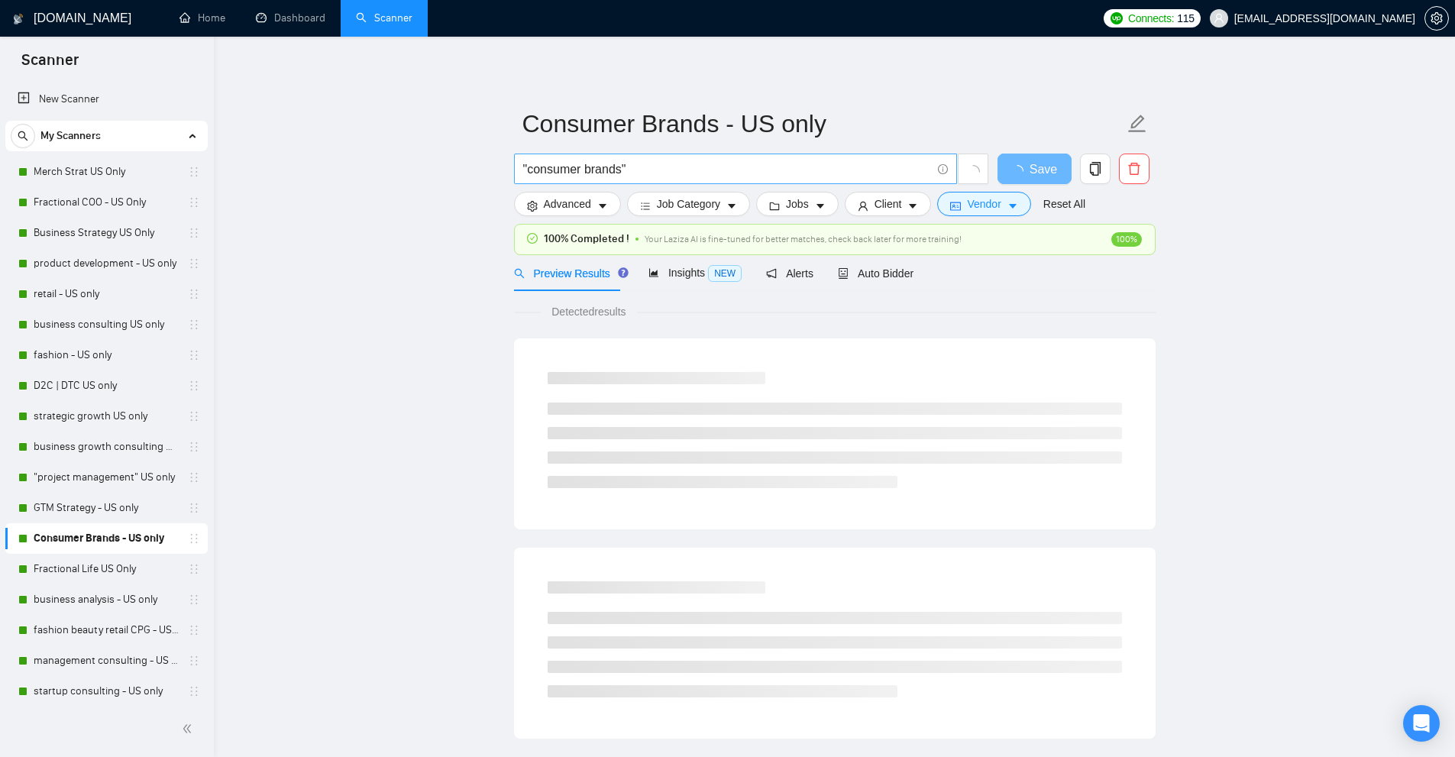
click at [676, 168] on input ""consumer brands"" at bounding box center [727, 169] width 408 height 19
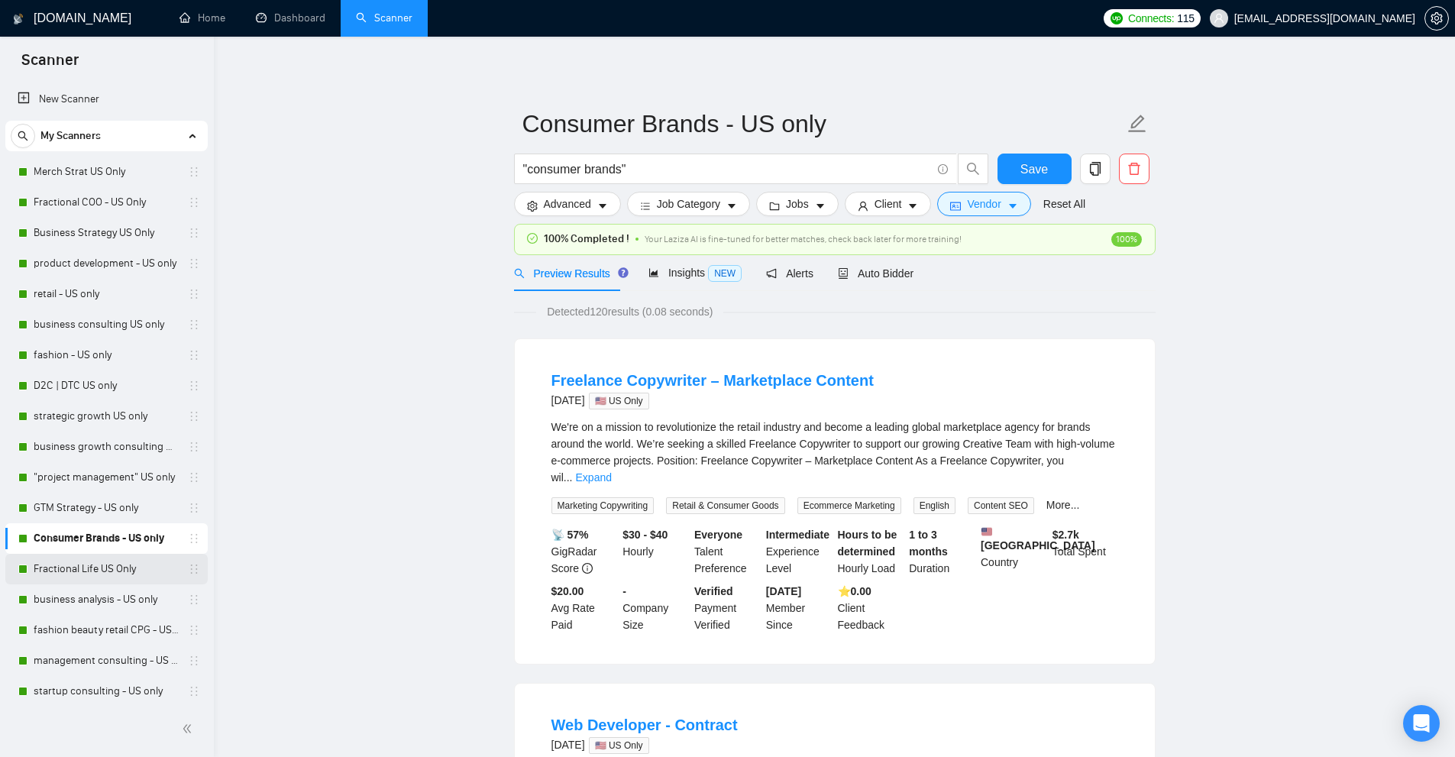
click at [110, 566] on link "Fractional Life US Only" at bounding box center [106, 569] width 145 height 31
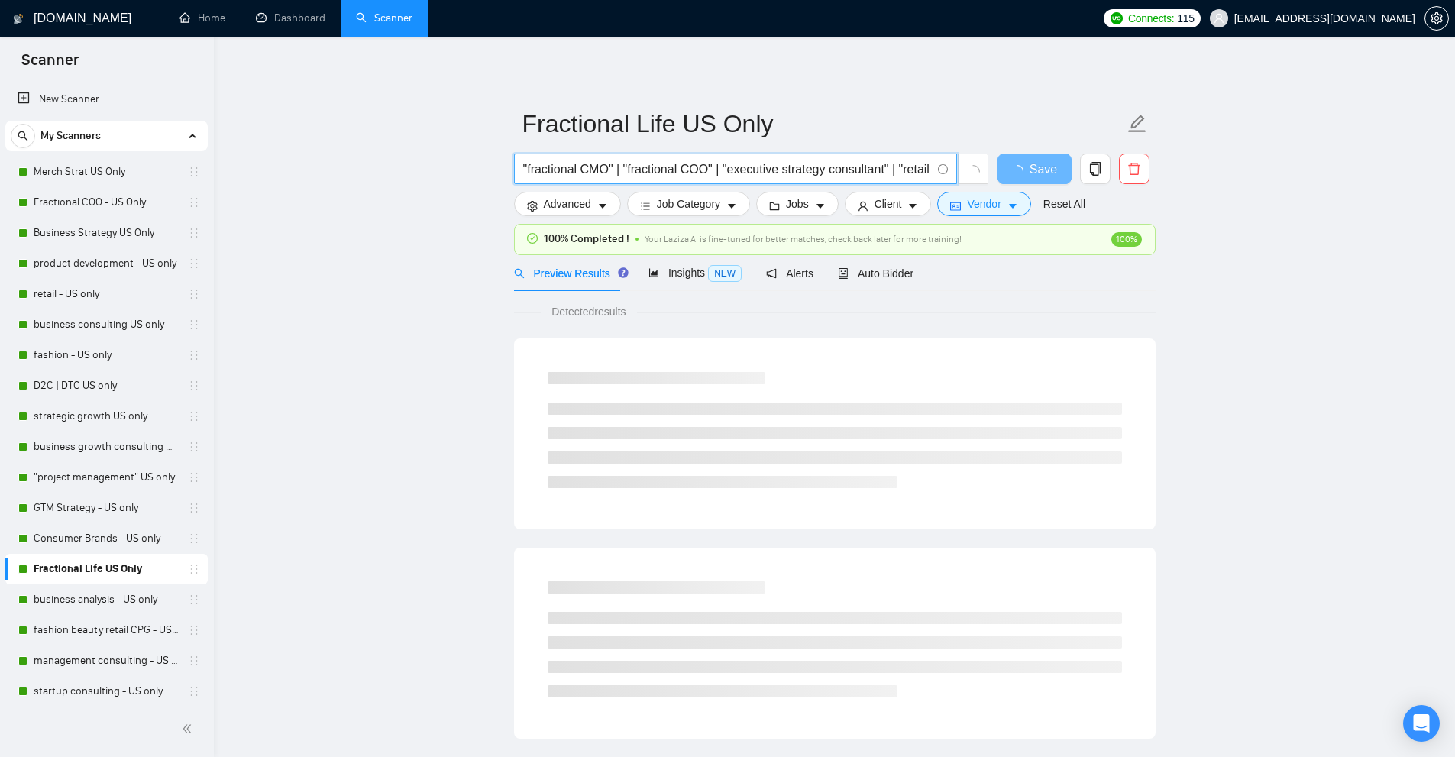
click at [644, 172] on input ""fractional CMO" | "fractional COO" | "executive strategy consultant" | "retail…" at bounding box center [727, 169] width 408 height 19
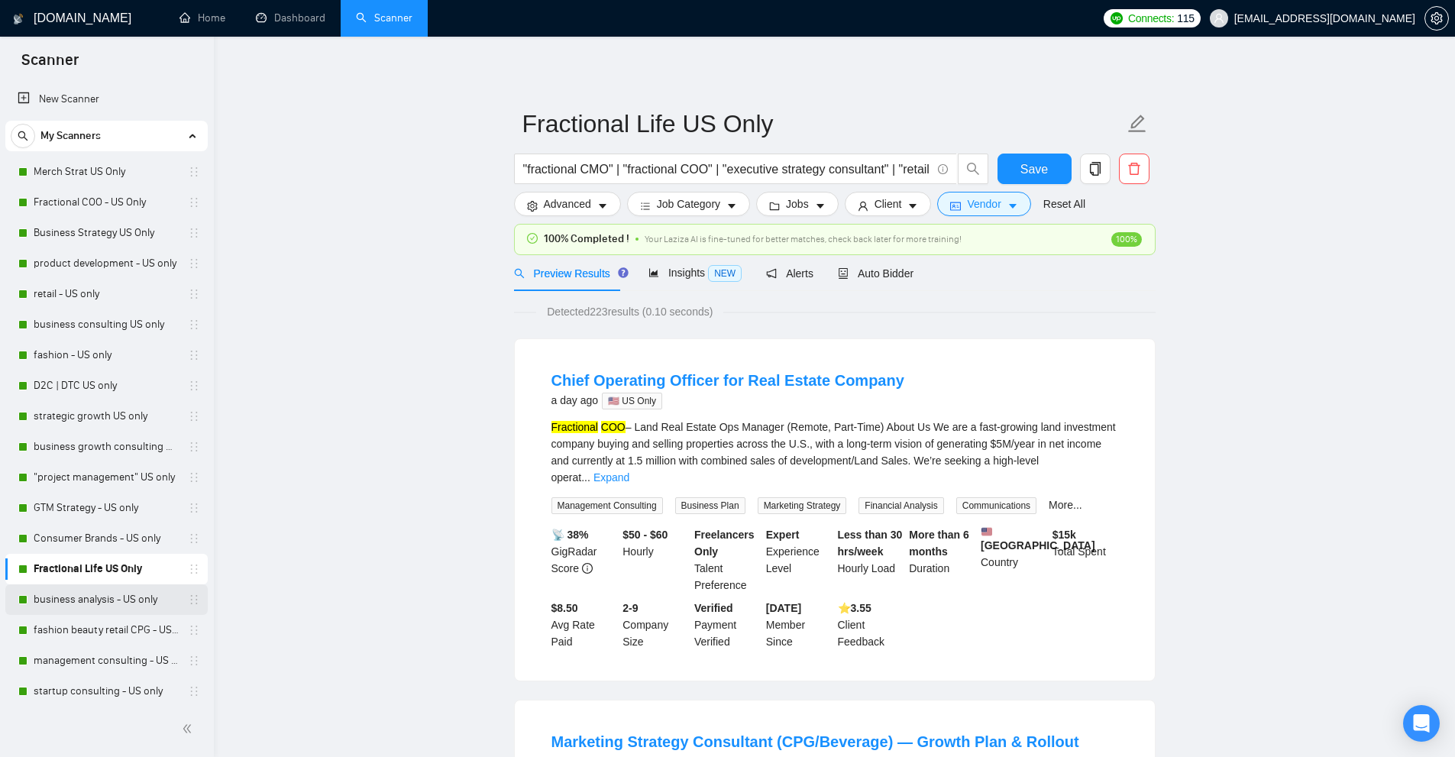
click at [91, 598] on link "business analysis - US only" at bounding box center [106, 599] width 145 height 31
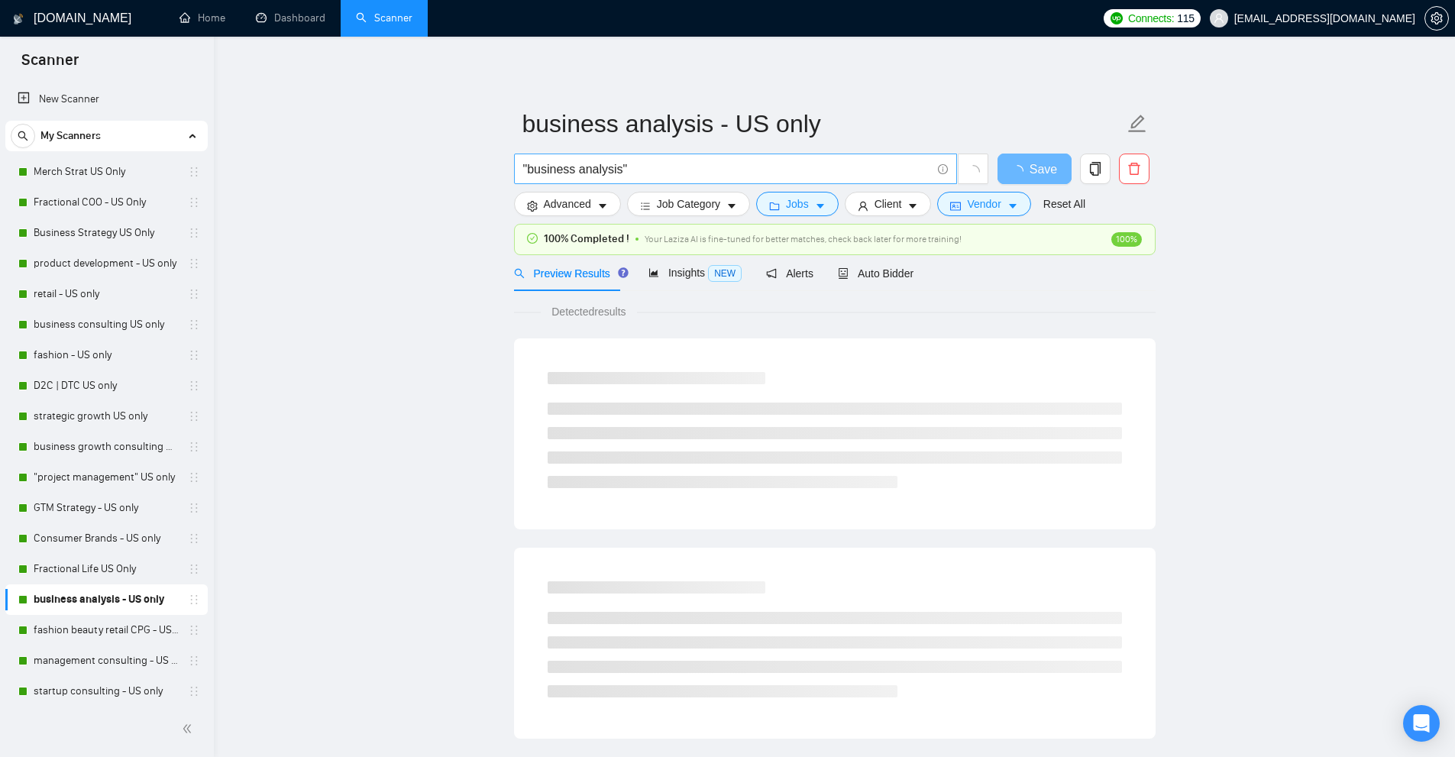
click at [598, 167] on input ""business analysis"" at bounding box center [727, 169] width 408 height 19
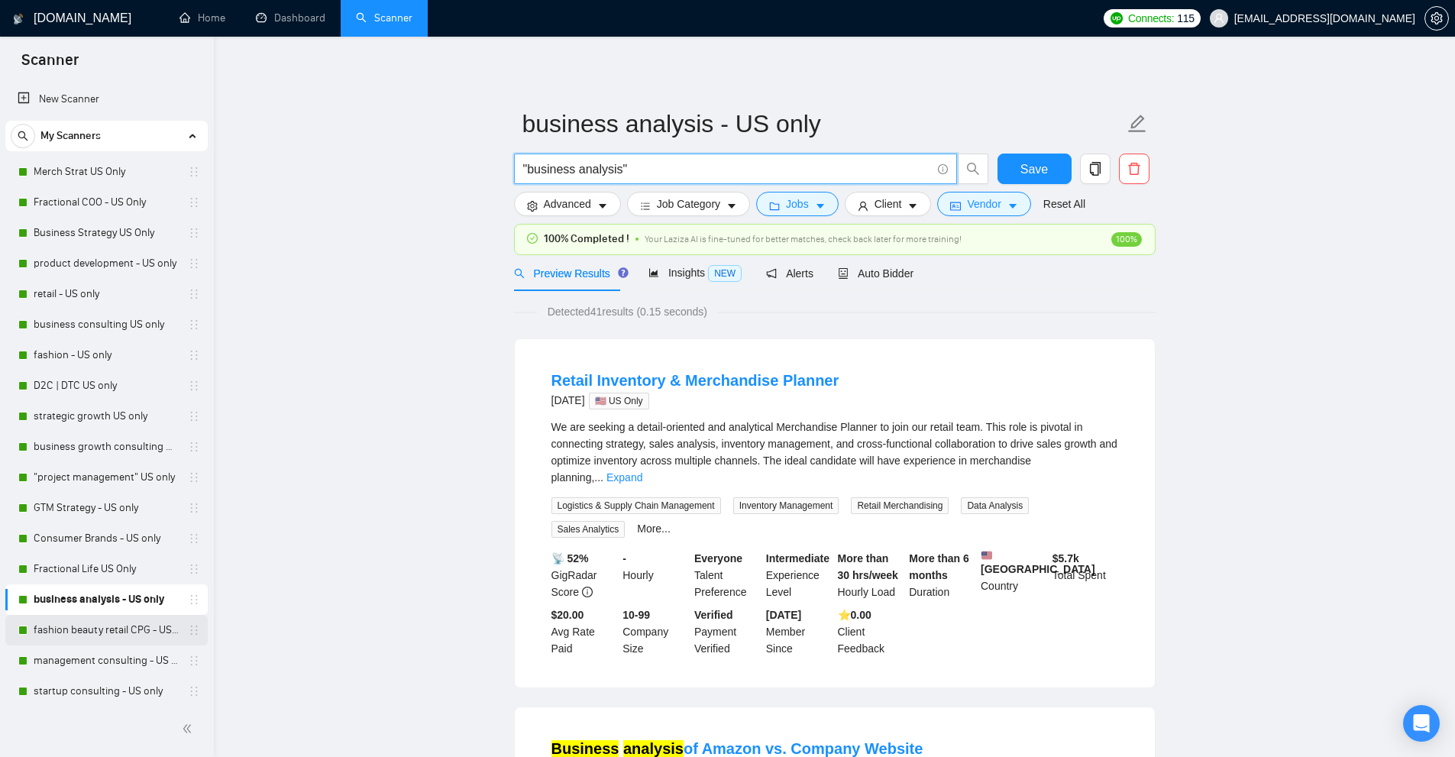
click at [133, 641] on link "fashion beauty retail CPG - US only" at bounding box center [106, 630] width 145 height 31
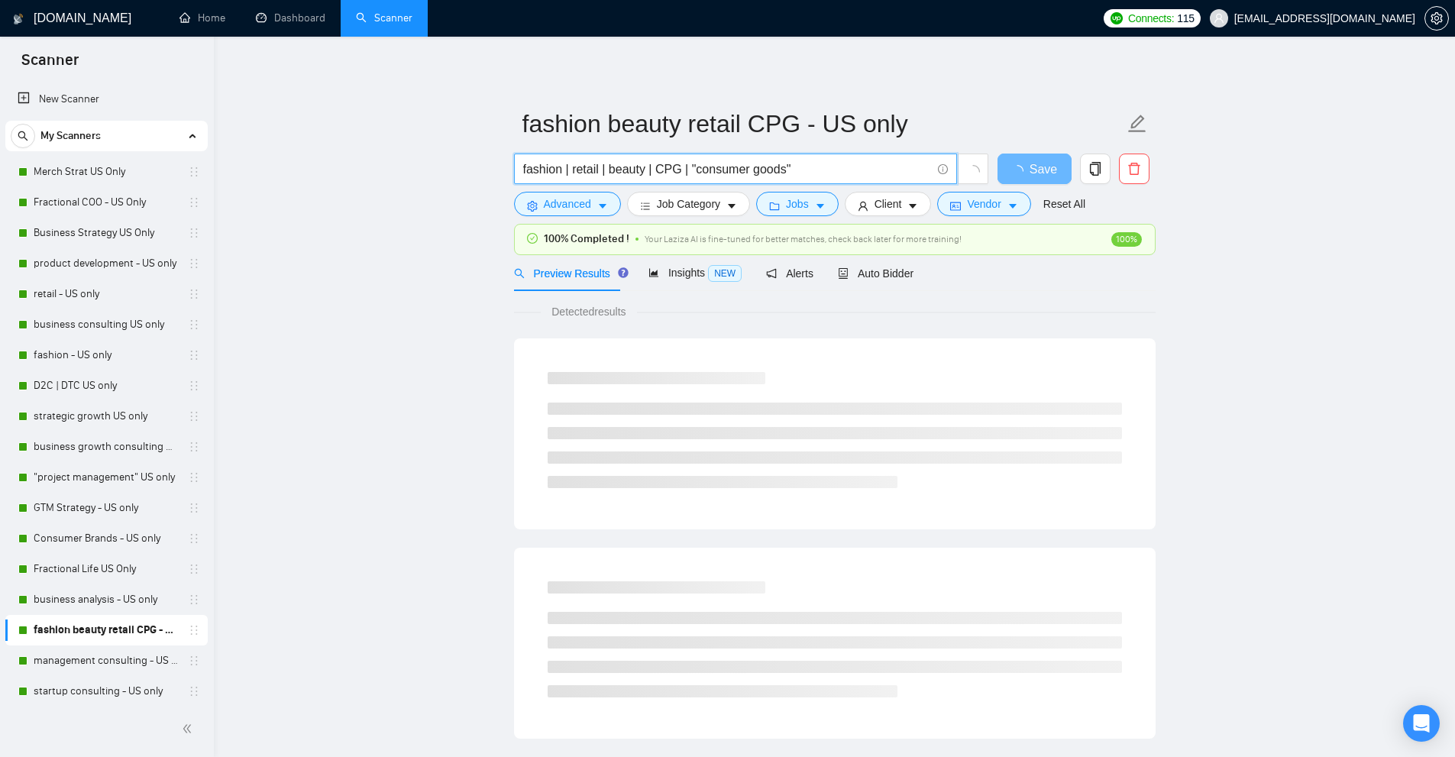
click at [635, 173] on input "fashion | retail | beauty | CPG | "consumer goods"" at bounding box center [727, 169] width 408 height 19
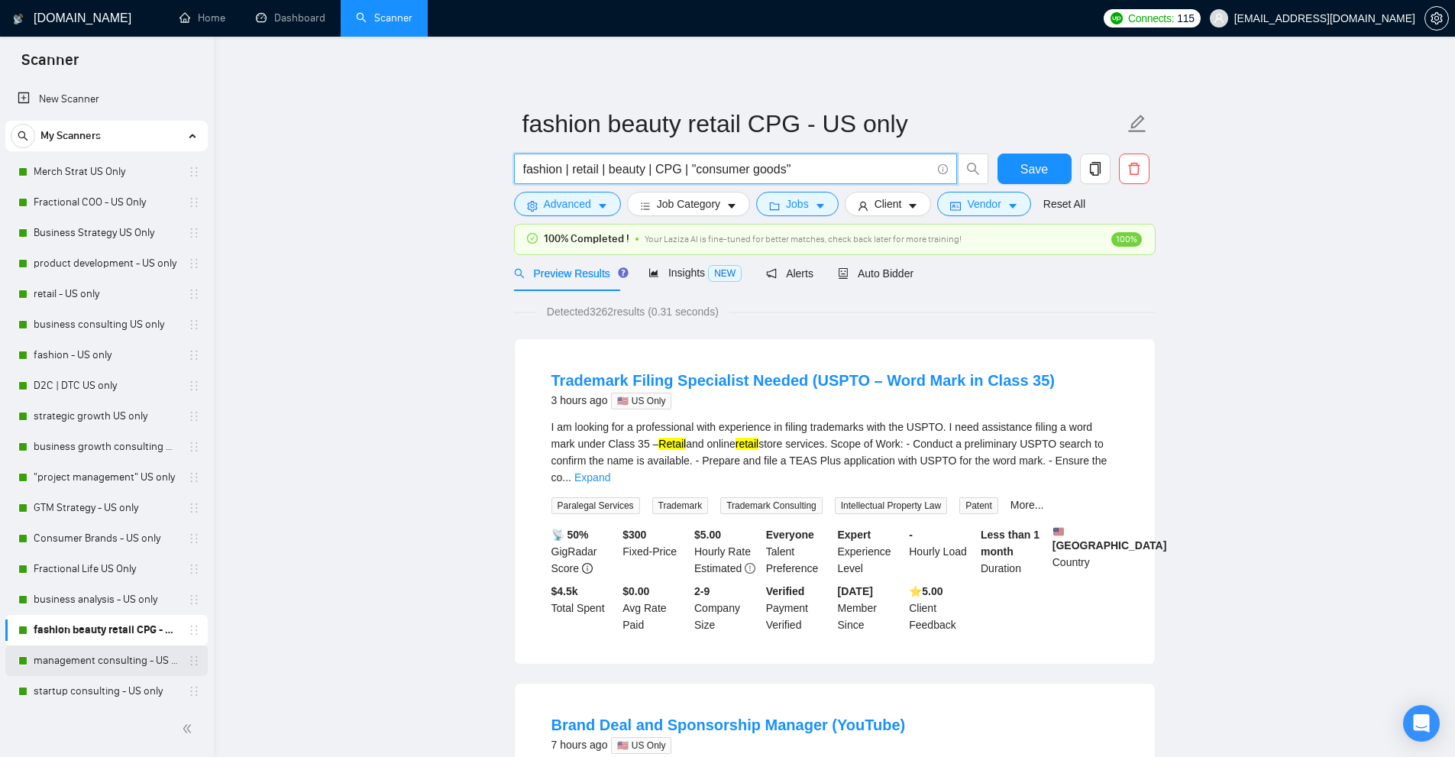
click at [94, 654] on link "management consulting - US only" at bounding box center [106, 660] width 145 height 31
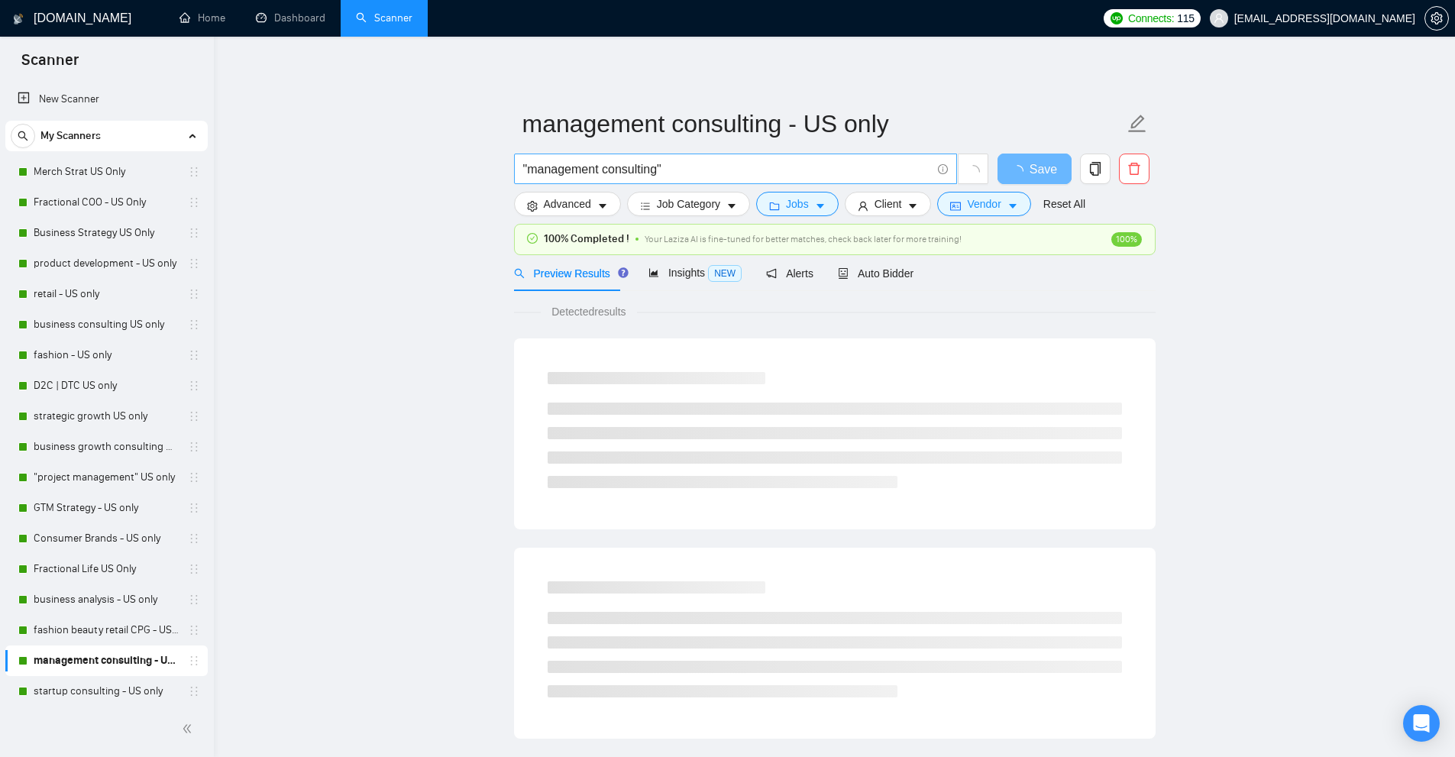
click at [666, 171] on input ""management consulting"" at bounding box center [727, 169] width 408 height 19
click at [117, 636] on link "fashion beauty retail CPG - US only" at bounding box center [106, 630] width 145 height 31
click at [593, 198] on button "Advanced" at bounding box center [567, 204] width 107 height 24
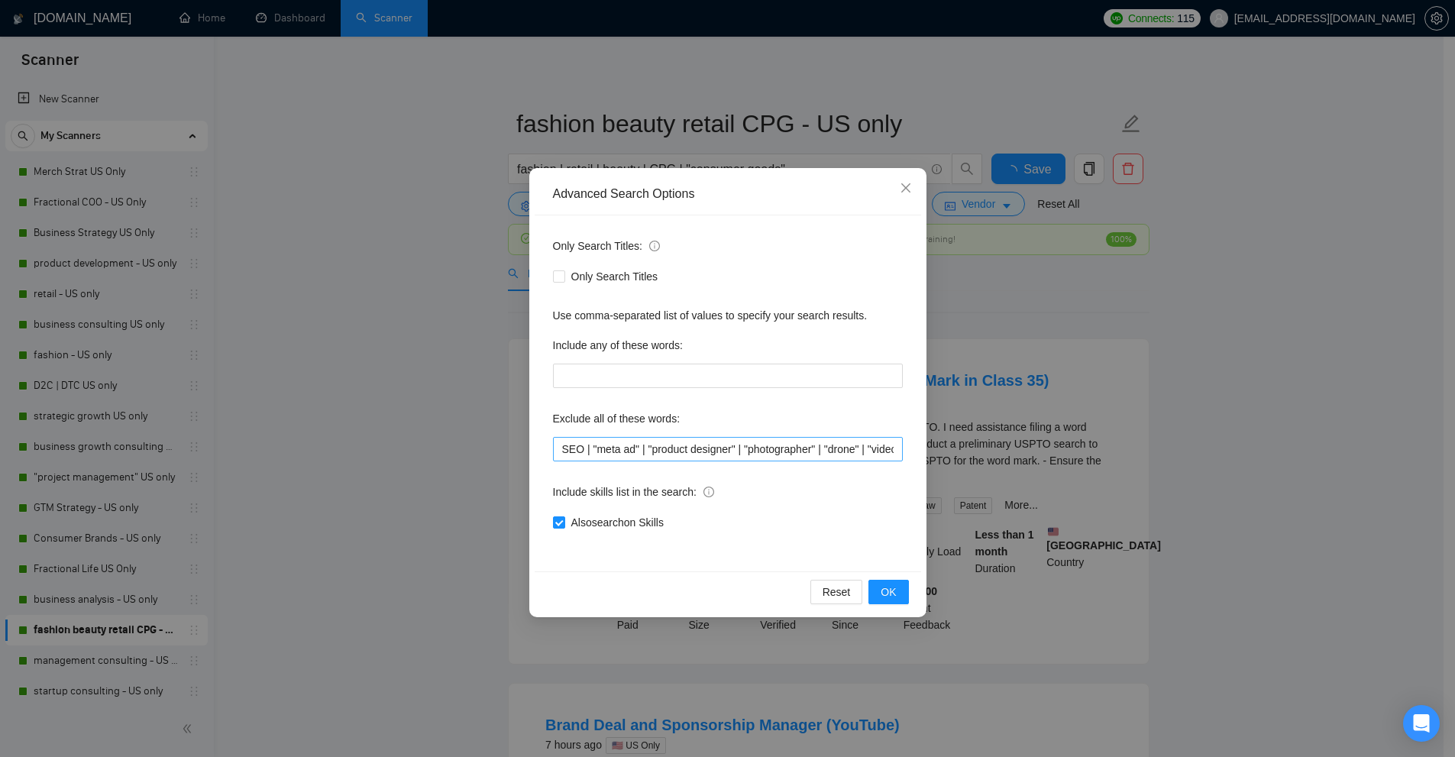
scroll to position [0, 202]
click at [628, 452] on input "SEO | "meta ad" | "product designer" | "photographer" | "drone" | "video" | "lo…" at bounding box center [728, 449] width 350 height 24
click at [193, 531] on div "Advanced Search Options Only Search Titles: Only Search Titles Use comma-separa…" at bounding box center [727, 378] width 1455 height 757
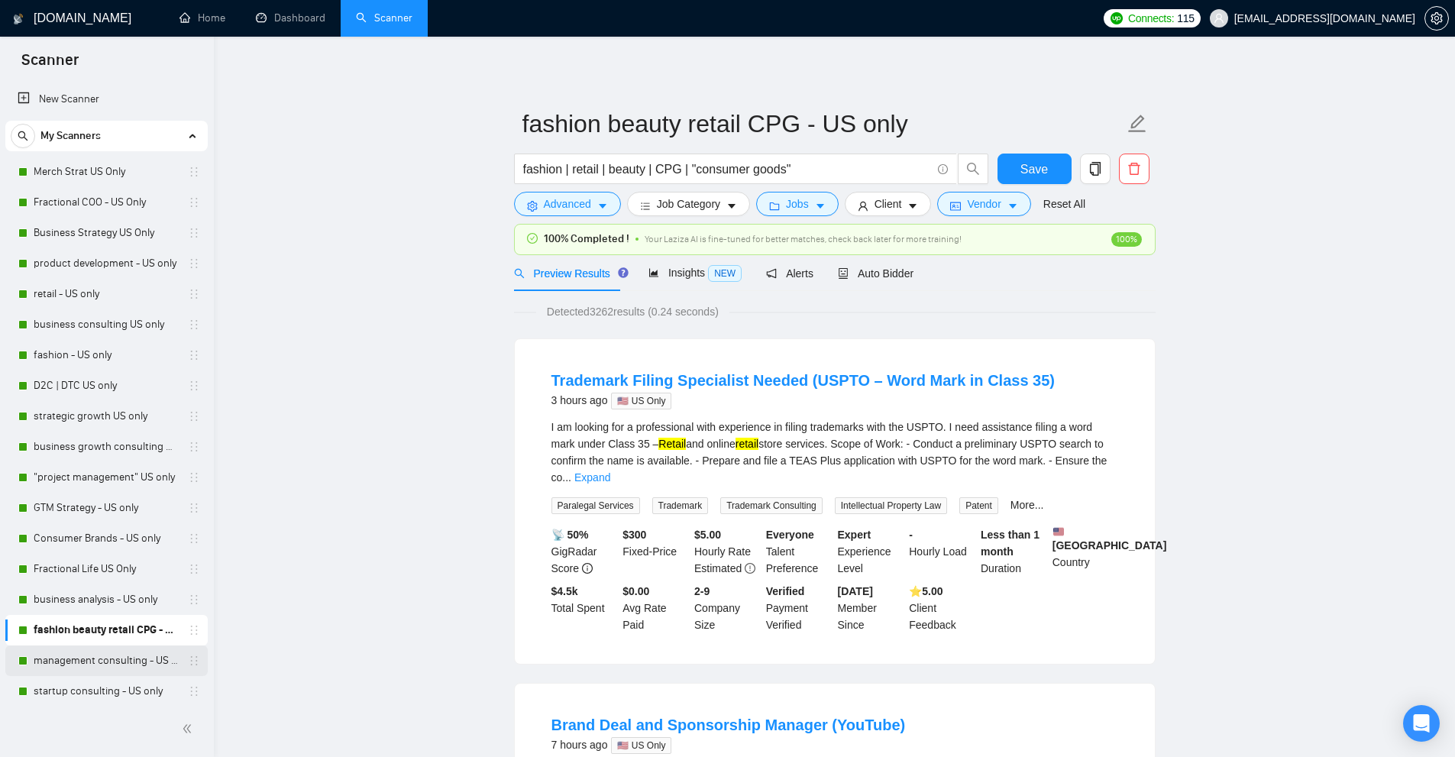
click at [108, 662] on link "management consulting - US only" at bounding box center [106, 660] width 145 height 31
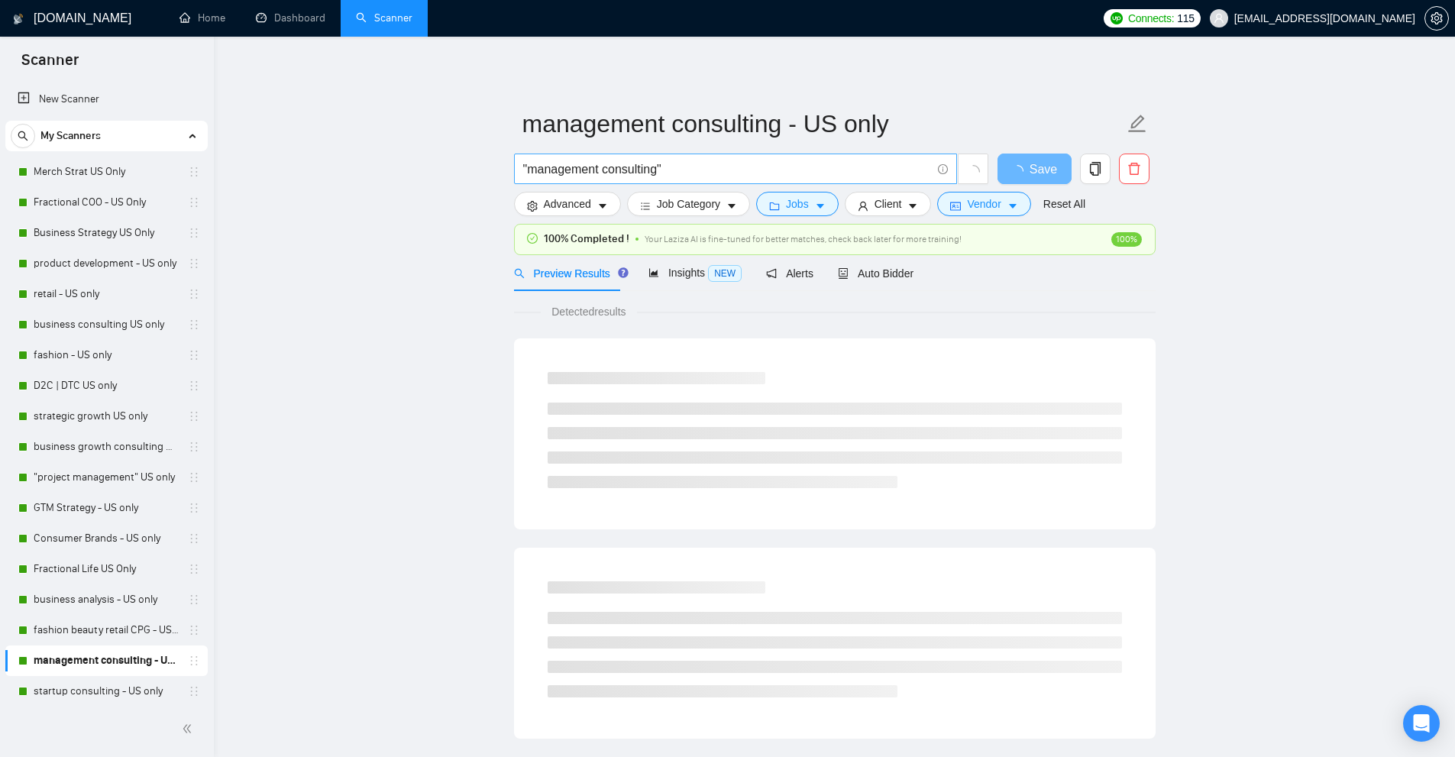
click at [712, 167] on input ""management consulting"" at bounding box center [727, 169] width 408 height 19
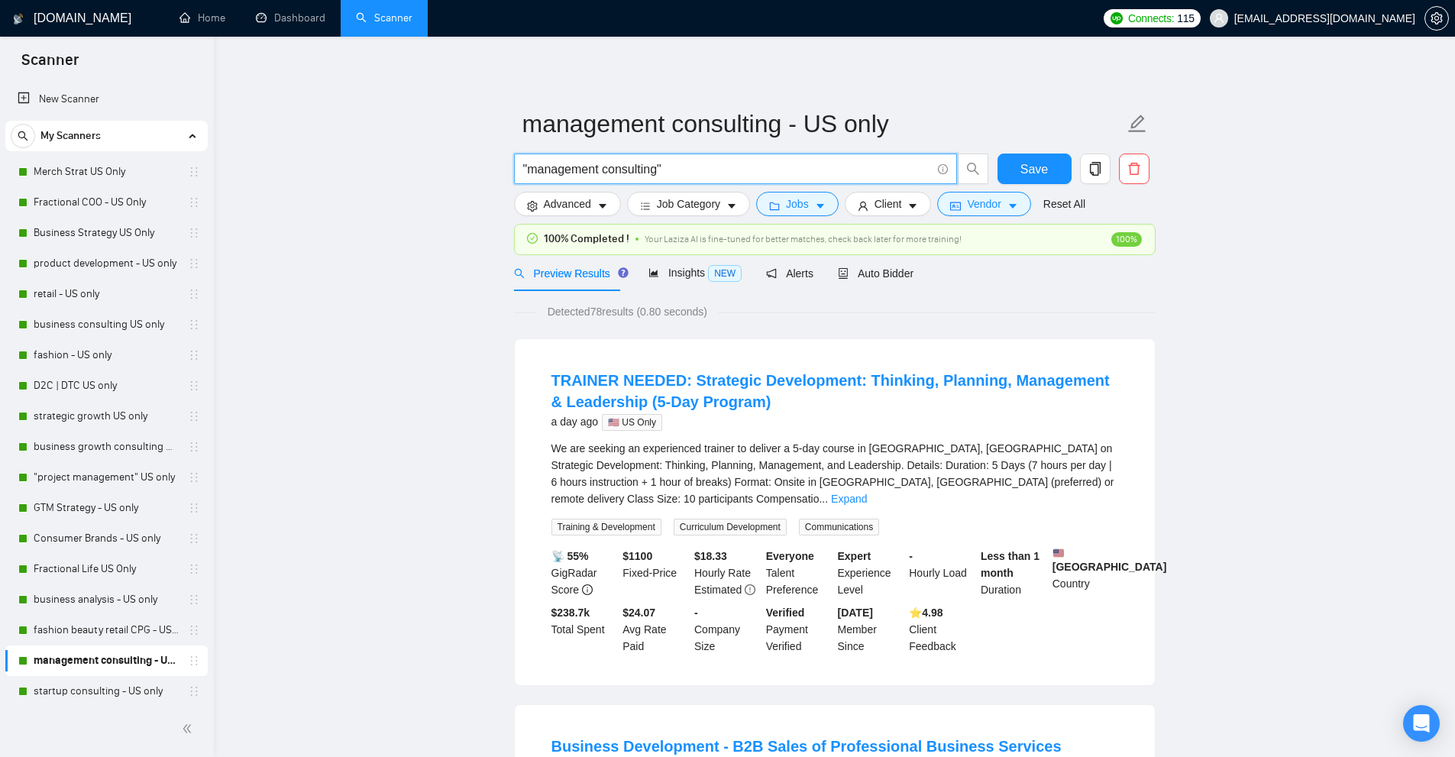
scroll to position [153, 0]
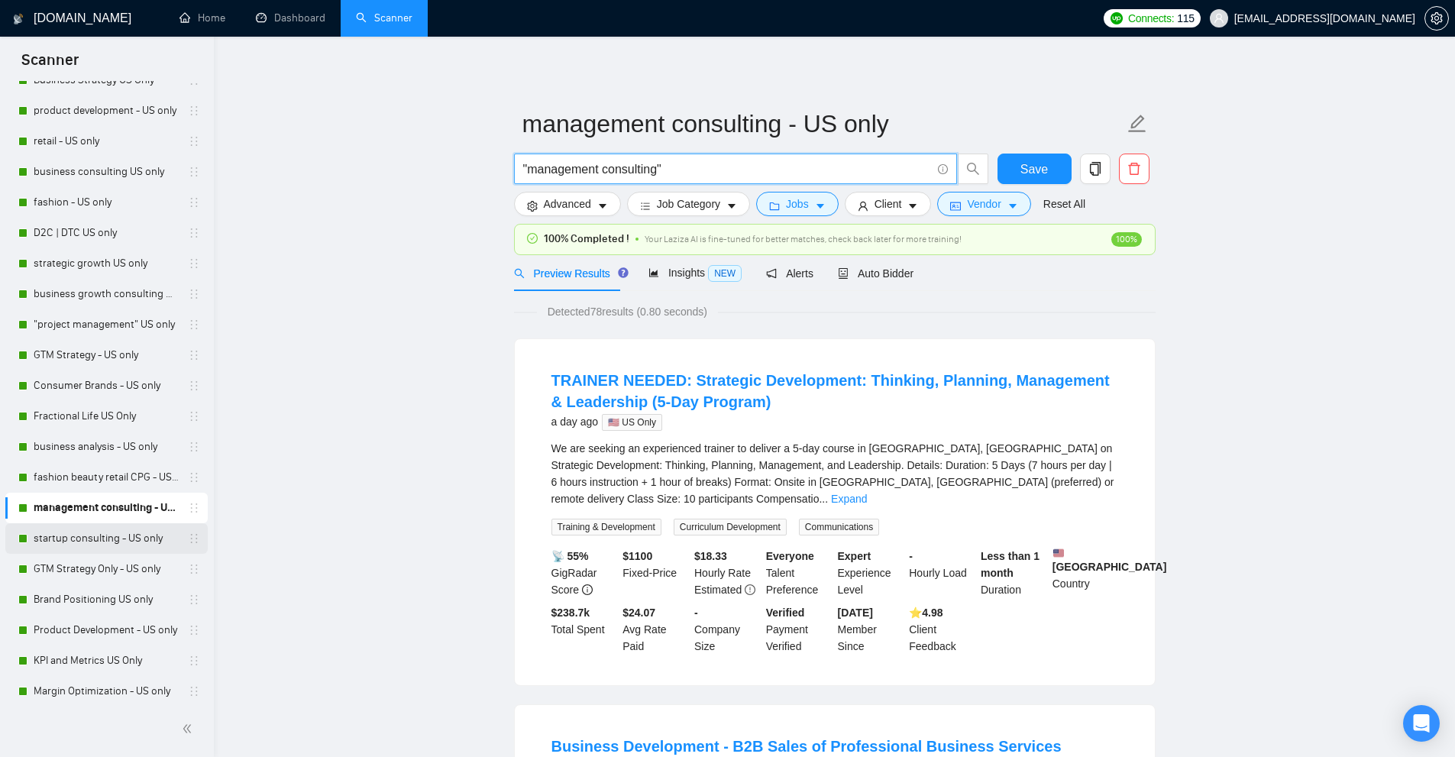
click at [89, 539] on link "startup consulting - US only" at bounding box center [106, 538] width 145 height 31
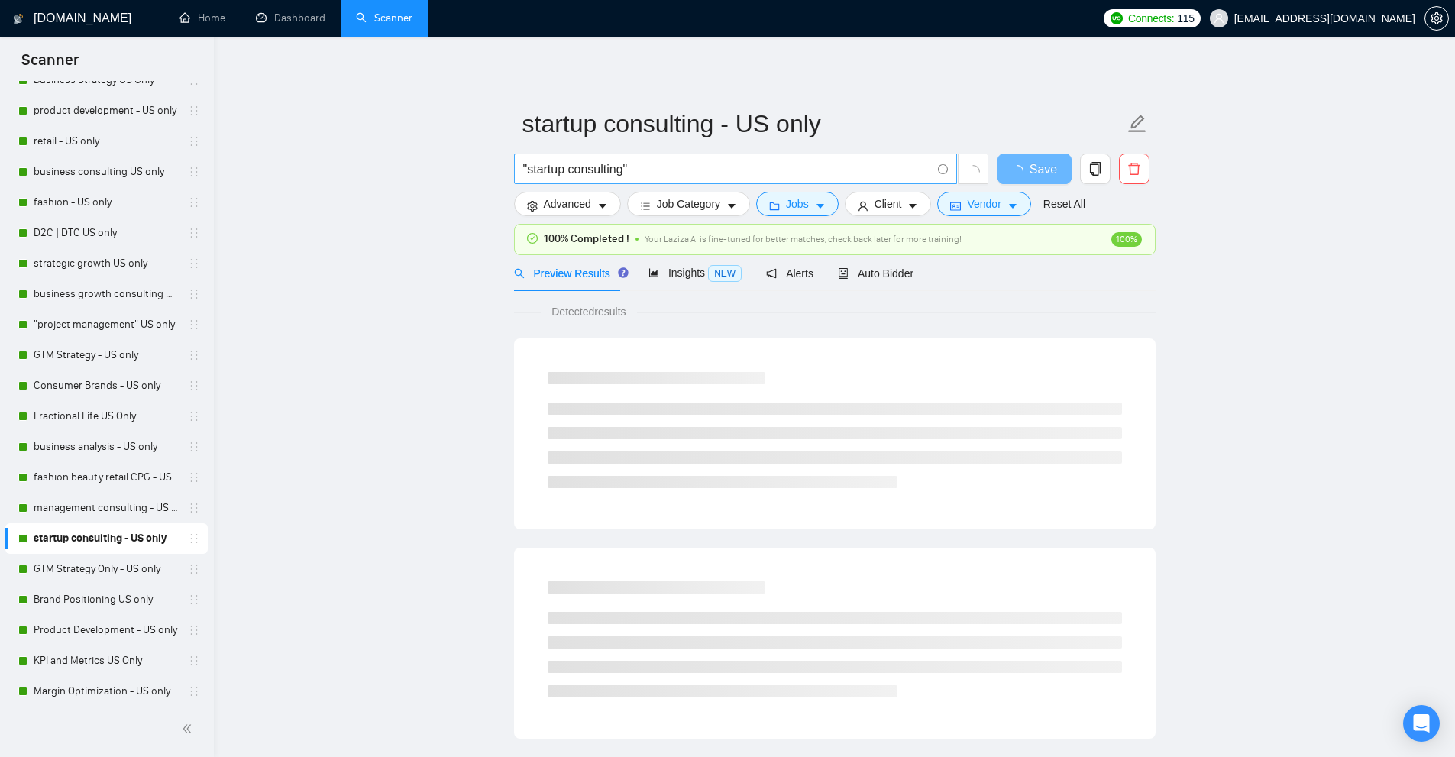
click at [663, 174] on input ""startup consulting"" at bounding box center [727, 169] width 408 height 19
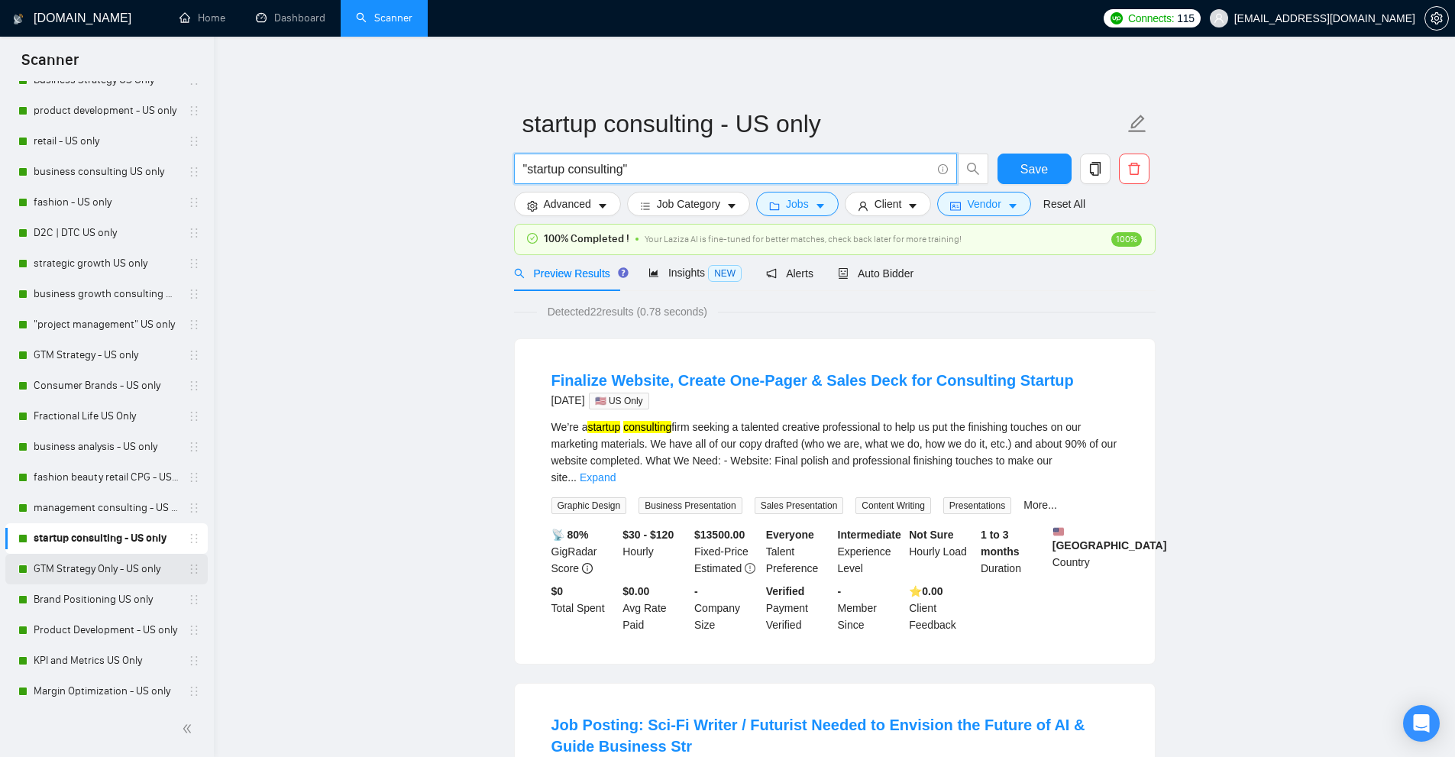
click at [70, 565] on link "GTM Strategy Only - US only" at bounding box center [106, 569] width 145 height 31
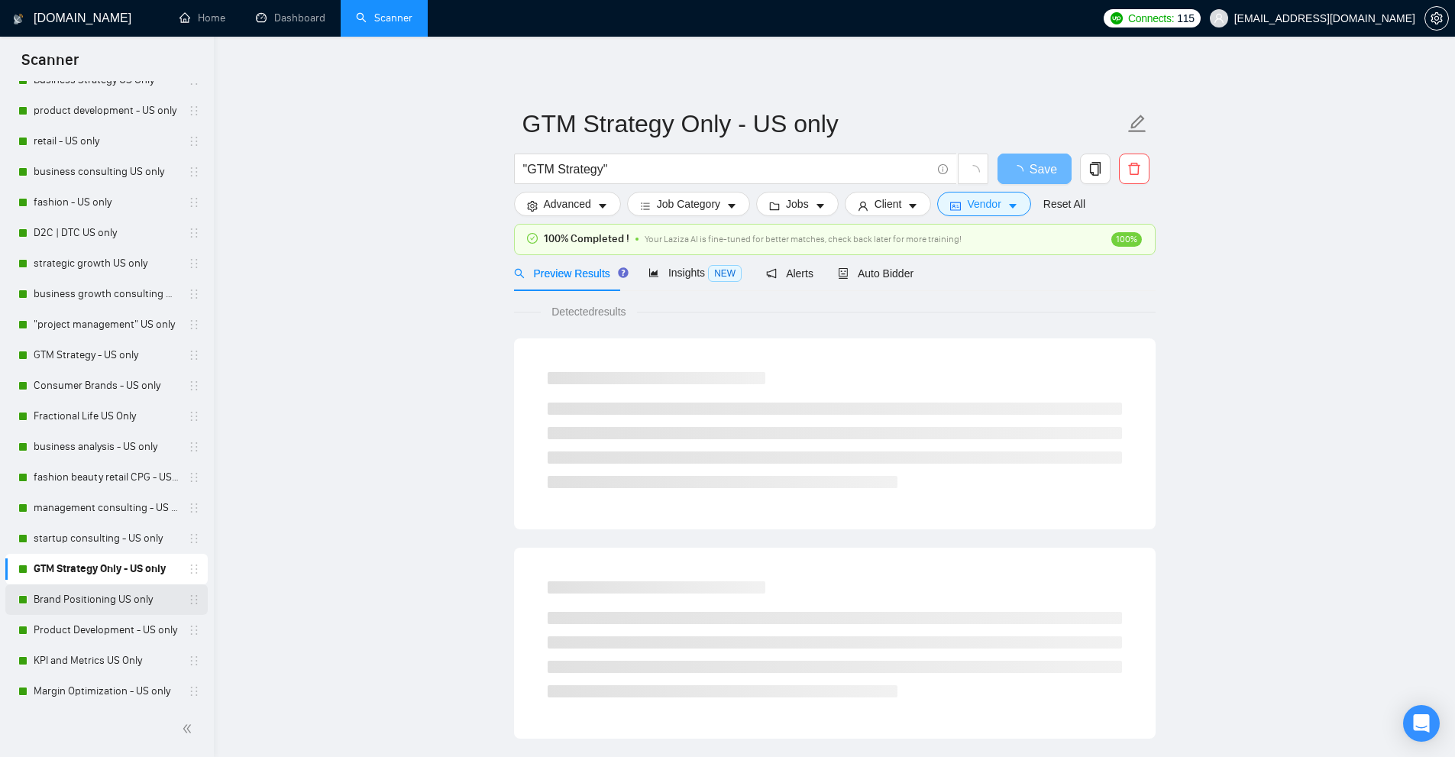
click at [125, 590] on link "Brand Positioning US only" at bounding box center [106, 599] width 145 height 31
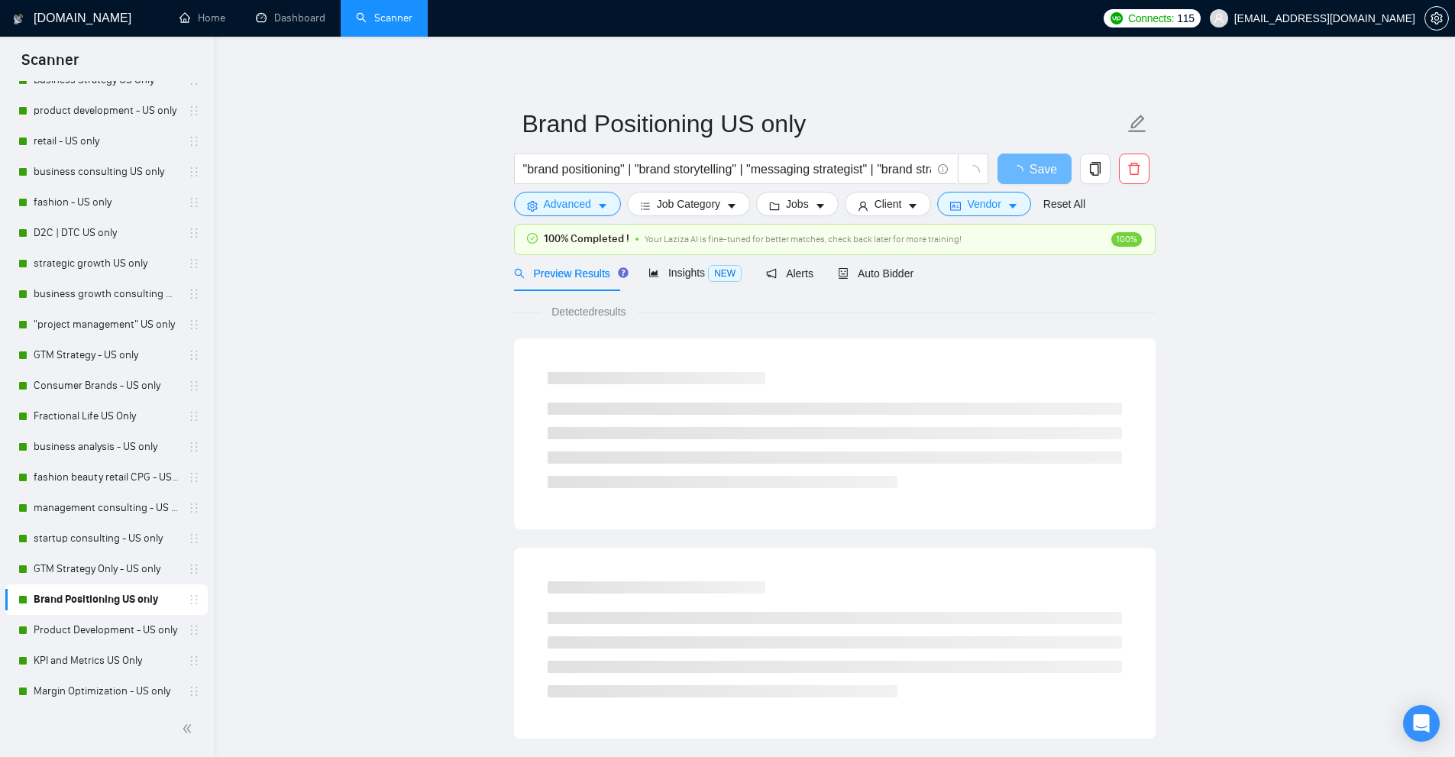
click at [657, 176] on input ""brand positioning" | "brand storytelling" | "messaging strategist" | "brand st…" at bounding box center [727, 169] width 408 height 19
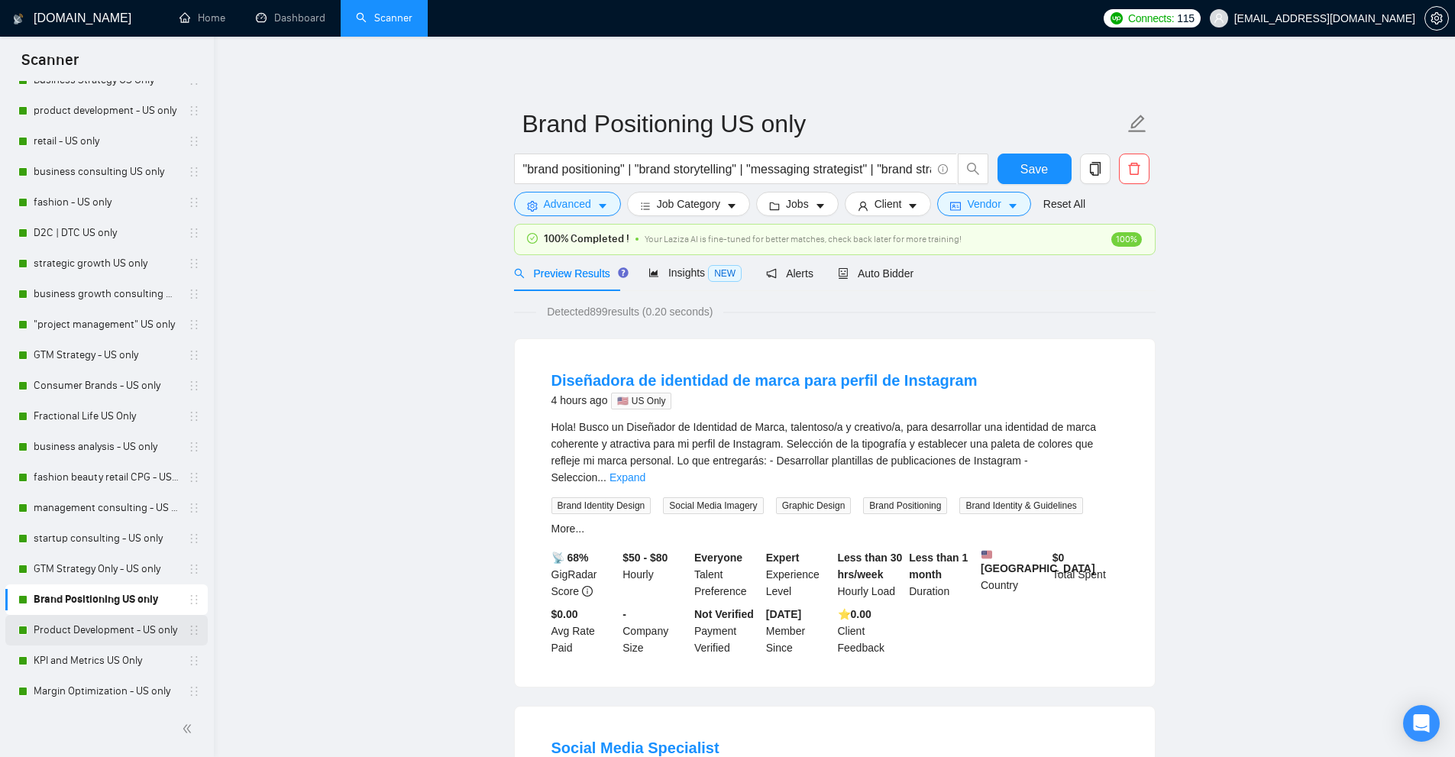
click at [50, 627] on link "Product Development - US only" at bounding box center [106, 630] width 145 height 31
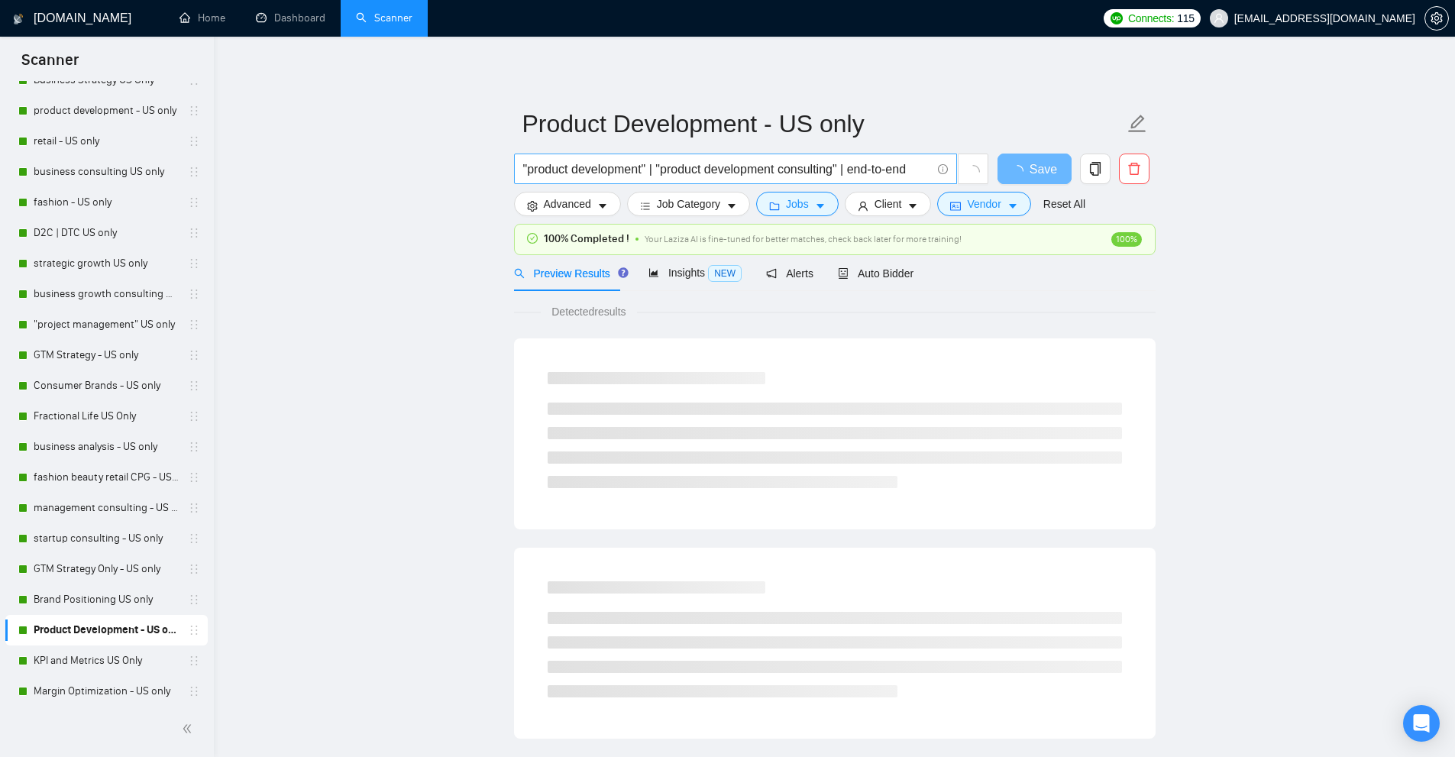
click at [638, 171] on input ""product development" | "product development consulting" | end-to-end" at bounding box center [727, 169] width 408 height 19
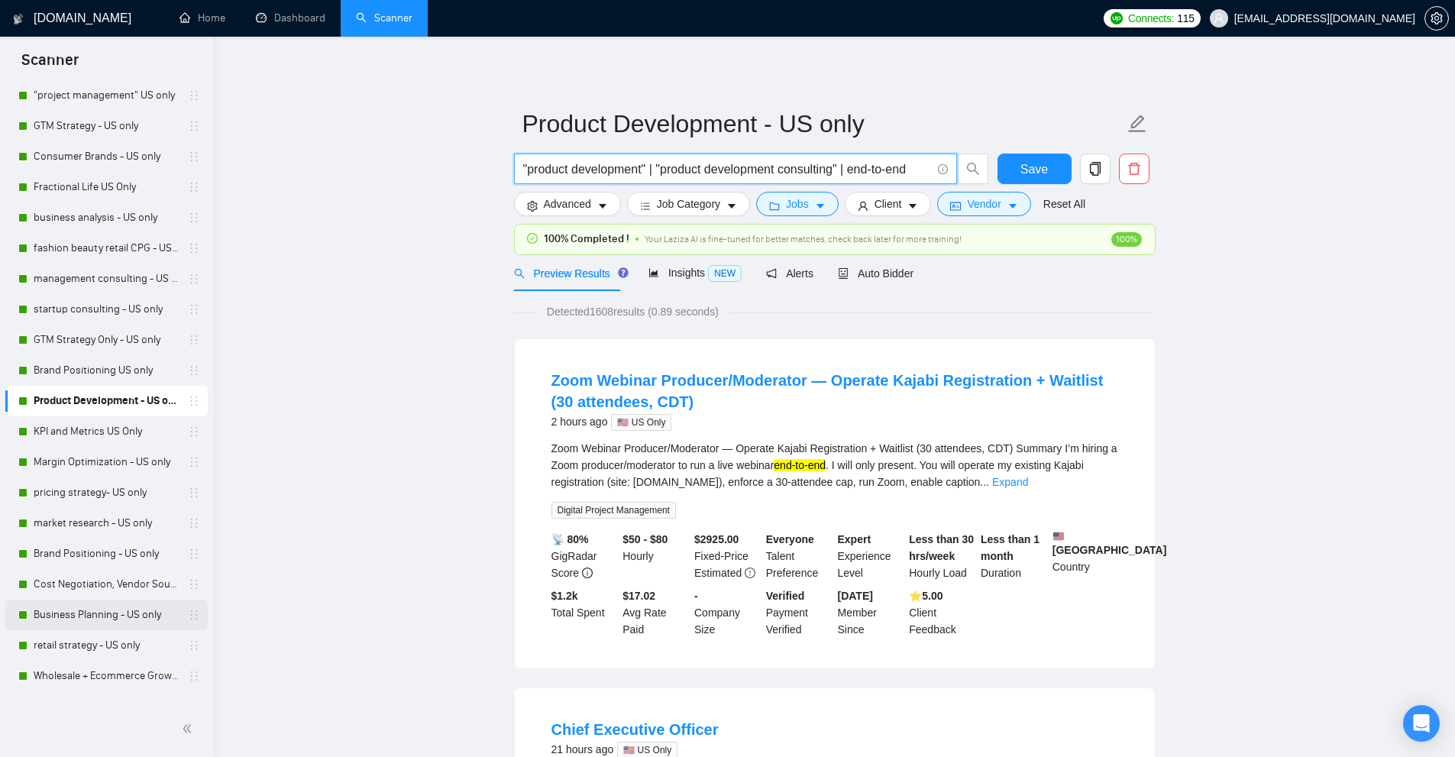
scroll to position [535, 0]
click at [98, 279] on link "KPI and Metrics US Only" at bounding box center [106, 278] width 145 height 31
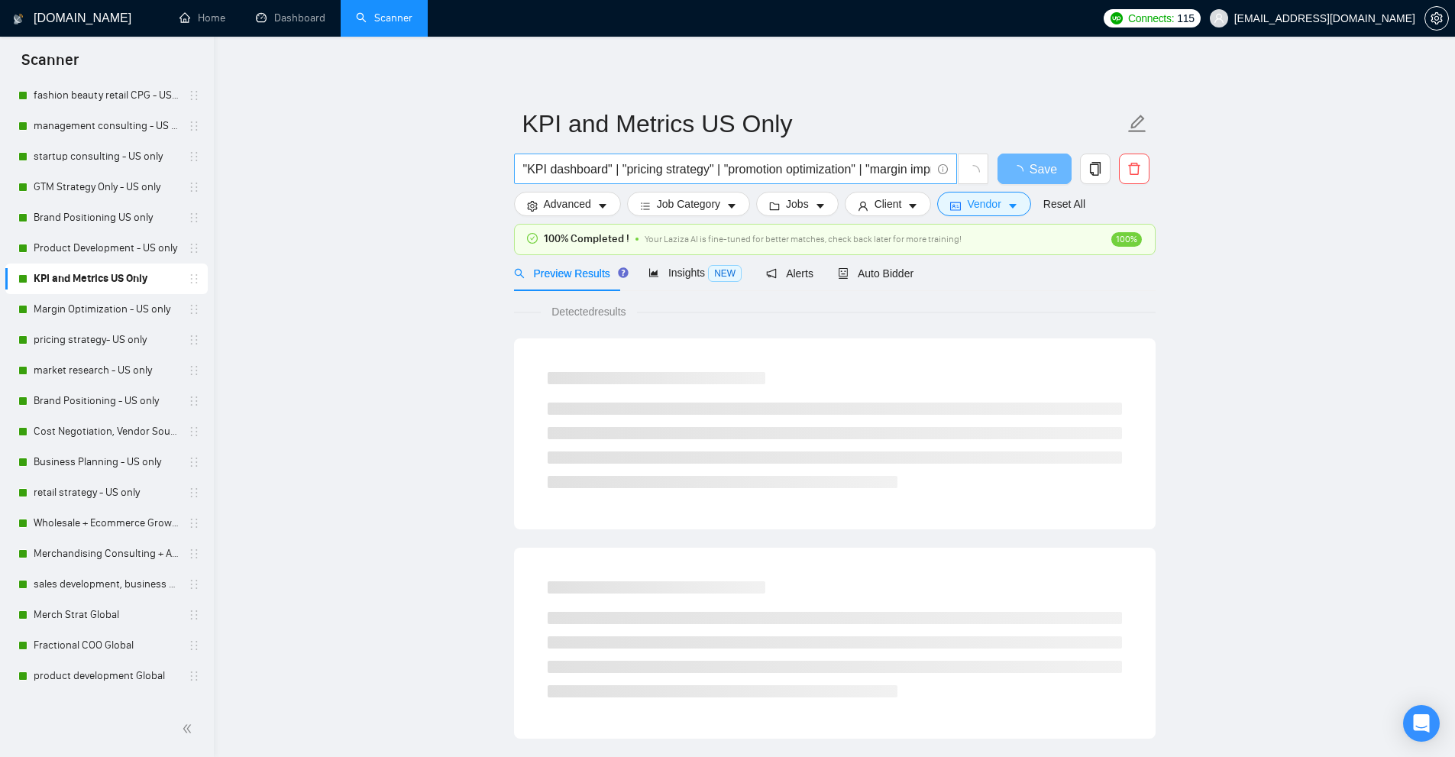
click at [576, 167] on input ""KPI dashboard" | "pricing strategy" | "promotion optimization" | "margin impro…" at bounding box center [727, 169] width 408 height 19
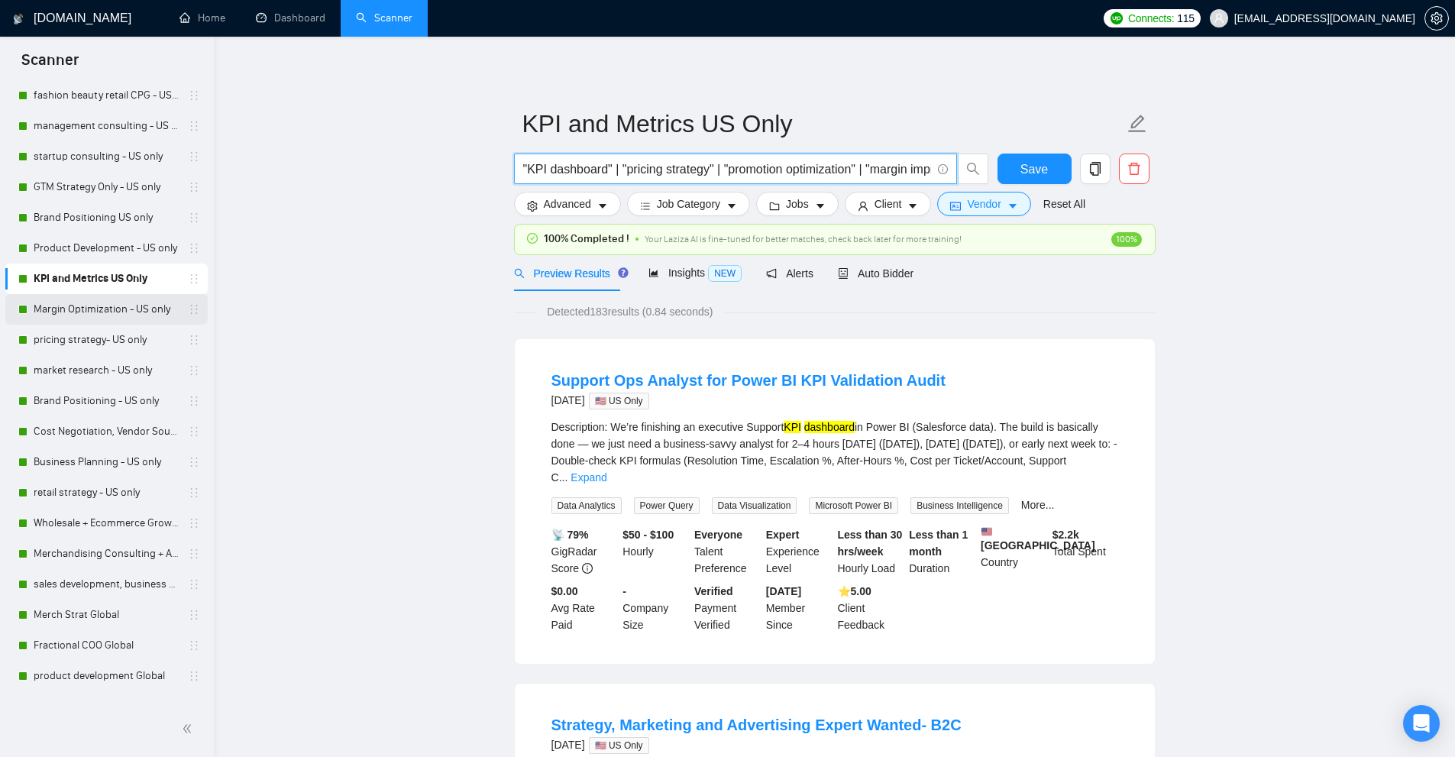
click at [78, 305] on link "Margin Optimization - US only" at bounding box center [106, 309] width 145 height 31
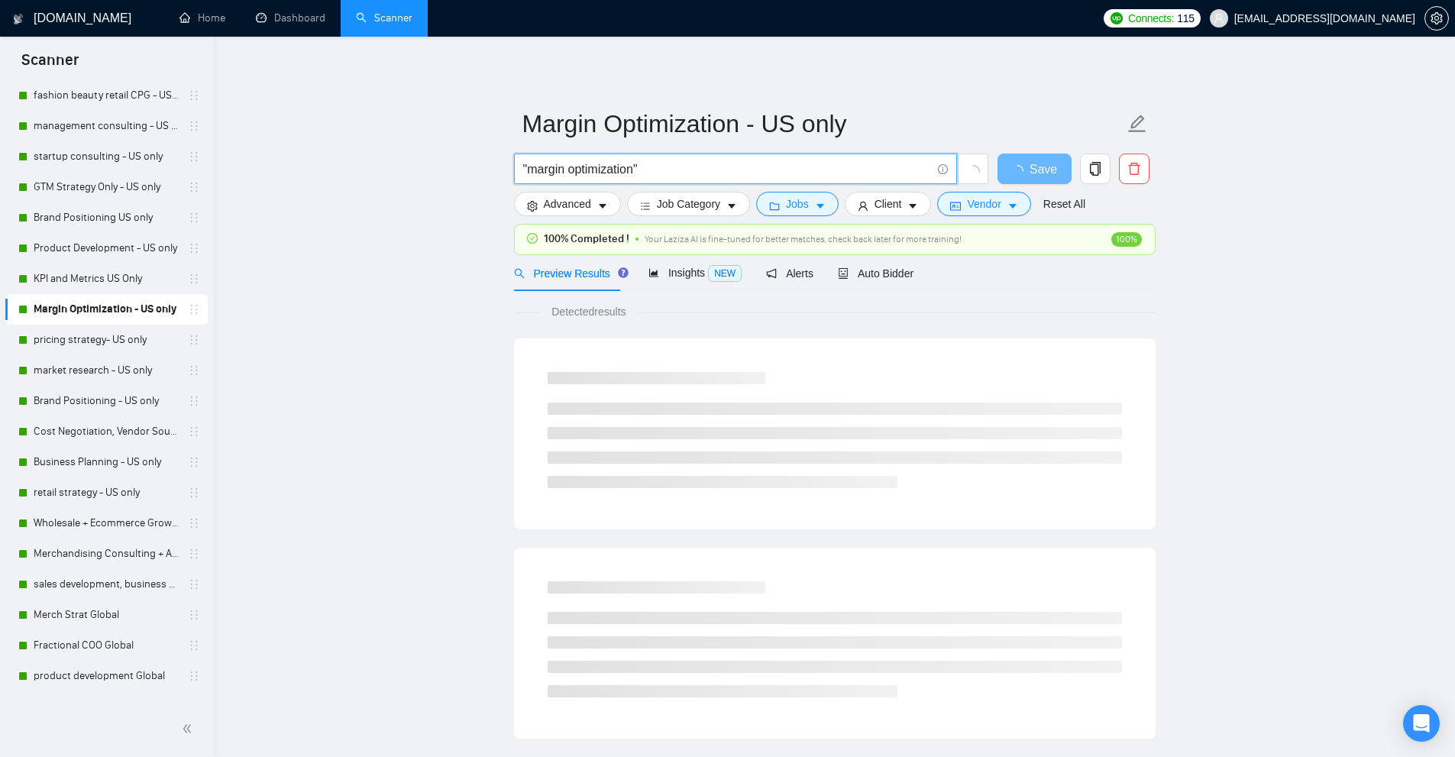
drag, startPoint x: 622, startPoint y: 166, endPoint x: 572, endPoint y: 152, distance: 51.5
click at [622, 166] on input ""margin optimization"" at bounding box center [727, 169] width 408 height 19
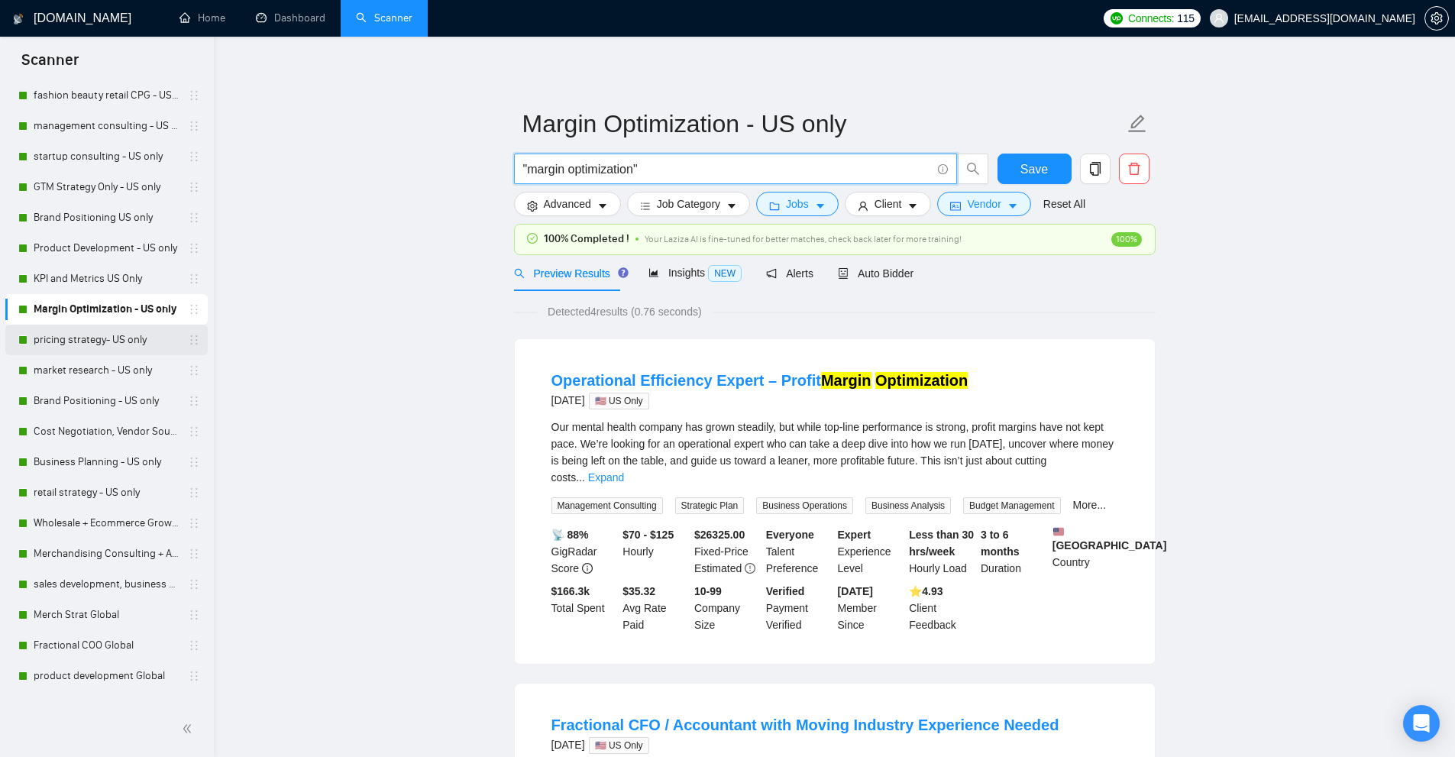
click at [91, 347] on link "pricing strategy- US only" at bounding box center [106, 340] width 145 height 31
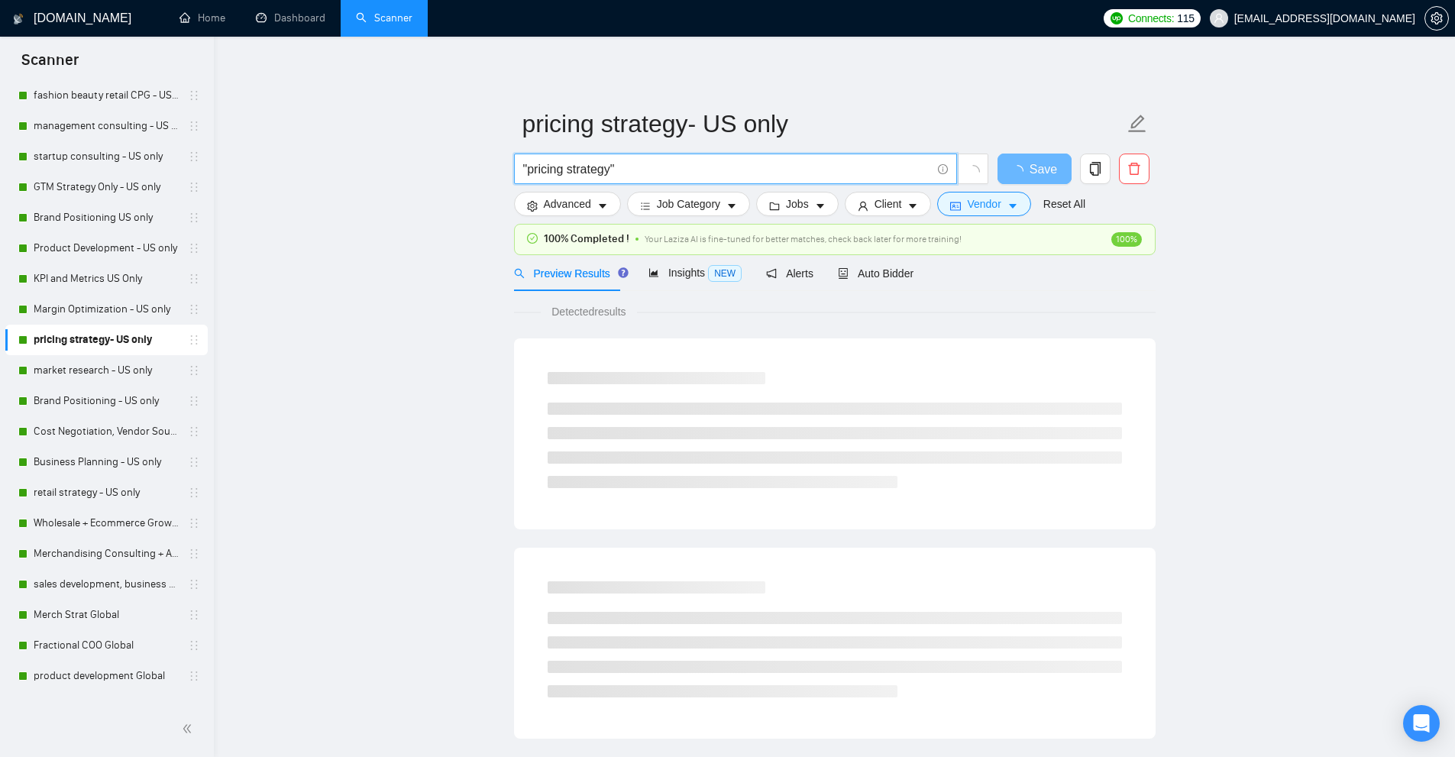
click at [661, 170] on input ""pricing strategy"" at bounding box center [727, 169] width 408 height 19
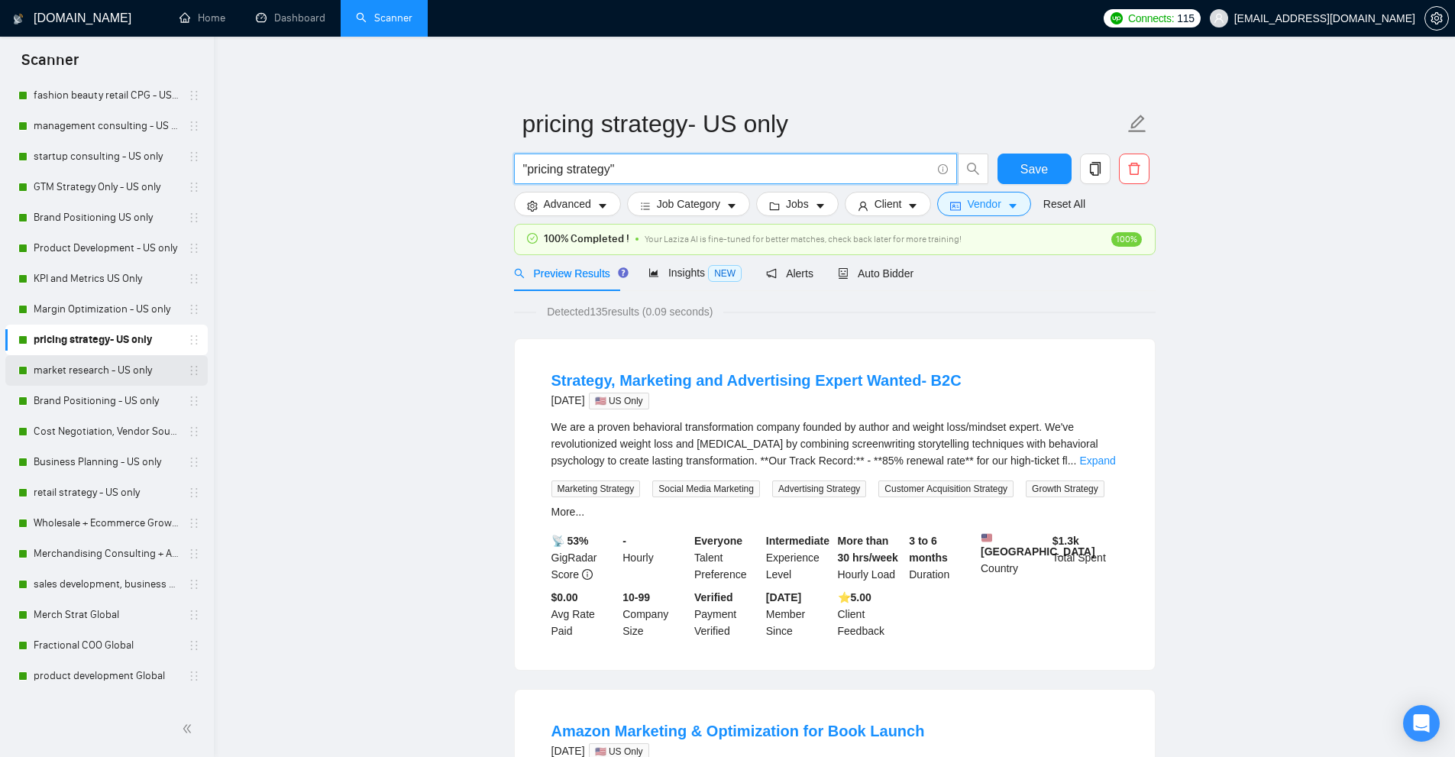
click at [105, 374] on link "market research - US only" at bounding box center [106, 370] width 145 height 31
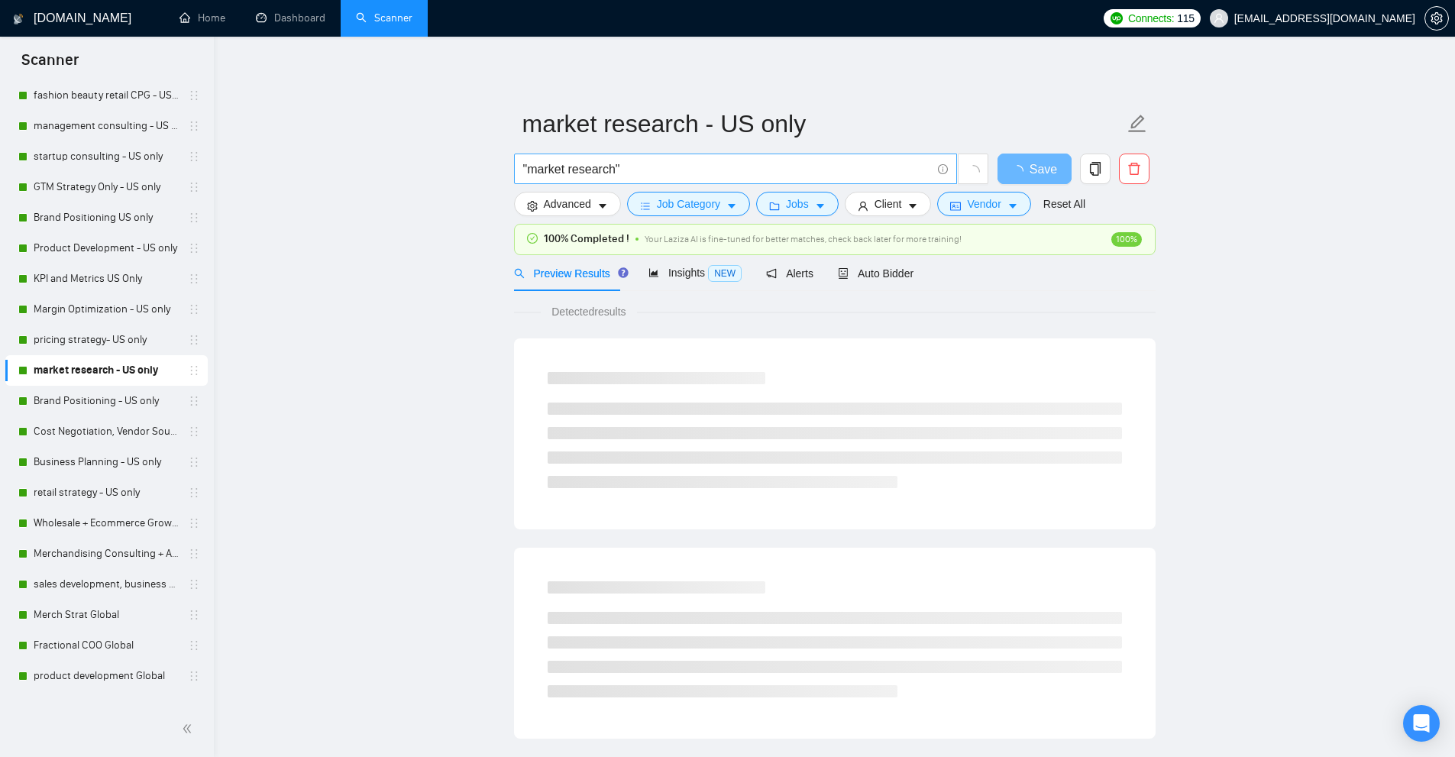
click at [649, 170] on input ""market research"" at bounding box center [727, 169] width 408 height 19
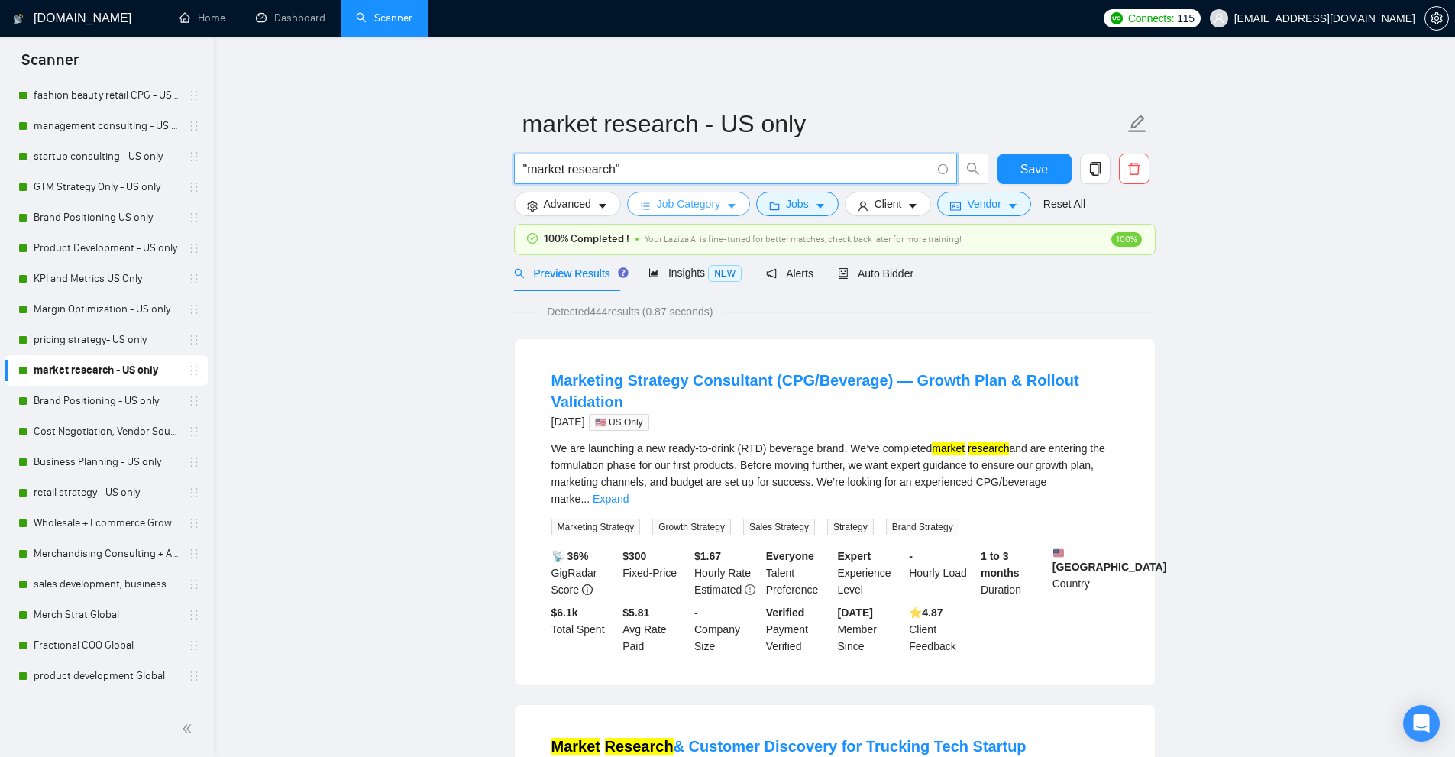
click at [721, 206] on button "Job Category" at bounding box center [688, 204] width 123 height 24
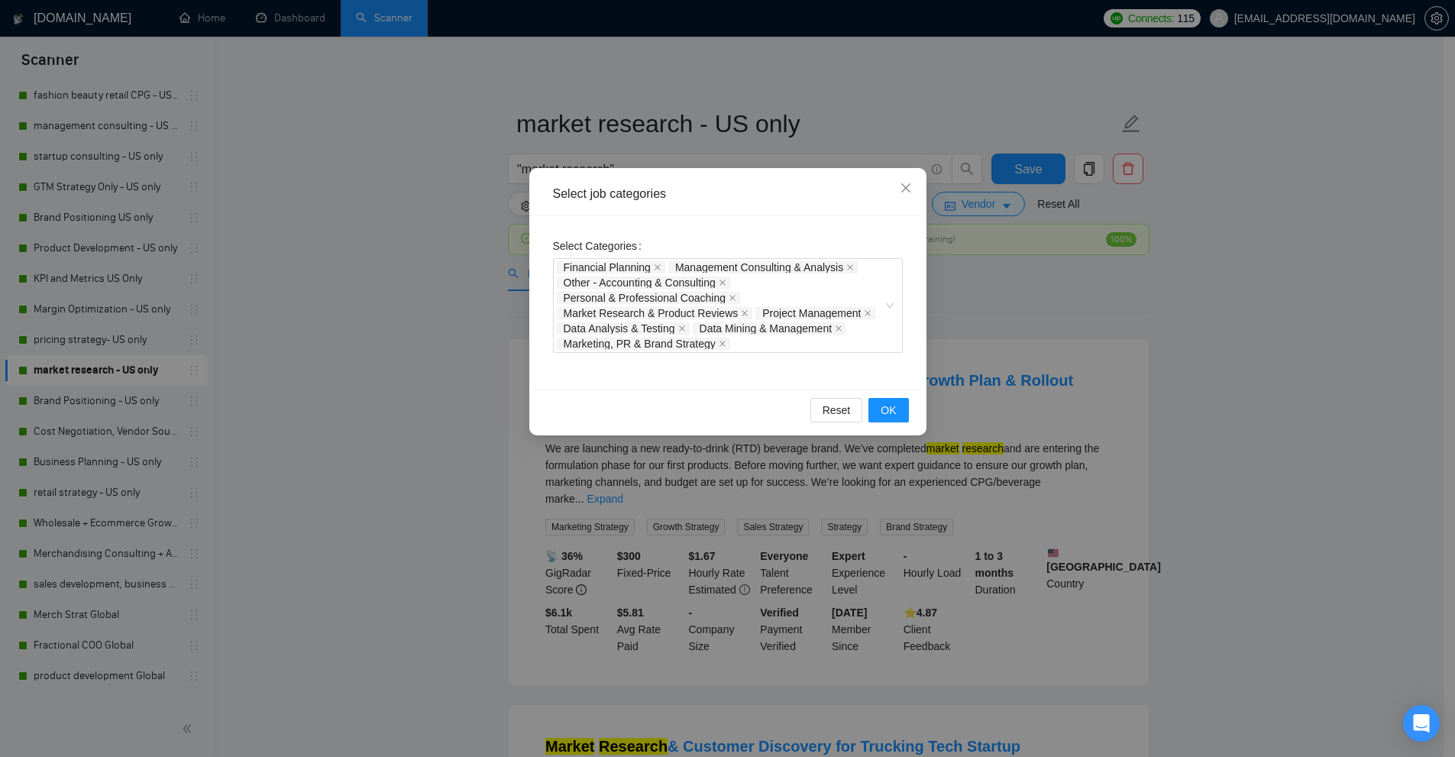
click at [444, 257] on div "Select job categories Select Categories Financial Planning Management Consultin…" at bounding box center [727, 378] width 1455 height 757
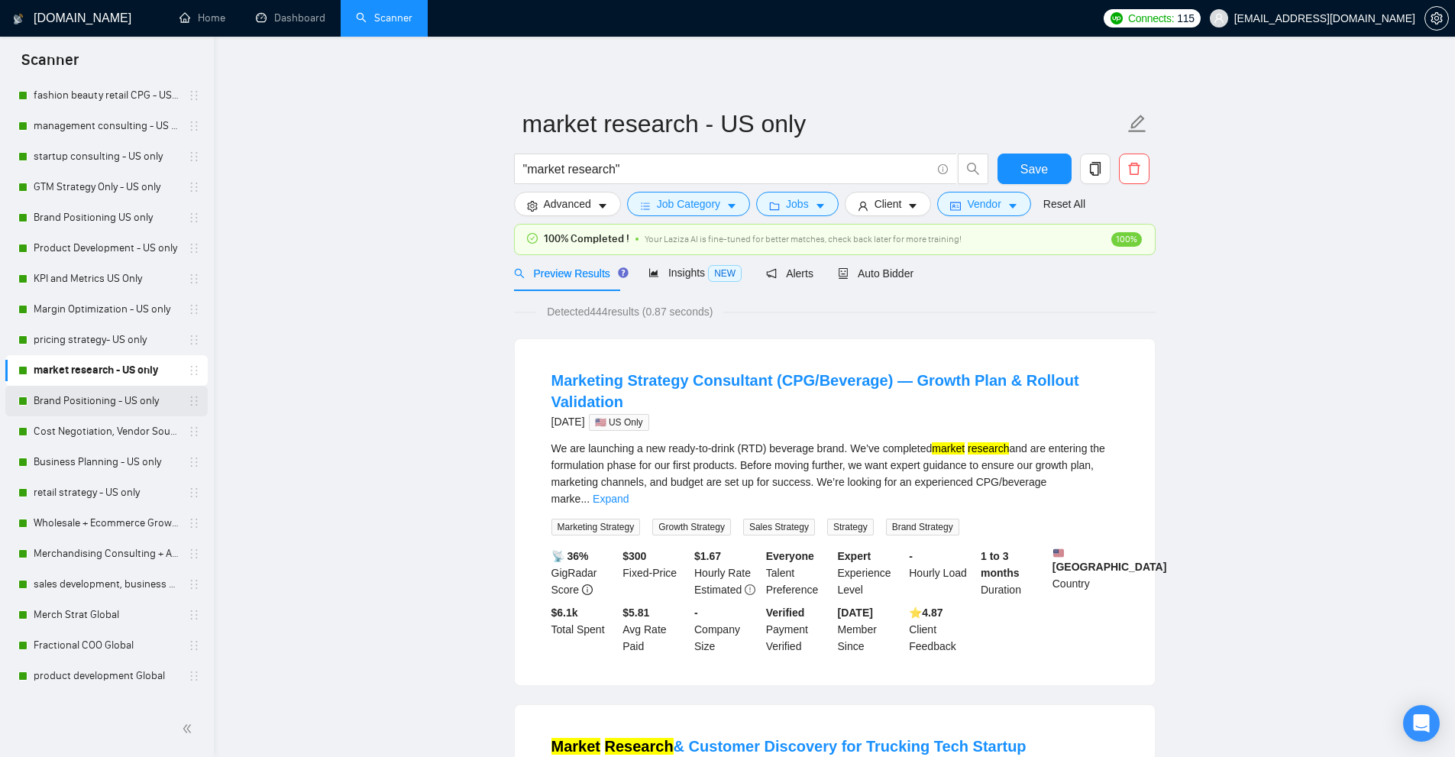
click at [103, 399] on link "Brand Positioning - US only" at bounding box center [106, 401] width 145 height 31
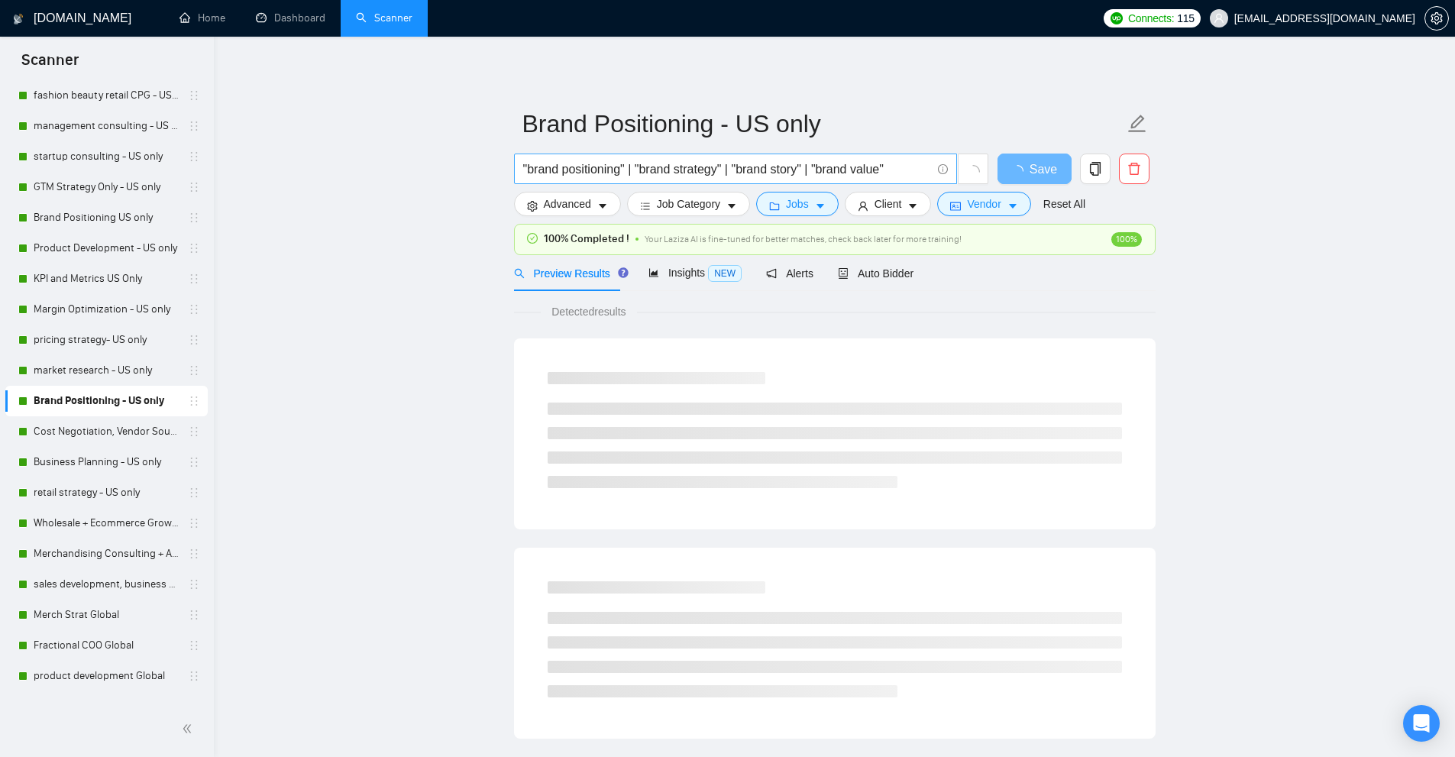
click at [803, 166] on input ""brand positioning" | "brand strategy" | "brand story" | "brand value"" at bounding box center [727, 169] width 408 height 19
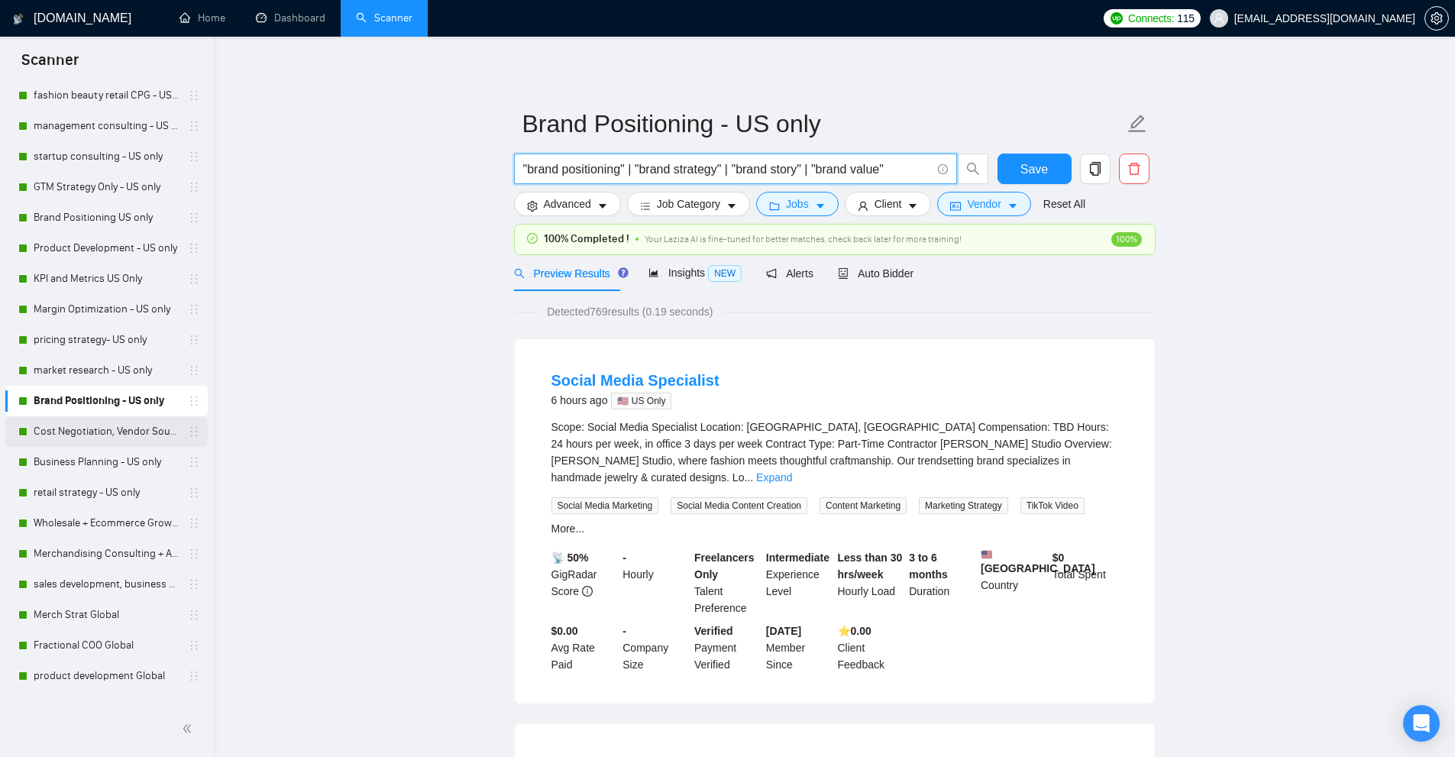
click at [95, 429] on link "Cost Negotiation, Vendor Sourcing + Negotiation US Only" at bounding box center [106, 431] width 145 height 31
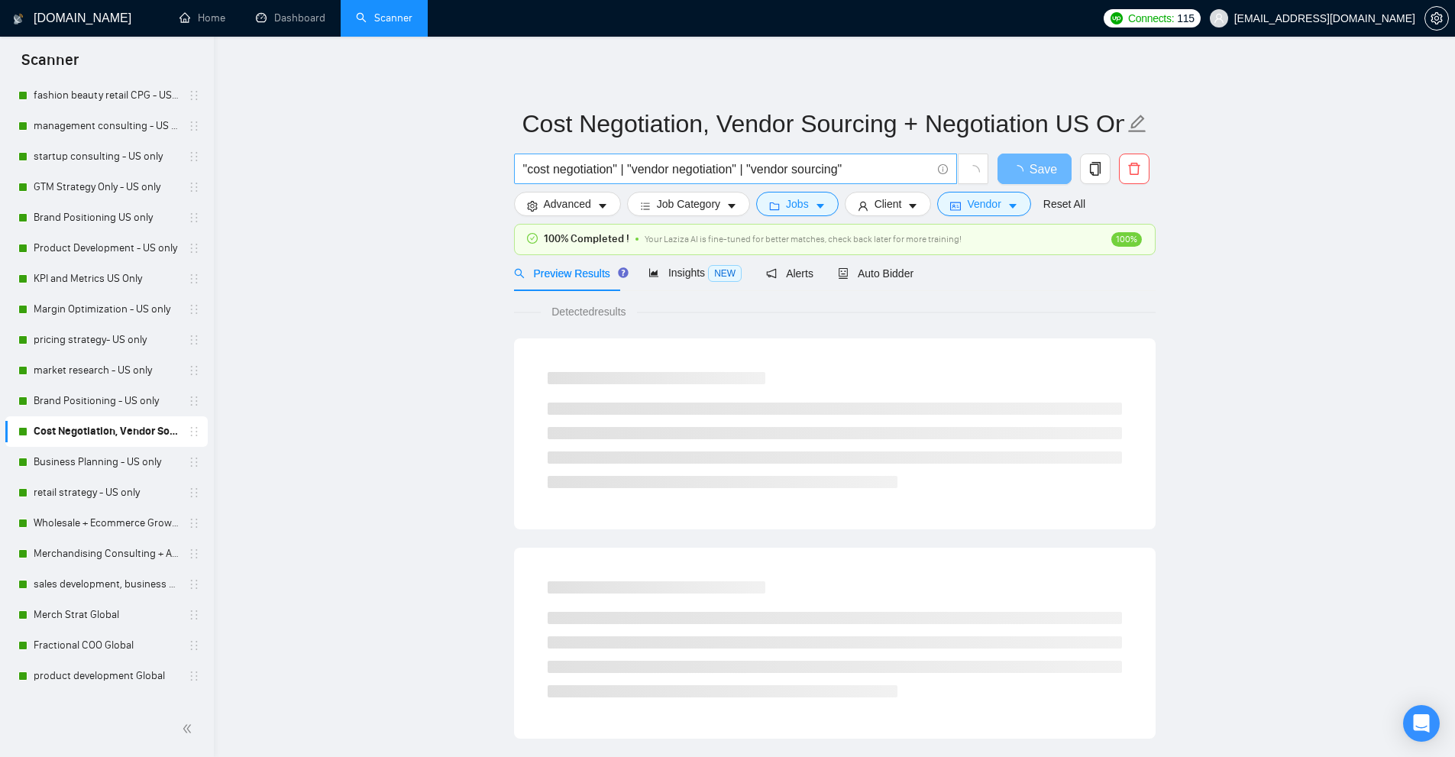
click at [643, 166] on input ""cost negotiation" | "vendor negotiation" | "vendor sourcing"" at bounding box center [727, 169] width 408 height 19
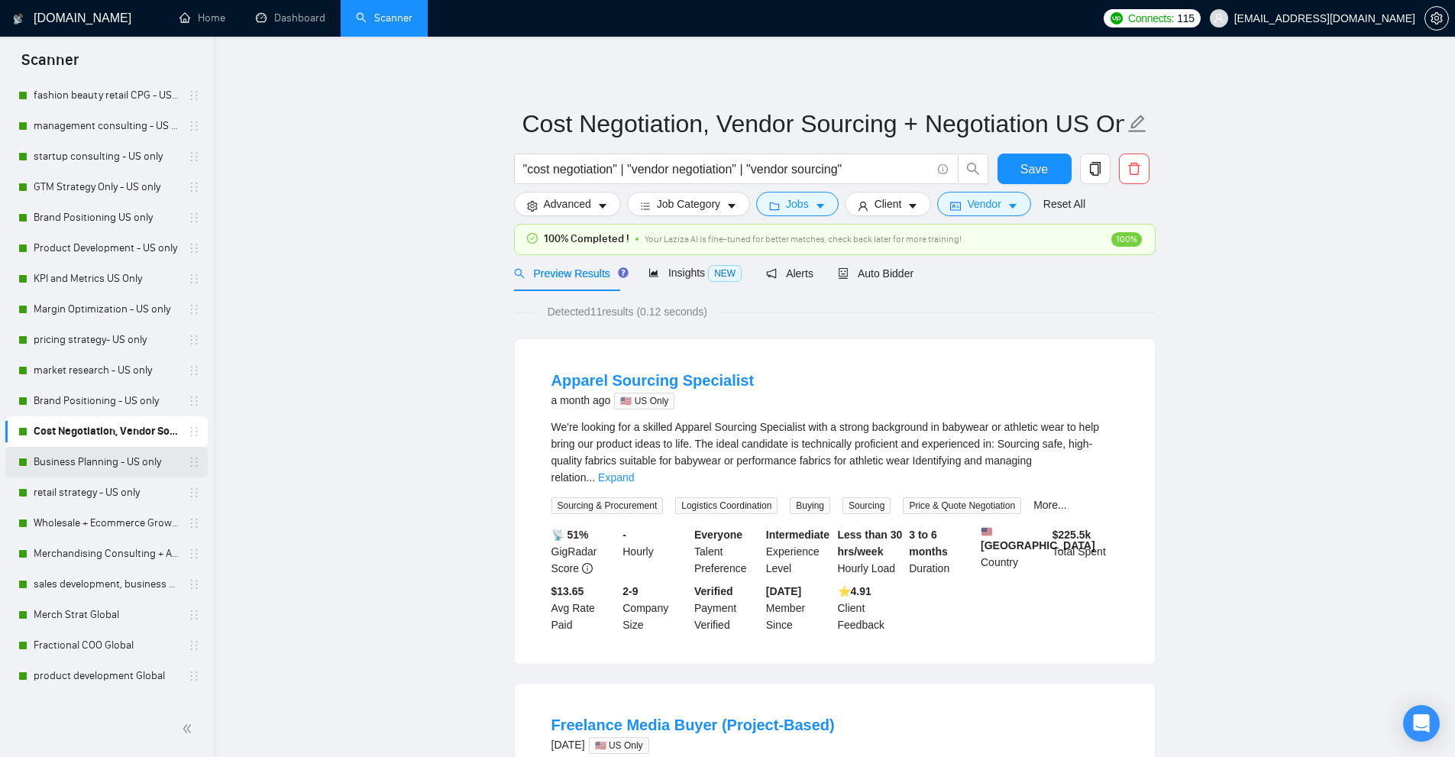
drag, startPoint x: 99, startPoint y: 457, endPoint x: 108, endPoint y: 461, distance: 9.2
click at [99, 457] on link "Business Planning - US only" at bounding box center [106, 462] width 145 height 31
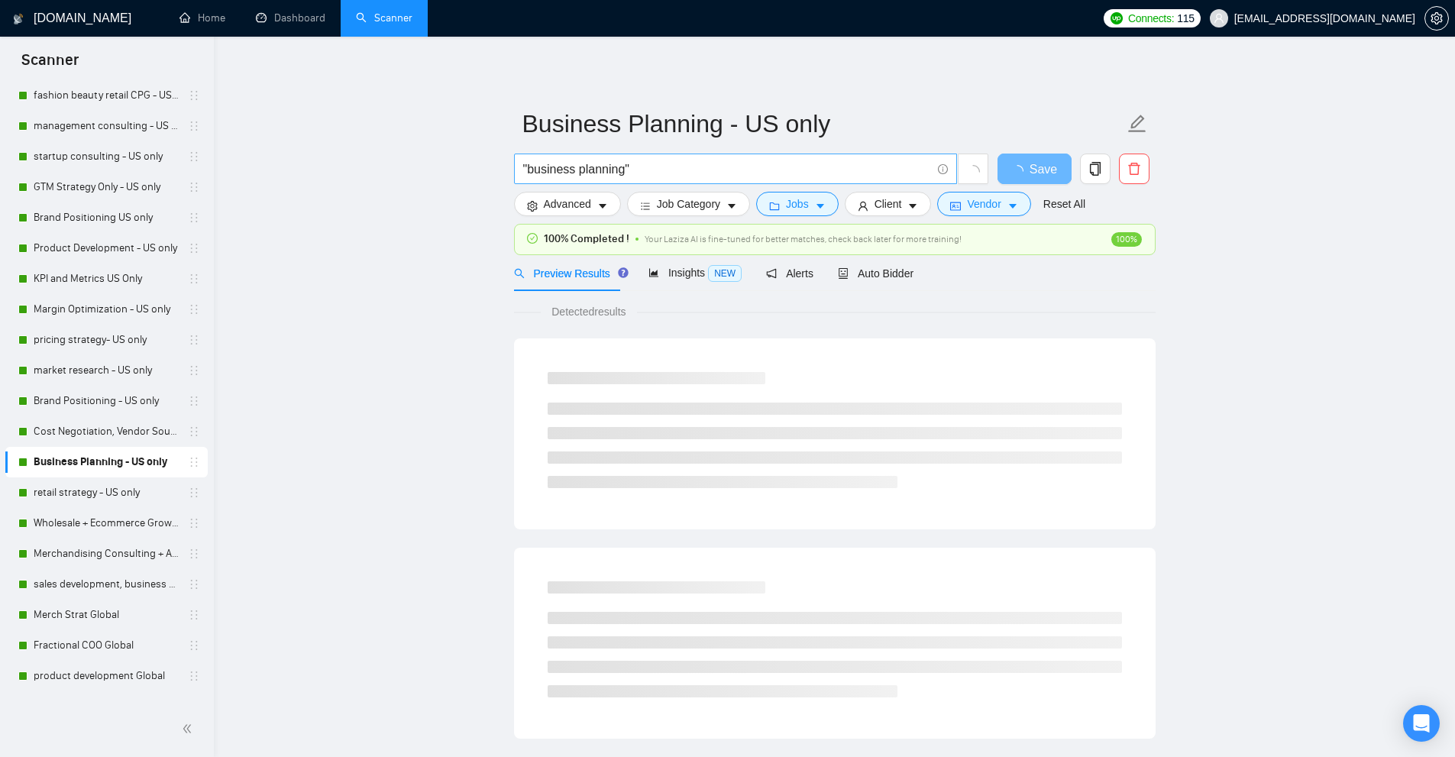
click at [611, 161] on input ""business planning"" at bounding box center [727, 169] width 408 height 19
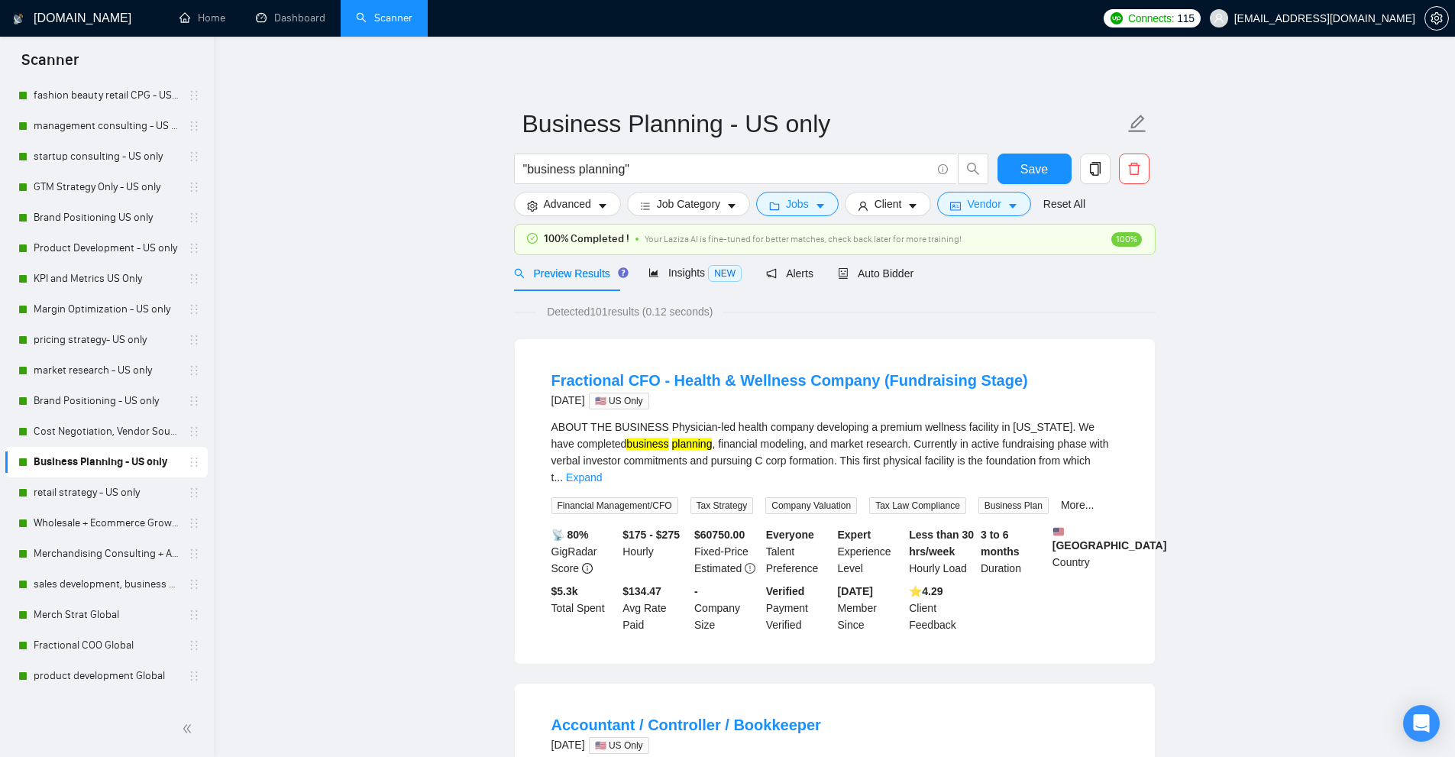
click at [98, 486] on link "retail strategy - US only" at bounding box center [106, 492] width 145 height 31
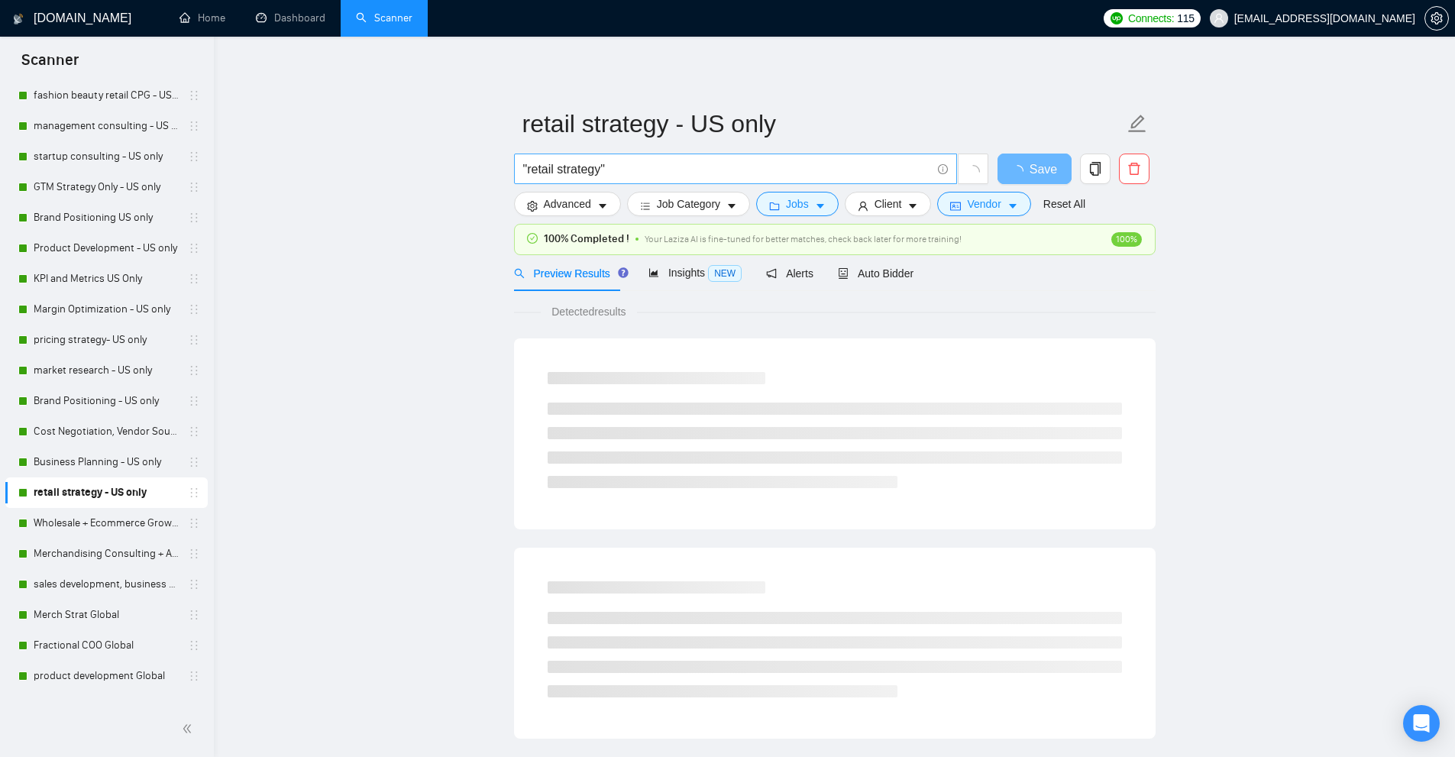
click at [664, 162] on input ""retail strategy"" at bounding box center [727, 169] width 408 height 19
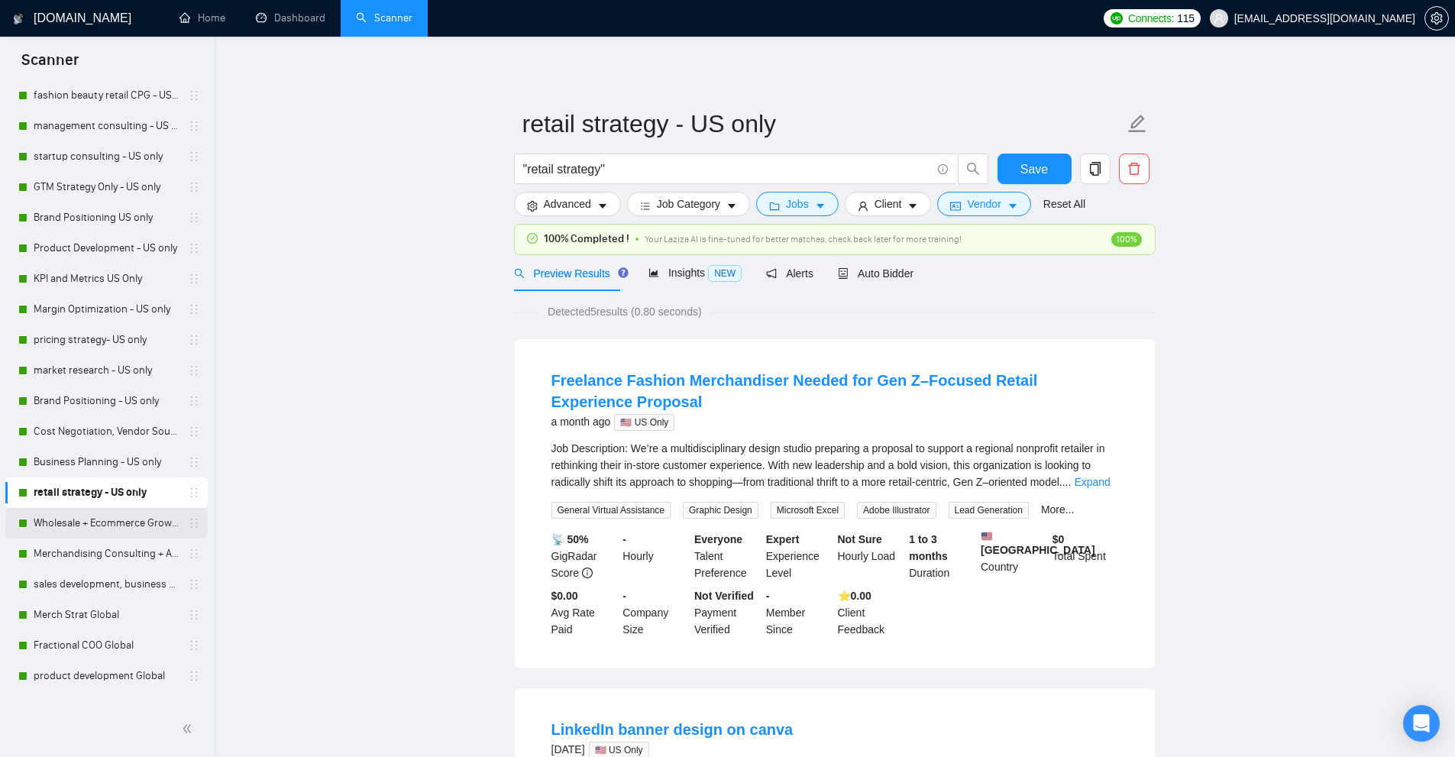
click at [91, 520] on link "Wholesale + Ecommerce Growth US Only" at bounding box center [106, 523] width 145 height 31
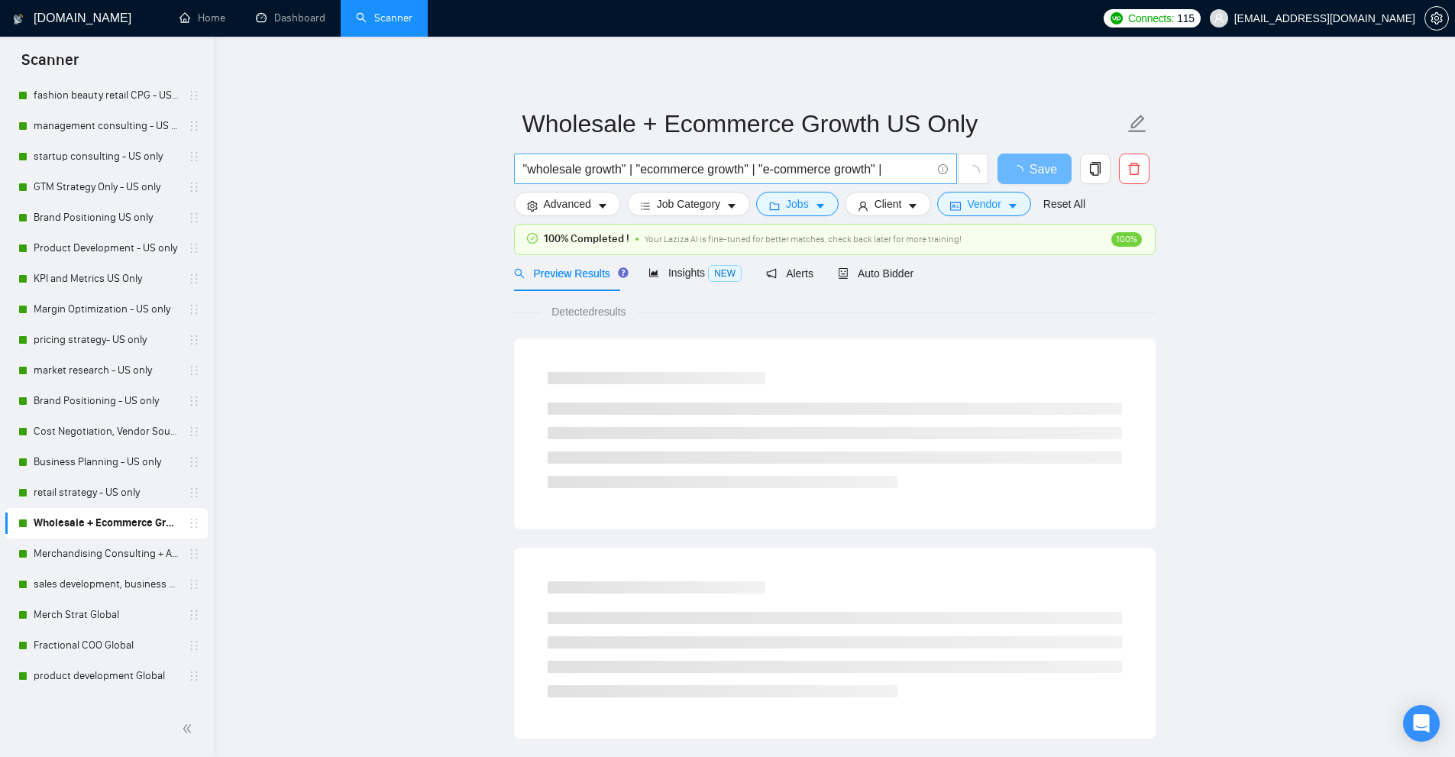
drag, startPoint x: 649, startPoint y: 163, endPoint x: 654, endPoint y: 171, distance: 8.9
click at [649, 163] on input ""wholesale growth" | "ecommerce growth" | "e-commerce growth" |" at bounding box center [727, 169] width 408 height 19
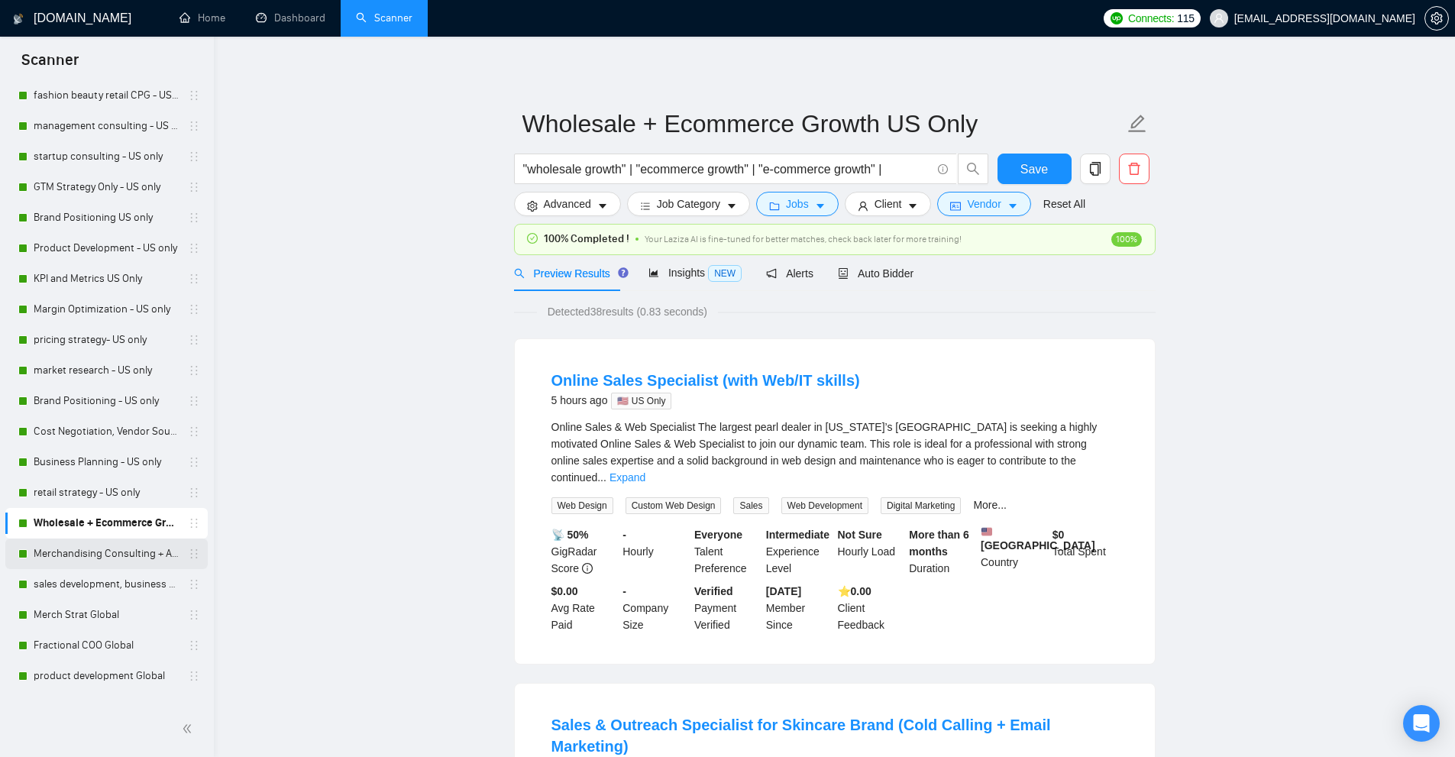
click at [31, 548] on div "Merchandising Consulting + Assortment - US only" at bounding box center [109, 553] width 182 height 31
click at [102, 491] on link "retail strategy - US only" at bounding box center [106, 492] width 145 height 31
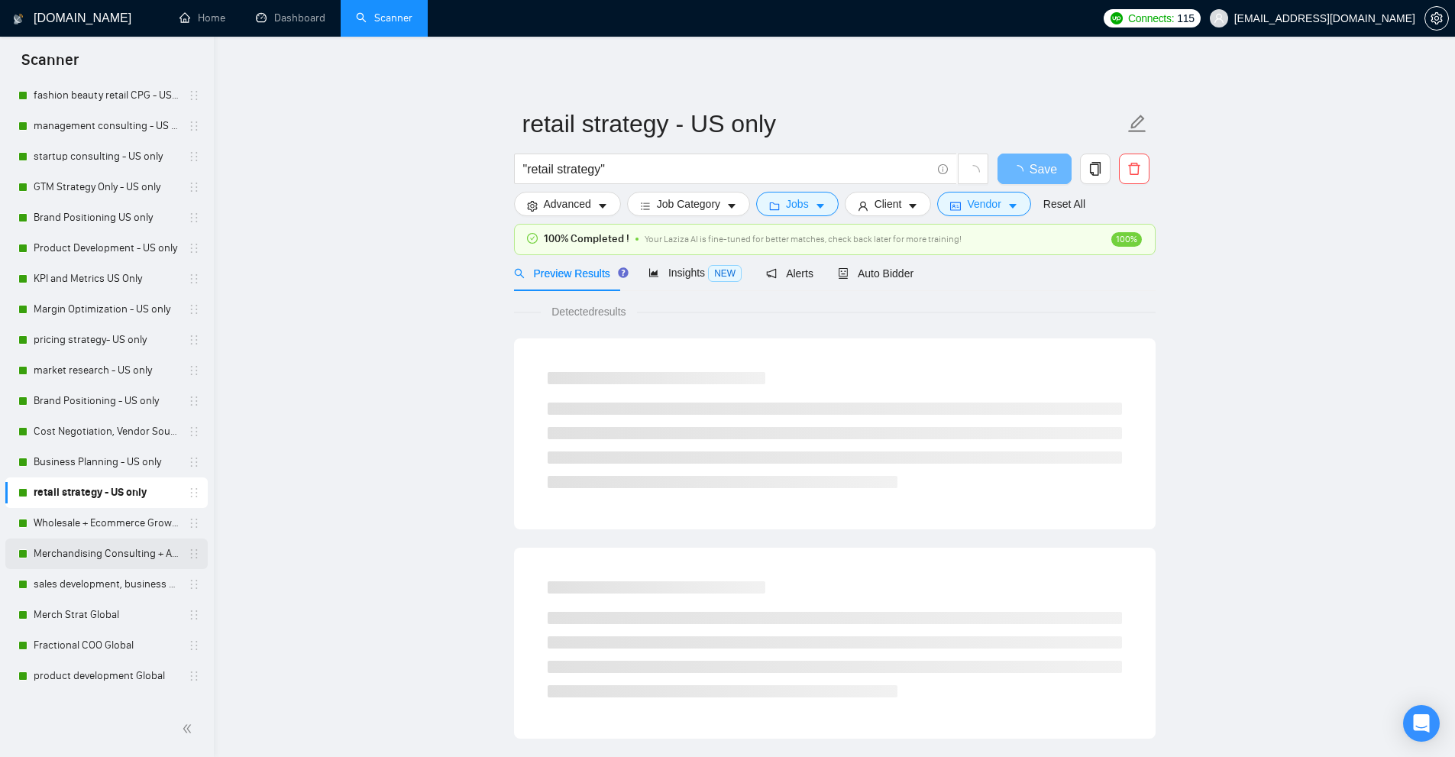
click at [77, 554] on link "Merchandising Consulting + Assortment - US only" at bounding box center [106, 553] width 145 height 31
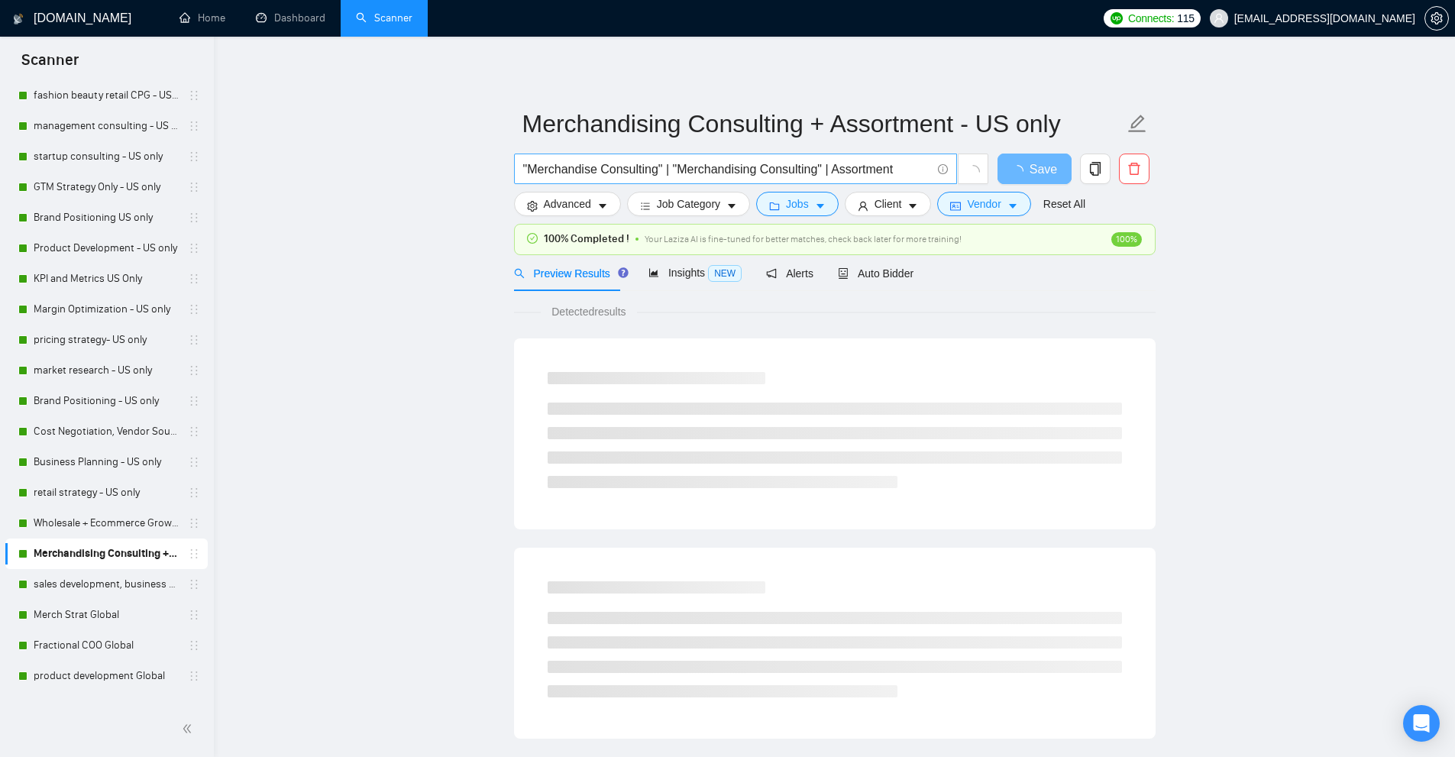
click at [641, 164] on input ""Merchandise Consulting" | "Merchandising Consulting" | Assortment" at bounding box center [727, 169] width 408 height 19
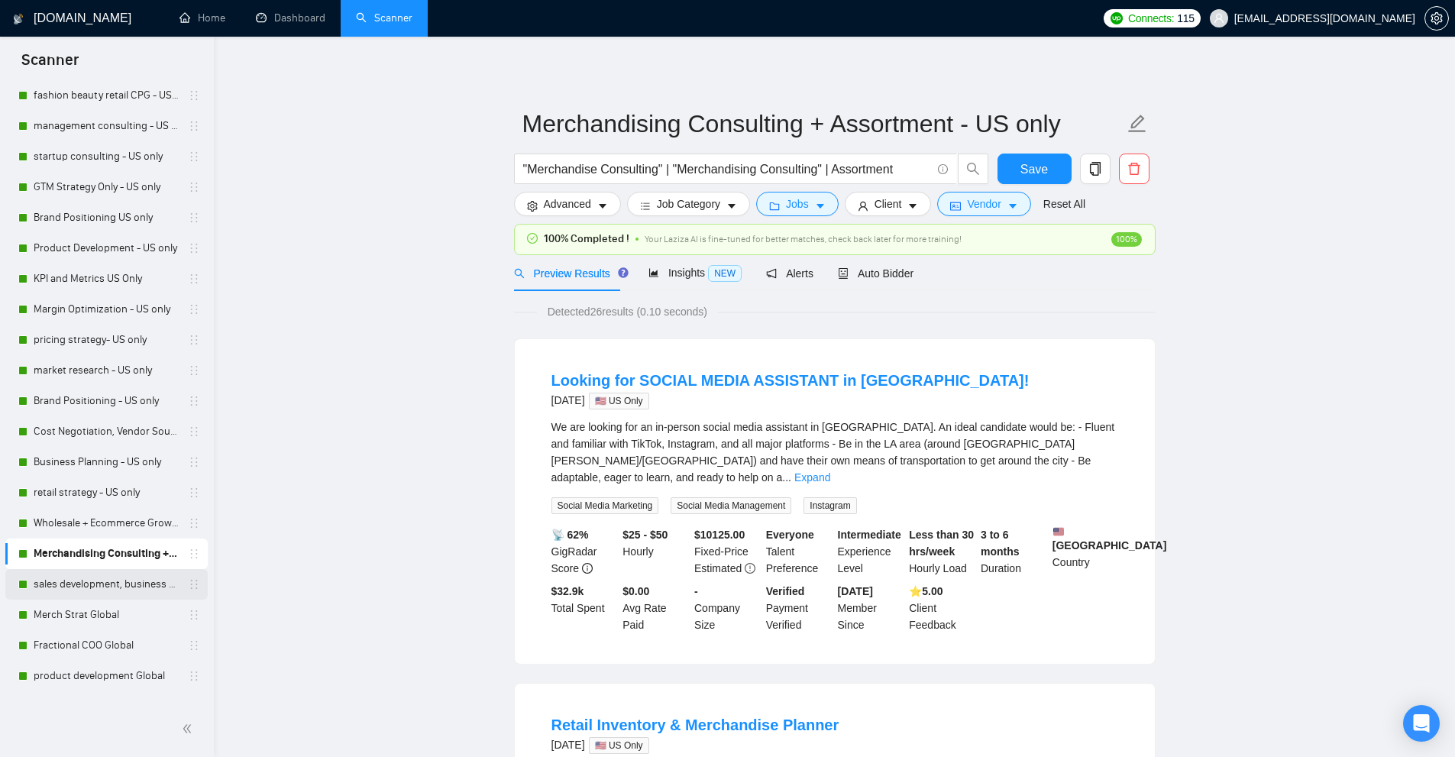
click at [87, 588] on link "sales development, business development - US only" at bounding box center [106, 584] width 145 height 31
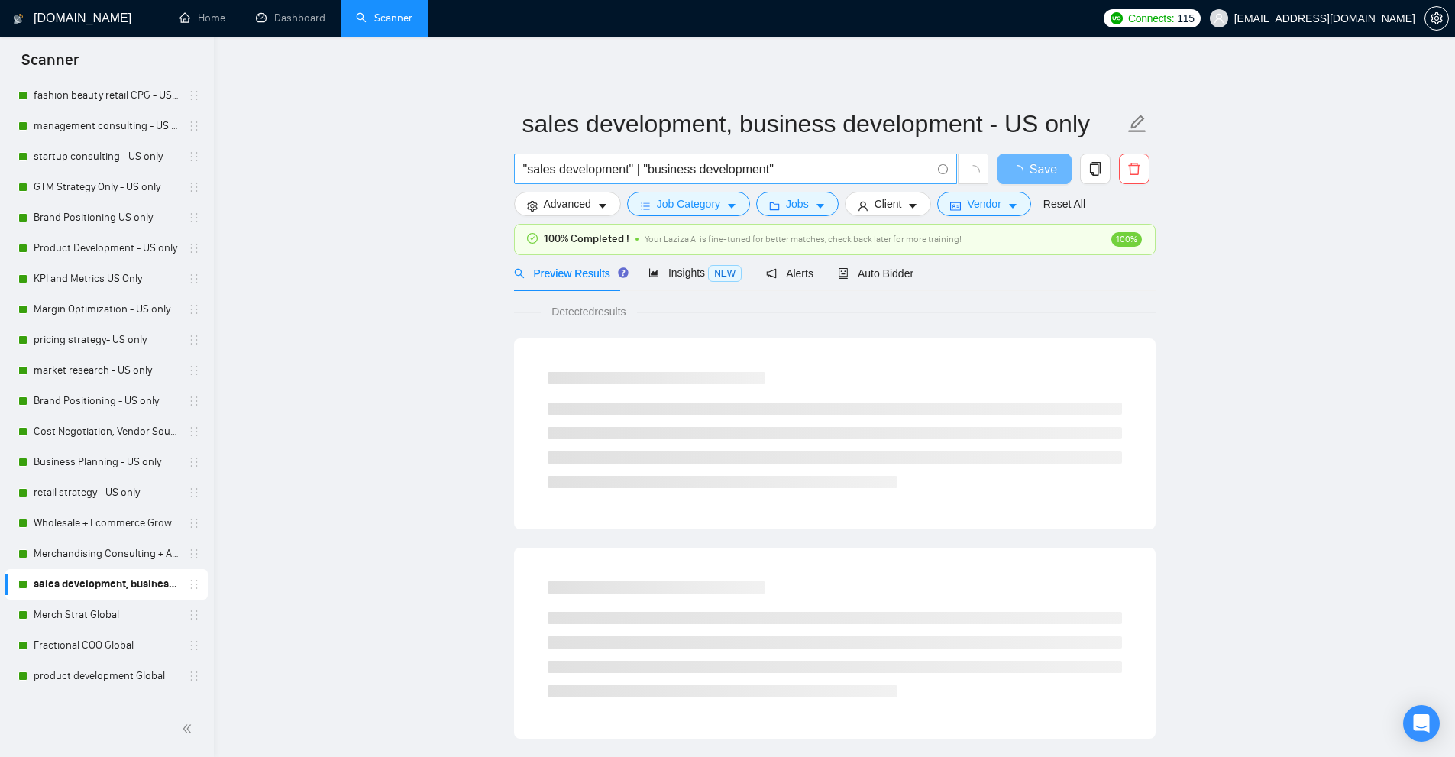
click at [641, 162] on input ""sales development" | "business development"" at bounding box center [727, 169] width 408 height 19
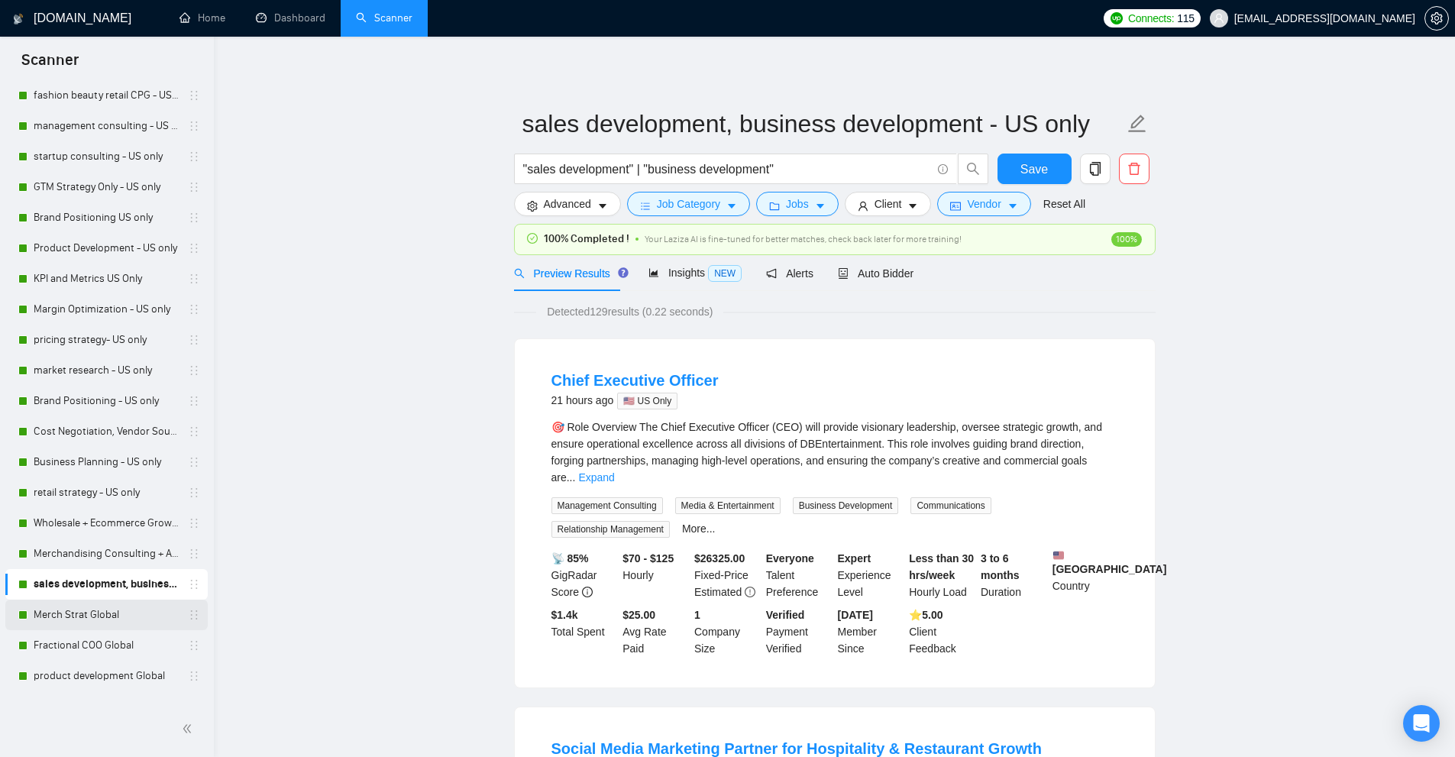
click at [102, 619] on link "Merch Strat Global" at bounding box center [106, 614] width 145 height 31
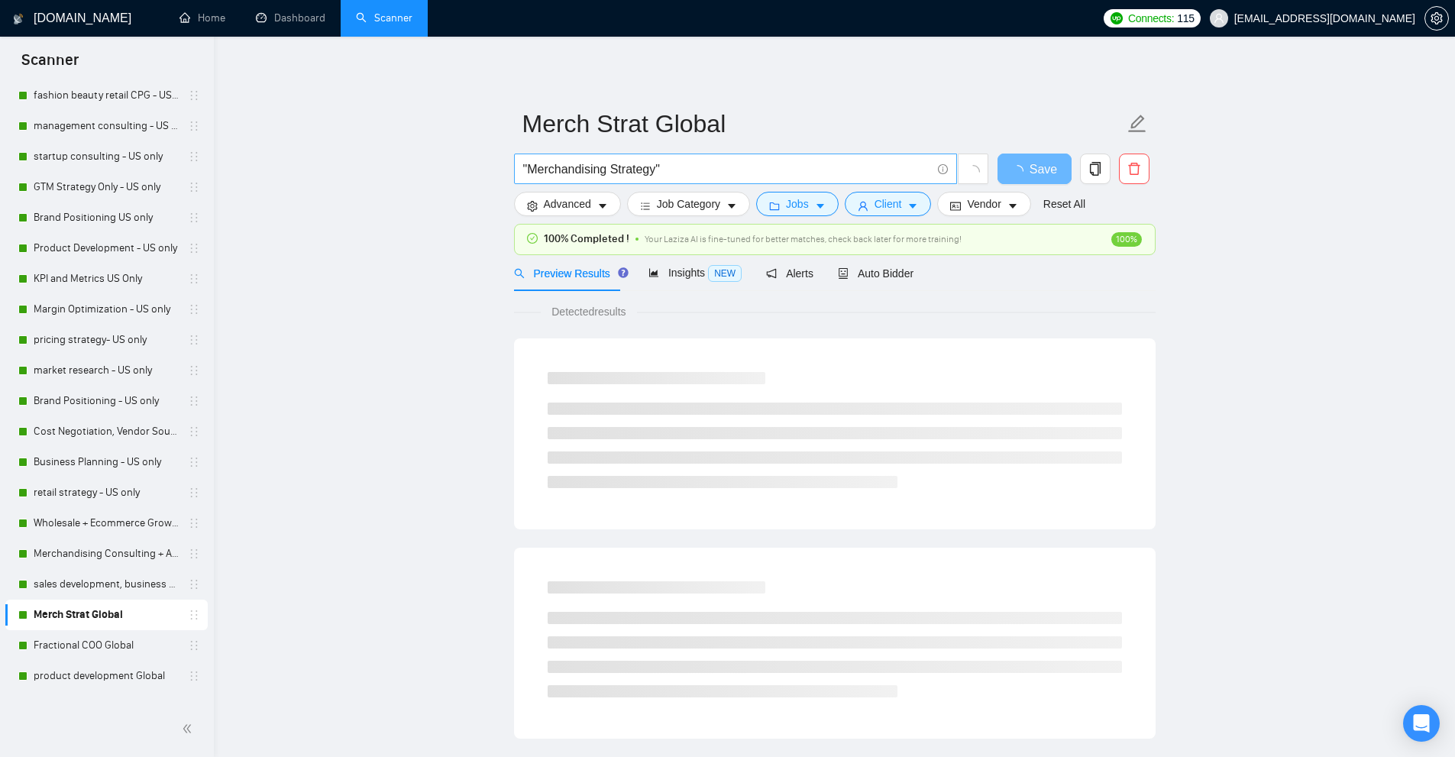
click at [672, 163] on input ""Merchandising Strategy"" at bounding box center [727, 169] width 408 height 19
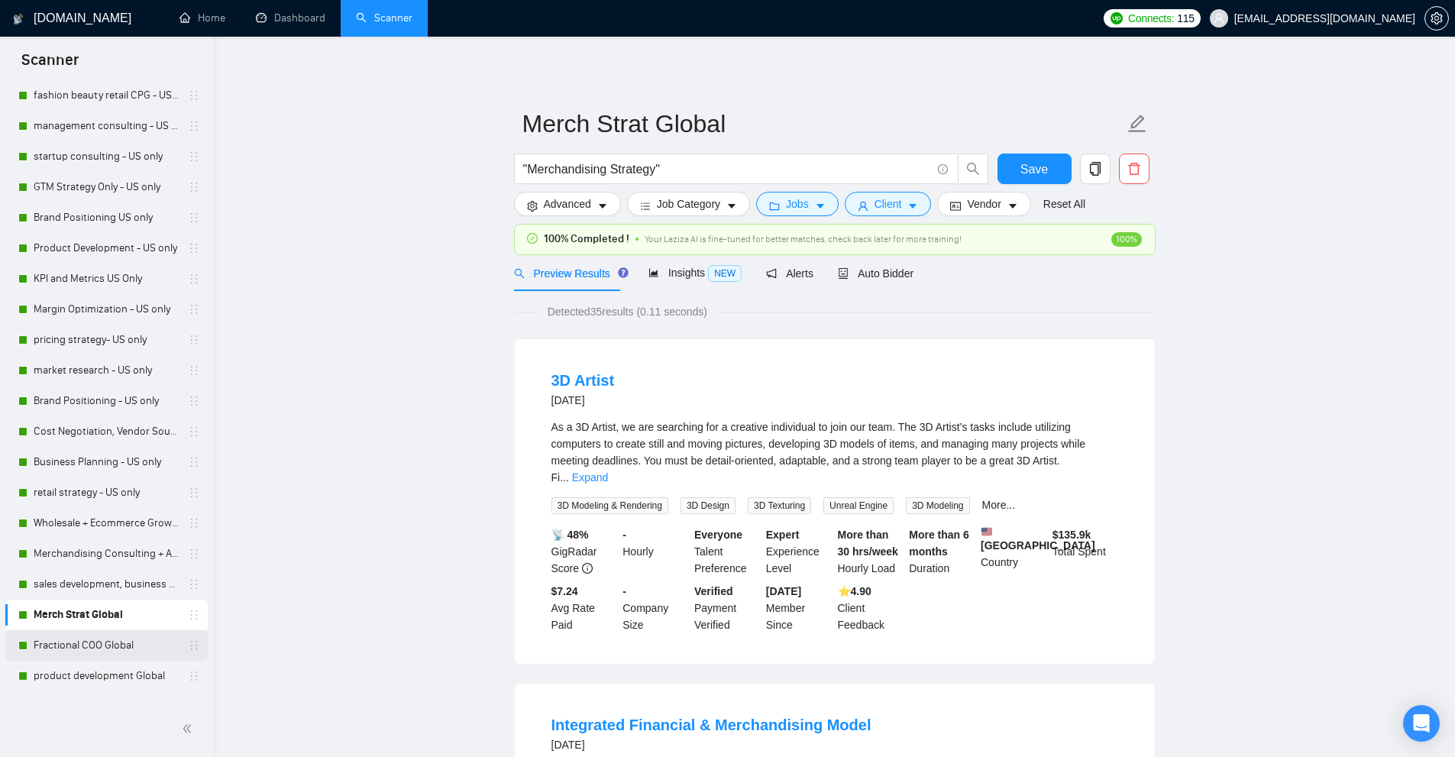
click at [74, 634] on link "Fractional COO Global" at bounding box center [106, 645] width 145 height 31
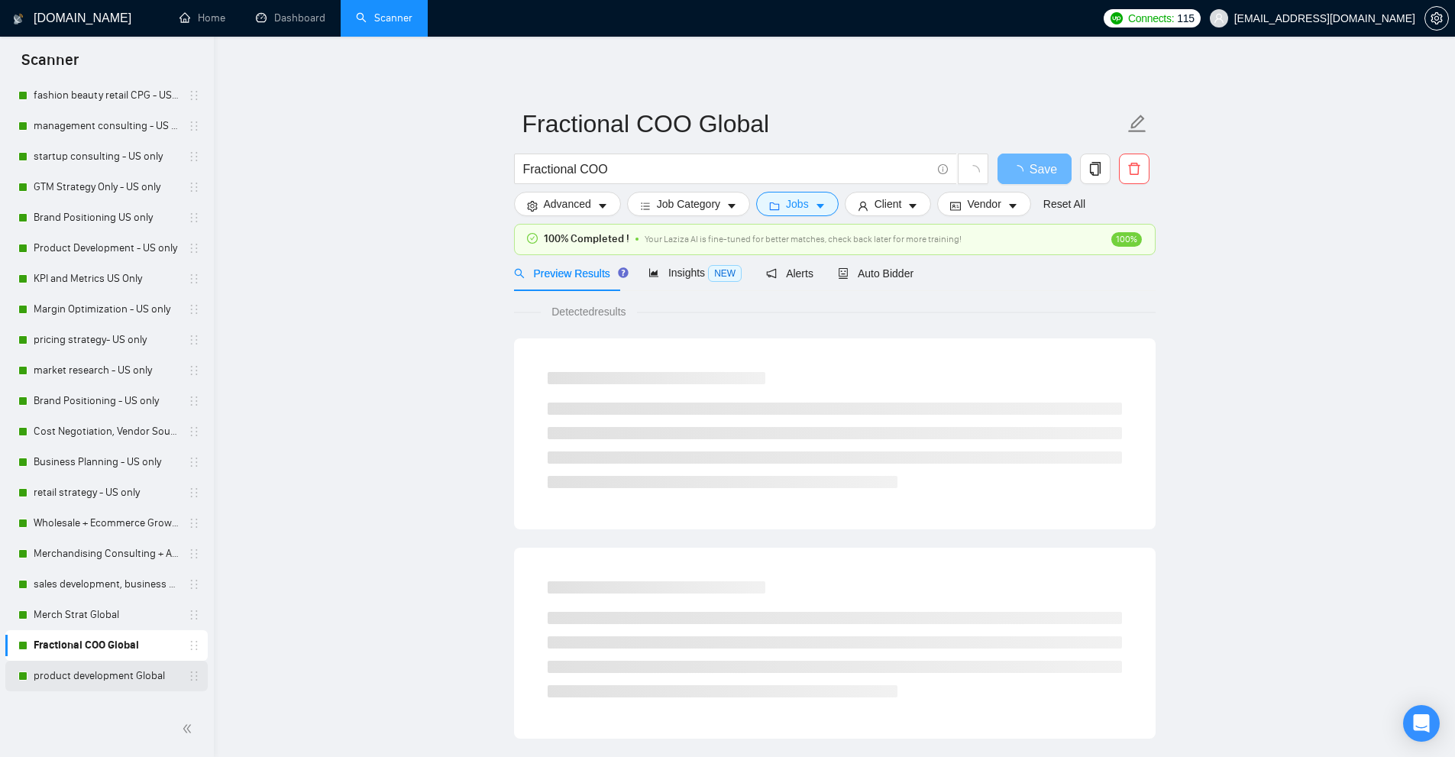
click at [108, 677] on link "product development Global" at bounding box center [106, 676] width 145 height 31
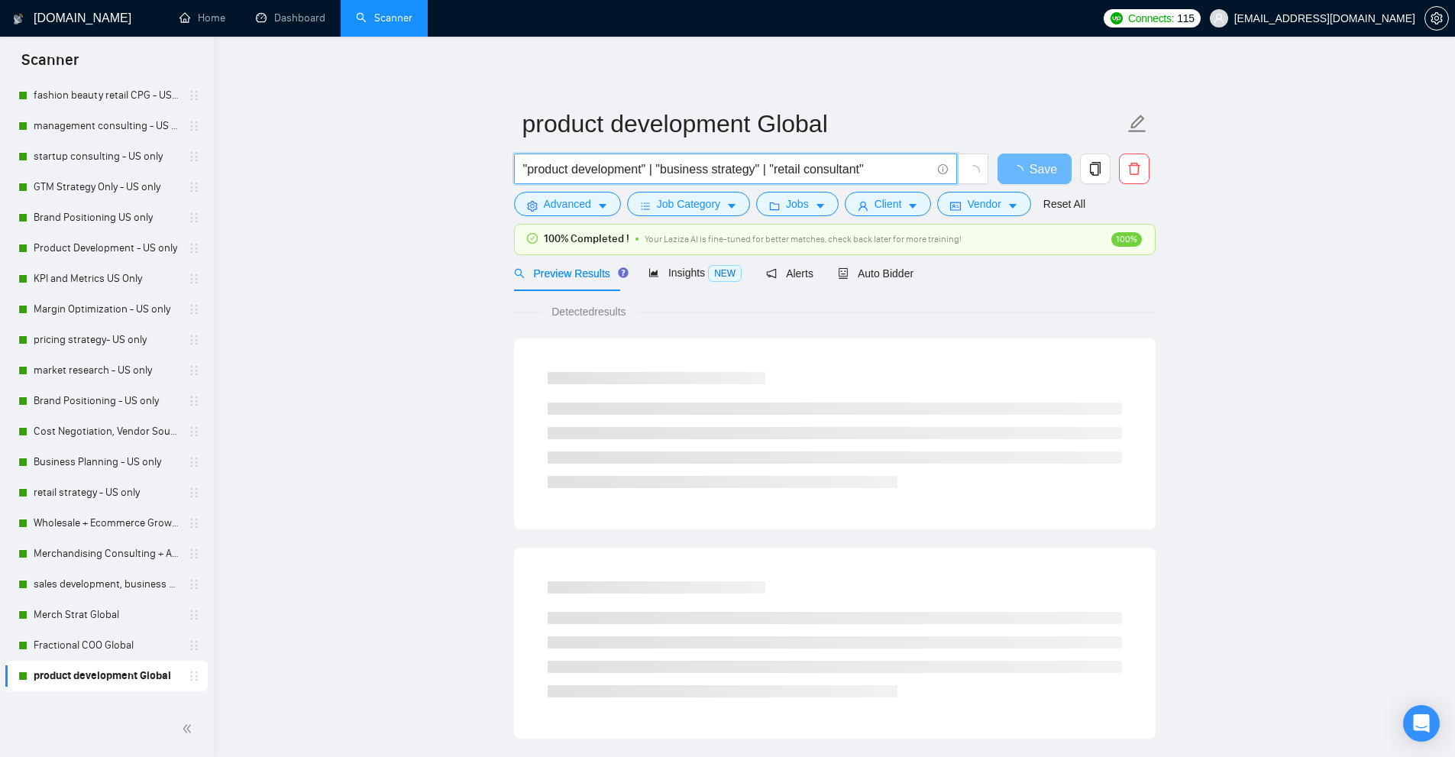
click at [631, 169] on input ""product development" | "business strategy" | "retail consultant"" at bounding box center [727, 169] width 408 height 19
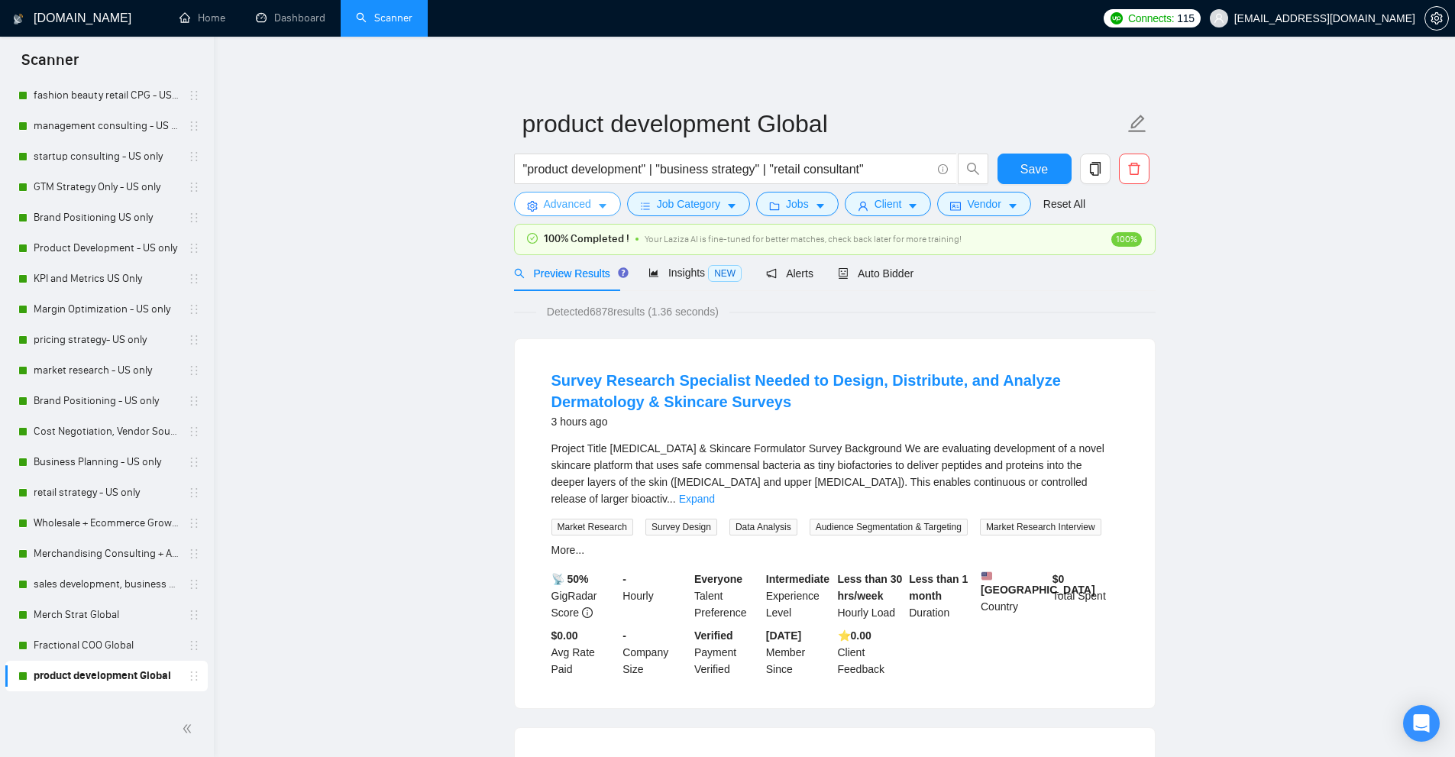
click at [567, 210] on span "Advanced" at bounding box center [567, 203] width 47 height 17
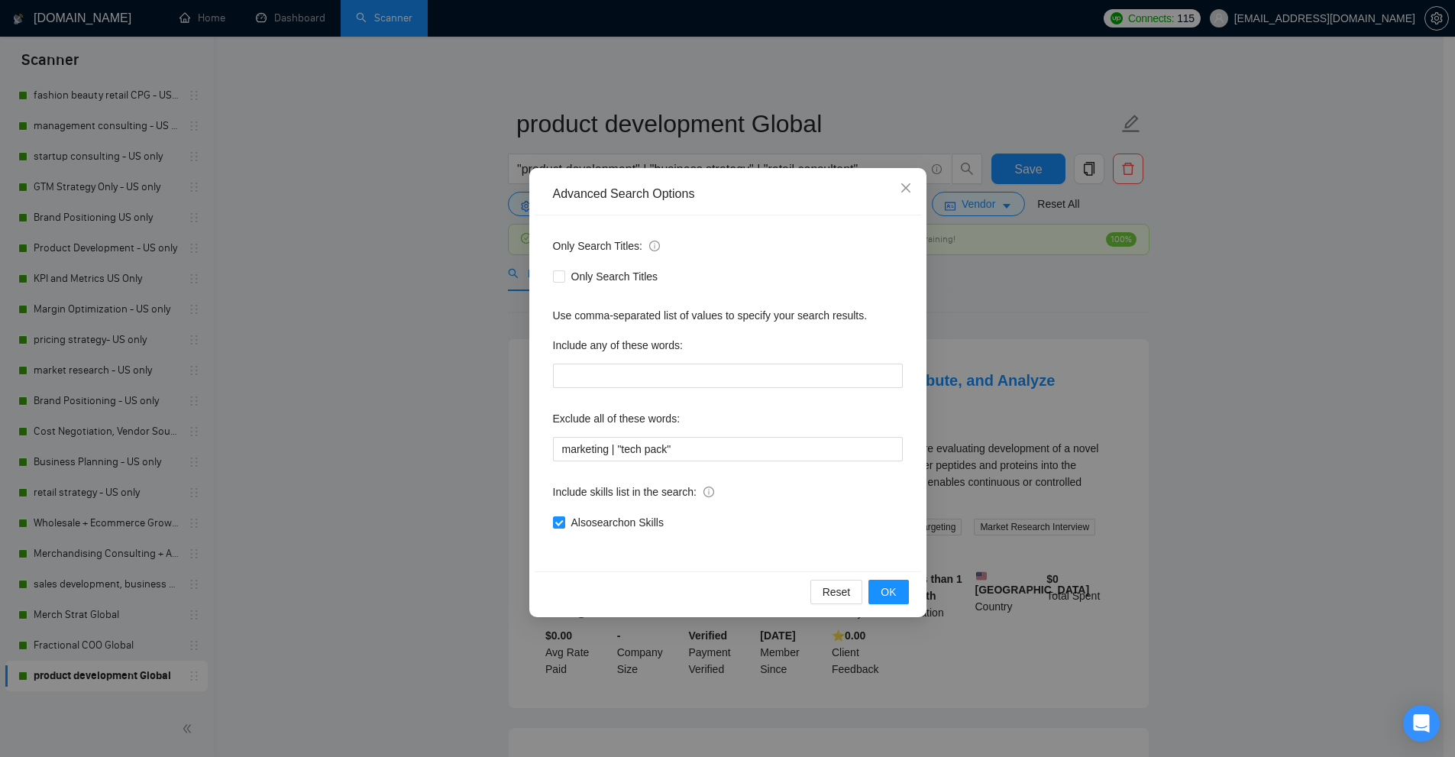
click at [440, 141] on div "Advanced Search Options Only Search Titles: Only Search Titles Use comma-separa…" at bounding box center [727, 378] width 1455 height 757
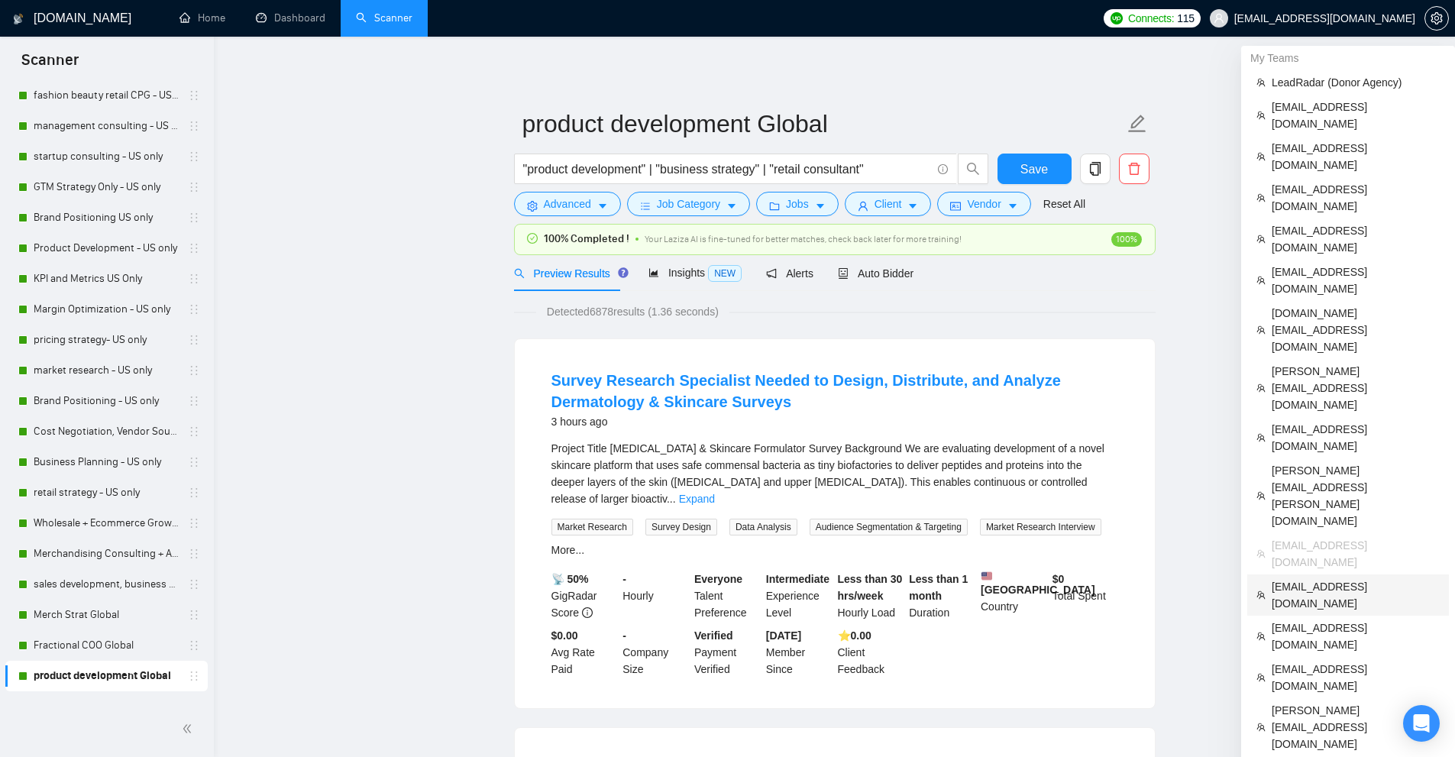
click at [1302, 578] on span "[EMAIL_ADDRESS][DOMAIN_NAME]" at bounding box center [1355, 595] width 168 height 34
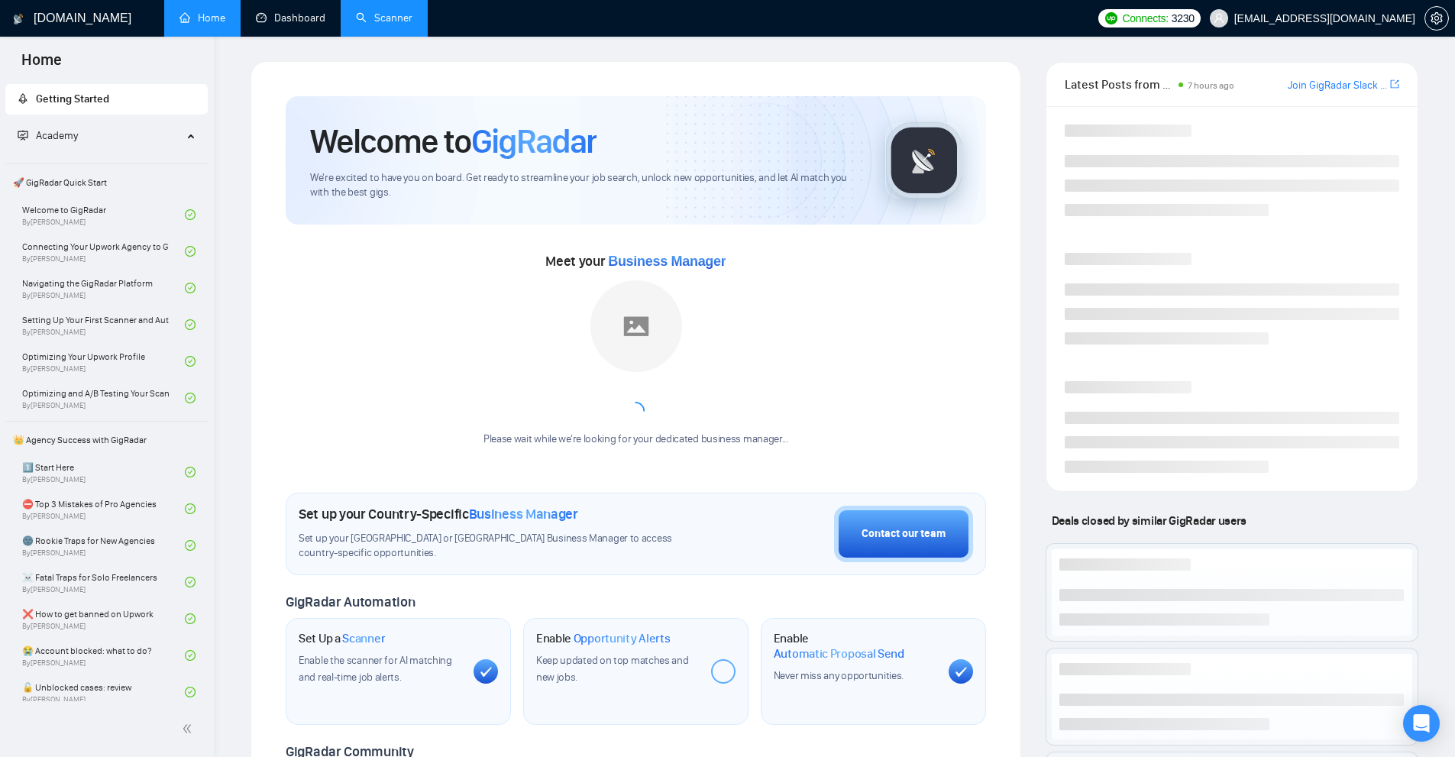
click at [359, 18] on link "Scanner" at bounding box center [384, 17] width 57 height 13
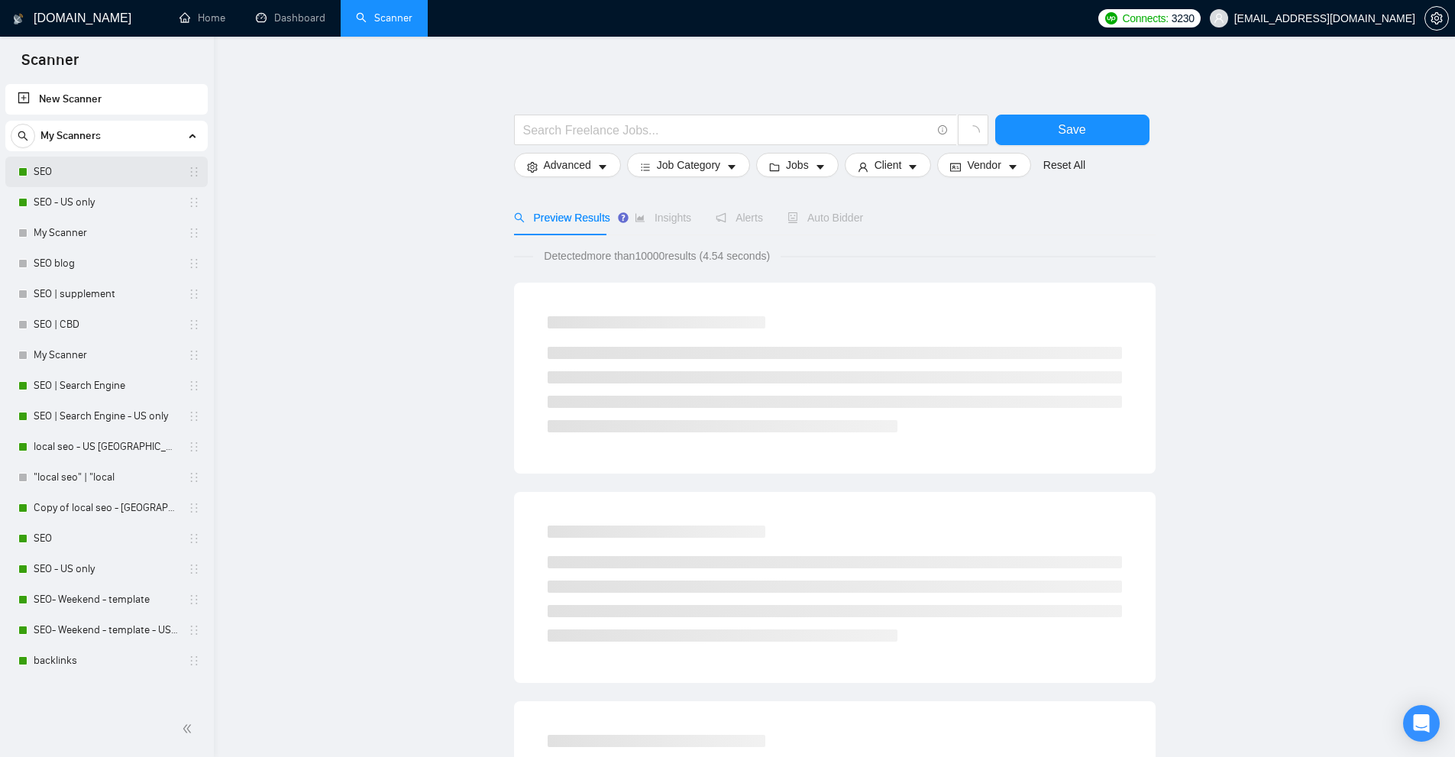
click at [63, 173] on link "SEO" at bounding box center [106, 172] width 145 height 31
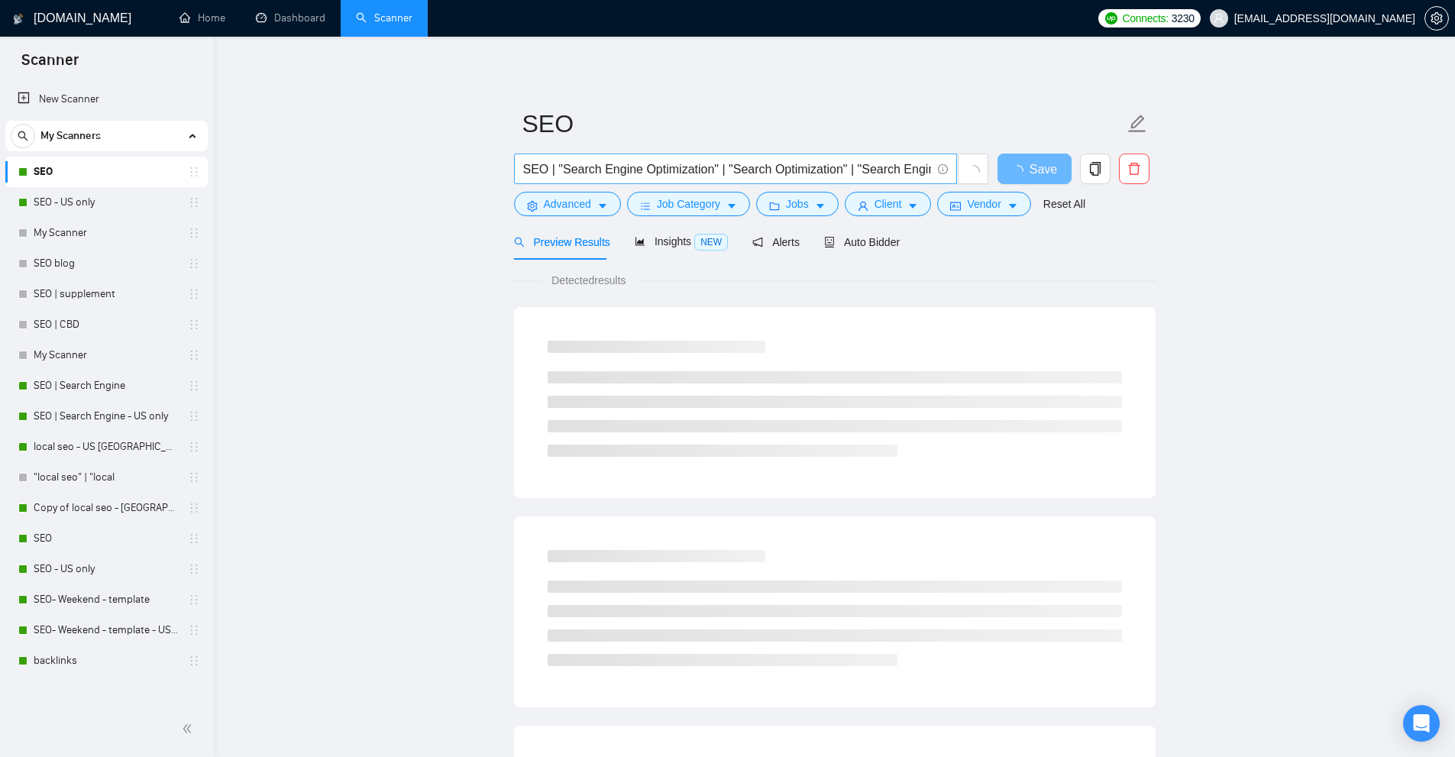
scroll to position [0, 199]
click at [877, 164] on input "SEO | "Search Engine Optimization" | "Search Optimization" | "Search Engine Mar…" at bounding box center [727, 169] width 408 height 19
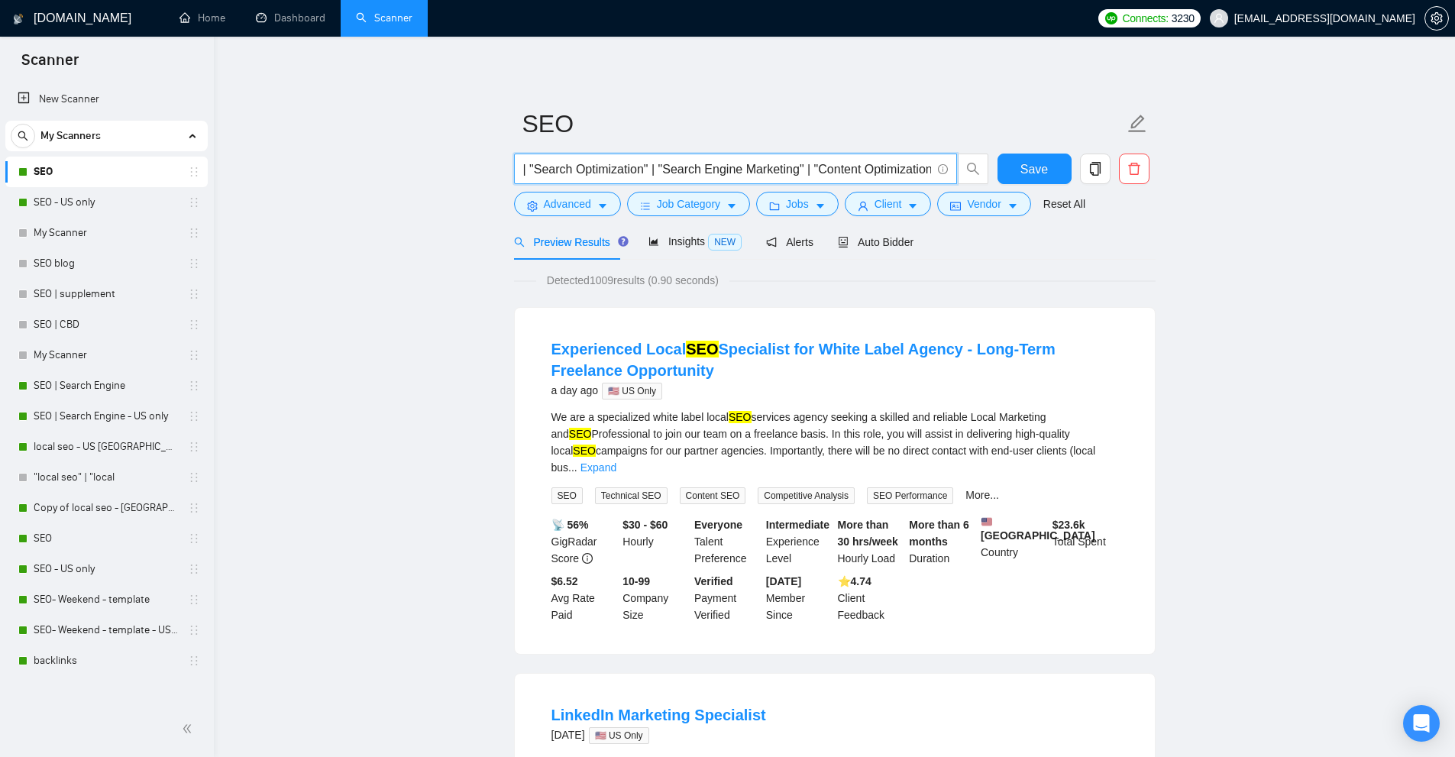
drag, startPoint x: 877, startPoint y: 164, endPoint x: 848, endPoint y: 166, distance: 28.3
click at [848, 166] on input "SEO | "Search Engine Optimization" | "Search Optimization" | "Search Engine Mar…" at bounding box center [727, 169] width 408 height 19
click at [792, 170] on input "SEO | "Search Engine Optimization" | "Search Optimization" | "Search Engine Mar…" at bounding box center [727, 169] width 408 height 19
drag, startPoint x: 792, startPoint y: 170, endPoint x: 752, endPoint y: 173, distance: 39.8
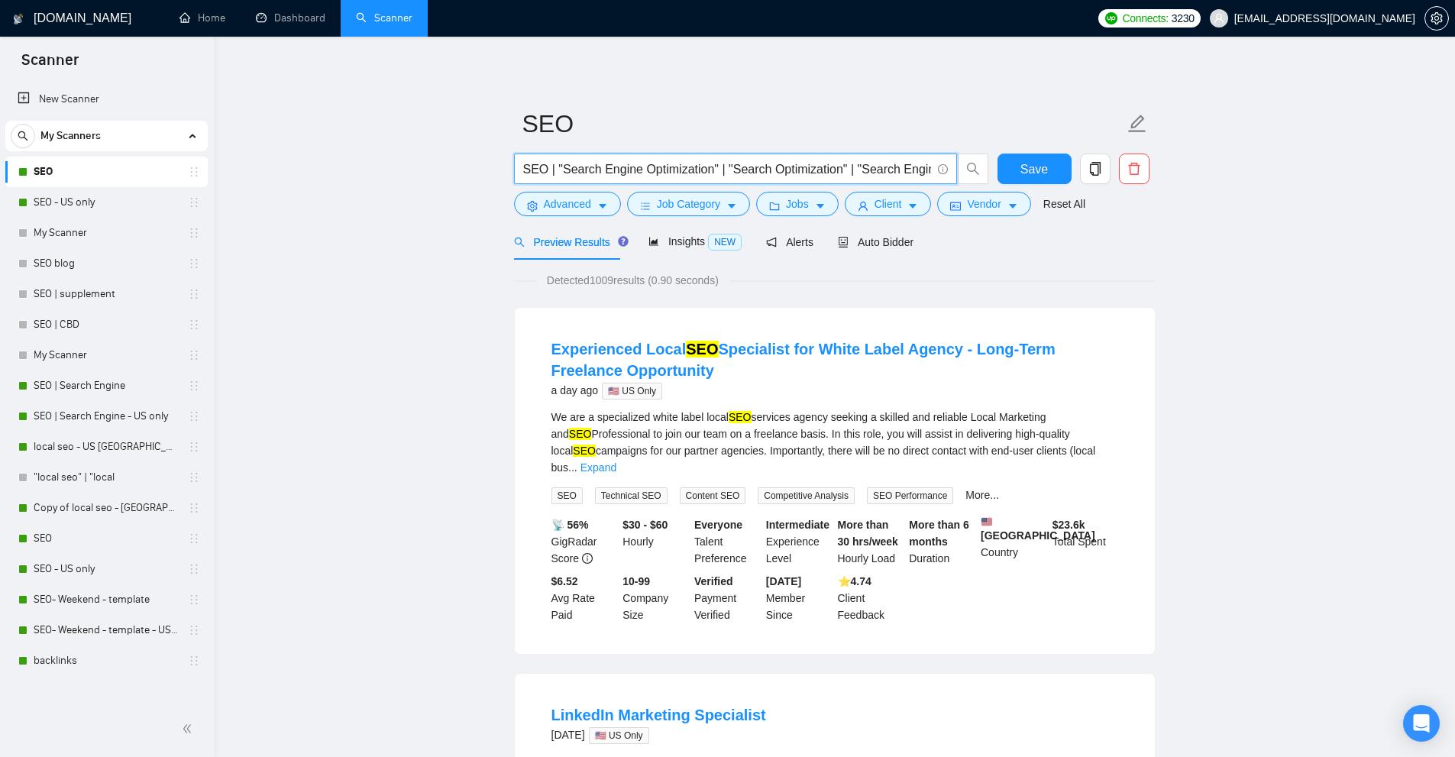
click at [752, 173] on input "SEO | "Search Engine Optimization" | "Search Optimization" | "Search Engine Mar…" at bounding box center [727, 169] width 408 height 19
click at [676, 165] on input "SEO | "Search Engine Optimization" | "Search Optimization" | "Search Engine Mar…" at bounding box center [727, 169] width 408 height 19
click at [776, 161] on input "SEO | "Search Engine Optimization" | "Search Optimization" | "Search Engine Mar…" at bounding box center [727, 169] width 408 height 19
drag, startPoint x: 776, startPoint y: 161, endPoint x: 751, endPoint y: 163, distance: 25.2
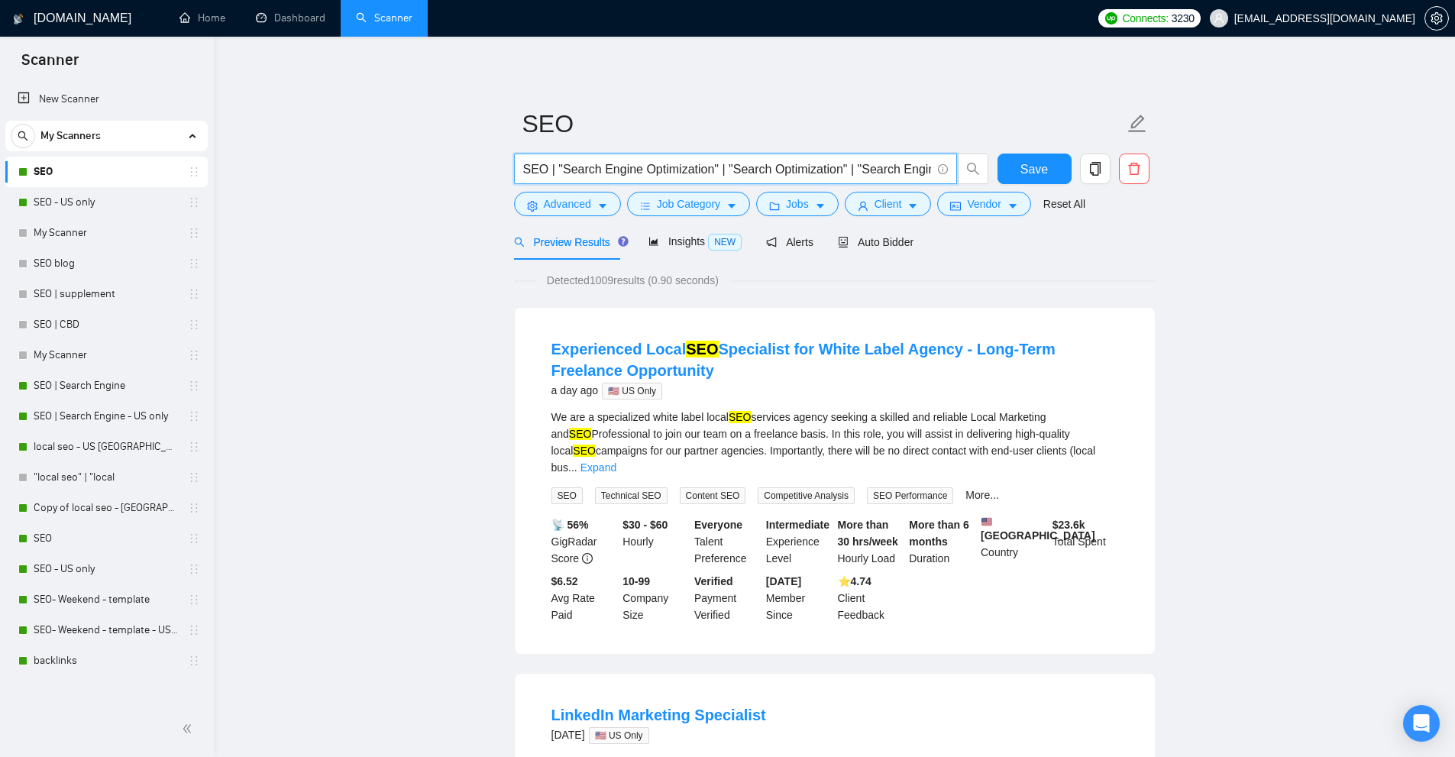
click at [751, 163] on input "SEO | "Search Engine Optimization" | "Search Optimization" | "Search Engine Mar…" at bounding box center [727, 169] width 408 height 19
click at [551, 205] on span "Advanced" at bounding box center [567, 203] width 47 height 17
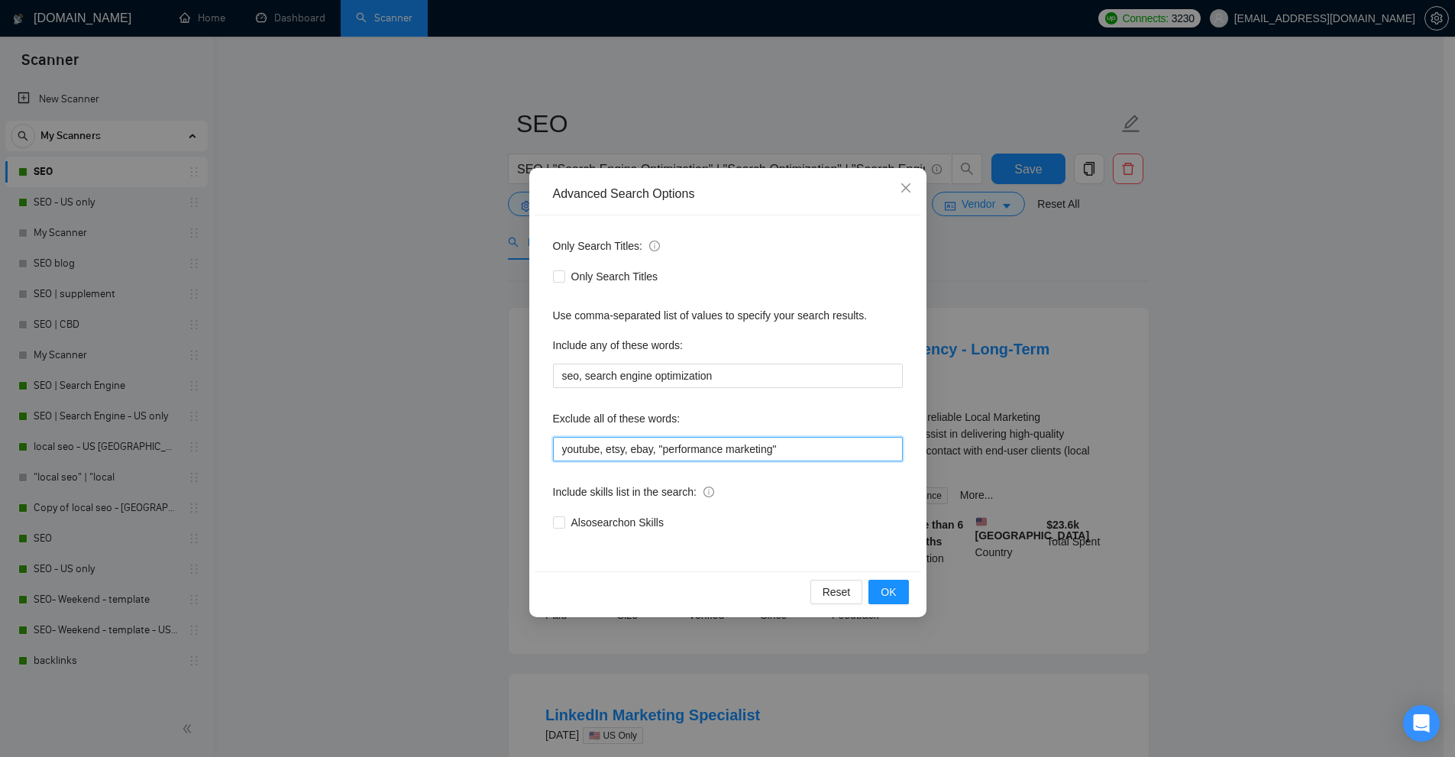
drag, startPoint x: 817, startPoint y: 446, endPoint x: 428, endPoint y: 440, distance: 388.7
click at [429, 440] on div "Advanced Search Options Only Search Titles: Only Search Titles Use comma-separa…" at bounding box center [727, 378] width 1455 height 757
click at [366, 240] on div "Advanced Search Options Only Search Titles: Only Search Titles Use comma-separa…" at bounding box center [727, 378] width 1455 height 757
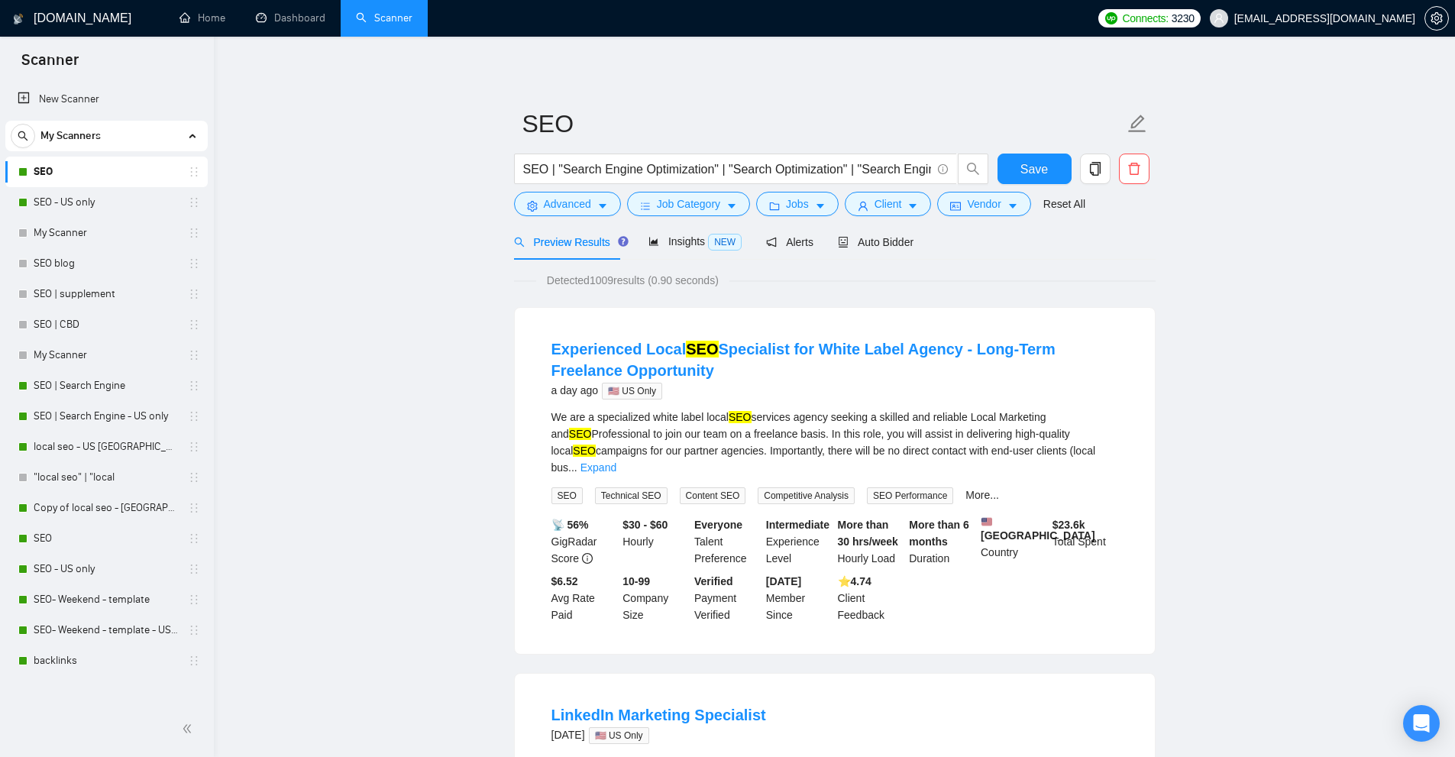
click at [69, 186] on link "SEO" at bounding box center [106, 172] width 145 height 31
click at [68, 201] on link "SEO - US only" at bounding box center [106, 202] width 145 height 31
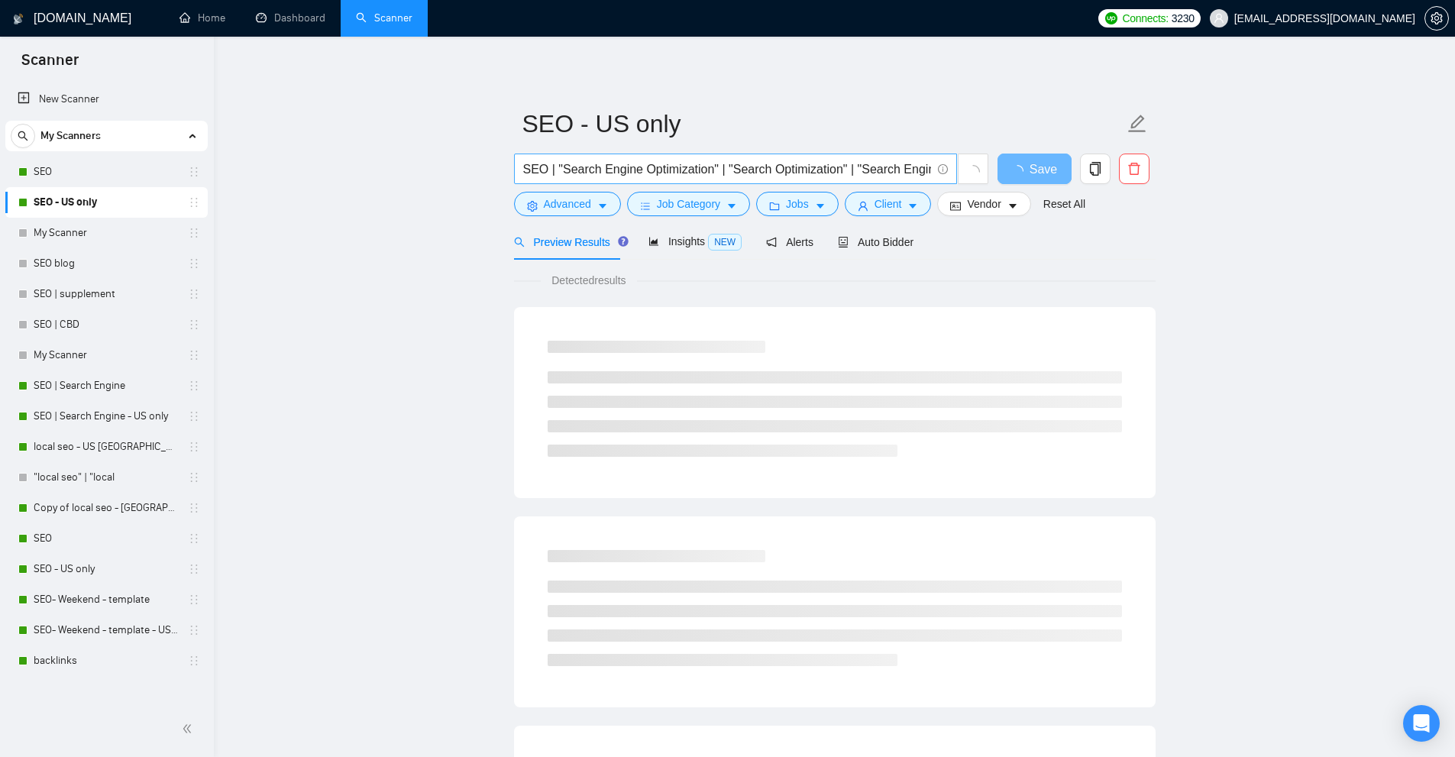
scroll to position [0, 199]
click at [72, 262] on link "SEO blog" at bounding box center [106, 263] width 145 height 31
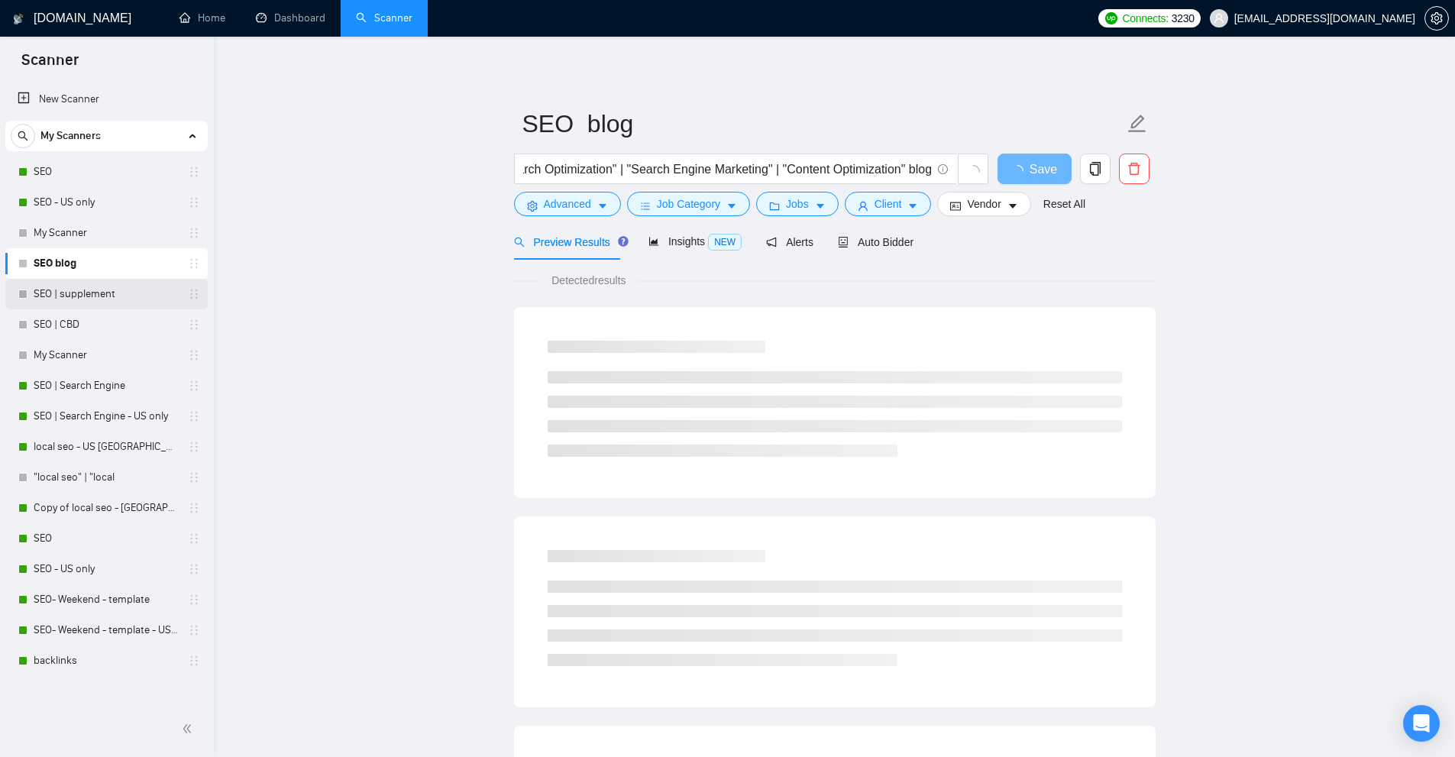
click at [81, 289] on link "SEO | supplement" at bounding box center [106, 294] width 145 height 31
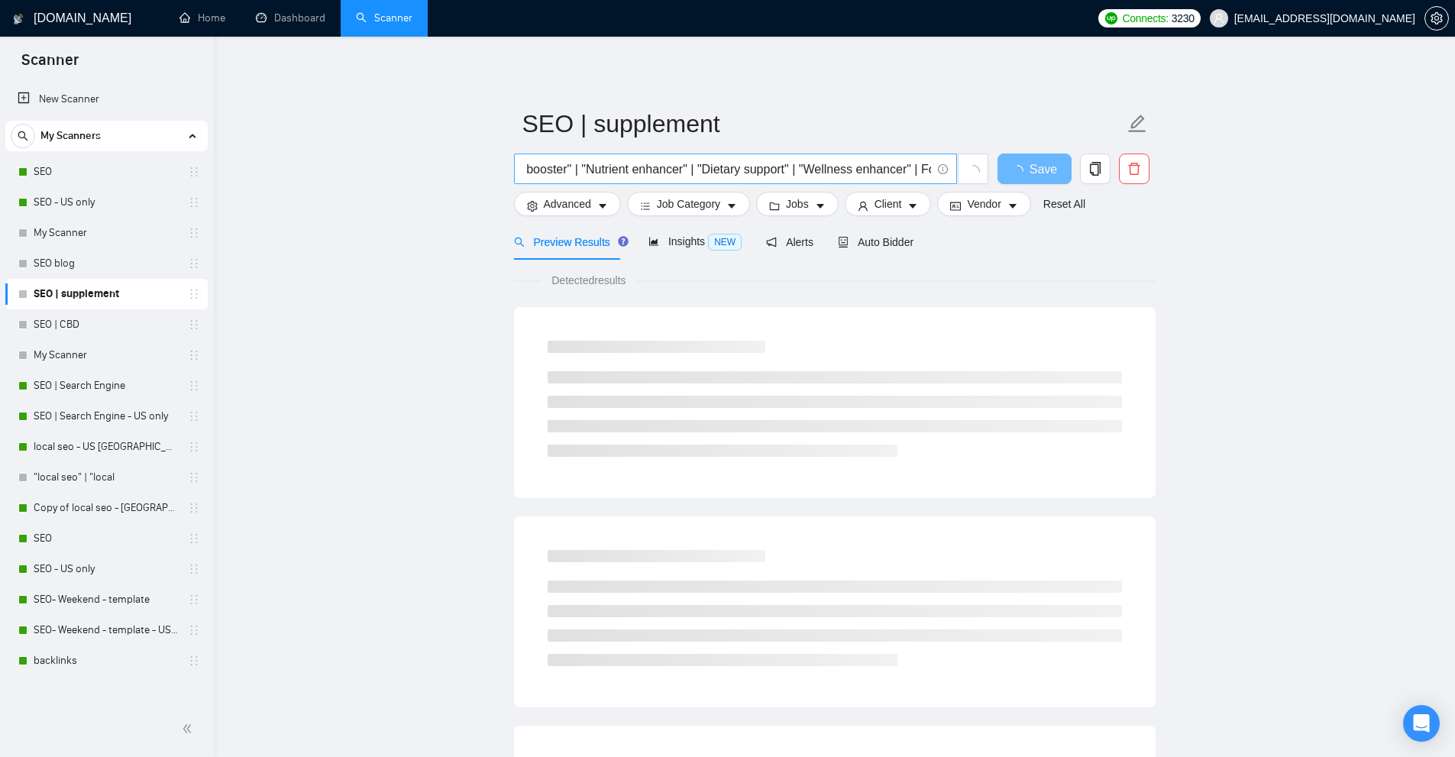
scroll to position [0, 1149]
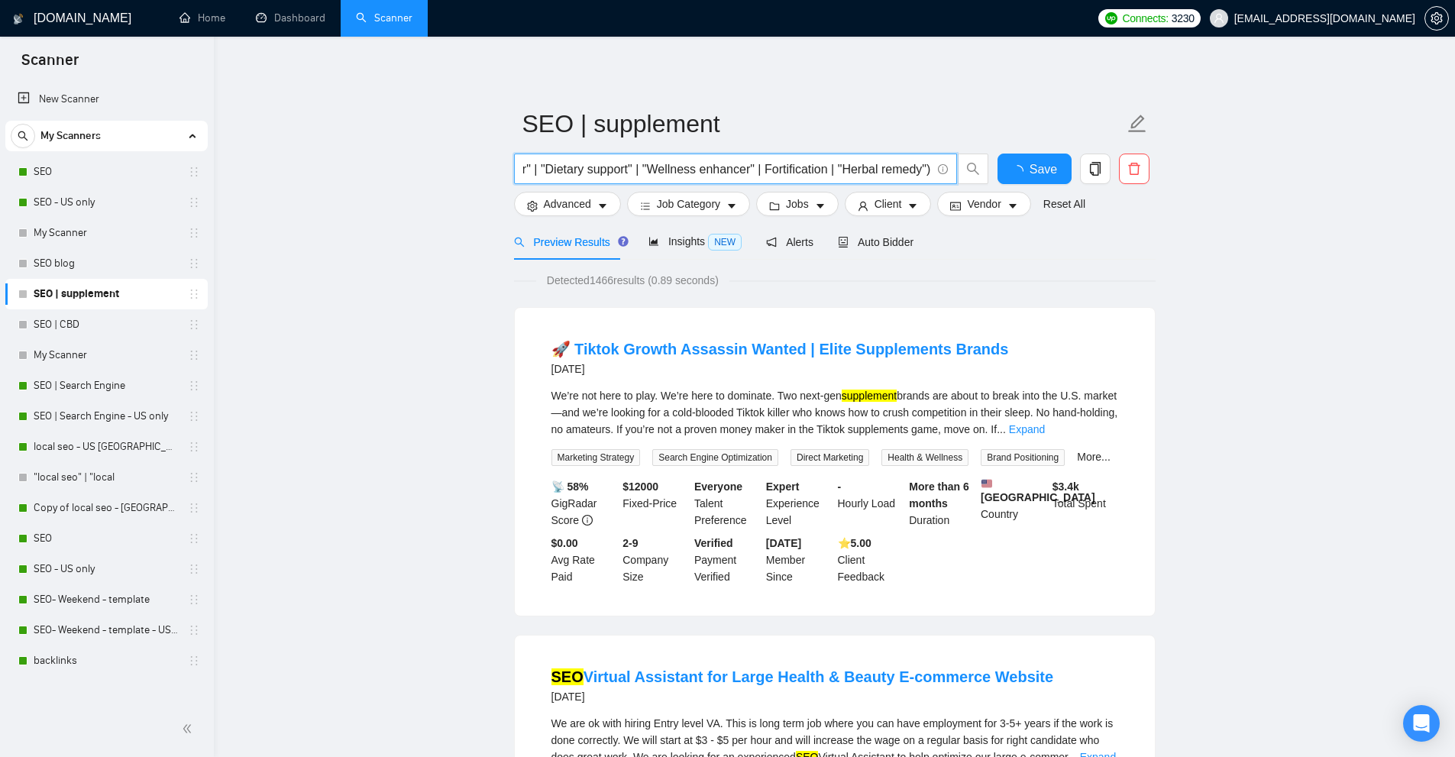
click at [721, 168] on input "SEO | "Search Engine Optimization" | "Search Optimization" | "Search Engine Mar…" at bounding box center [727, 169] width 408 height 19
drag, startPoint x: 721, startPoint y: 168, endPoint x: 677, endPoint y: 169, distance: 44.3
click at [677, 169] on input "SEO | "Search Engine Optimization" | "Search Optimization" | "Search Engine Mar…" at bounding box center [727, 169] width 408 height 19
click at [885, 167] on input "SEO | "Search Engine Optimization" | "Search Optimization" | "Search Engine Mar…" at bounding box center [727, 169] width 408 height 19
drag, startPoint x: 885, startPoint y: 167, endPoint x: 861, endPoint y: 170, distance: 23.9
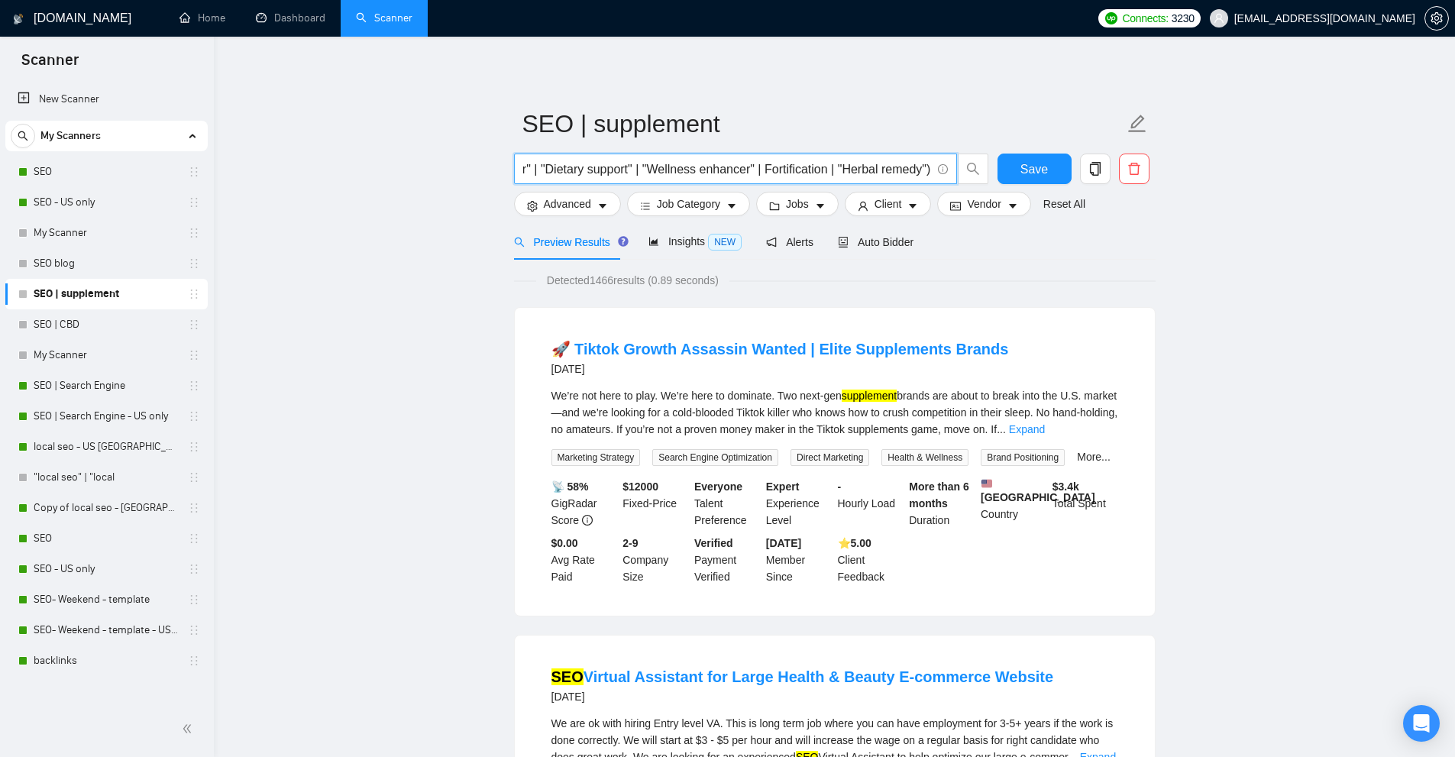
click at [861, 170] on input "SEO | "Search Engine Optimization" | "Search Optimization" | "Search Engine Mar…" at bounding box center [727, 169] width 408 height 19
click at [84, 324] on link "SEO | CBD" at bounding box center [106, 324] width 145 height 31
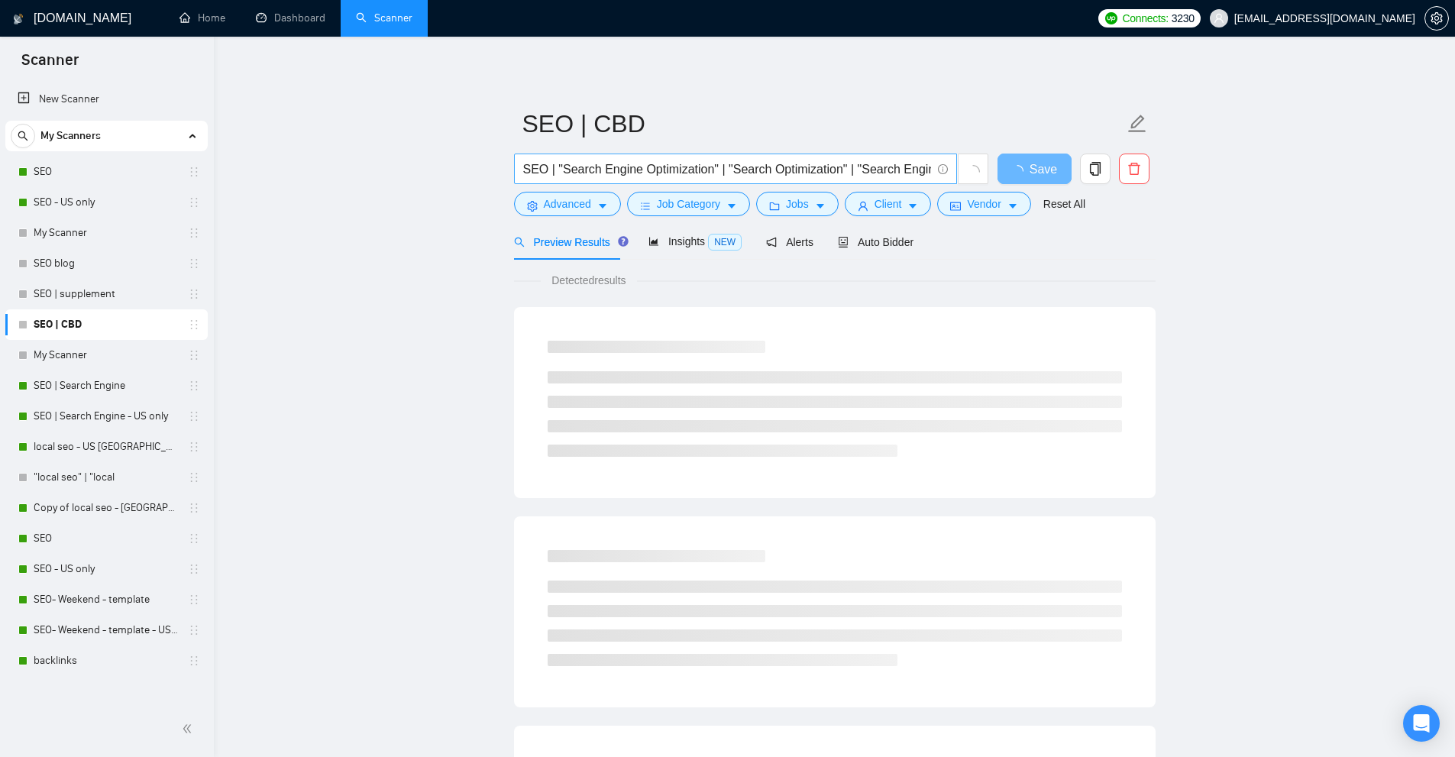
scroll to position [0, 156]
click at [87, 356] on link "My Scanner" at bounding box center [106, 355] width 145 height 31
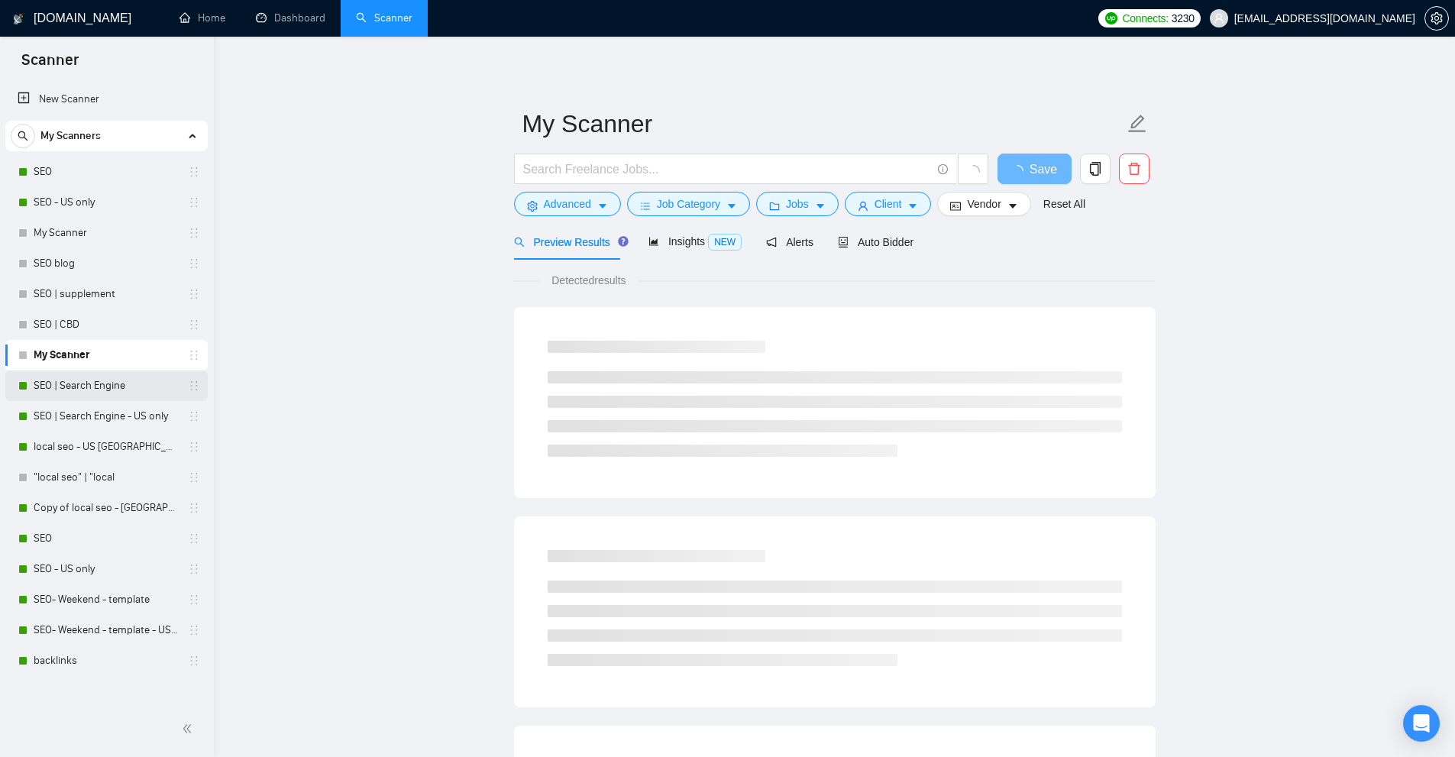
click at [86, 397] on link "SEO | Search Engine" at bounding box center [106, 385] width 145 height 31
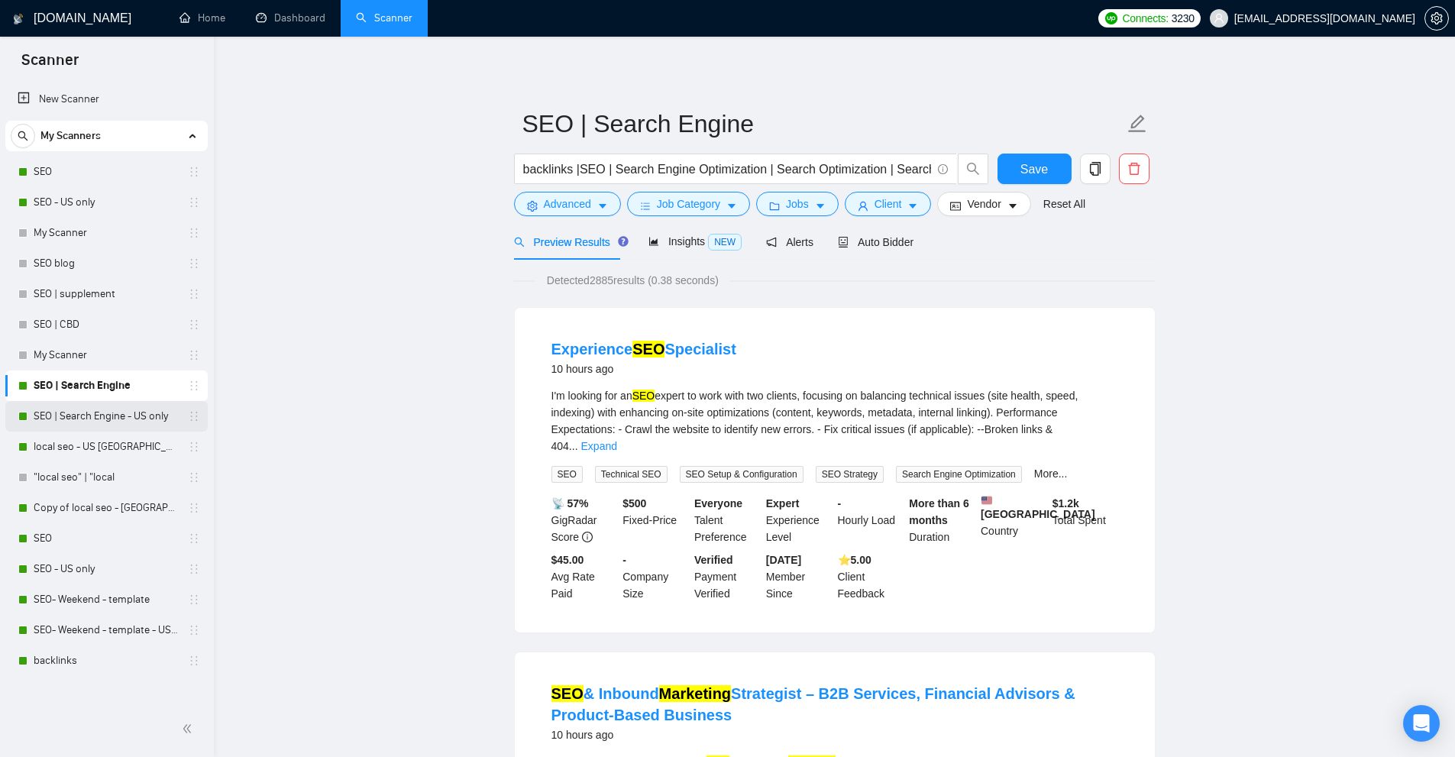
click at [85, 422] on link "SEO | Search Engine - US only" at bounding box center [106, 416] width 145 height 31
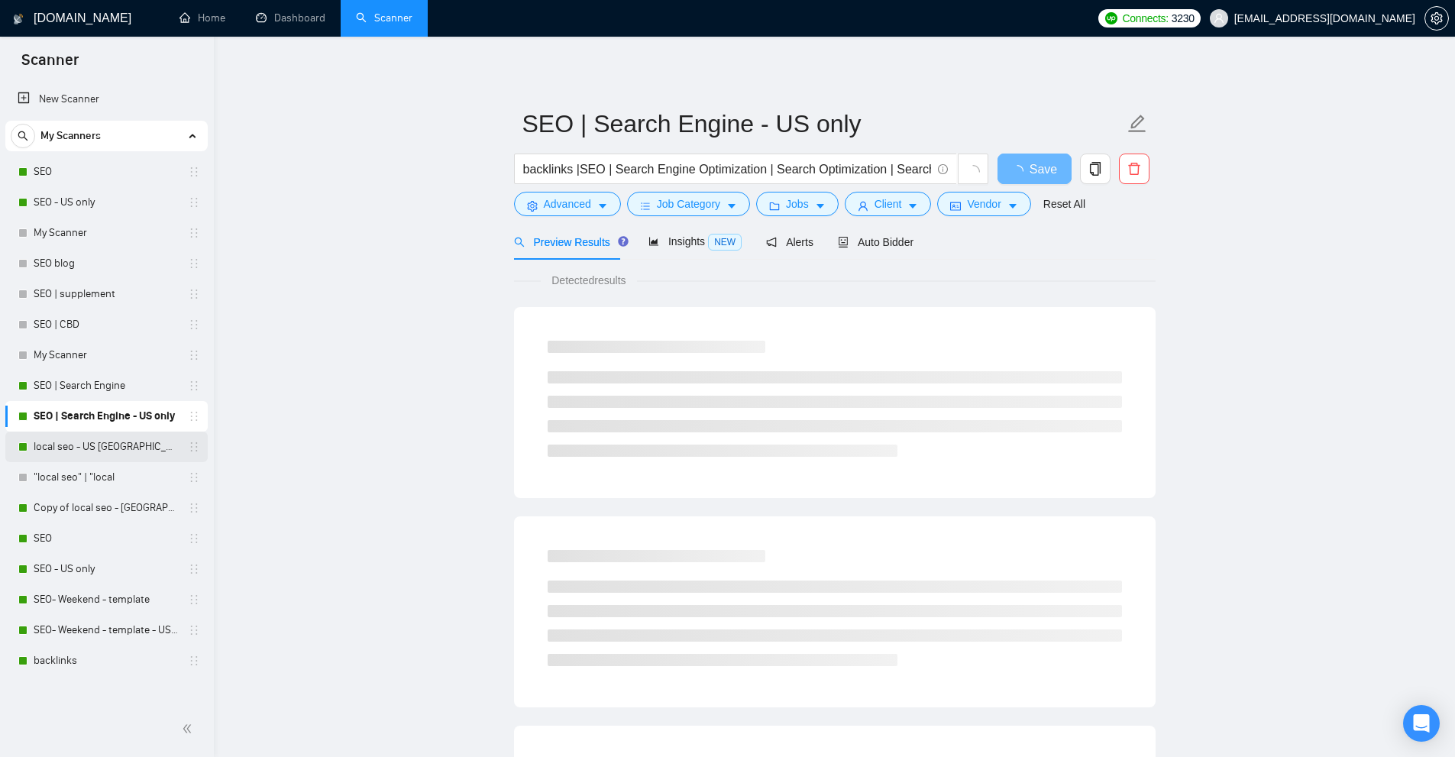
click at [131, 434] on link "local seo - US [GEOGRAPHIC_DATA]" at bounding box center [106, 446] width 145 height 31
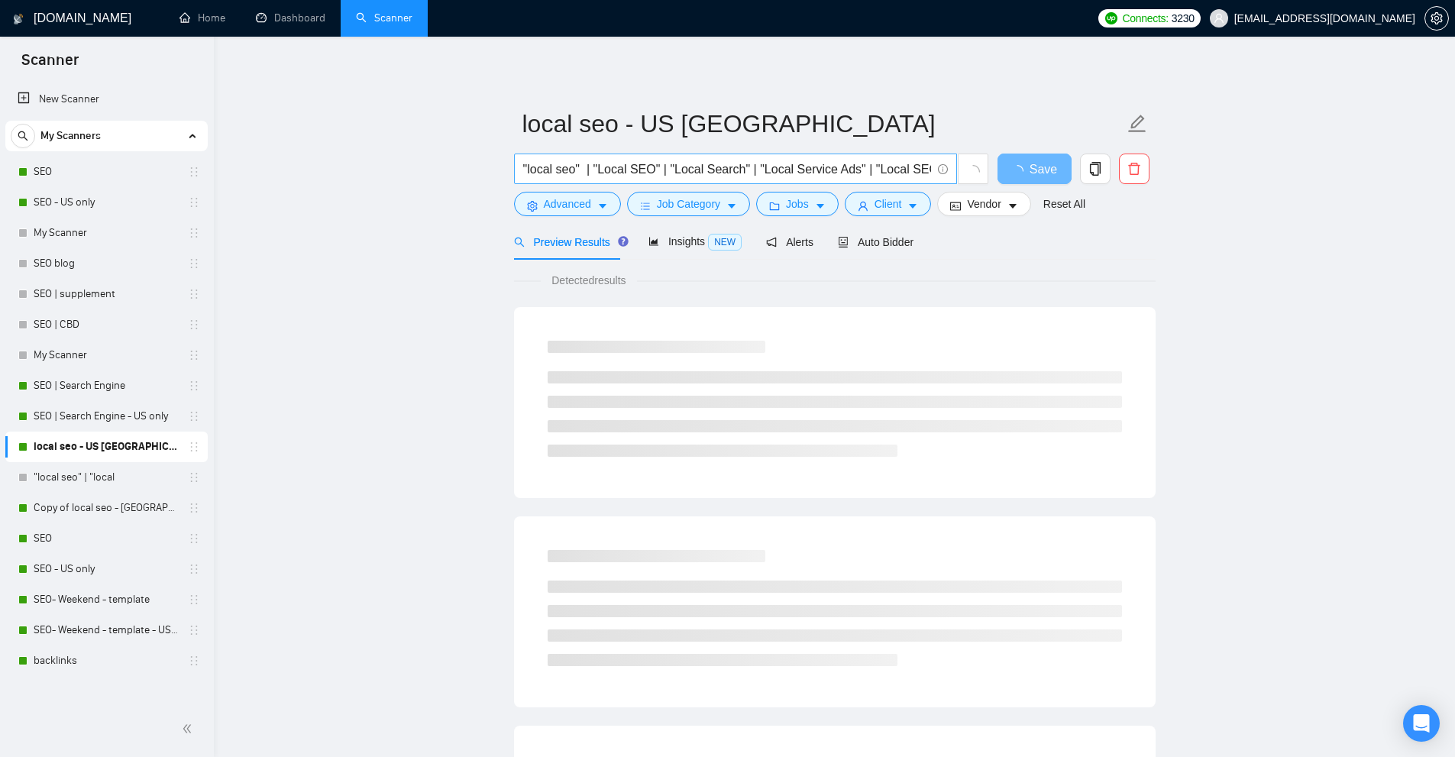
click at [802, 163] on input ""local seo" | "Local SEO" | "Local Search" | "Local Service Ads" | "Local SEO" …" at bounding box center [727, 169] width 408 height 19
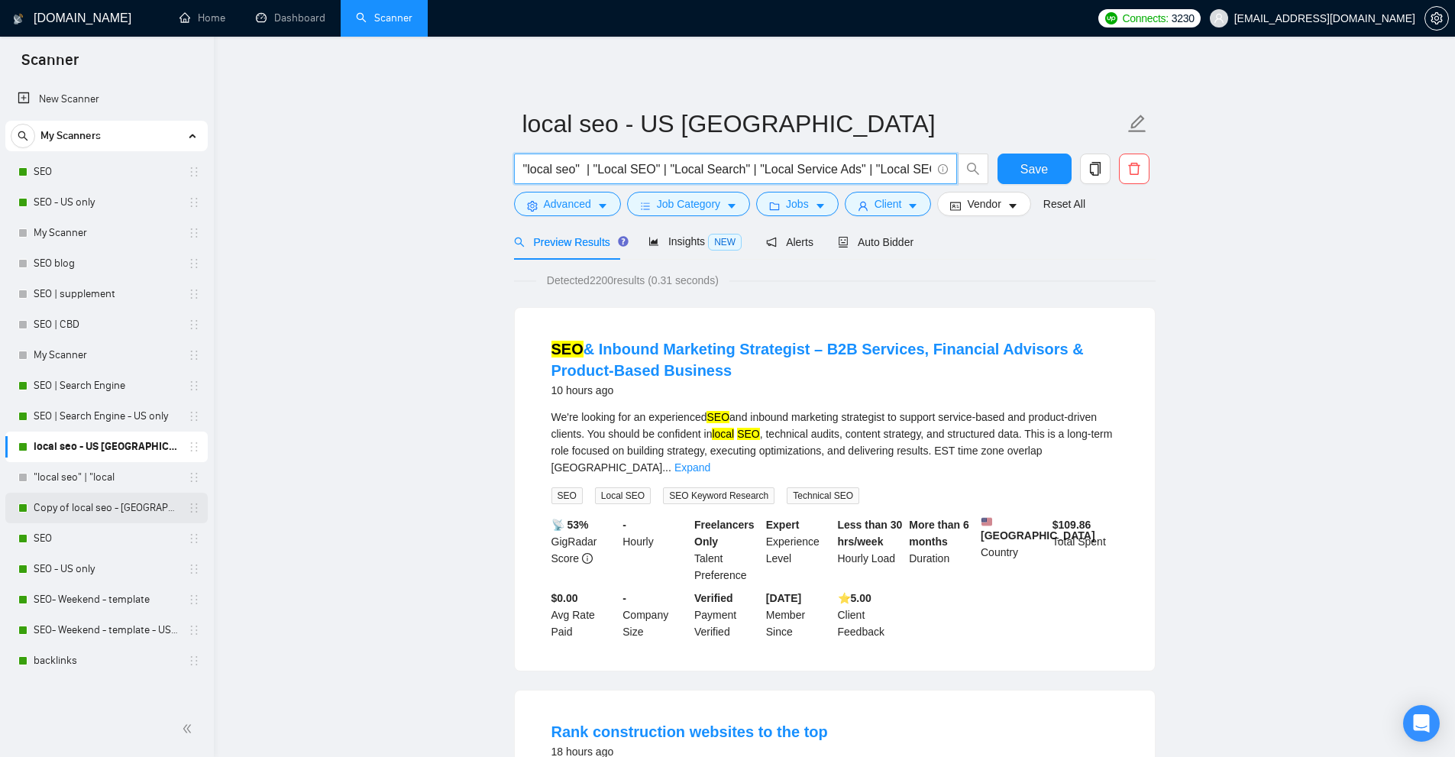
click at [69, 514] on link "Copy of local seo - [GEOGRAPHIC_DATA]- [GEOGRAPHIC_DATA]- [GEOGRAPHIC_DATA]" at bounding box center [106, 508] width 145 height 31
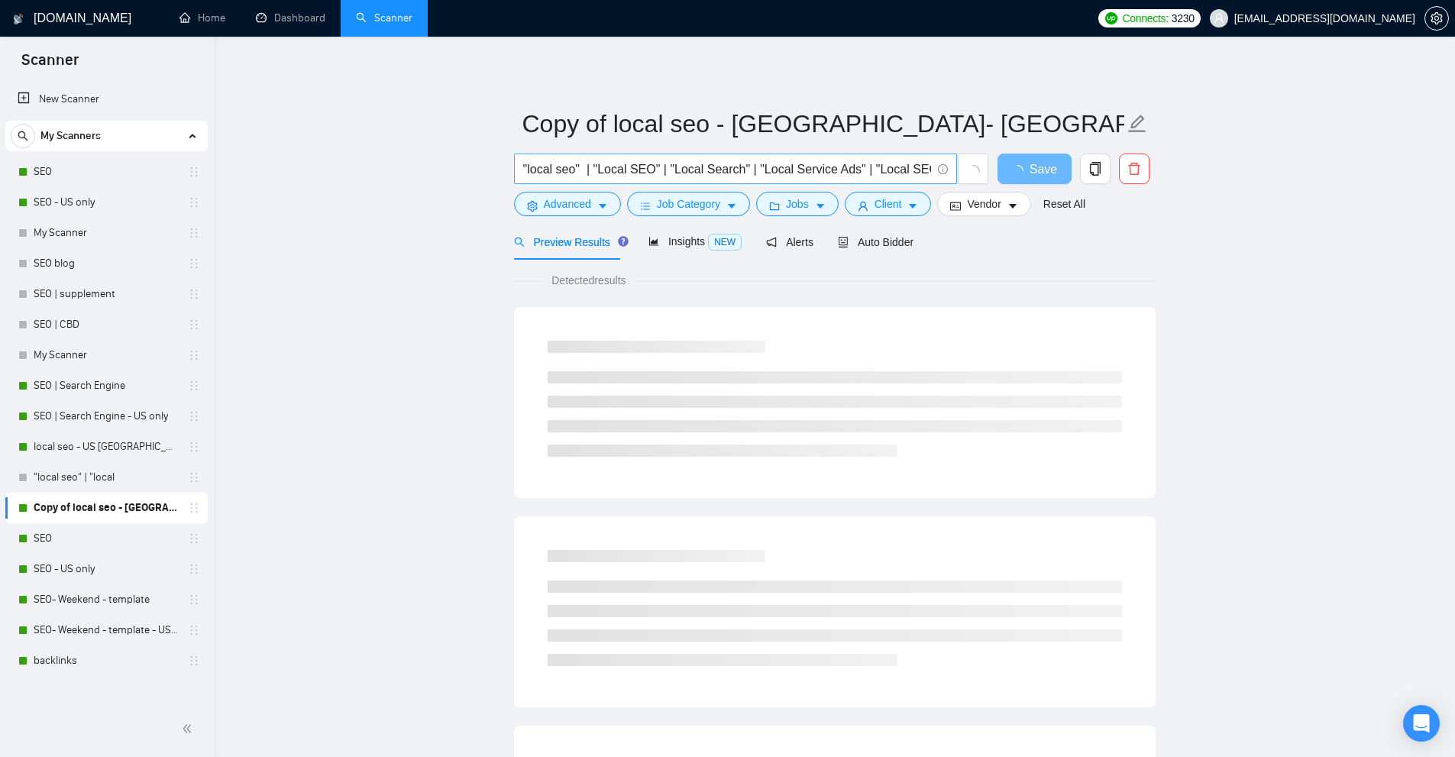
scroll to position [0, 4]
click at [40, 528] on link "SEO" at bounding box center [106, 538] width 145 height 31
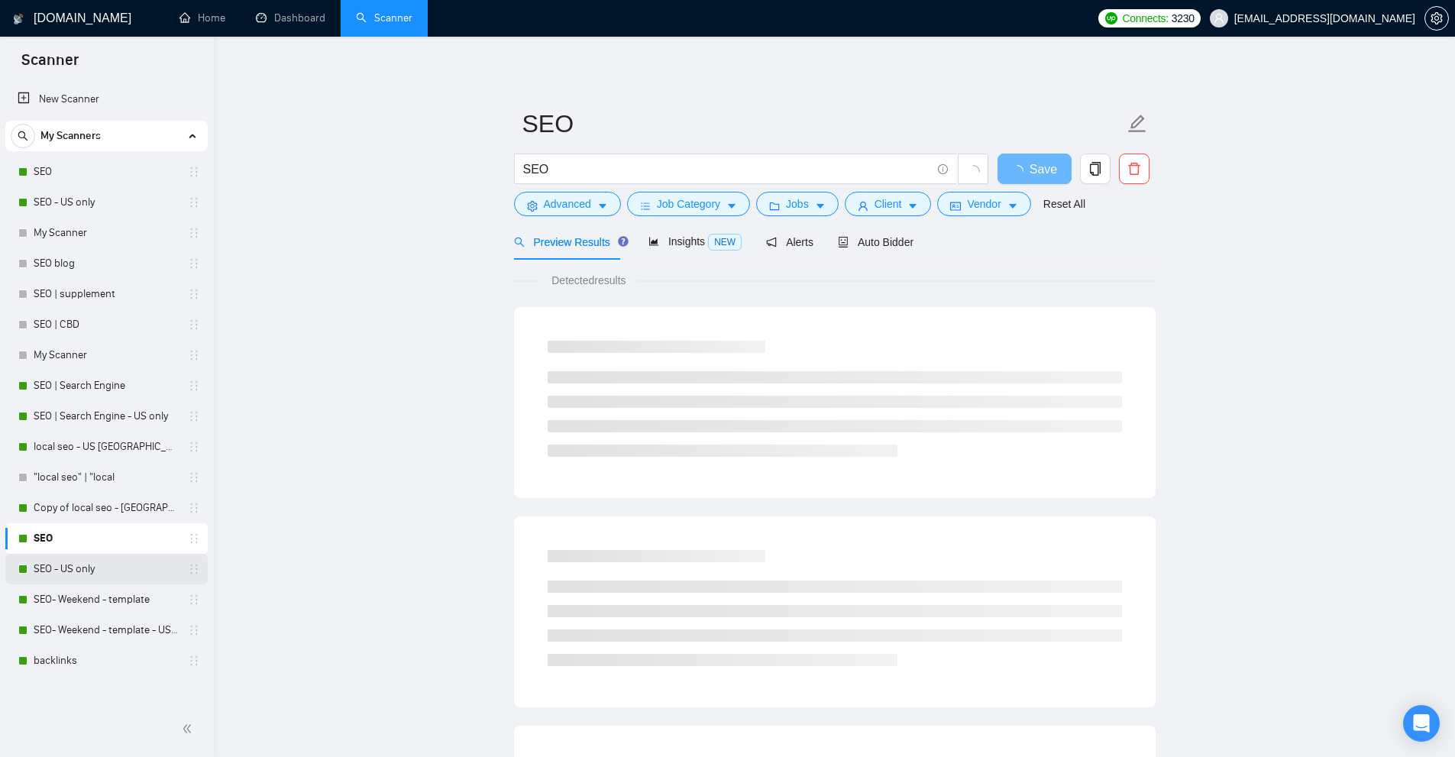
click at [84, 573] on link "SEO - US only" at bounding box center [106, 569] width 145 height 31
click at [82, 597] on link "SEO- Weekend - template" at bounding box center [106, 599] width 145 height 31
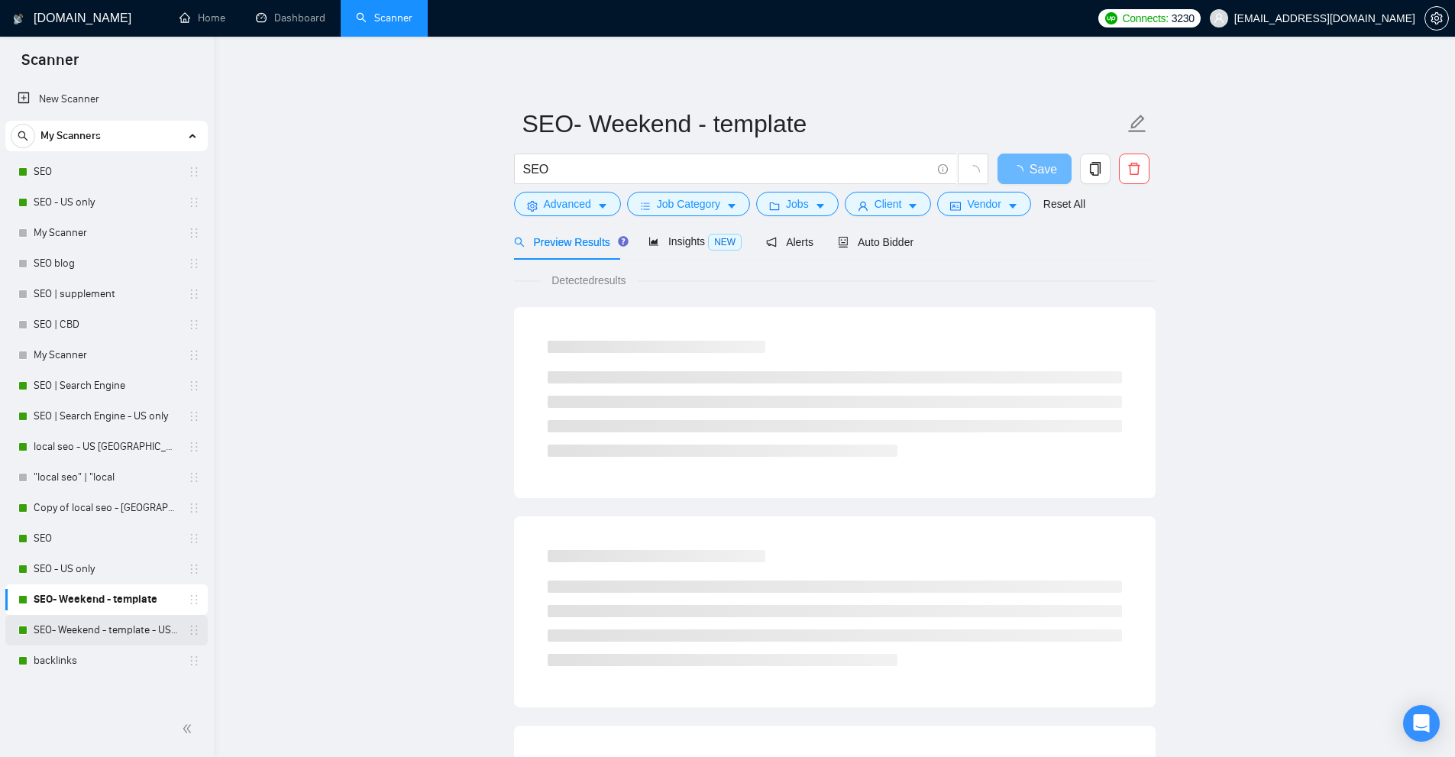
click at [101, 635] on link "SEO- Weekend - template - US only" at bounding box center [106, 630] width 145 height 31
click at [102, 657] on link "backlinks" at bounding box center [106, 660] width 145 height 31
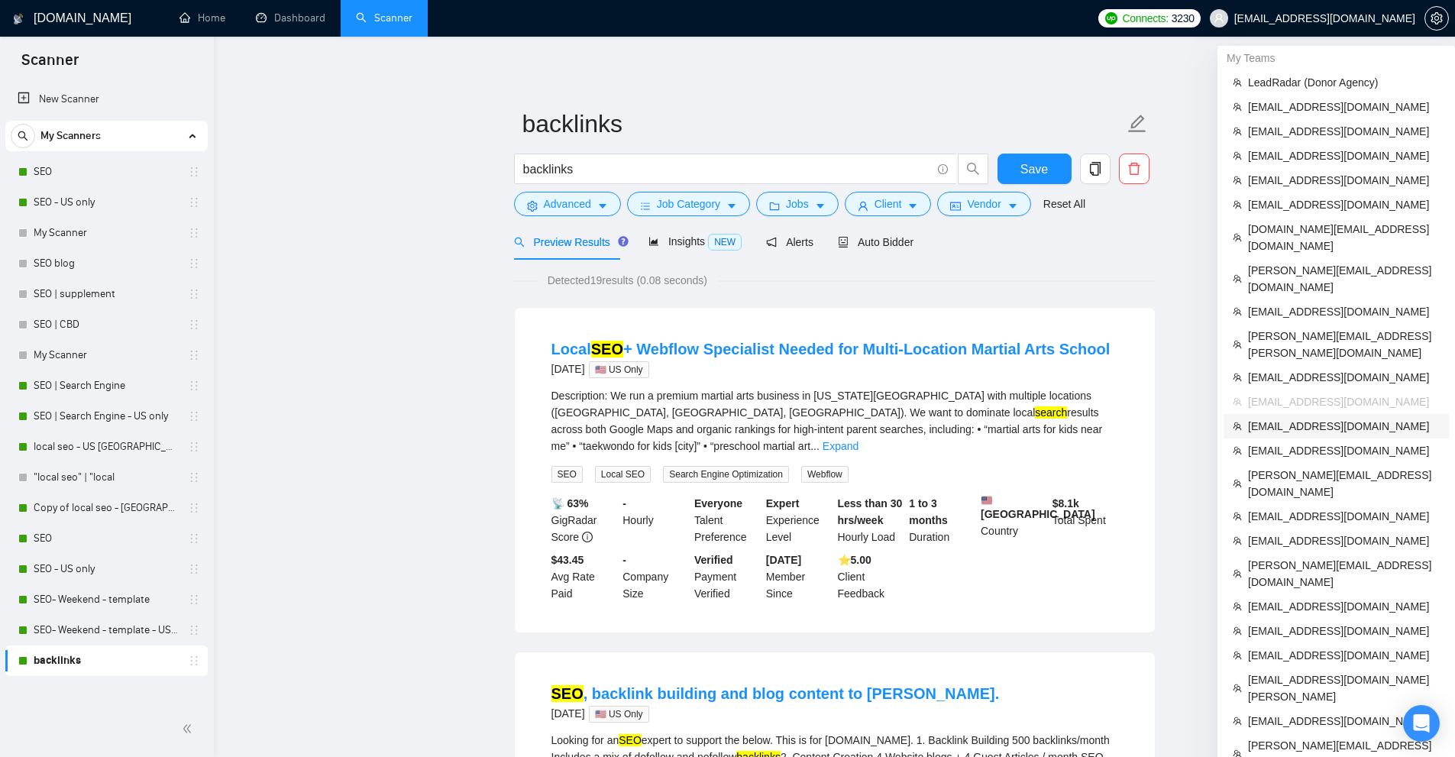
click at [1285, 418] on span "[EMAIL_ADDRESS][DOMAIN_NAME]" at bounding box center [1344, 426] width 192 height 17
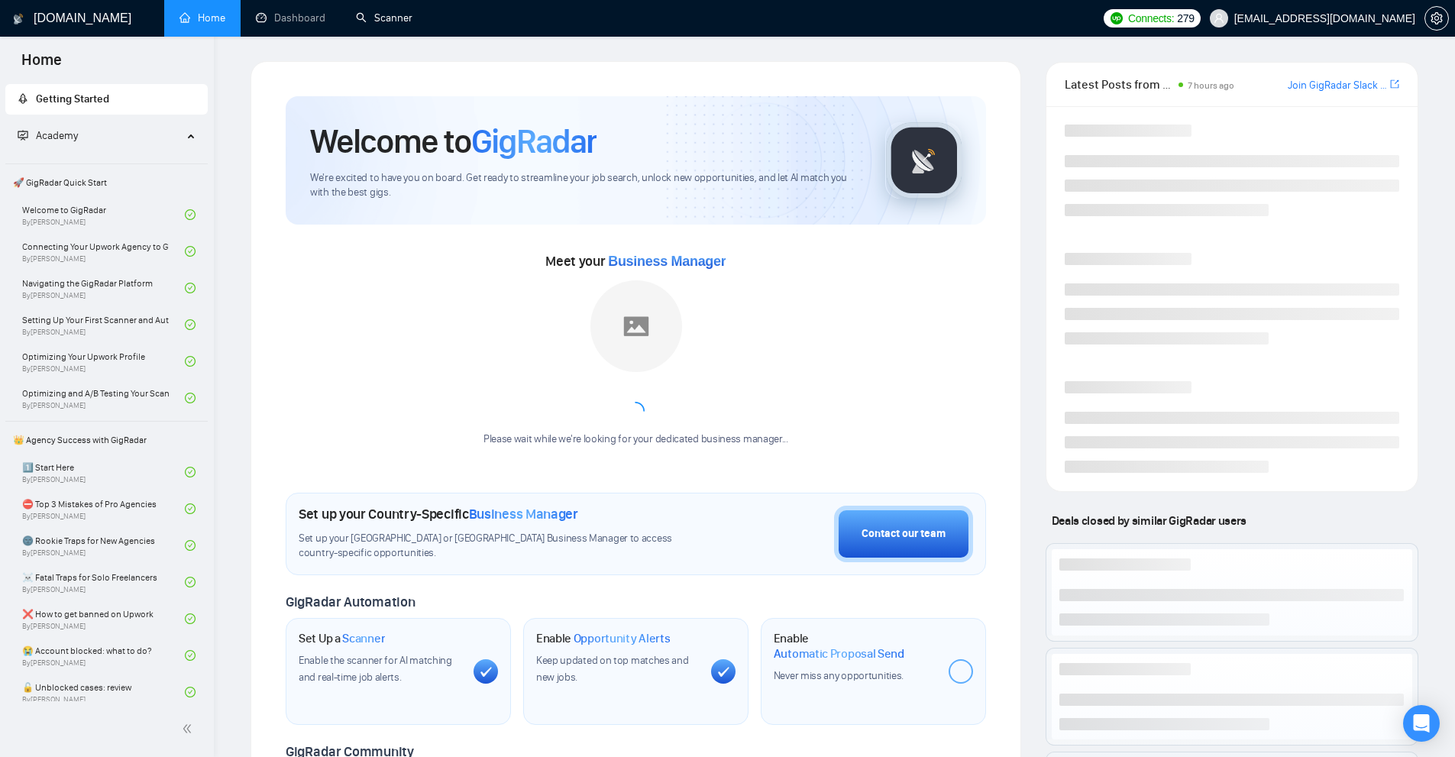
click at [412, 24] on link "Scanner" at bounding box center [384, 17] width 57 height 13
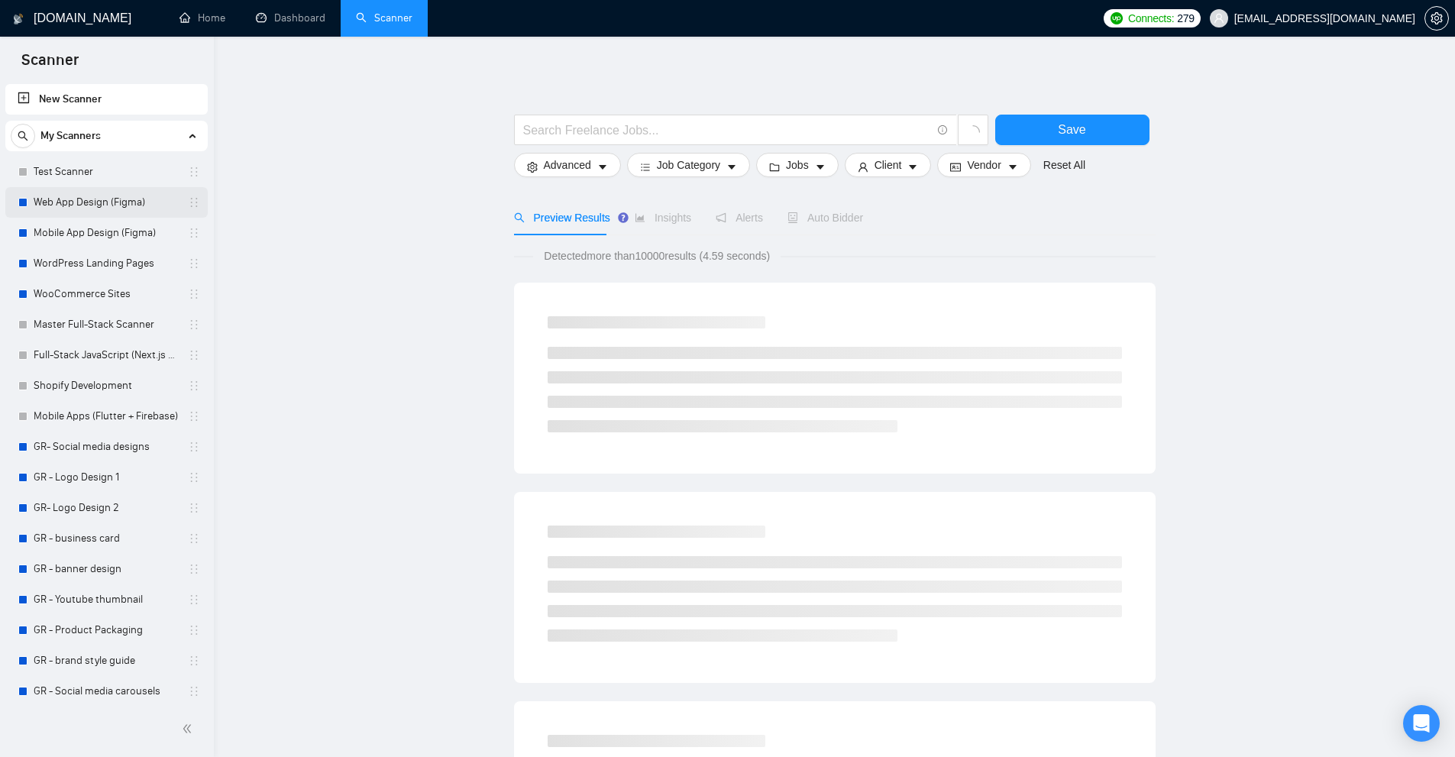
click at [76, 196] on link "Web App Design (Figma)" at bounding box center [106, 202] width 145 height 31
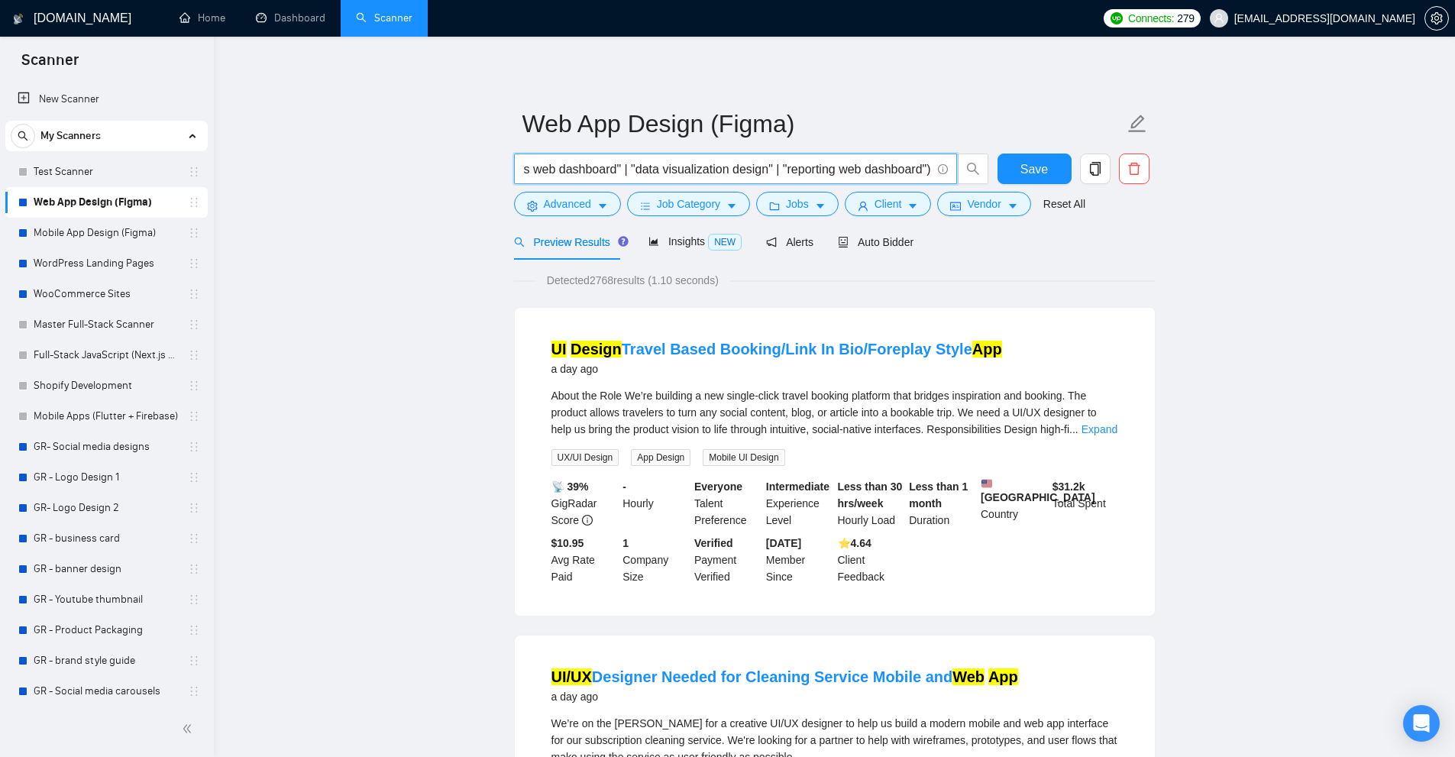
click at [634, 173] on input "(figma | "ui design" | "ux design" | "ui/ux" | "user interface" | "user experie…" at bounding box center [727, 169] width 408 height 19
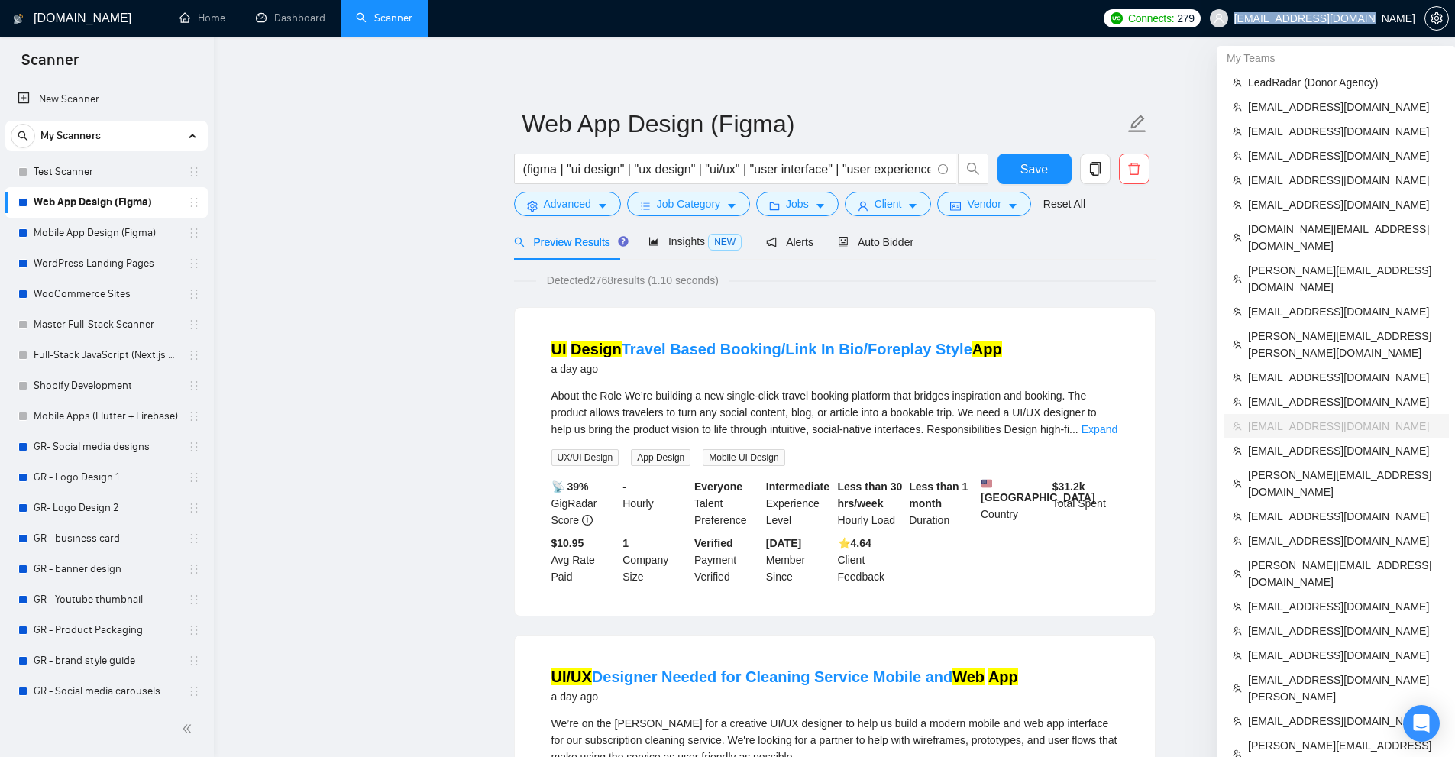
copy span "[EMAIL_ADDRESS][DOMAIN_NAME]"
drag, startPoint x: 1292, startPoint y: 18, endPoint x: 1413, endPoint y: 20, distance: 121.4
click at [1413, 20] on span "[EMAIL_ADDRESS][DOMAIN_NAME]" at bounding box center [1312, 18] width 224 height 49
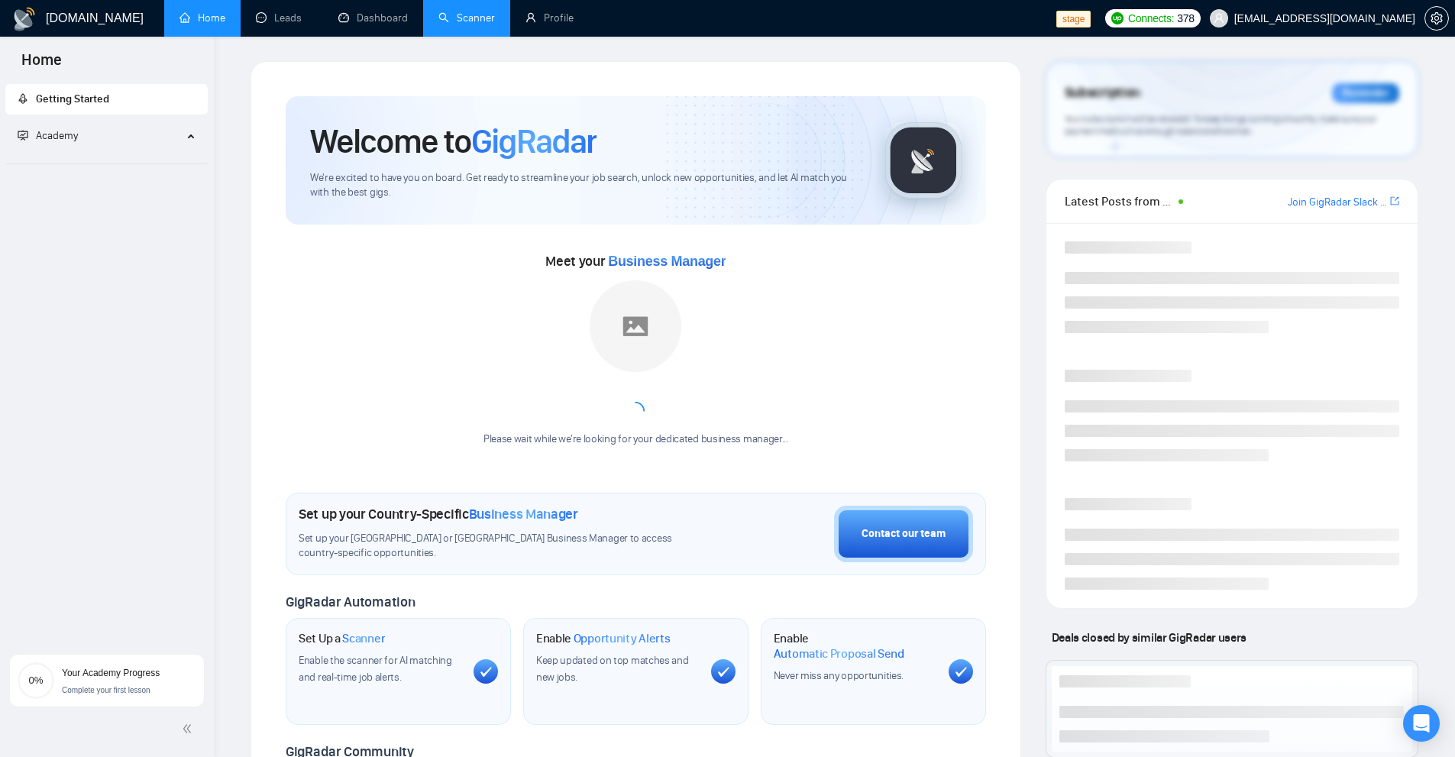
click at [467, 21] on link "Scanner" at bounding box center [466, 17] width 57 height 13
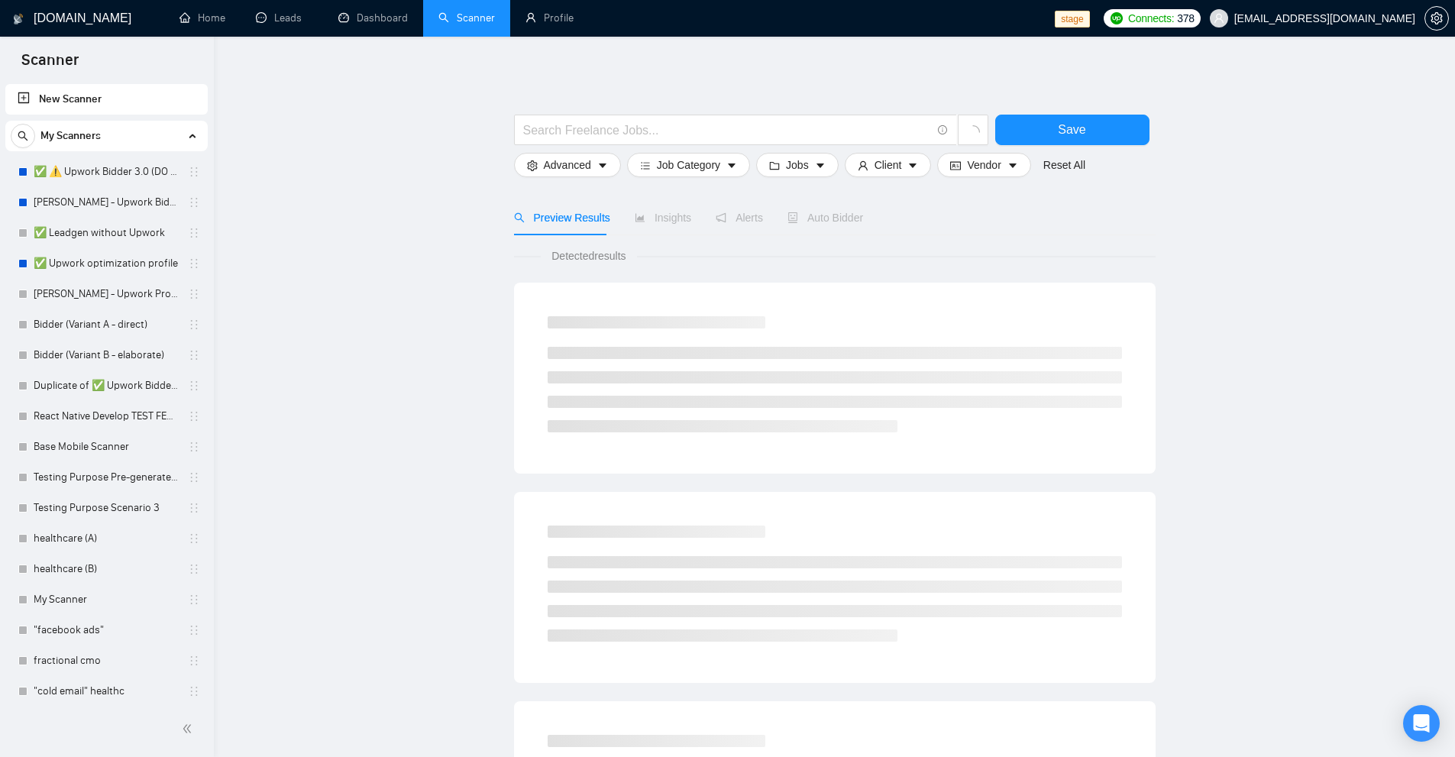
click at [125, 92] on link "New Scanner" at bounding box center [107, 99] width 178 height 31
click at [644, 131] on input "text" at bounding box center [727, 130] width 408 height 19
paste input "terraform"
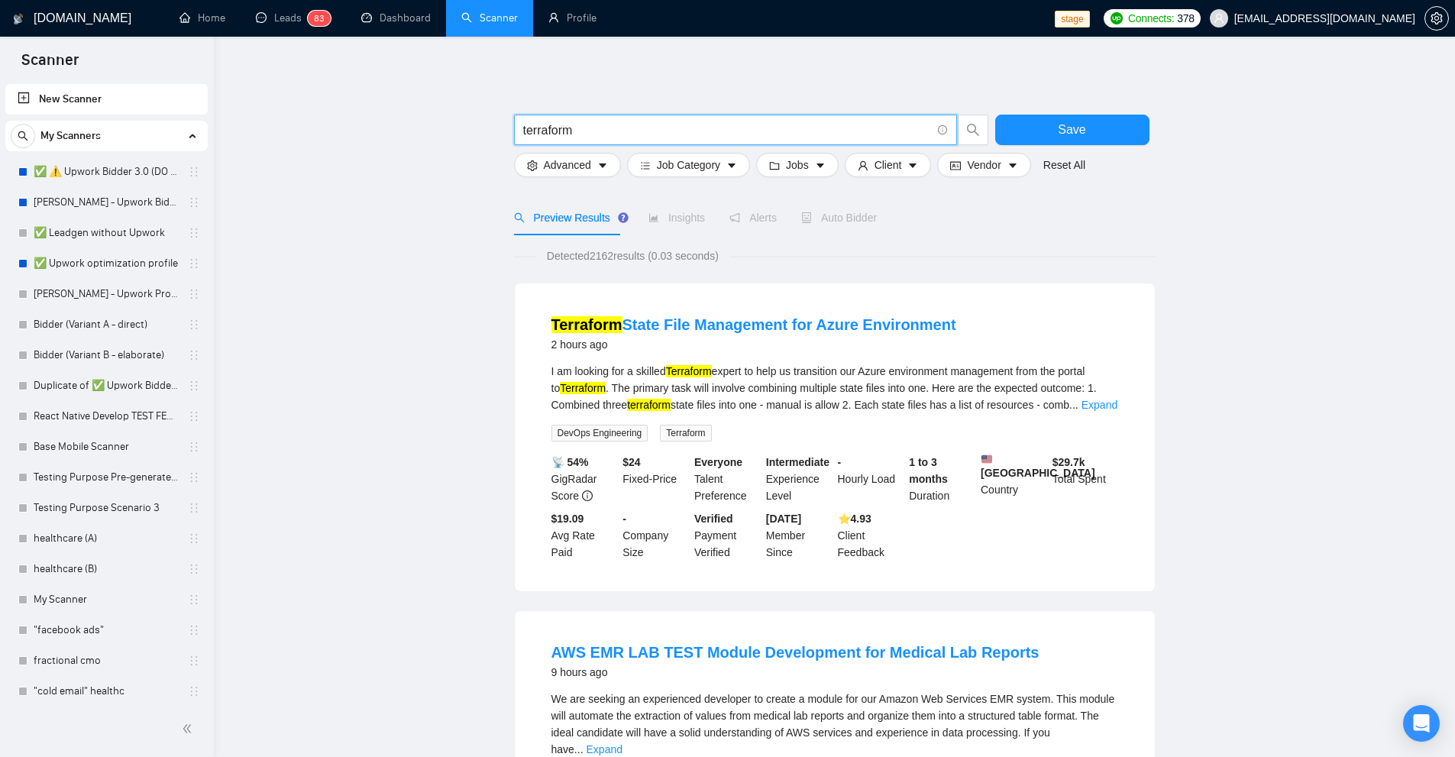
click at [689, 371] on mark "Terraform" at bounding box center [689, 371] width 46 height 12
click at [750, 383] on div "I am looking for a skilled Terraform expert to help us transition our Azure env…" at bounding box center [834, 388] width 567 height 50
drag, startPoint x: 625, startPoint y: 402, endPoint x: 706, endPoint y: 405, distance: 81.0
click at [699, 405] on div "I am looking for a skilled Terraform expert to help us transition our Azure env…" at bounding box center [834, 388] width 567 height 50
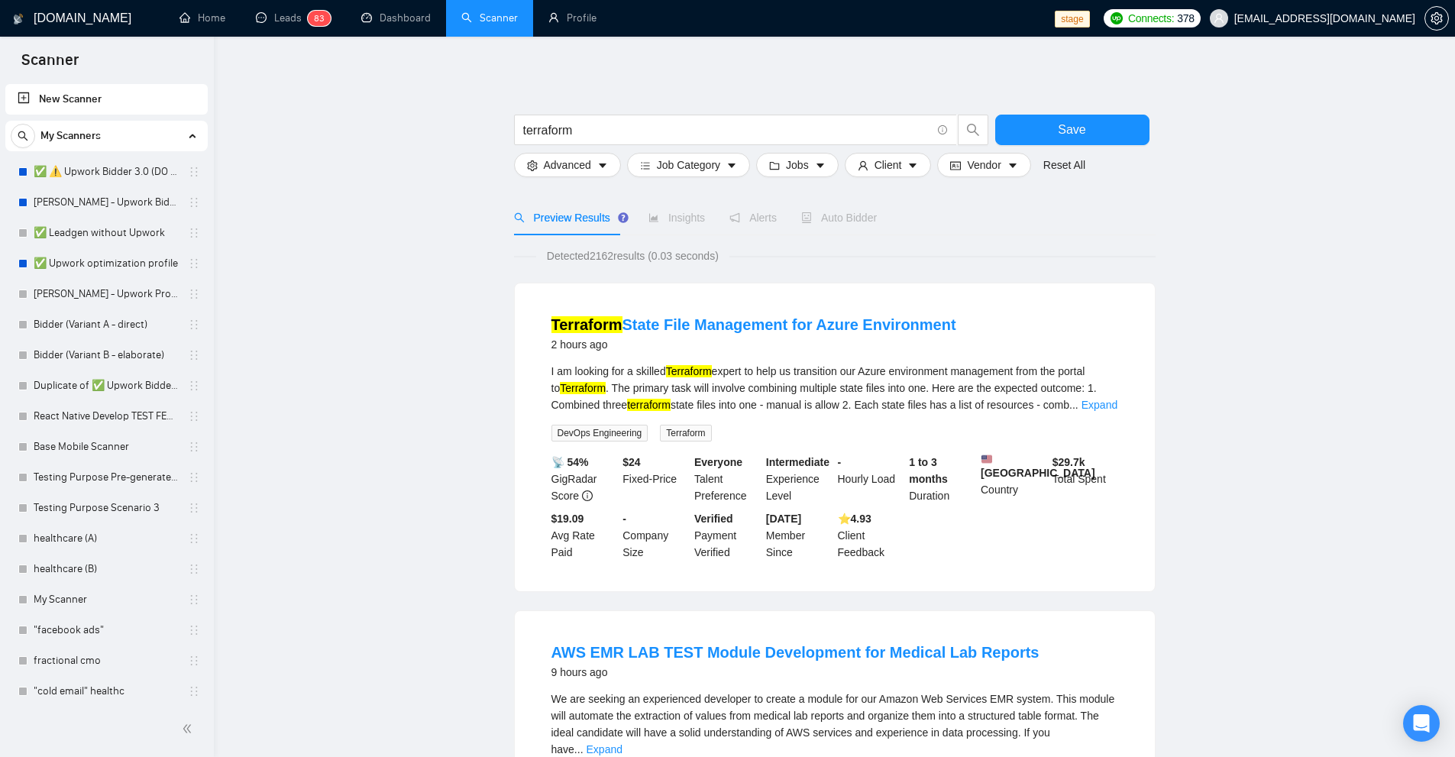
click at [721, 406] on div "I am looking for a skilled Terraform expert to help us transition our Azure env…" at bounding box center [834, 388] width 567 height 50
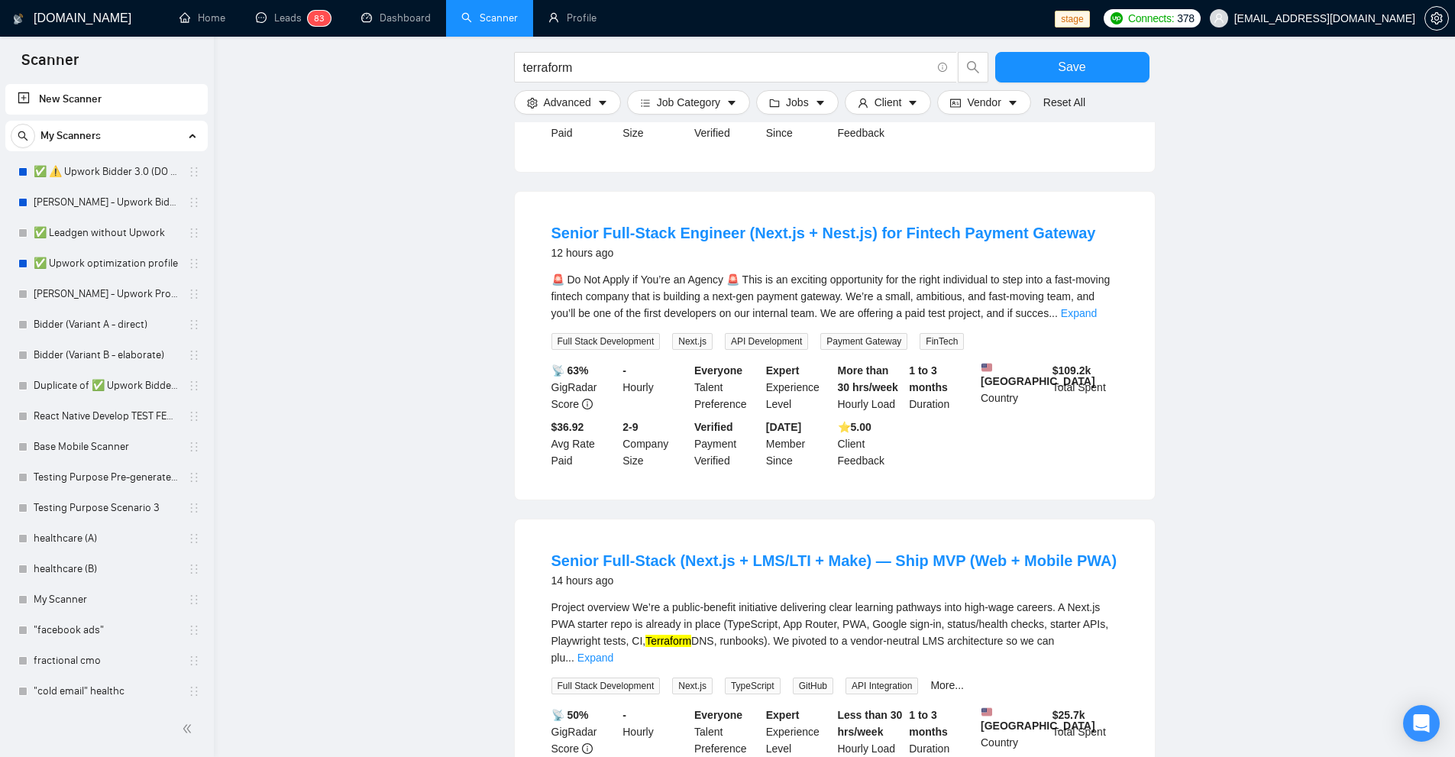
scroll to position [382, 0]
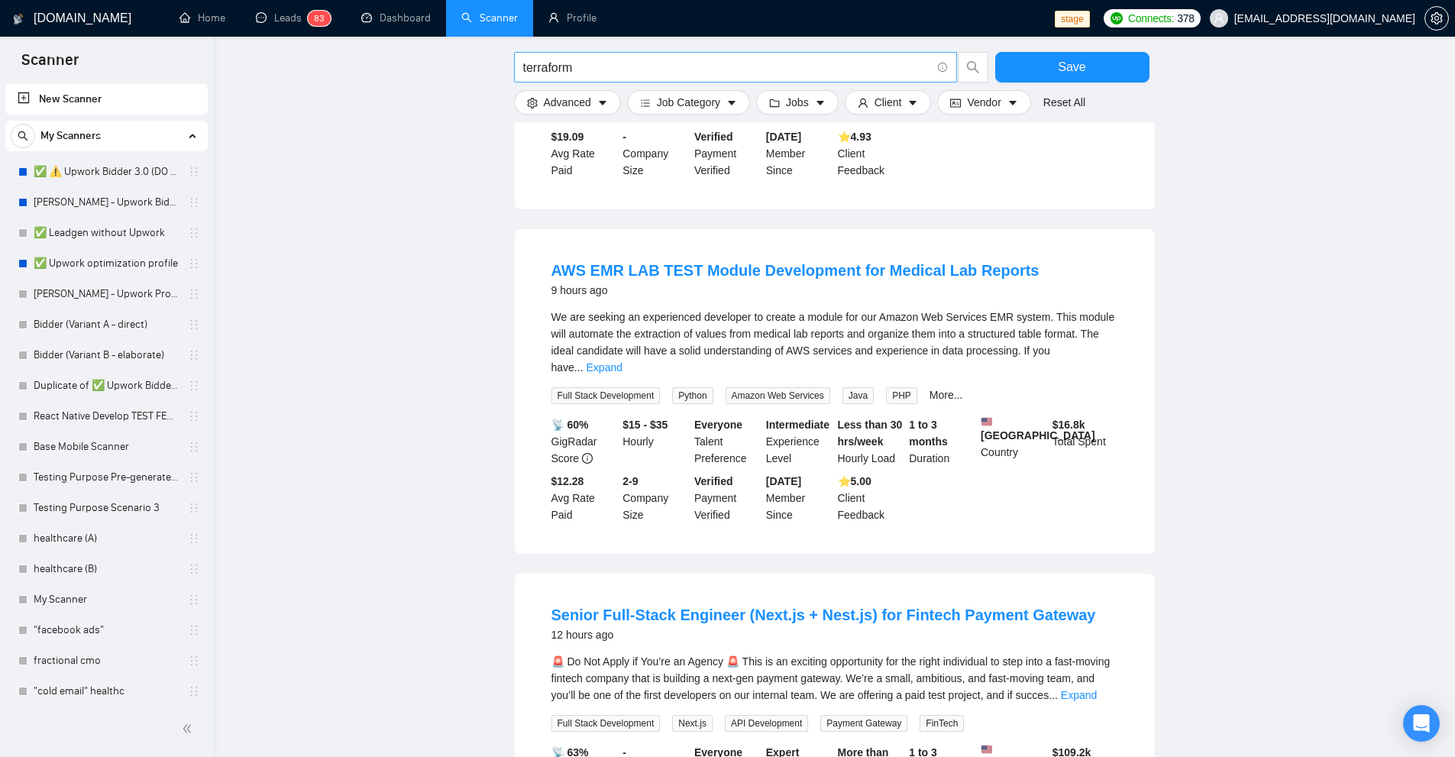
click at [583, 56] on span "terraform" at bounding box center [735, 67] width 443 height 31
click at [583, 69] on input "terraform" at bounding box center [727, 67] width 408 height 19
paste input "page builders"
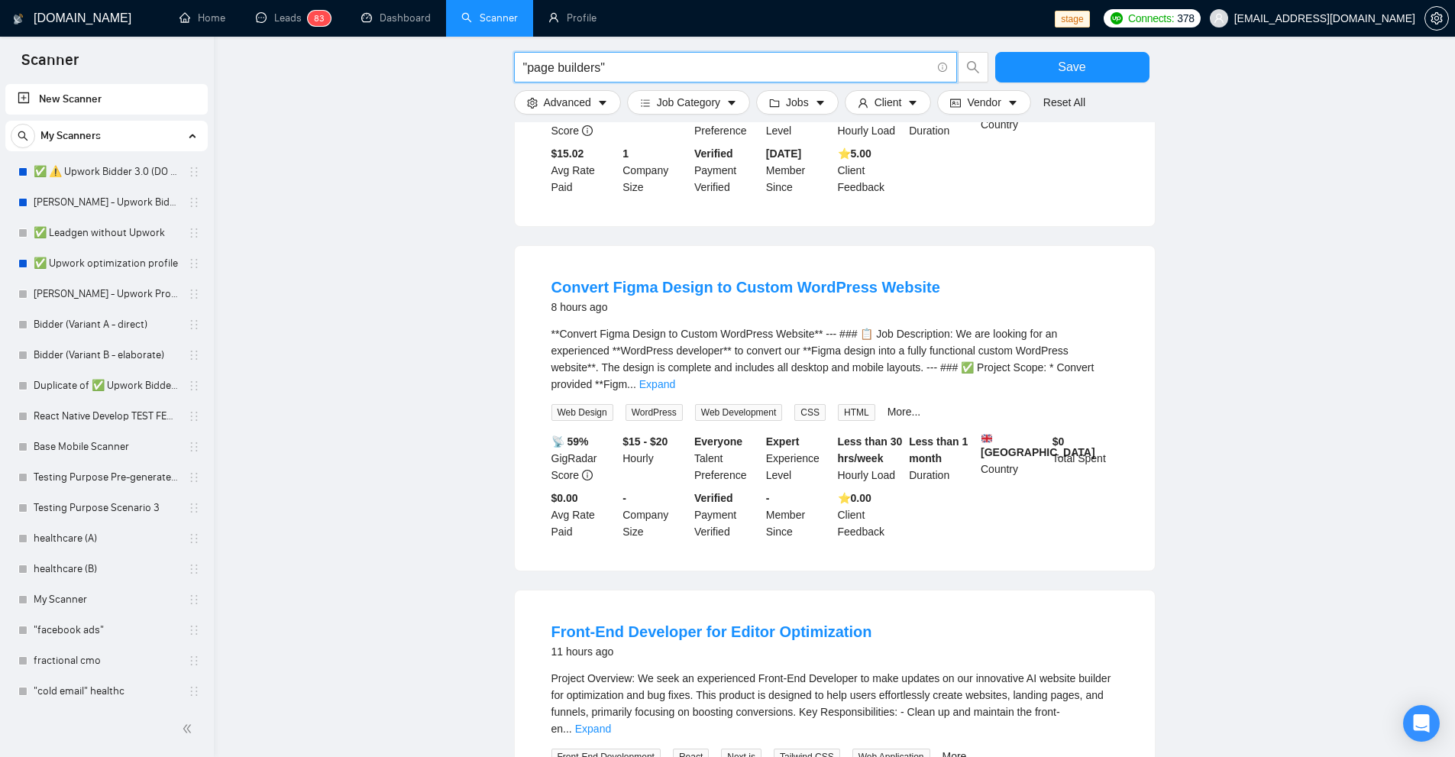
click at [585, 59] on input ""page builders"" at bounding box center [727, 67] width 408 height 19
drag, startPoint x: 585, startPoint y: 59, endPoint x: 544, endPoint y: 63, distance: 41.5
click at [544, 63] on input ""page builders"" at bounding box center [727, 67] width 408 height 19
paste input "click-and-mortar"
type input ""click-and-mortar""
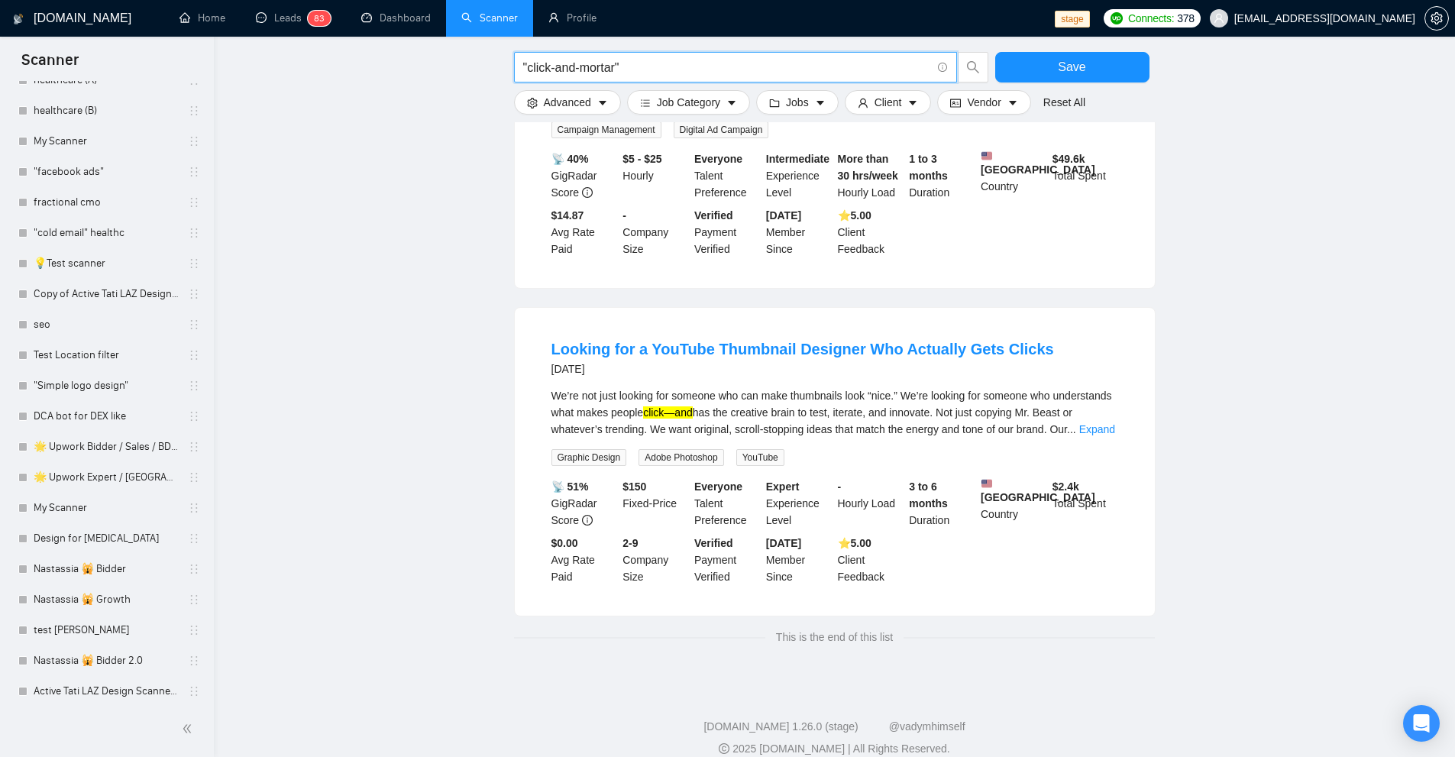
scroll to position [0, 0]
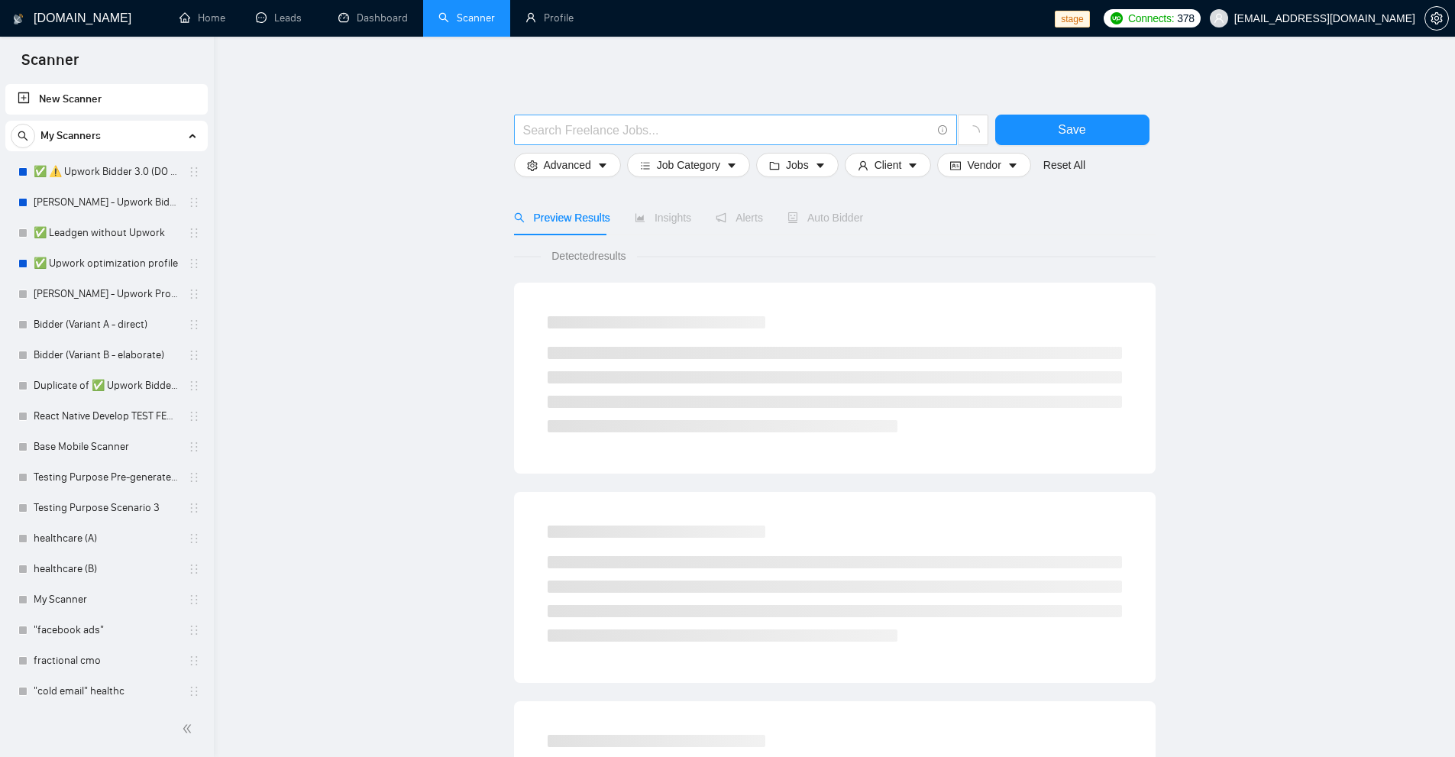
click at [693, 134] on input "text" at bounding box center [727, 130] width 408 height 19
paste input "Lazada"
drag, startPoint x: 526, startPoint y: 130, endPoint x: 621, endPoint y: 130, distance: 94.7
click at [611, 128] on input "Lazada" at bounding box center [727, 130] width 408 height 19
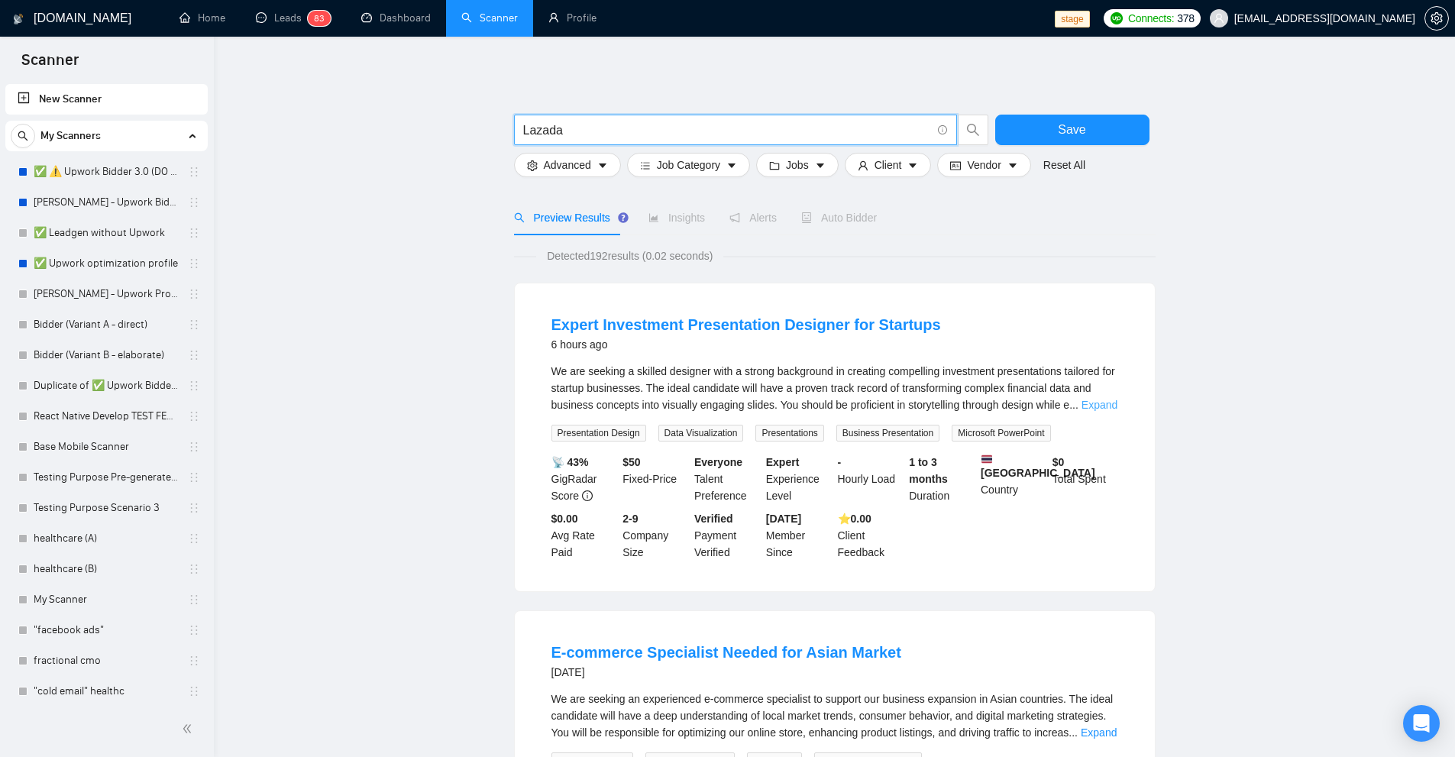
type input "Lazada"
click at [1093, 400] on link "Expand" at bounding box center [1099, 405] width 36 height 12
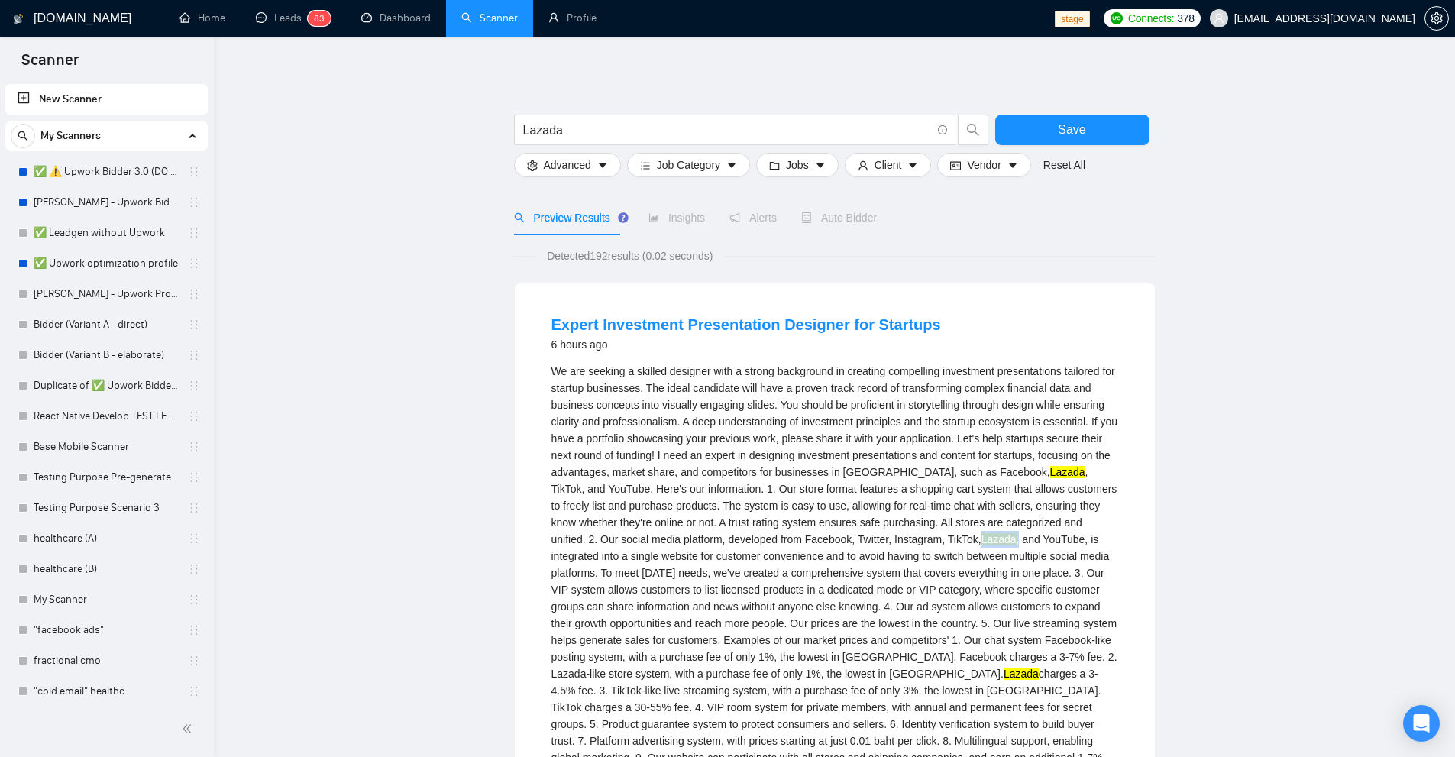
drag, startPoint x: 883, startPoint y: 535, endPoint x: 931, endPoint y: 535, distance: 47.3
click at [931, 535] on div "We are seeking a skilled designer with a strong background in creating compelli…" at bounding box center [834, 573] width 567 height 420
click at [929, 567] on div "We are seeking a skilled designer with a strong background in creating compelli…" at bounding box center [834, 573] width 567 height 420
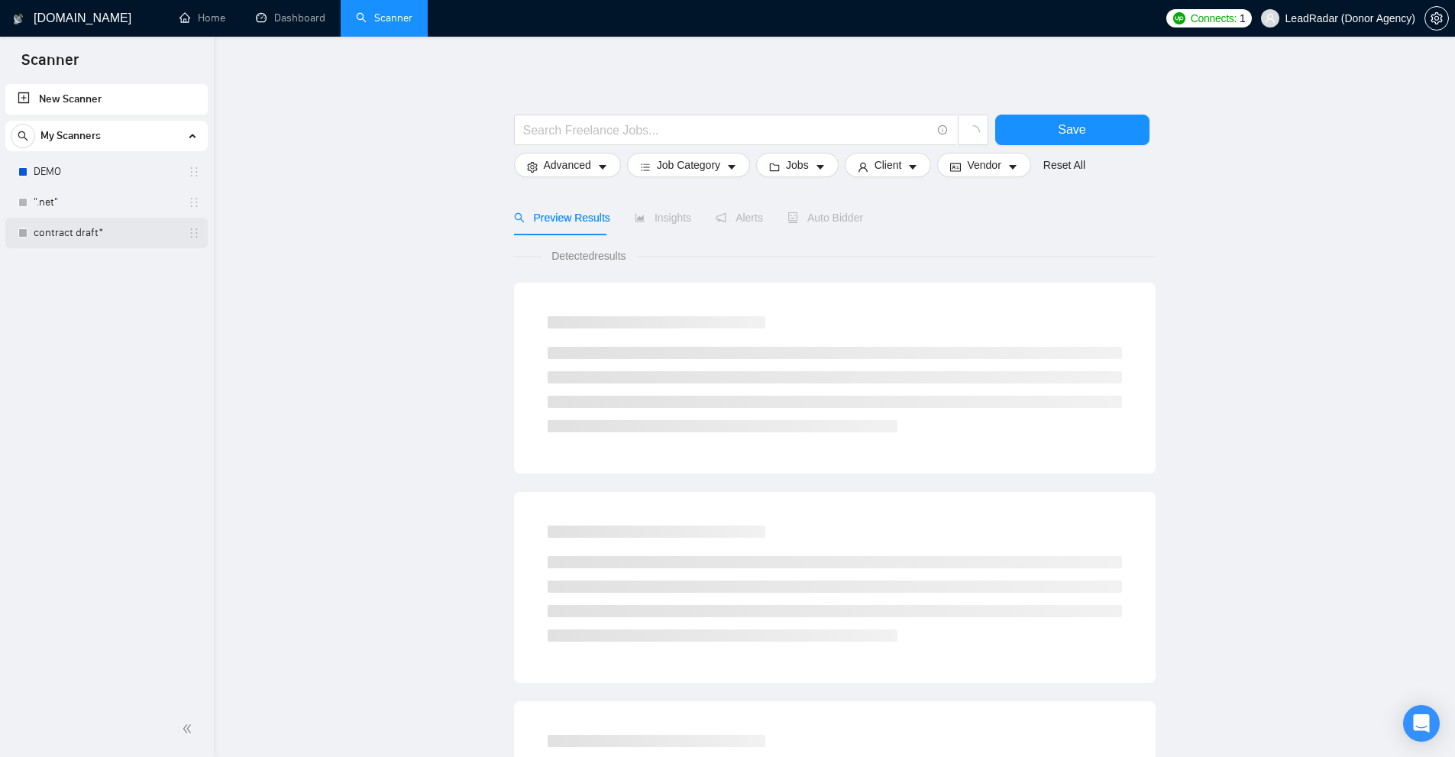
click at [79, 227] on link "contract draft*" at bounding box center [106, 233] width 145 height 31
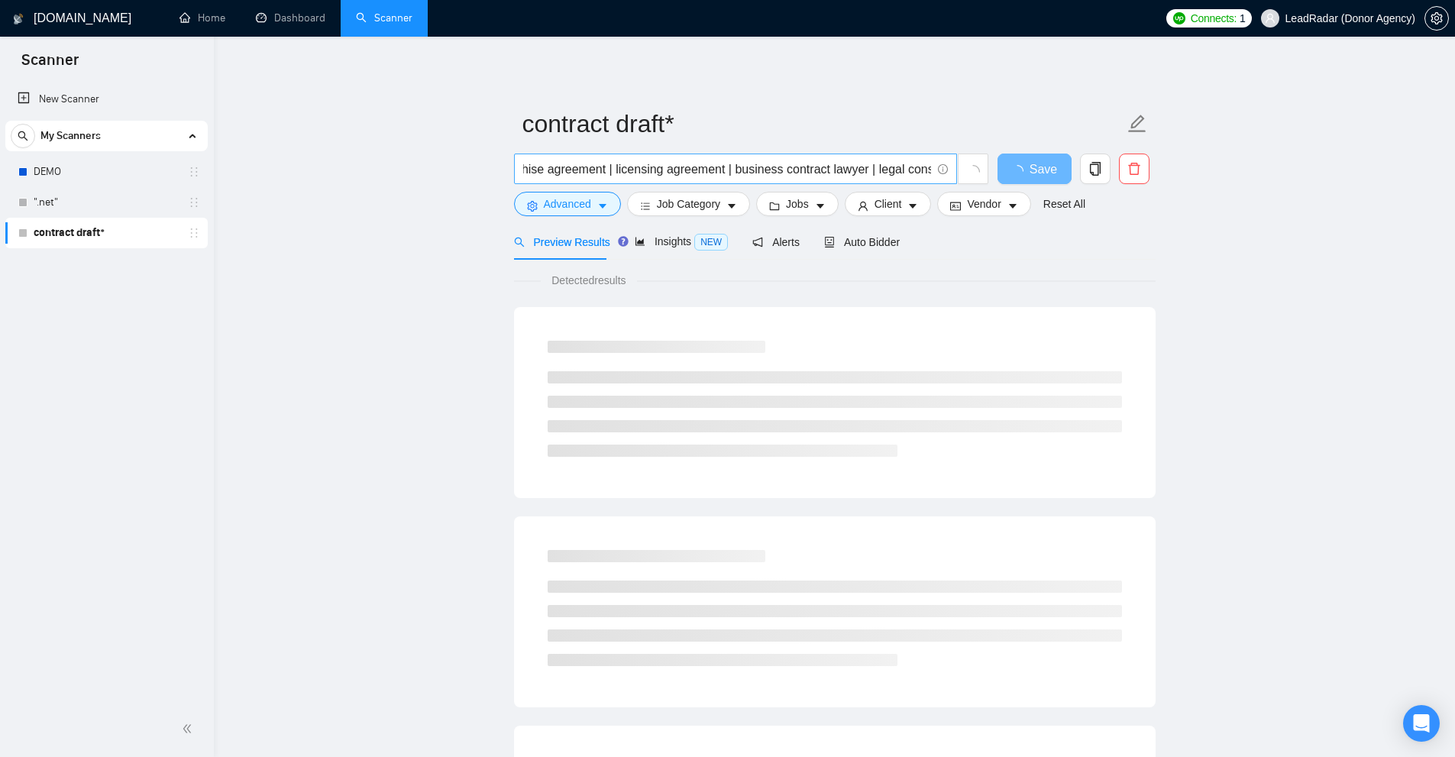
scroll to position [0, 2389]
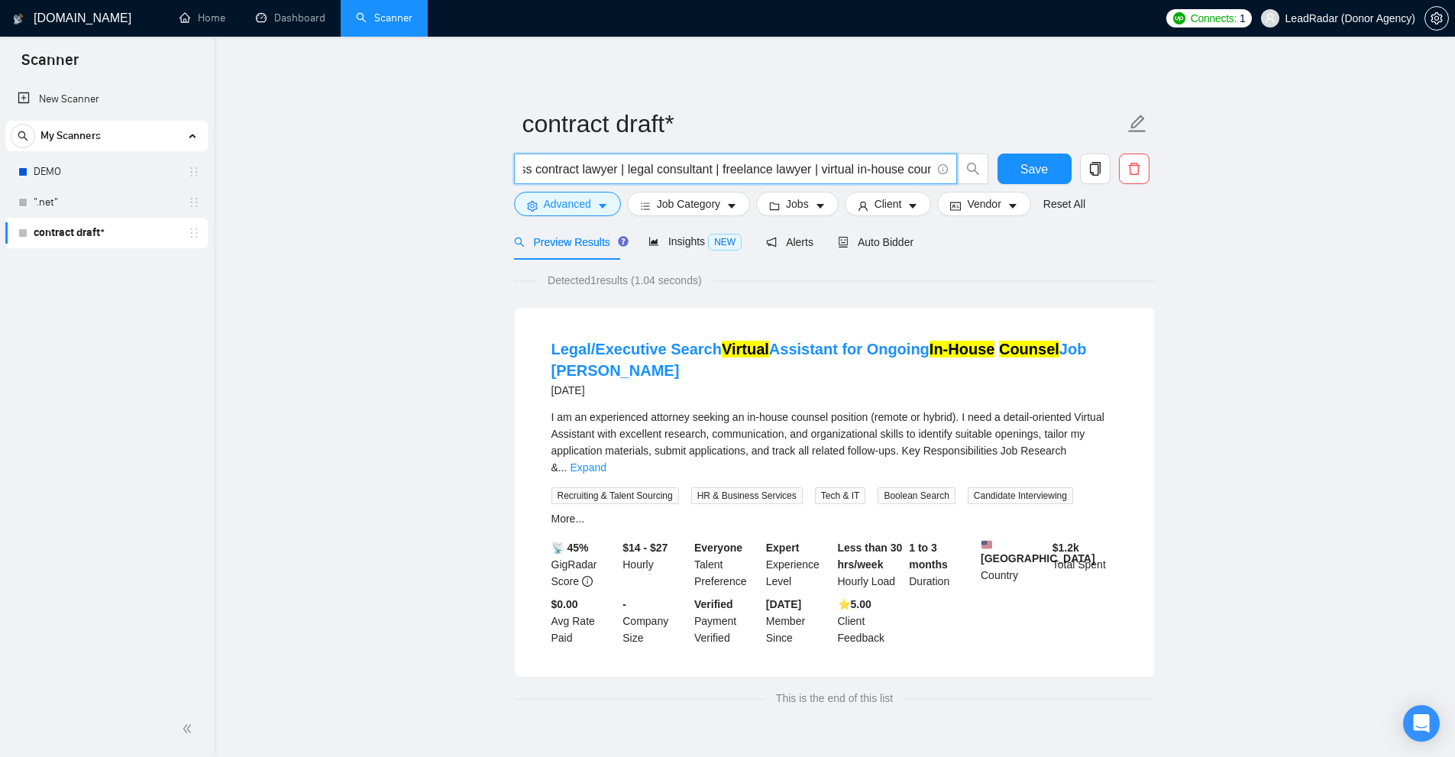
click at [706, 166] on input "contract drafting | contract writing | contract review | agreement review | leg…" at bounding box center [727, 169] width 408 height 19
